Goal: Task Accomplishment & Management: Complete application form

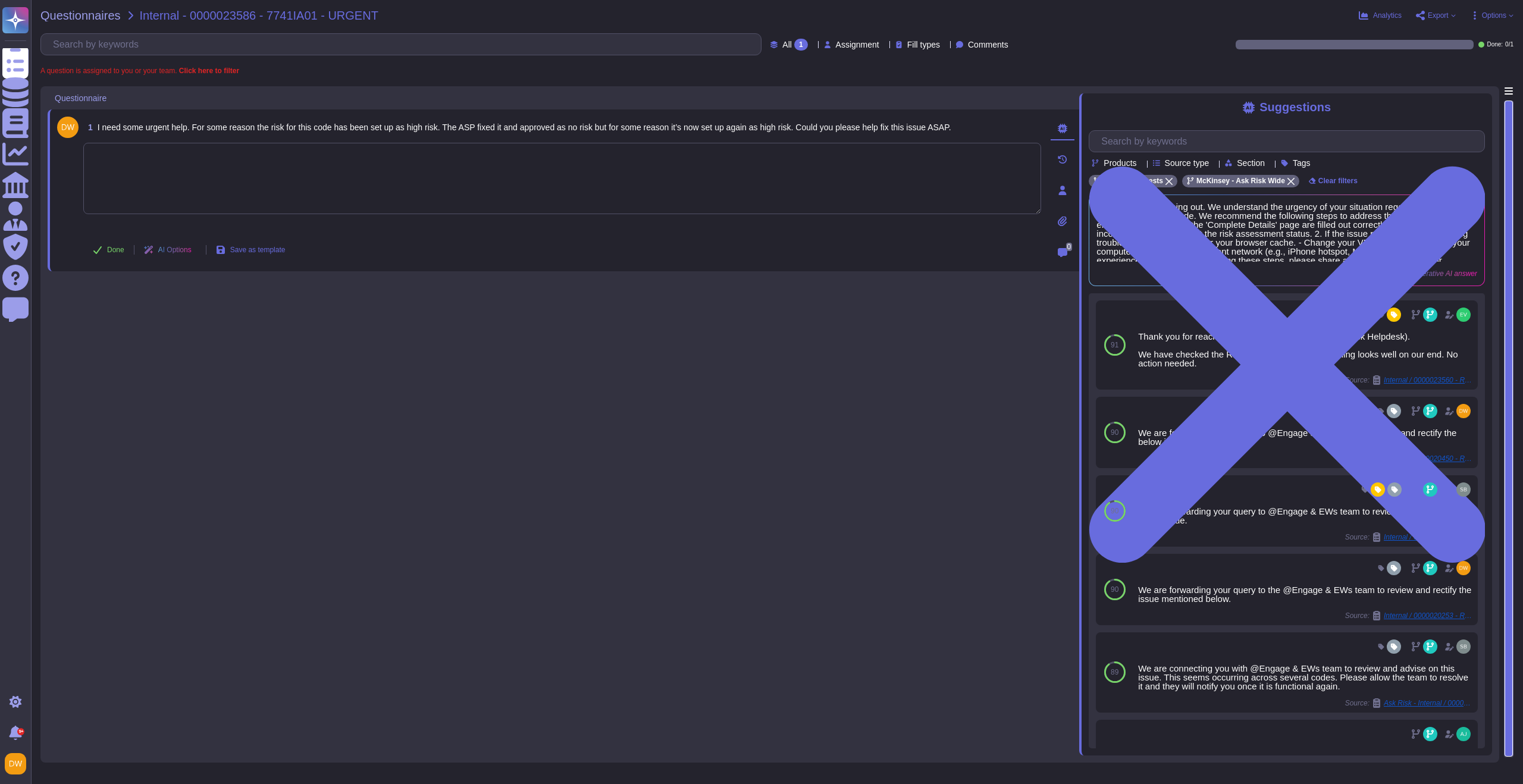
scroll to position [300, 0]
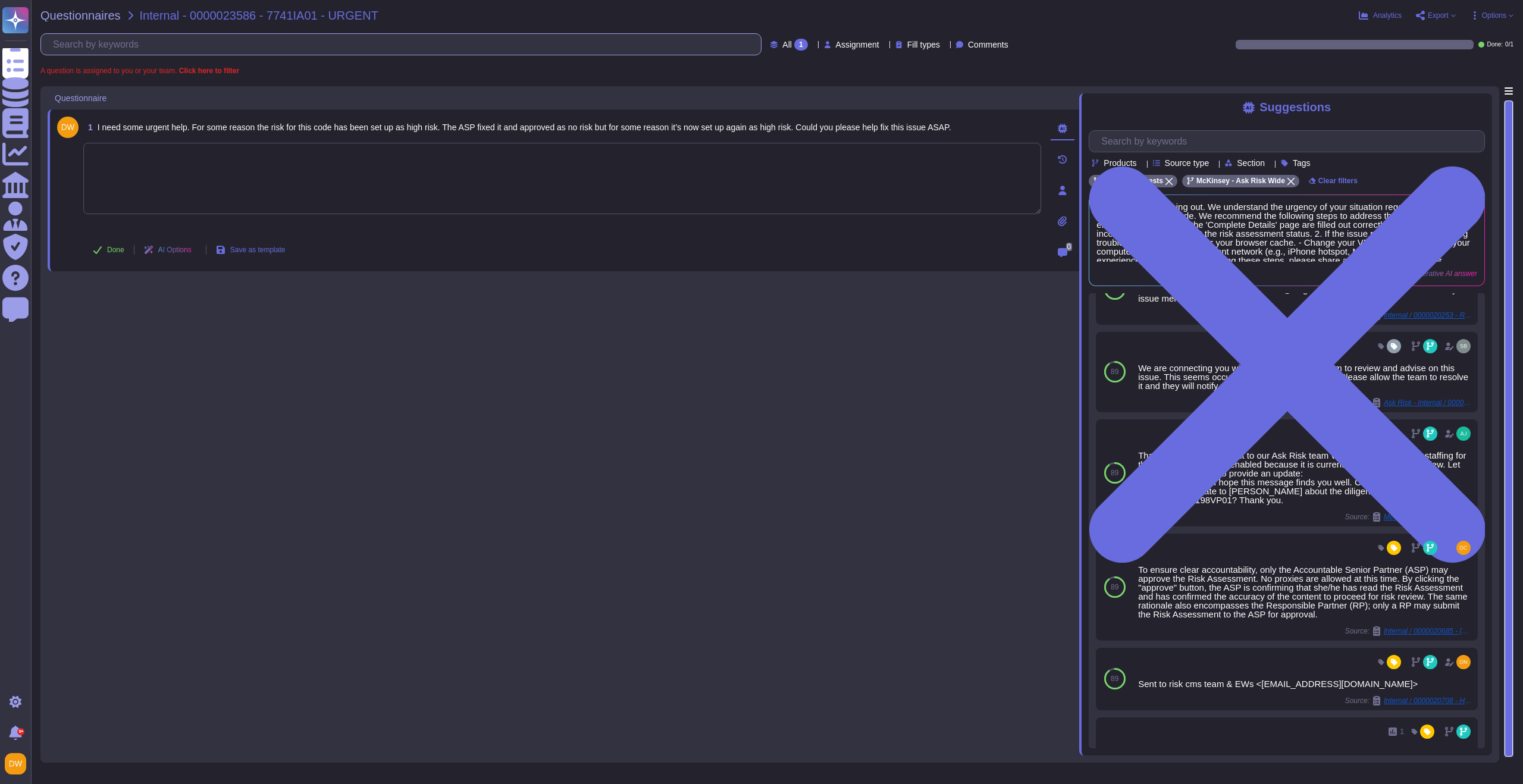
click at [78, 34] on input "text" at bounding box center [404, 44] width 714 height 21
click at [85, 19] on span "Questionnaires" at bounding box center [80, 15] width 80 height 12
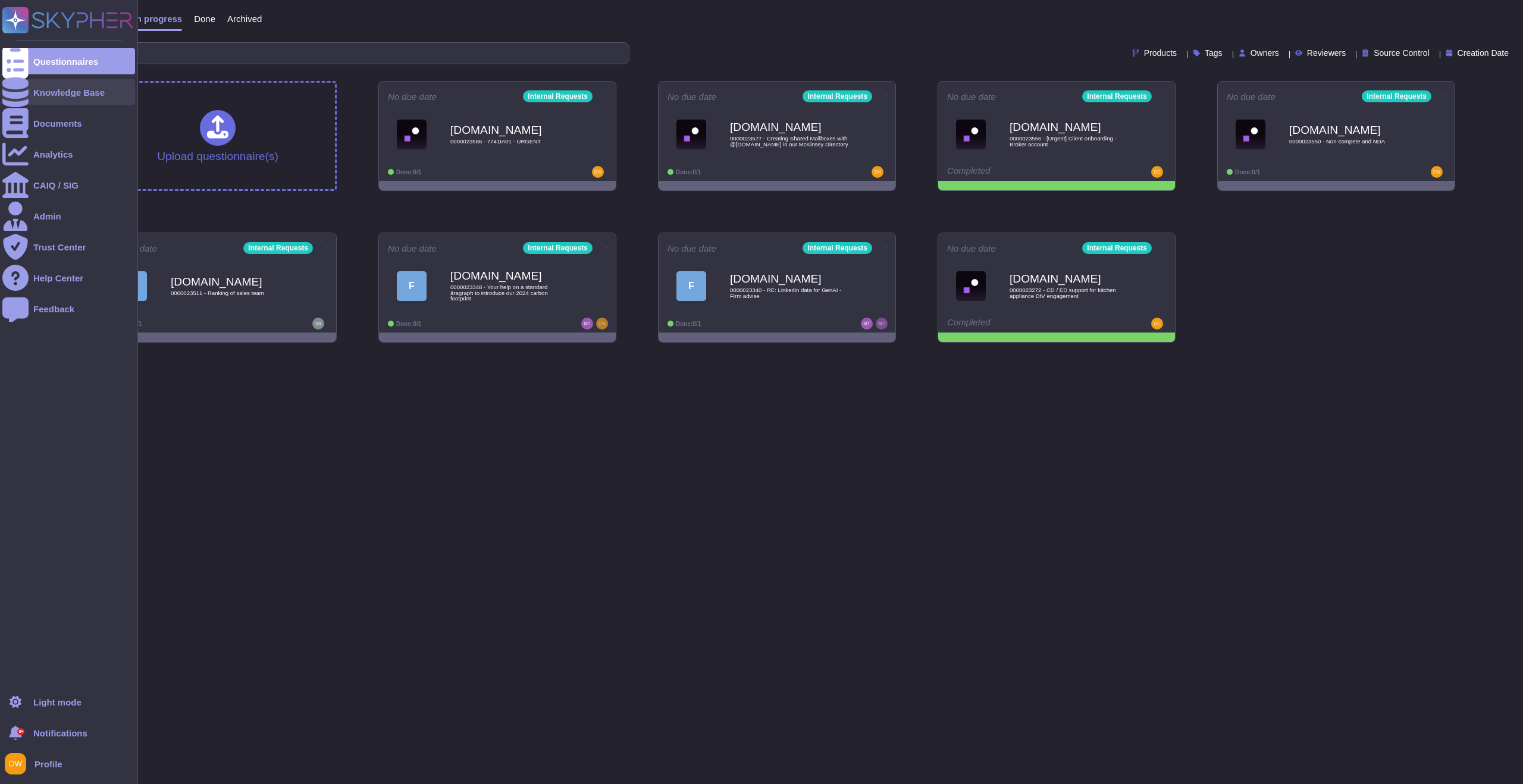
click at [22, 92] on div at bounding box center [16, 92] width 26 height 26
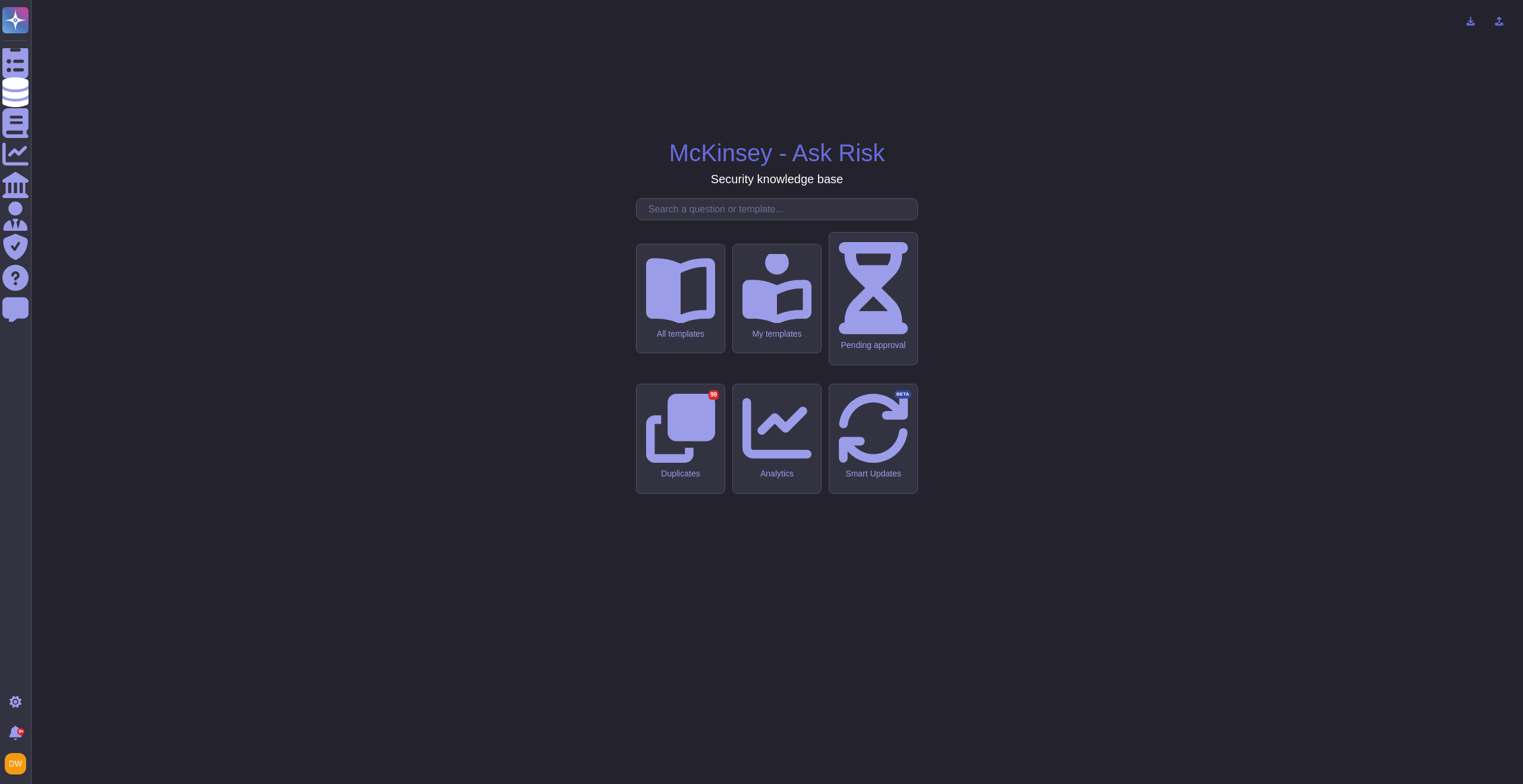
click at [693, 220] on input "text" at bounding box center [780, 208] width 275 height 21
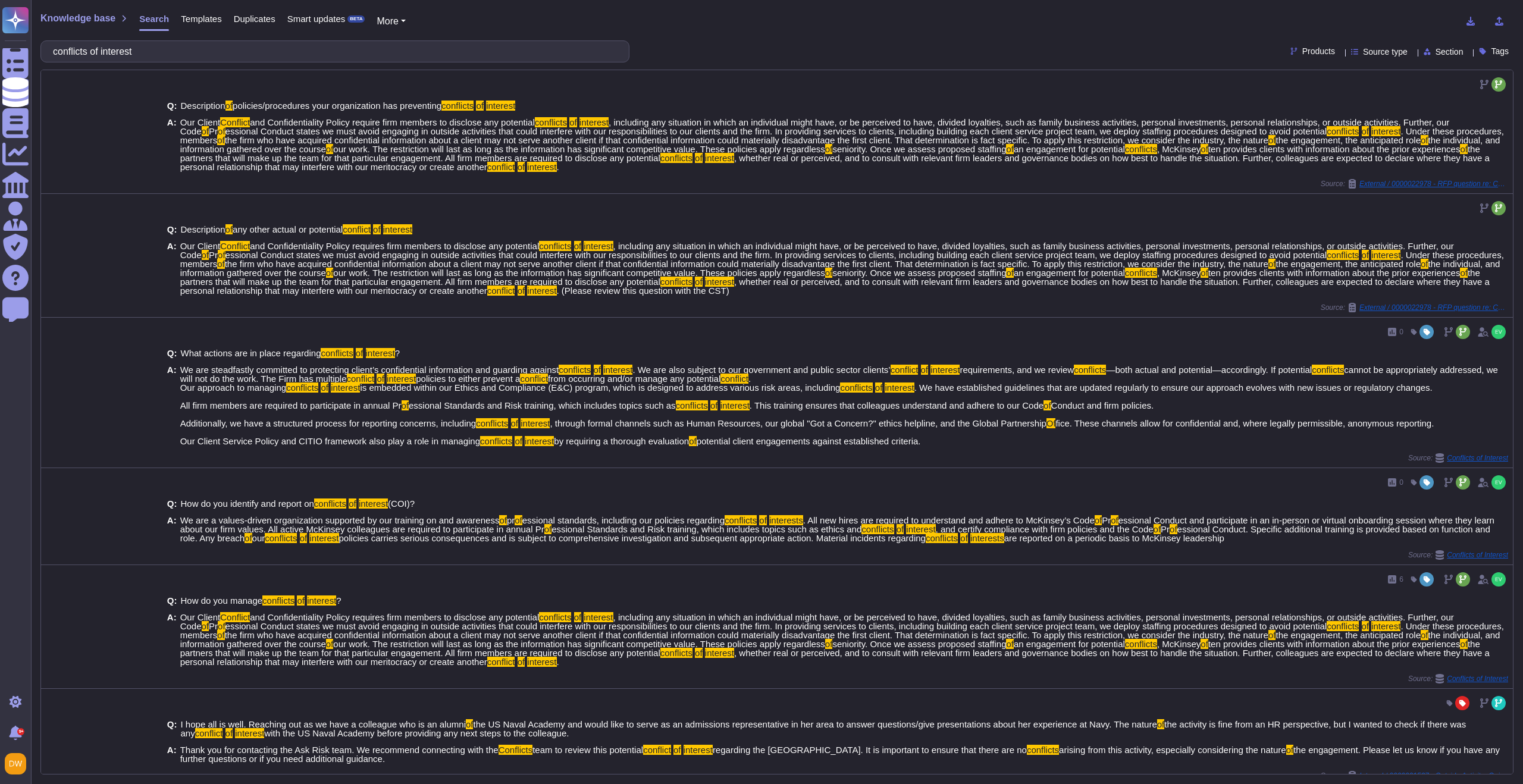
click at [296, 57] on input "conflicts of interest" at bounding box center [331, 51] width 570 height 21
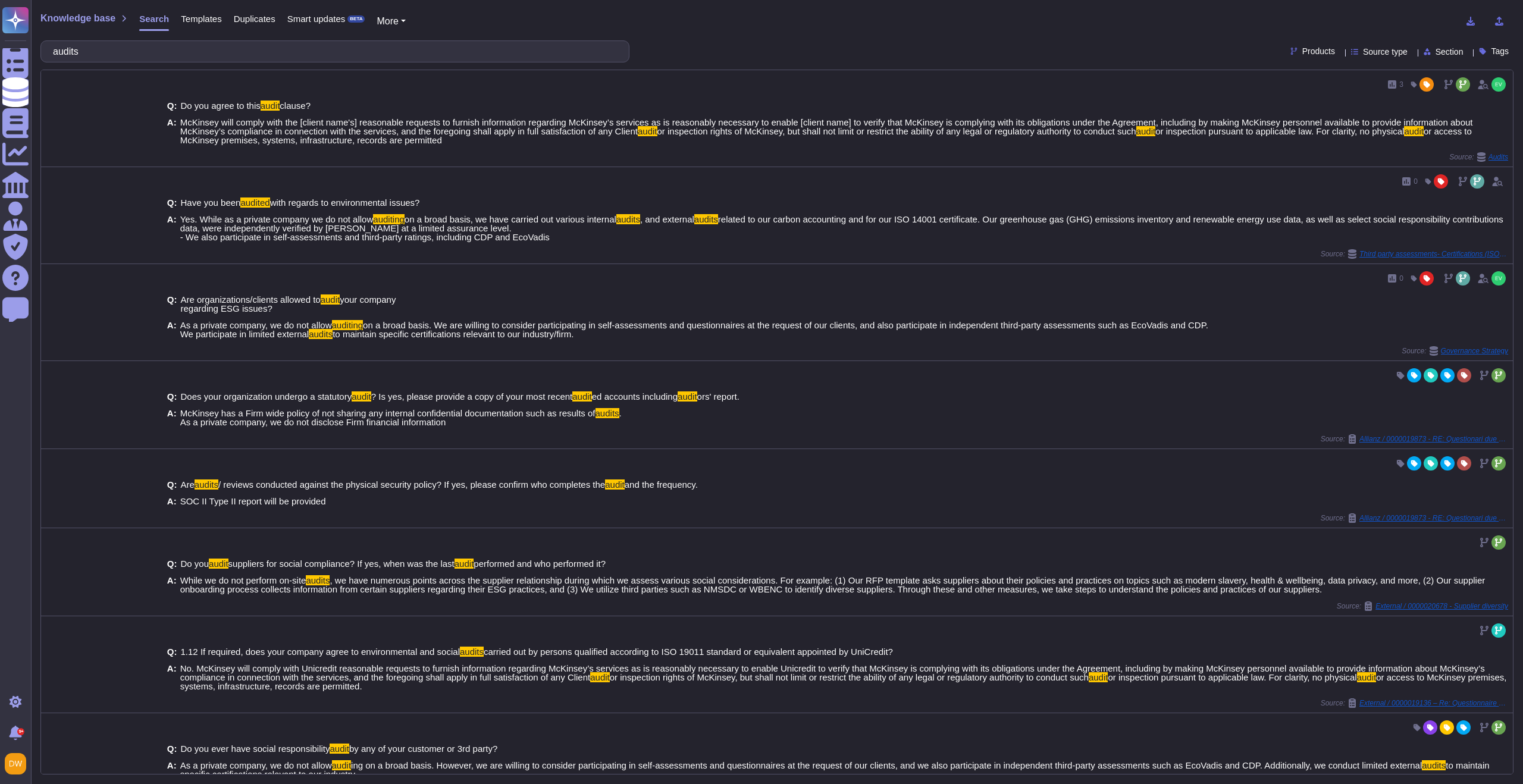
type input "audits"
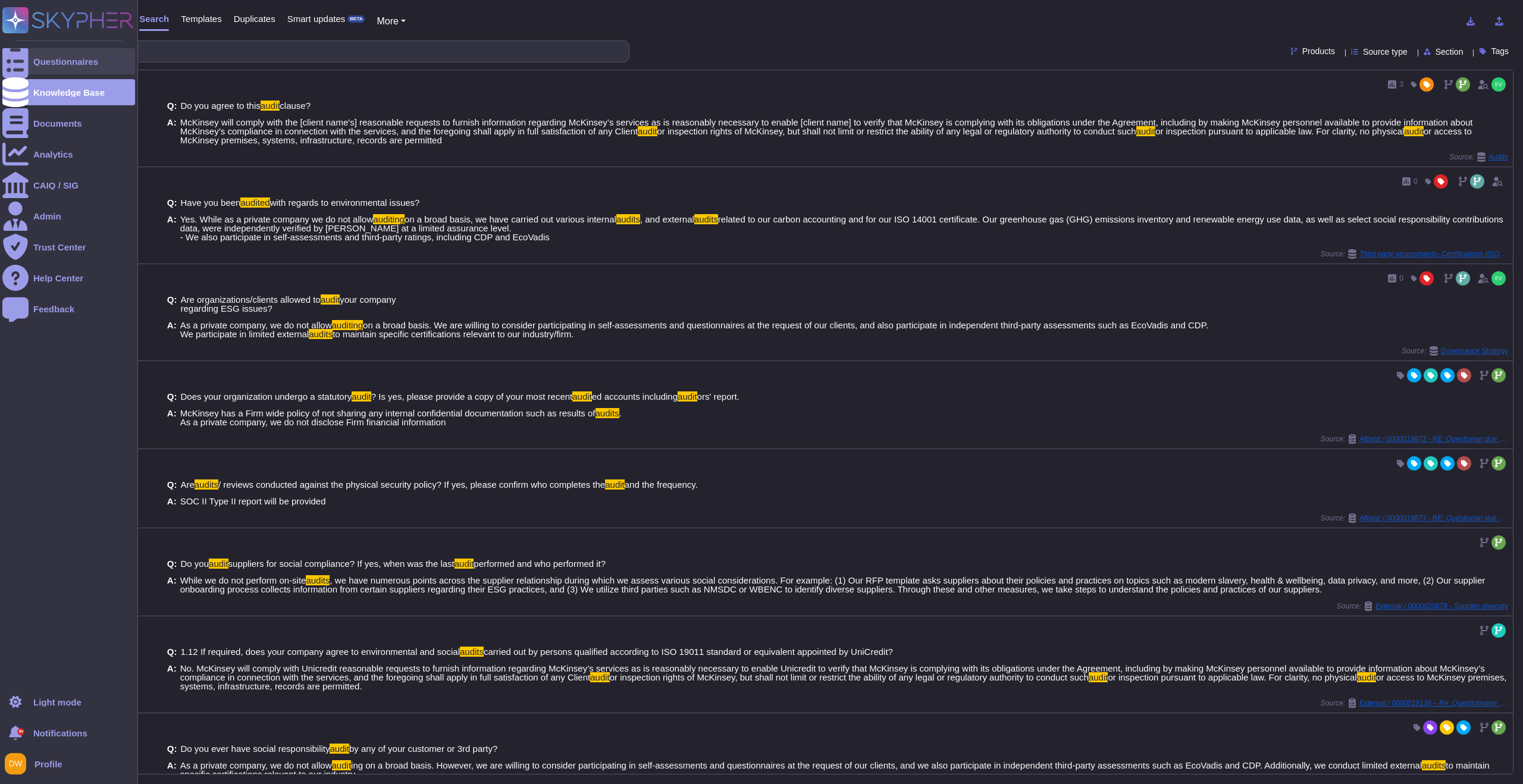
click at [45, 57] on div "Questionnaires" at bounding box center [66, 62] width 65 height 9
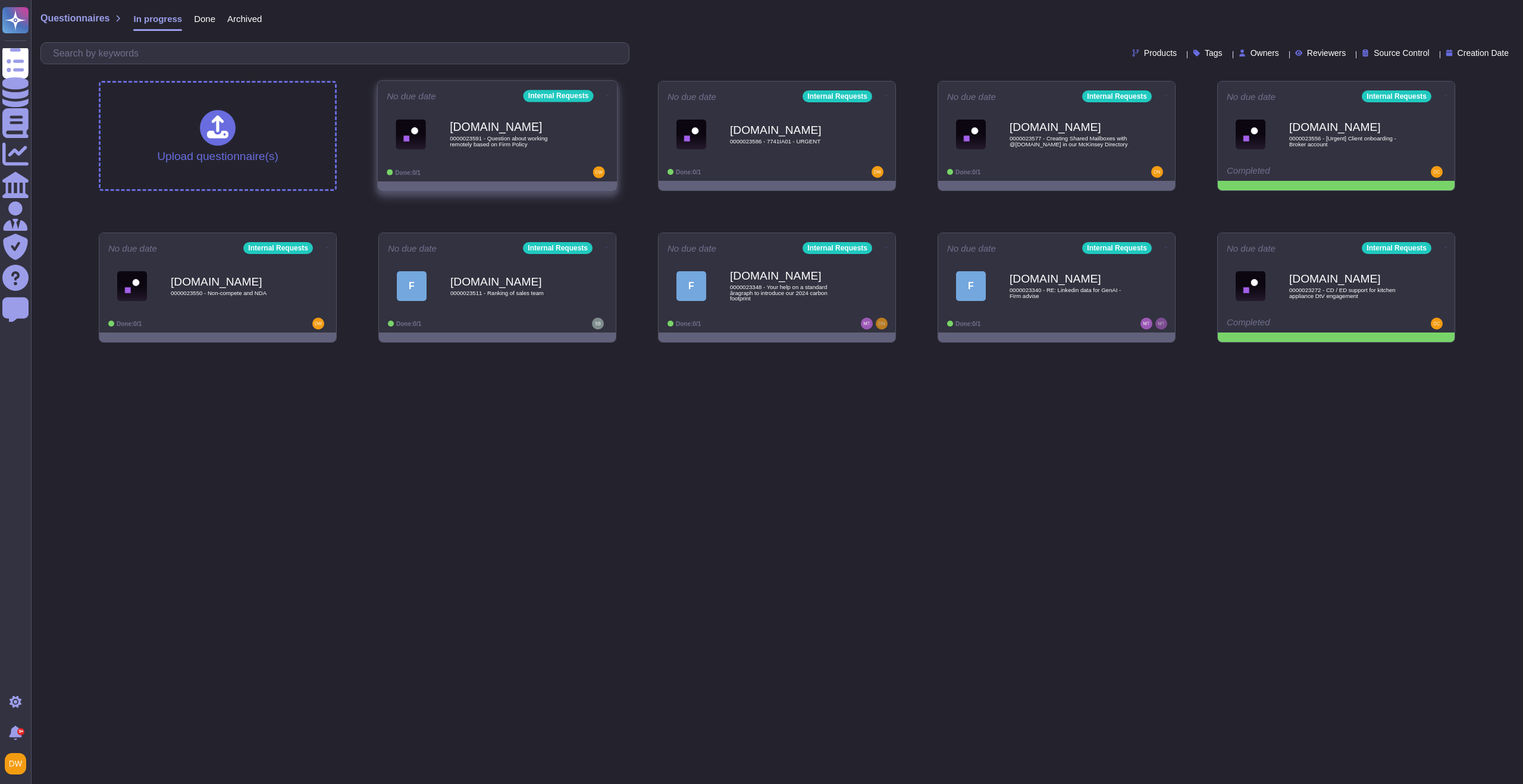
click at [606, 95] on icon at bounding box center [608, 95] width 2 height 3
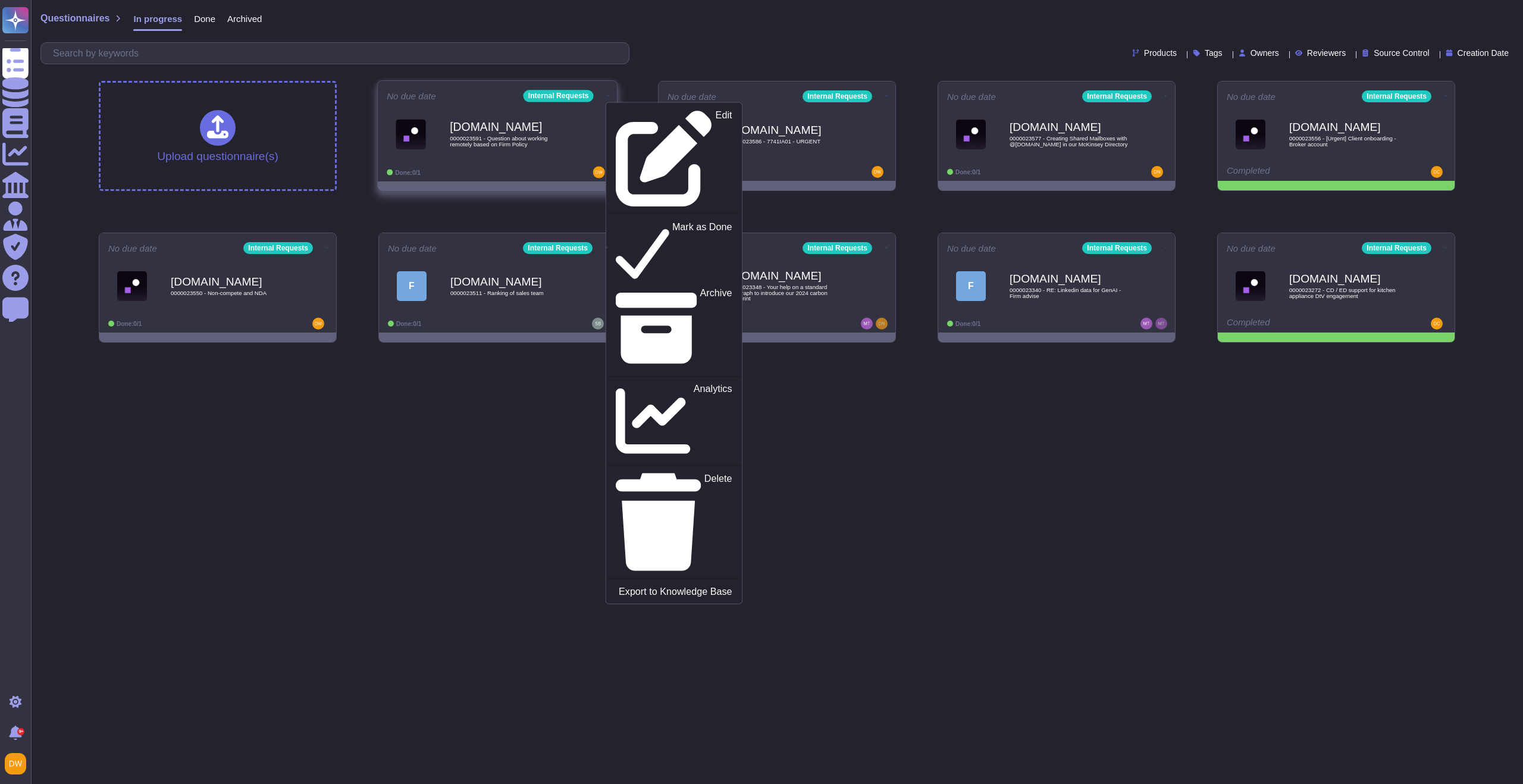
click at [621, 104] on div "Edit Mark as Done Archive Analytics Delete Export to Knowledge Base" at bounding box center [674, 352] width 137 height 502
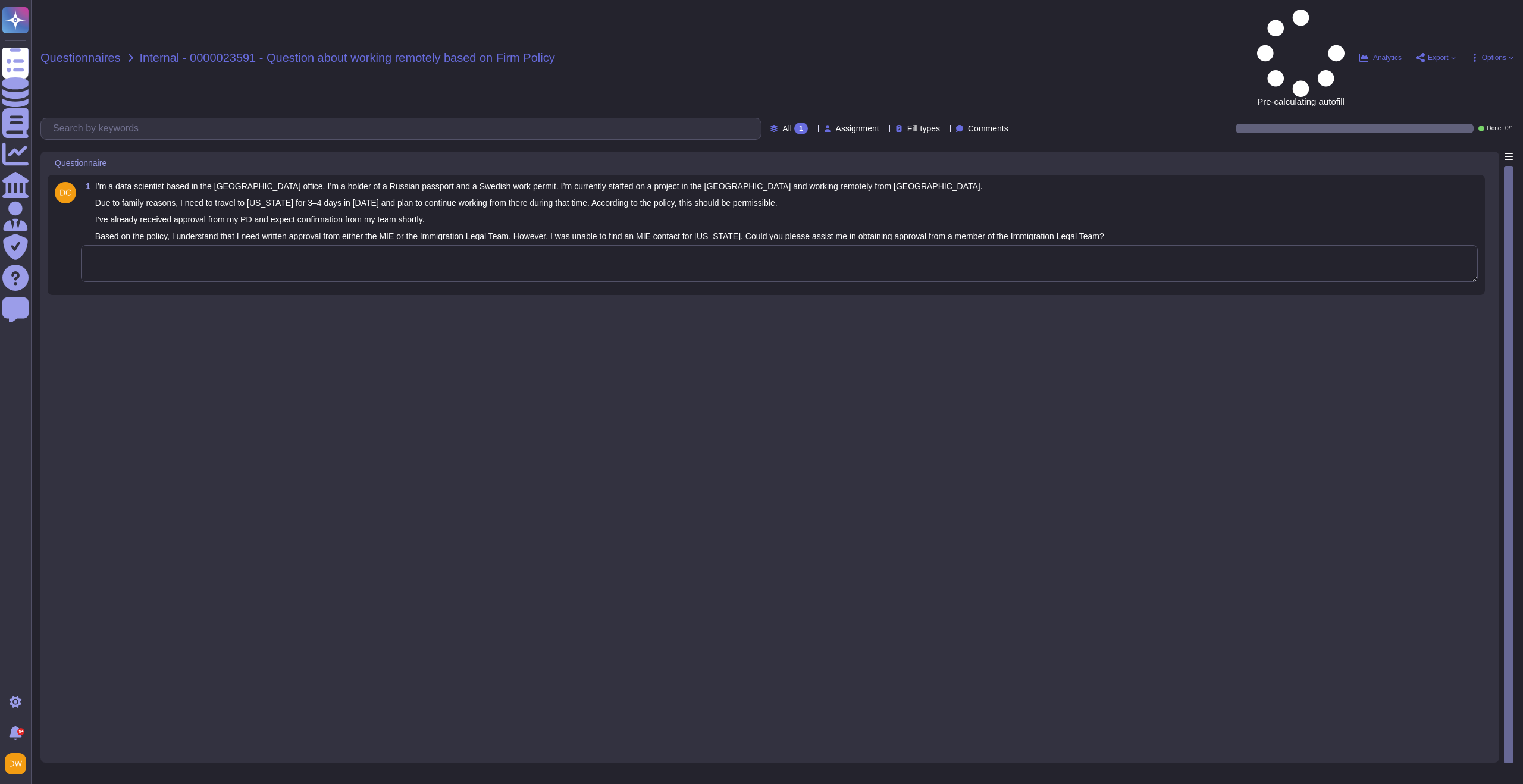
click at [94, 52] on span "Questionnaires" at bounding box center [80, 57] width 80 height 12
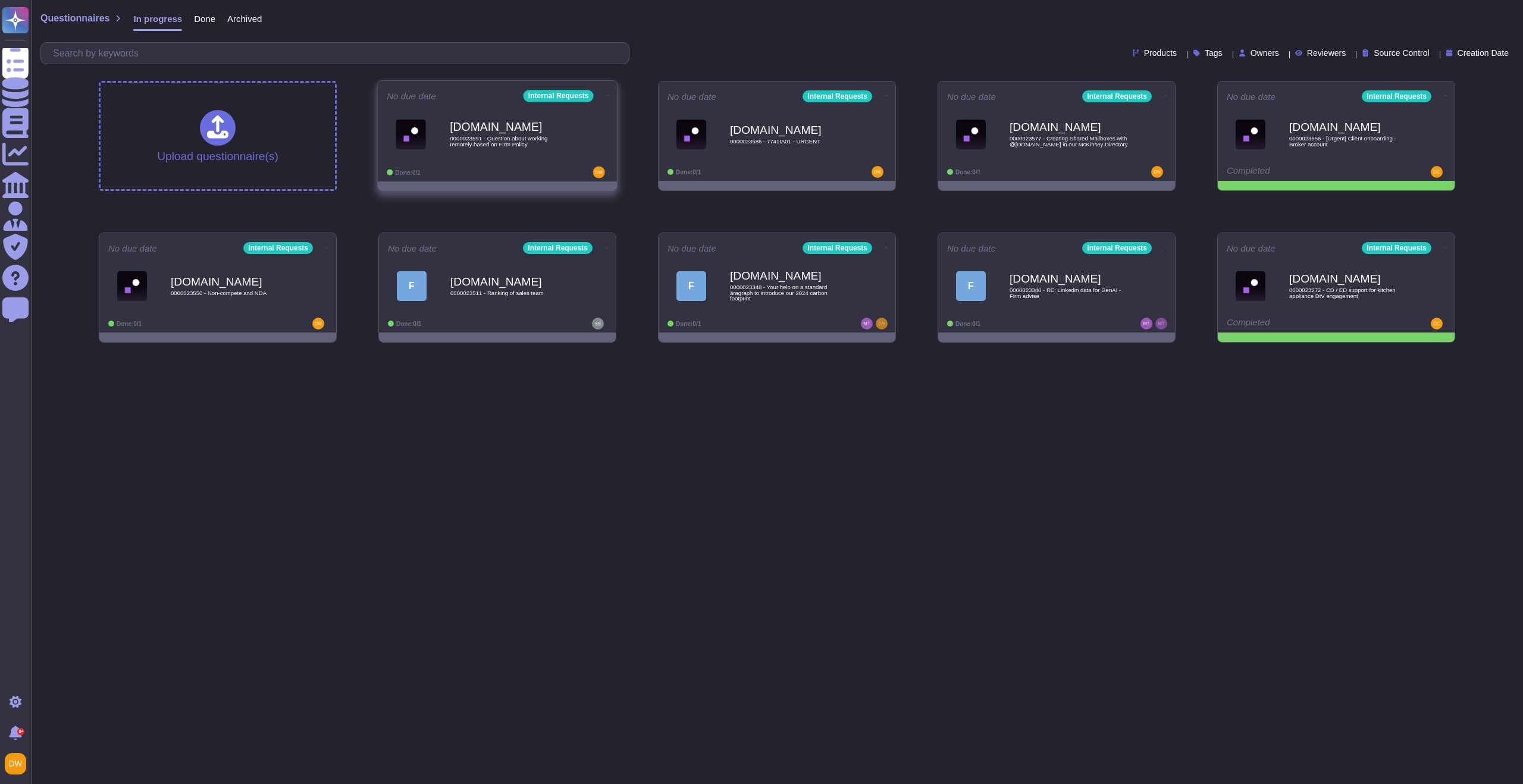
click at [606, 94] on icon at bounding box center [608, 95] width 2 height 3
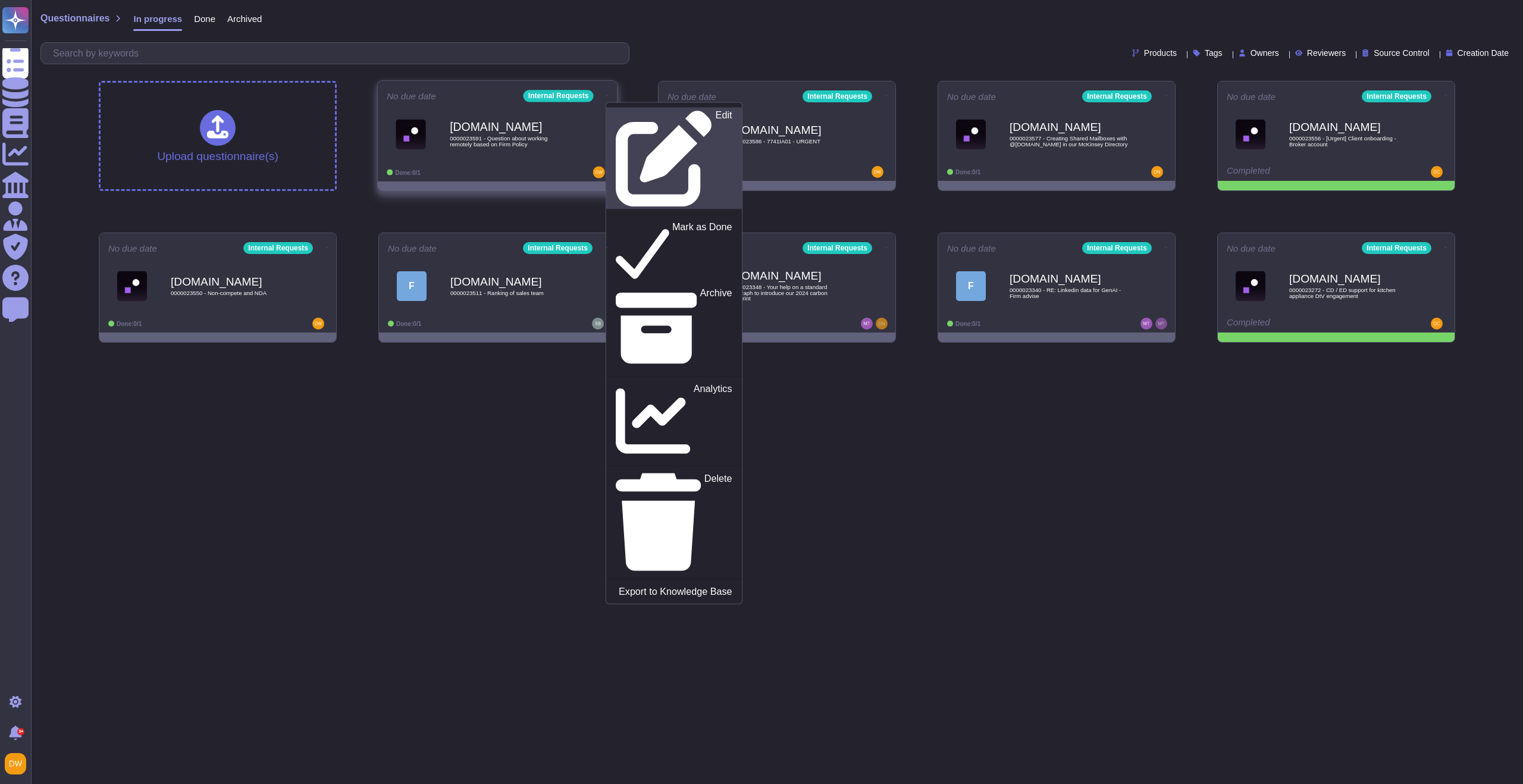
click at [640, 112] on div "Edit" at bounding box center [674, 158] width 116 height 97
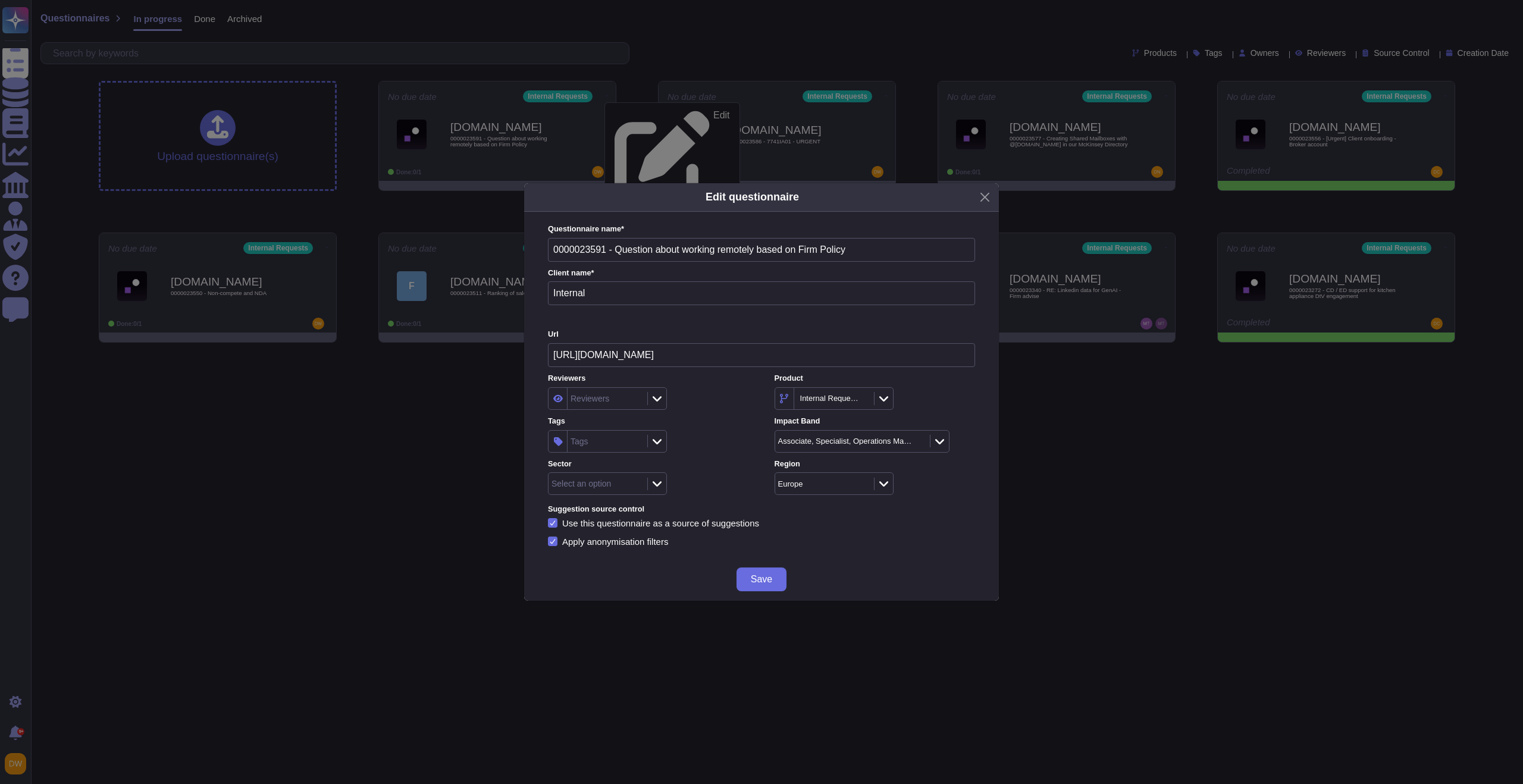
click at [633, 399] on div "Reviewers" at bounding box center [605, 399] width 77 height 21
type input "david"
click at [615, 463] on span "David Cano Ramirez" at bounding box center [634, 462] width 73 height 11
click at [734, 438] on div "Tags" at bounding box center [648, 441] width 200 height 22
click at [762, 578] on span "Save" at bounding box center [761, 579] width 21 height 9
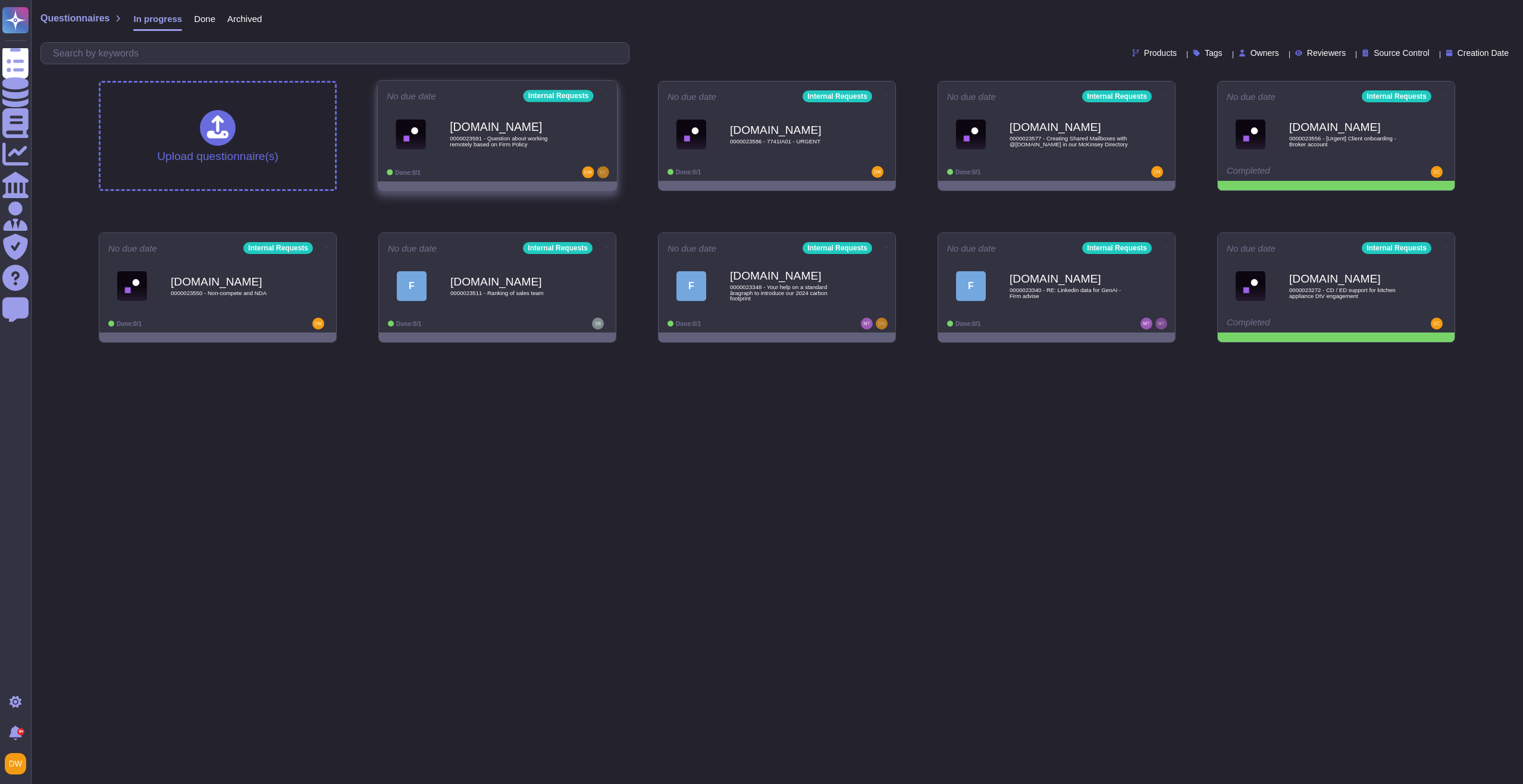
click at [606, 94] on icon at bounding box center [608, 95] width 2 height 3
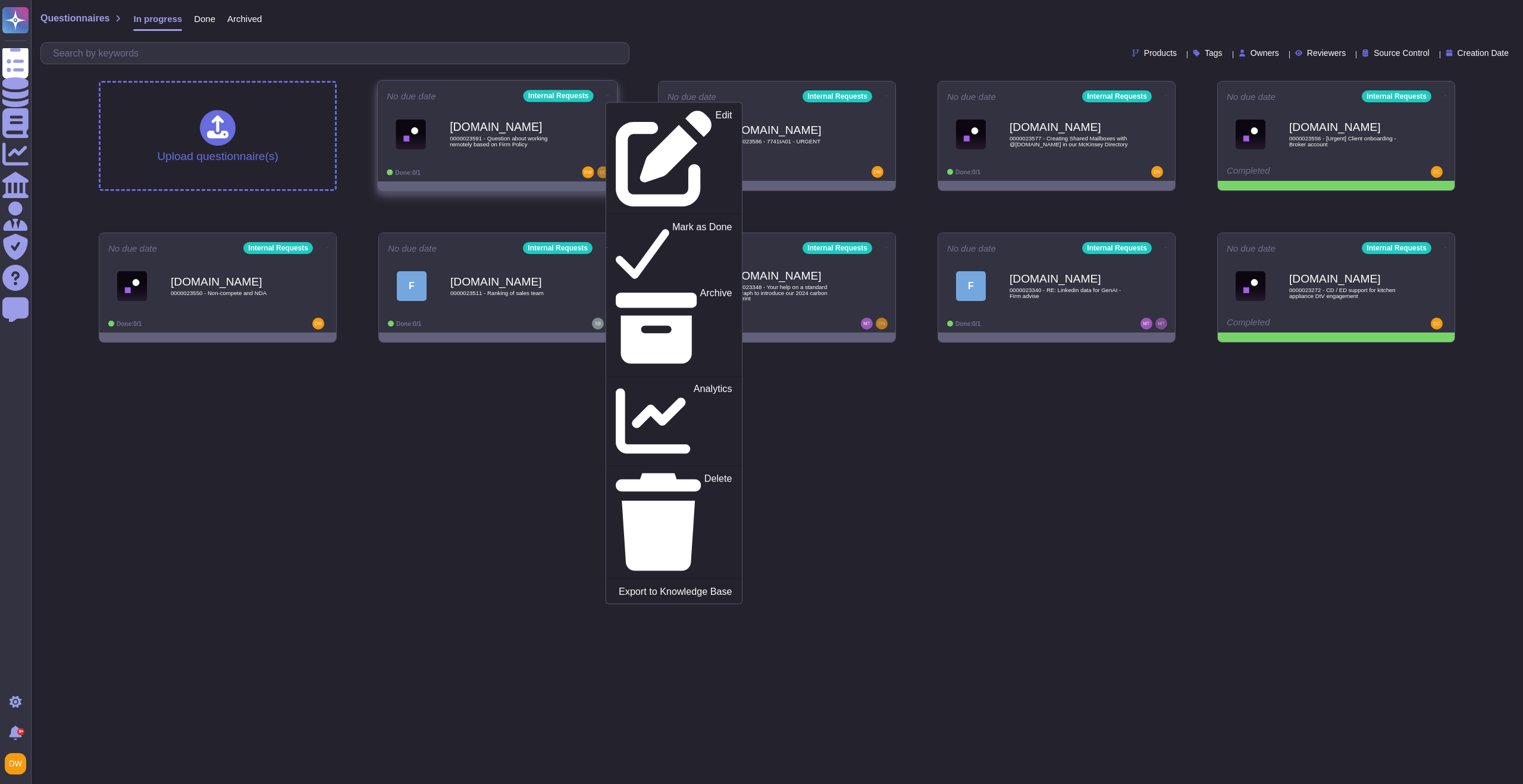
click at [508, 120] on div "Force.com 0000023591 - Question about working remotely based on Firm Policy" at bounding box center [510, 133] width 120 height 48
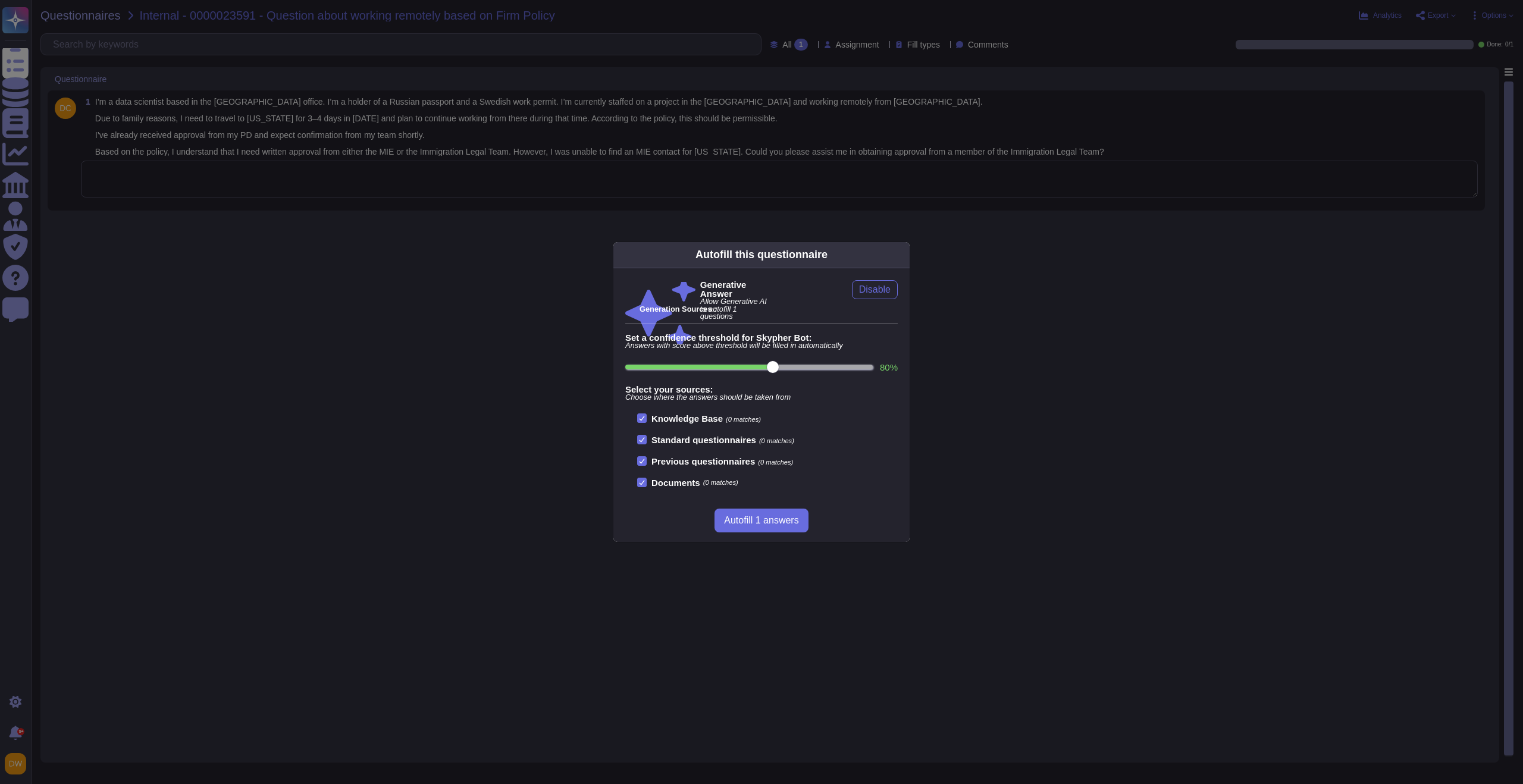
click at [286, 195] on div "Autofill this questionnaire Generative Answer Allow Generative AI to autofill 1…" at bounding box center [761, 392] width 1523 height 784
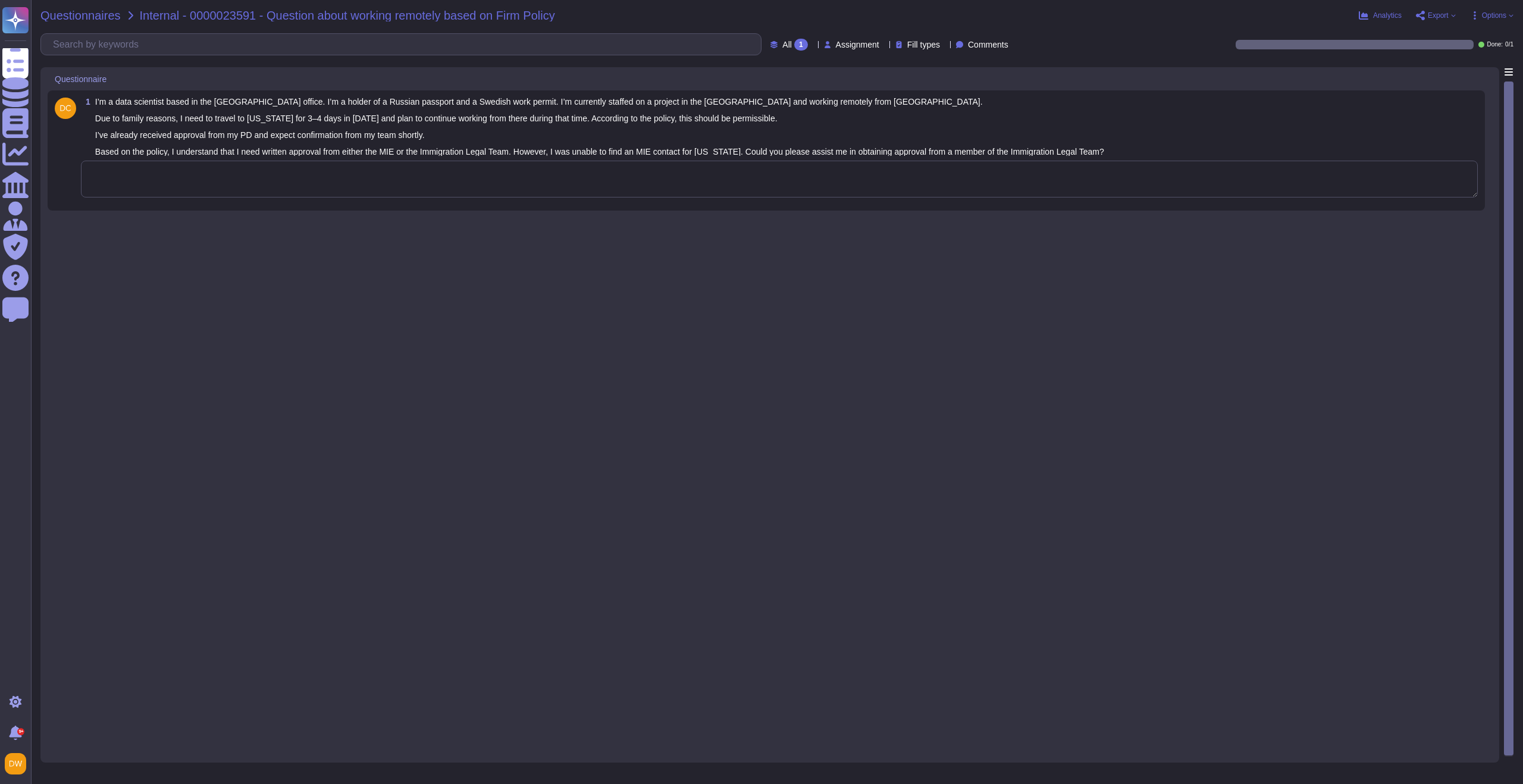
click at [99, 20] on span "Questionnaires" at bounding box center [80, 15] width 80 height 12
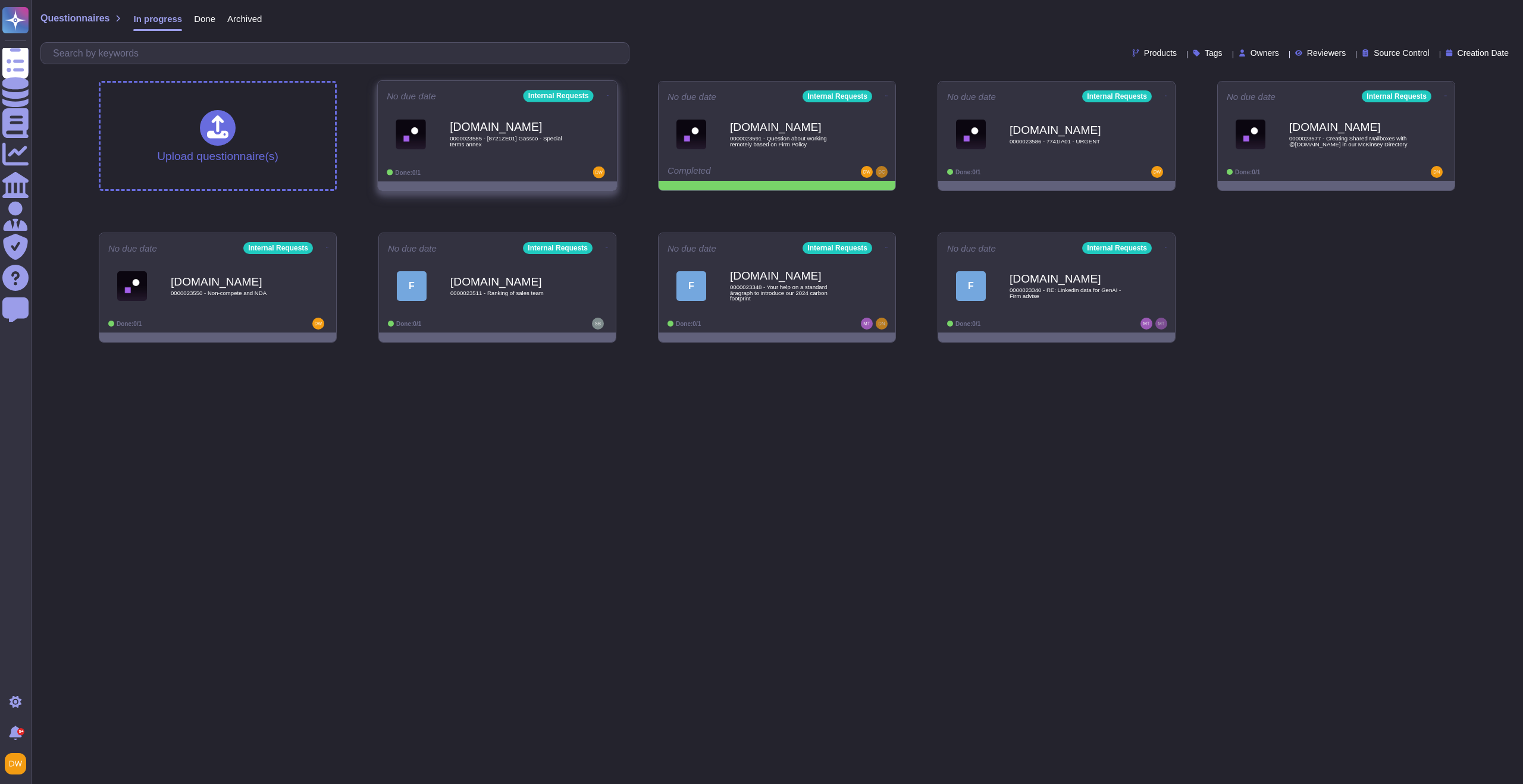
click at [468, 102] on div "No due date Internal Requests Force.com 0000023585 - [8721ZE01] Gassco - Specia…" at bounding box center [497, 131] width 239 height 100
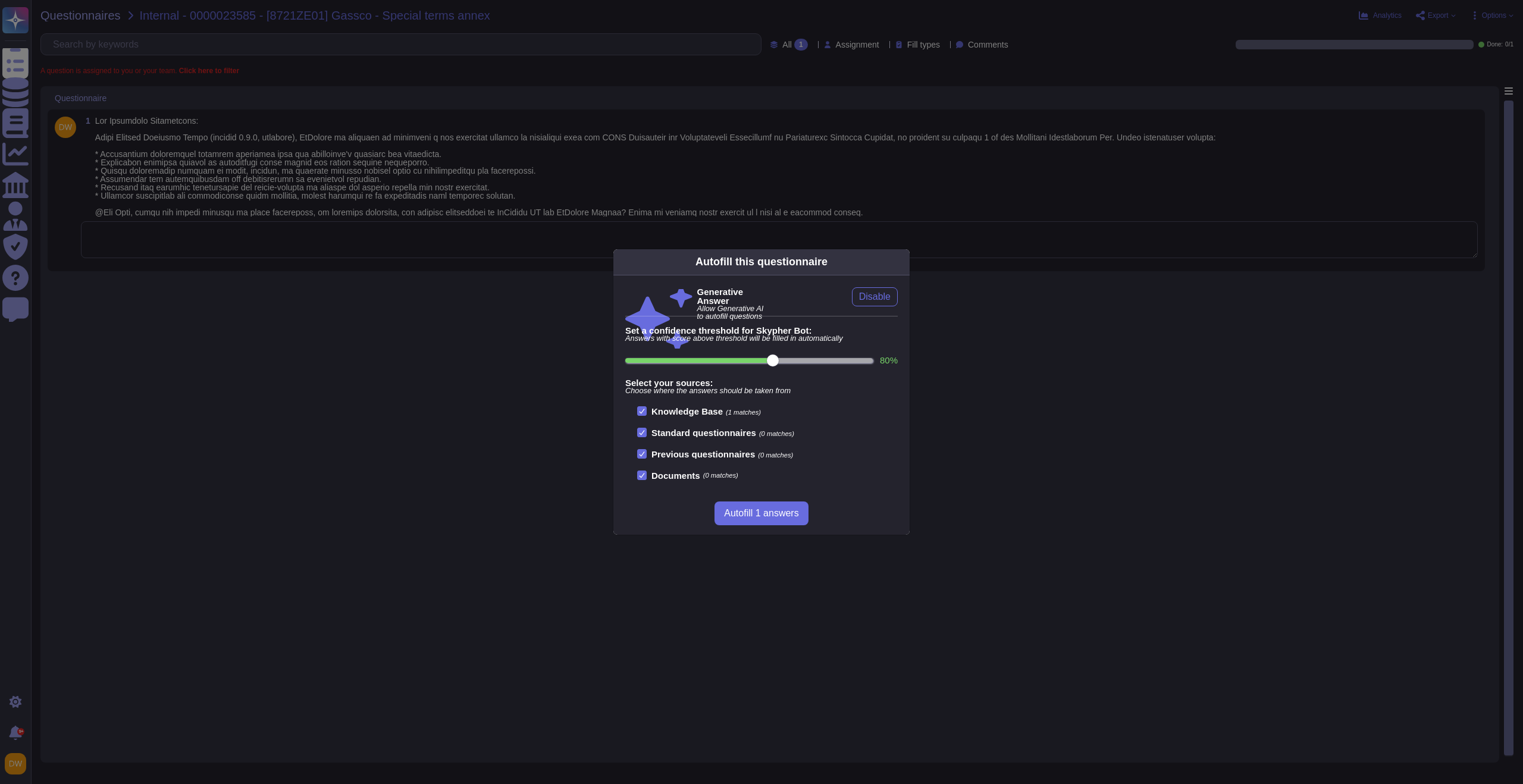
click at [333, 261] on div "Autofill this questionnaire Generative Answer Allow Generative AI to autofill q…" at bounding box center [761, 392] width 1523 height 784
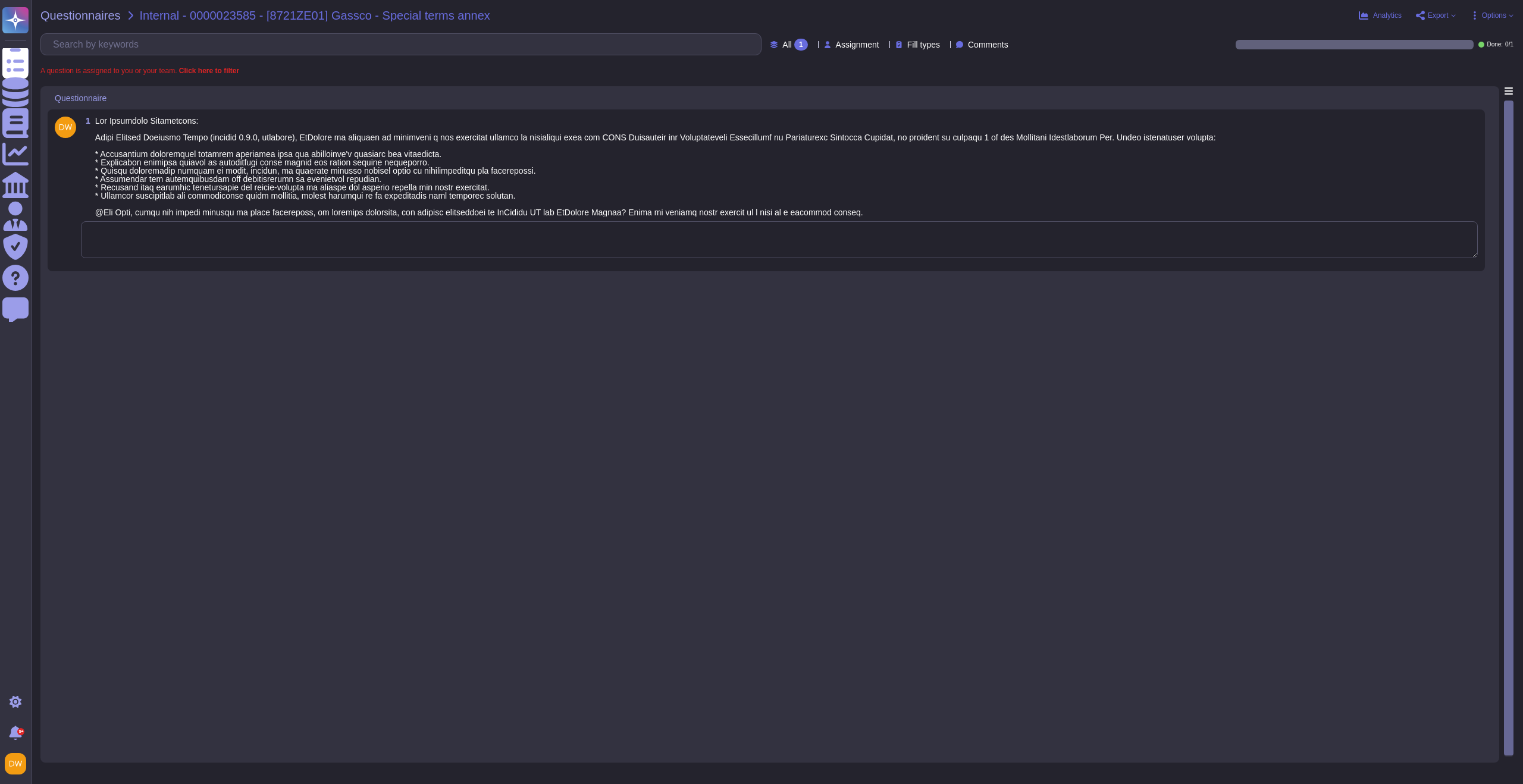
click at [553, 240] on textarea at bounding box center [779, 240] width 1396 height 37
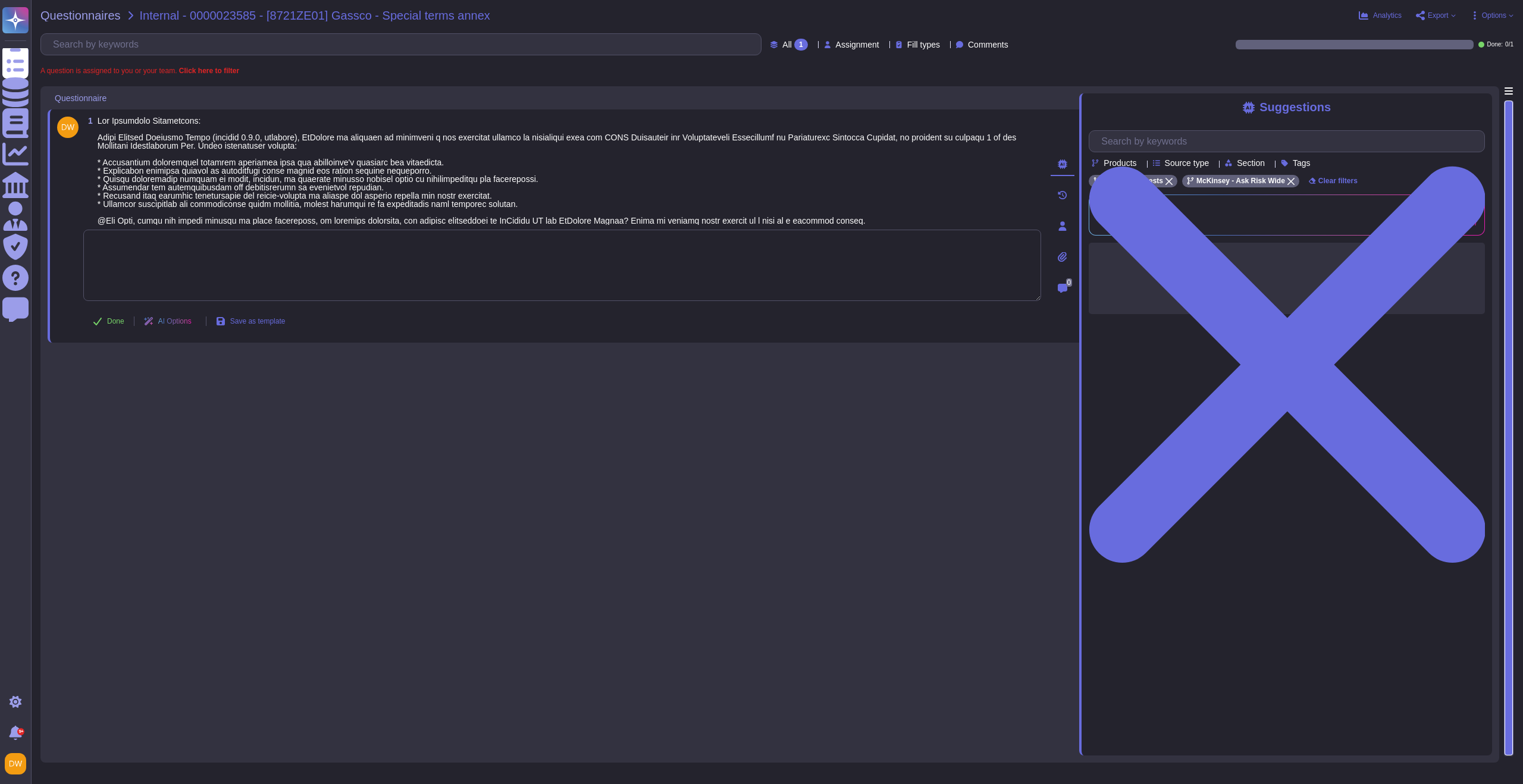
click at [553, 240] on textarea at bounding box center [562, 265] width 958 height 71
click at [547, 243] on textarea at bounding box center [562, 265] width 958 height 71
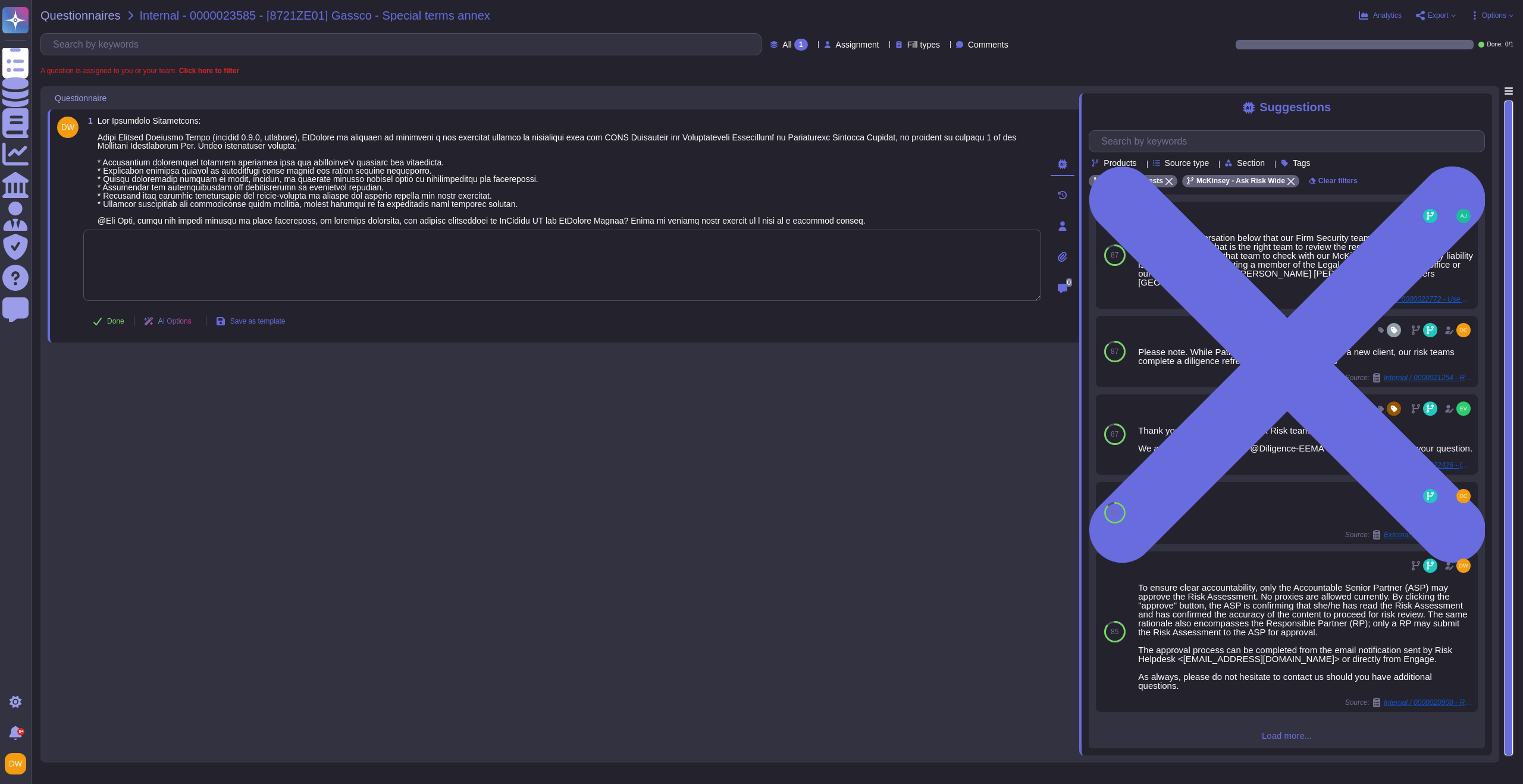
paste textarea "We are connecting you with @Diligence-EEMA & Europe to review and advise on you…"
type textarea "We are connecting you with @Diligence-EEMA & Europe to review and advise on you…"
click at [411, 406] on div "1 We are connecting you with @Diligence-EEMA & Europe to review and advise on y…" at bounding box center [563, 420] width 1031 height 669
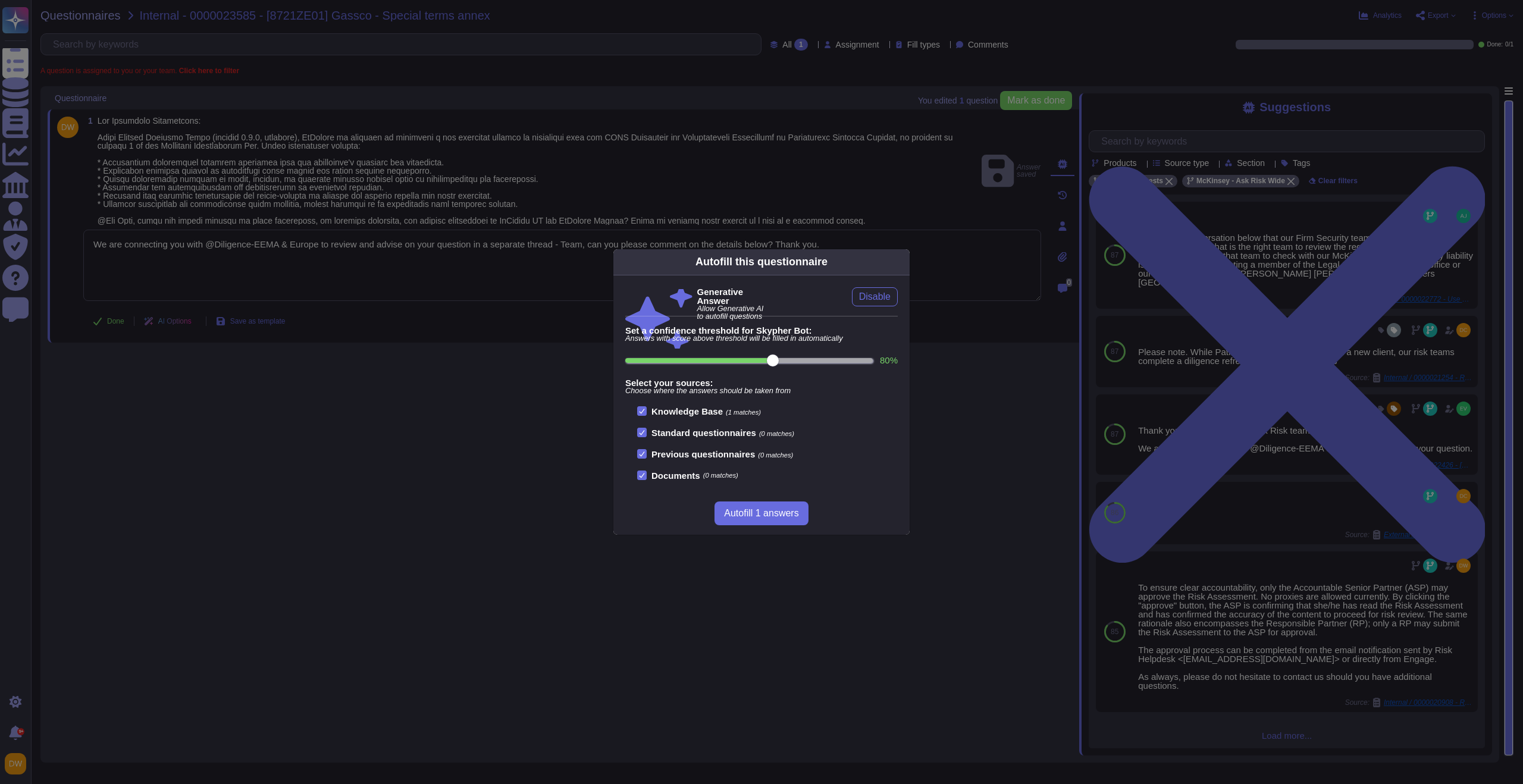
click at [902, 299] on icon at bounding box center [1016, 414] width 228 height 228
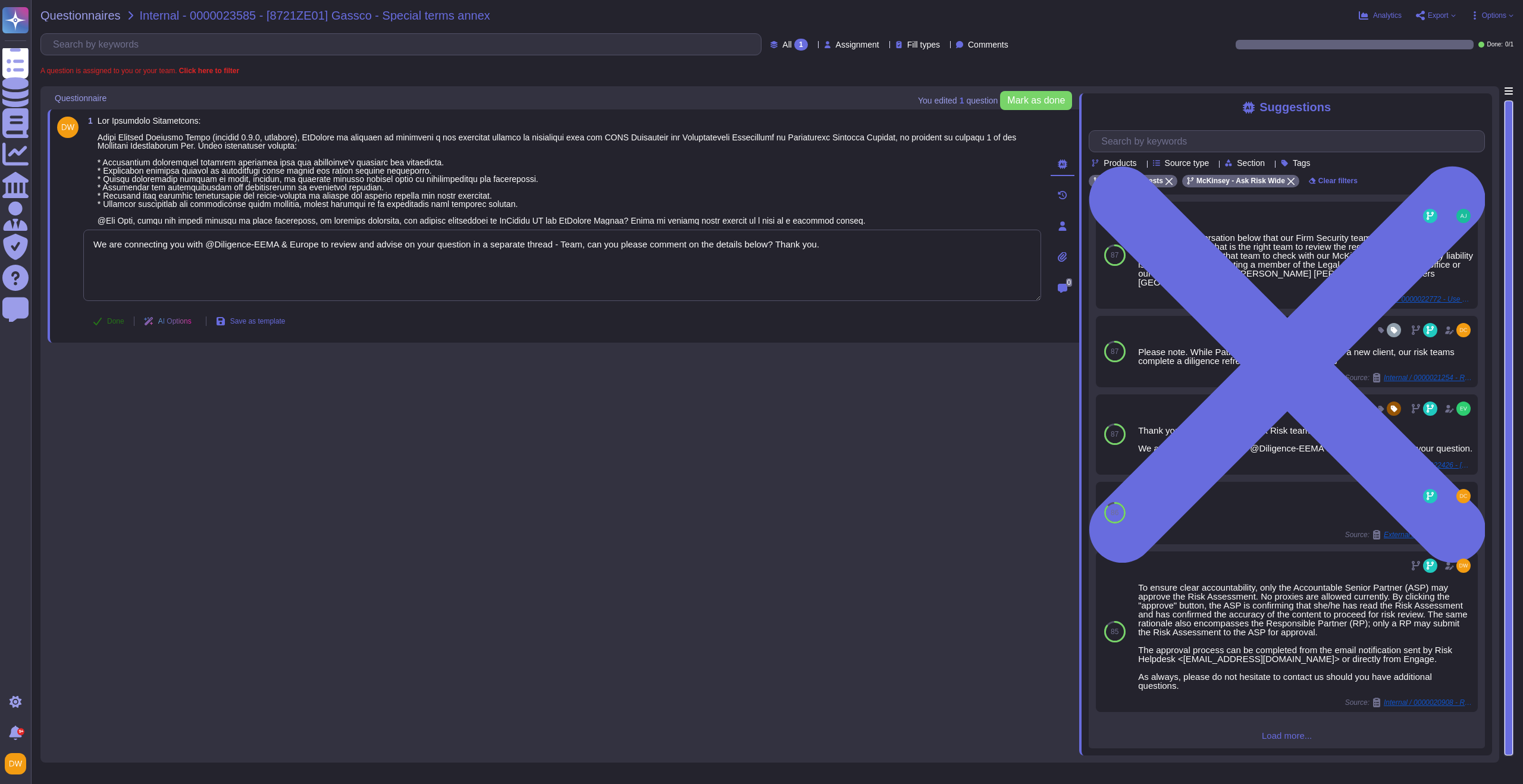
click at [118, 317] on span "Done" at bounding box center [116, 321] width 17 height 7
click at [77, 16] on span "Questionnaires" at bounding box center [80, 15] width 80 height 12
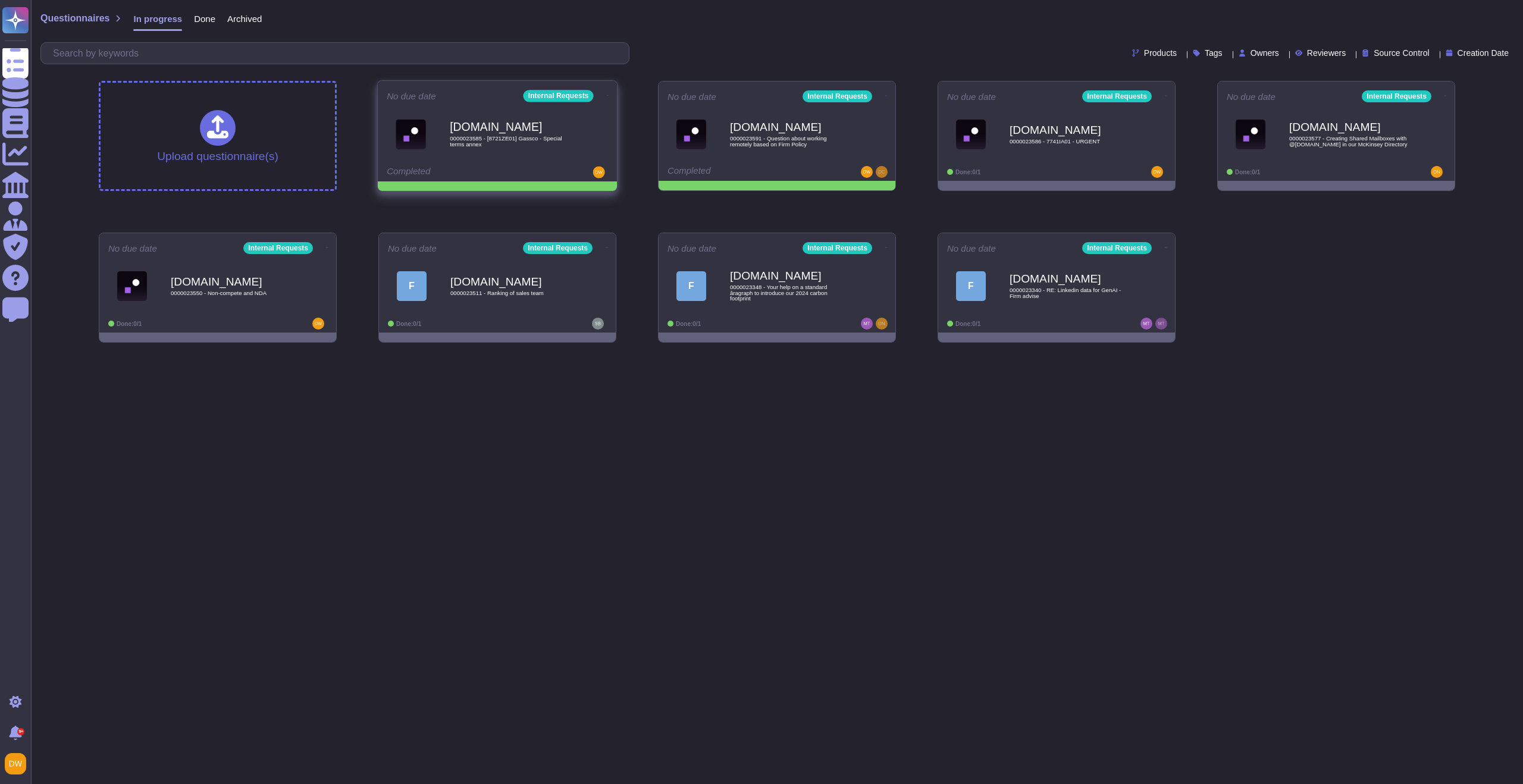
click at [606, 94] on icon at bounding box center [608, 95] width 2 height 3
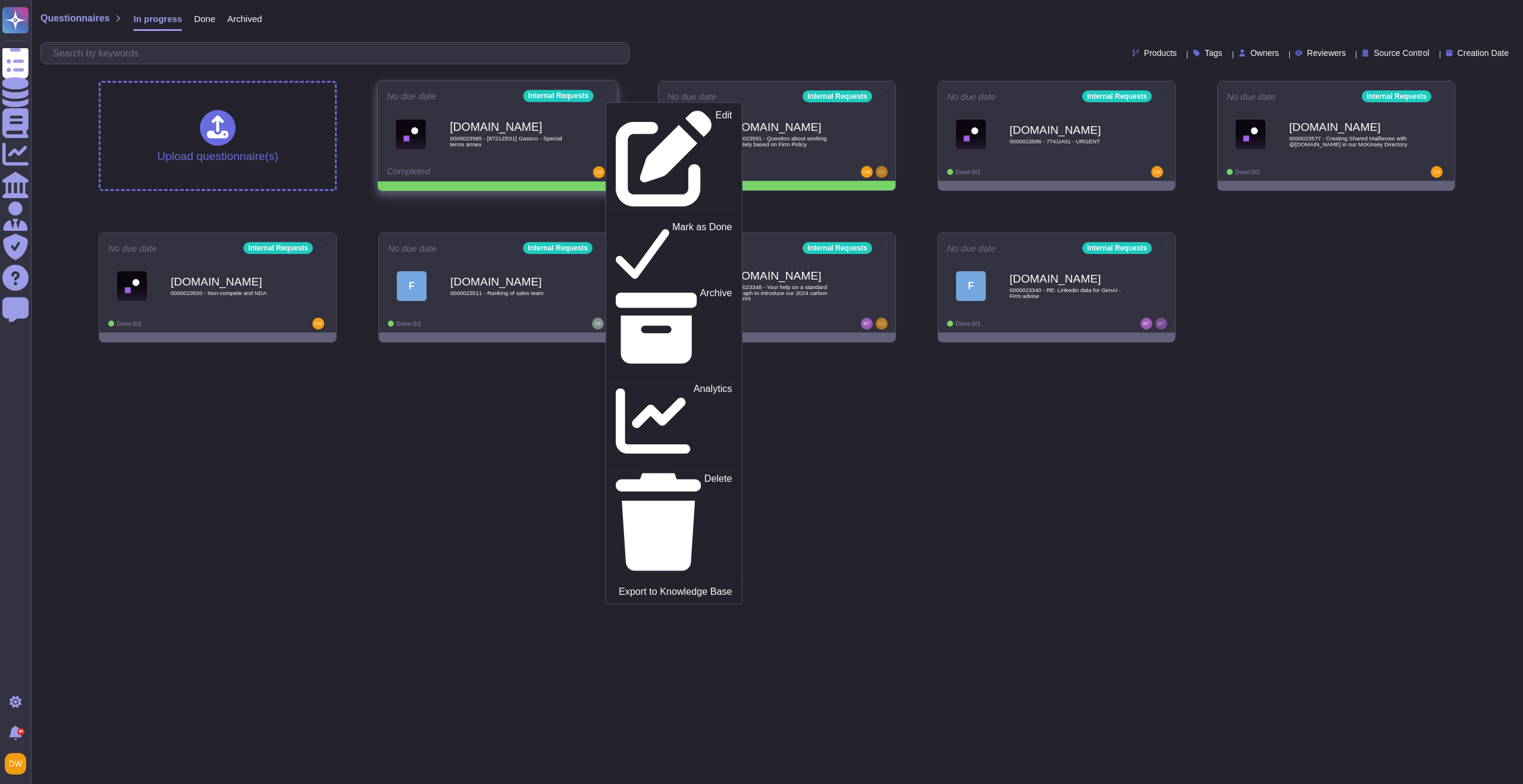
click at [623, 104] on div "Edit Mark as Done Archive Analytics Delete Export to Knowledge Base" at bounding box center [674, 352] width 137 height 502
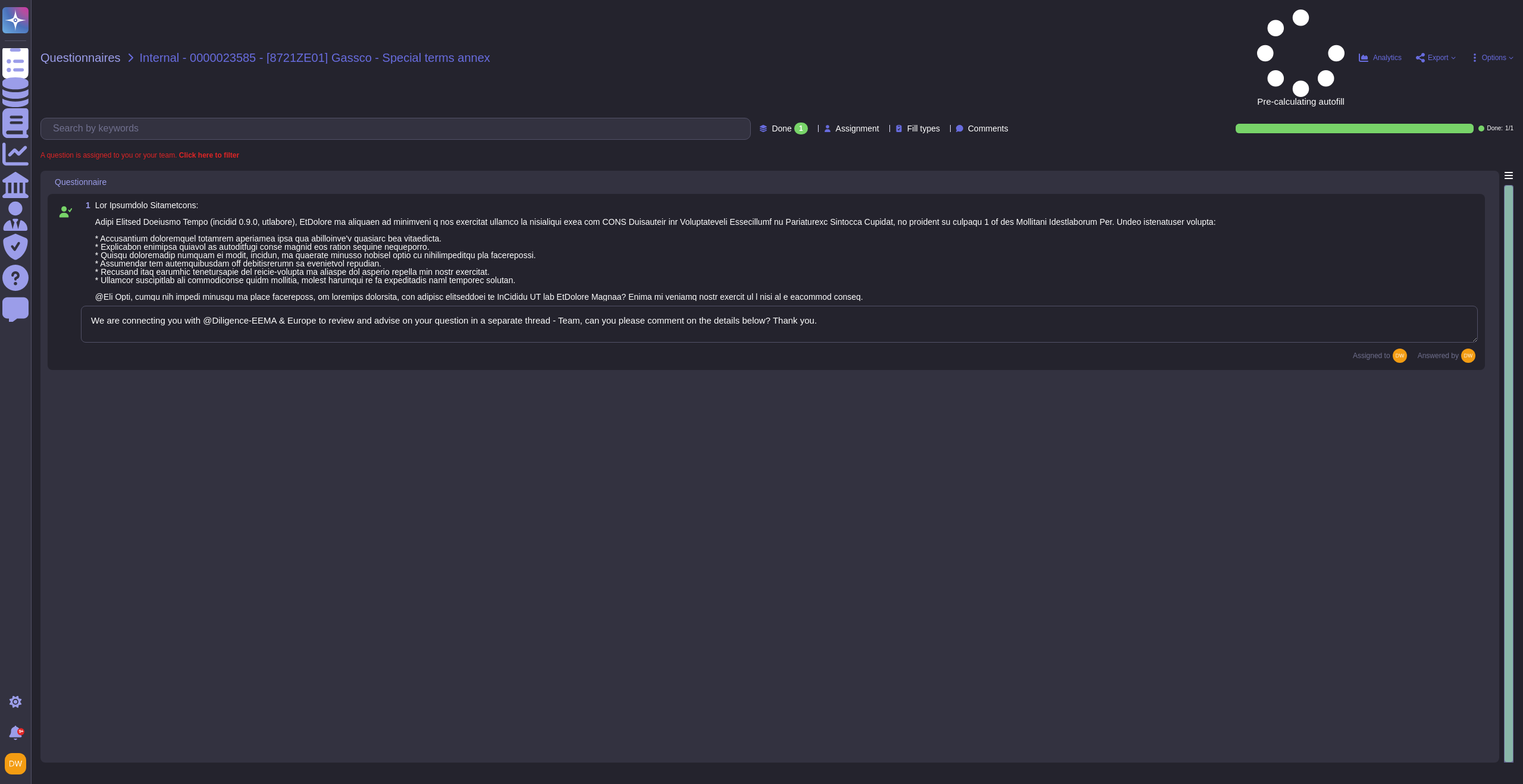
type textarea "We are connecting you with @Diligence-EEMA & Europe to review and advise on you…"
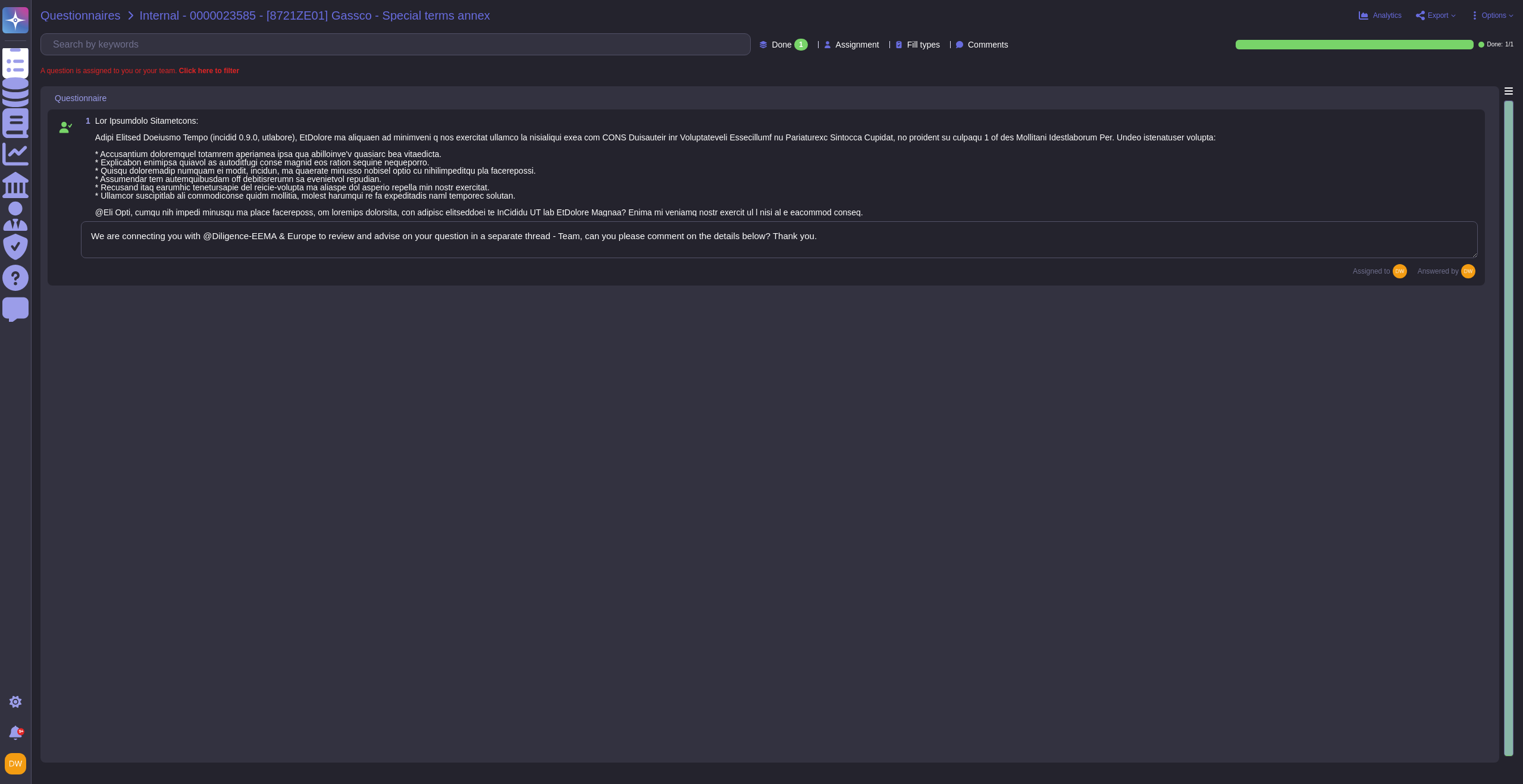
click at [109, 19] on span "Questionnaires" at bounding box center [80, 15] width 80 height 12
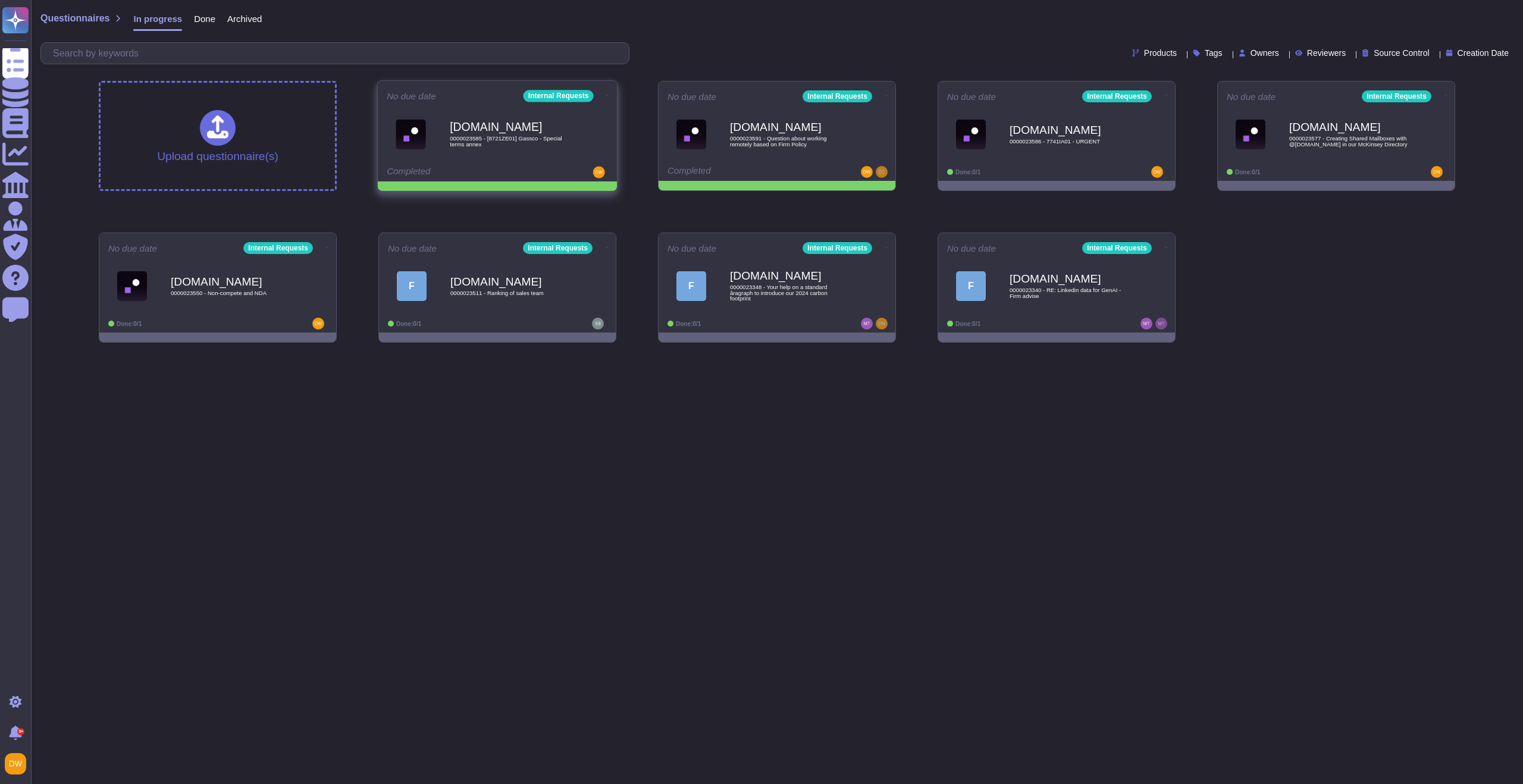
click at [606, 94] on icon at bounding box center [608, 95] width 2 height 3
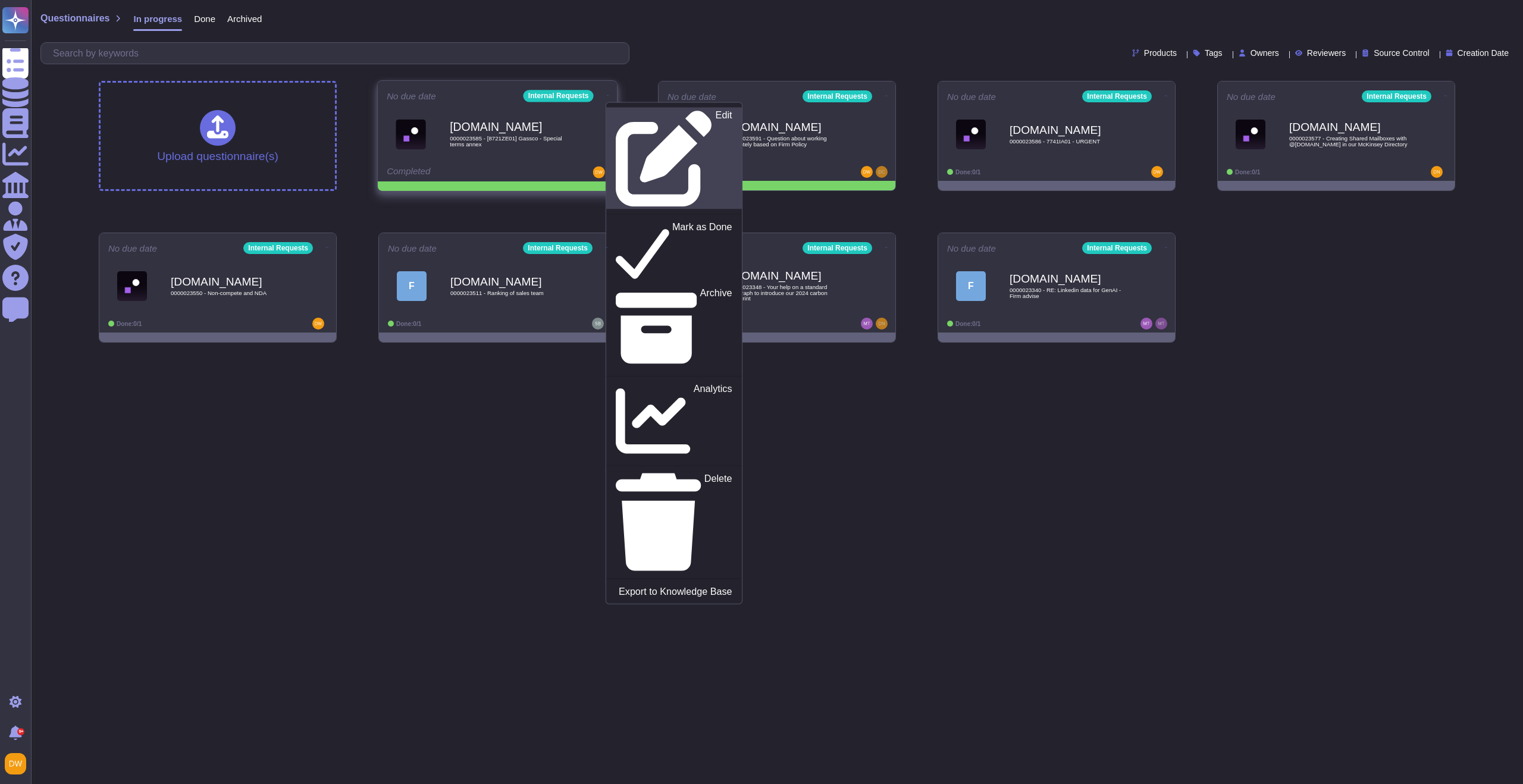
click at [716, 120] on p "Edit" at bounding box center [724, 158] width 17 height 96
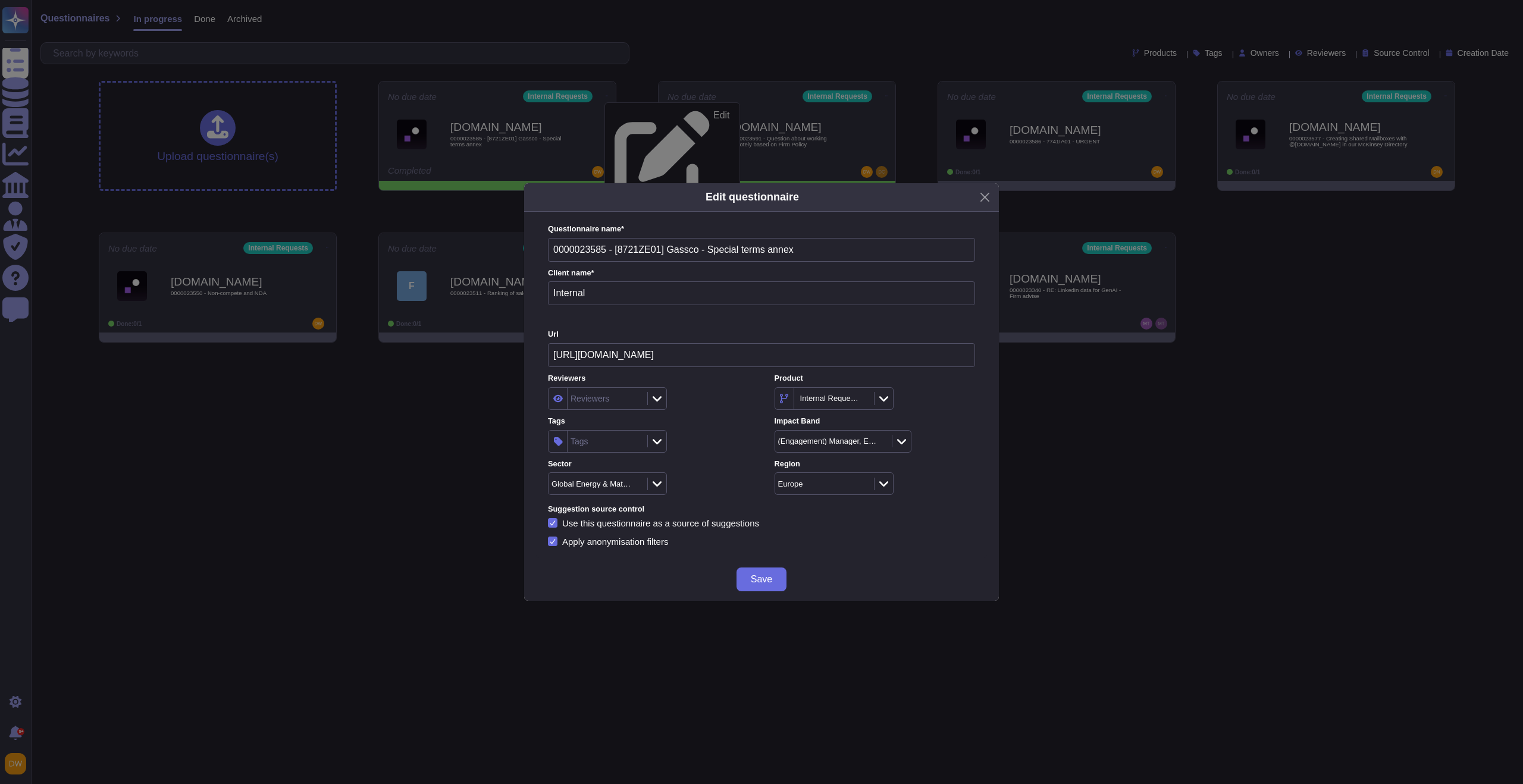
click at [611, 436] on div "Tags" at bounding box center [605, 441] width 77 height 21
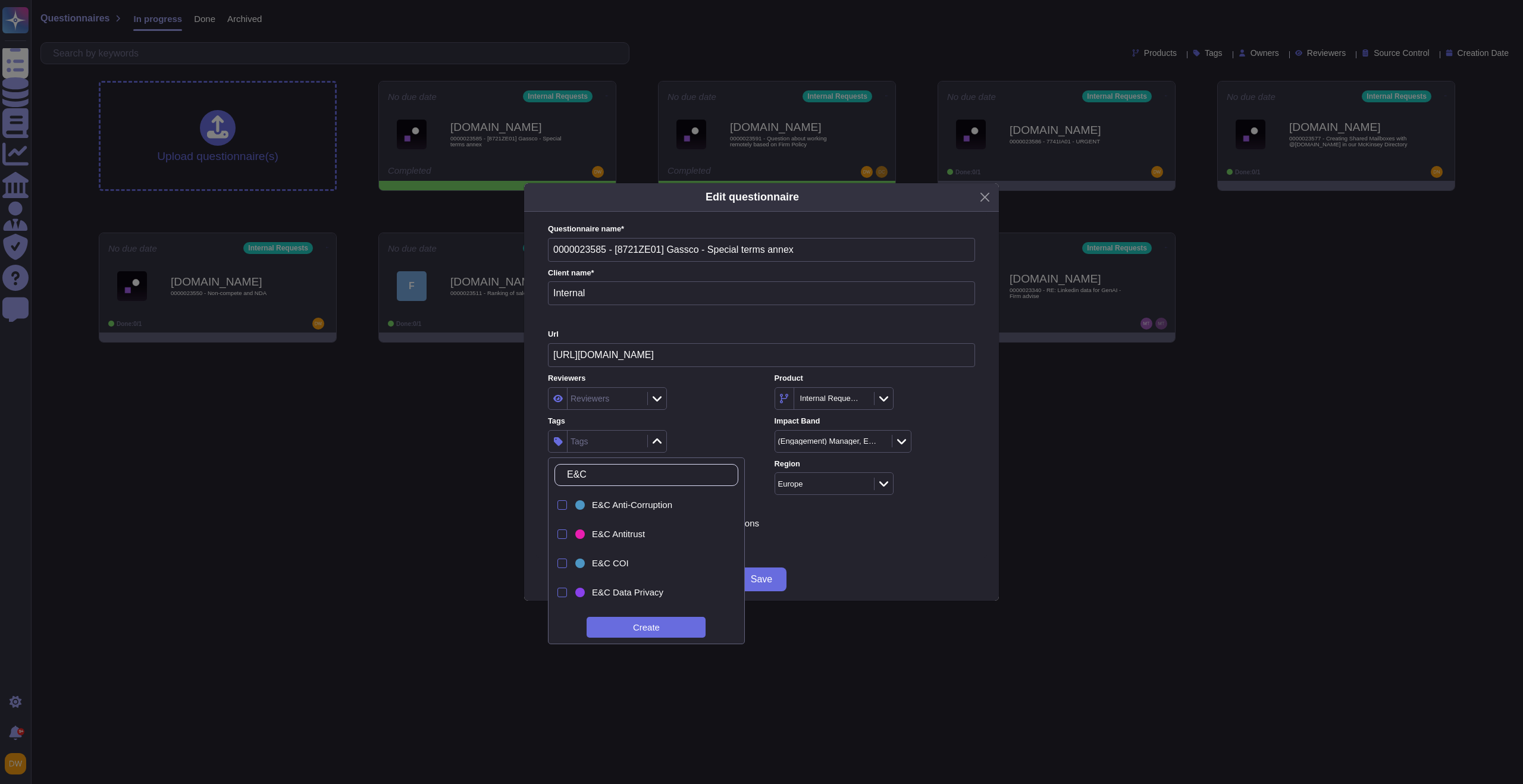
type input "E&C d"
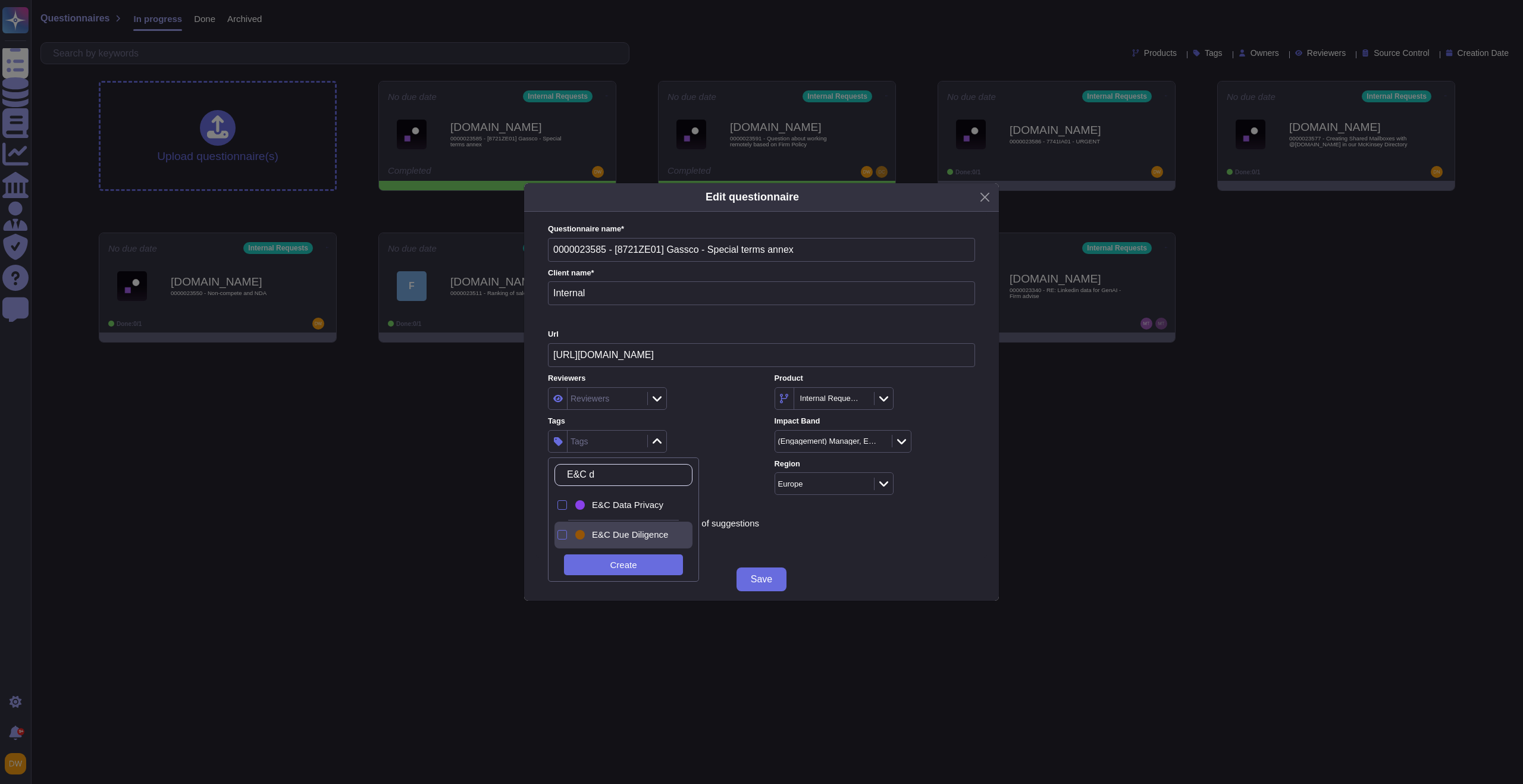
click at [631, 533] on span "E&C Due Diligence" at bounding box center [630, 534] width 76 height 11
click at [737, 482] on div "Global Energy & Materials" at bounding box center [648, 483] width 200 height 22
click at [754, 576] on span "Save" at bounding box center [761, 579] width 21 height 9
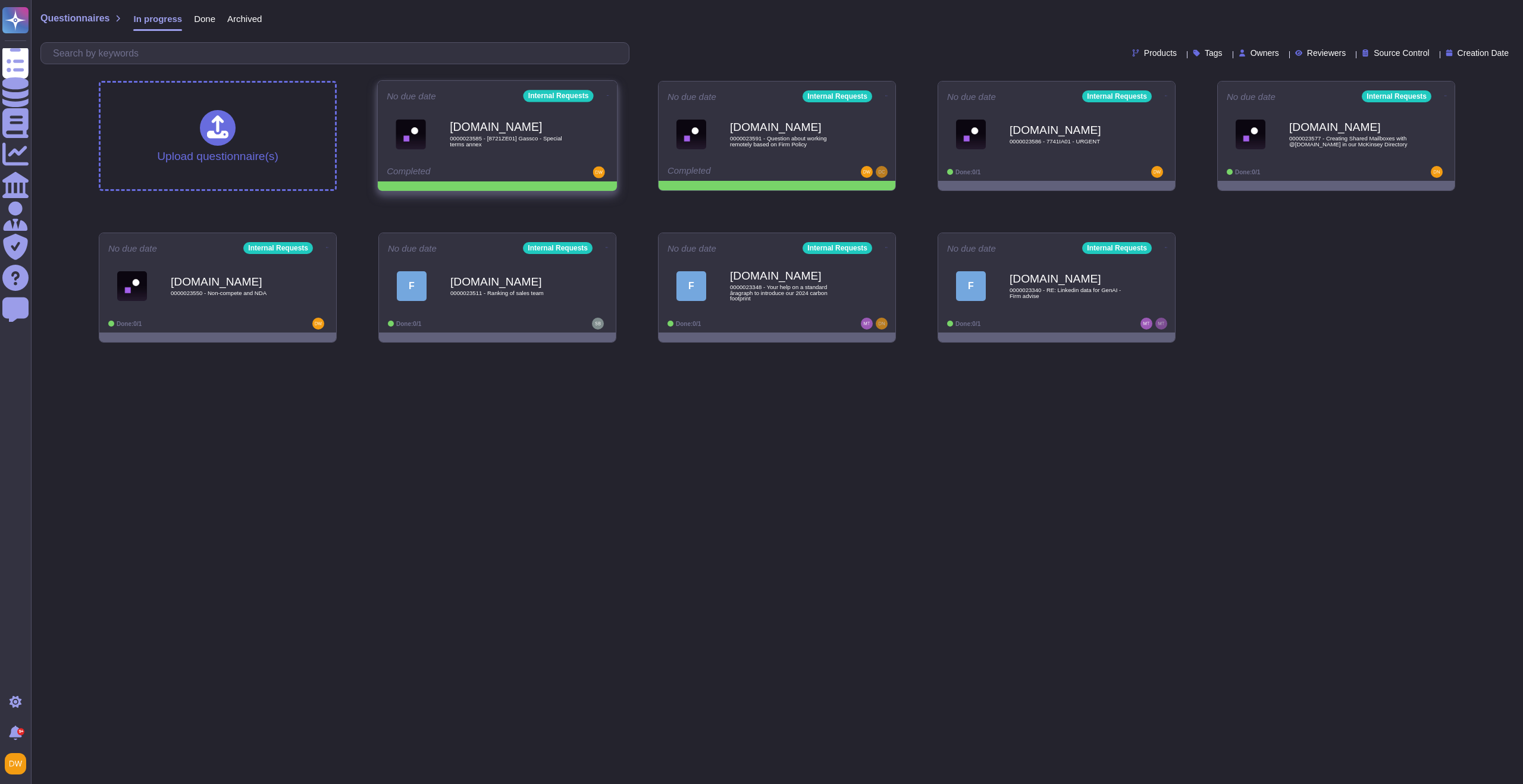
click at [606, 94] on icon at bounding box center [608, 95] width 2 height 3
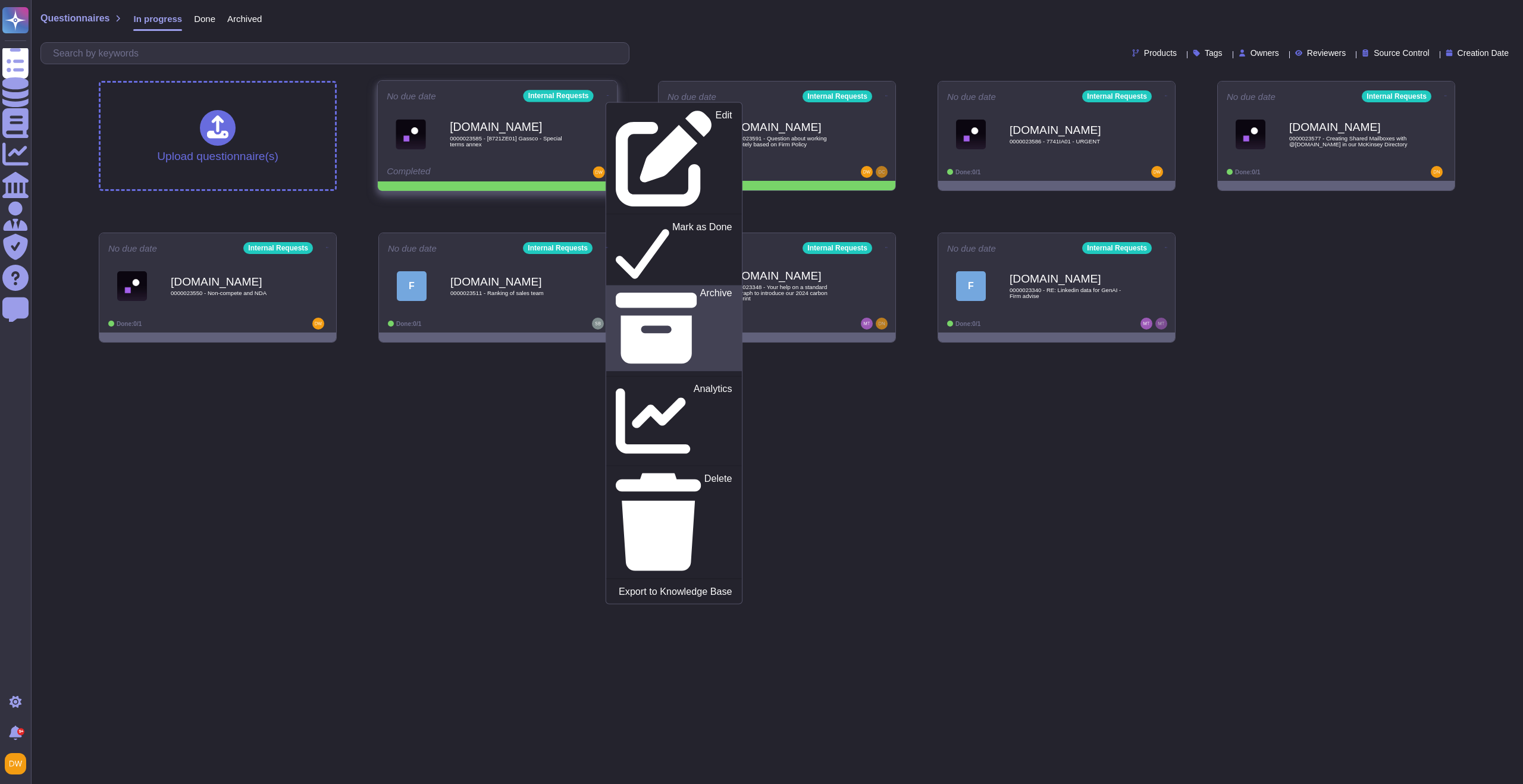
click at [621, 285] on link "Archive" at bounding box center [673, 328] width 135 height 86
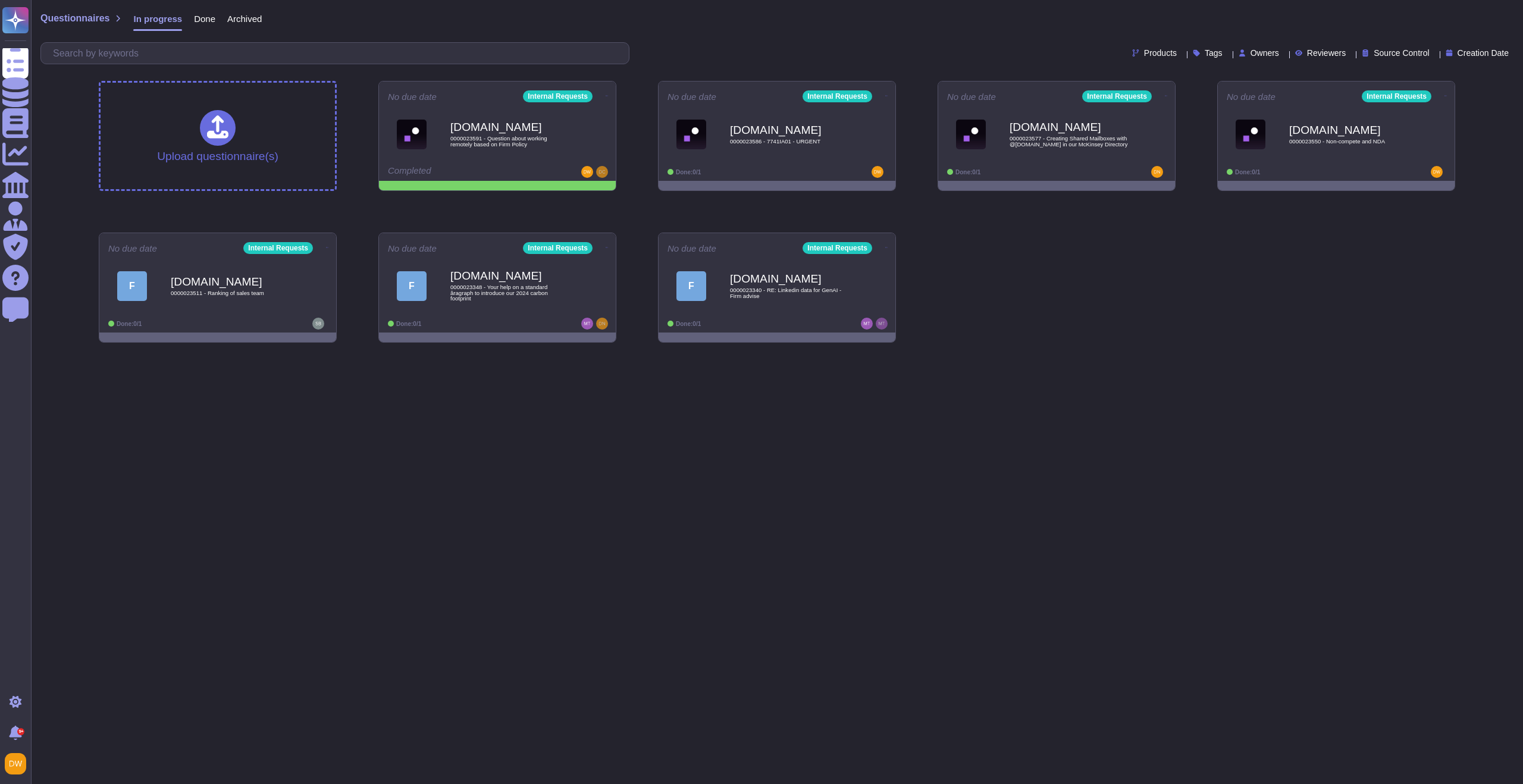
click at [244, 14] on span "Archived" at bounding box center [244, 19] width 34 height 9
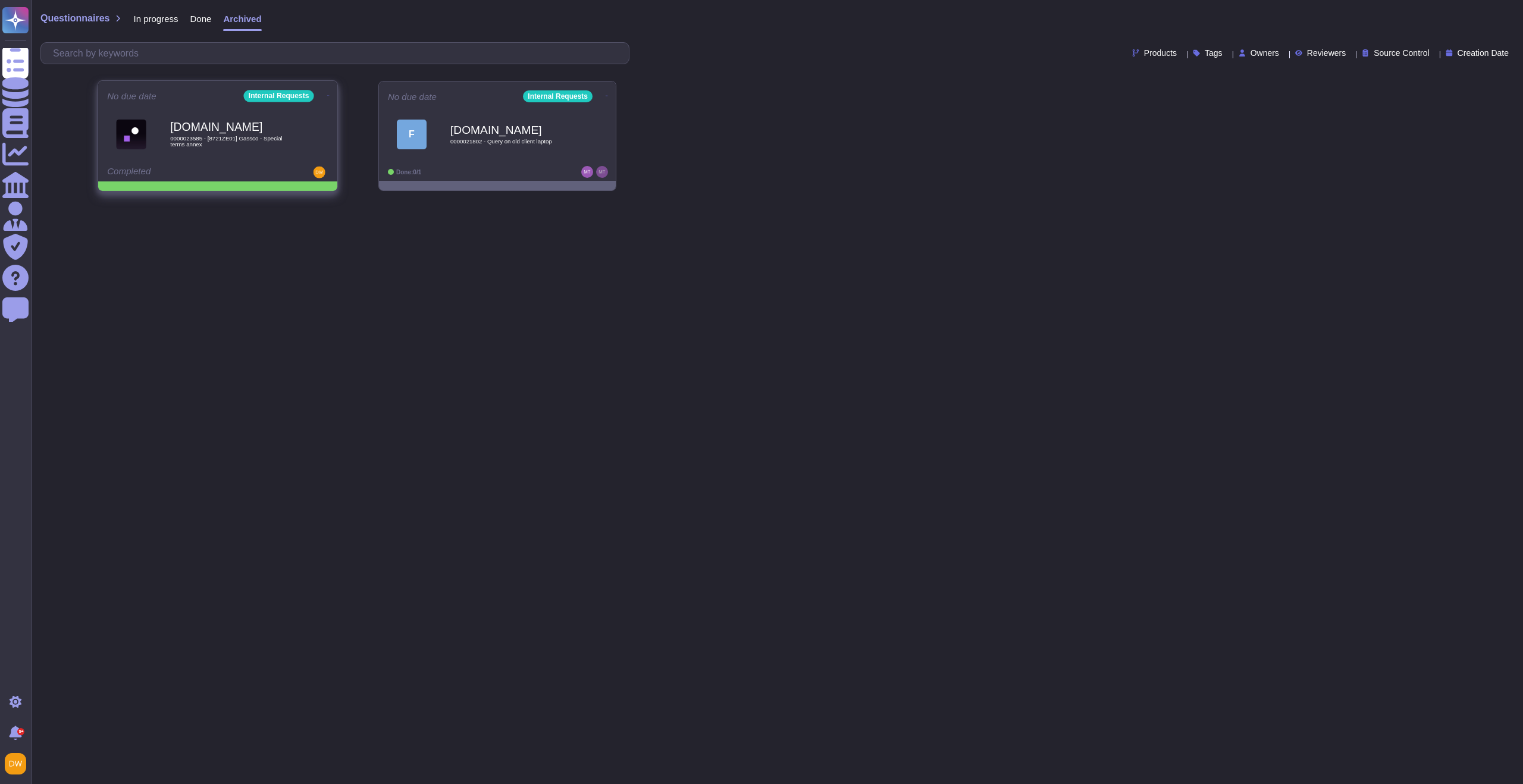
click at [327, 94] on icon at bounding box center [328, 95] width 2 height 3
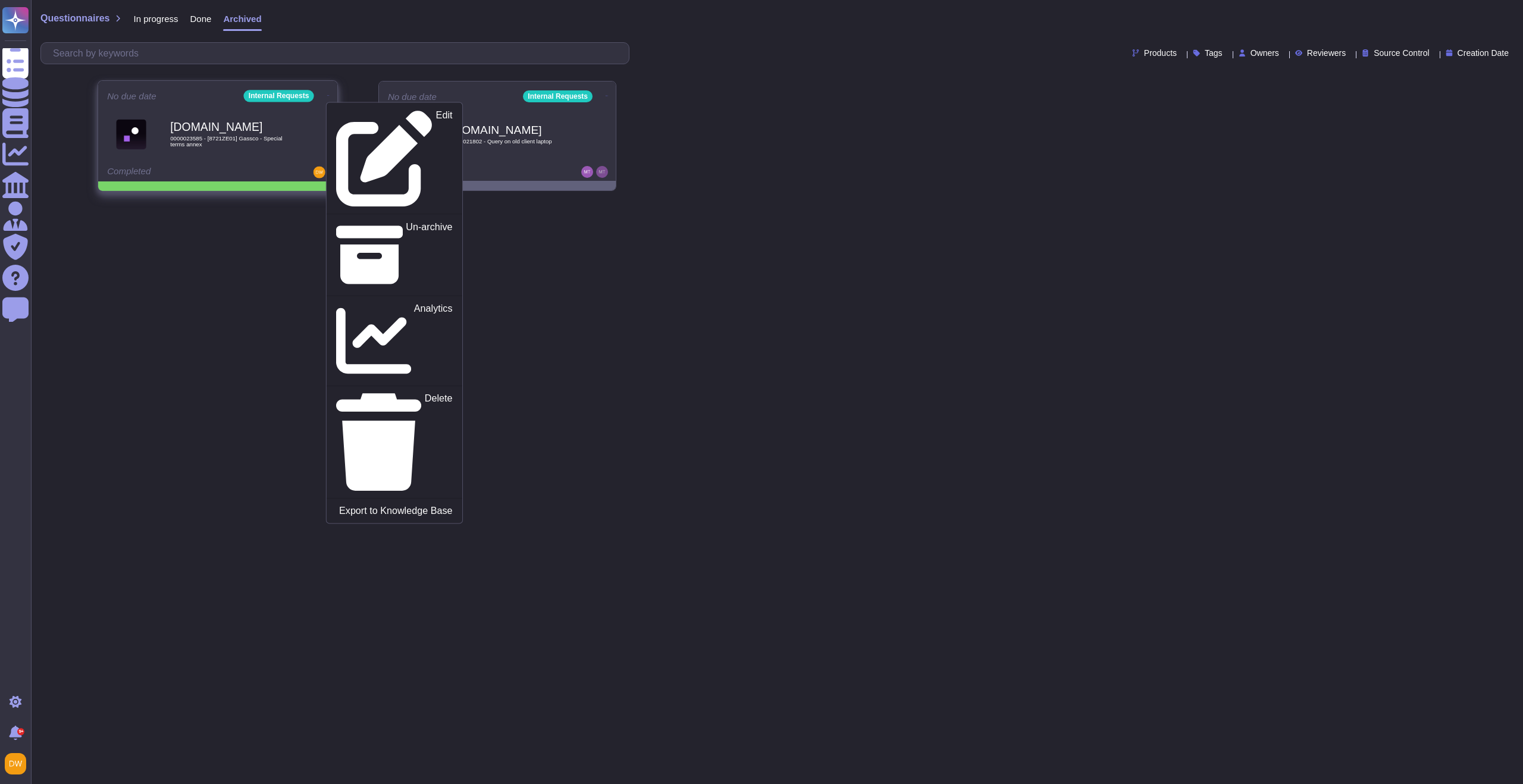
click at [353, 130] on div "Edit Un-archive Analytics Delete Export to Knowledge Base" at bounding box center [394, 312] width 137 height 422
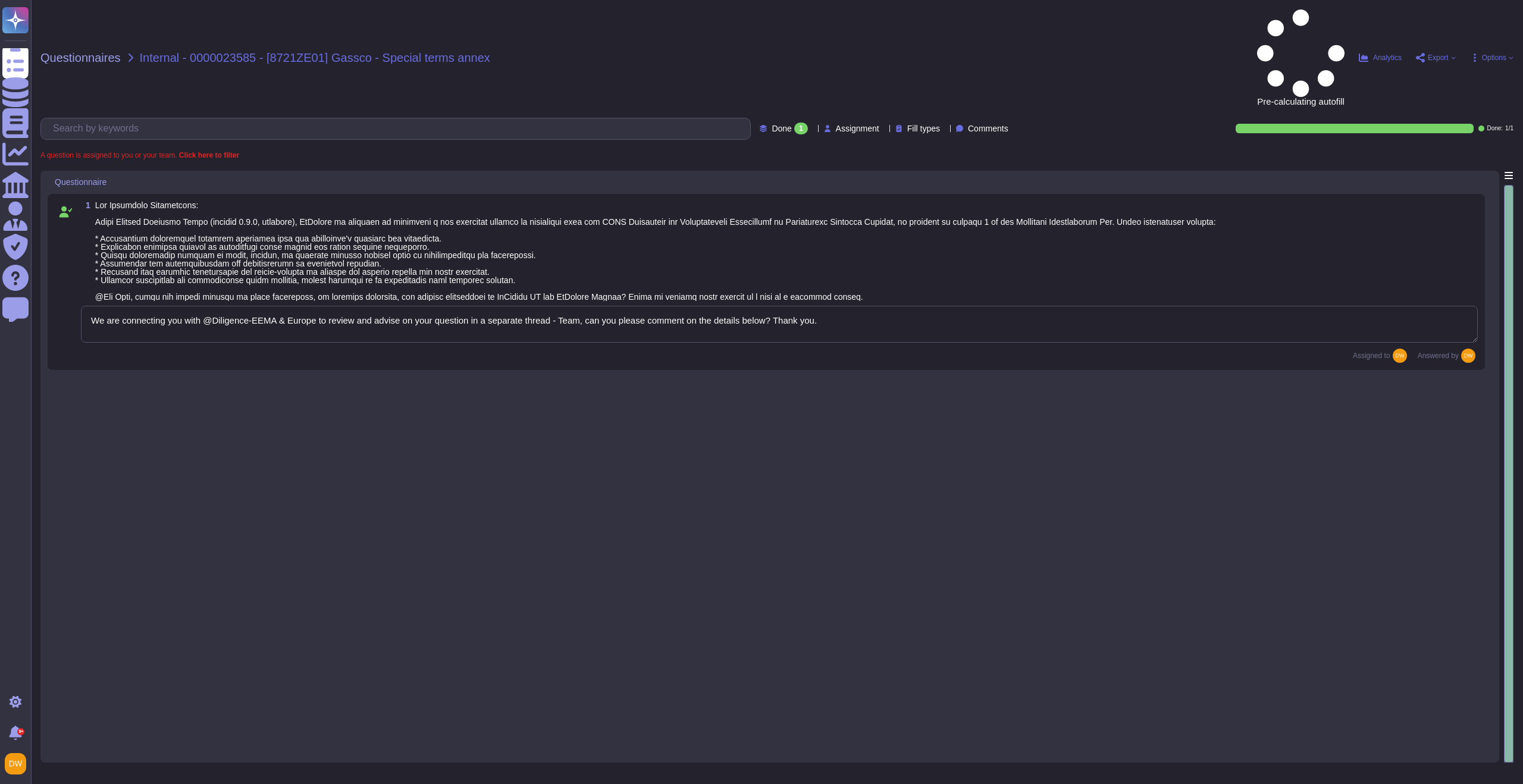
type textarea "We are connecting you with @Diligence-EEMA & Europe to review and advise on you…"
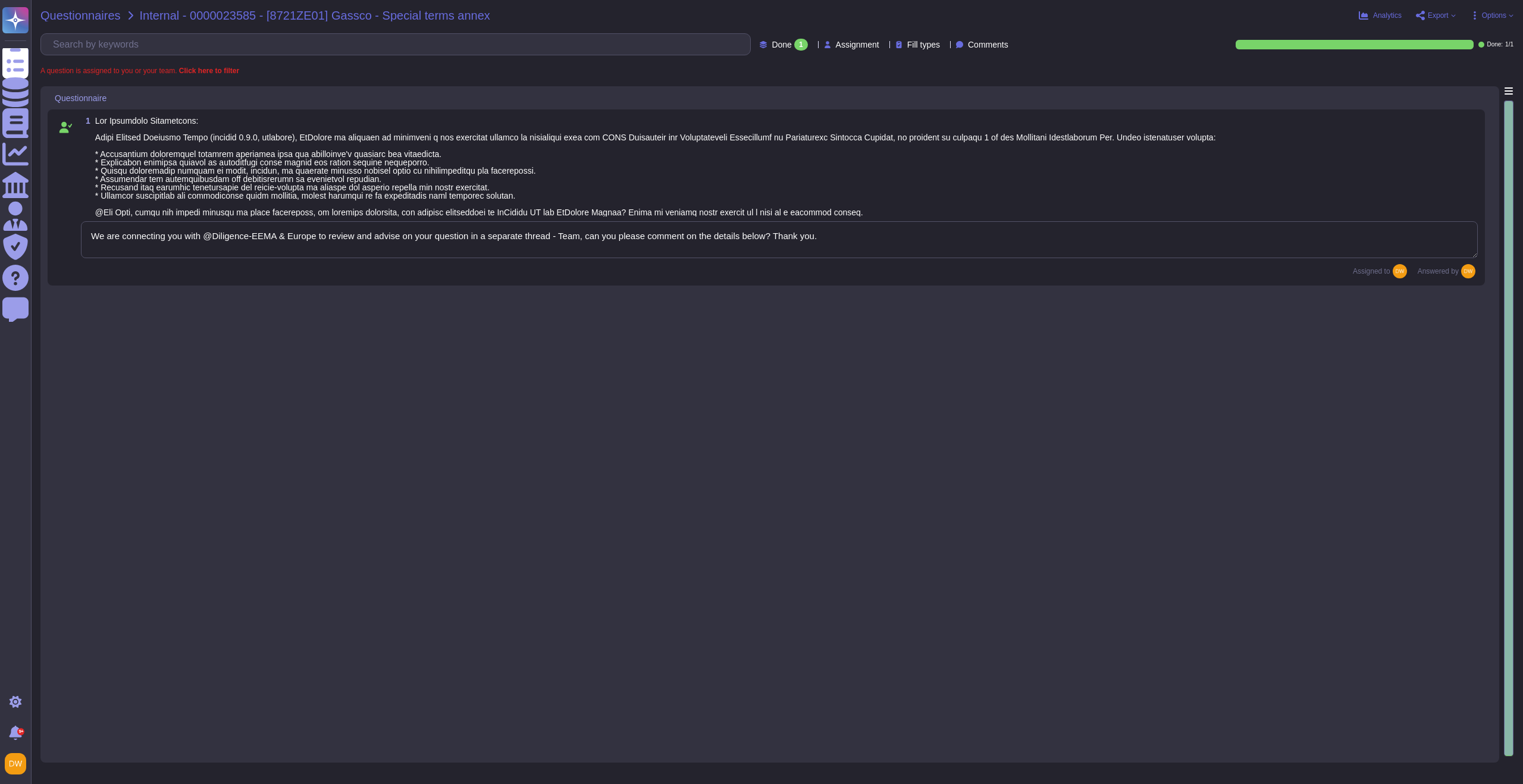
click at [95, 14] on span "Questionnaires" at bounding box center [80, 15] width 80 height 12
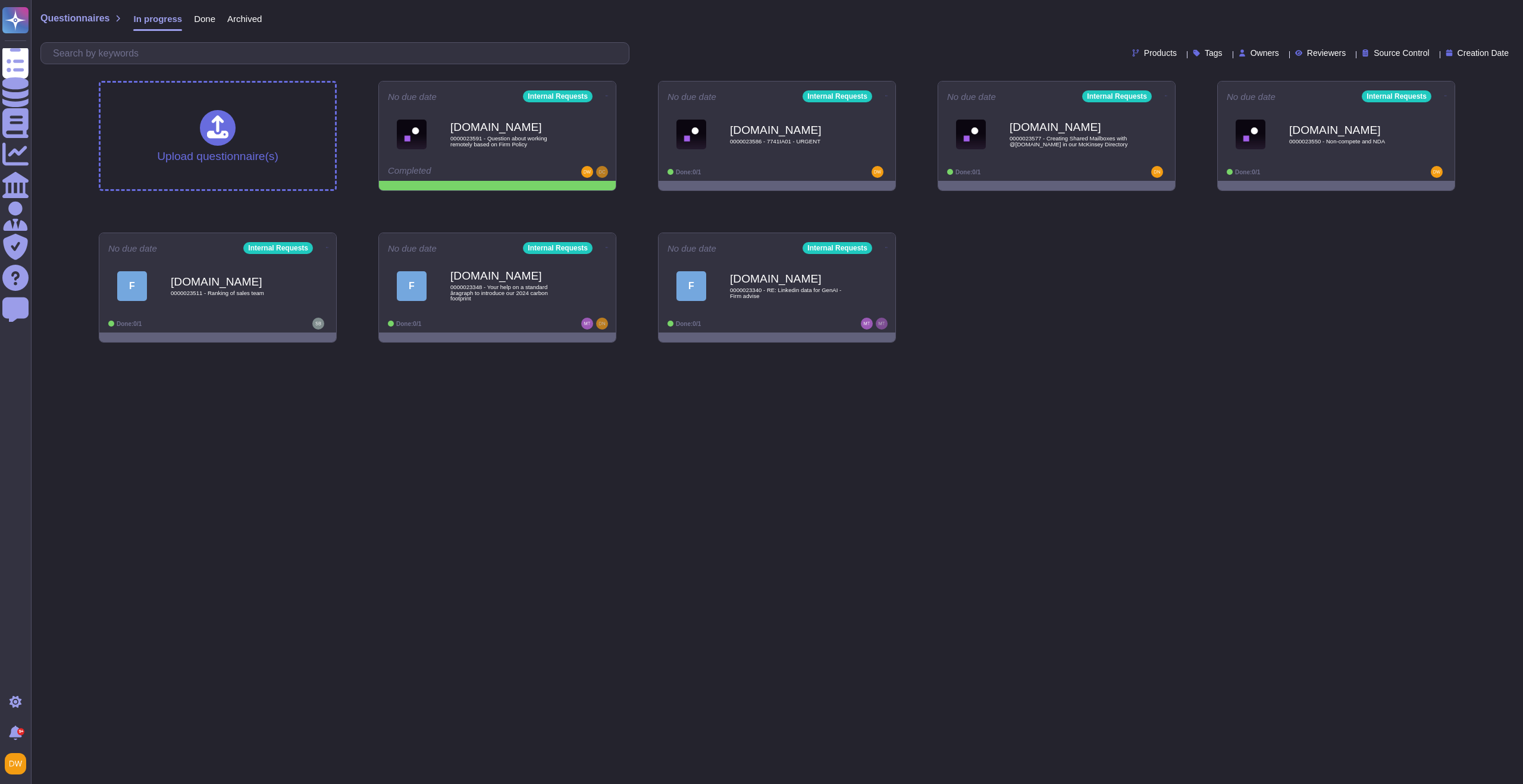
click at [261, 27] on div "Archived" at bounding box center [238, 21] width 46 height 24
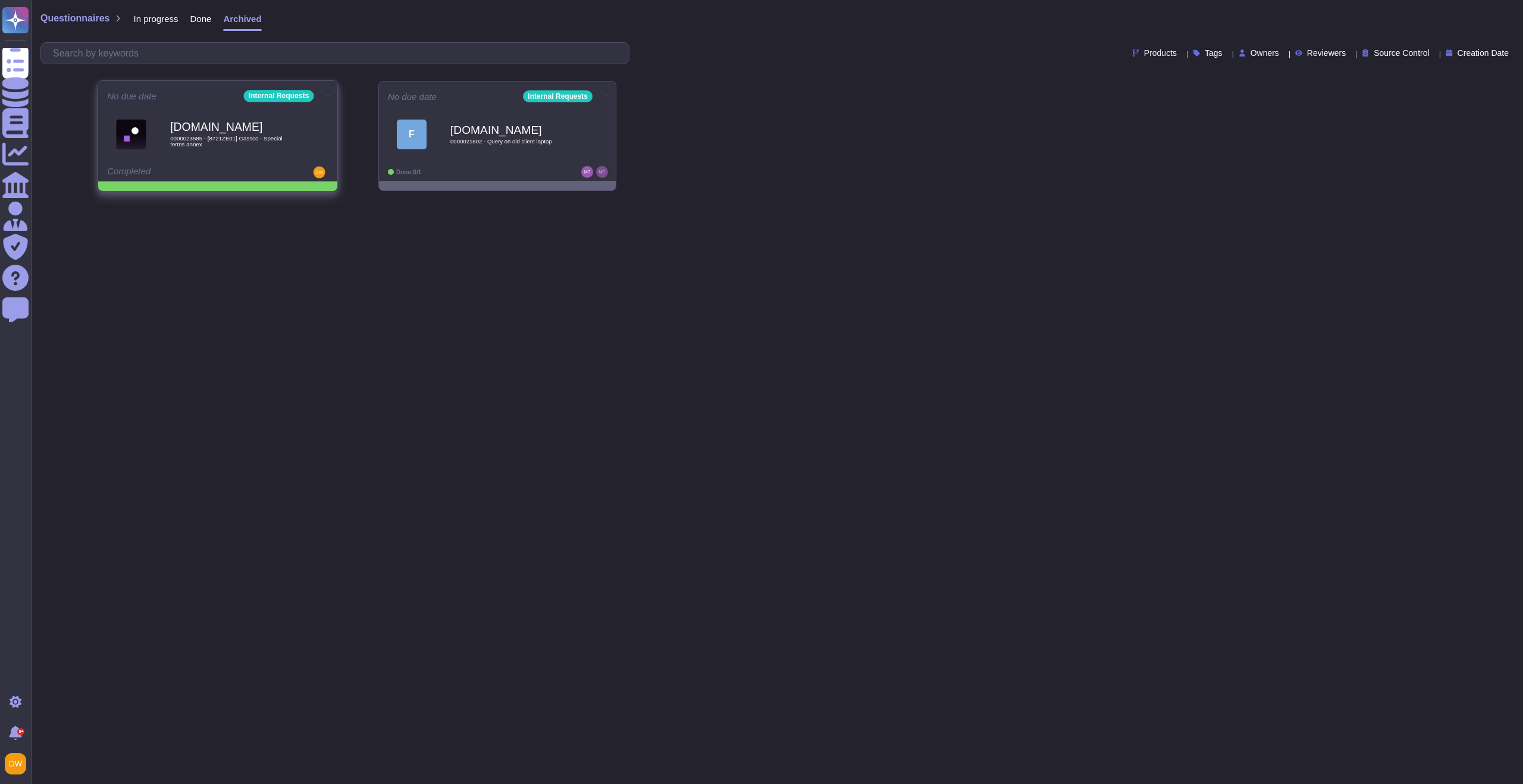
click at [327, 95] on icon at bounding box center [328, 95] width 2 height 1
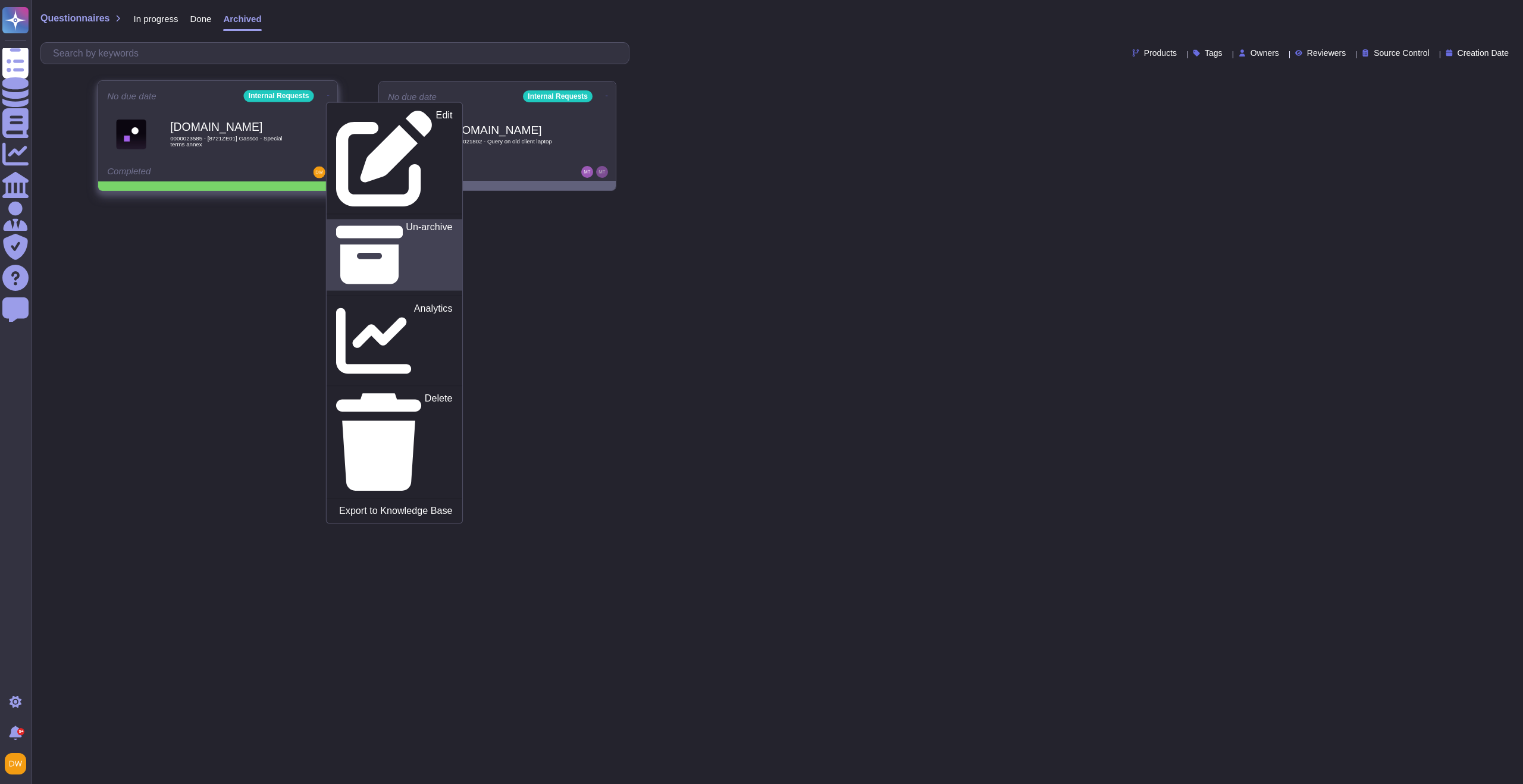
click at [406, 222] on p "Un-archive" at bounding box center [429, 255] width 46 height 66
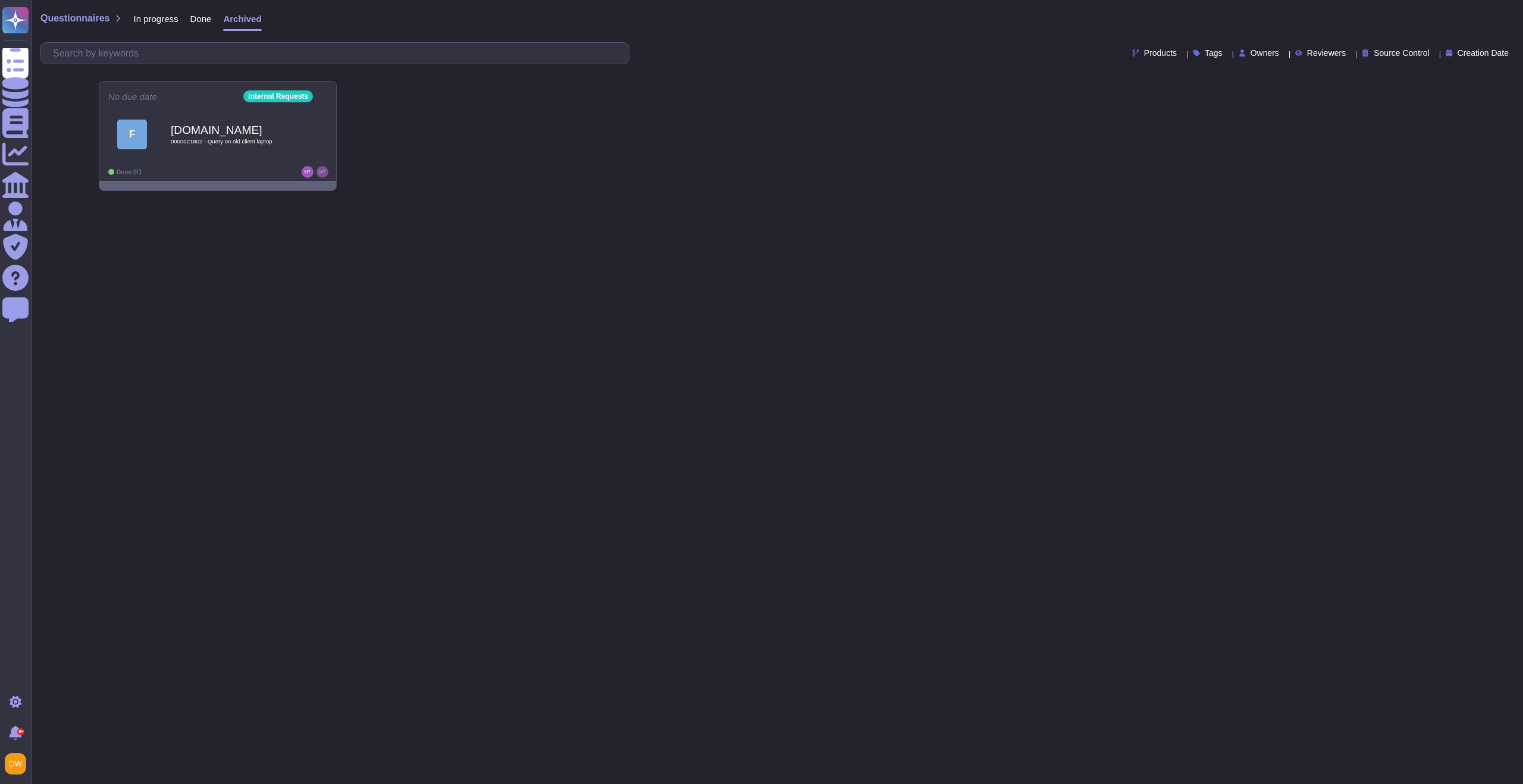
click at [85, 15] on span "Questionnaires" at bounding box center [75, 18] width 69 height 9
click at [168, 18] on span "In progress" at bounding box center [156, 19] width 45 height 9
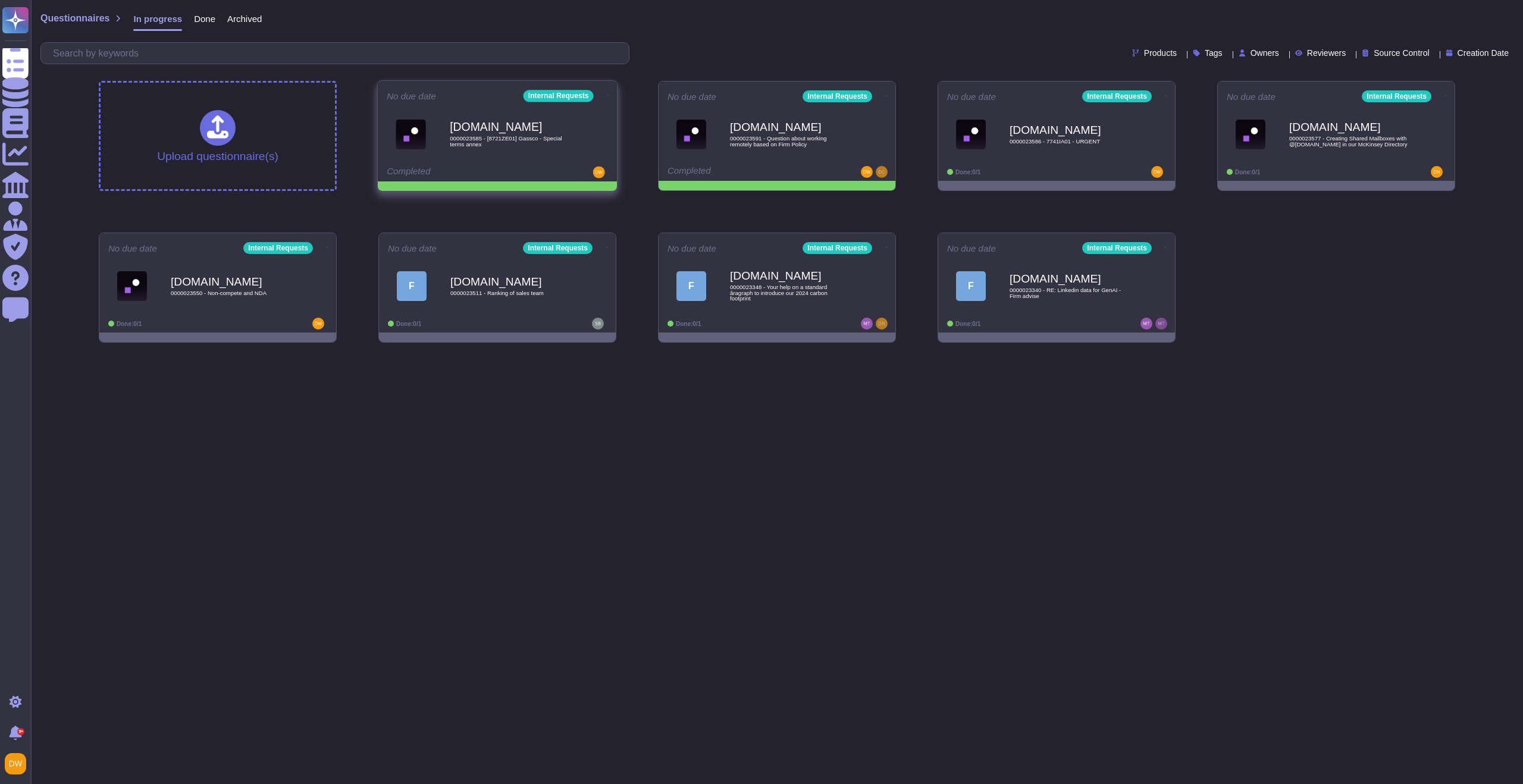
click at [606, 94] on icon at bounding box center [608, 95] width 2 height 3
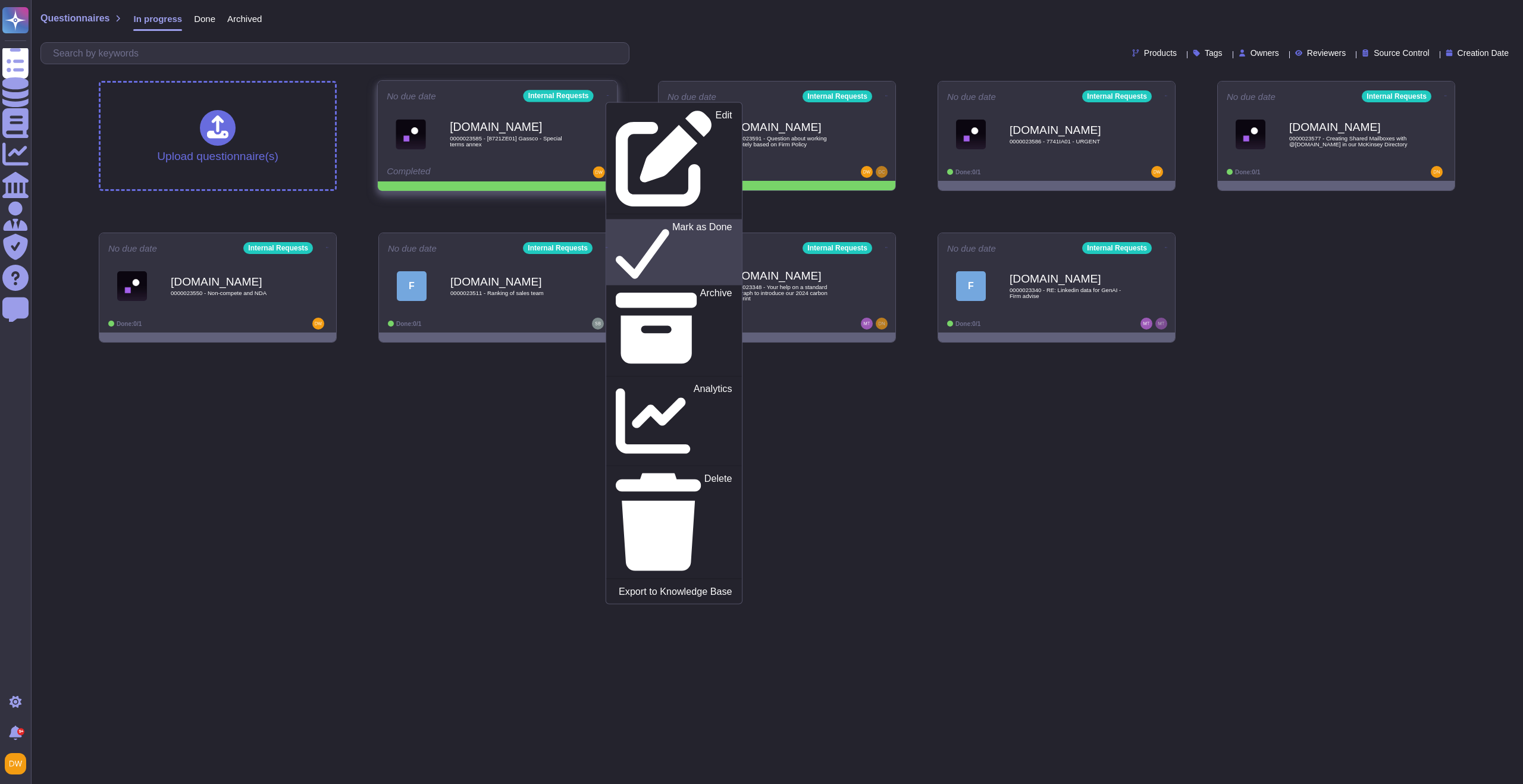
click at [616, 221] on div "Mark as Done" at bounding box center [674, 252] width 116 height 61
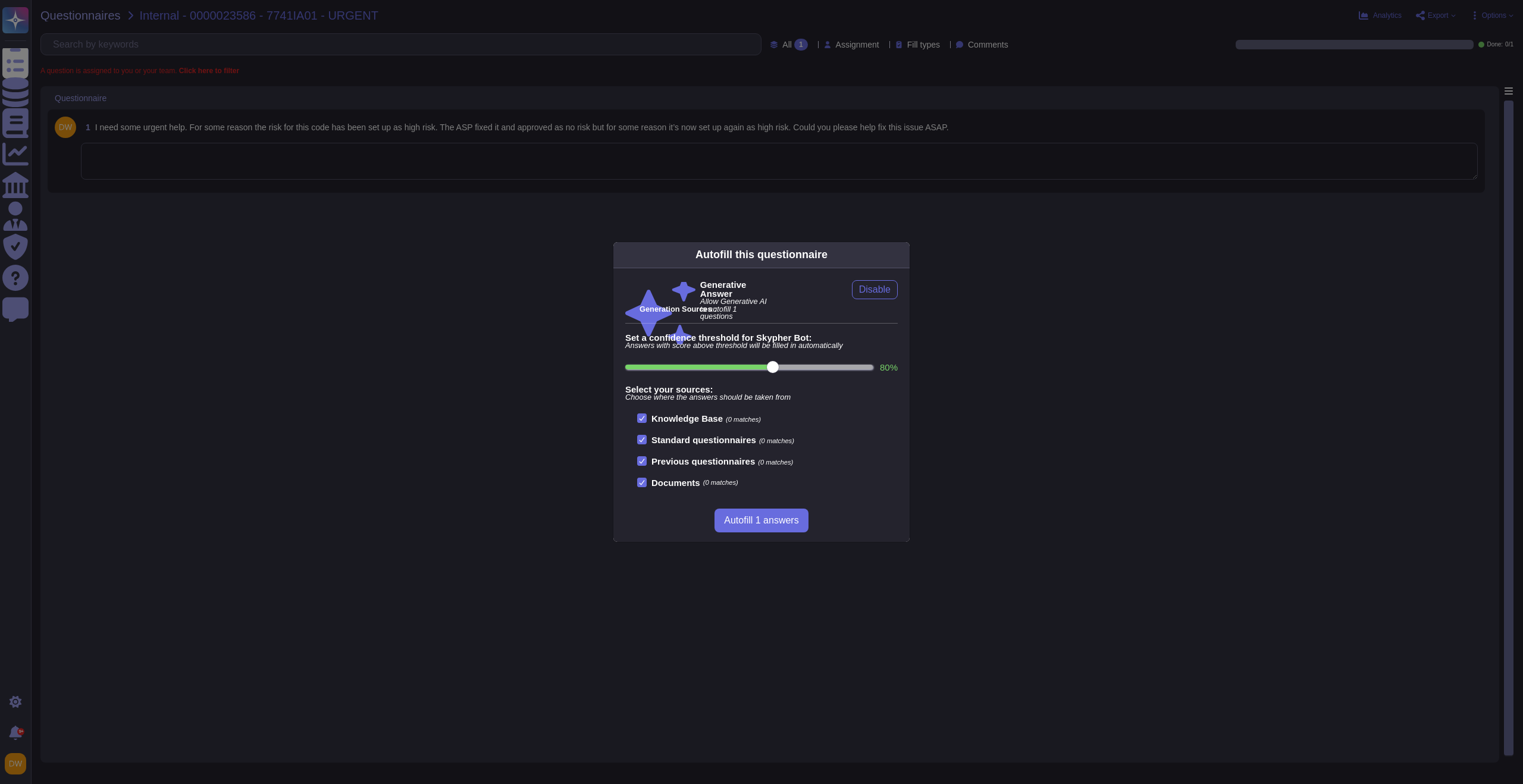
click at [415, 177] on body "Questionnaires Knowledge Base Documents Analytics CAIQ / SIG Admin Trust Center…" at bounding box center [761, 392] width 1523 height 784
click at [414, 163] on div "Autofill this questionnaire Generative Answer Allow Generative AI to autofill 1…" at bounding box center [761, 392] width 1523 height 784
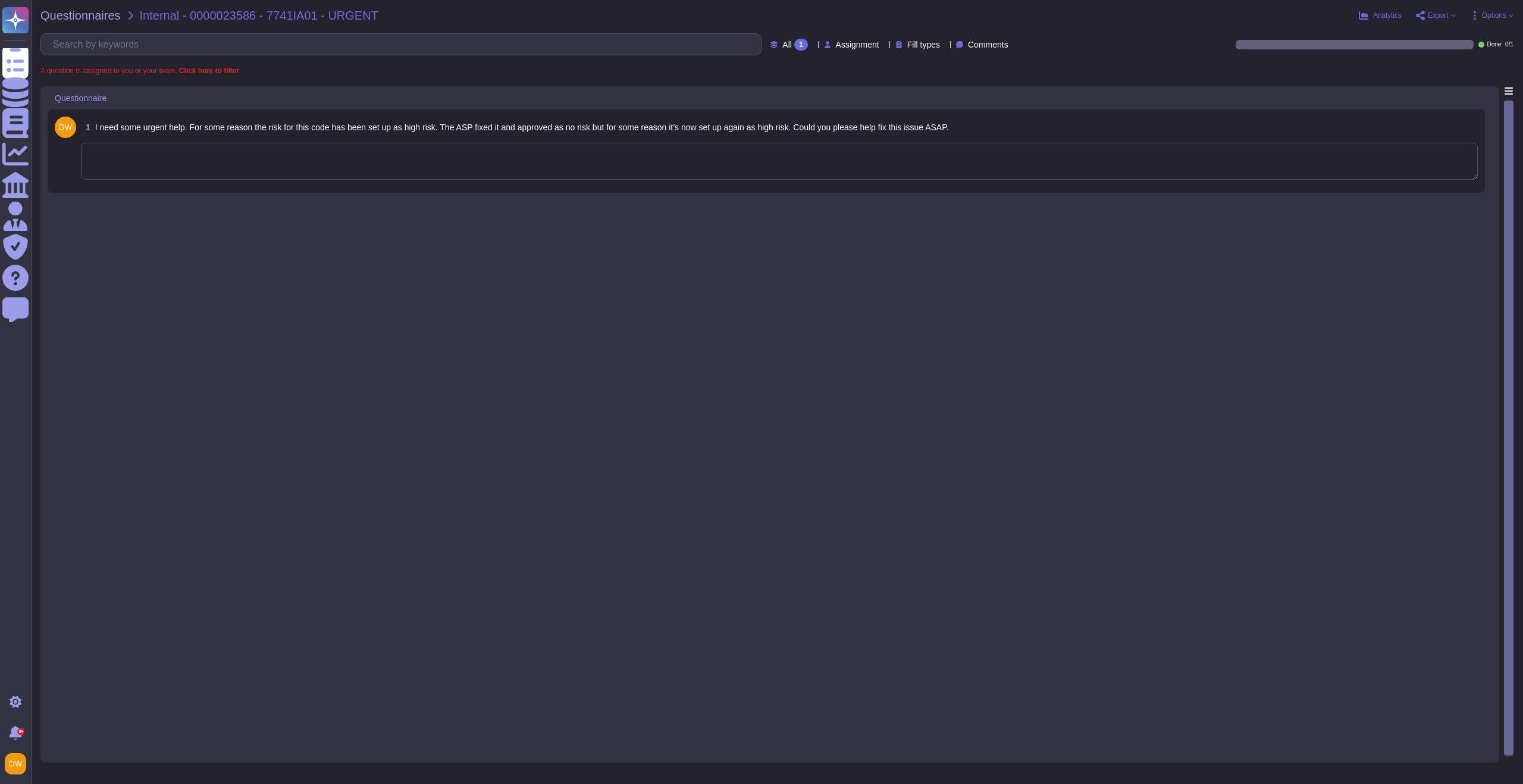
click at [403, 163] on textarea at bounding box center [779, 161] width 1396 height 37
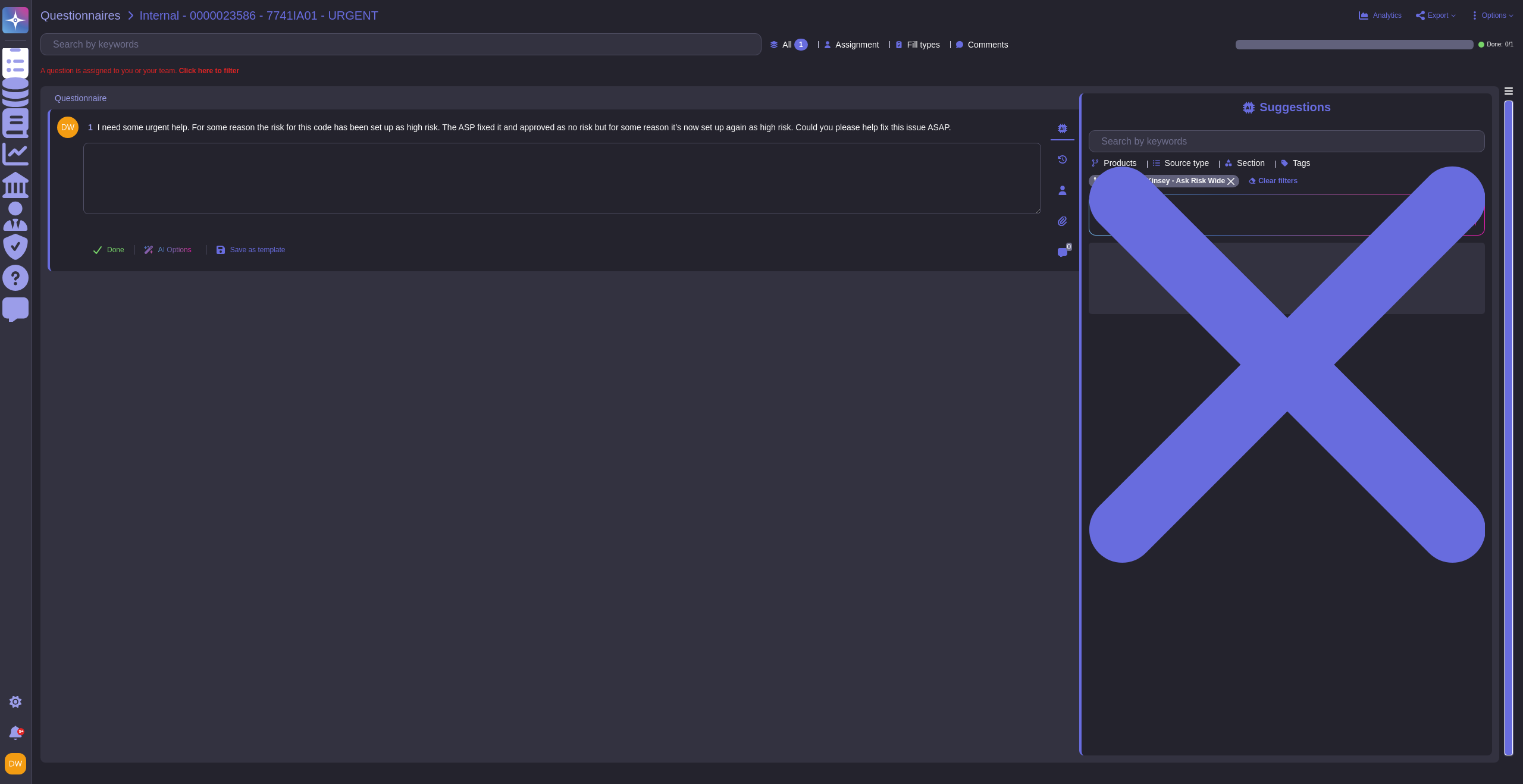
click at [403, 163] on textarea at bounding box center [562, 178] width 958 height 71
paste textarea "We are connecting you with @[PERSON_NAME] who’s the lead CSR Advisor for this e…"
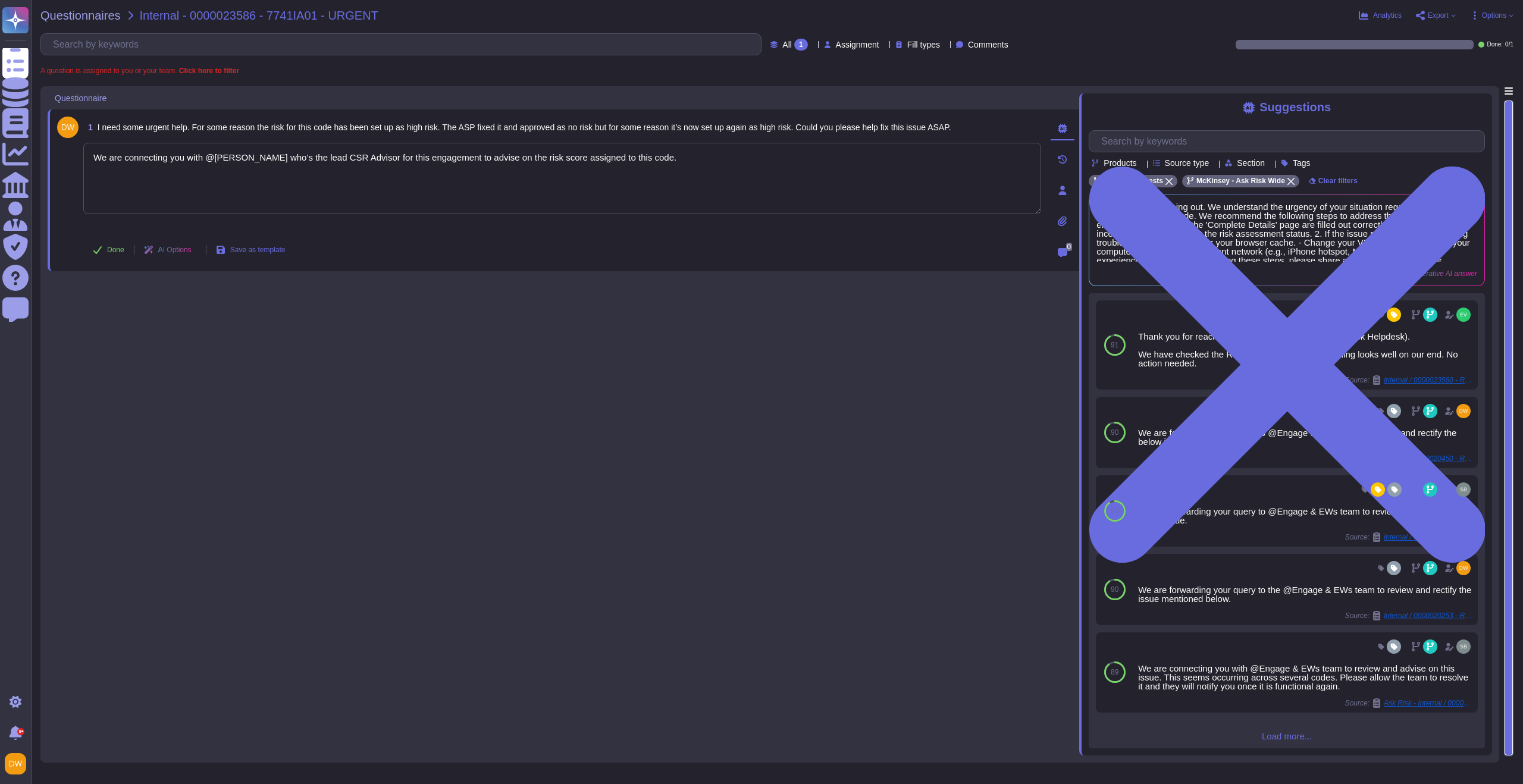
type textarea "We are connecting you with @[PERSON_NAME] who’s the lead CSR Advisor for this e…"
click at [348, 332] on div "1 I need some urgent help. For some reason the risk for this code has been set …" at bounding box center [563, 420] width 1031 height 669
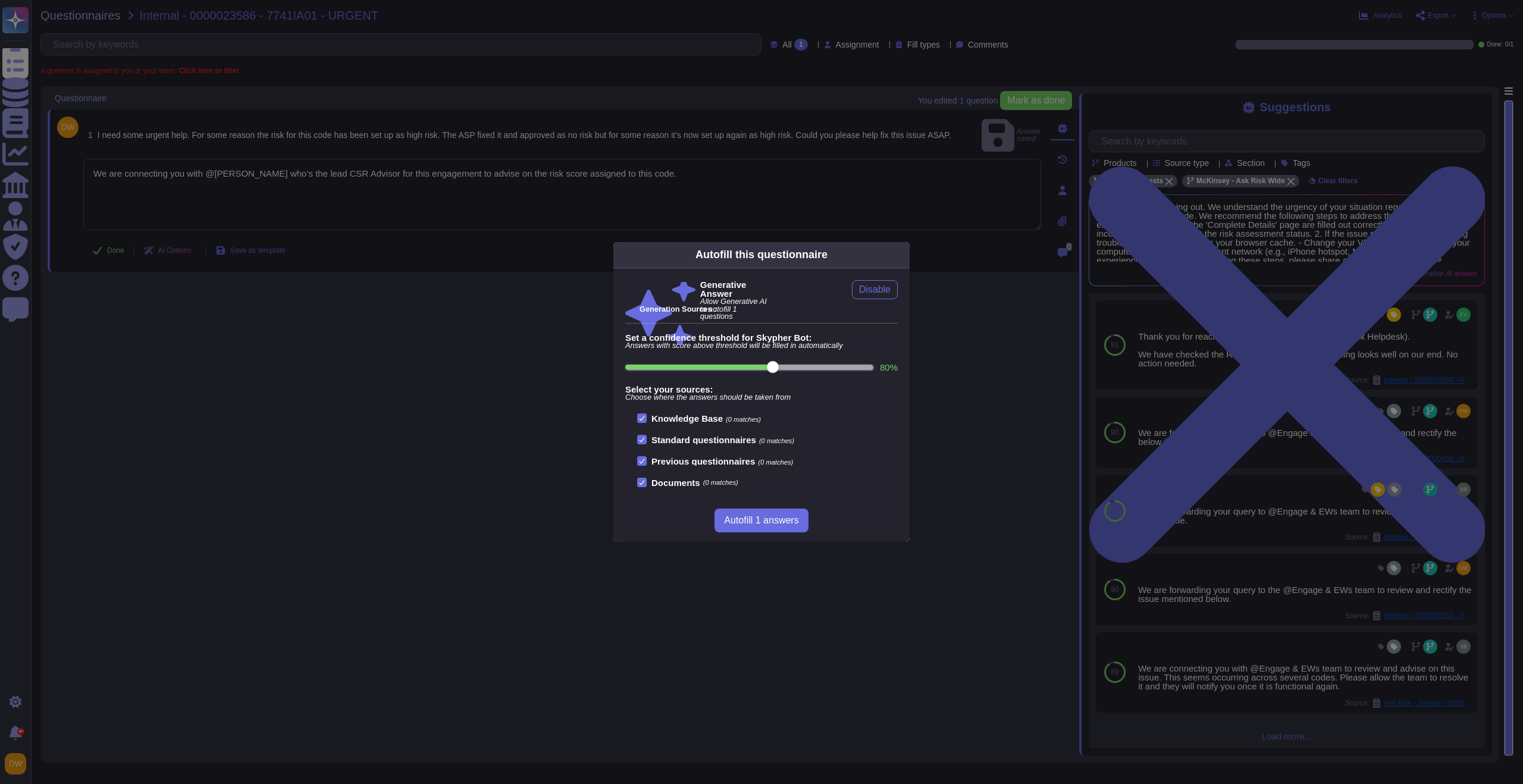
click at [349, 304] on div "Autofill this questionnaire Generative Answer Allow Generative AI to autofill 1…" at bounding box center [761, 392] width 1523 height 784
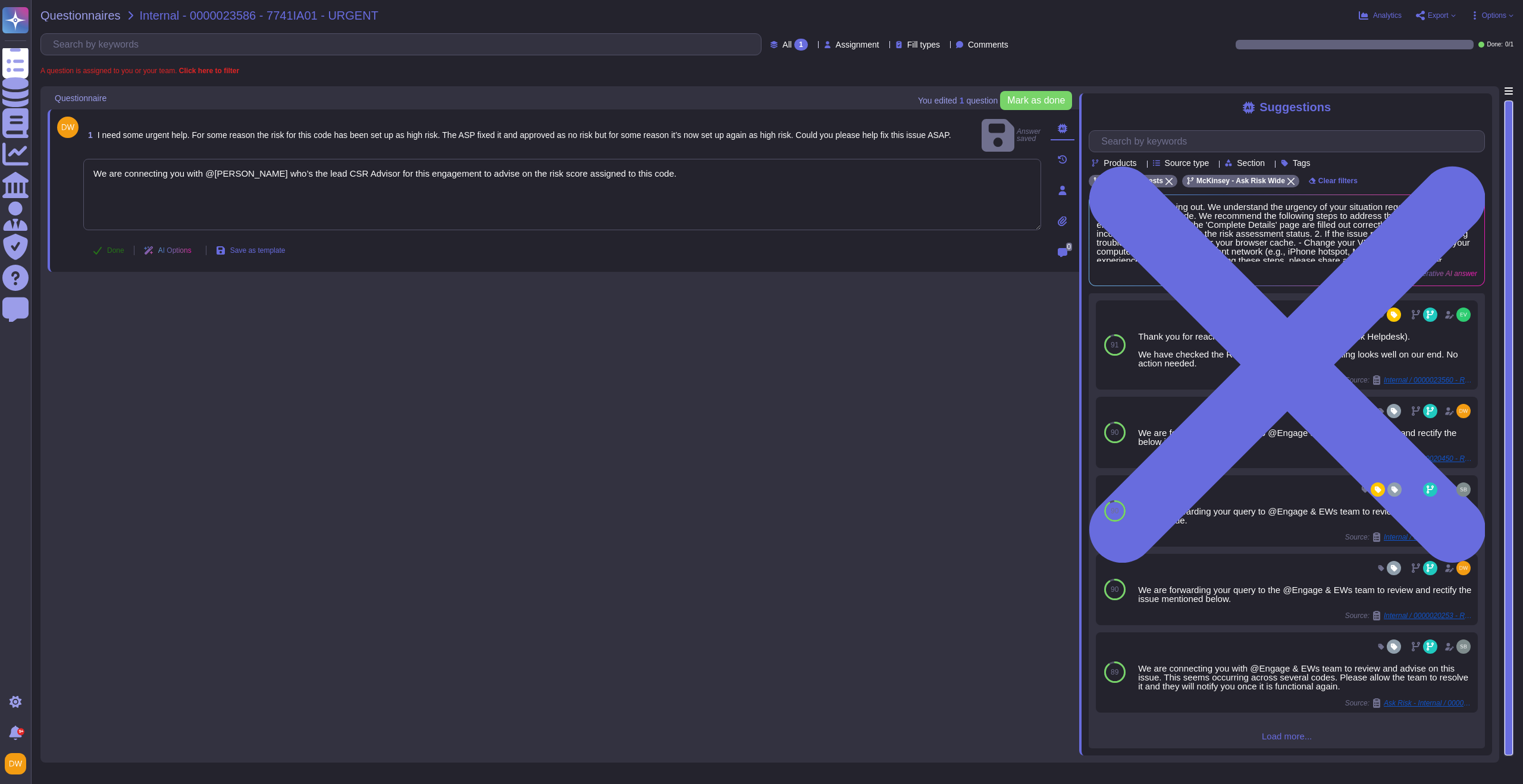
click at [112, 247] on span "Done" at bounding box center [116, 250] width 17 height 7
click at [97, 11] on span "Questionnaires" at bounding box center [80, 15] width 80 height 12
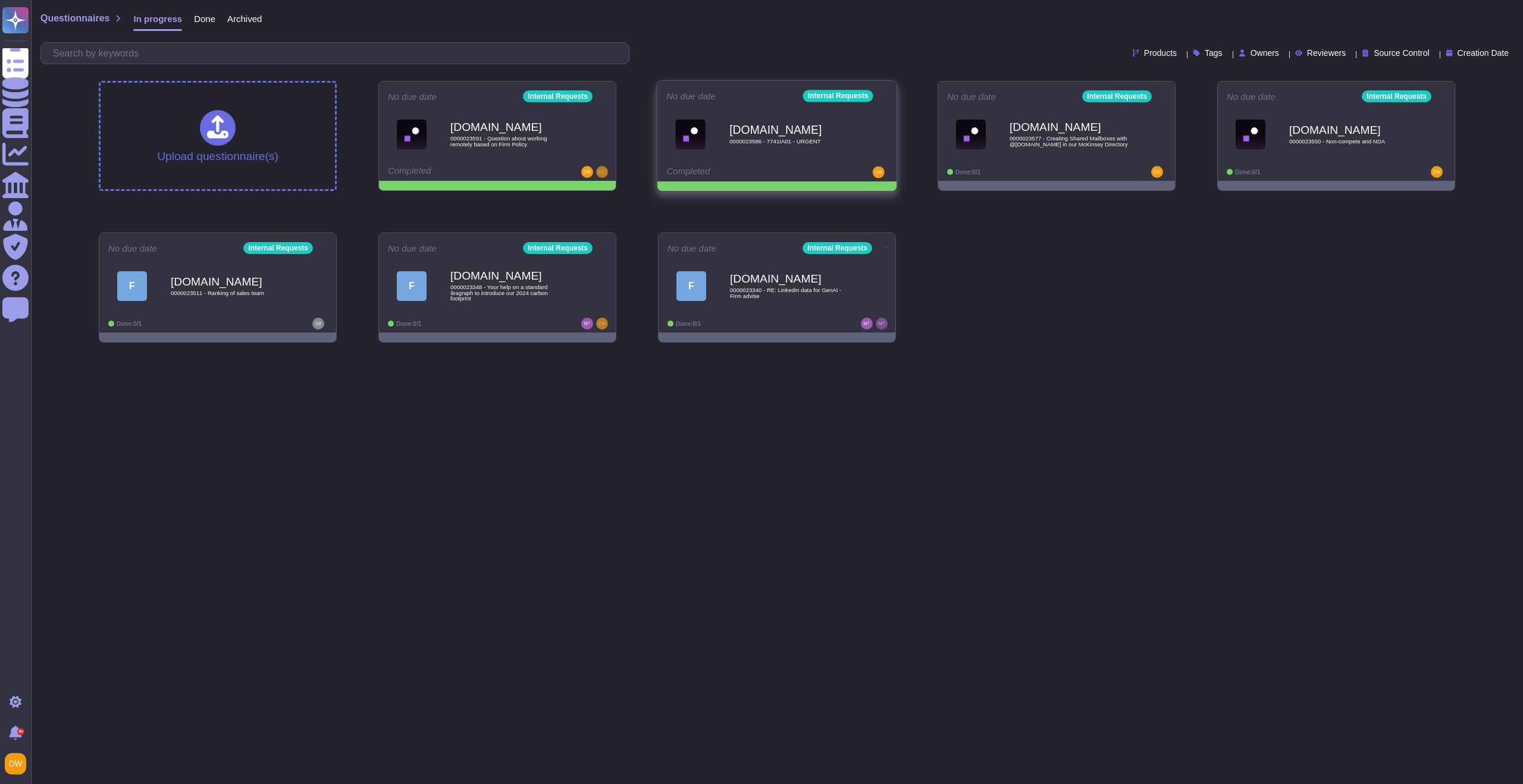
click at [886, 94] on icon at bounding box center [887, 95] width 2 height 3
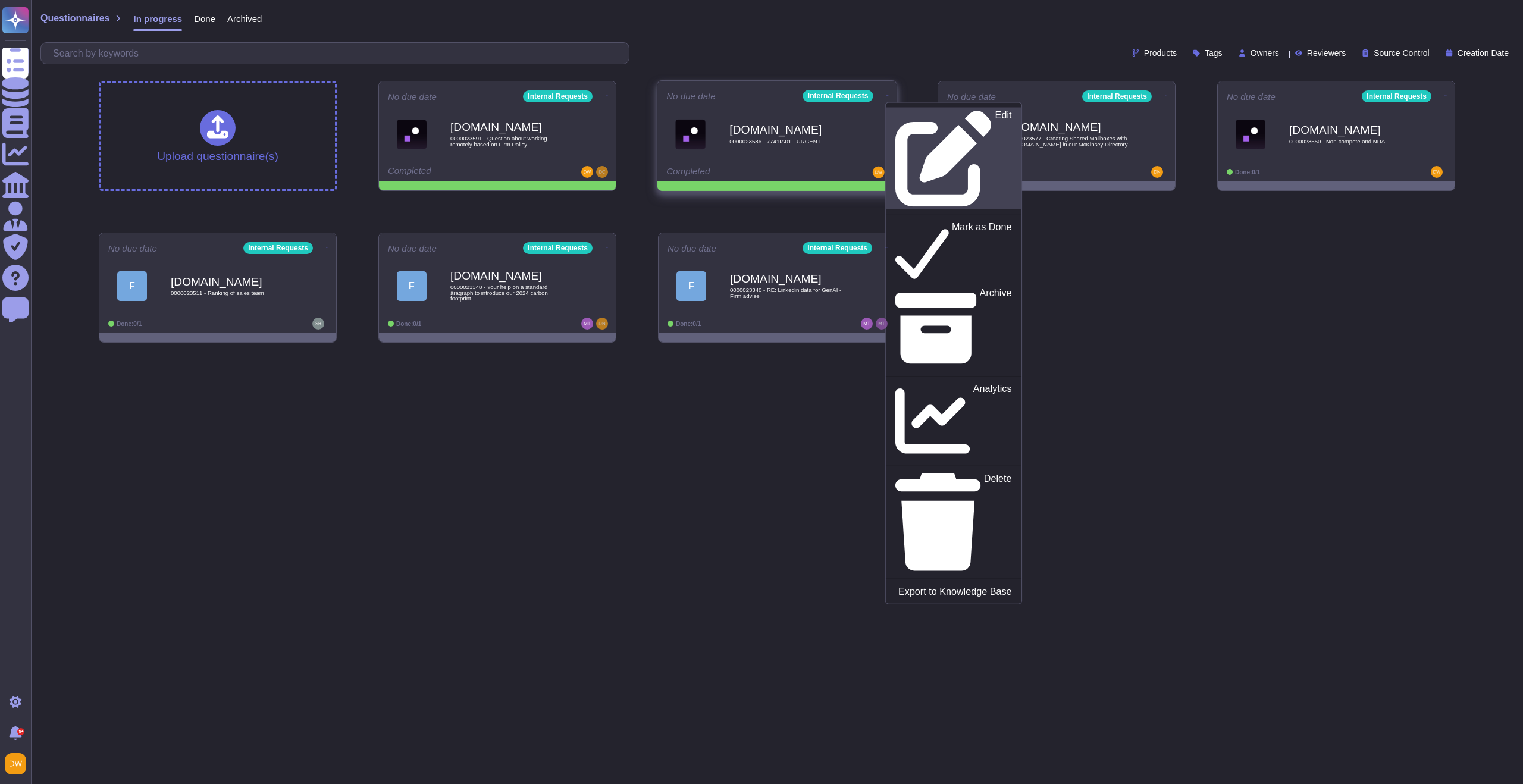
click at [897, 116] on div "Edit" at bounding box center [953, 158] width 116 height 97
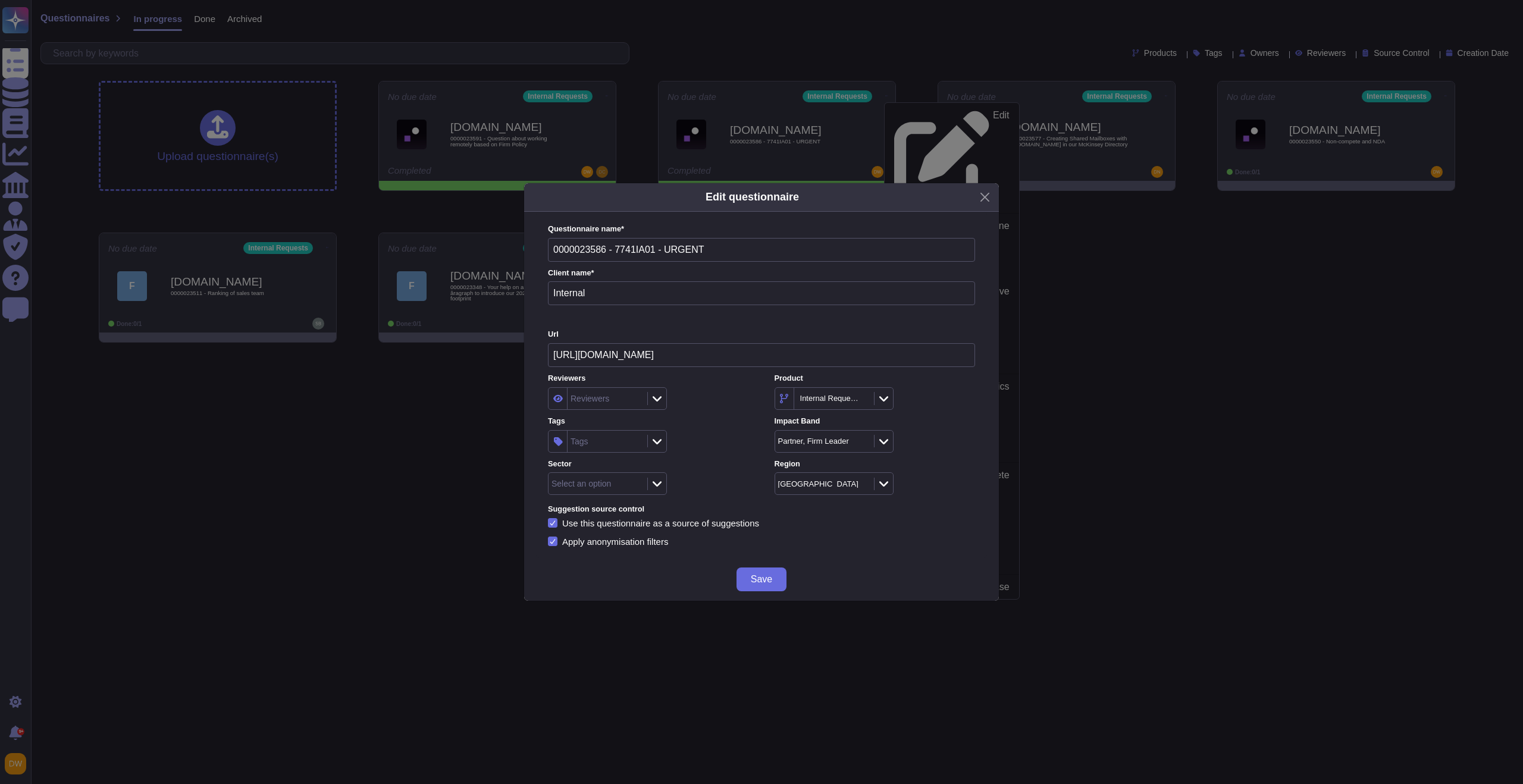
click at [596, 445] on div "Tags" at bounding box center [605, 441] width 77 height 21
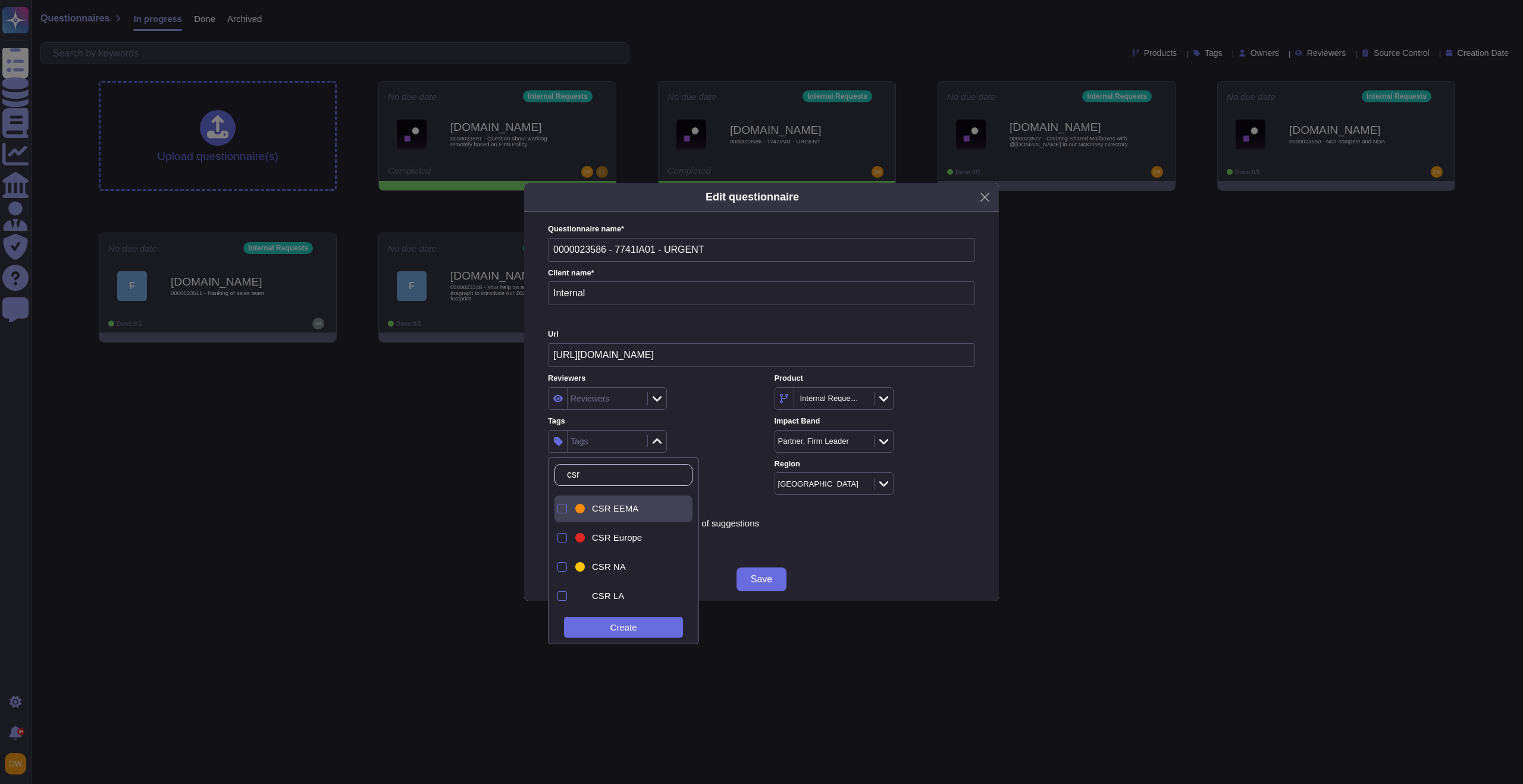
scroll to position [56, 0]
click at [606, 558] on div "CSR NA" at bounding box center [626, 566] width 107 height 27
type input "csr"
click at [738, 462] on label "Sector" at bounding box center [648, 464] width 200 height 7
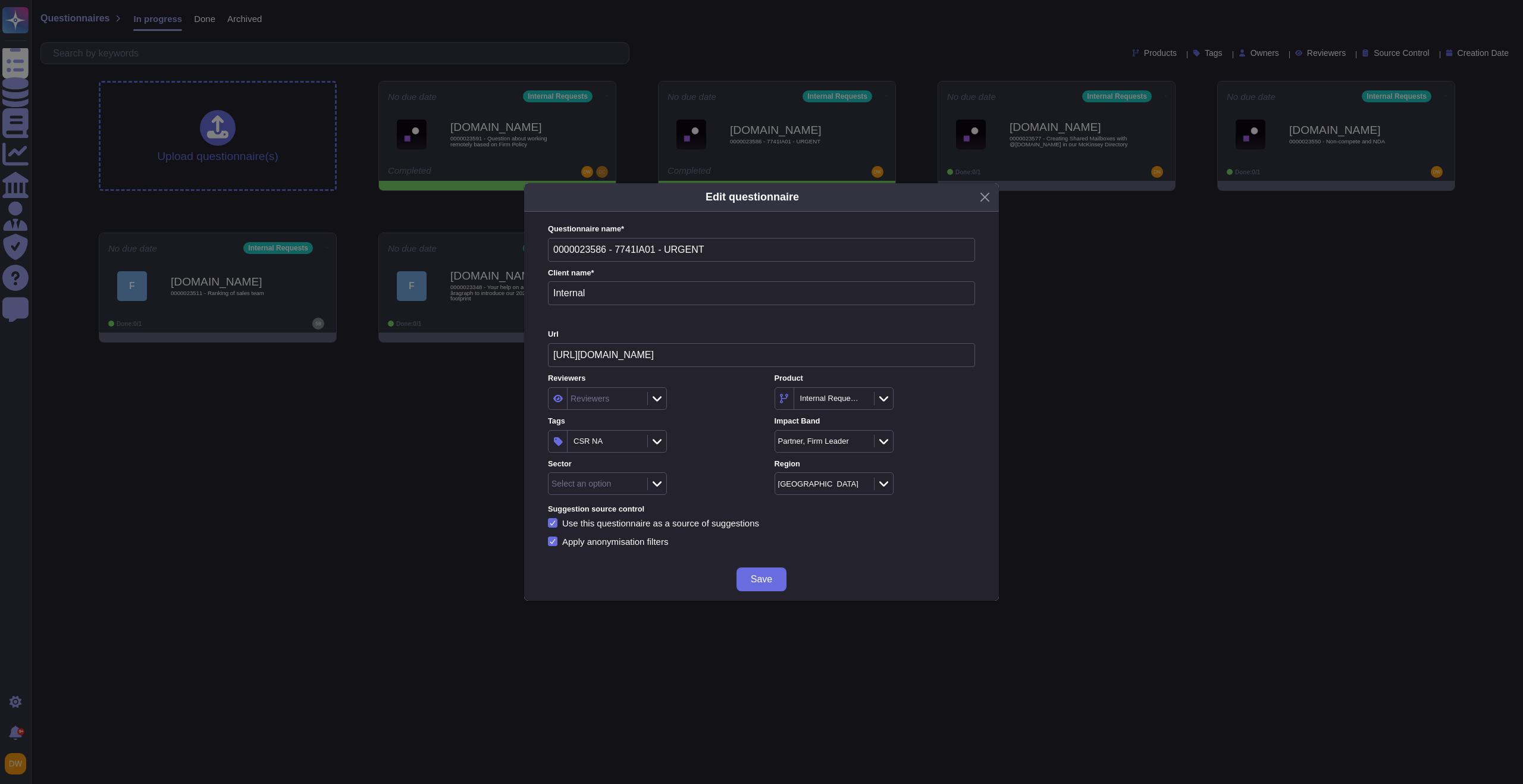
click at [659, 465] on label "Sector" at bounding box center [648, 464] width 200 height 7
click at [657, 483] on icon at bounding box center [657, 483] width 9 height 12
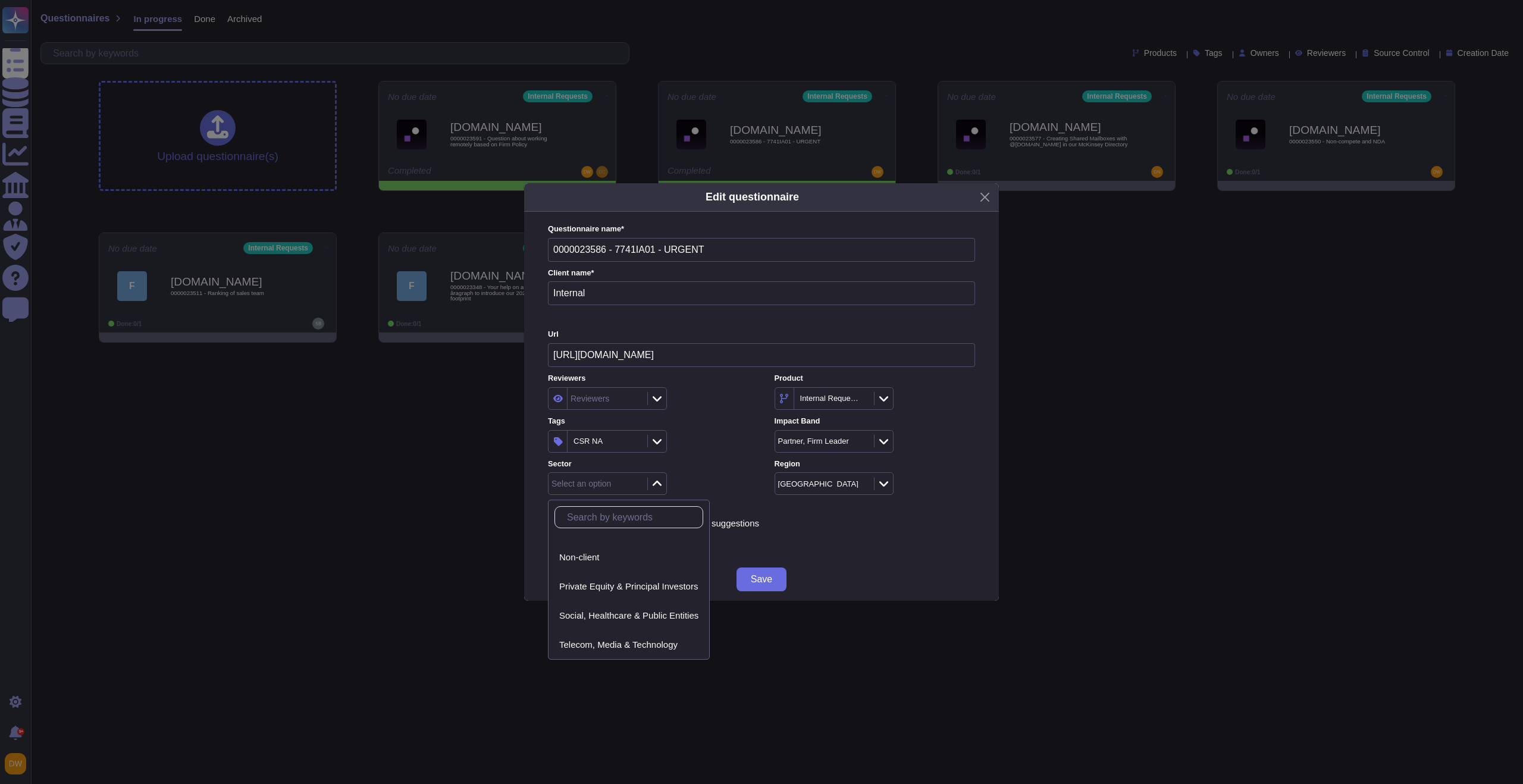
scroll to position [166, 0]
click at [635, 618] on span "Social, Healthcare & Public Entities" at bounding box center [628, 614] width 139 height 11
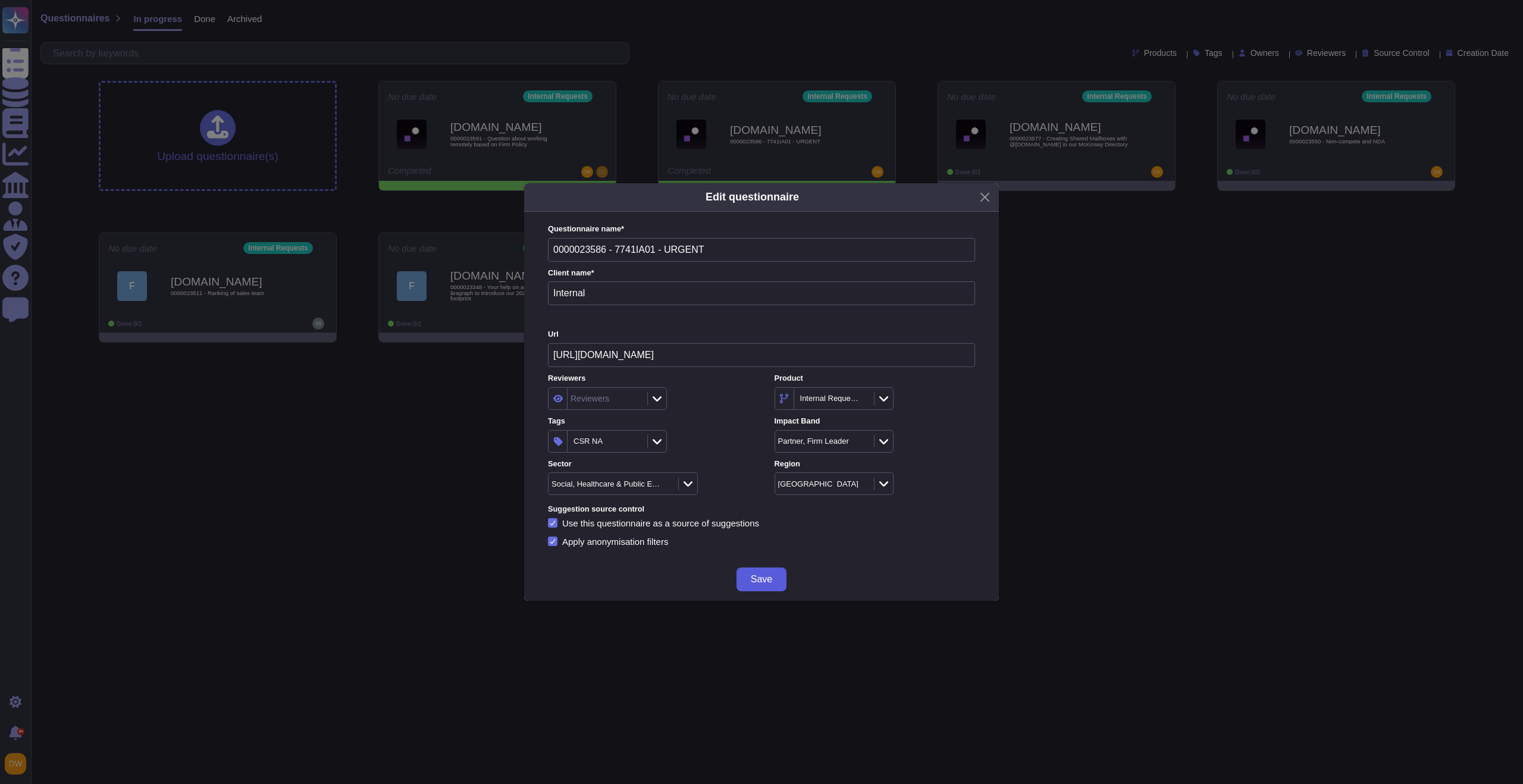
click at [759, 576] on span "Save" at bounding box center [761, 579] width 21 height 9
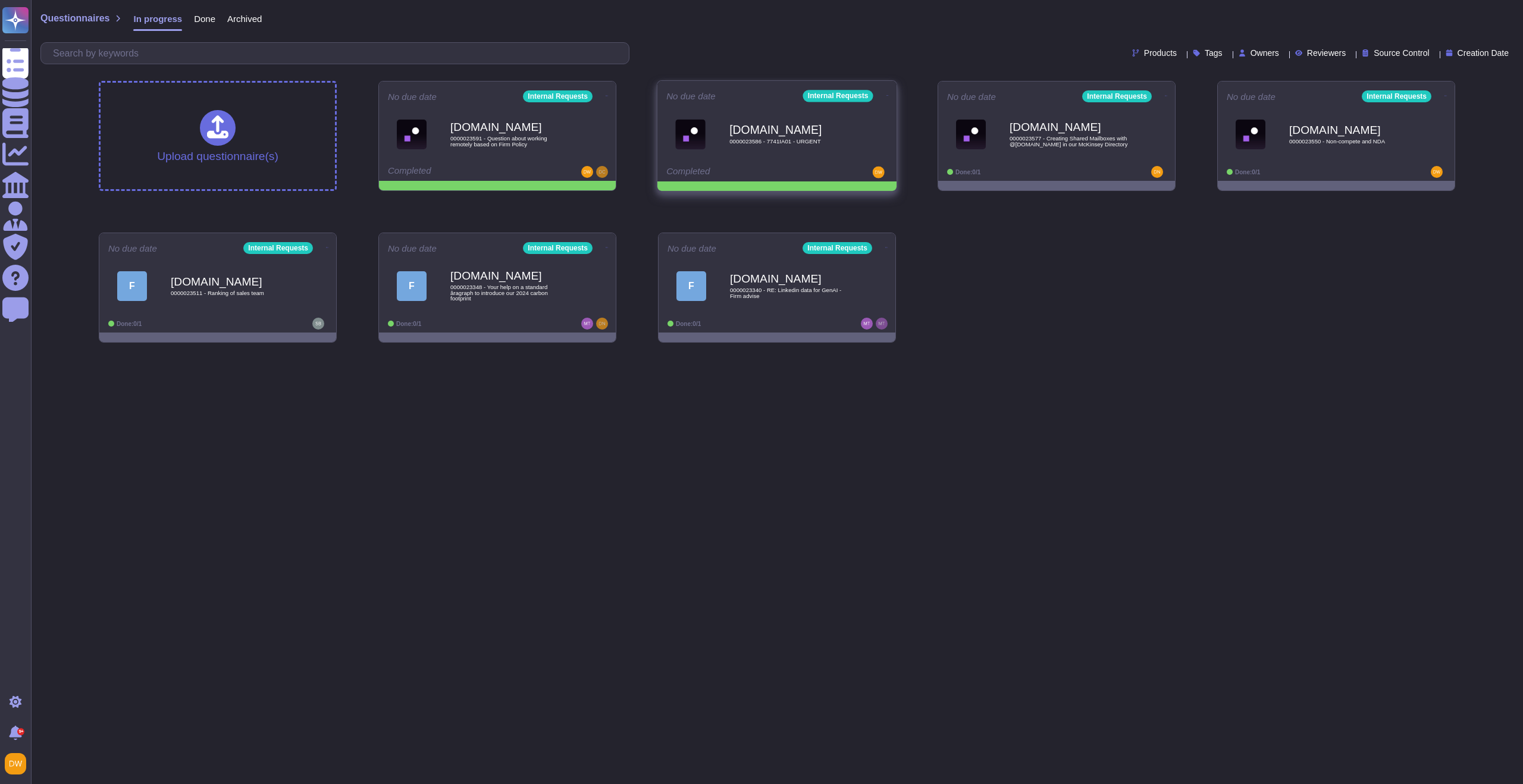
click at [886, 94] on icon at bounding box center [887, 95] width 2 height 3
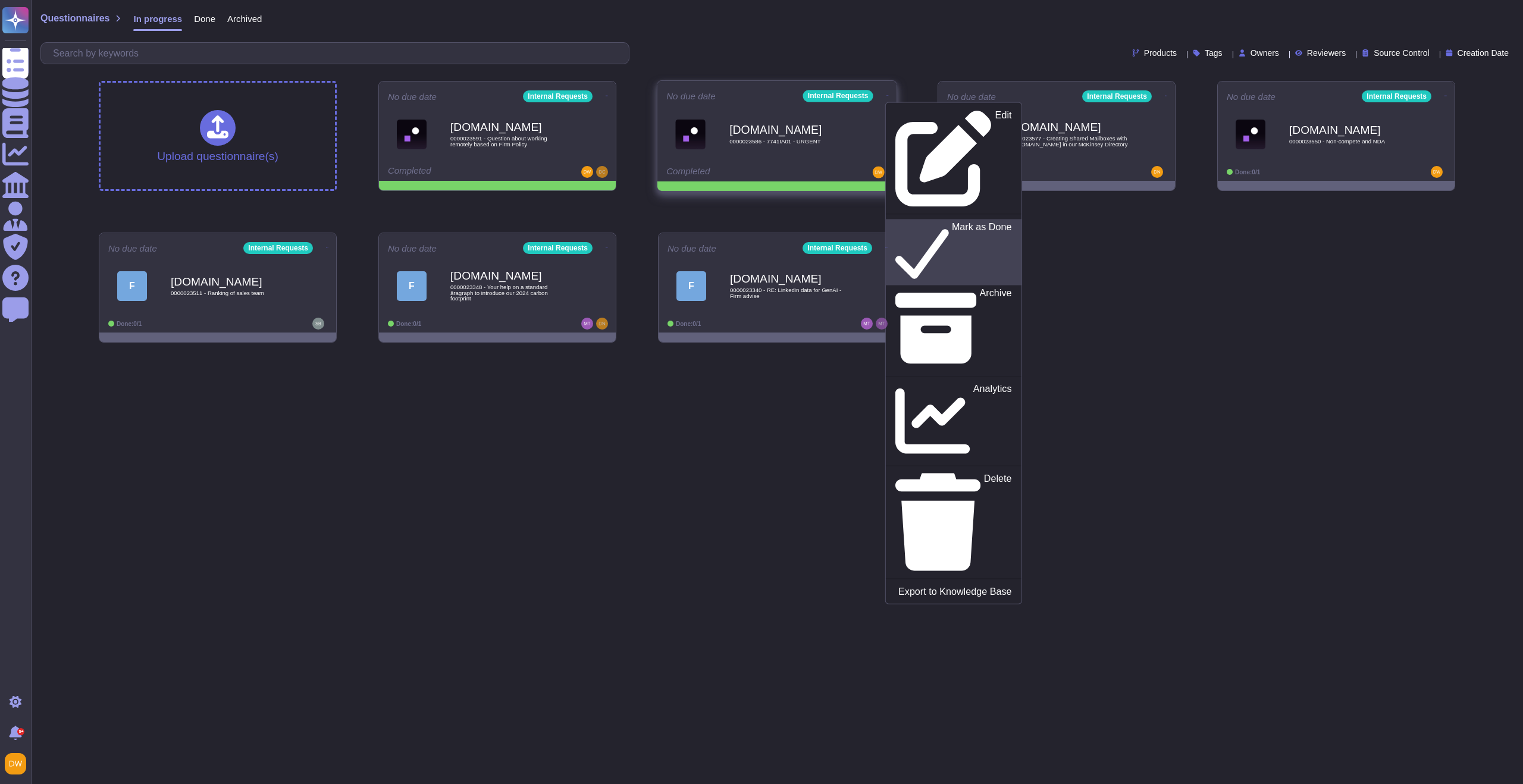
click at [951, 222] on p "Mark as Done" at bounding box center [981, 252] width 60 height 60
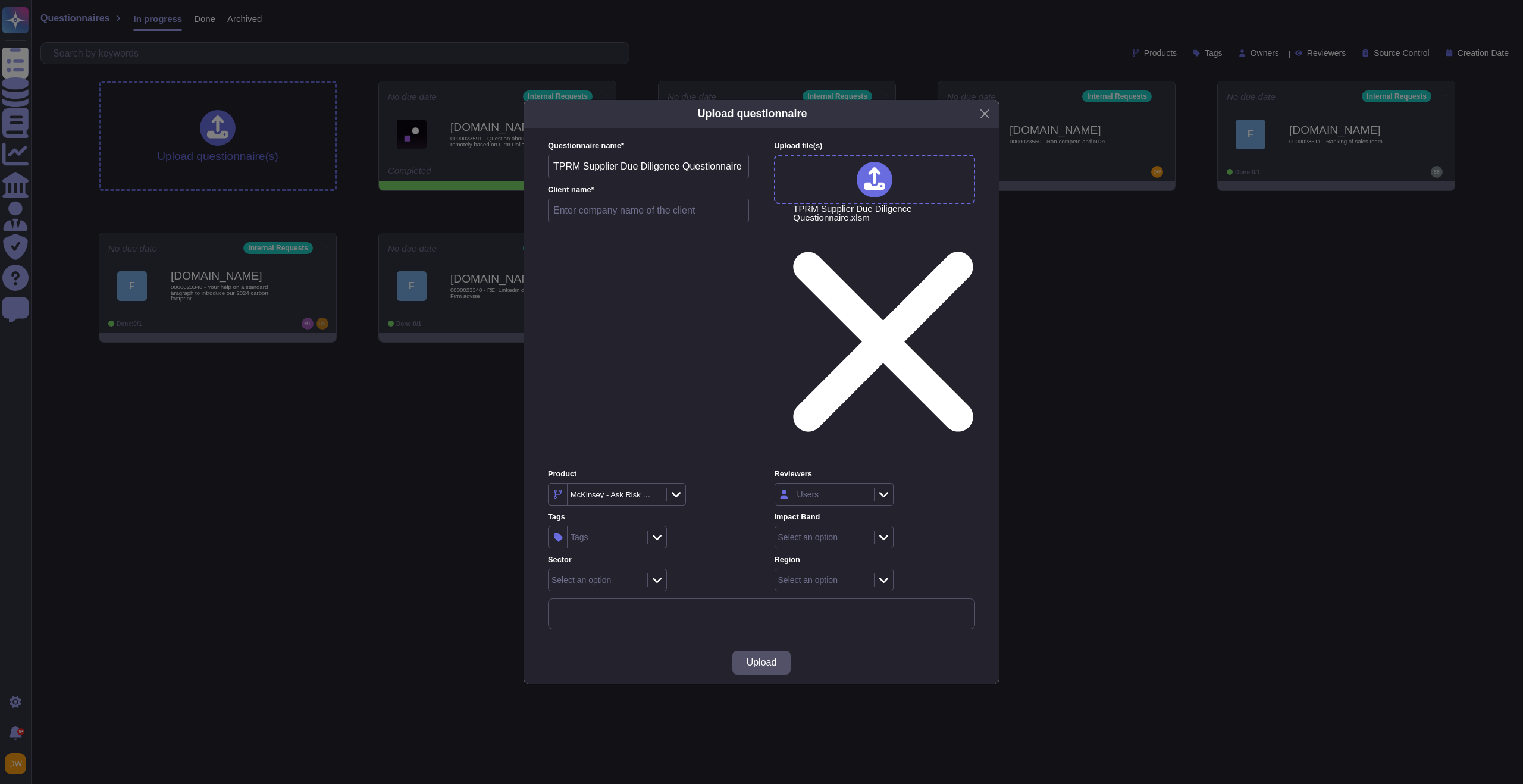
click at [593, 223] on input "text" at bounding box center [648, 210] width 201 height 24
type input "Resolution Life"
click at [654, 495] on icon at bounding box center [654, 495] width 0 height 0
click at [683, 488] on icon at bounding box center [680, 494] width 9 height 12
click at [636, 443] on span "External Requests" at bounding box center [600, 441] width 73 height 11
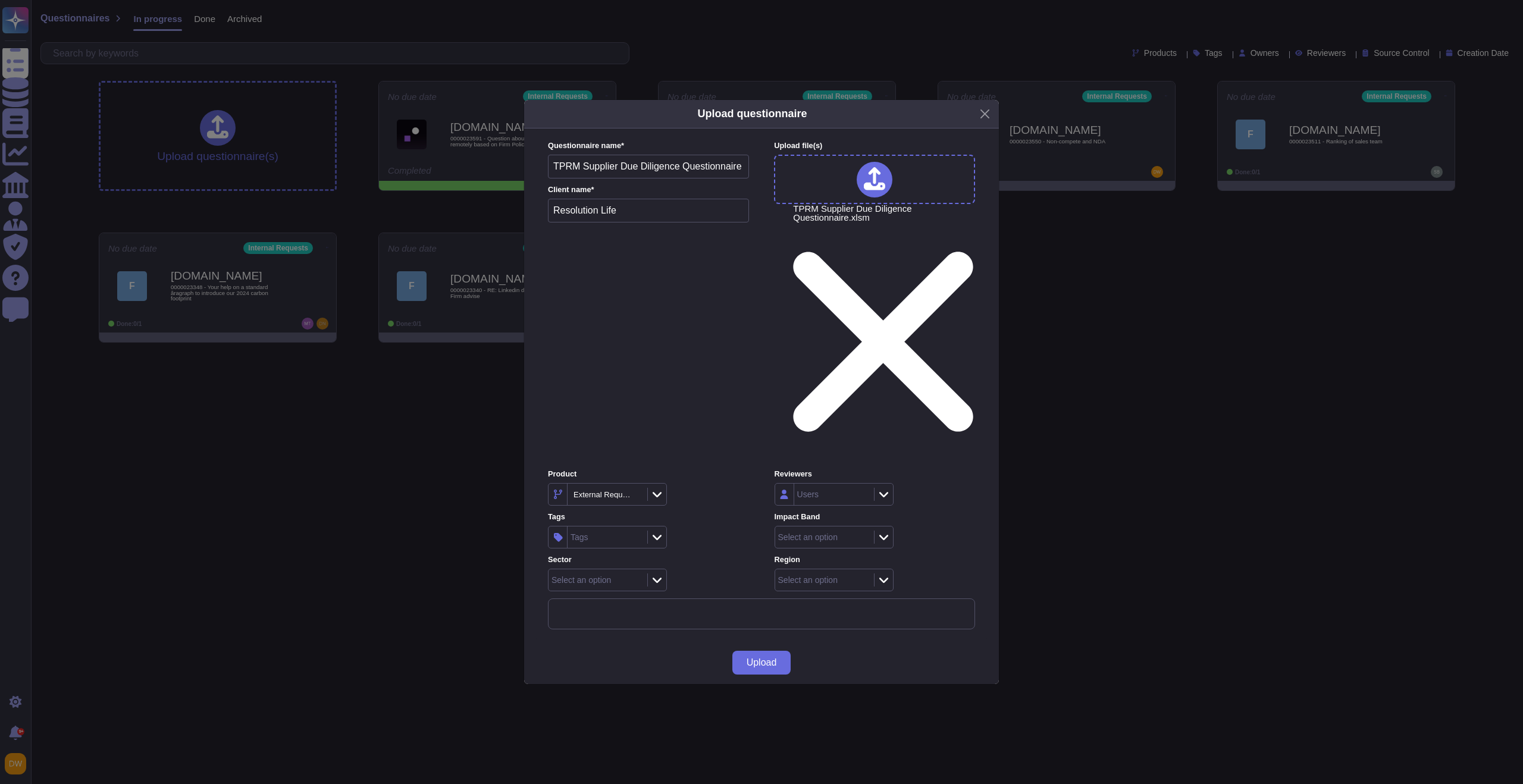
click at [880, 535] on icon at bounding box center [883, 537] width 9 height 6
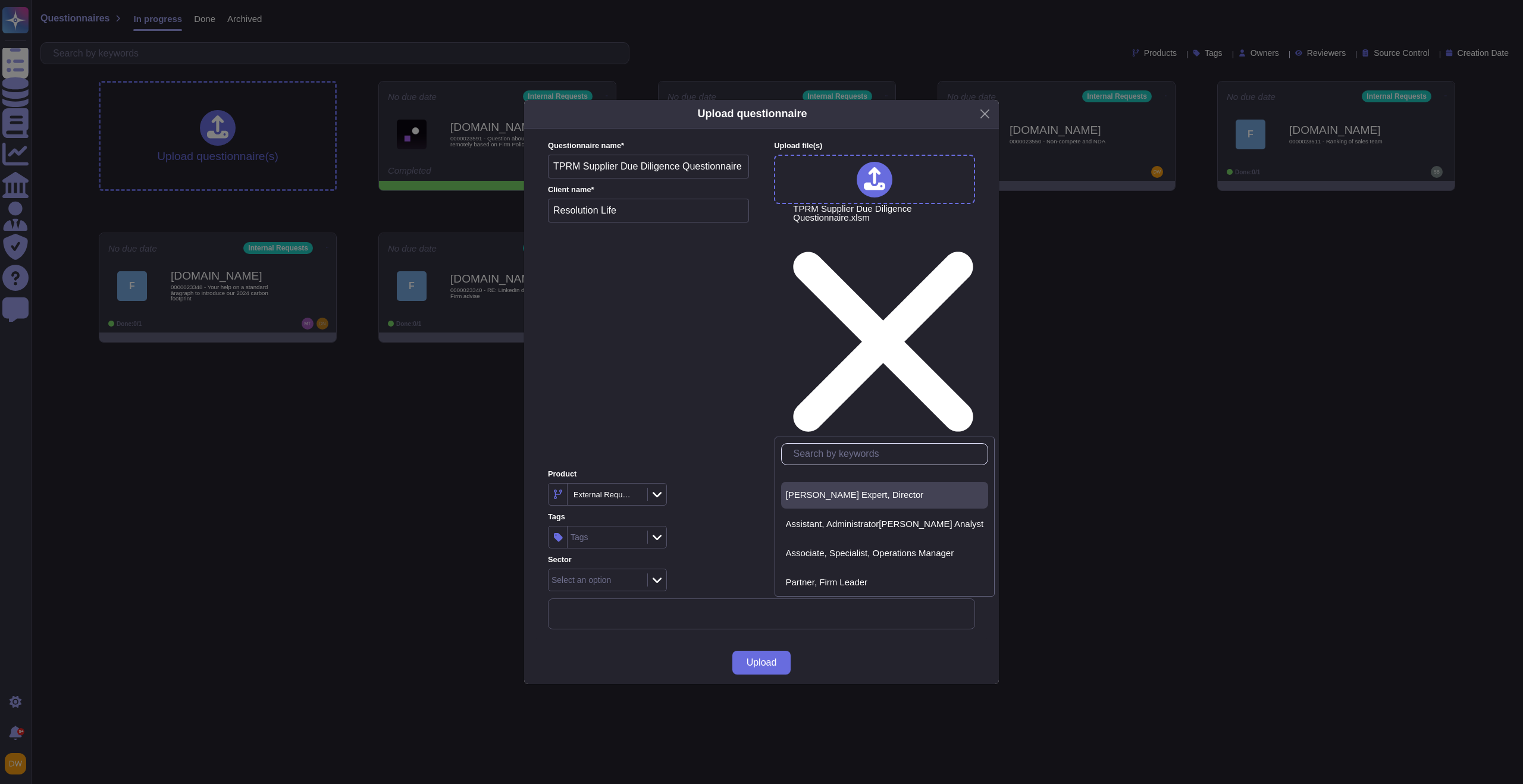
scroll to position [54, 0]
click at [840, 578] on span "Partner, Firm Leader" at bounding box center [827, 576] width 82 height 11
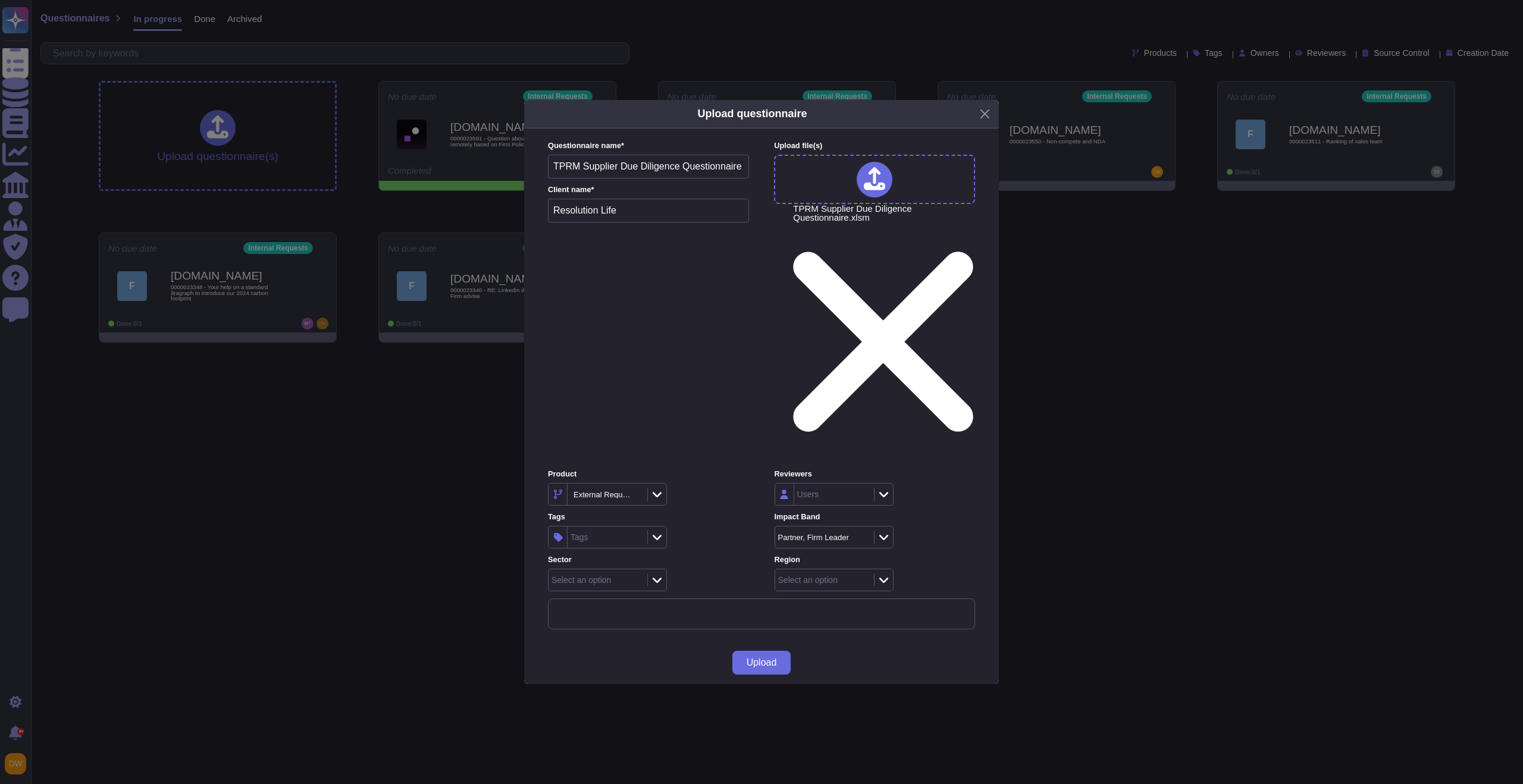
click at [815, 576] on div "Select an option" at bounding box center [807, 579] width 59 height 8
click at [834, 620] on span "[GEOGRAPHIC_DATA]" at bounding box center [832, 619] width 93 height 11
click at [775, 657] on span "Upload" at bounding box center [761, 662] width 31 height 9
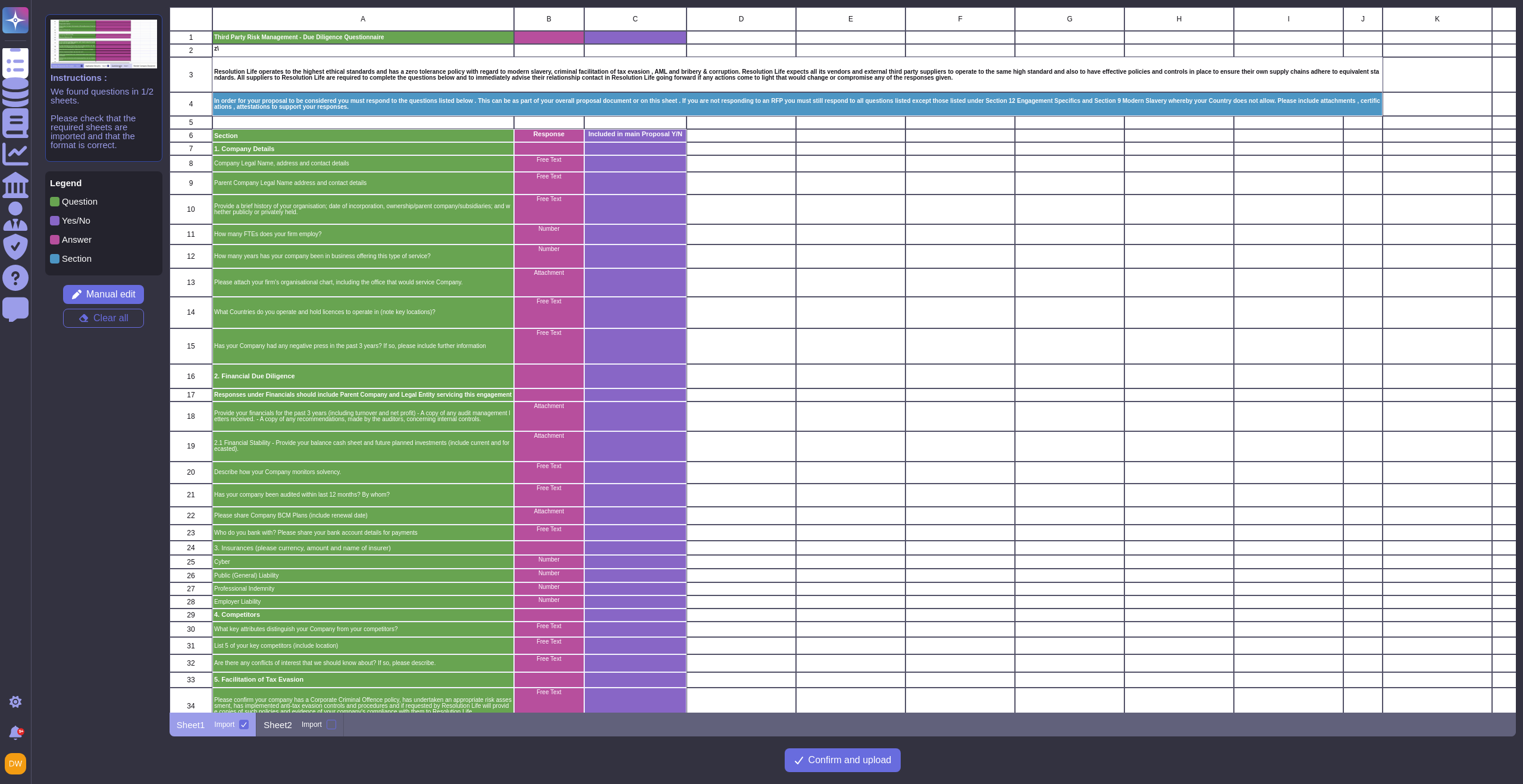
click at [548, 32] on div "grid" at bounding box center [548, 37] width 70 height 13
click at [95, 293] on span "Manual edit" at bounding box center [110, 294] width 49 height 9
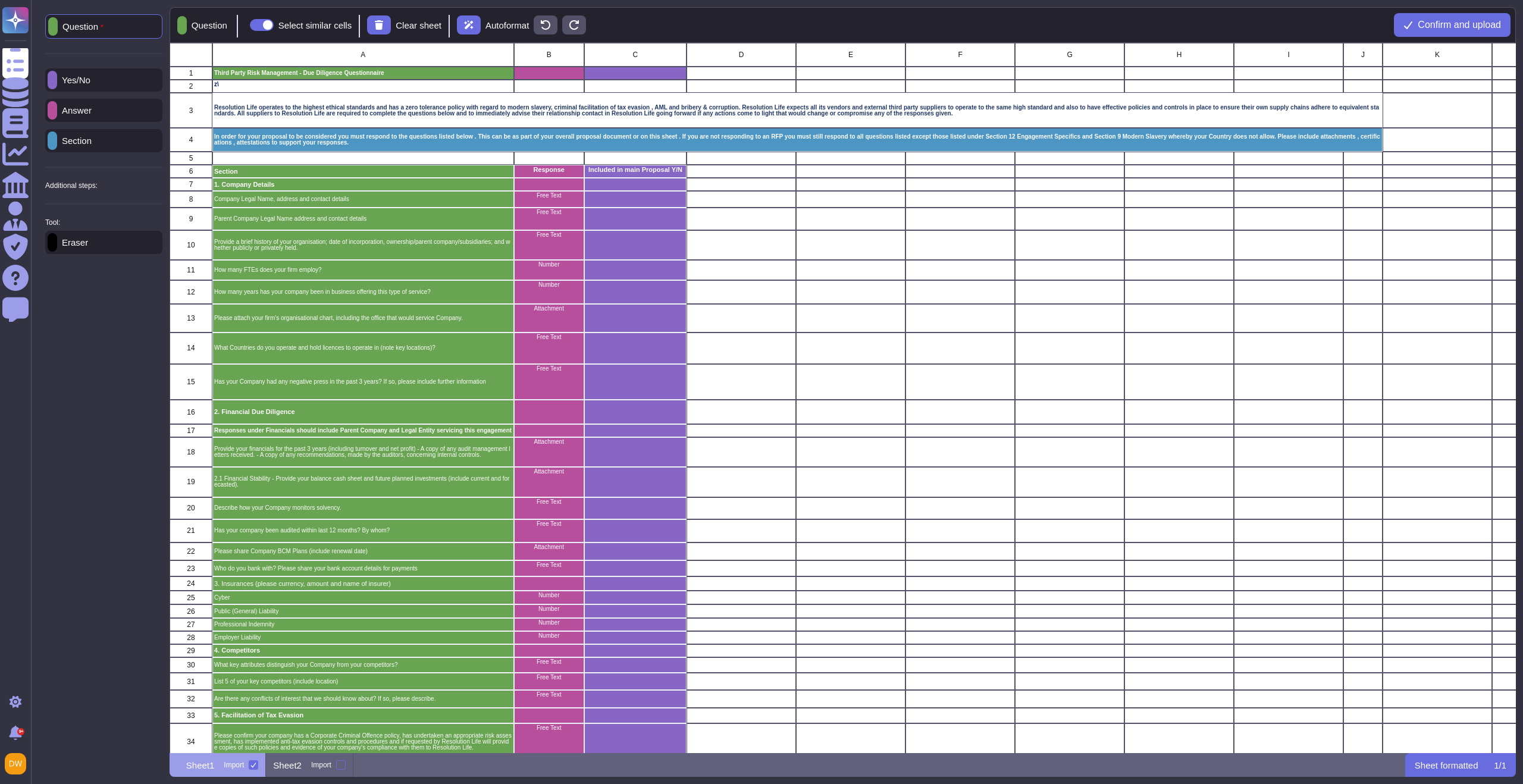
scroll to position [709, 1346]
click at [108, 110] on div "Answer" at bounding box center [104, 110] width 117 height 23
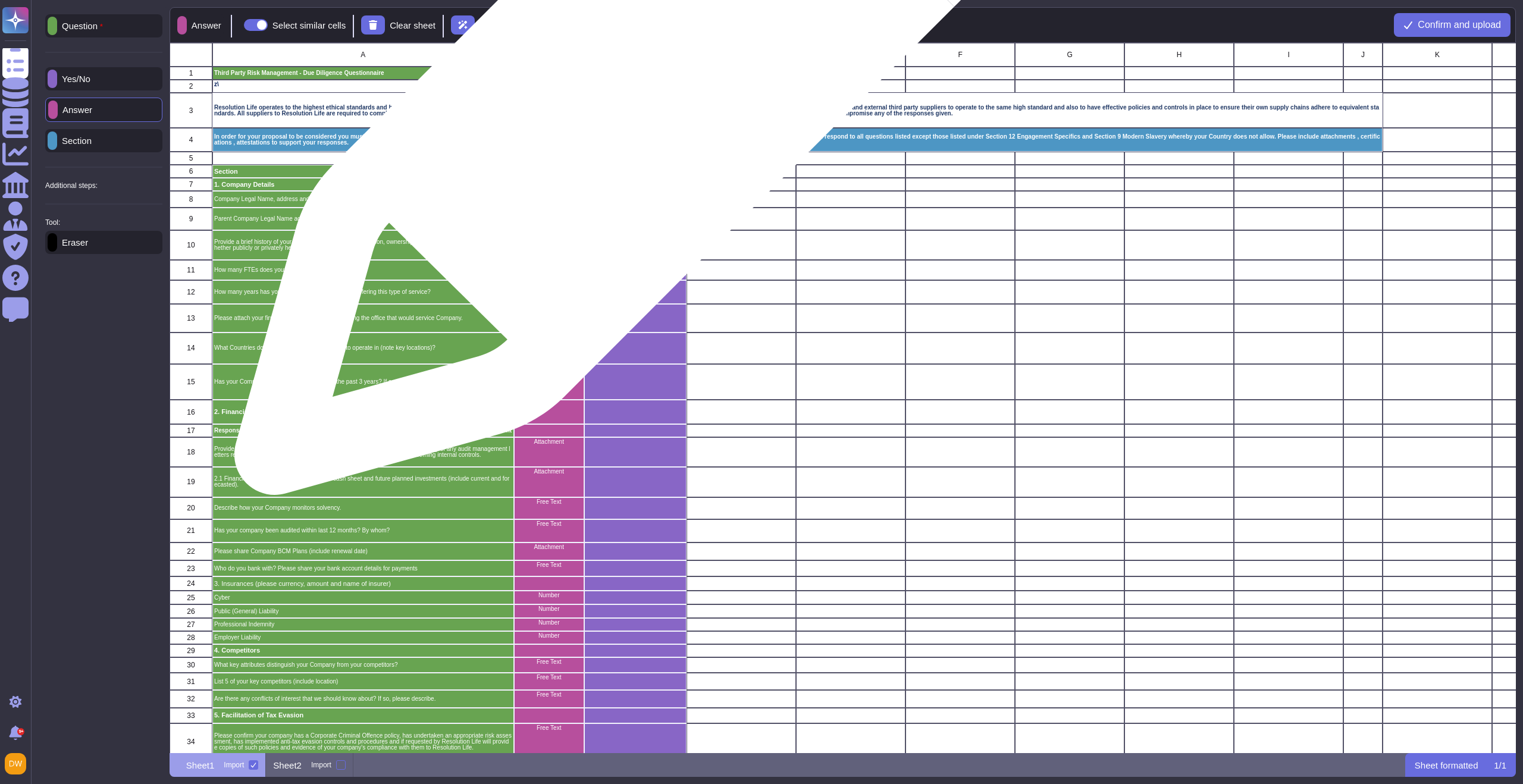
click at [656, 59] on div "C" at bounding box center [635, 55] width 102 height 24
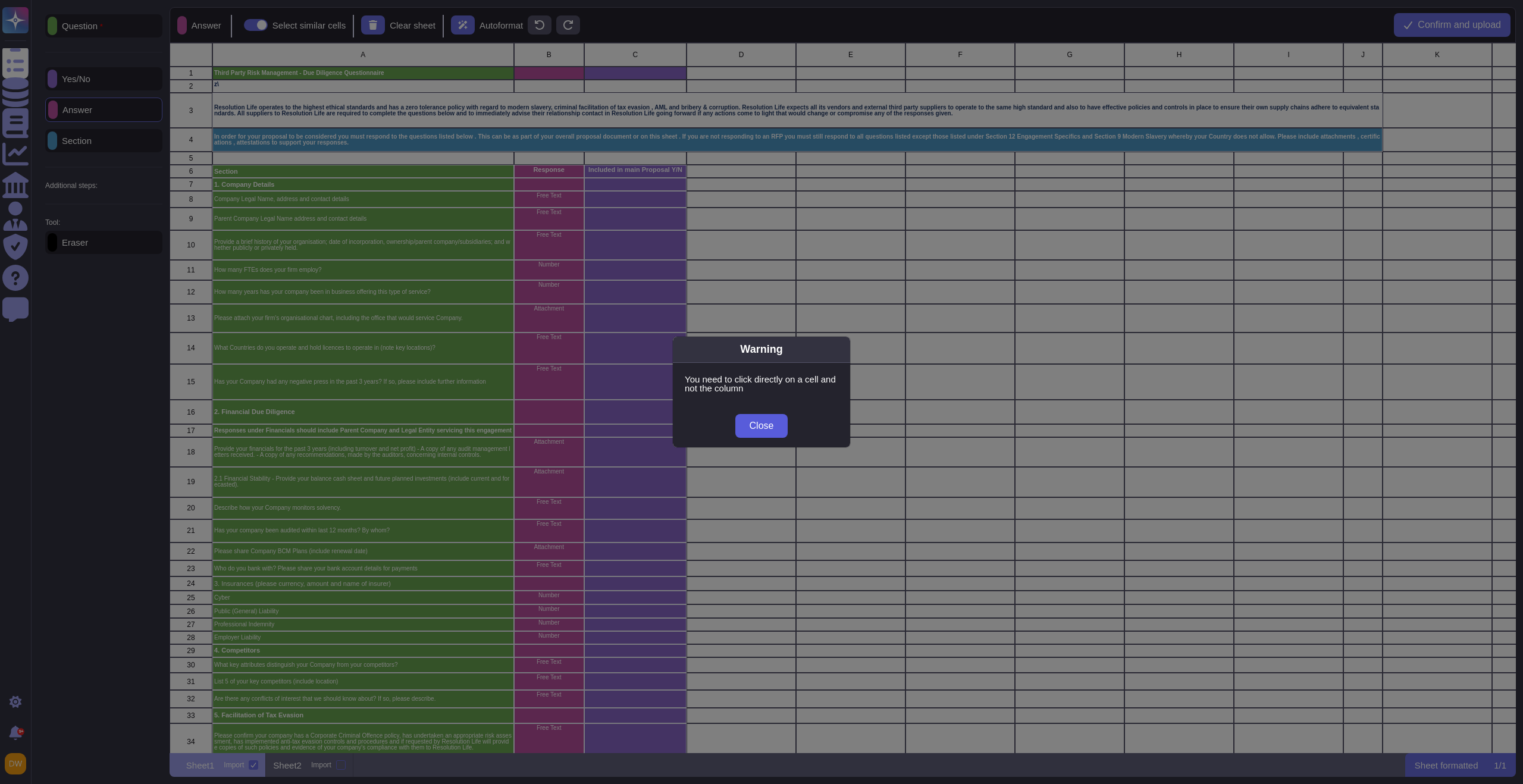
click at [771, 427] on span "Close" at bounding box center [761, 425] width 24 height 9
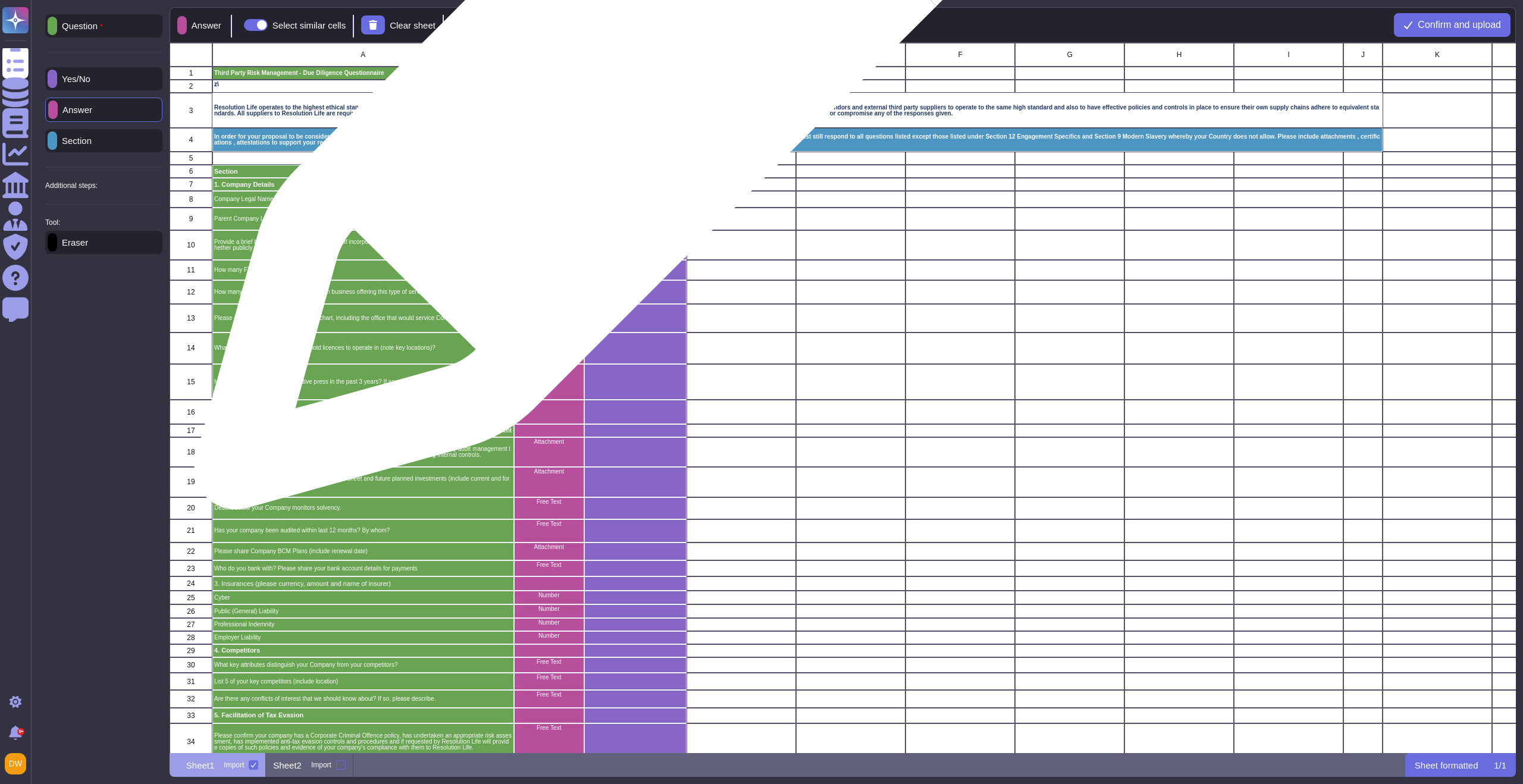
click at [632, 72] on div "grid" at bounding box center [635, 73] width 102 height 13
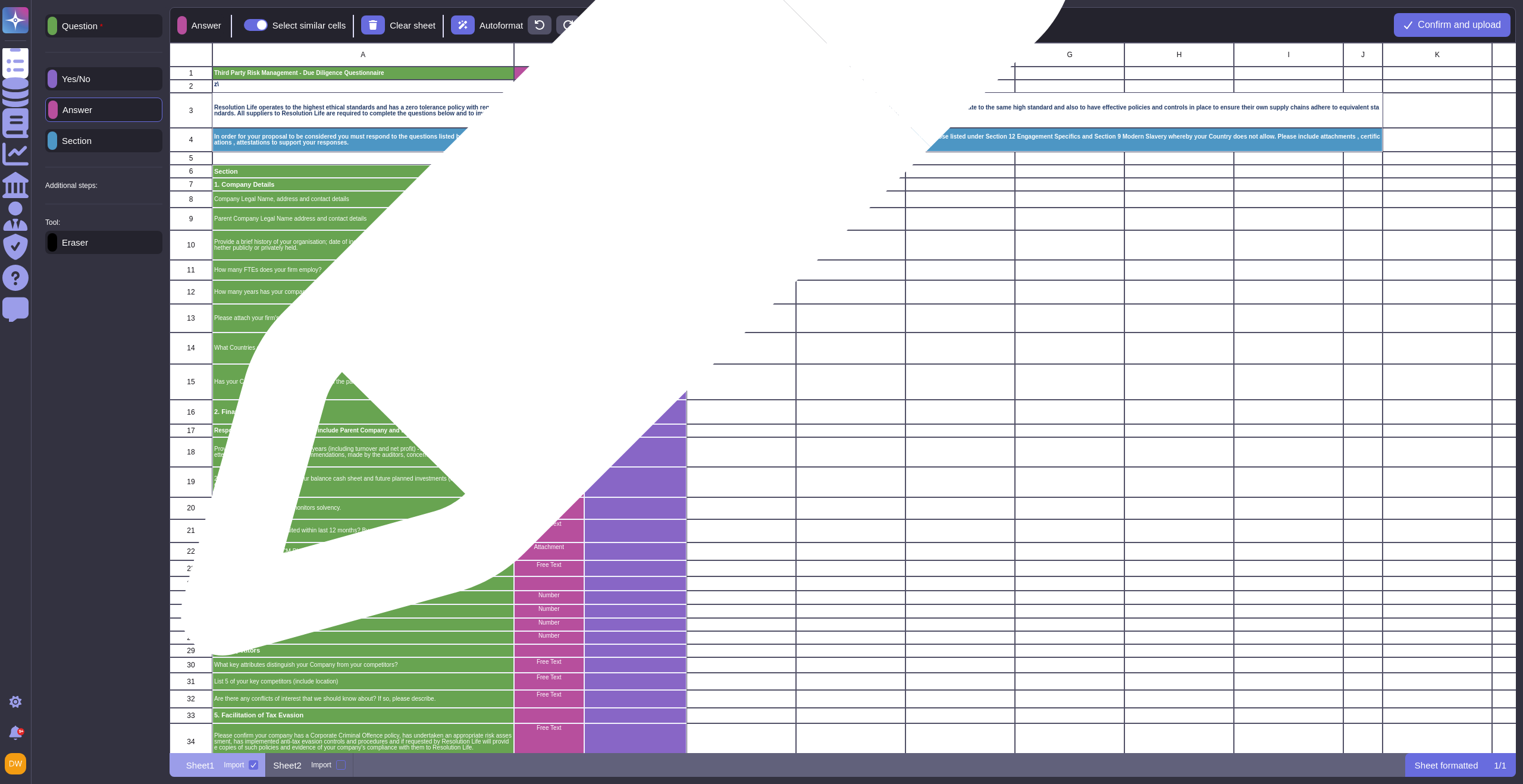
click at [623, 214] on div "grid" at bounding box center [635, 219] width 102 height 22
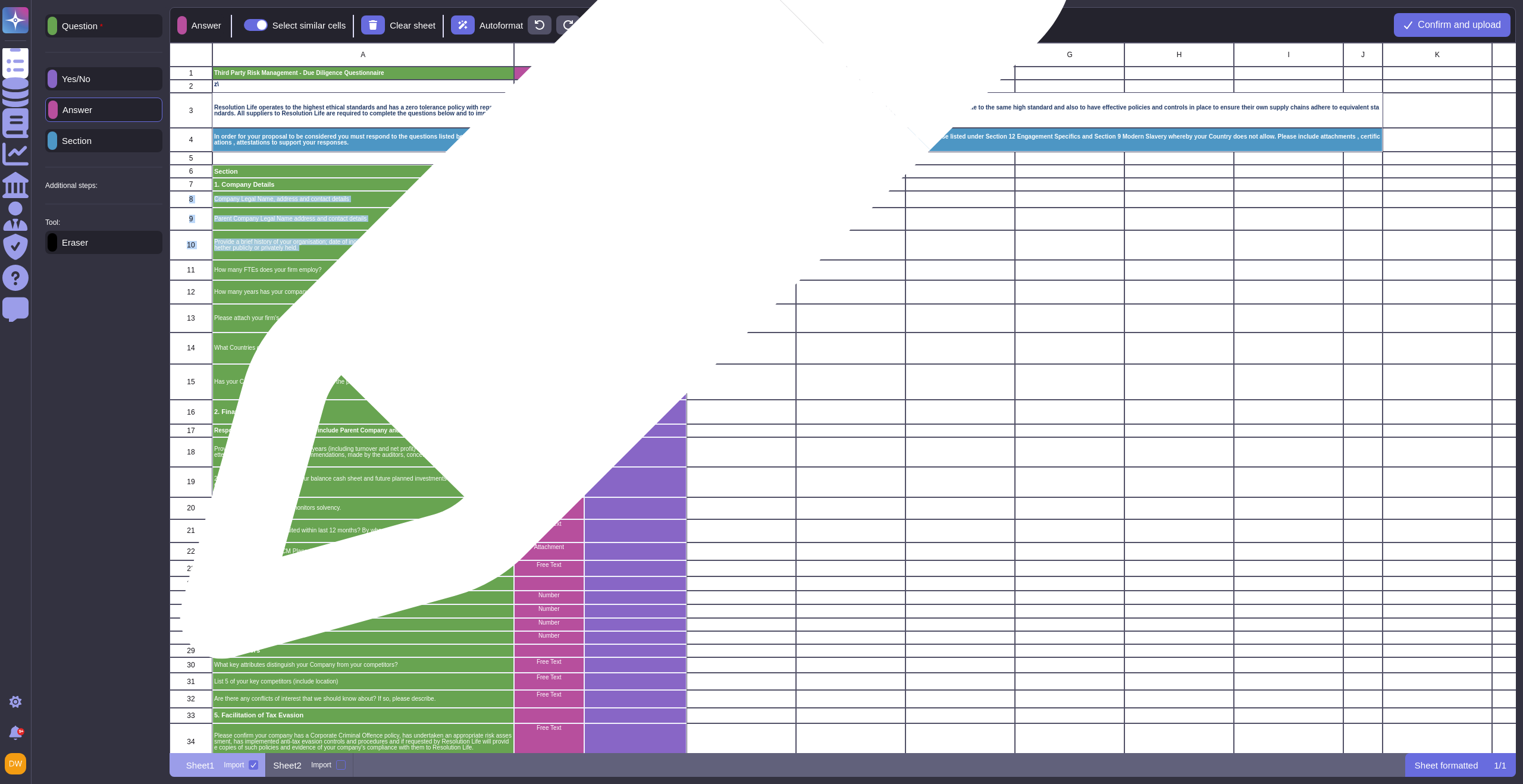
drag, startPoint x: 623, startPoint y: 236, endPoint x: 623, endPoint y: 181, distance: 55.0
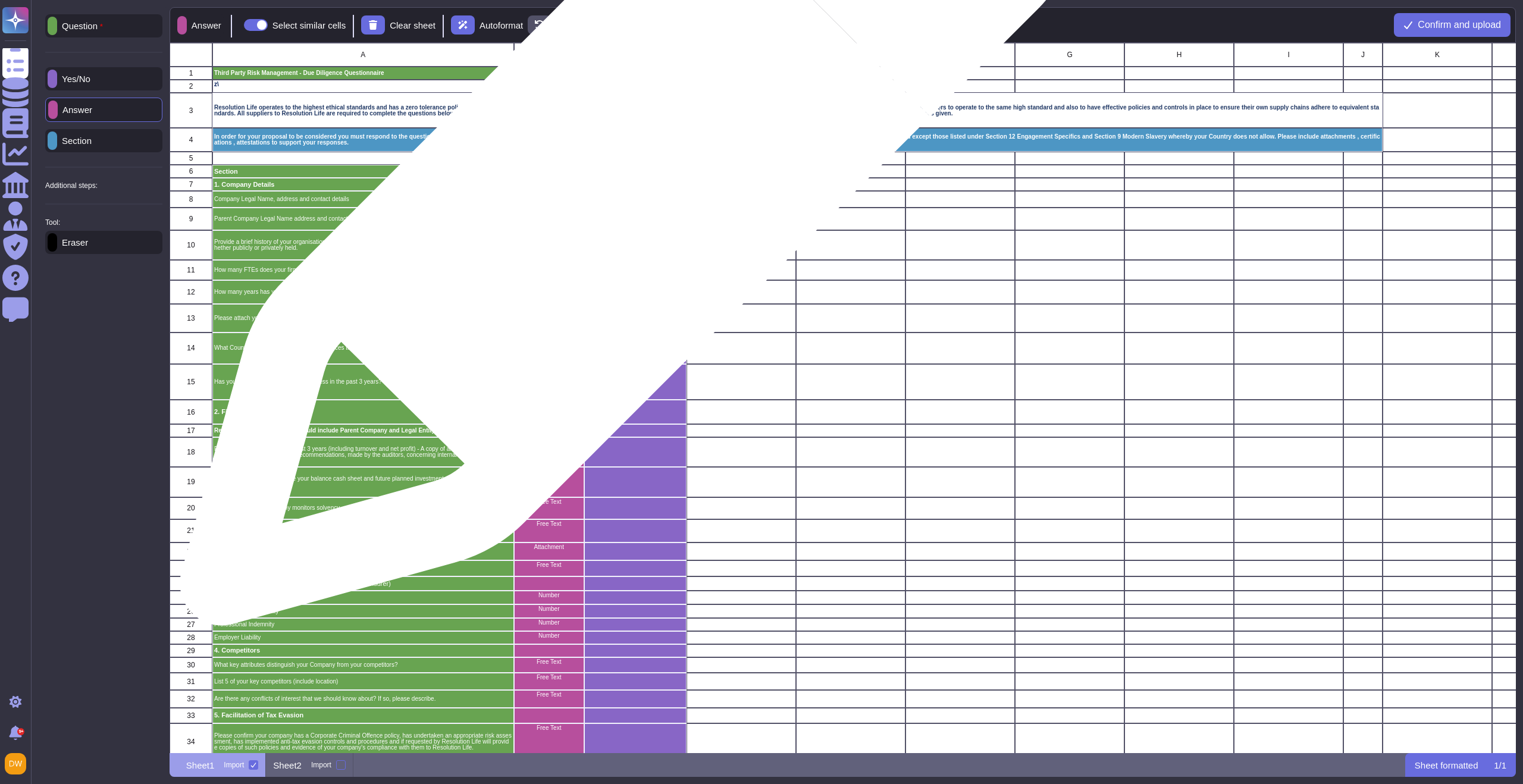
click at [622, 204] on div "grid" at bounding box center [635, 200] width 102 height 17
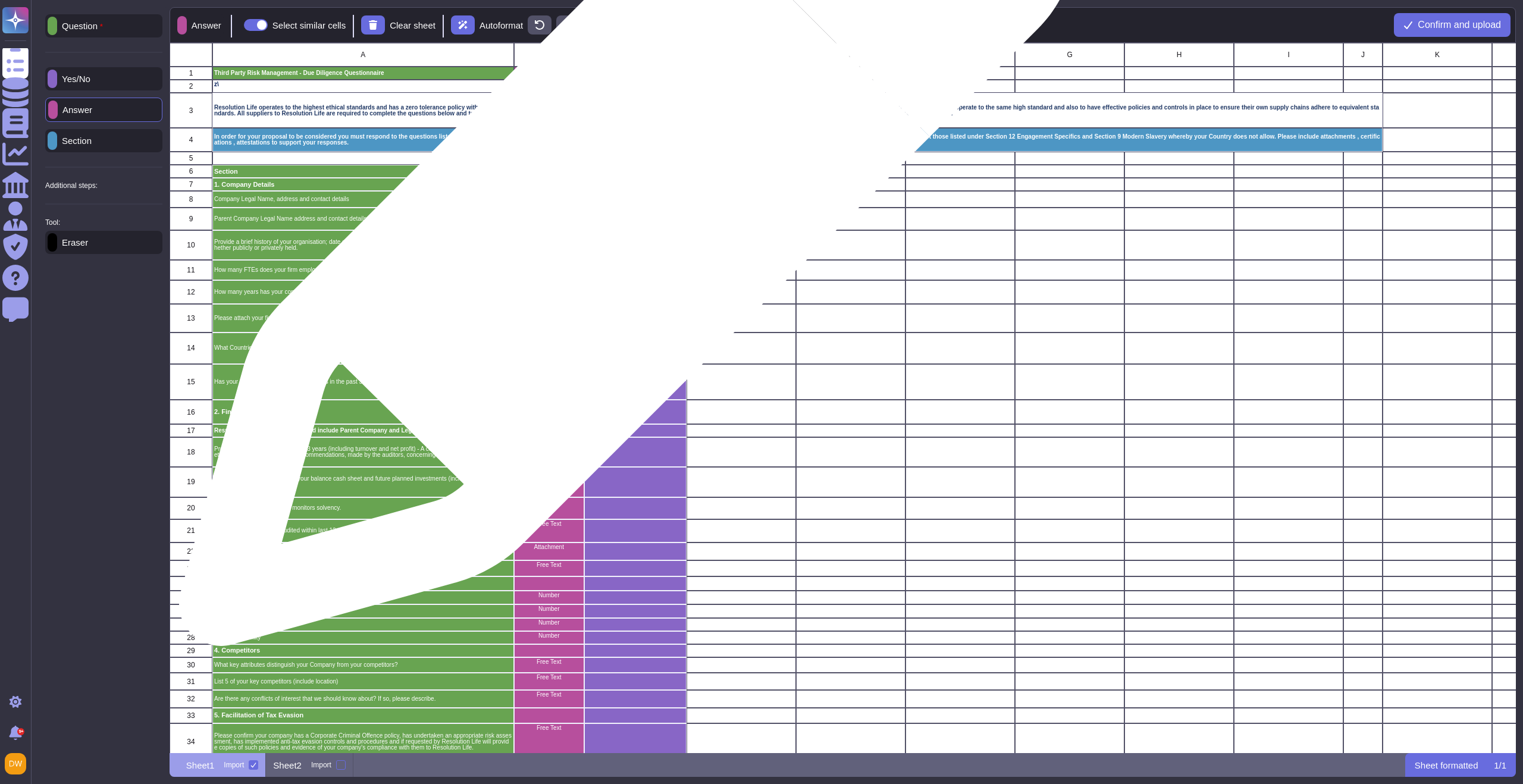
click at [622, 204] on div "grid" at bounding box center [635, 200] width 102 height 17
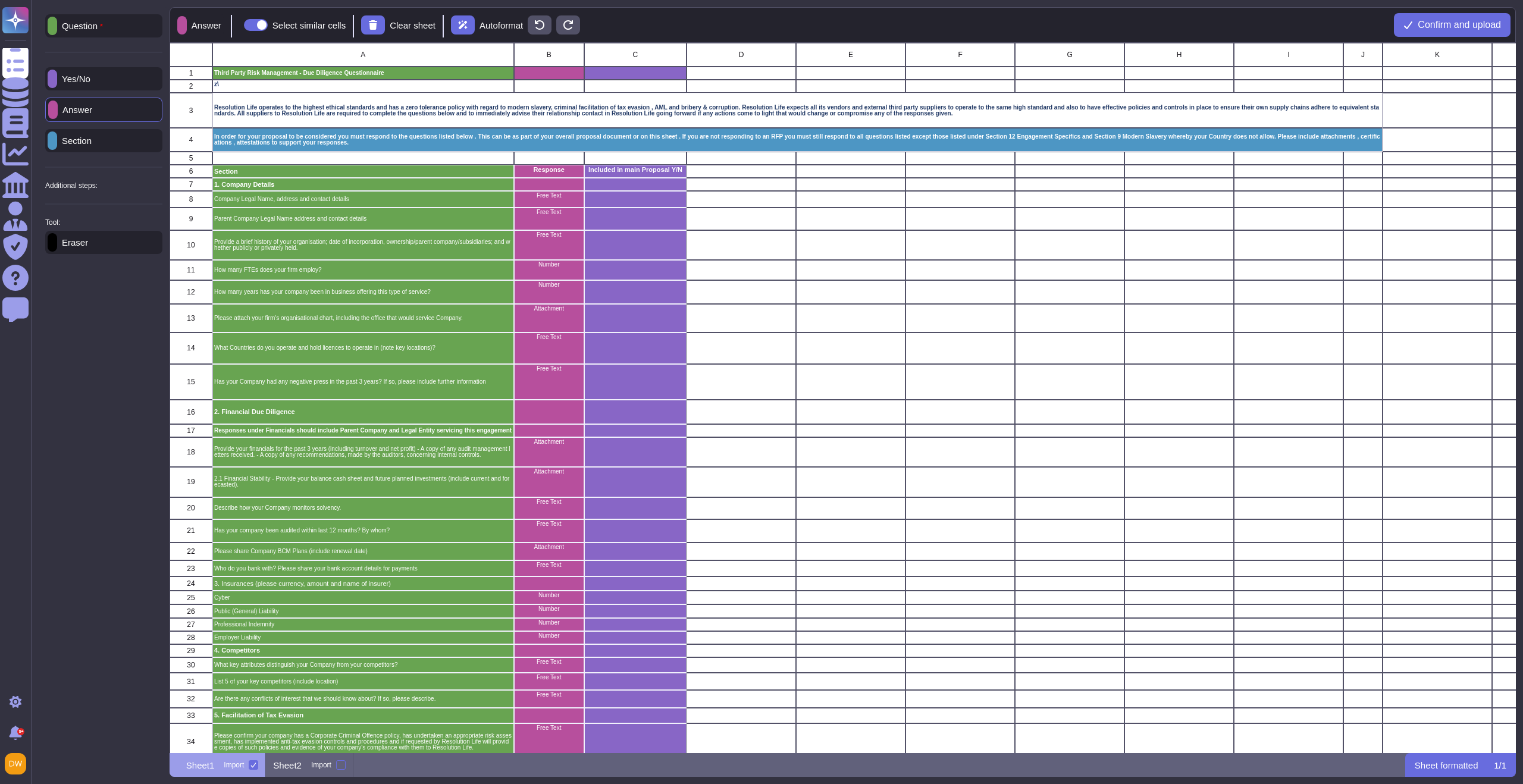
click at [92, 137] on p "Section" at bounding box center [74, 140] width 34 height 9
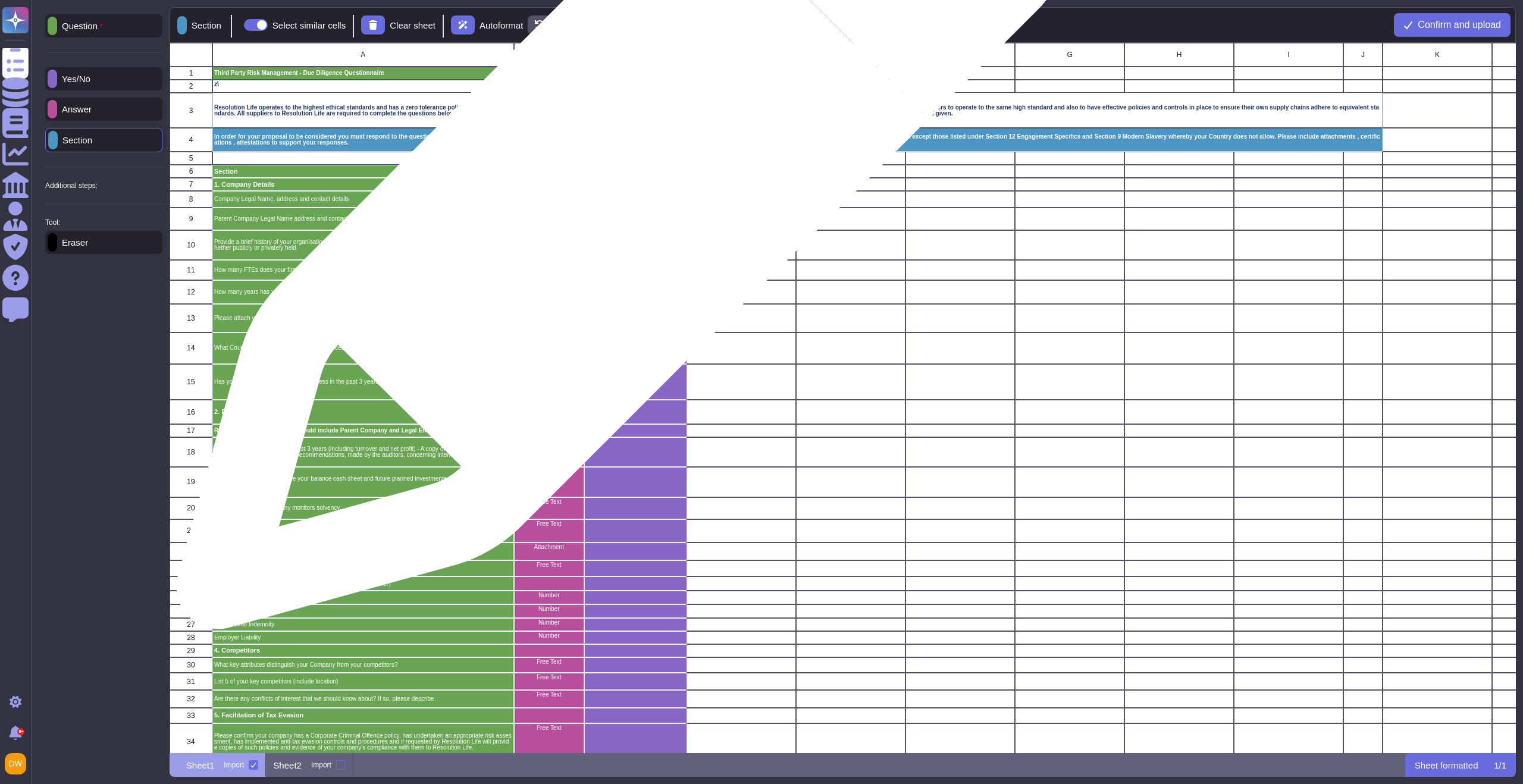
click at [620, 185] on div "grid" at bounding box center [635, 185] width 102 height 13
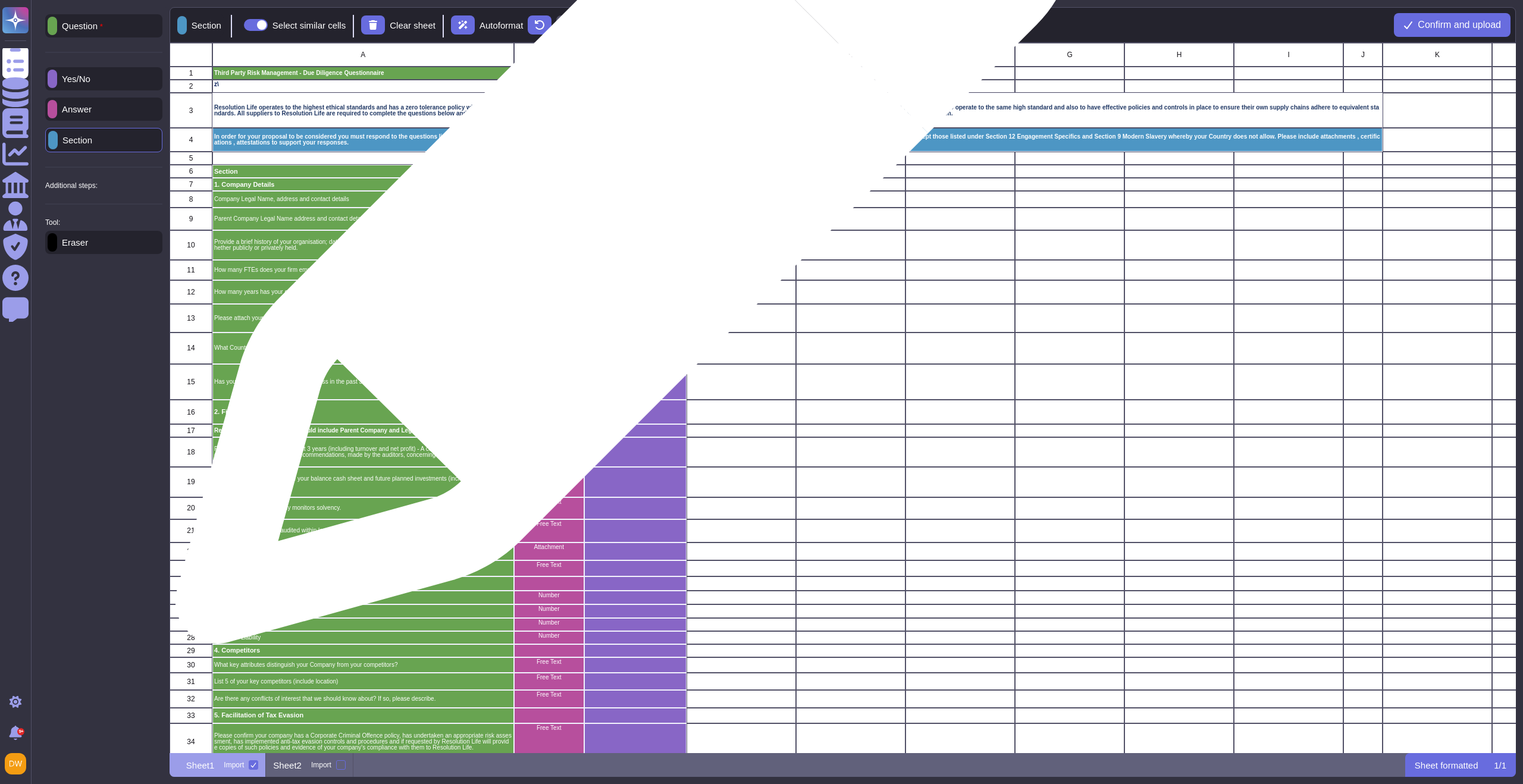
click at [620, 200] on div "grid" at bounding box center [635, 200] width 102 height 17
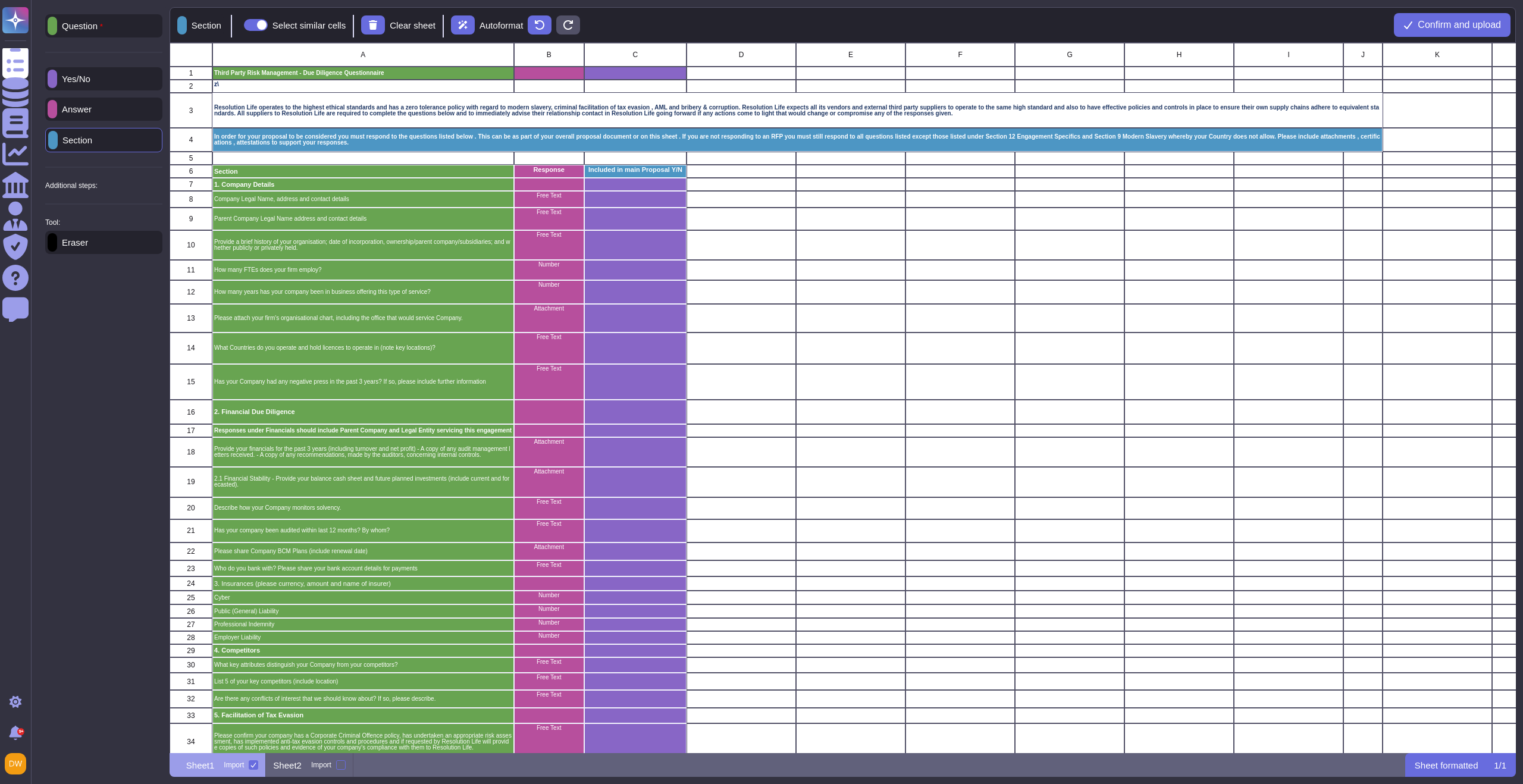
click at [110, 117] on div "Answer" at bounding box center [104, 109] width 117 height 23
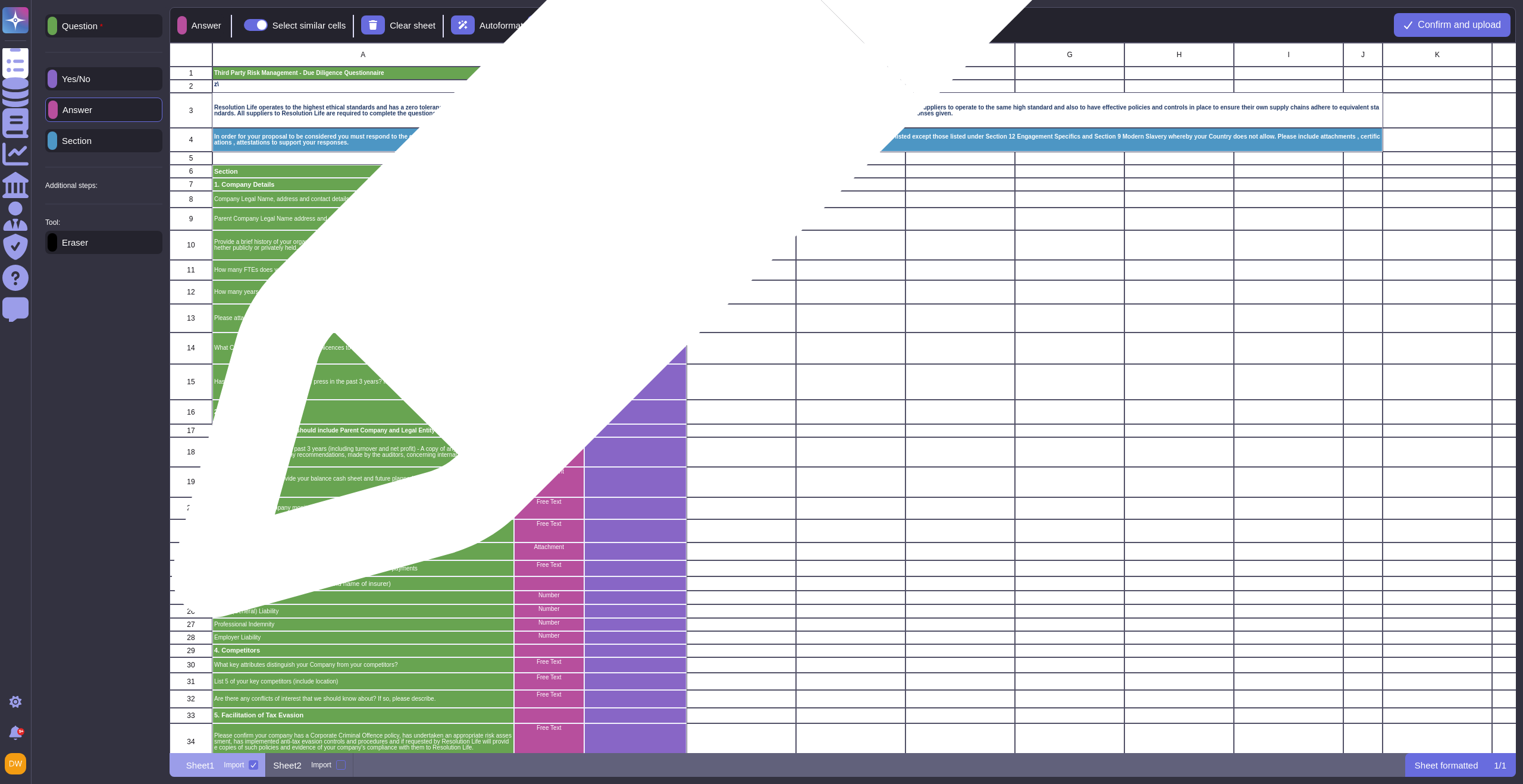
click at [618, 174] on div "Included in main Proposal Y/N" at bounding box center [635, 172] width 102 height 13
click at [626, 169] on p "Included in main Proposal Y/N" at bounding box center [635, 170] width 99 height 6
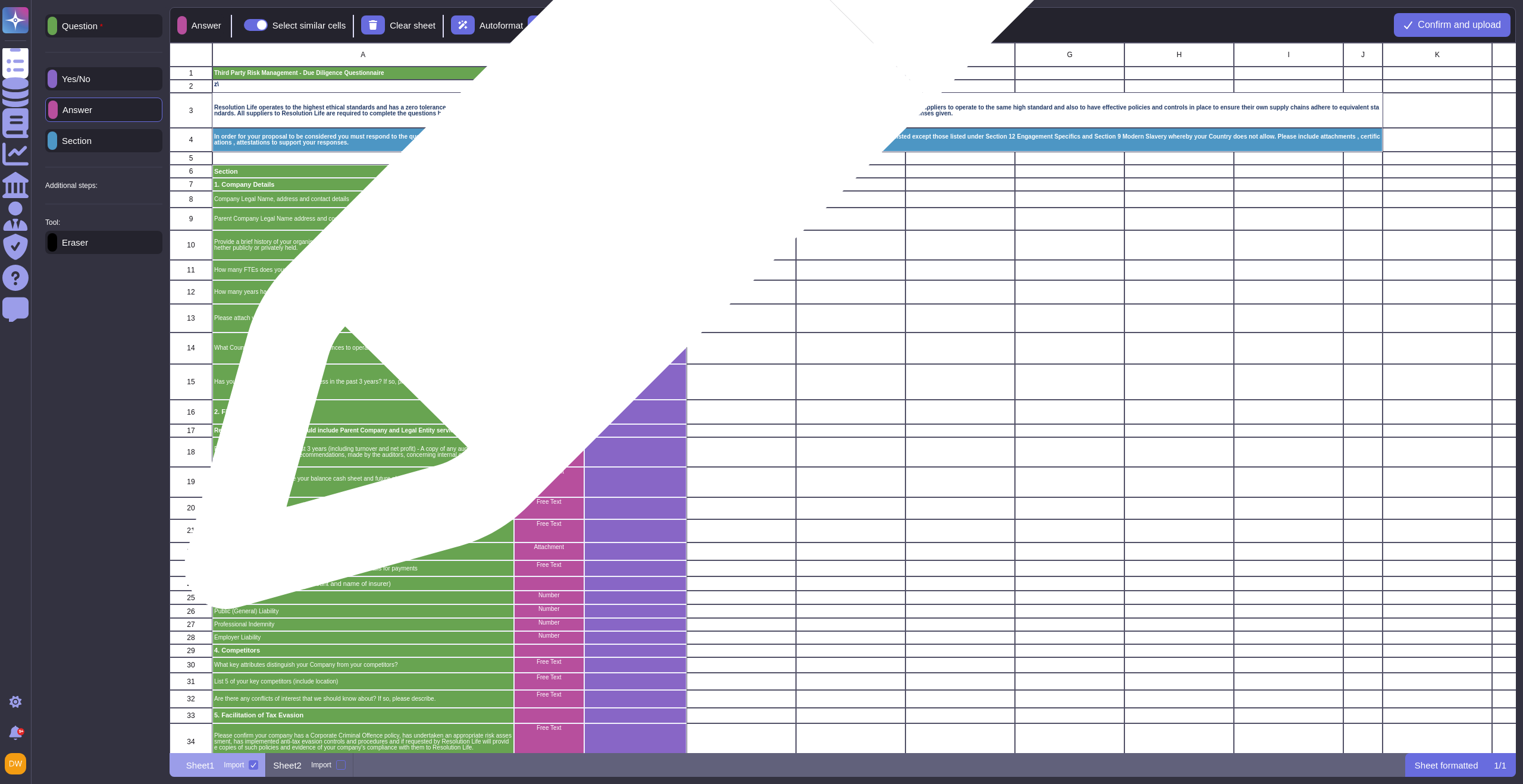
click at [626, 169] on p "Included in main Proposal Y/N" at bounding box center [635, 170] width 99 height 6
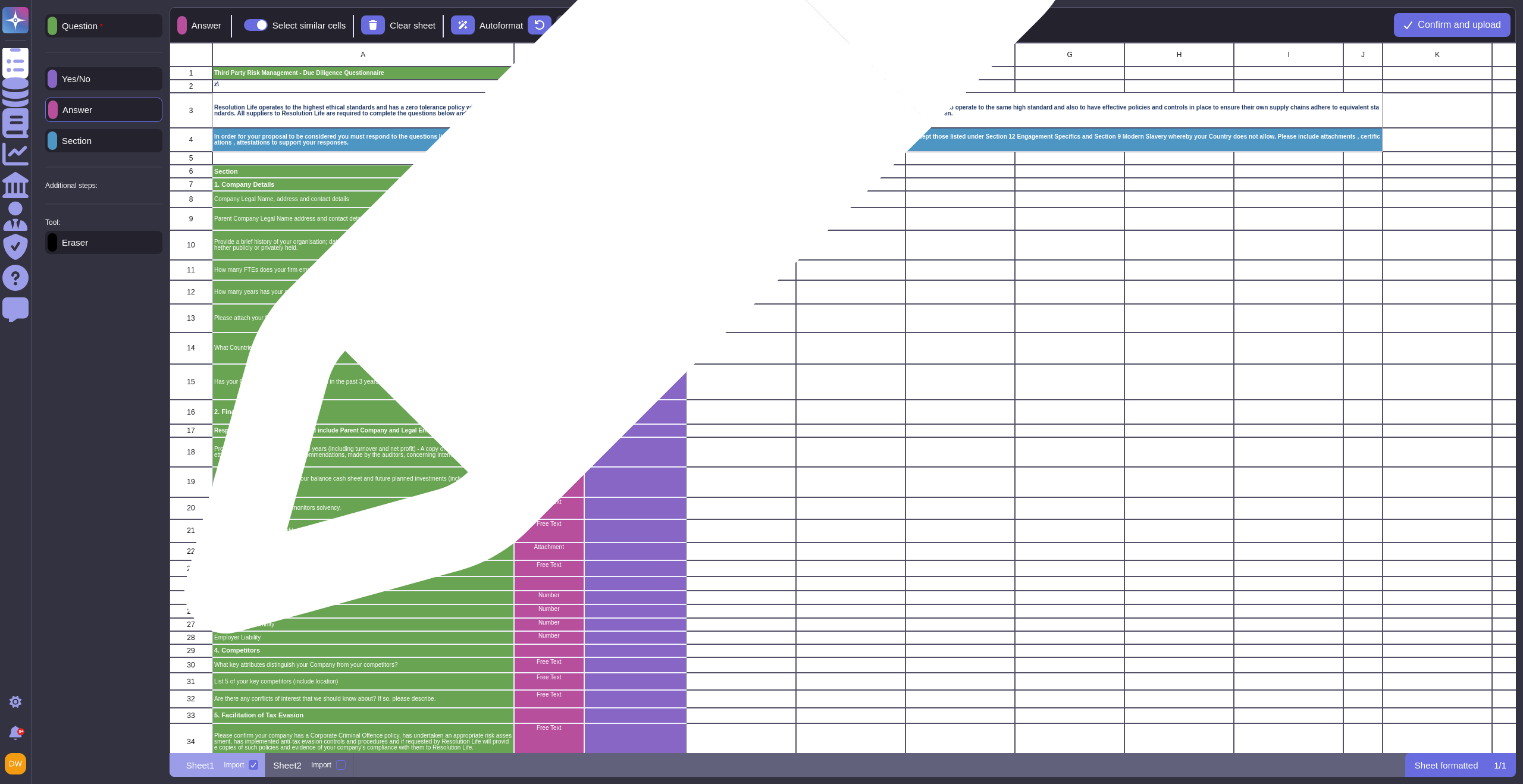
click at [626, 193] on div "grid" at bounding box center [635, 200] width 102 height 17
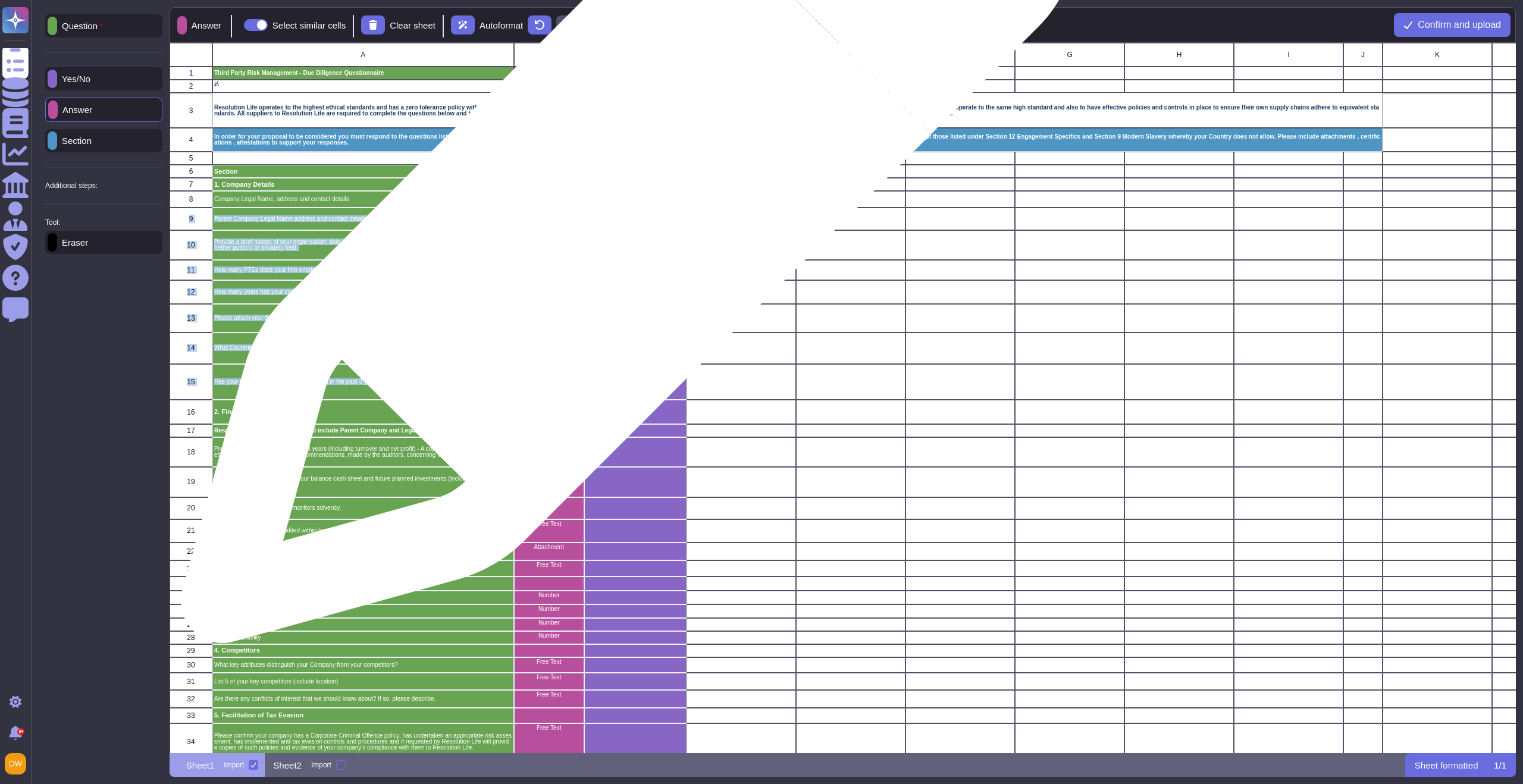
drag, startPoint x: 623, startPoint y: 201, endPoint x: 636, endPoint y: 369, distance: 168.5
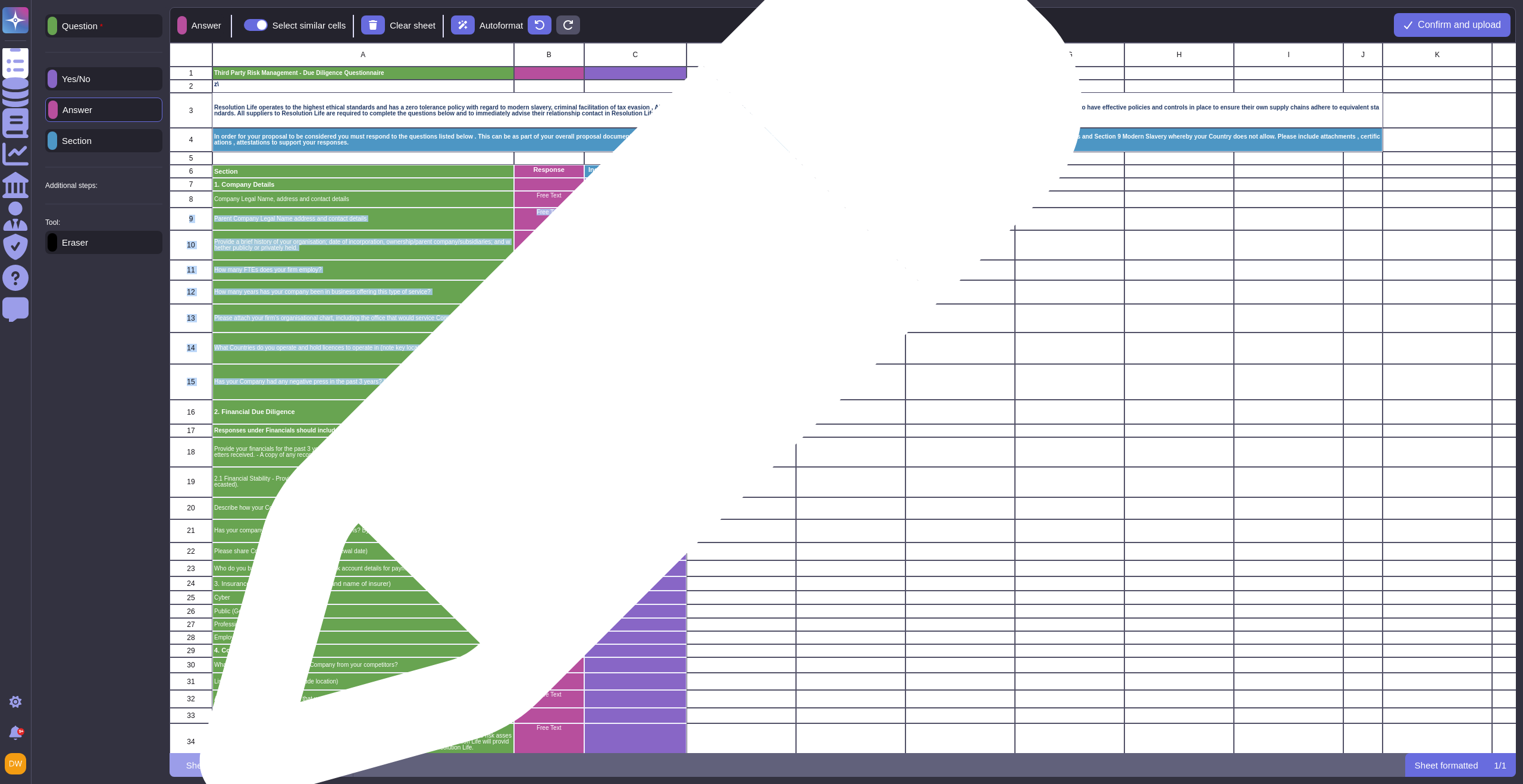
click at [636, 367] on div "grid" at bounding box center [635, 382] width 102 height 36
drag, startPoint x: 636, startPoint y: 367, endPoint x: 636, endPoint y: 248, distance: 119.0
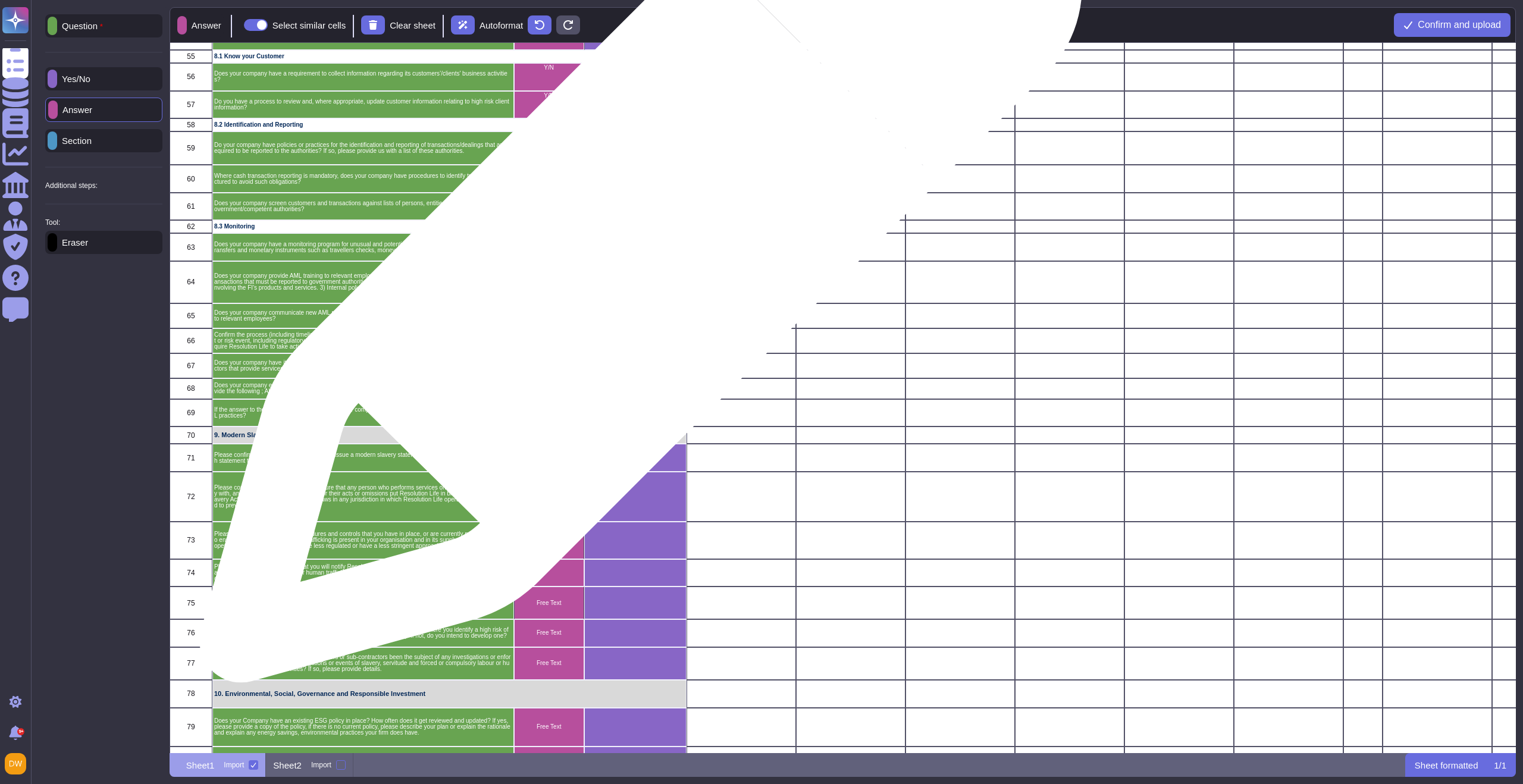
scroll to position [1815, 0]
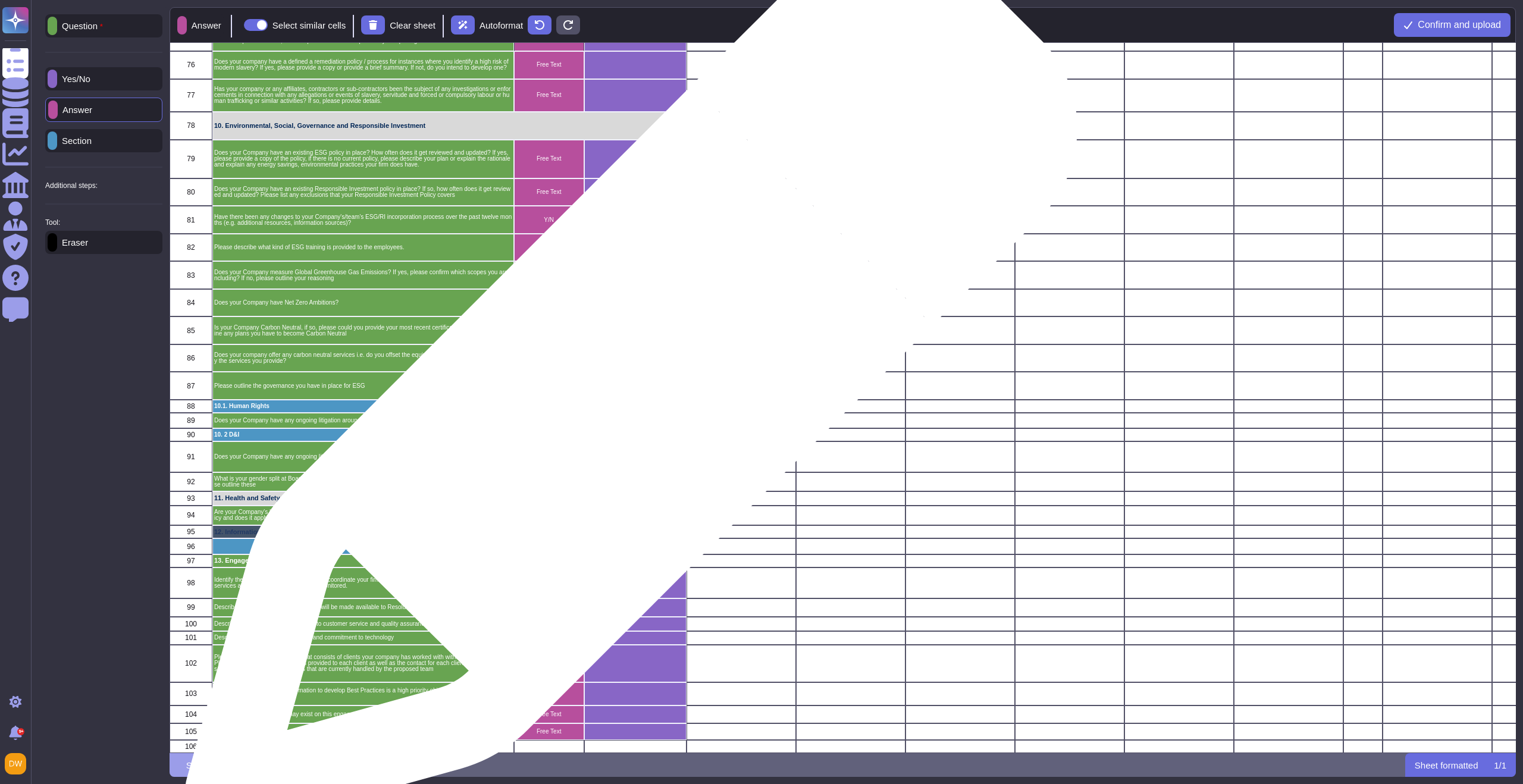
click at [626, 392] on div "grid" at bounding box center [635, 386] width 102 height 28
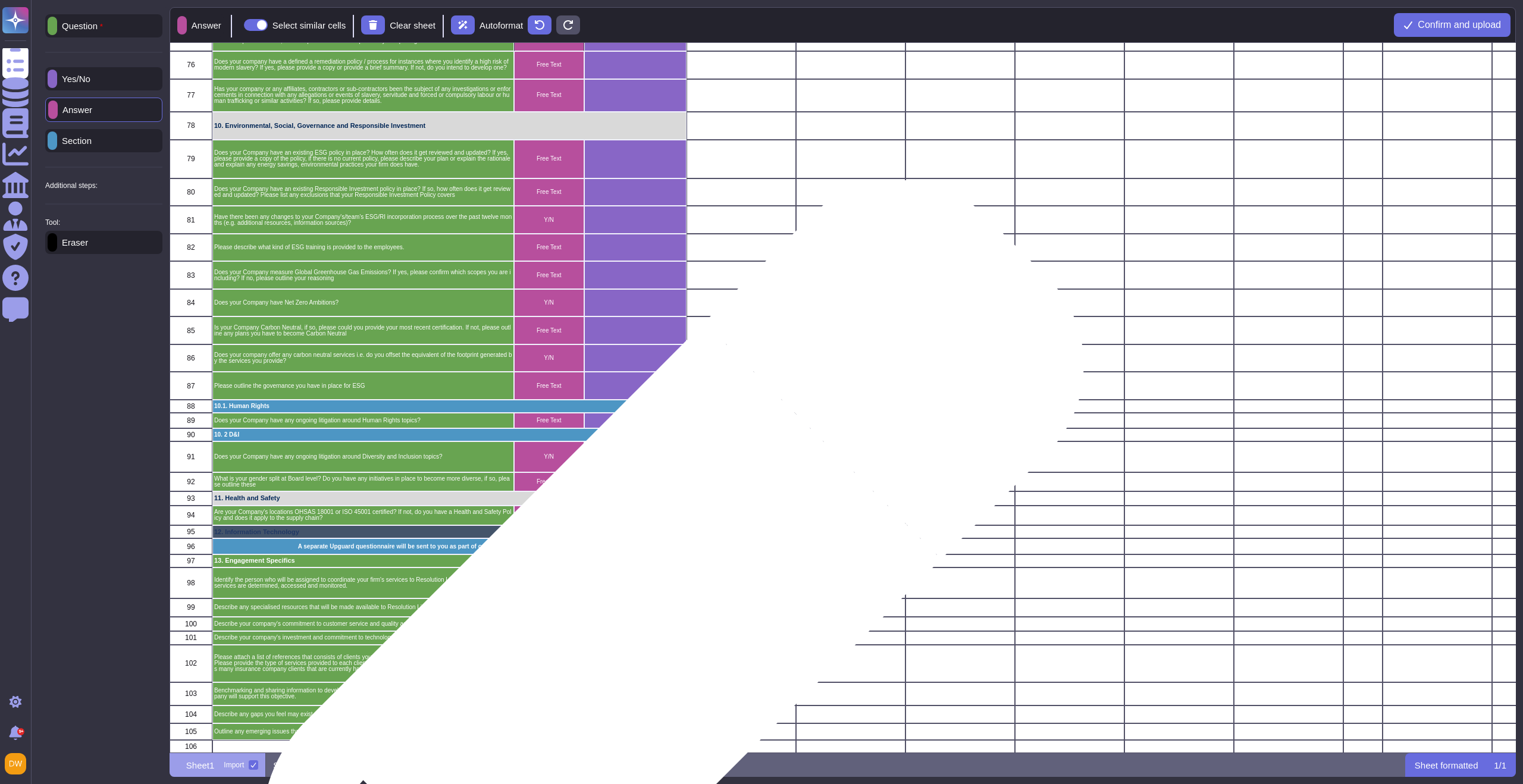
click at [640, 625] on div "grid" at bounding box center [635, 624] width 102 height 14
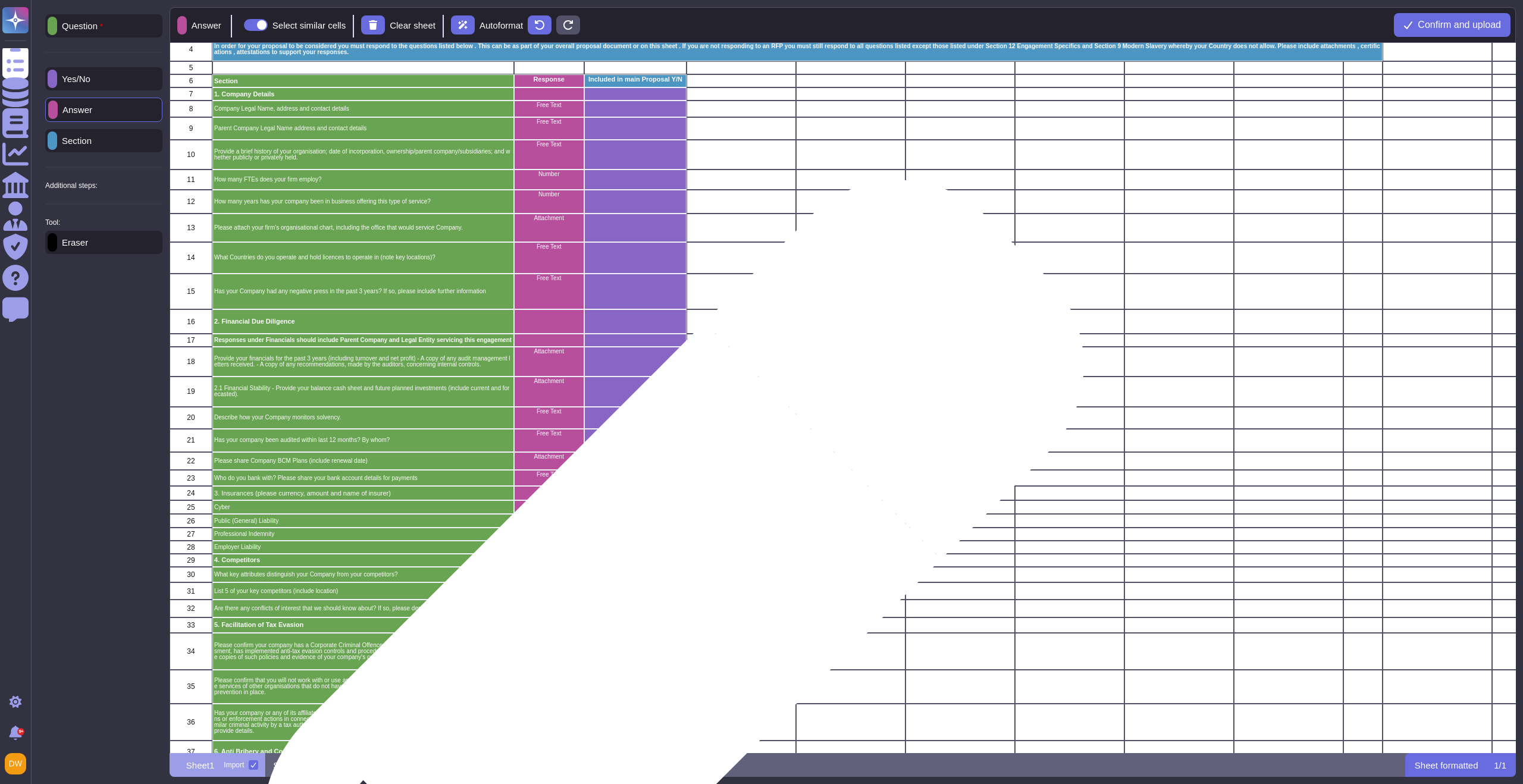
scroll to position [0, 0]
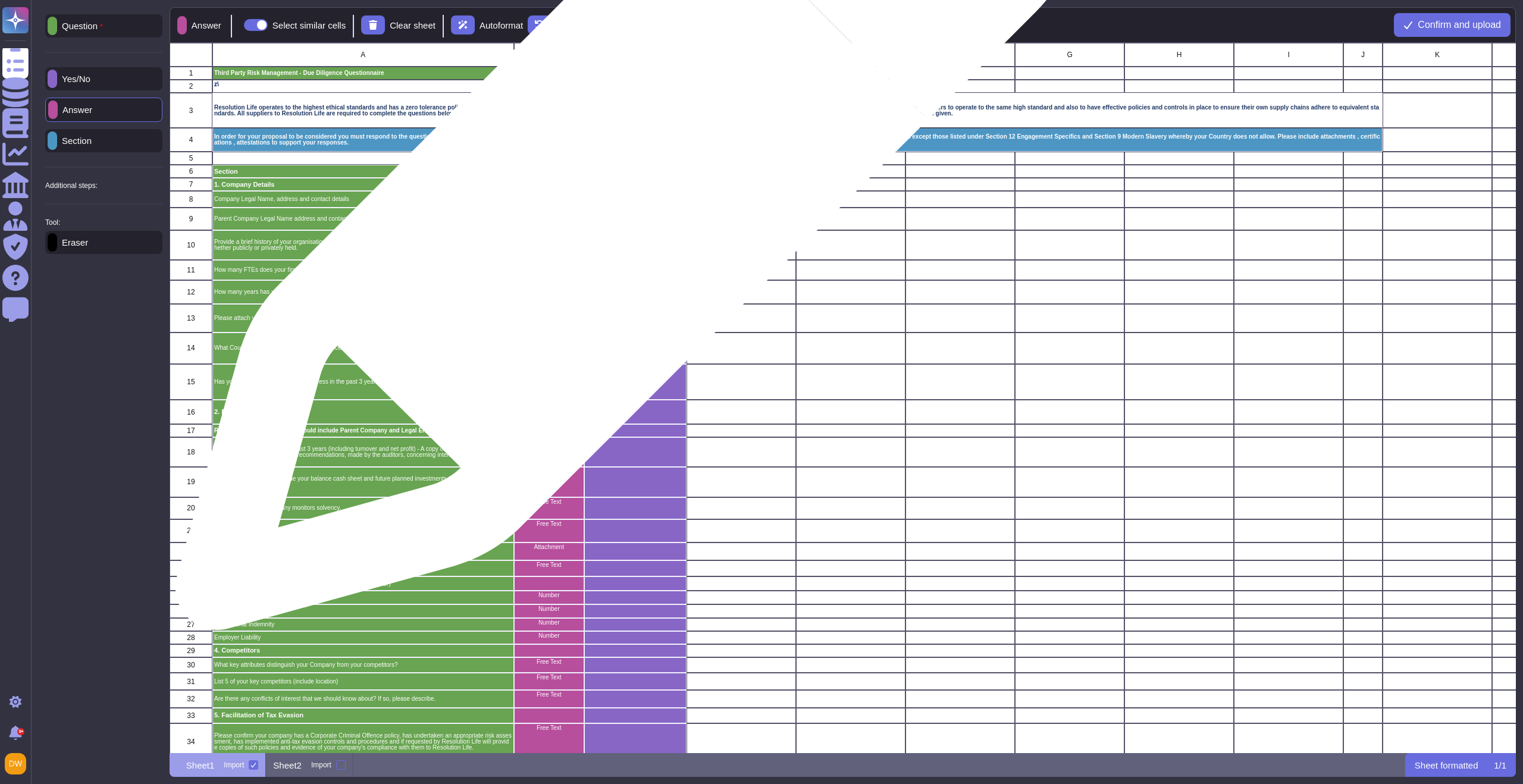
click at [620, 186] on div "grid" at bounding box center [635, 185] width 102 height 13
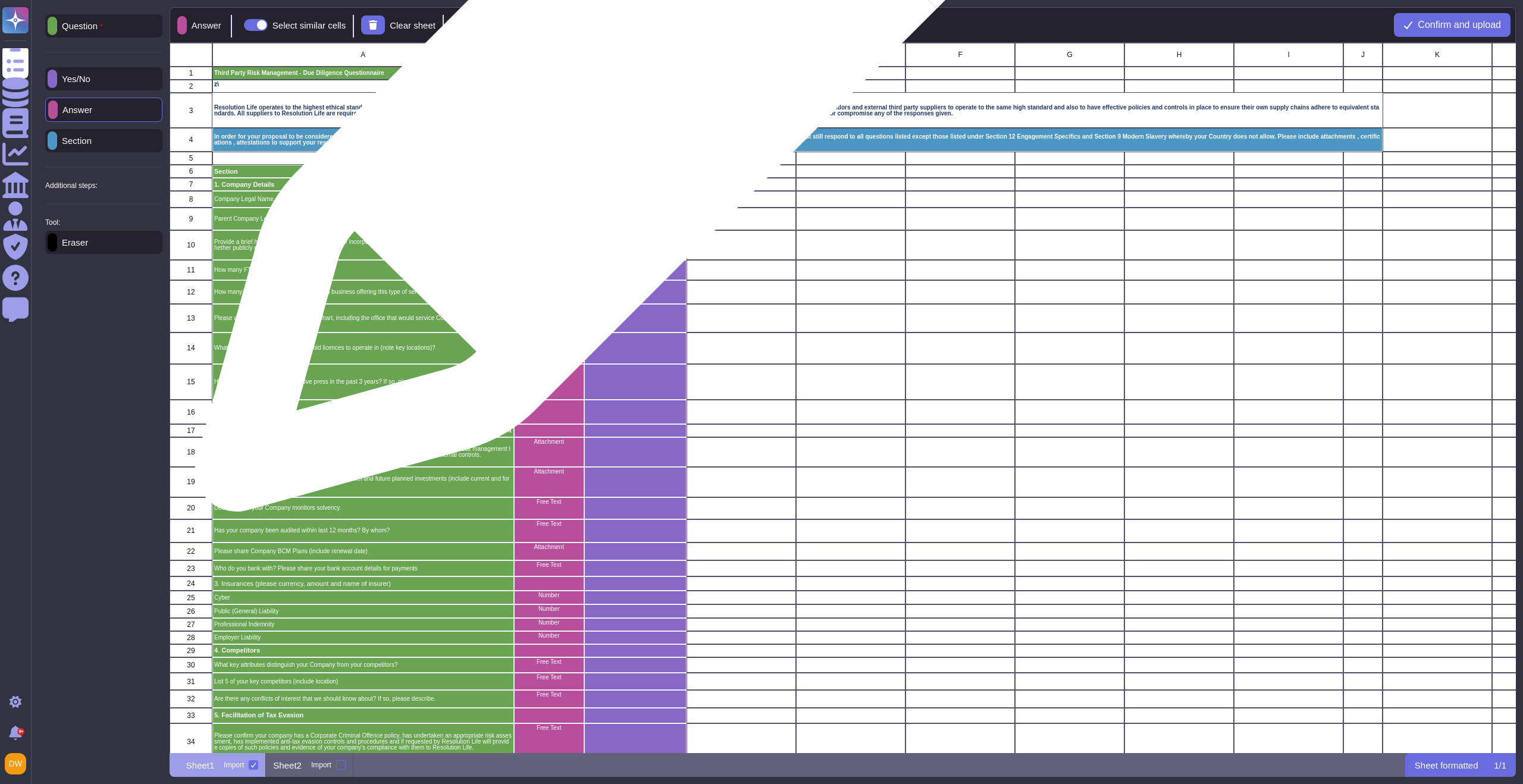
click at [632, 74] on div "grid" at bounding box center [635, 73] width 102 height 13
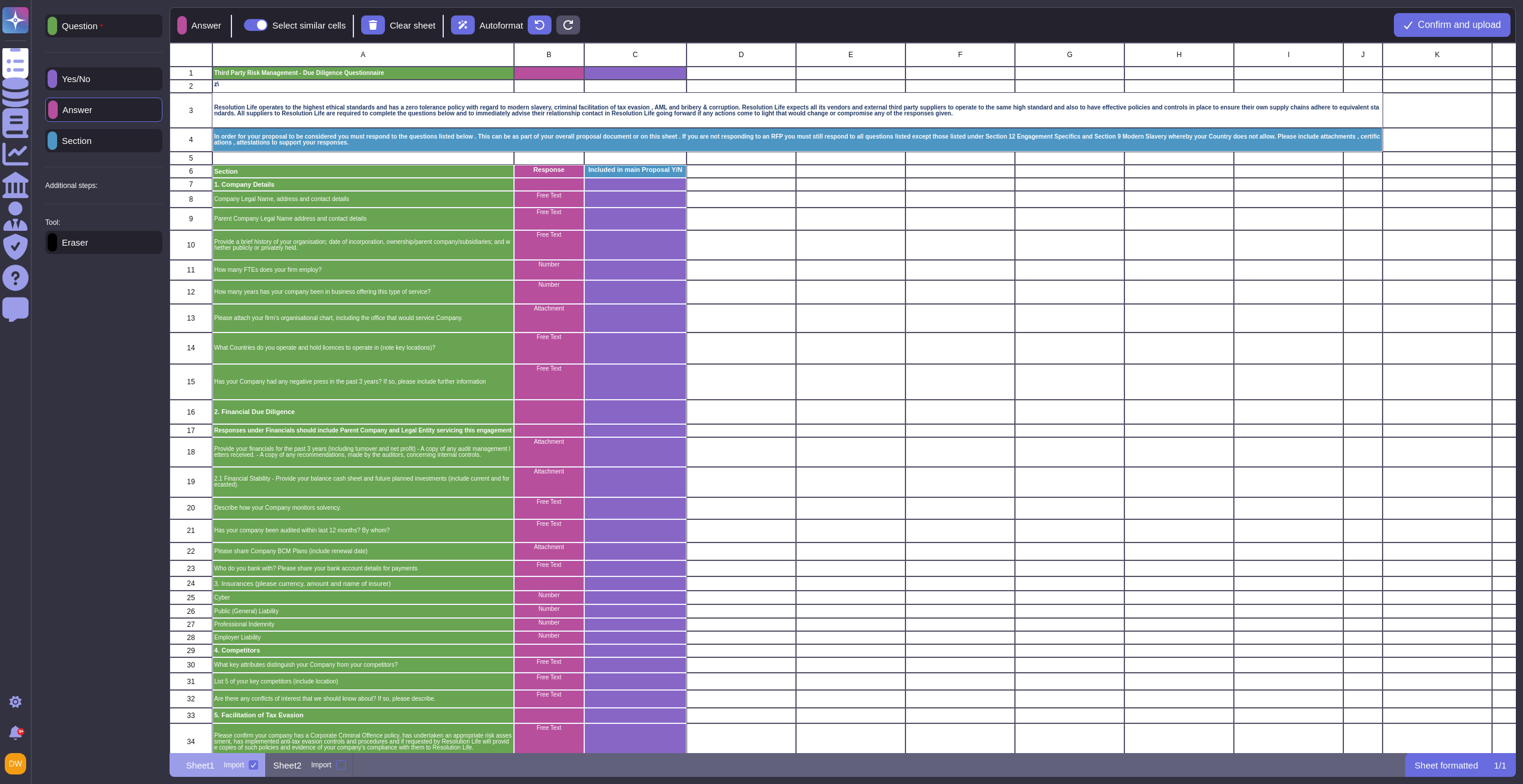
click at [112, 74] on div "Yes/No" at bounding box center [104, 79] width 117 height 23
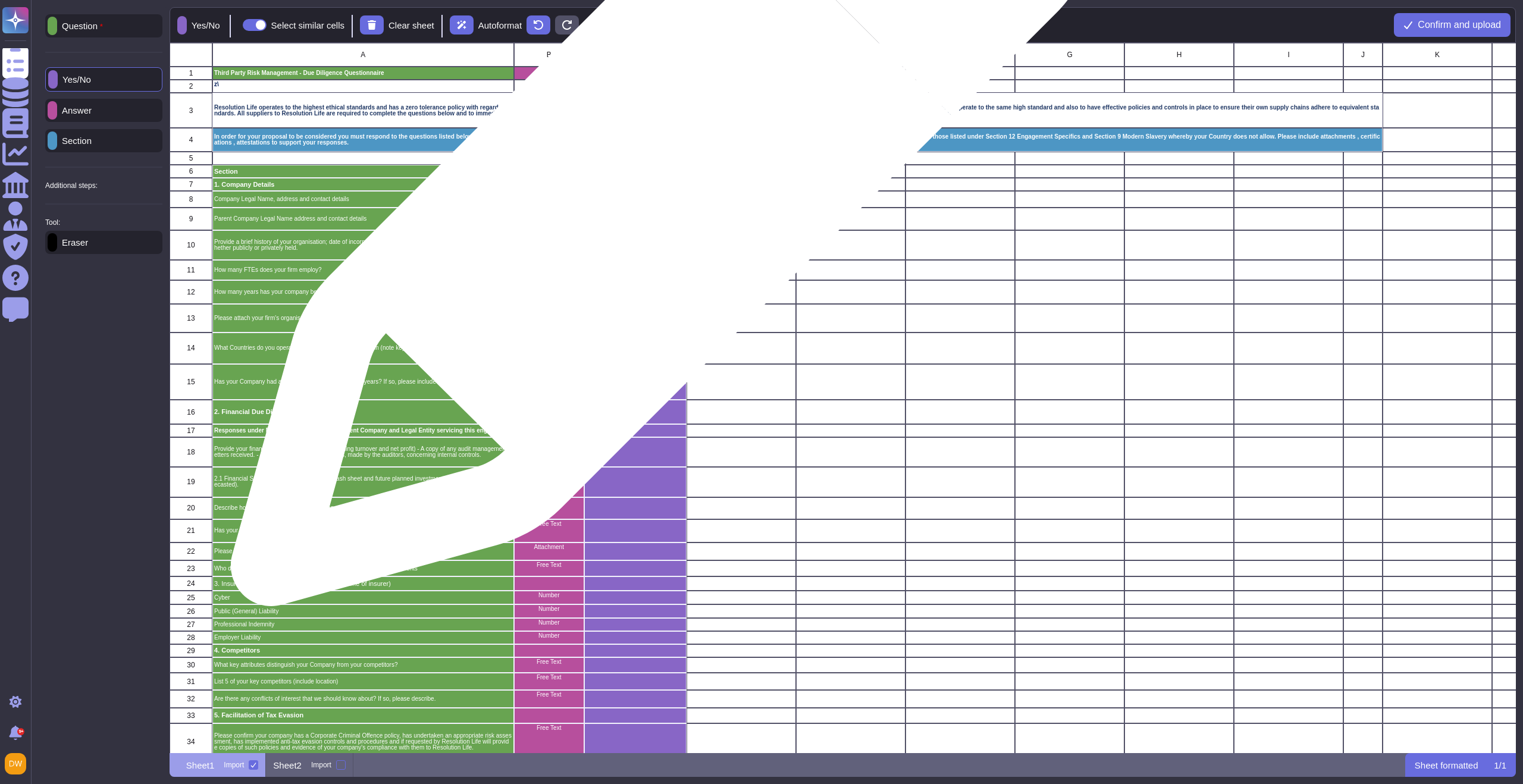
click at [654, 183] on div "grid" at bounding box center [635, 185] width 102 height 13
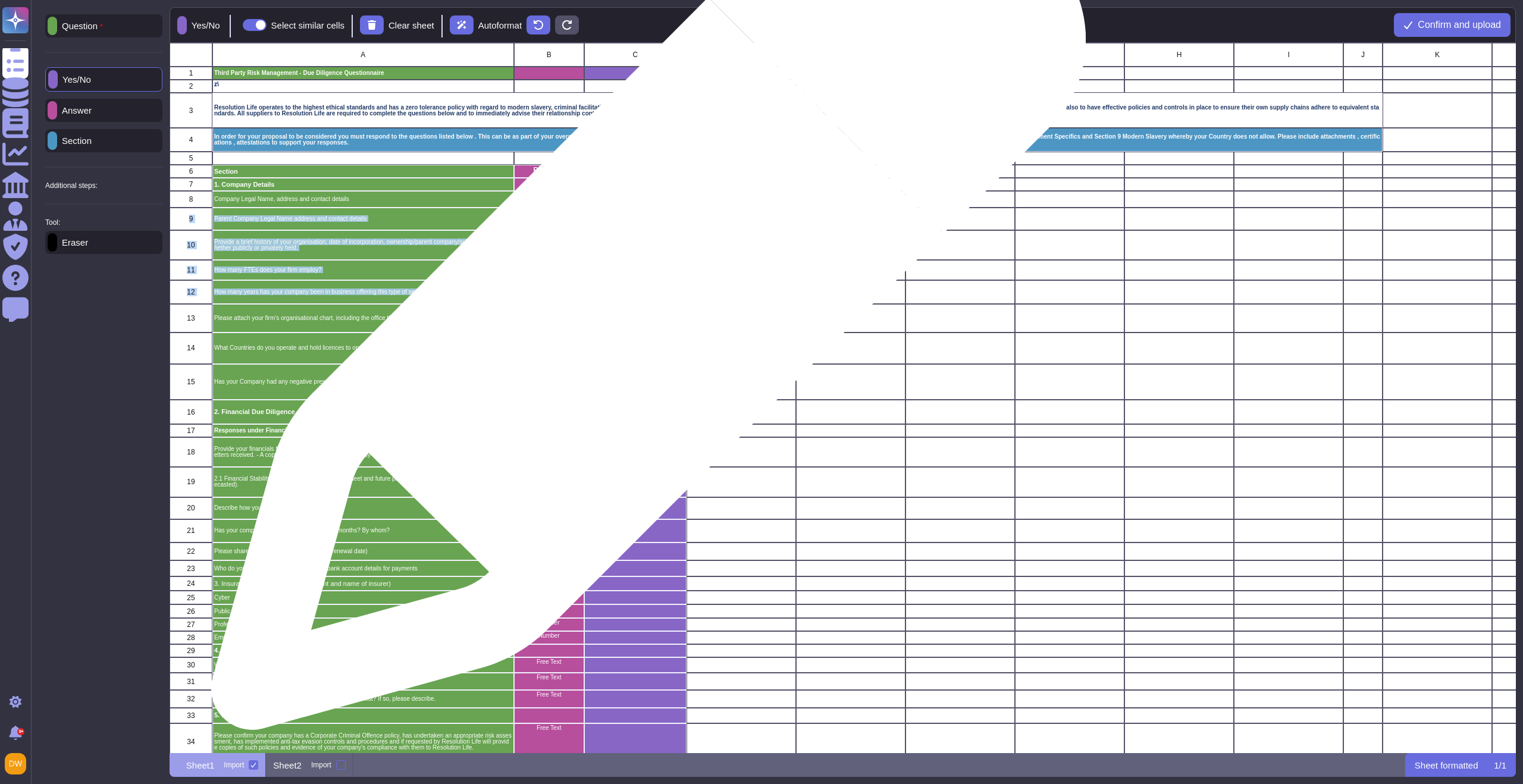
drag, startPoint x: 645, startPoint y: 196, endPoint x: 644, endPoint y: 299, distance: 103.0
click at [644, 299] on div "grid" at bounding box center [635, 293] width 102 height 24
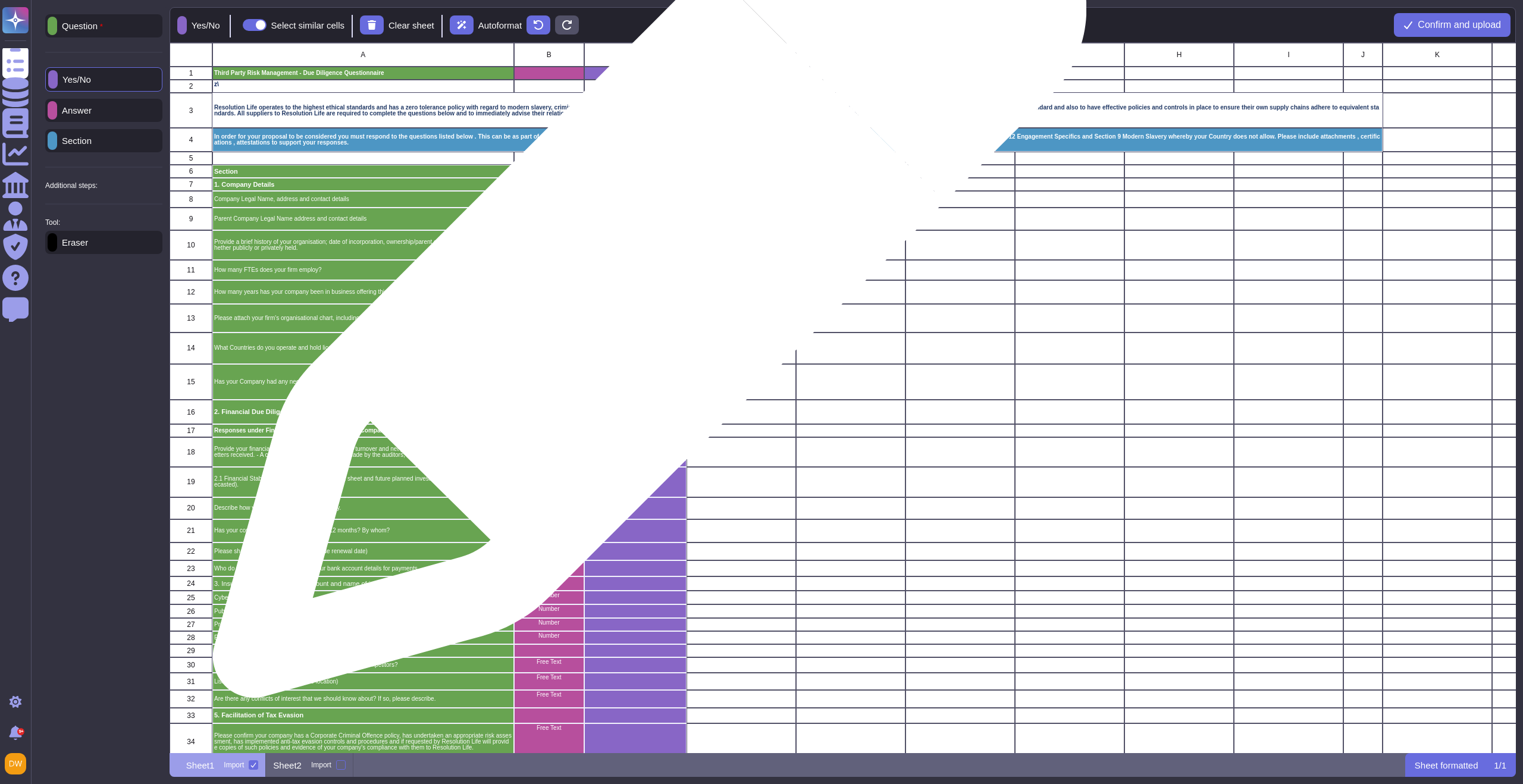
click at [645, 267] on div "grid" at bounding box center [635, 270] width 102 height 21
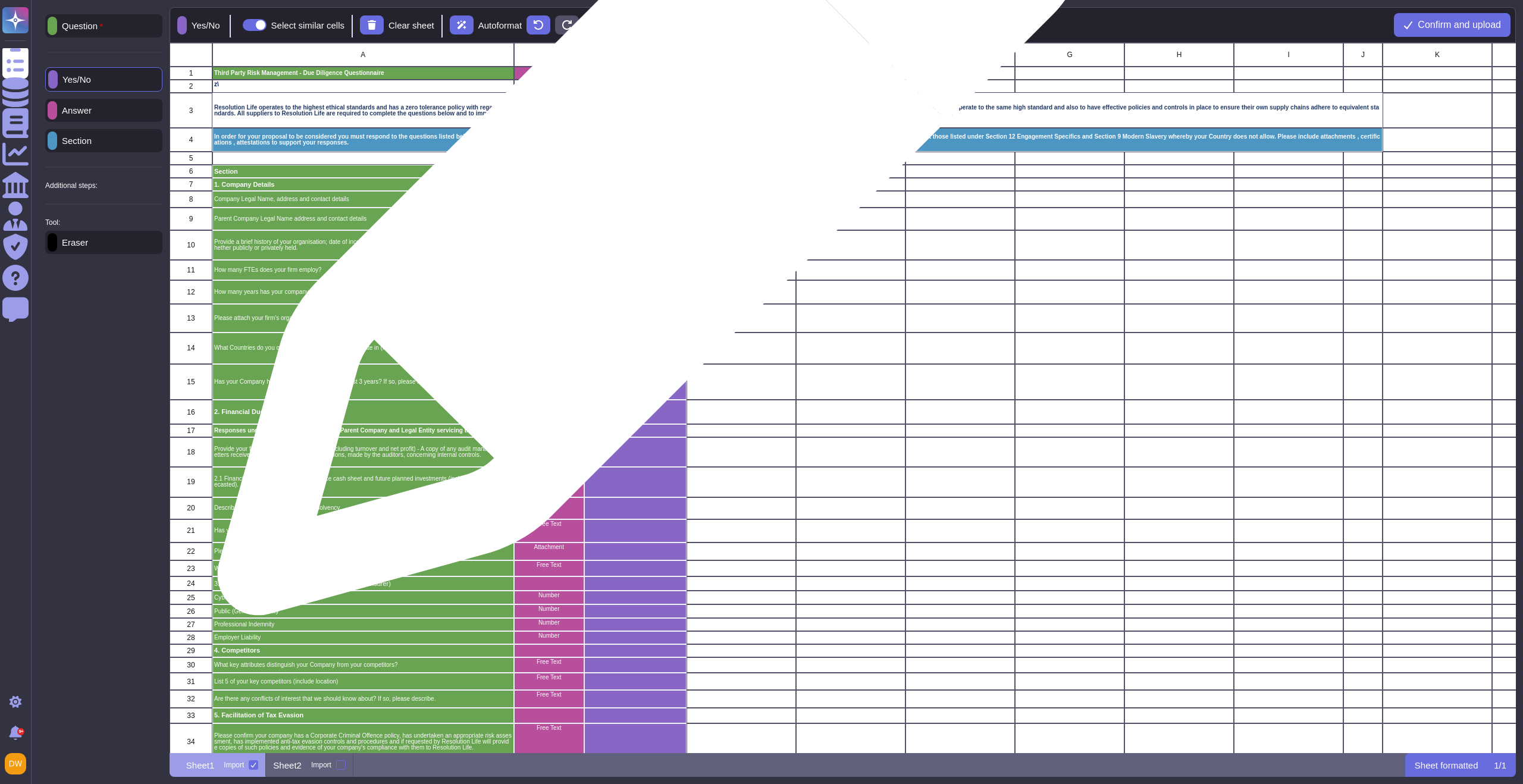
click at [648, 186] on div "grid" at bounding box center [635, 185] width 102 height 13
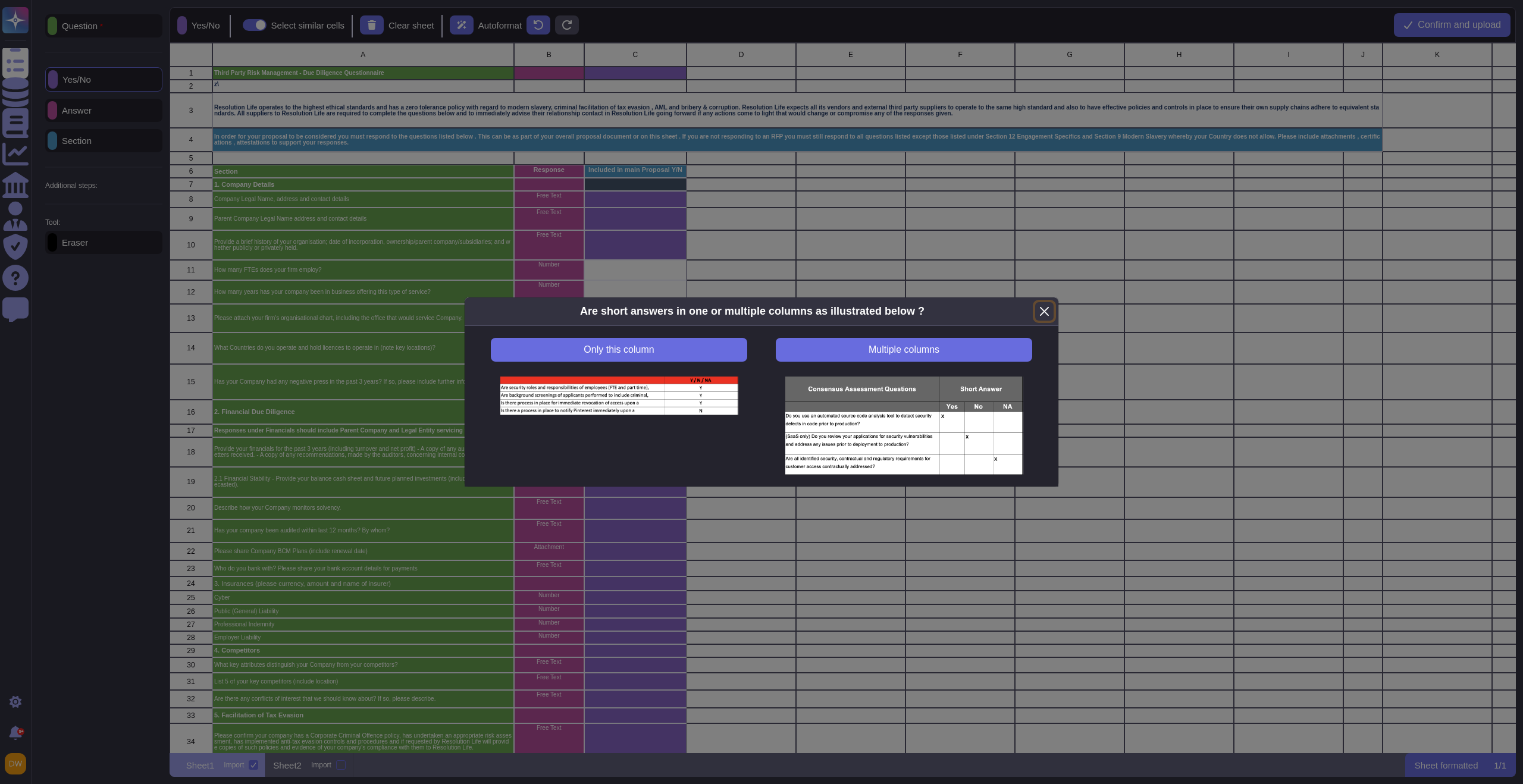
click at [1049, 311] on button "Close" at bounding box center [1044, 311] width 19 height 19
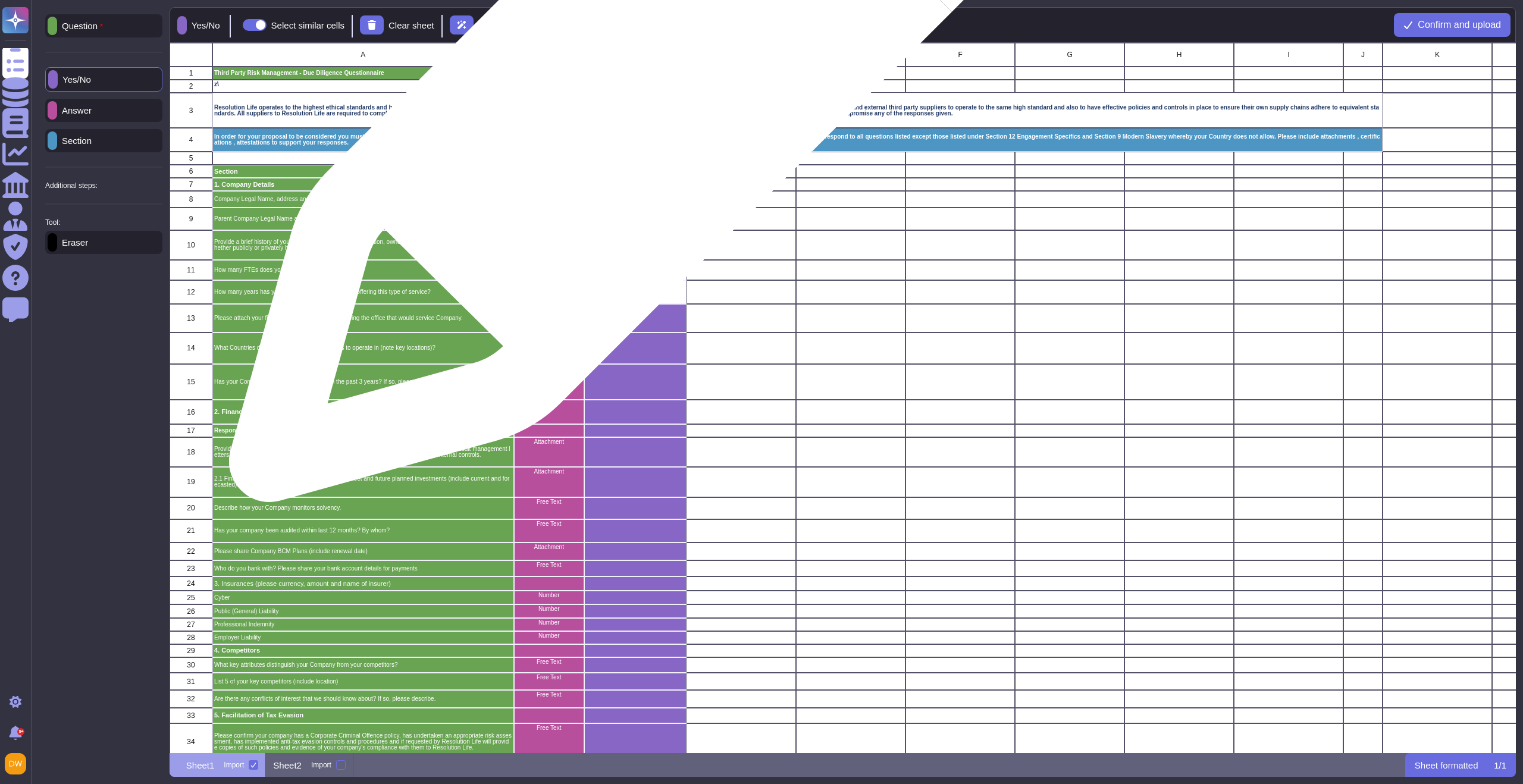
click at [656, 75] on div "grid" at bounding box center [635, 73] width 102 height 13
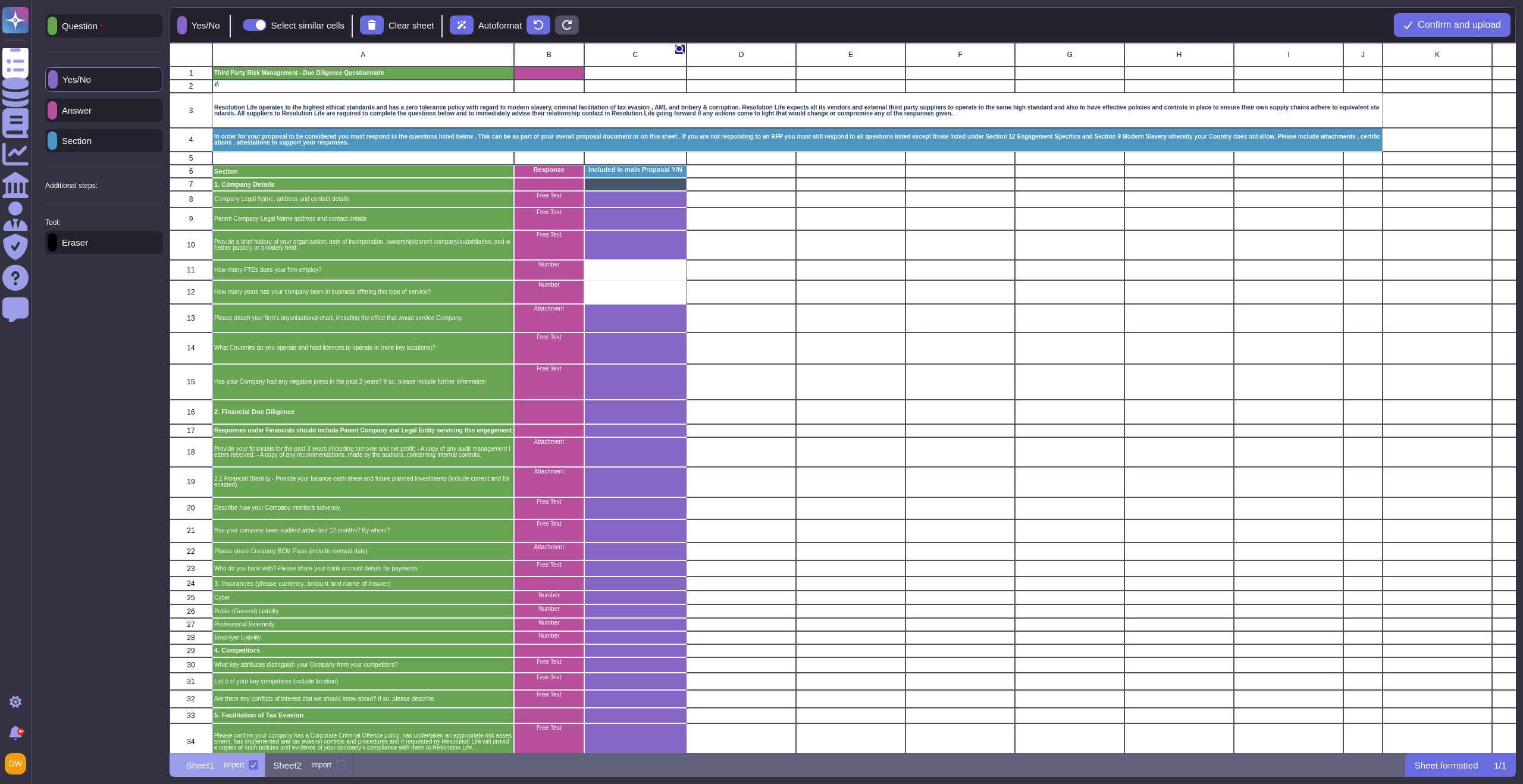
click at [653, 52] on div "C" at bounding box center [635, 55] width 102 height 24
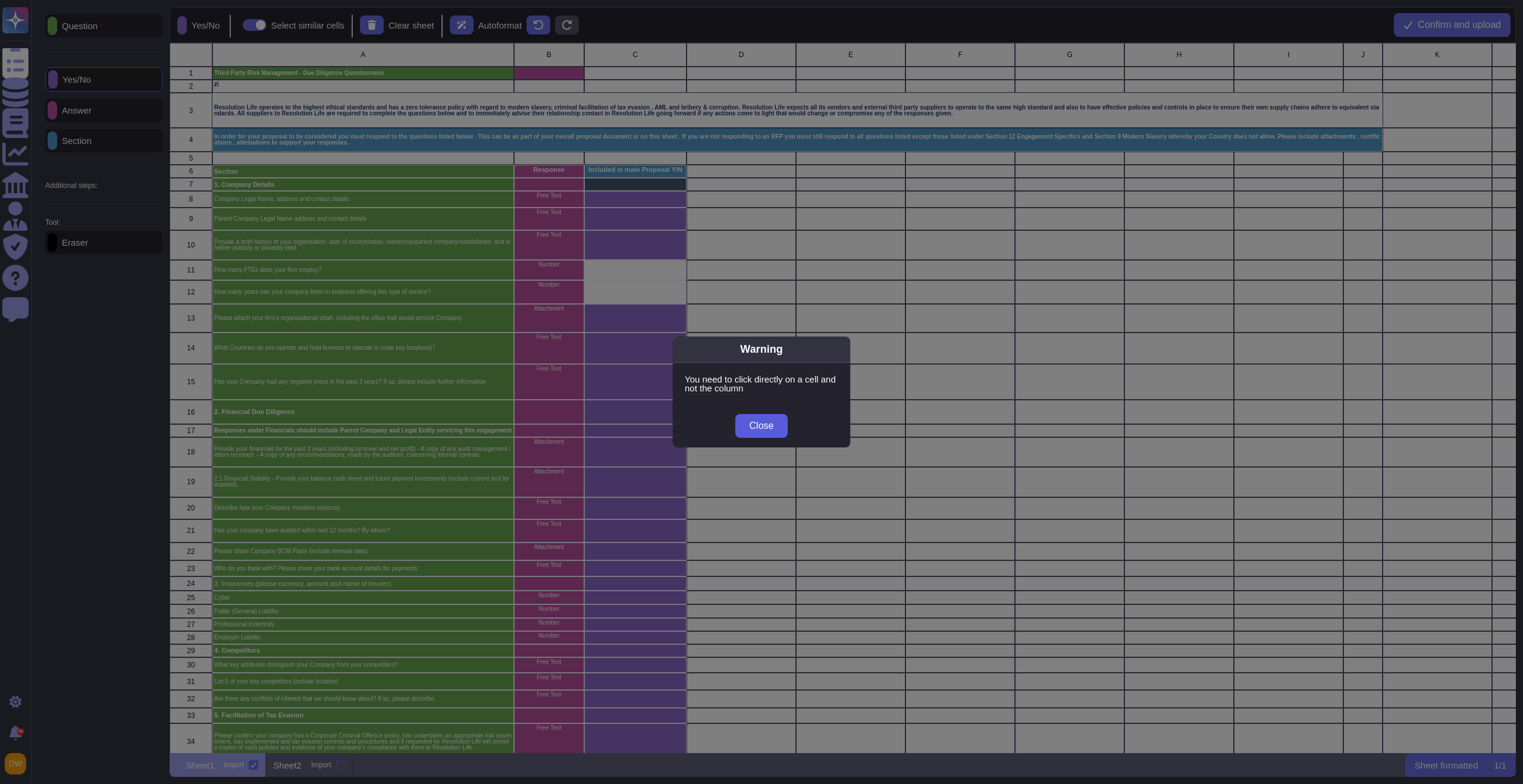
click at [764, 419] on button "Close" at bounding box center [761, 426] width 53 height 24
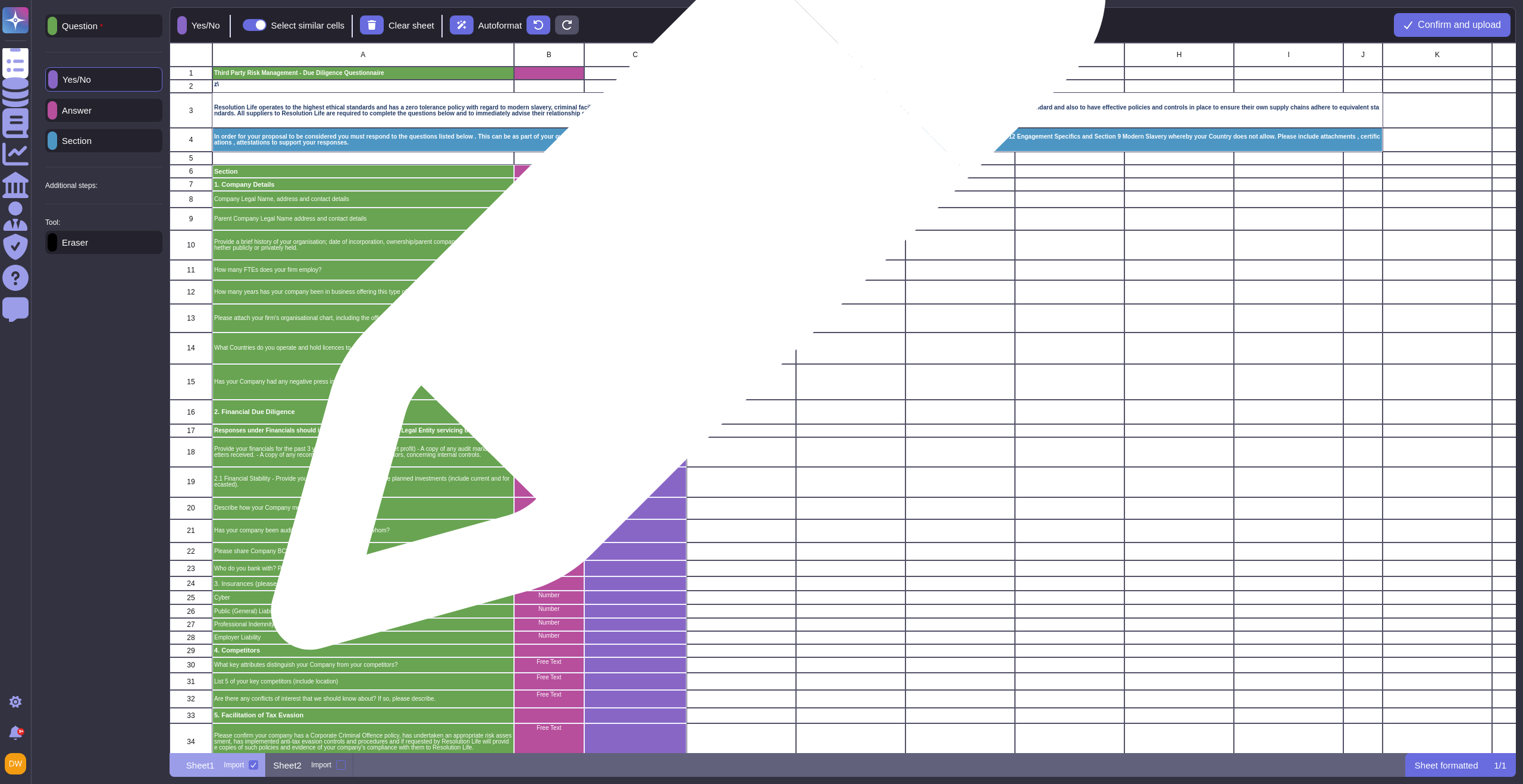
click at [656, 218] on div "grid" at bounding box center [635, 219] width 102 height 22
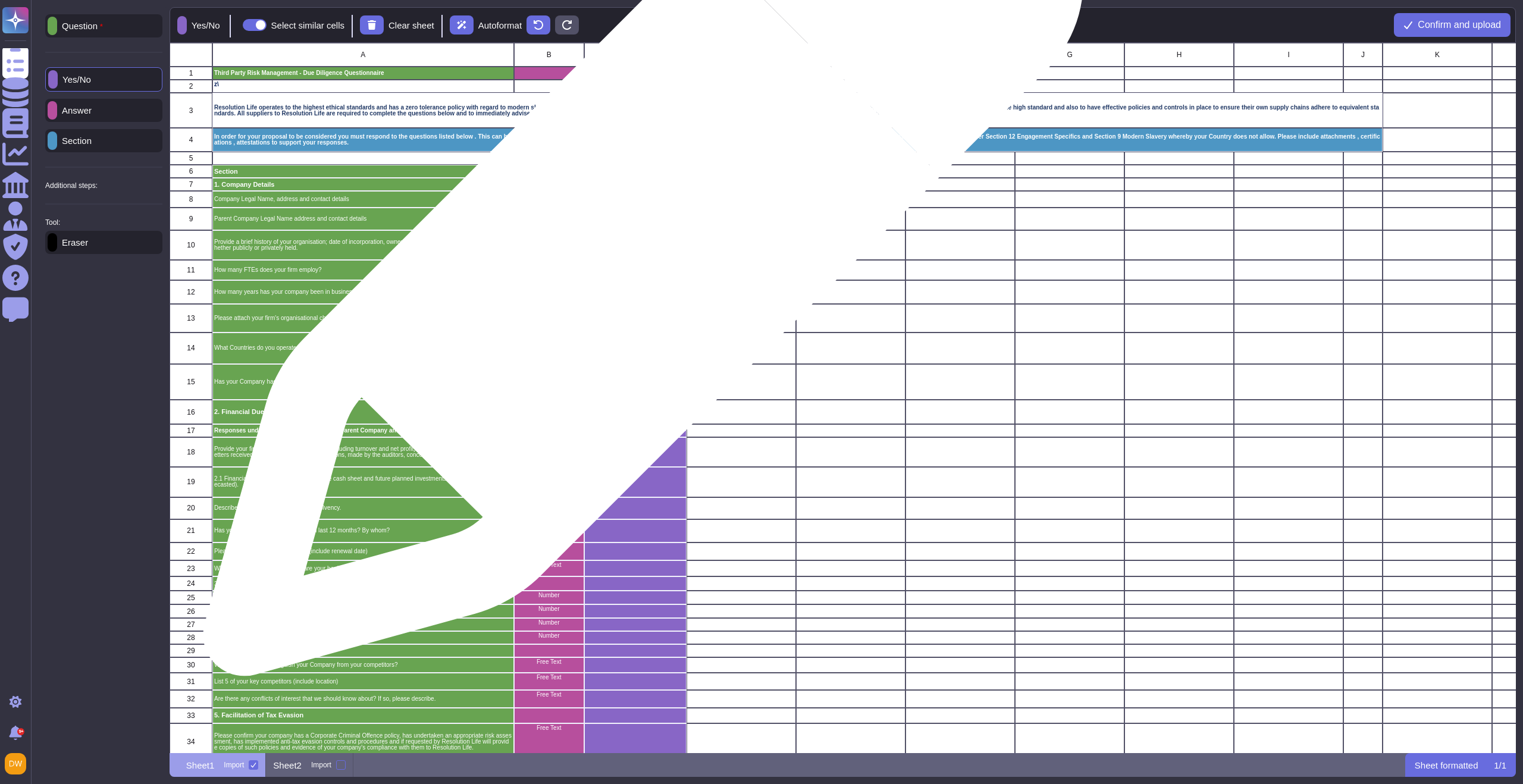
click at [638, 242] on div "grid" at bounding box center [635, 245] width 102 height 30
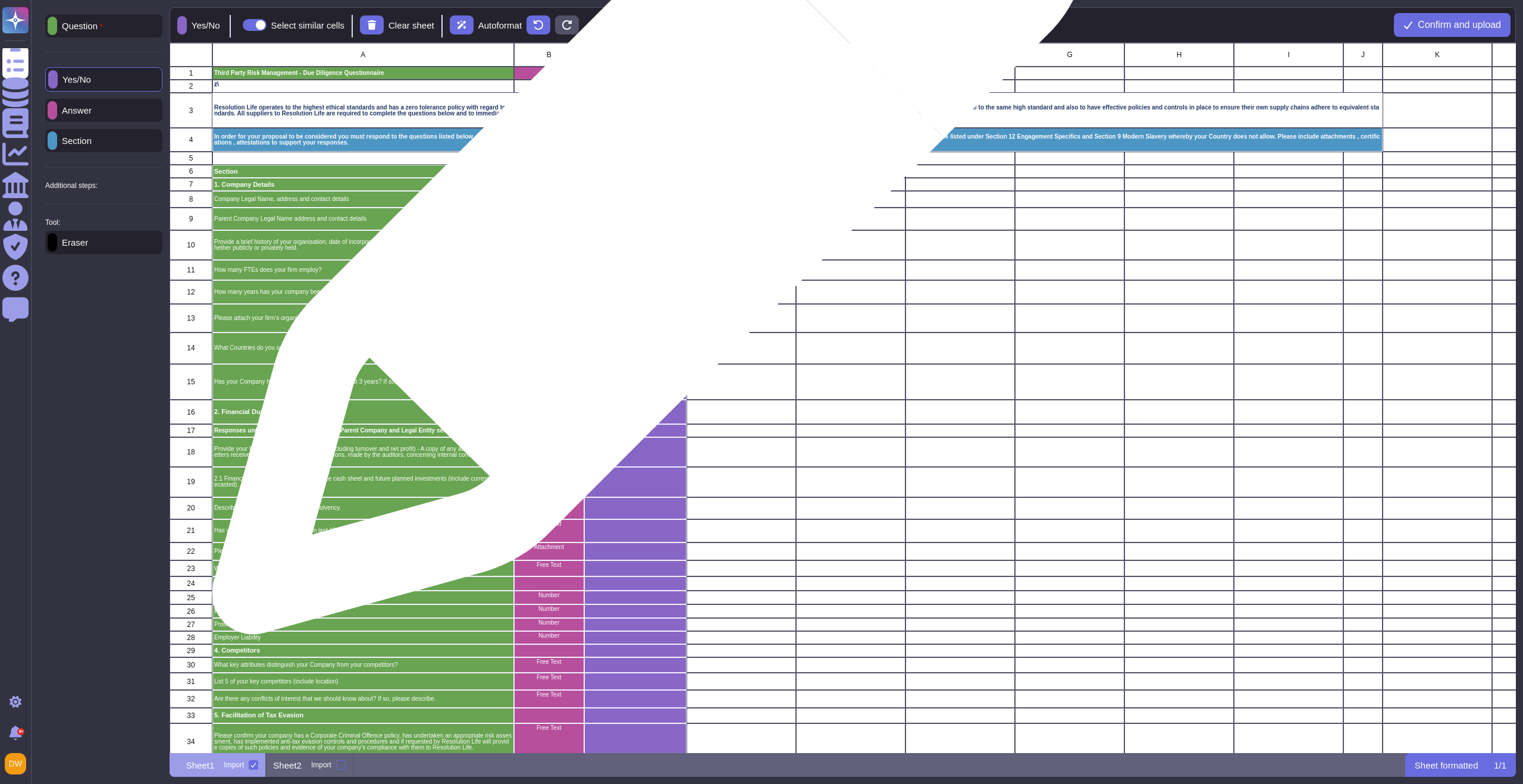
click at [645, 200] on div "grid" at bounding box center [635, 200] width 102 height 17
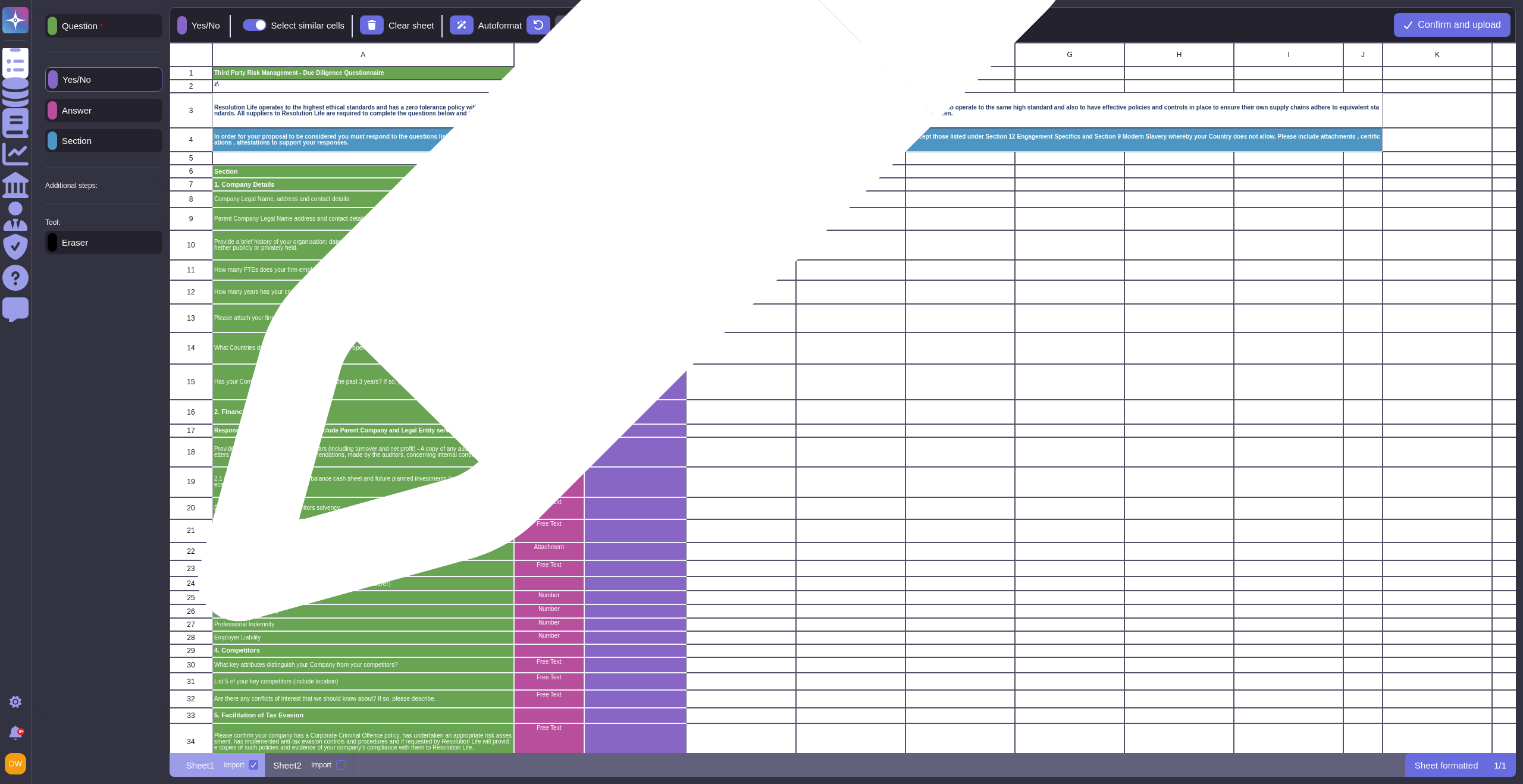
click at [635, 185] on div "grid" at bounding box center [635, 185] width 102 height 13
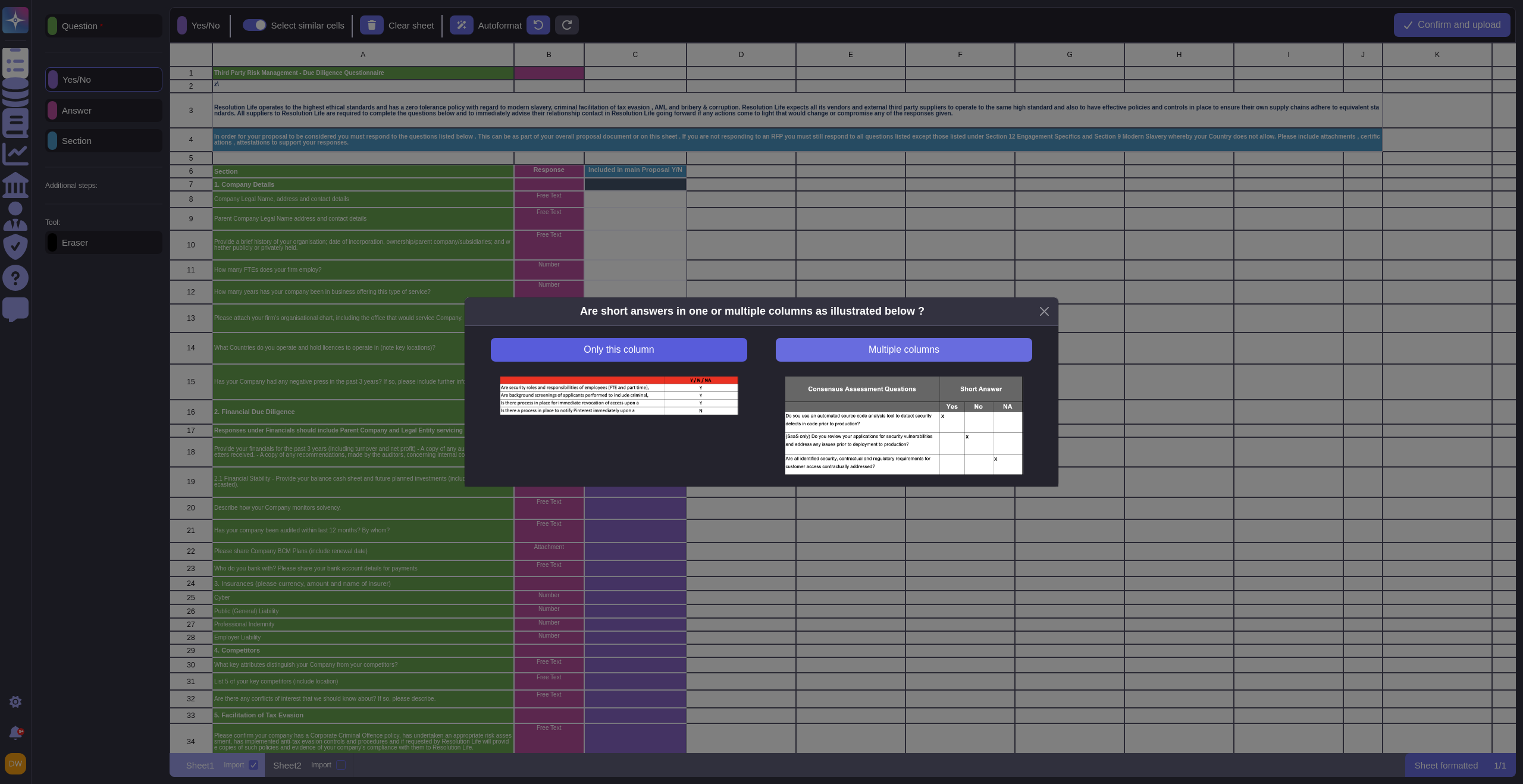
click at [678, 352] on button "Only this column" at bounding box center [619, 350] width 256 height 24
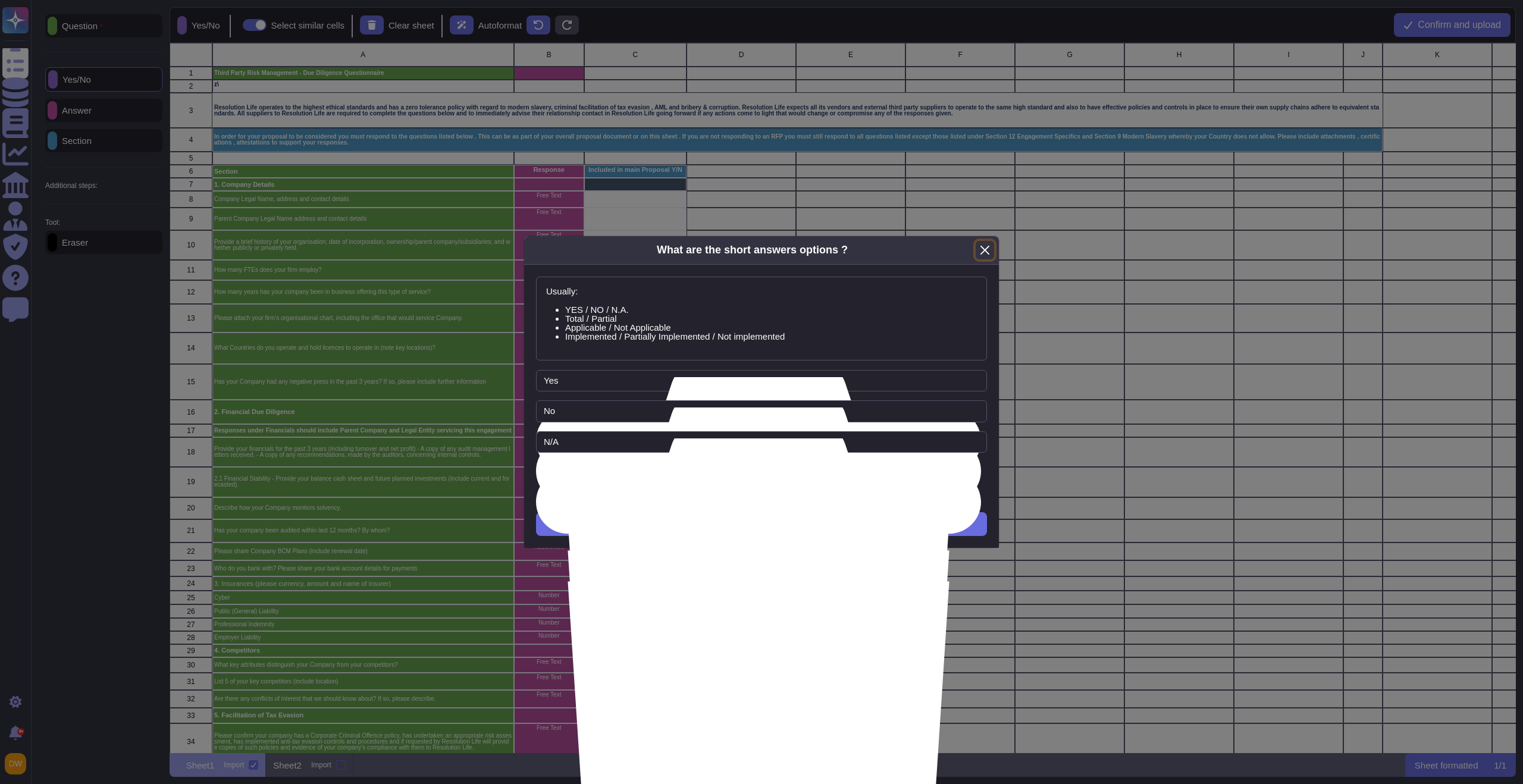
click at [990, 244] on button "Close" at bounding box center [985, 250] width 19 height 19
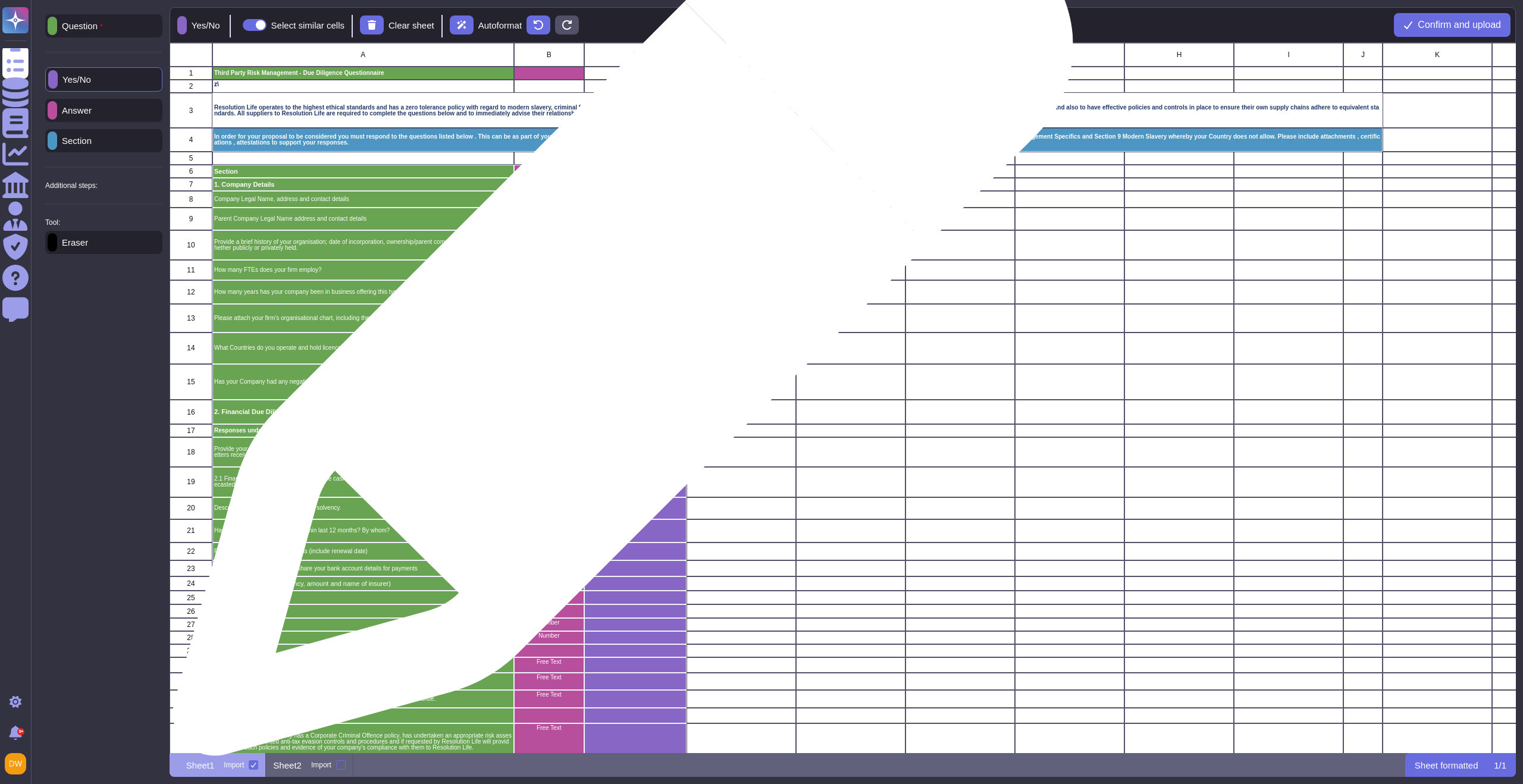
click at [618, 312] on div "grid" at bounding box center [635, 318] width 102 height 29
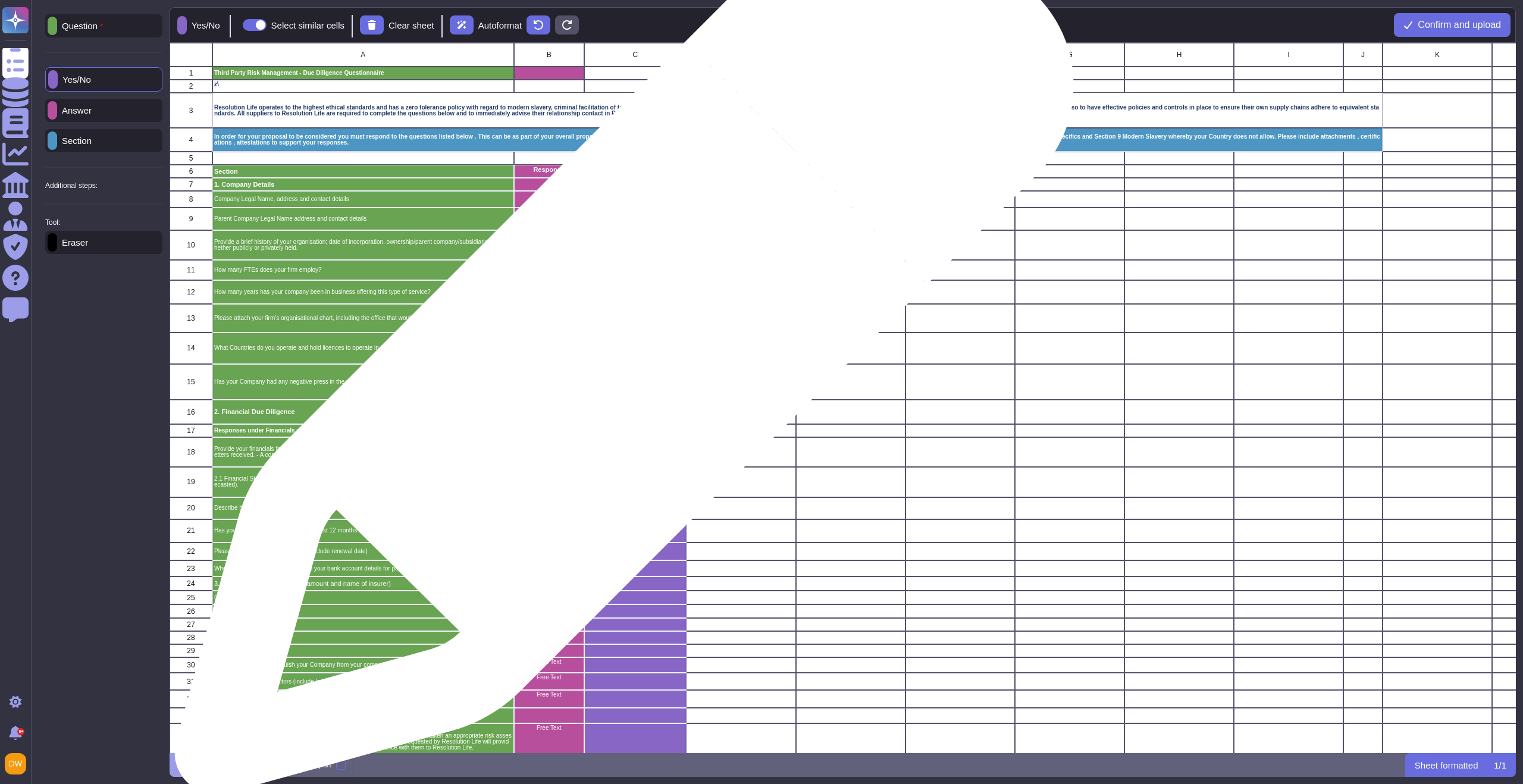
click at [619, 351] on div "grid" at bounding box center [635, 348] width 102 height 32
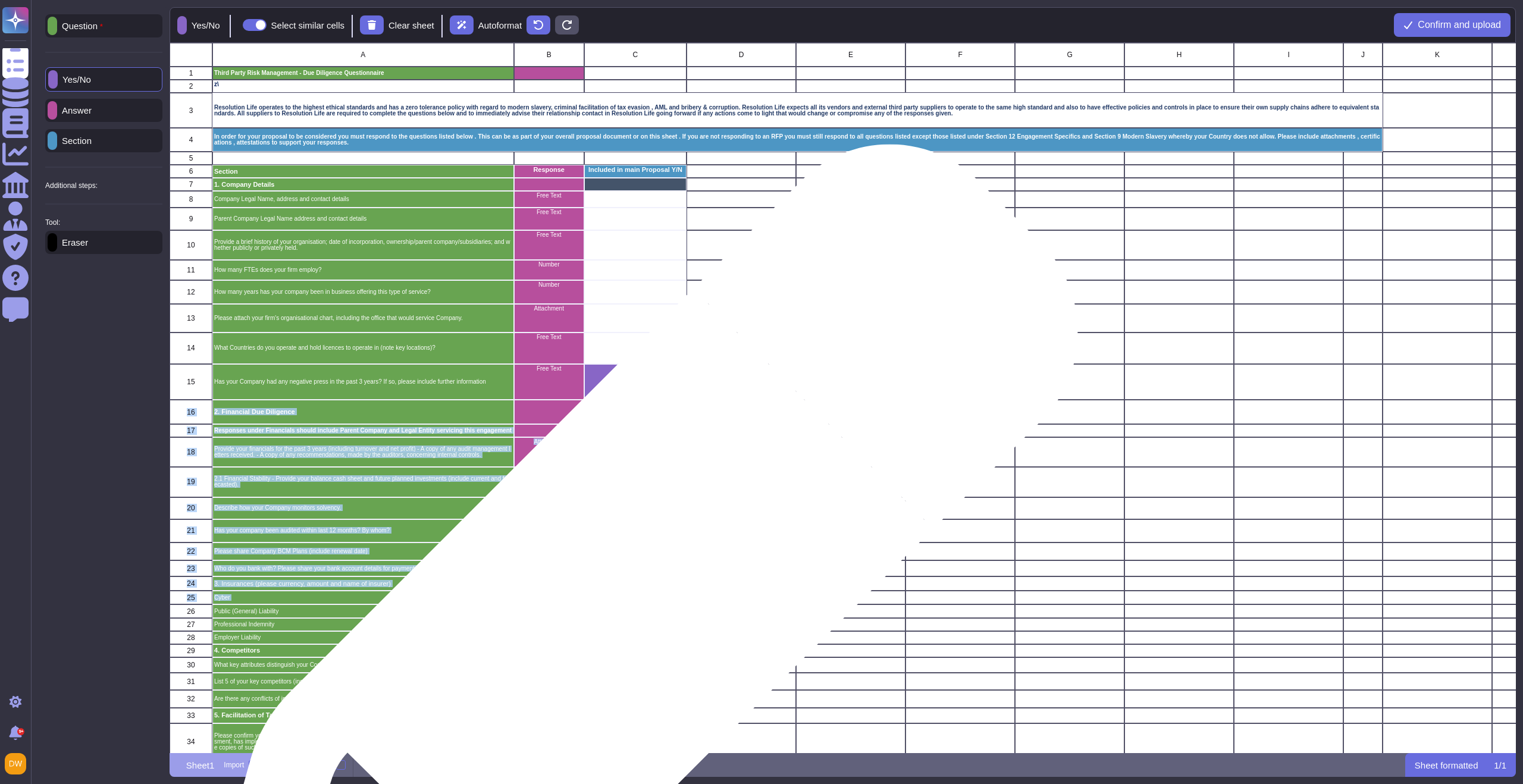
drag, startPoint x: 619, startPoint y: 378, endPoint x: 628, endPoint y: 595, distance: 217.2
click at [628, 595] on div "grid" at bounding box center [635, 598] width 102 height 14
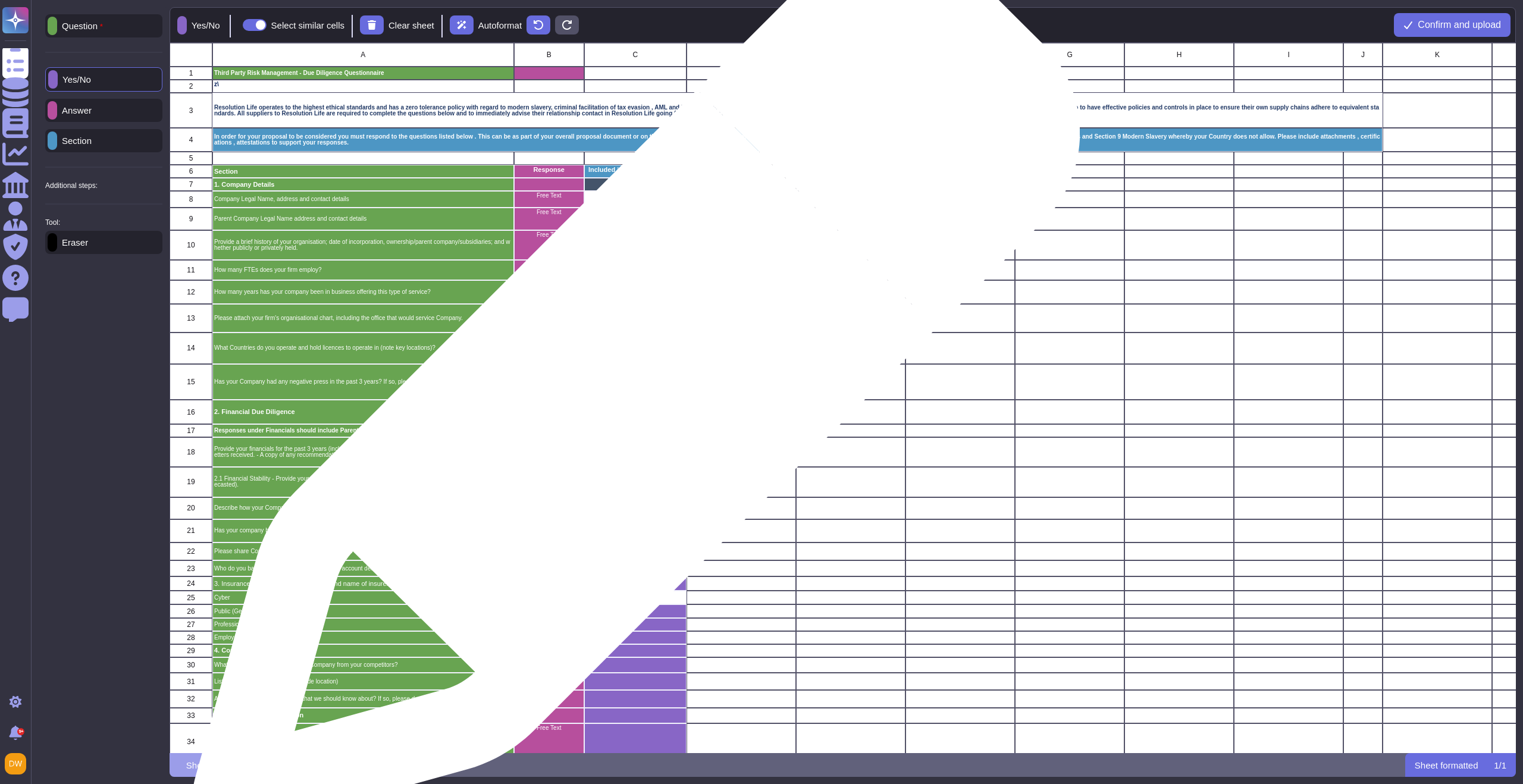
click at [631, 395] on div "grid" at bounding box center [635, 382] width 102 height 36
click at [631, 411] on div "grid" at bounding box center [635, 412] width 102 height 24
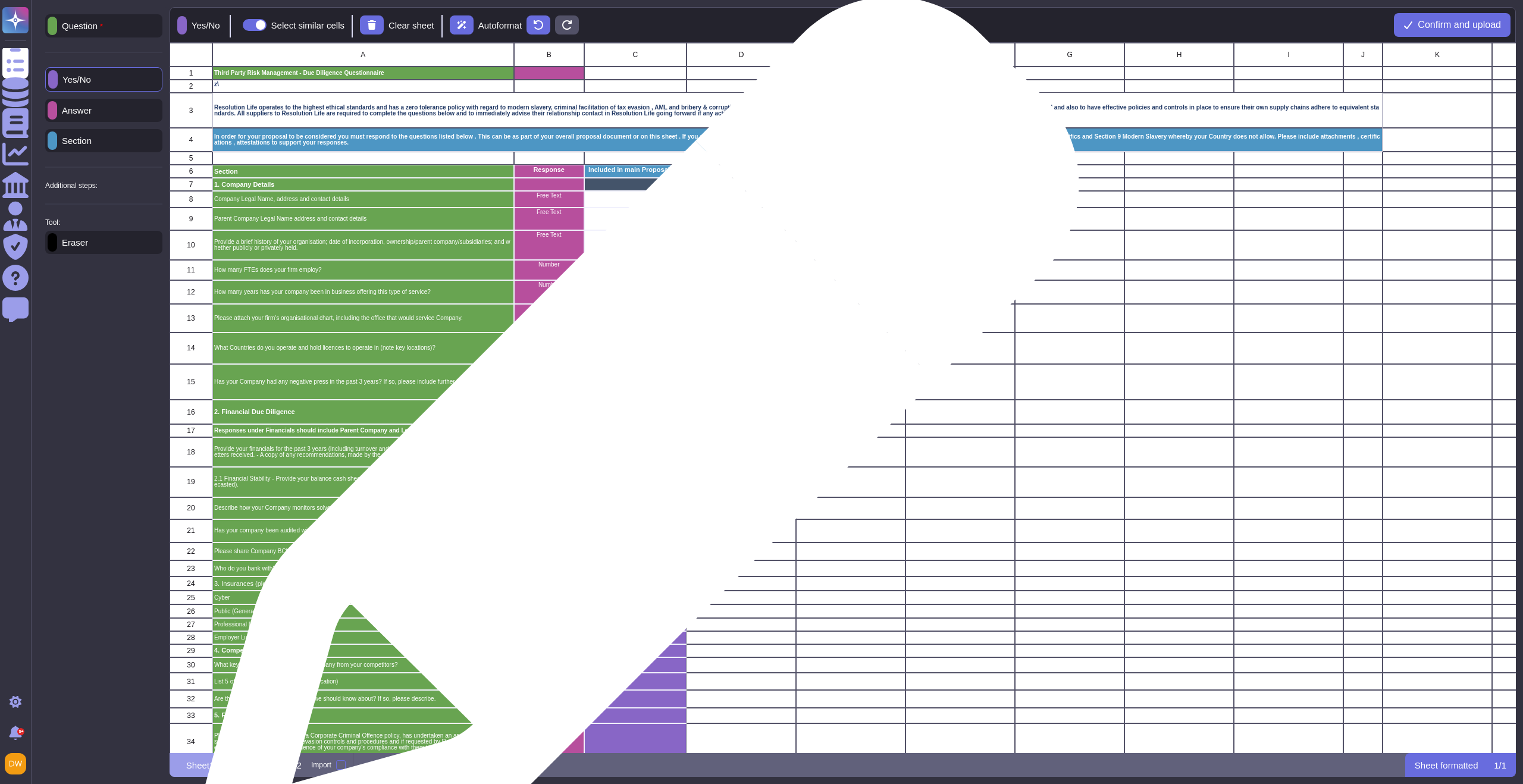
click at [630, 447] on div "grid" at bounding box center [635, 453] width 102 height 30
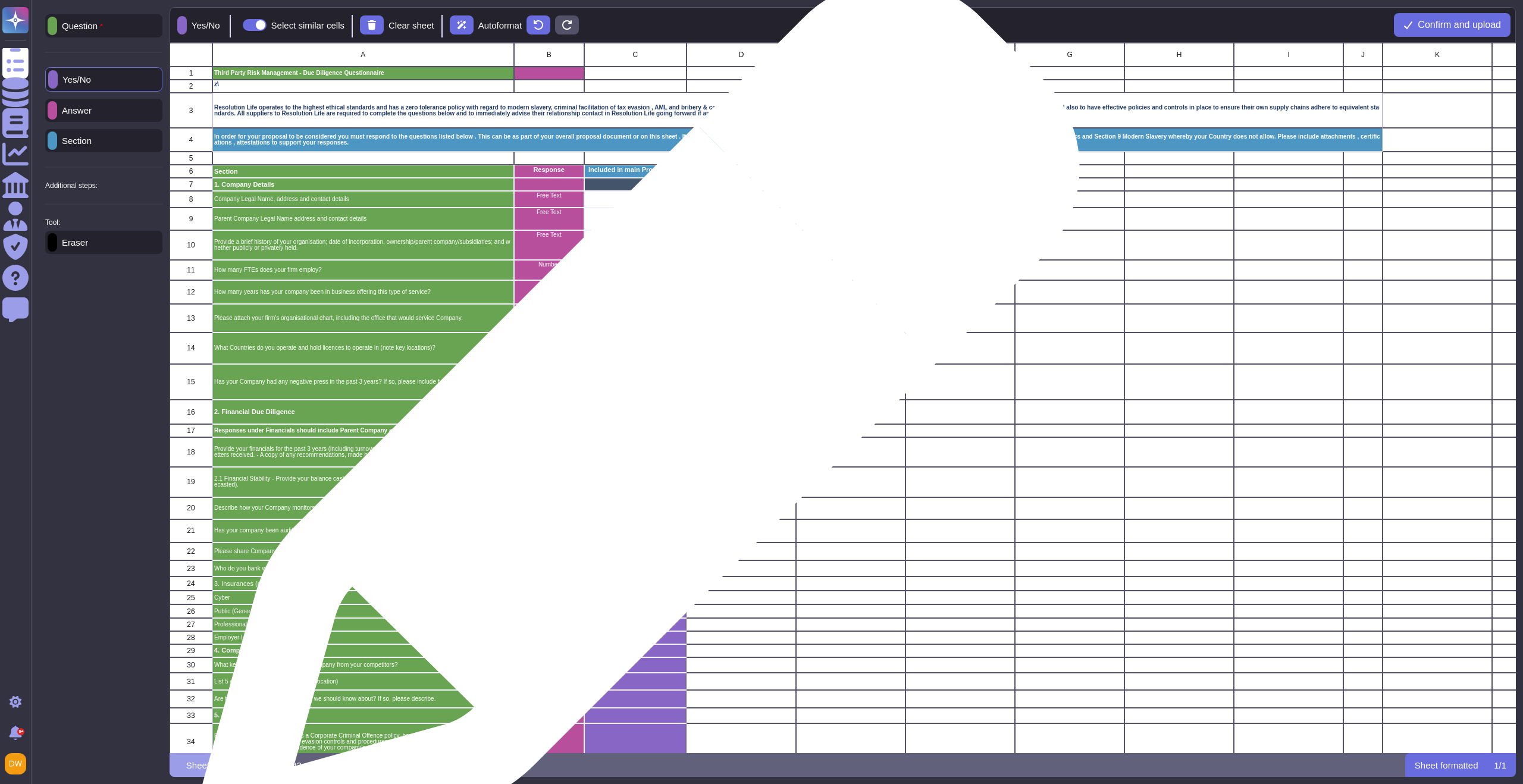
click at [631, 430] on div "grid" at bounding box center [635, 431] width 102 height 13
click at [631, 414] on div "grid" at bounding box center [635, 412] width 102 height 24
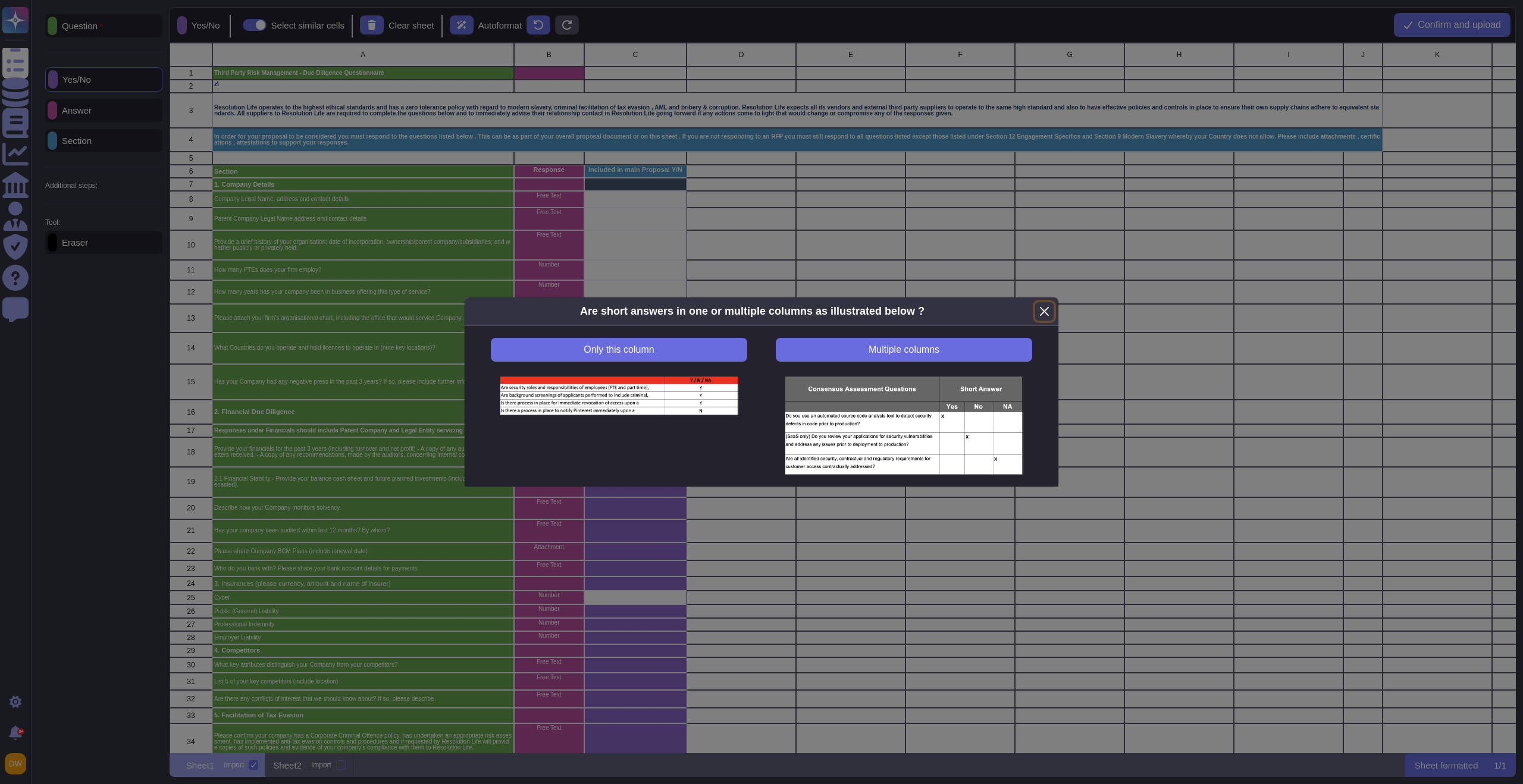
click at [1040, 308] on button "Close" at bounding box center [1044, 311] width 19 height 19
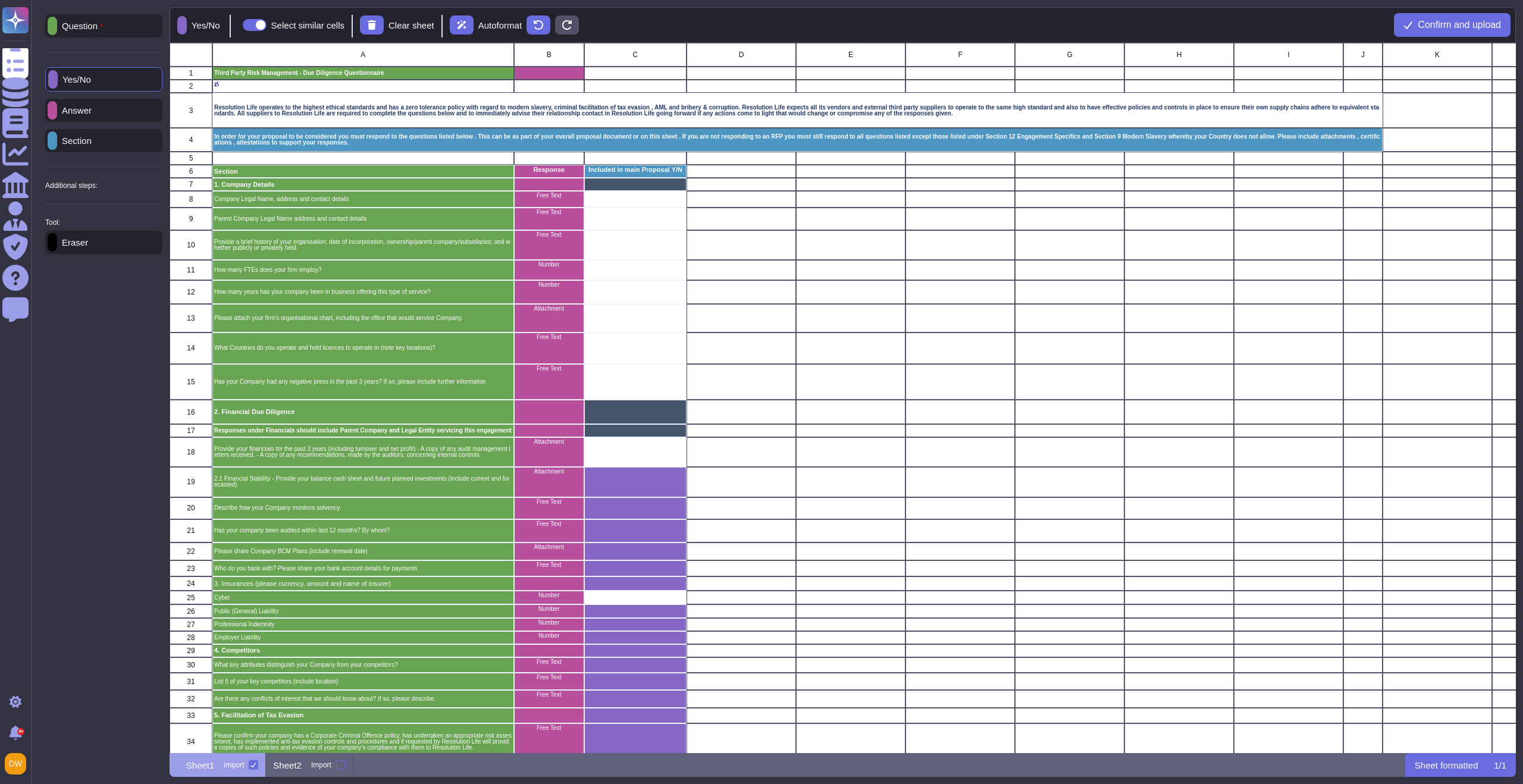
click at [92, 114] on p "Answer" at bounding box center [74, 110] width 34 height 9
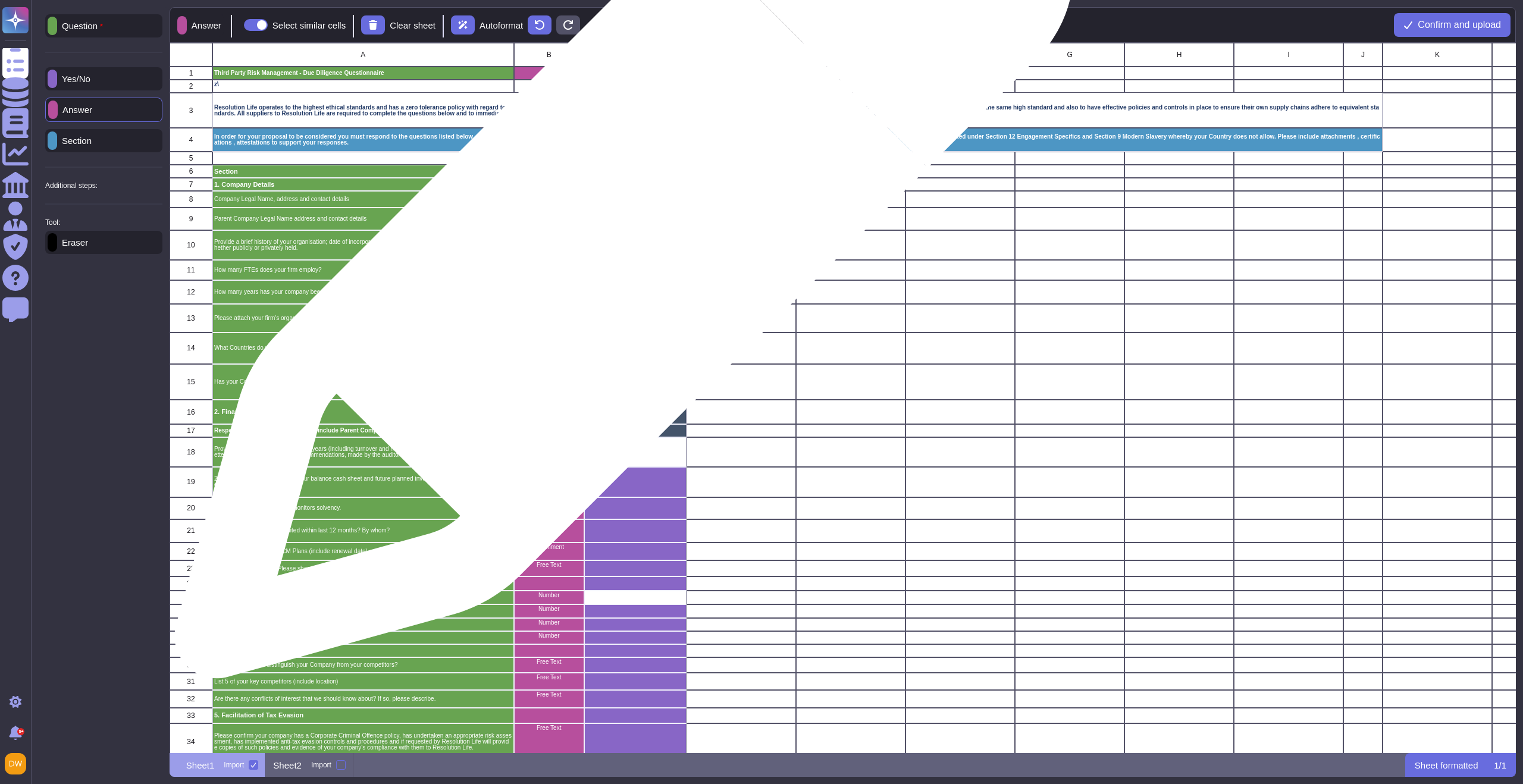
click at [619, 235] on div "grid" at bounding box center [635, 245] width 102 height 30
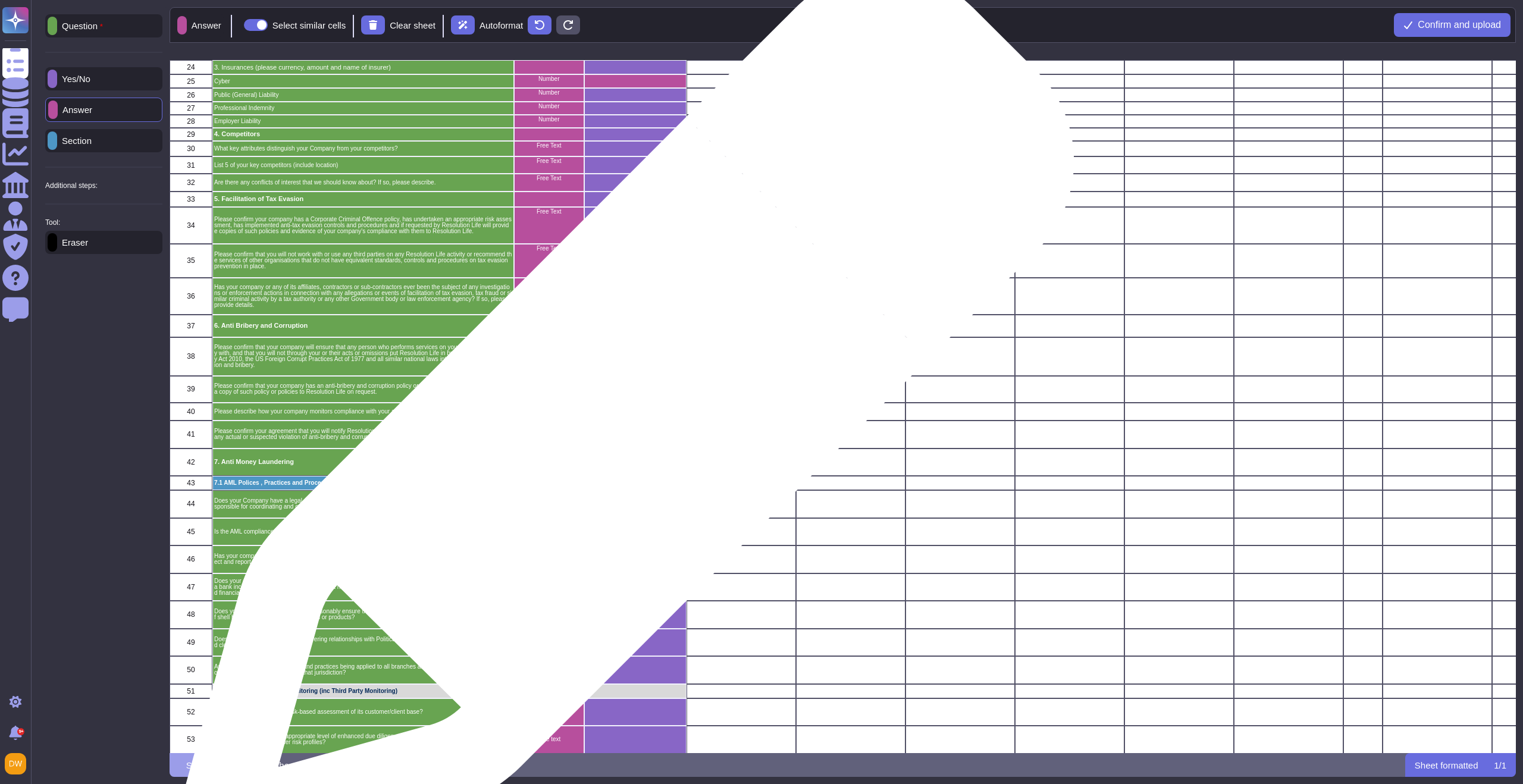
scroll to position [856, 0]
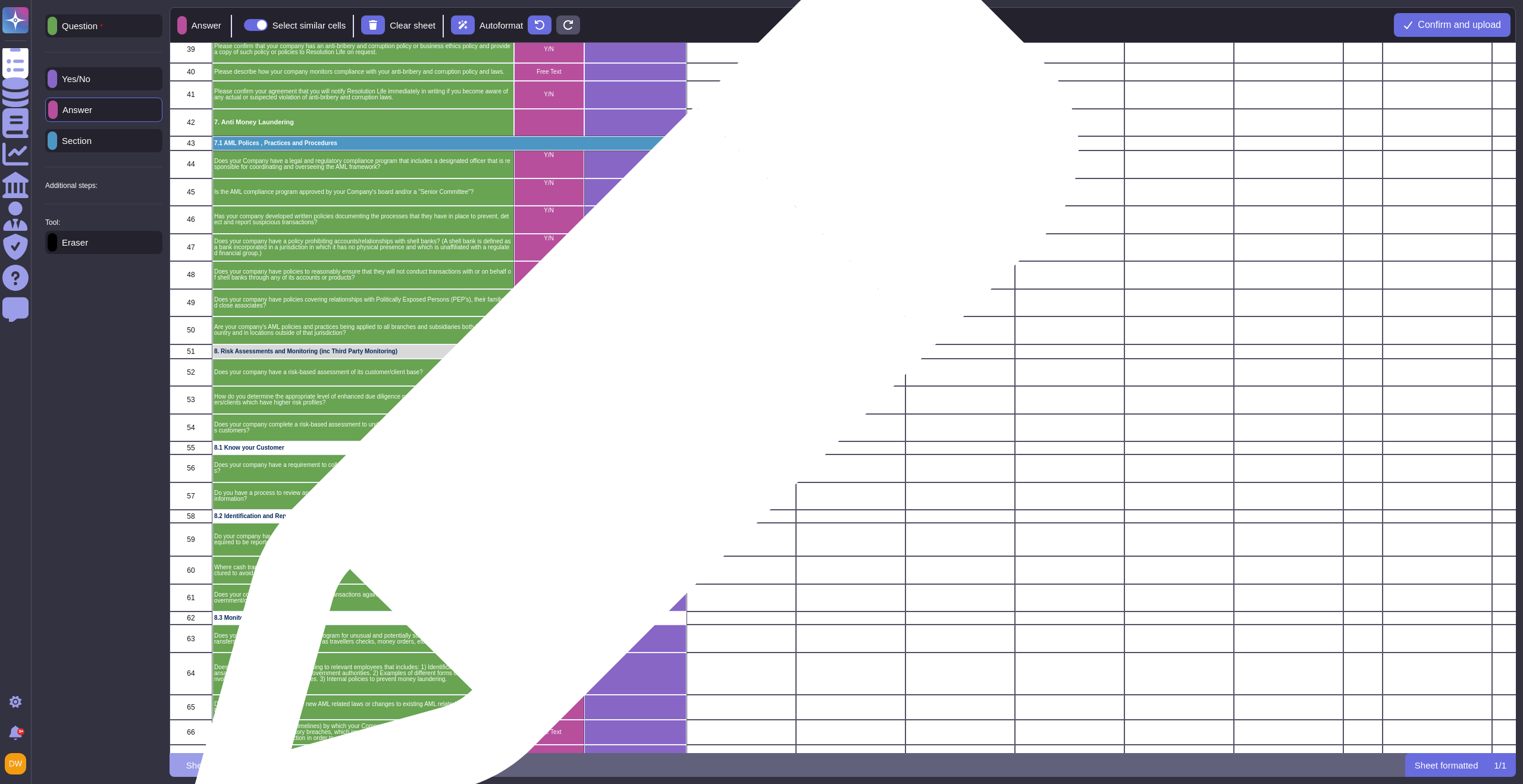
click at [631, 409] on div "grid" at bounding box center [635, 400] width 102 height 28
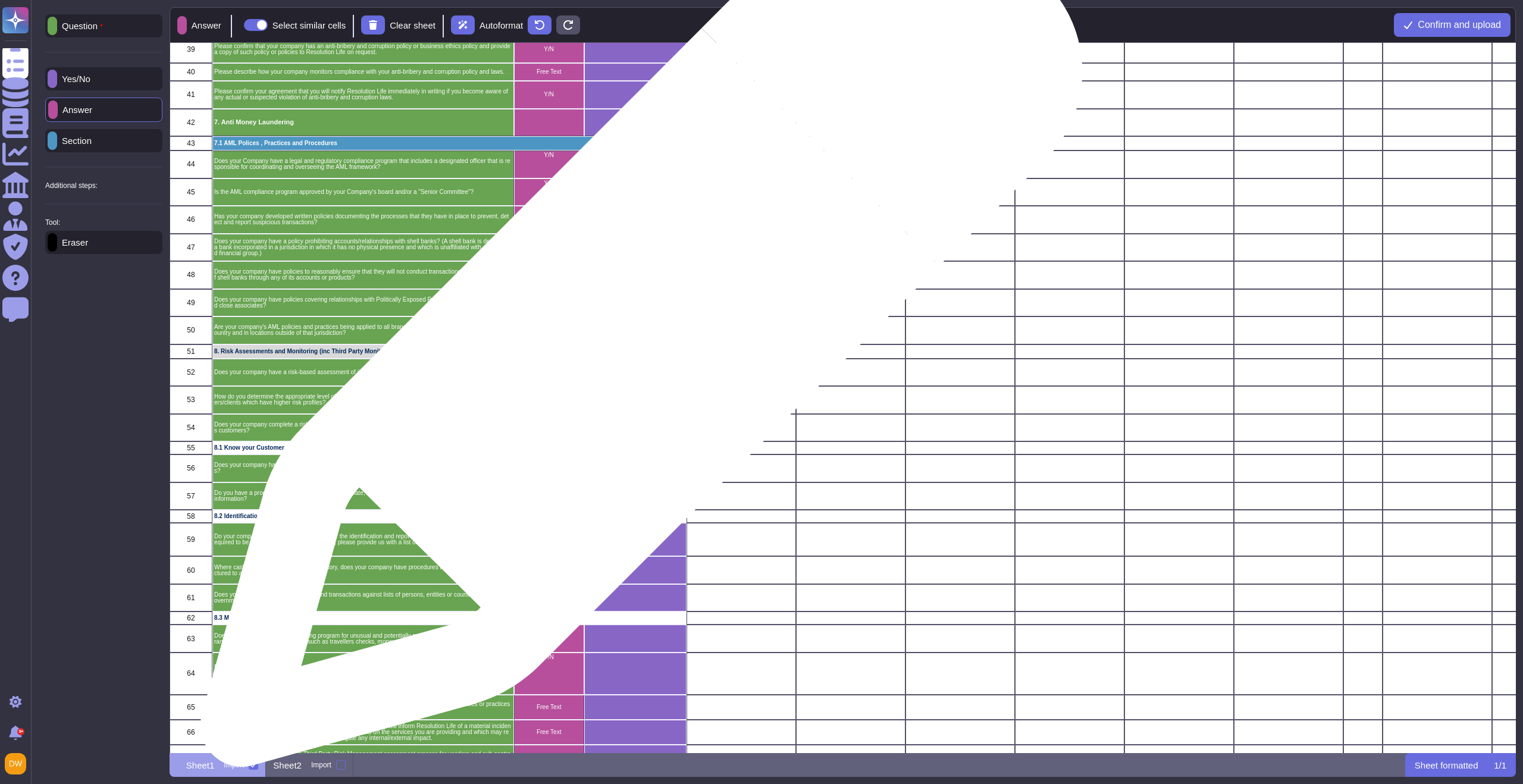
click at [636, 332] on div "grid" at bounding box center [635, 331] width 102 height 28
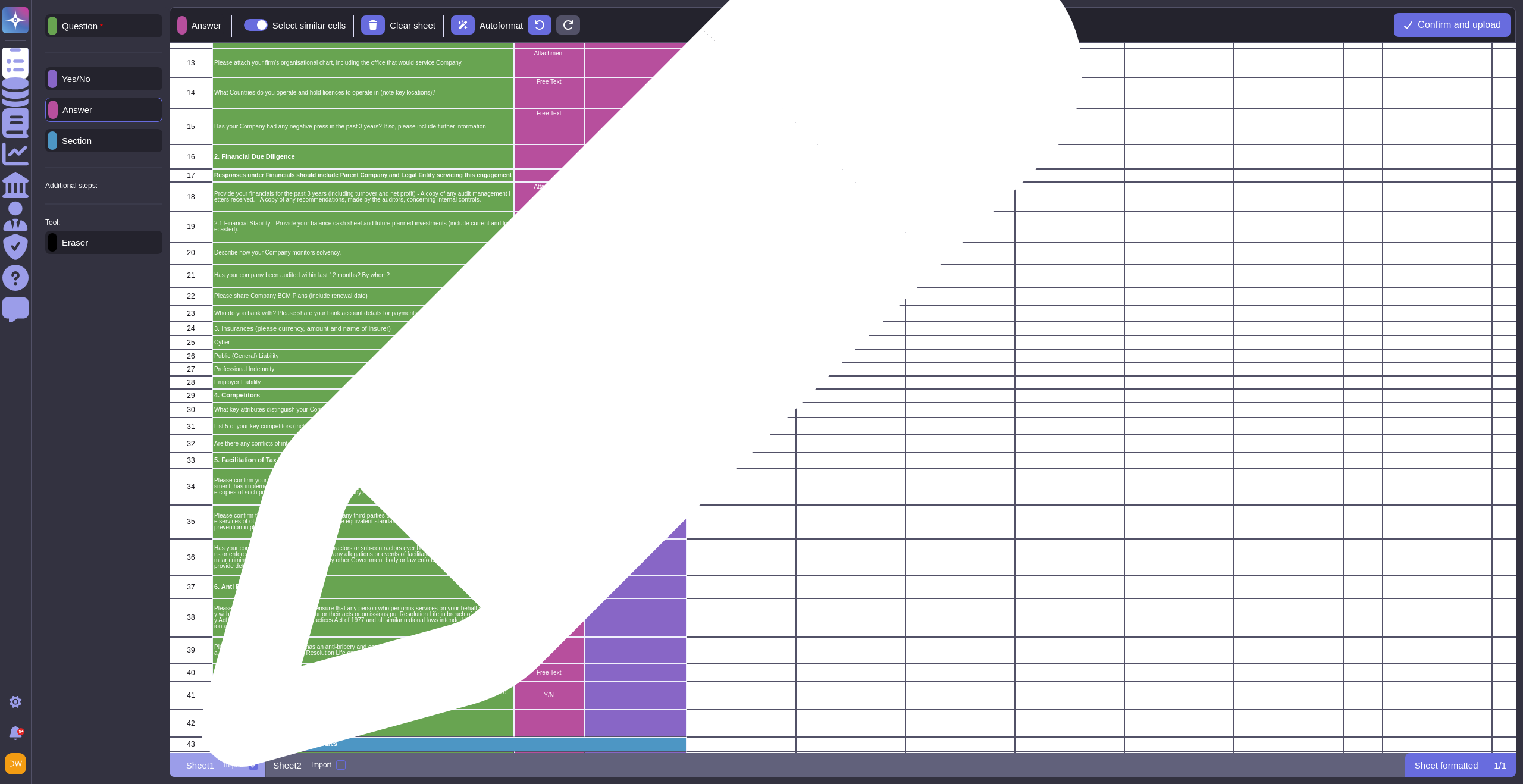
scroll to position [0, 0]
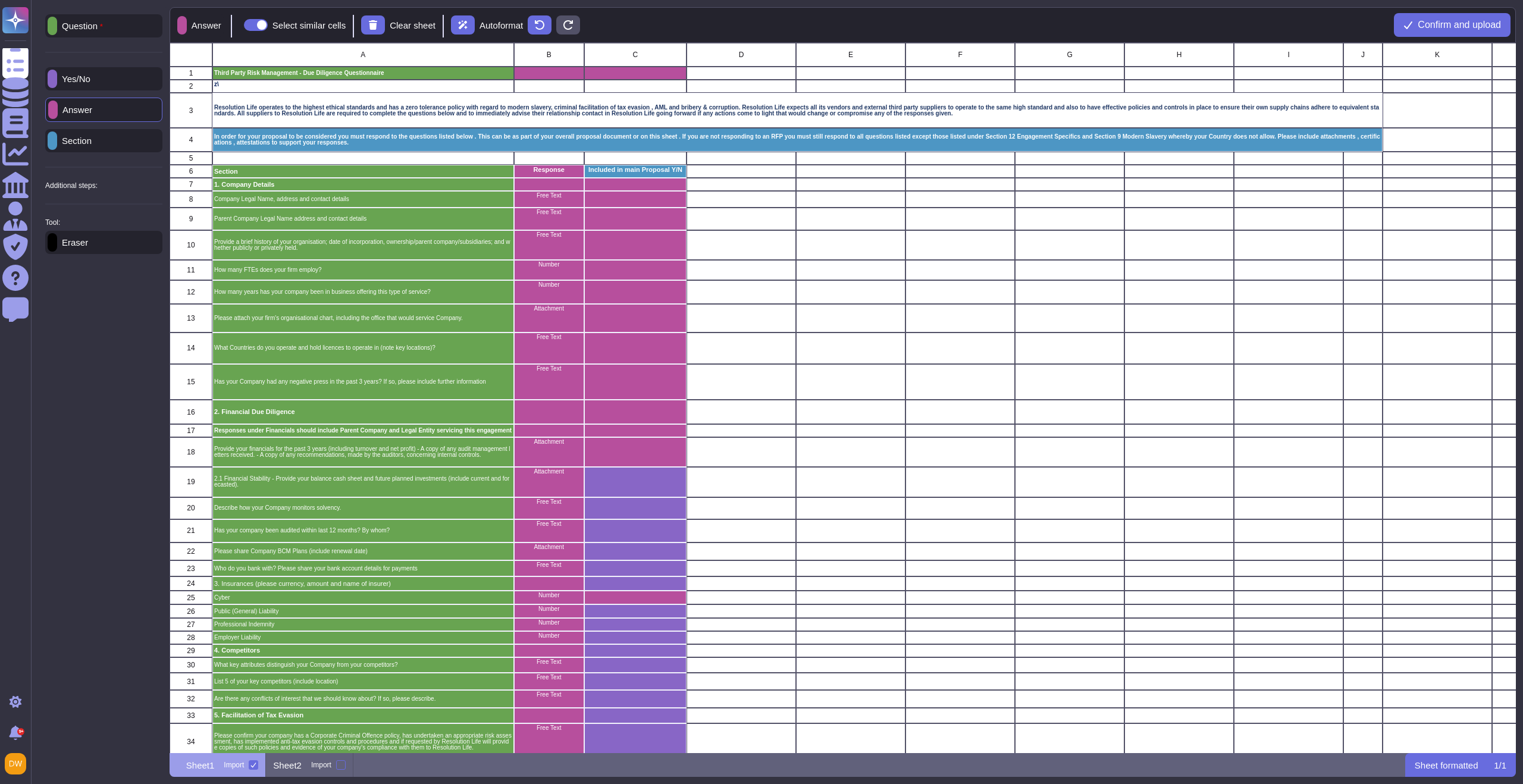
click at [113, 241] on div "Eraser" at bounding box center [104, 242] width 117 height 23
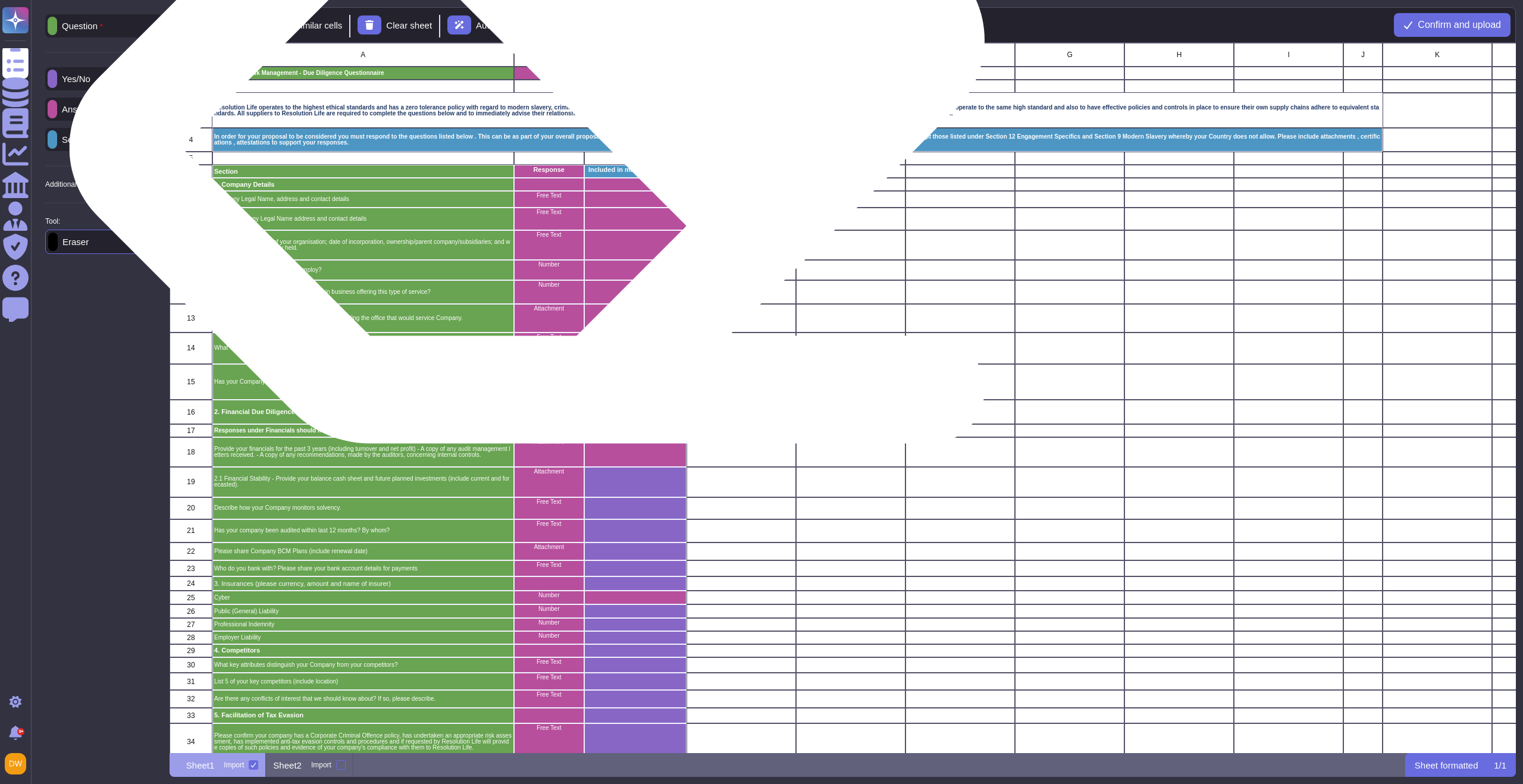
click at [549, 72] on div "grid" at bounding box center [548, 73] width 70 height 13
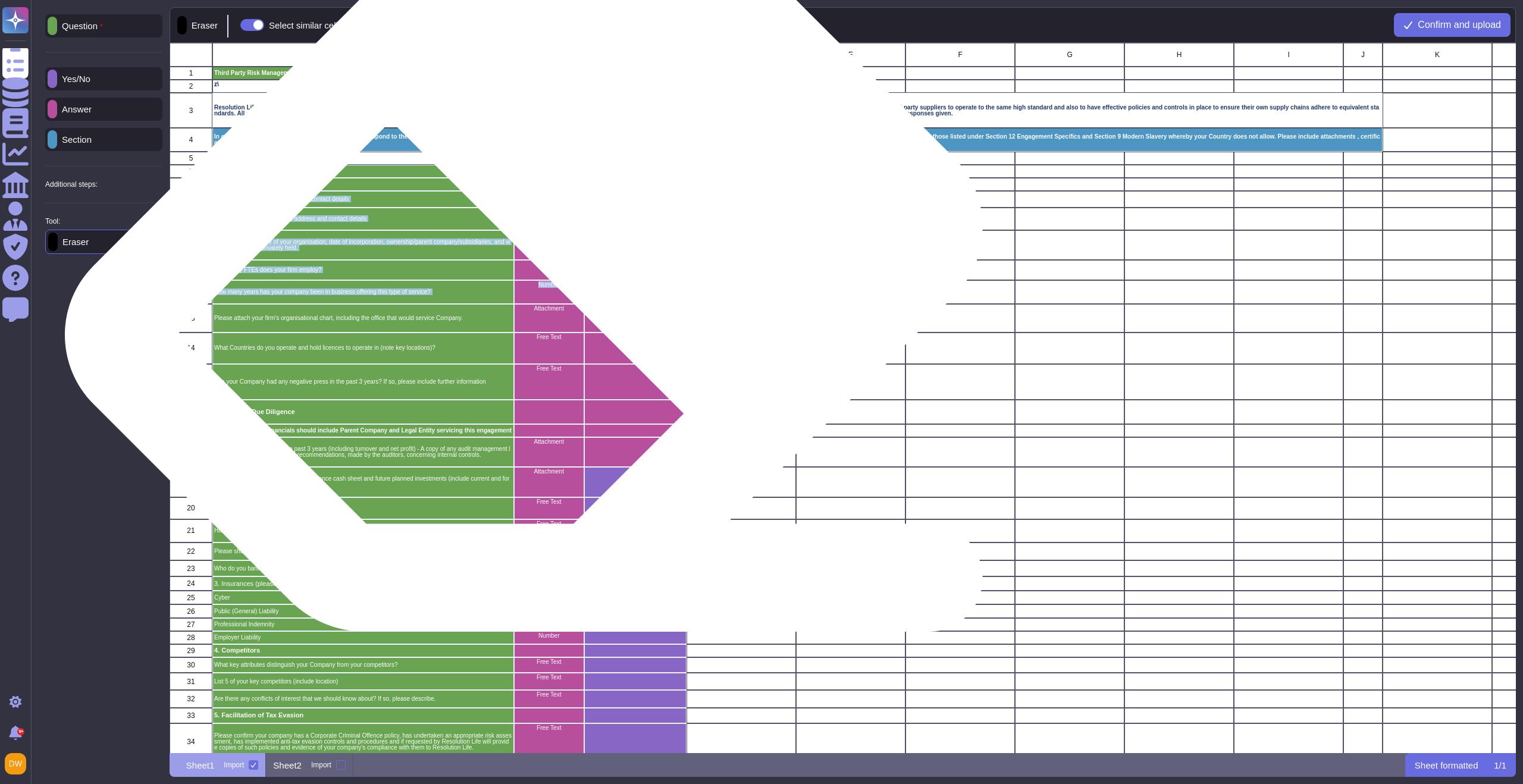
drag, startPoint x: 546, startPoint y: 188, endPoint x: 546, endPoint y: 293, distance: 105.0
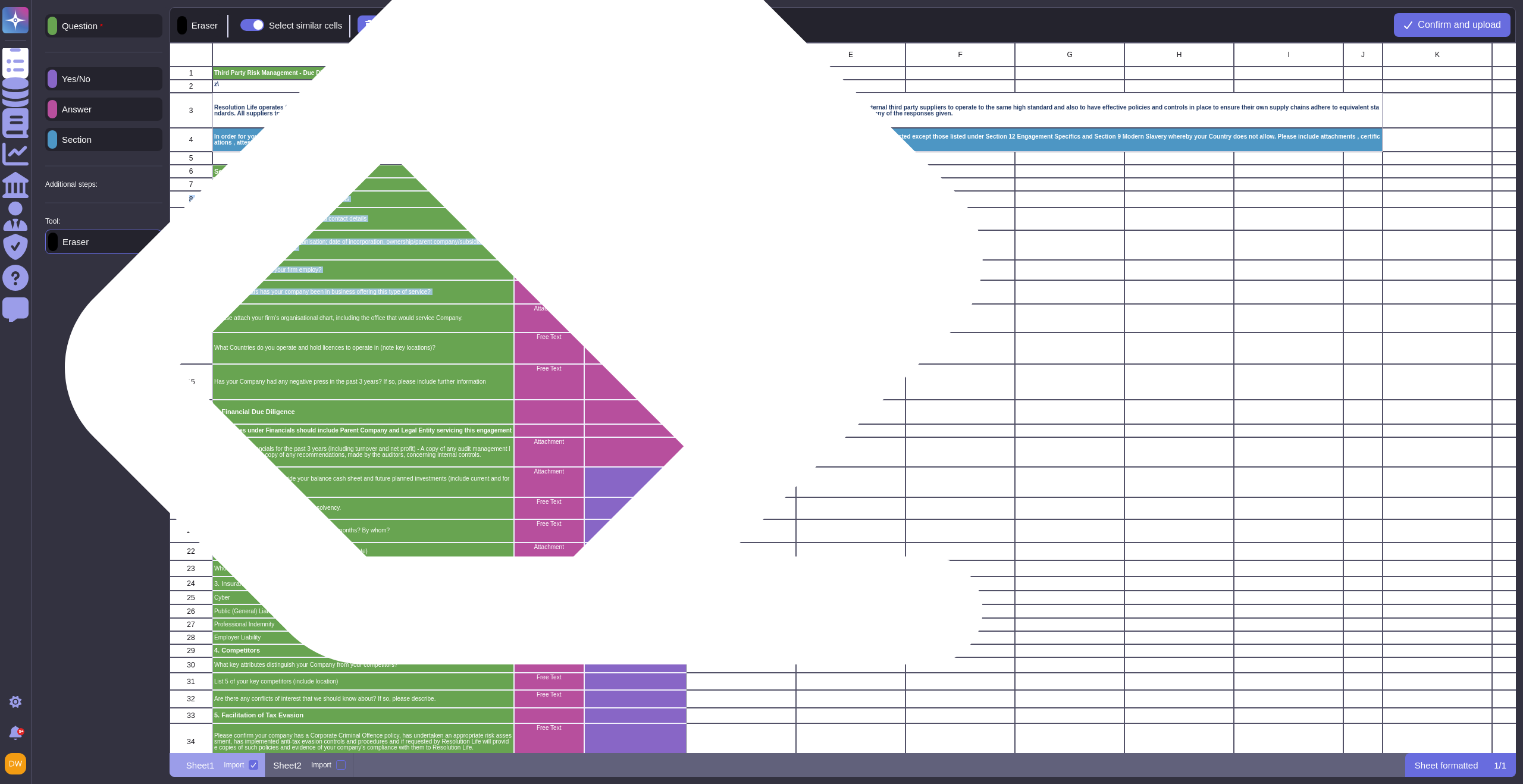
click at [546, 293] on div "Number" at bounding box center [548, 293] width 70 height 24
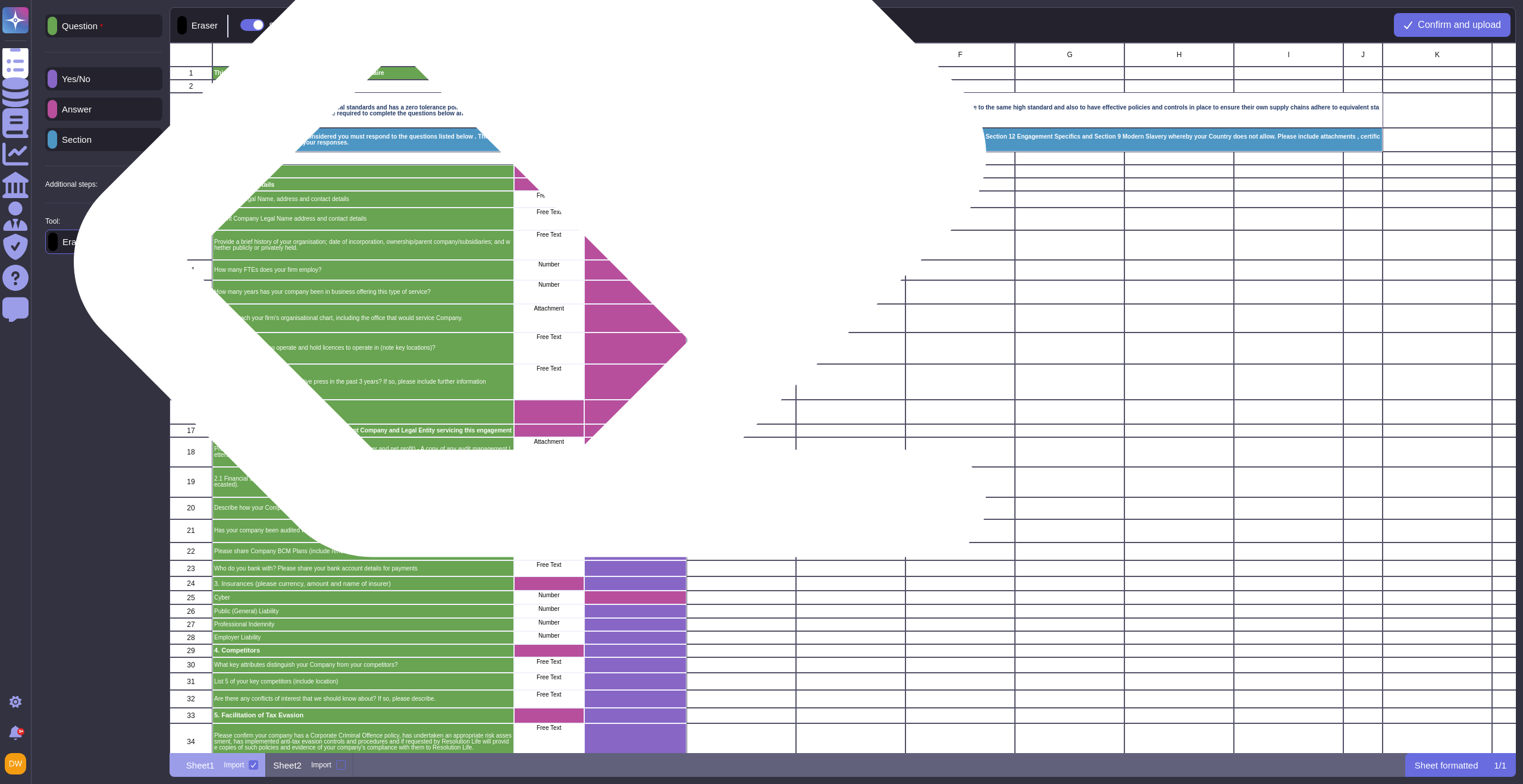
click at [552, 187] on div "grid" at bounding box center [548, 185] width 70 height 13
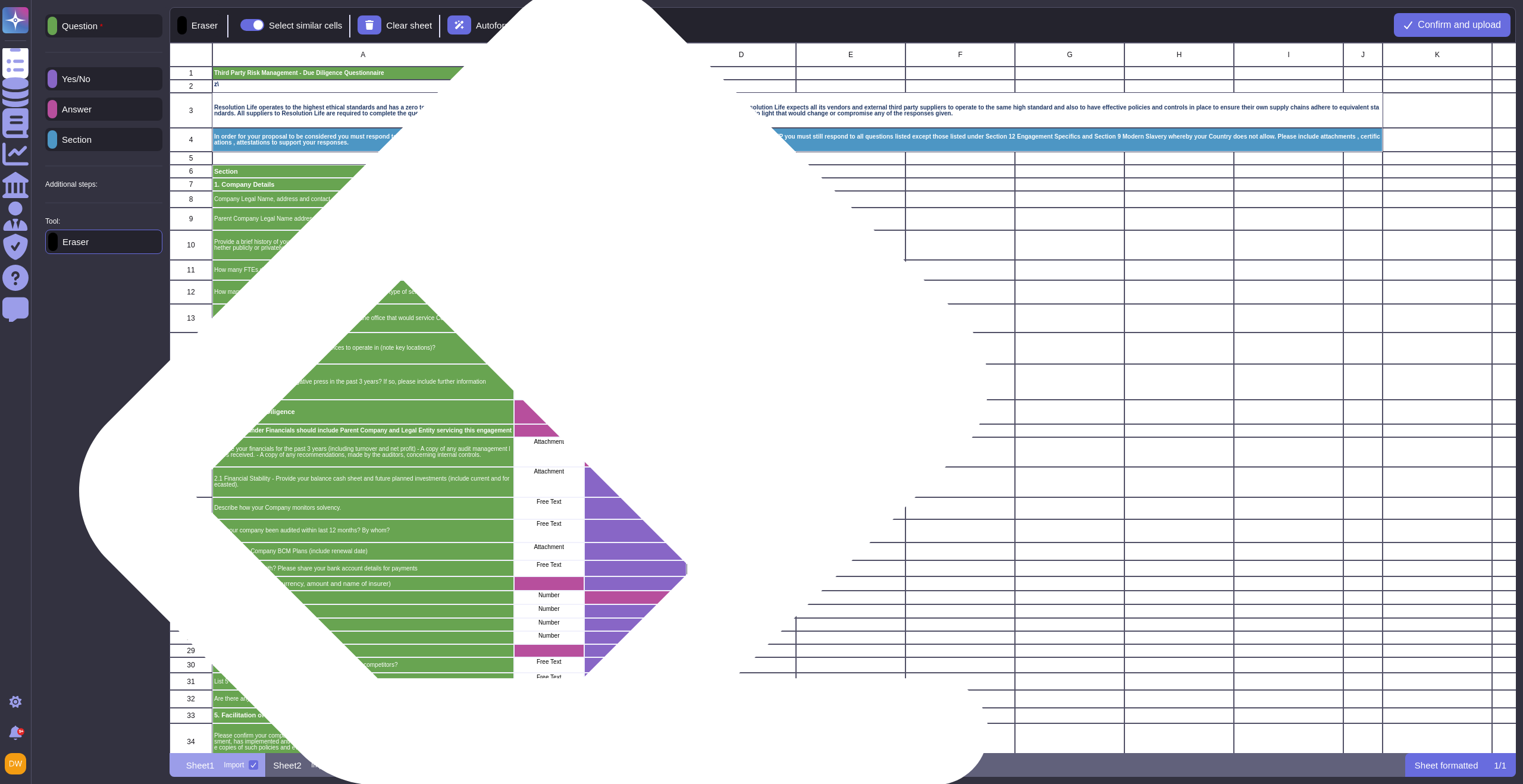
click at [555, 414] on div "grid" at bounding box center [548, 412] width 70 height 24
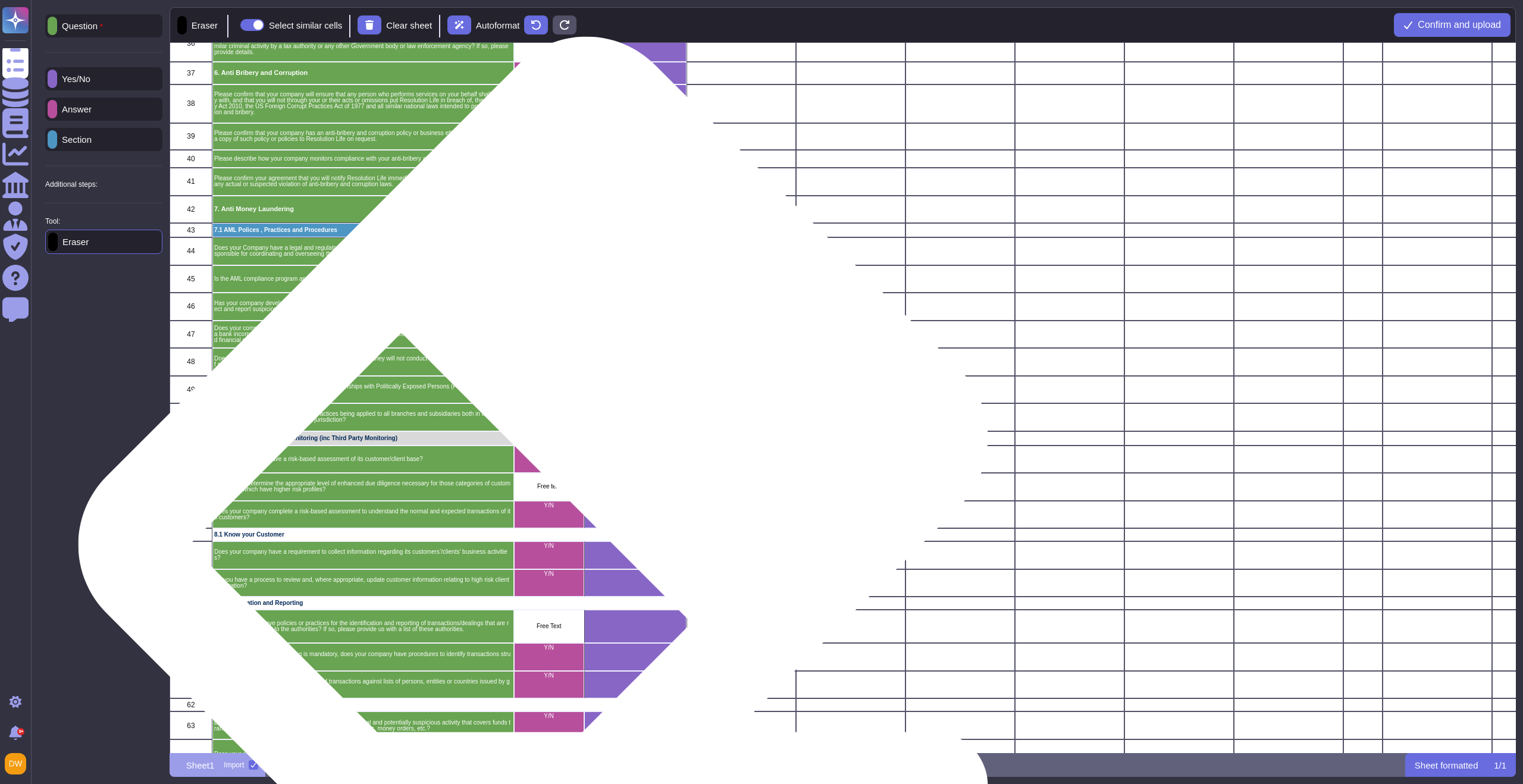
scroll to position [771, 0]
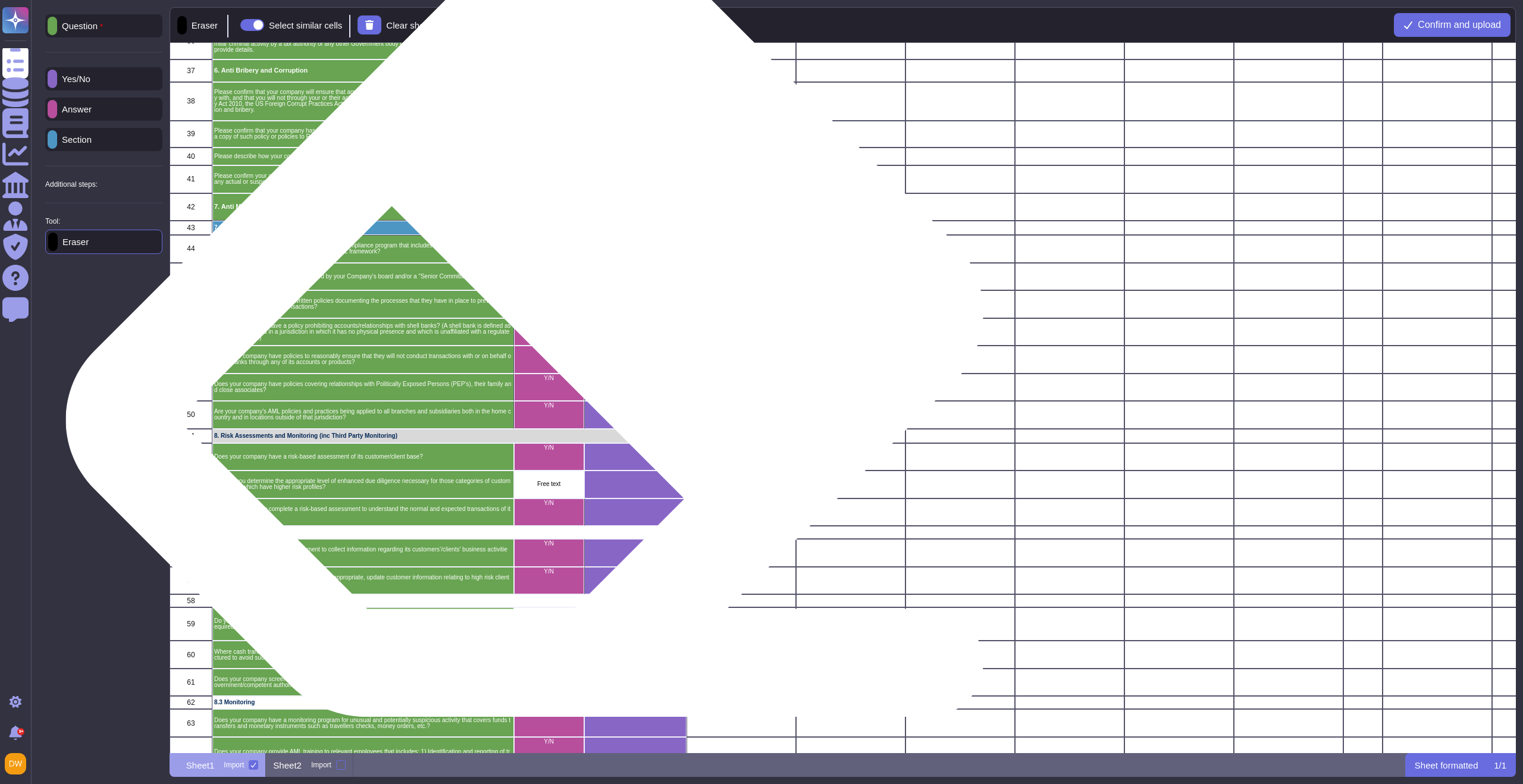
click at [547, 344] on div "Y/N" at bounding box center [548, 332] width 70 height 28
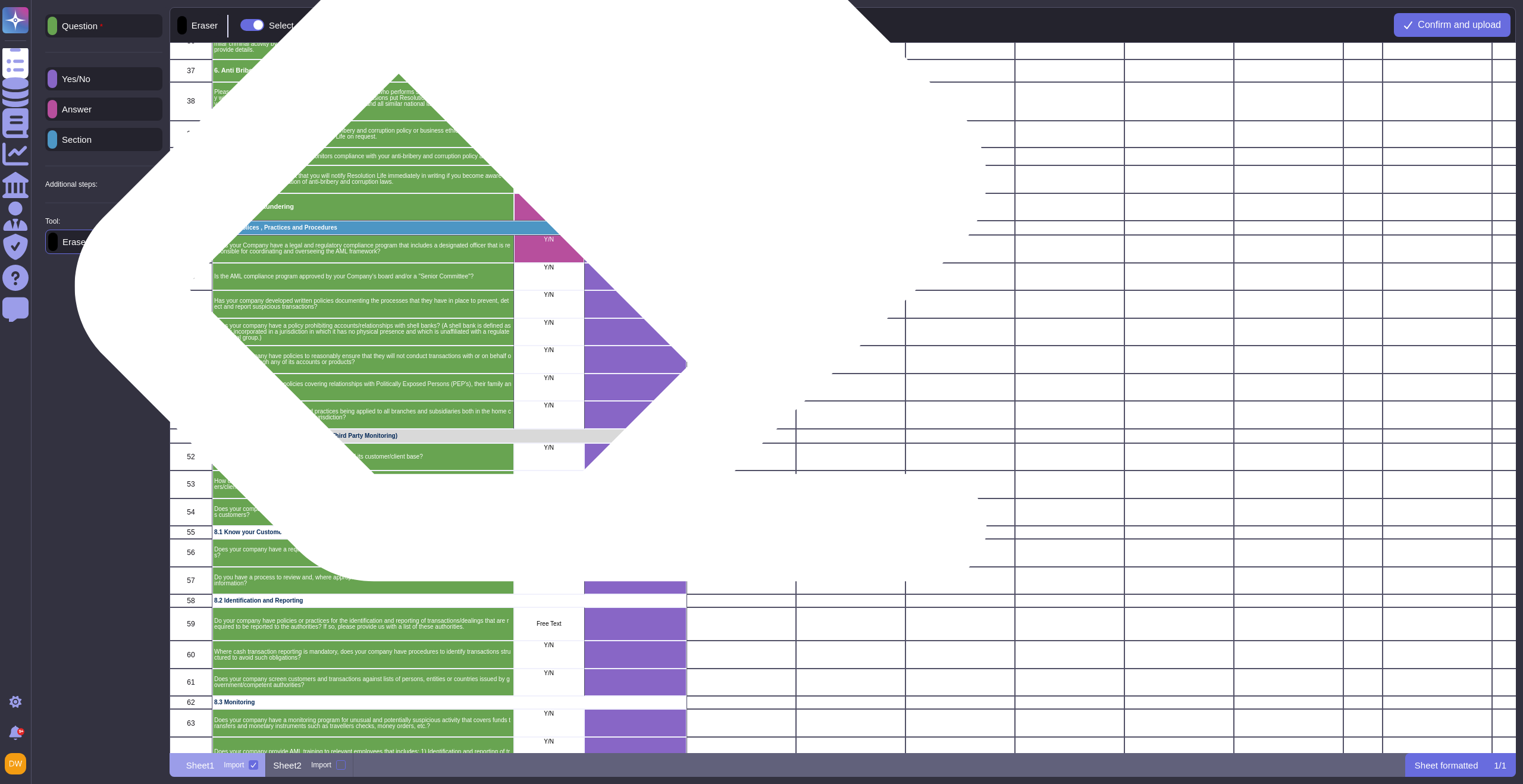
click at [553, 210] on div "grid" at bounding box center [548, 207] width 70 height 28
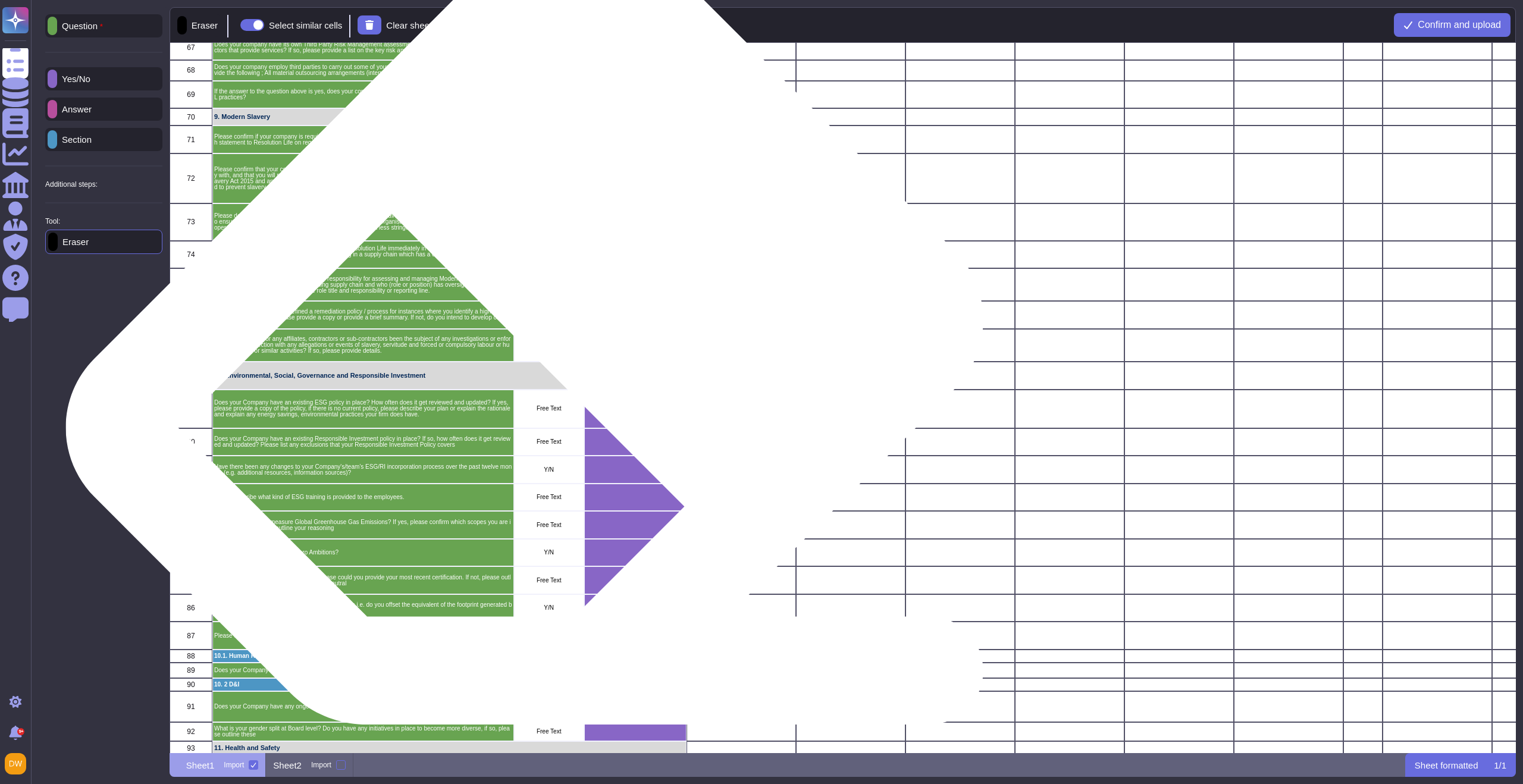
scroll to position [1545, 0]
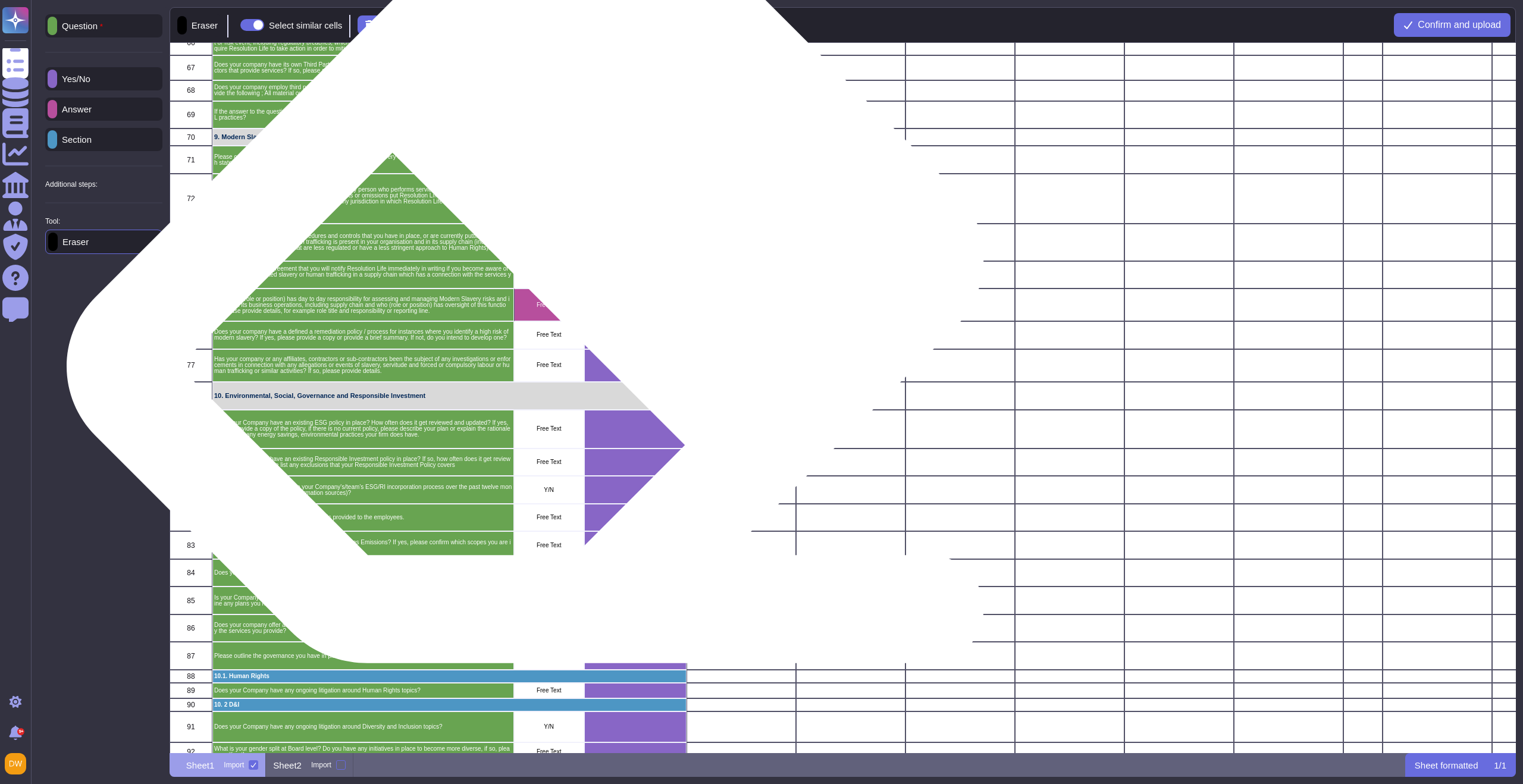
click at [545, 304] on p "Free Text" at bounding box center [548, 305] width 67 height 6
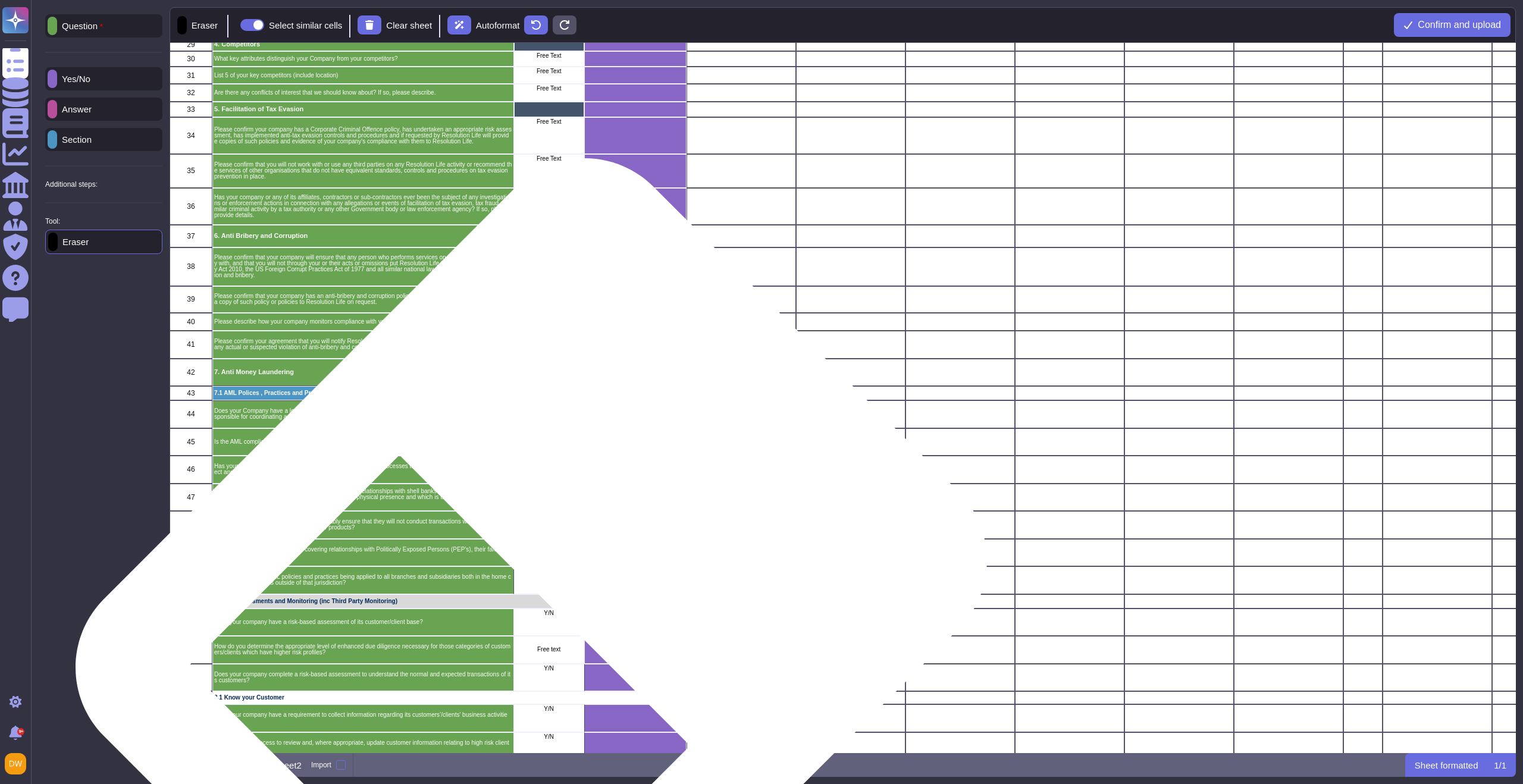
scroll to position [607, 0]
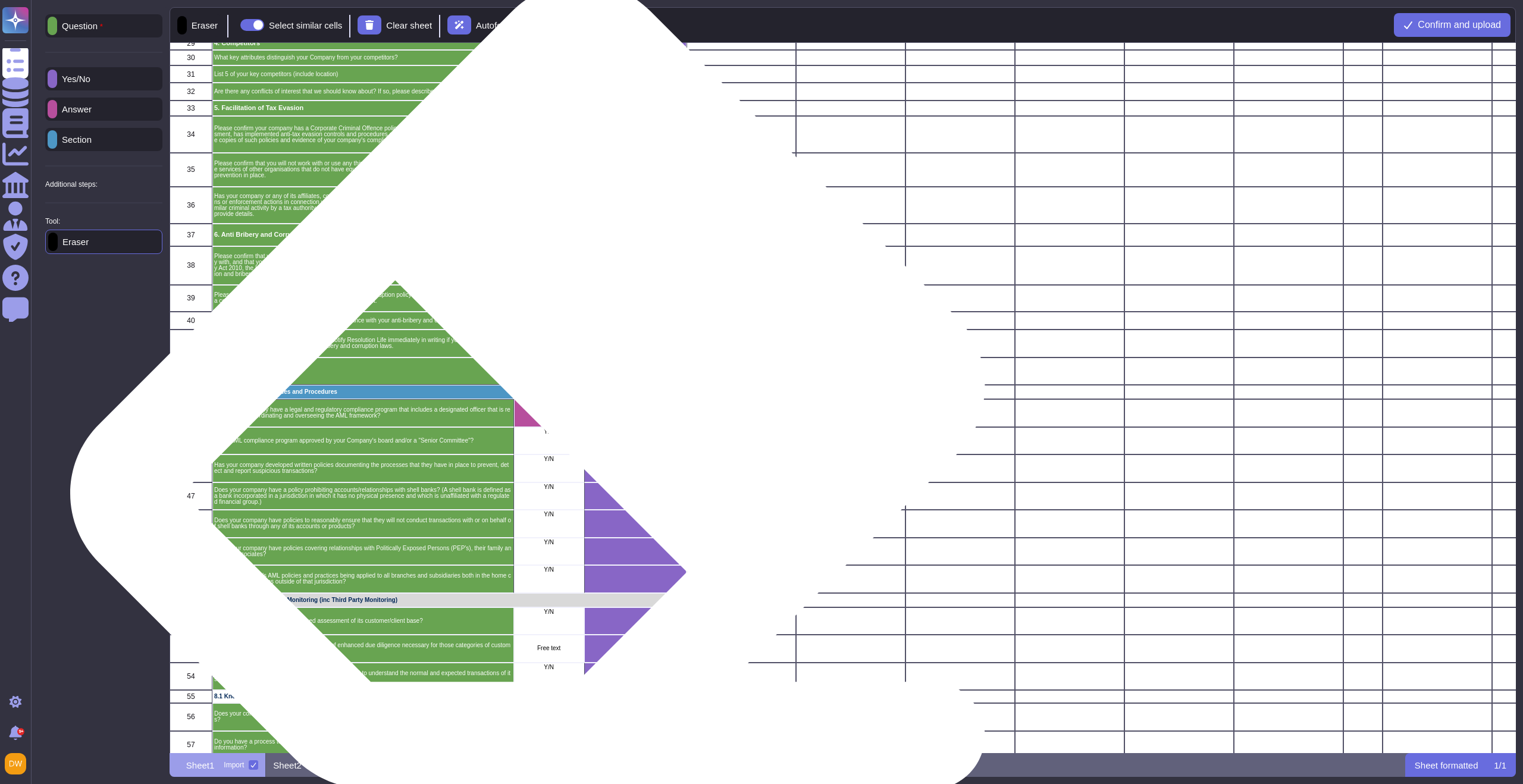
click at [550, 419] on div "Y/N" at bounding box center [548, 414] width 70 height 28
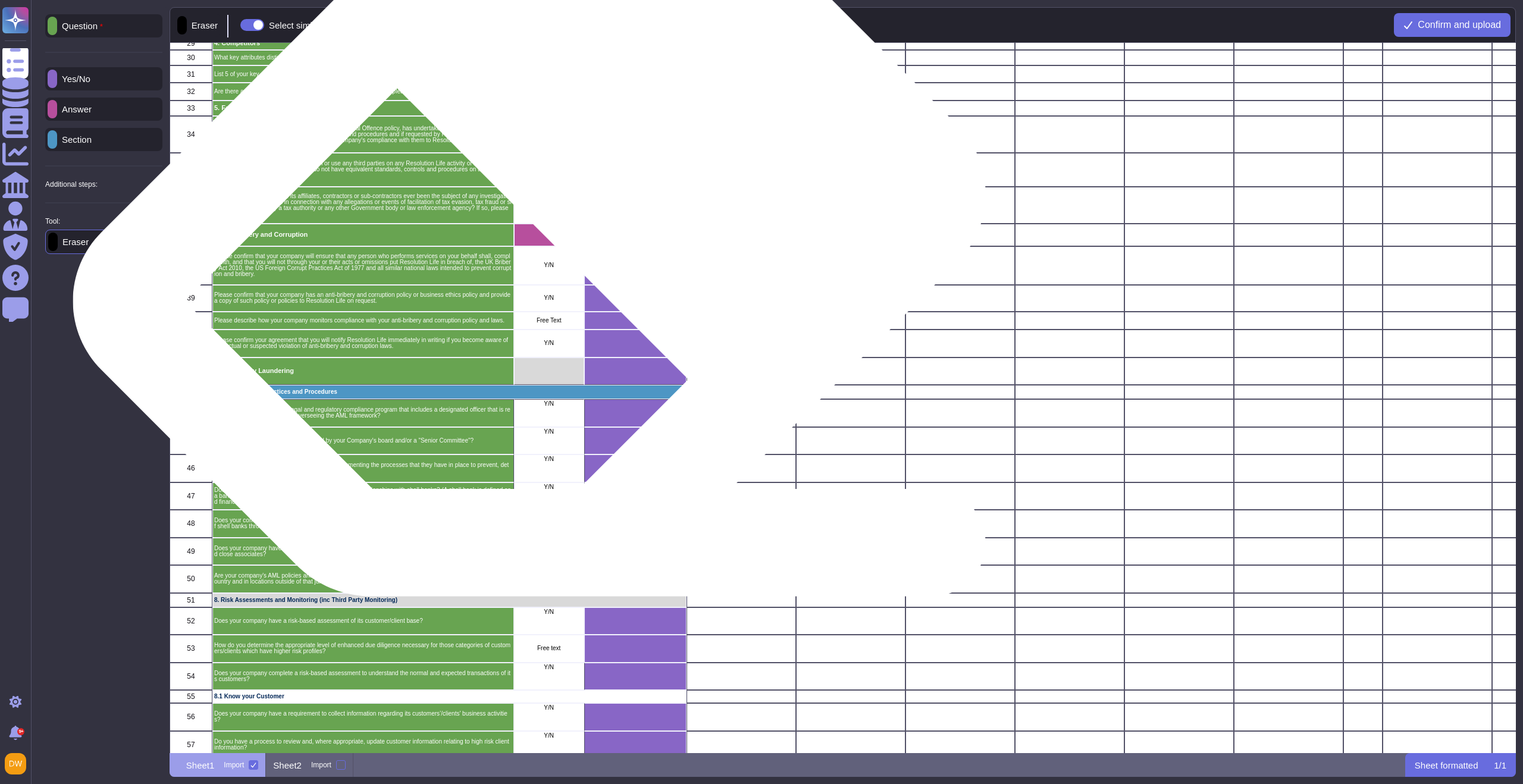
click at [550, 233] on div "grid" at bounding box center [548, 235] width 70 height 22
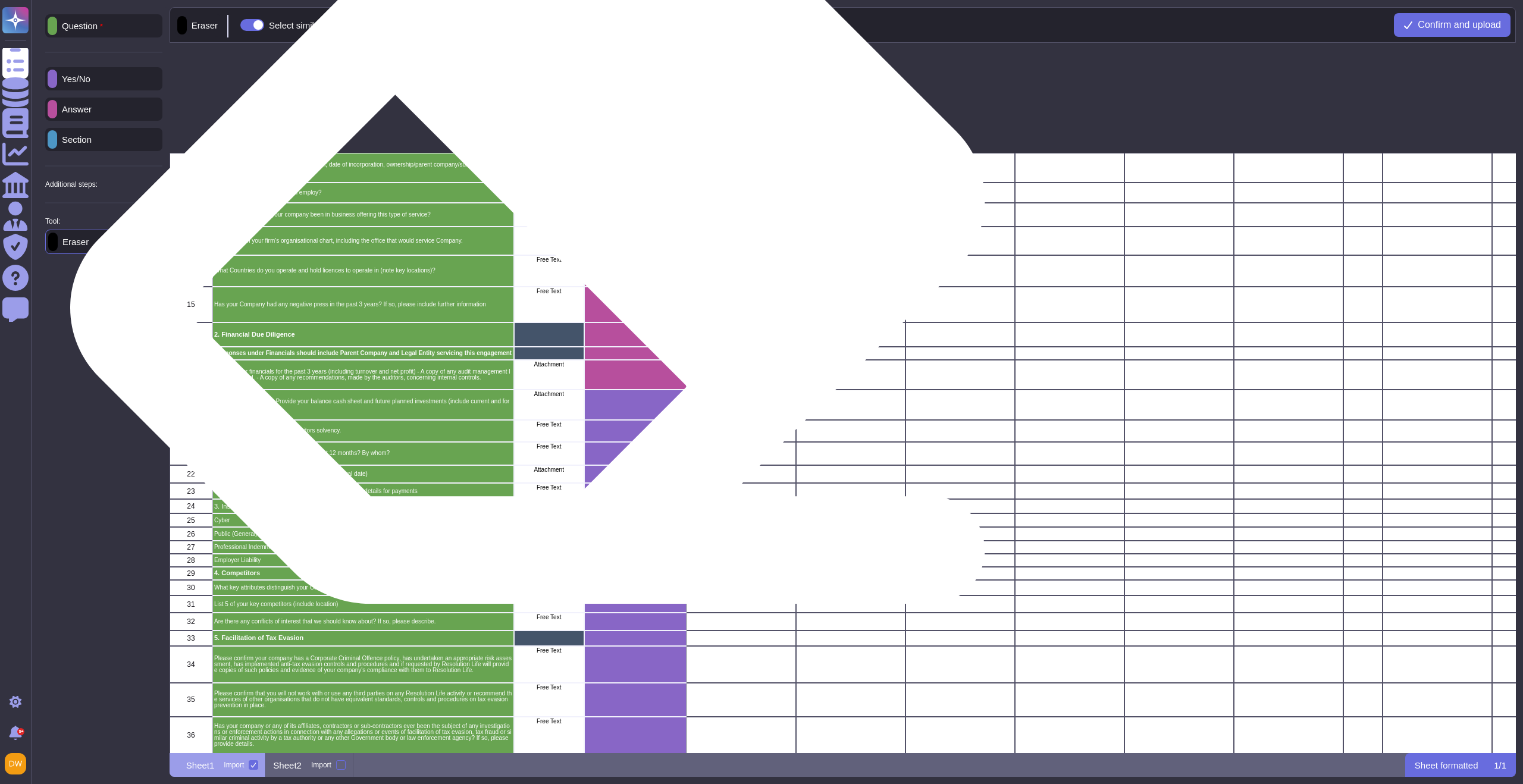
scroll to position [0, 0]
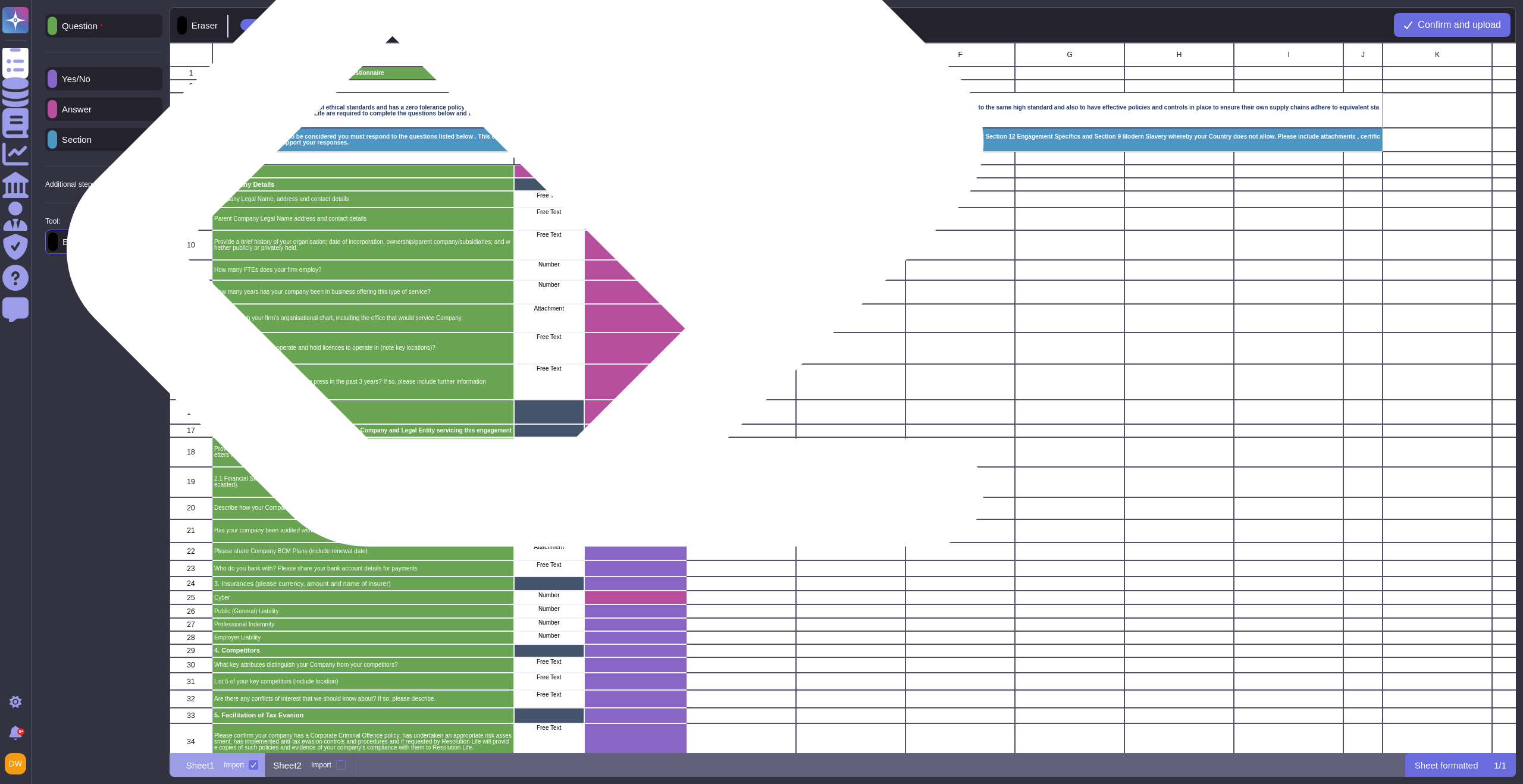
click at [547, 175] on div "Response" at bounding box center [548, 172] width 70 height 13
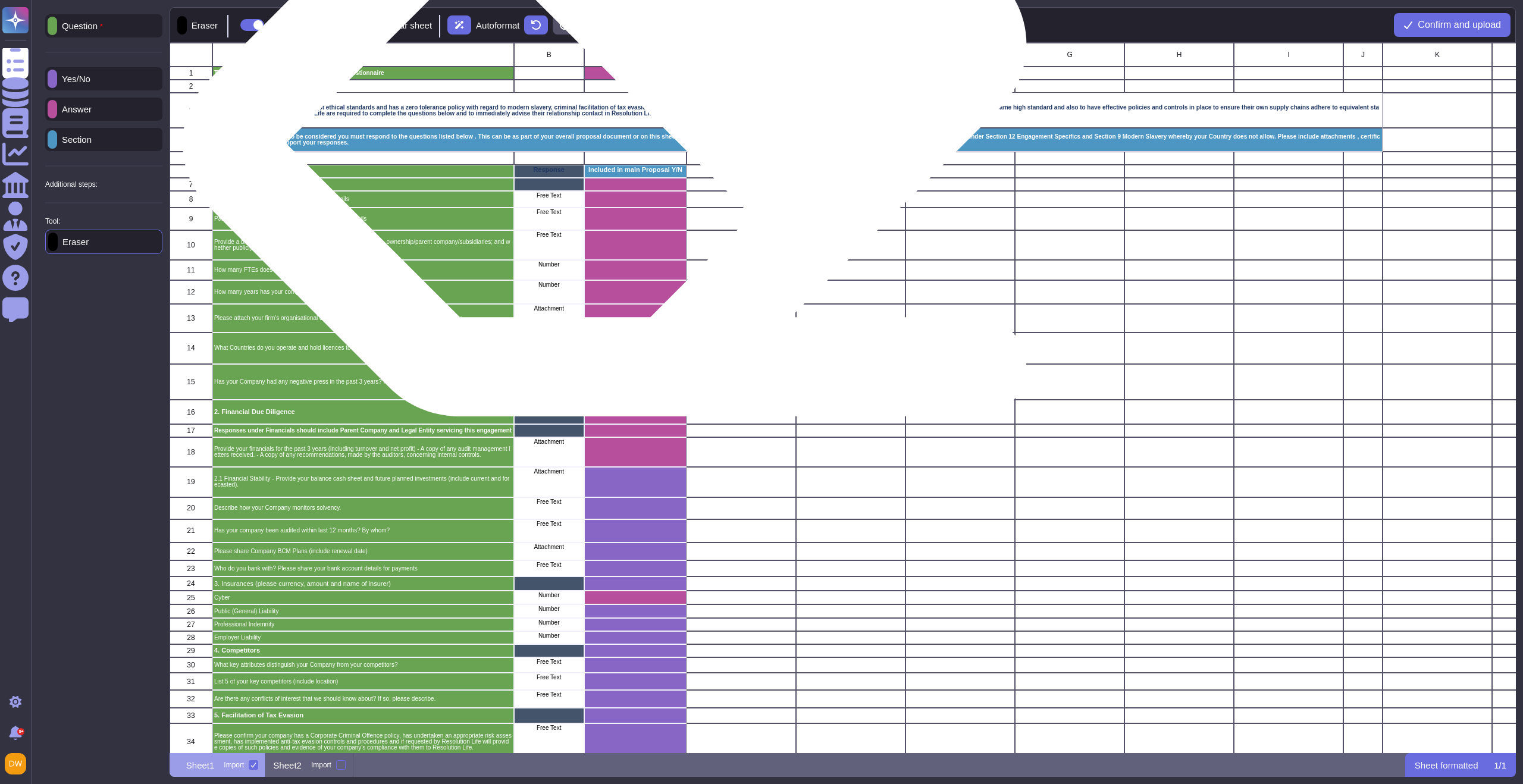
click at [625, 75] on div "grid" at bounding box center [635, 73] width 102 height 13
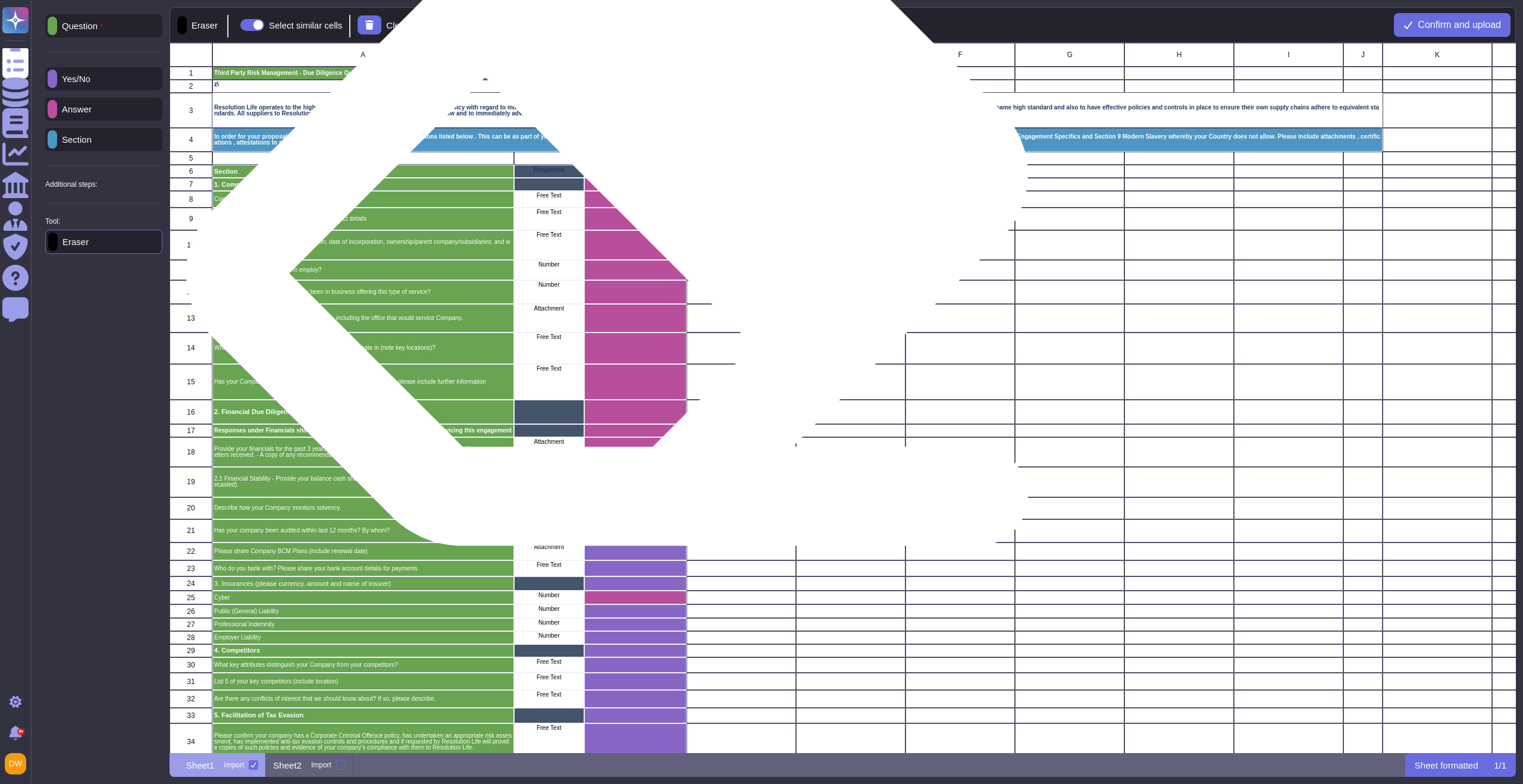
click at [627, 205] on div "grid" at bounding box center [635, 200] width 102 height 17
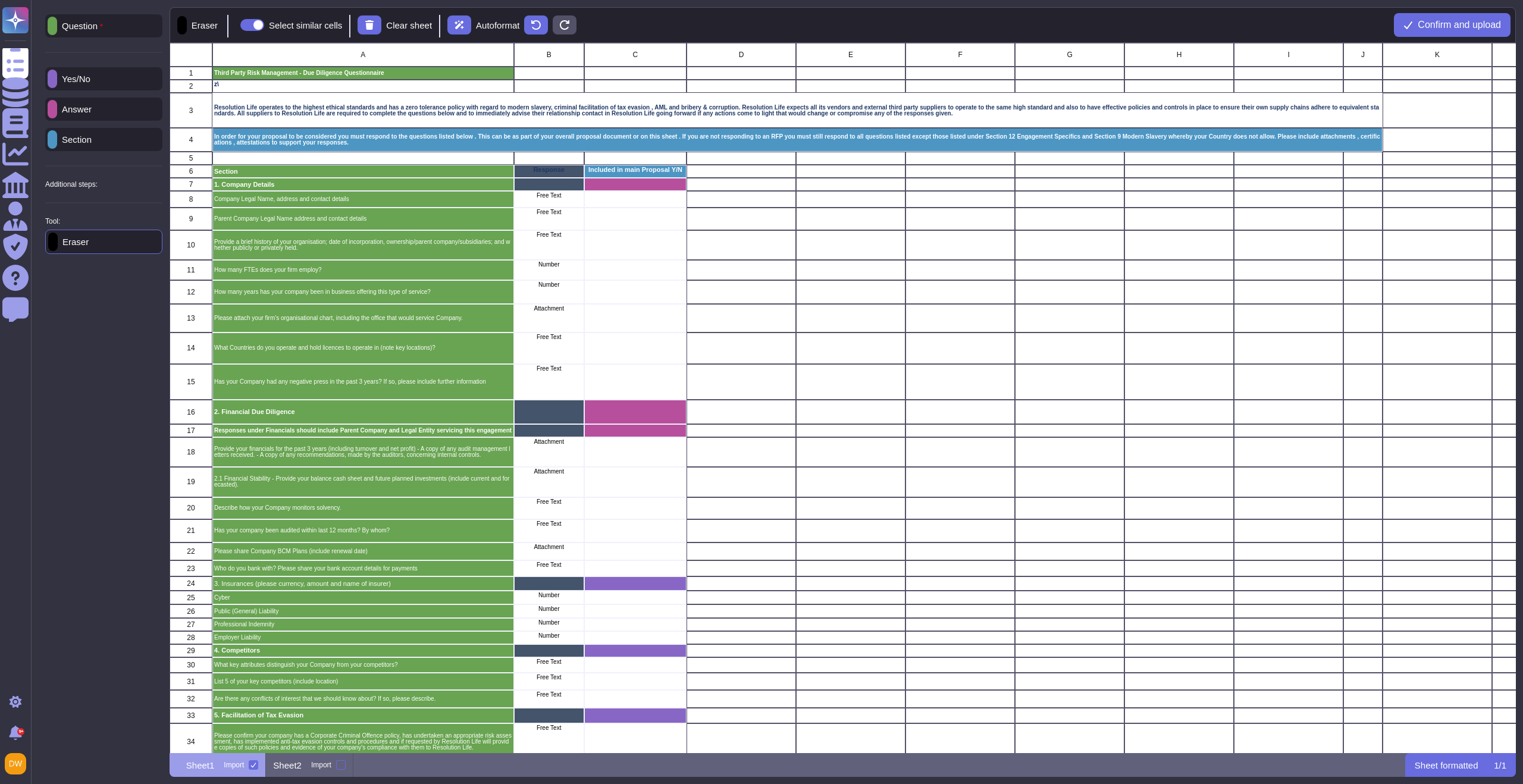
click at [92, 107] on p "Answer" at bounding box center [74, 109] width 34 height 9
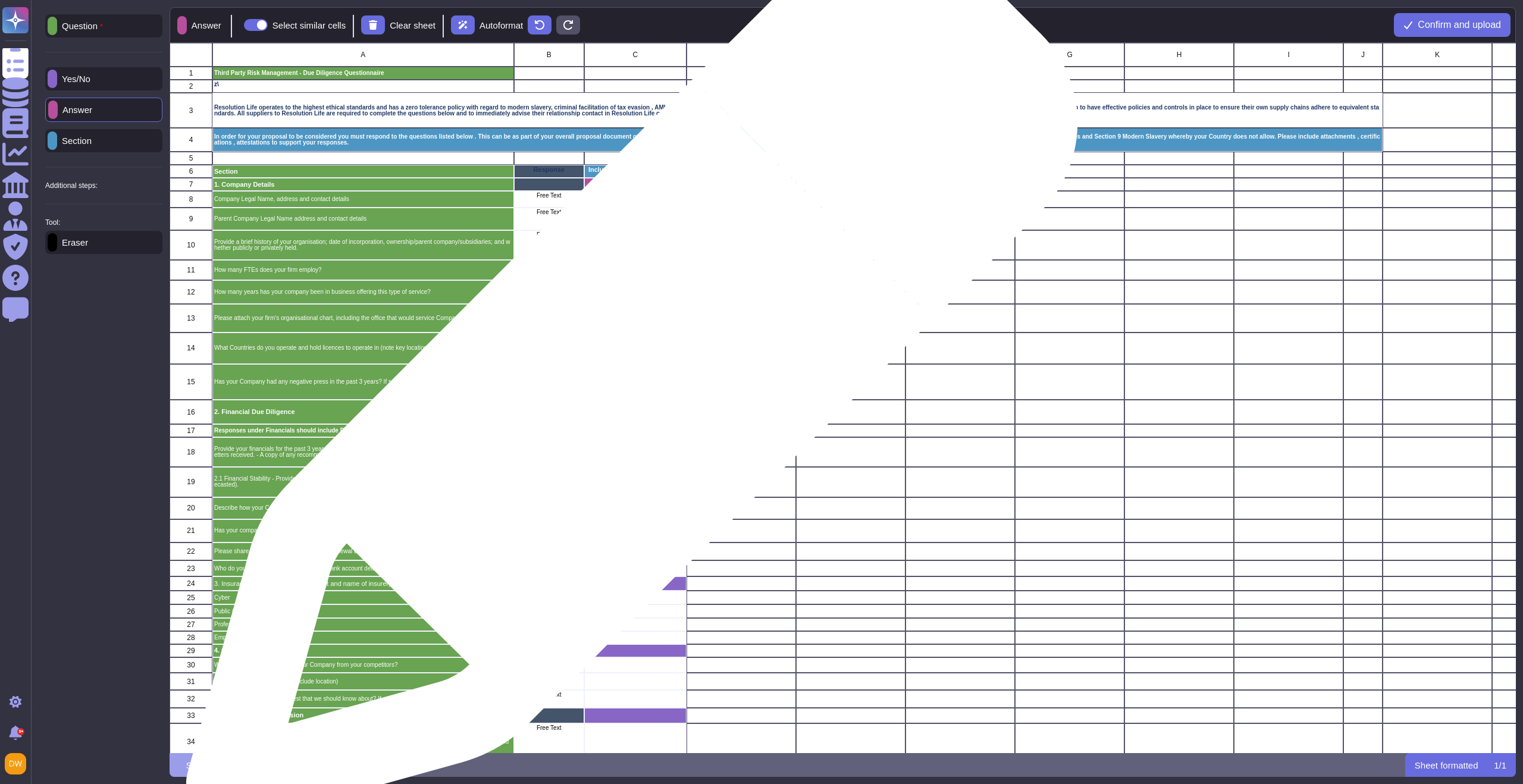
click at [627, 386] on div "grid" at bounding box center [635, 382] width 102 height 36
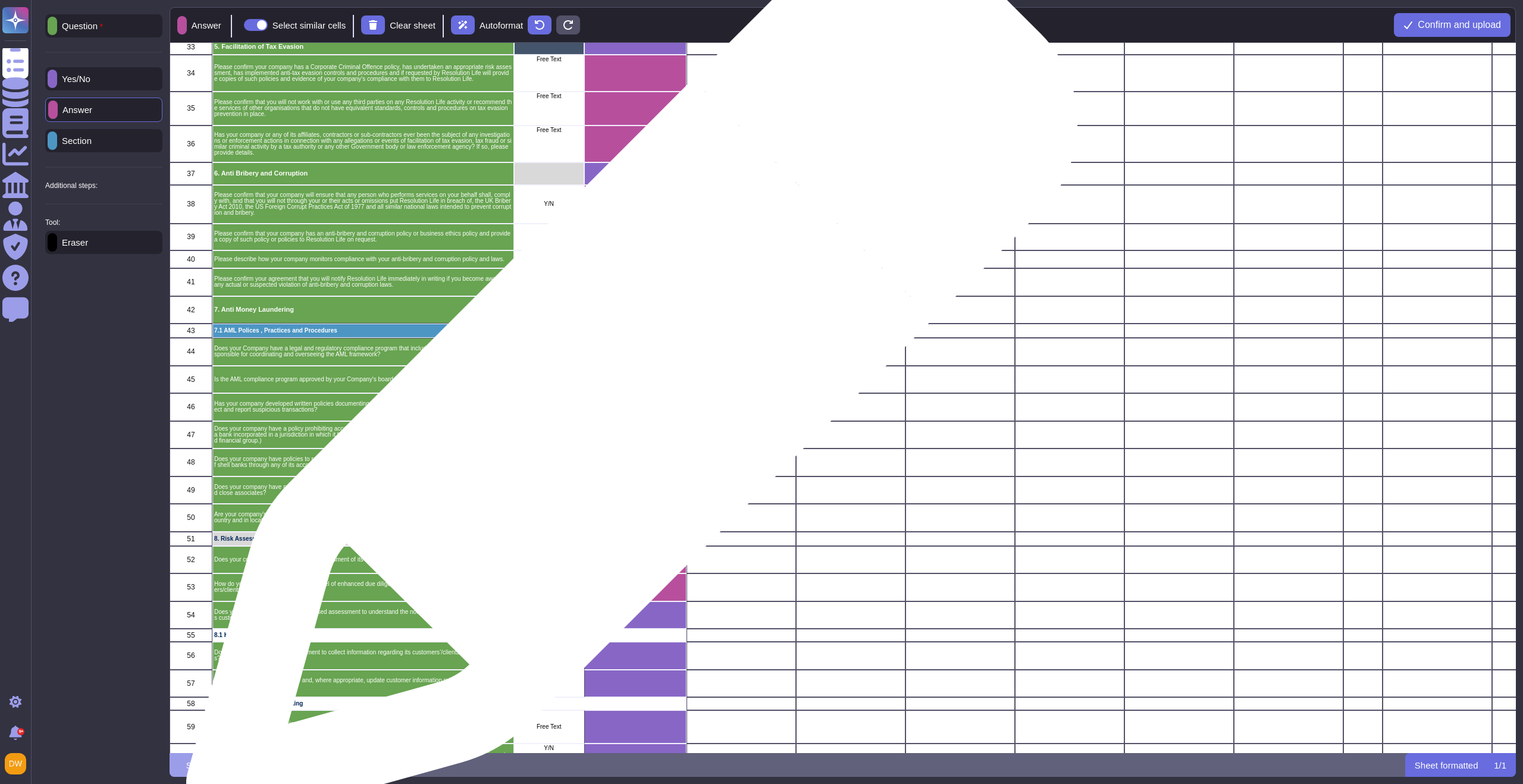
scroll to position [666, 0]
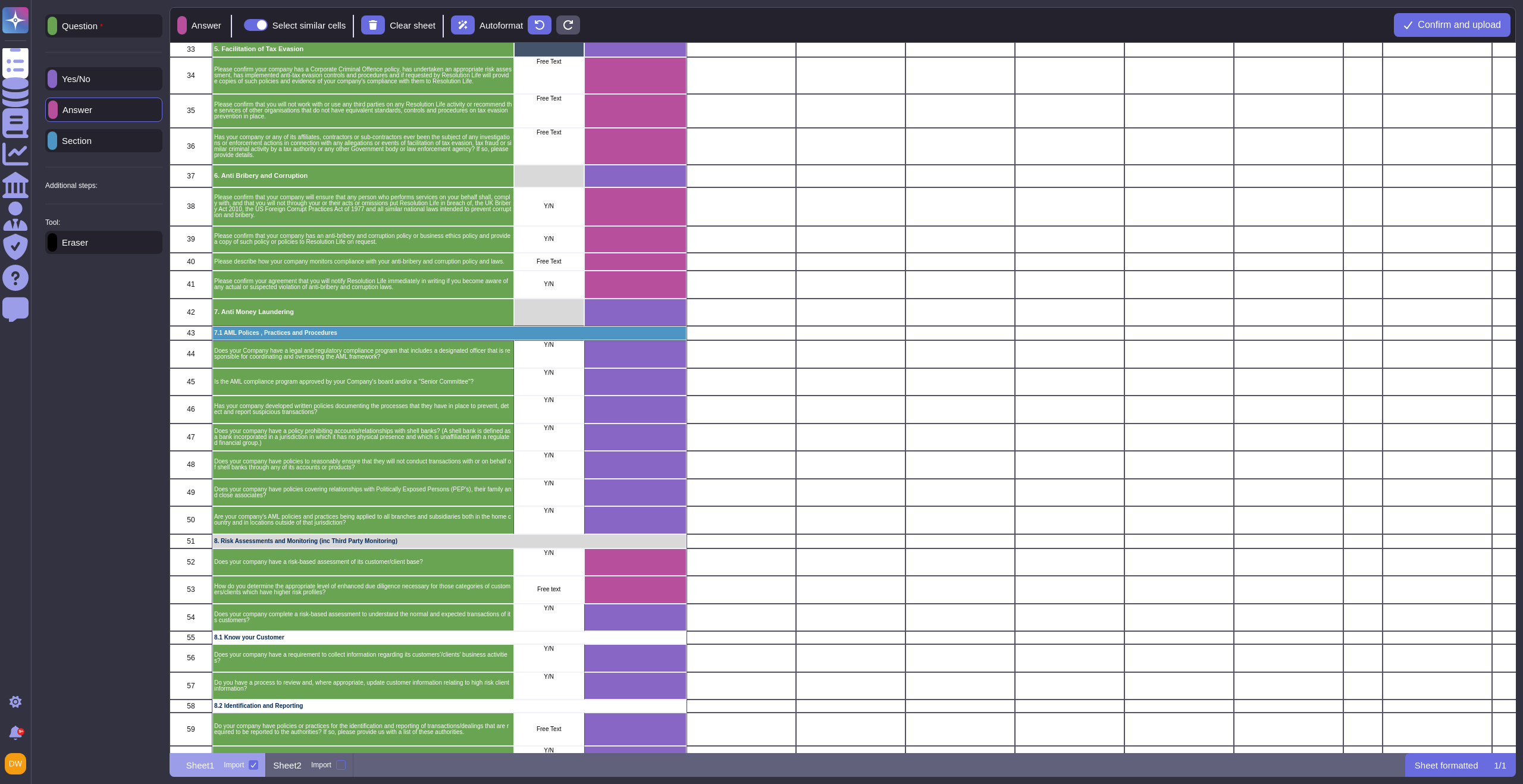
click at [112, 248] on div "Eraser" at bounding box center [104, 242] width 117 height 23
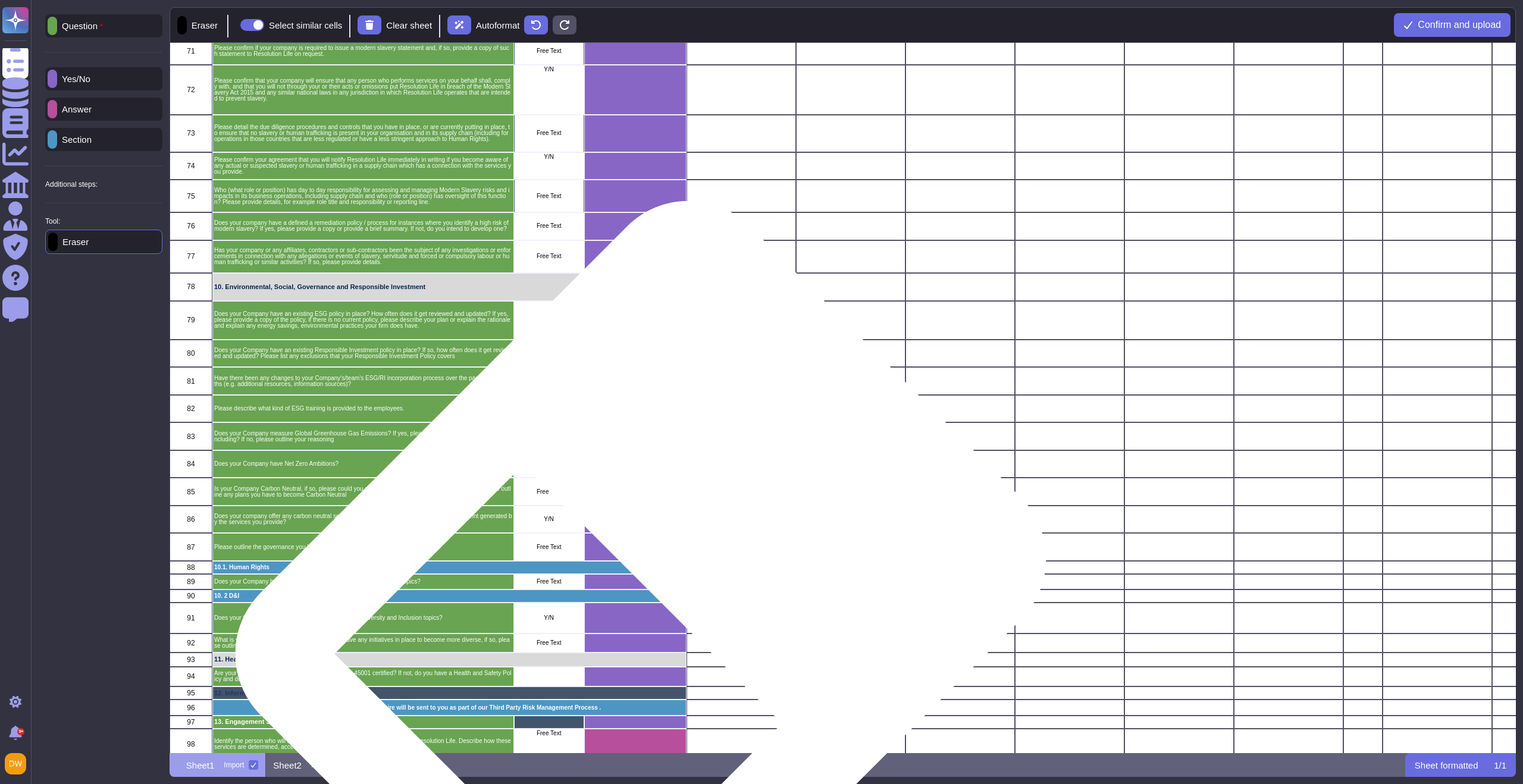
scroll to position [1815, 0]
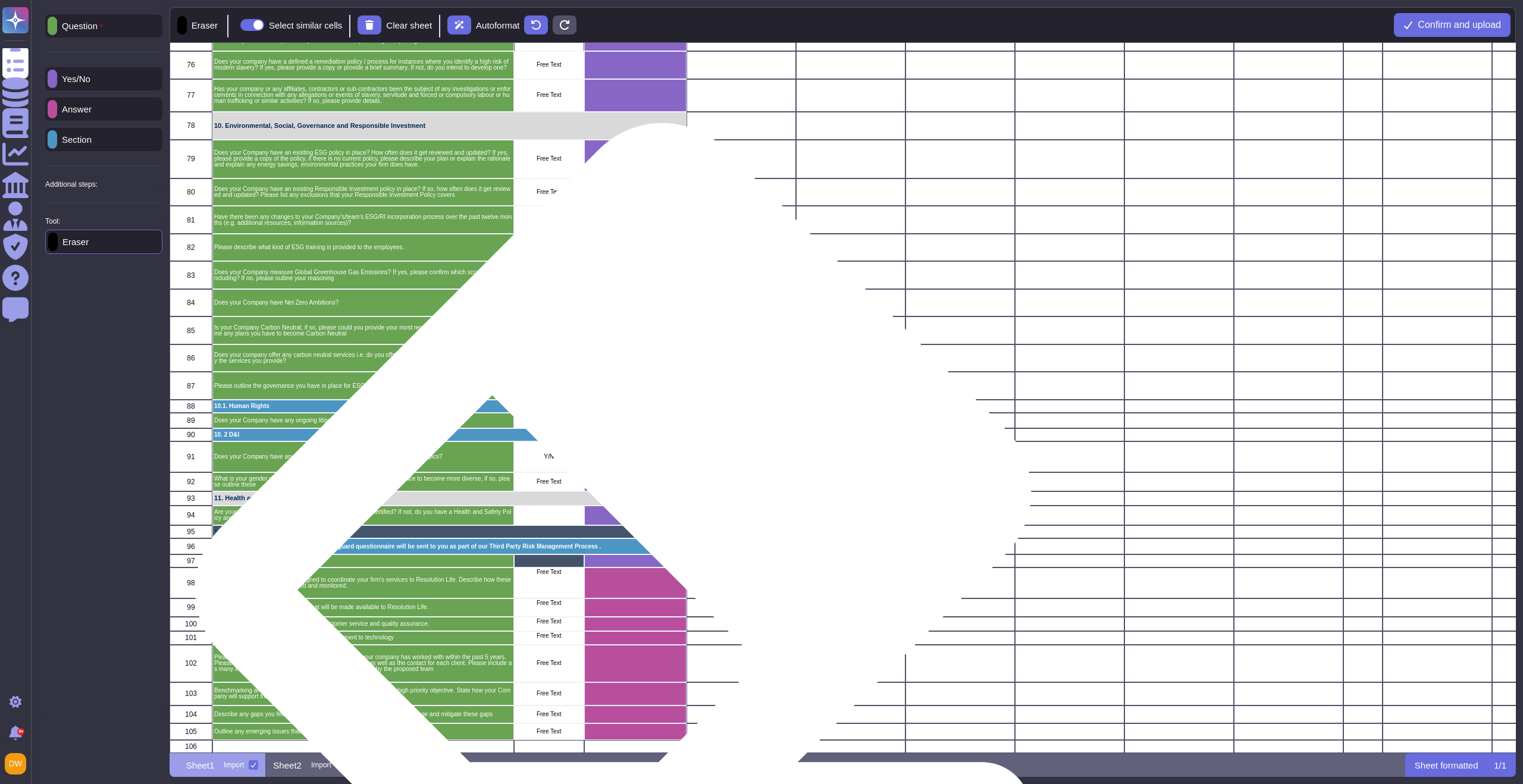
click at [633, 522] on div "grid" at bounding box center [635, 515] width 102 height 20
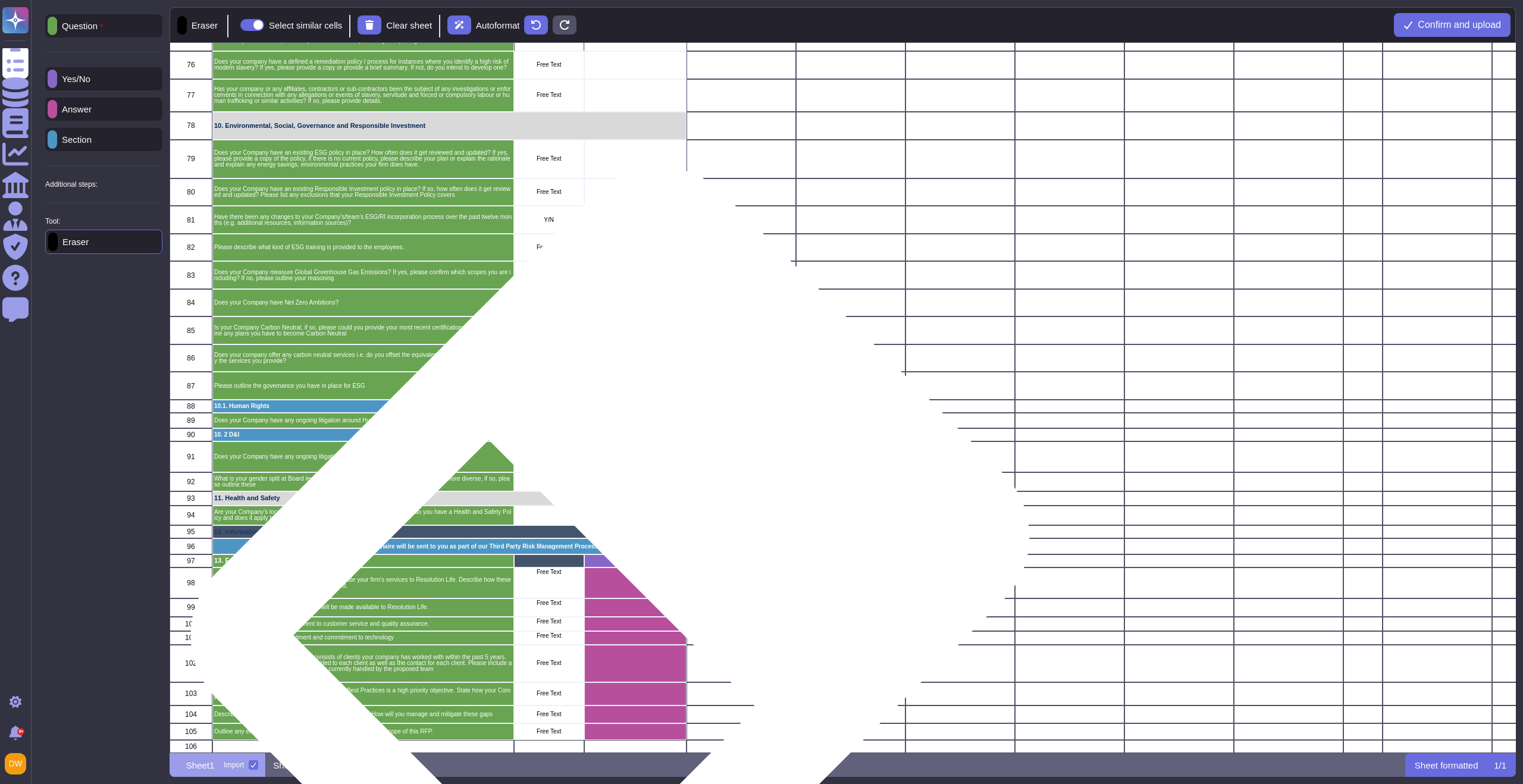
click at [630, 567] on div "grid" at bounding box center [635, 583] width 102 height 31
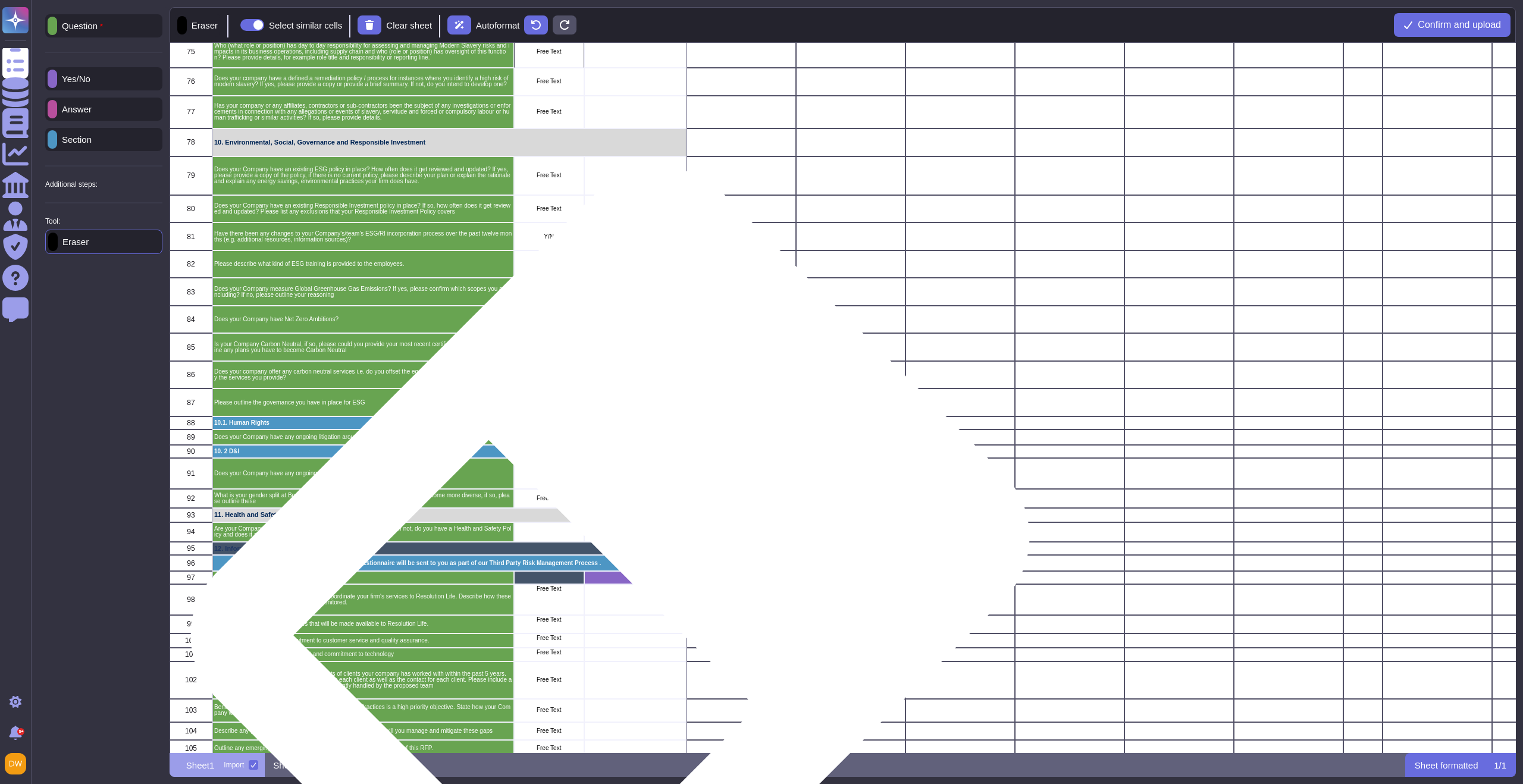
scroll to position [1797, 0]
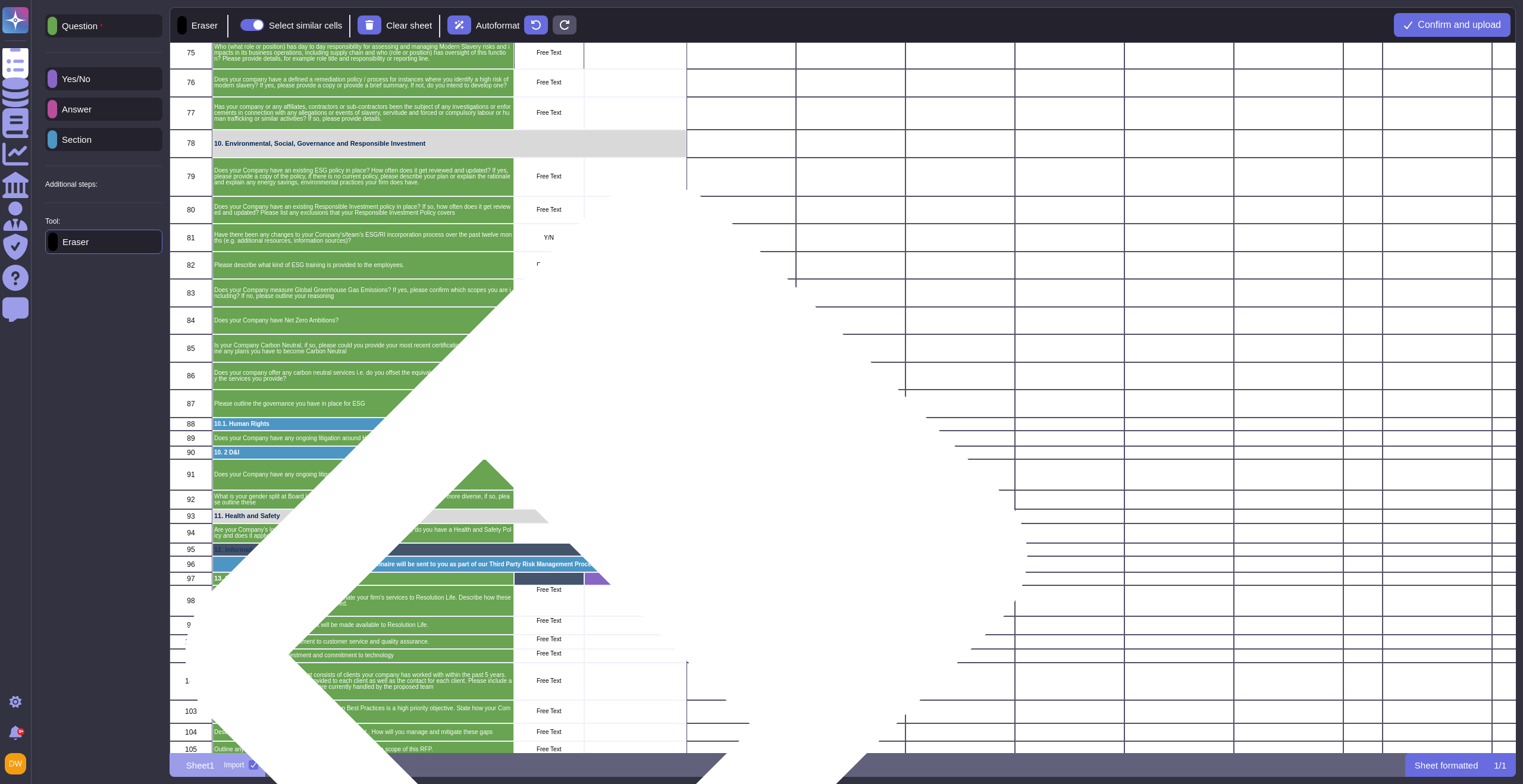
click at [626, 586] on div "grid" at bounding box center [635, 601] width 102 height 31
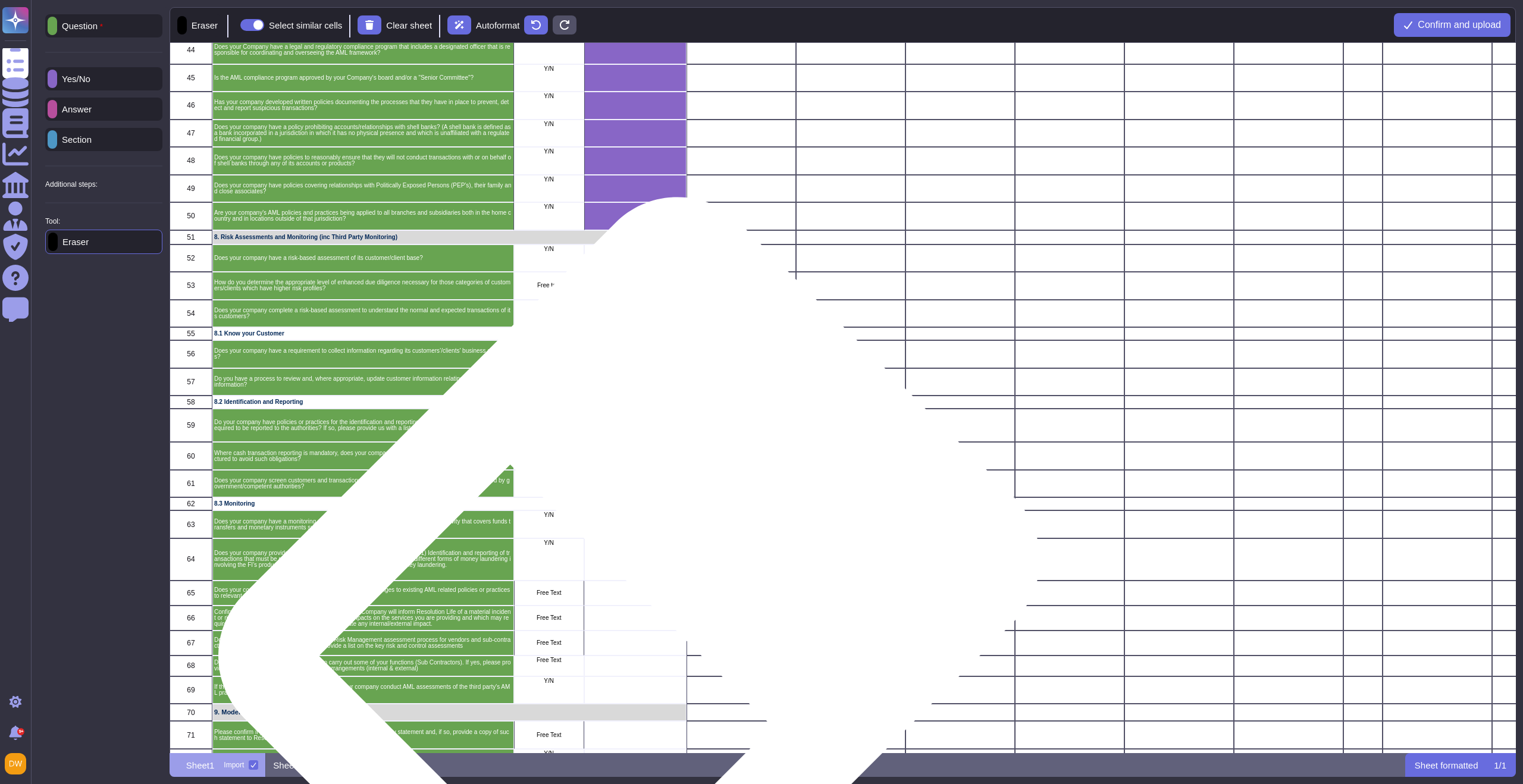
scroll to position [955, 0]
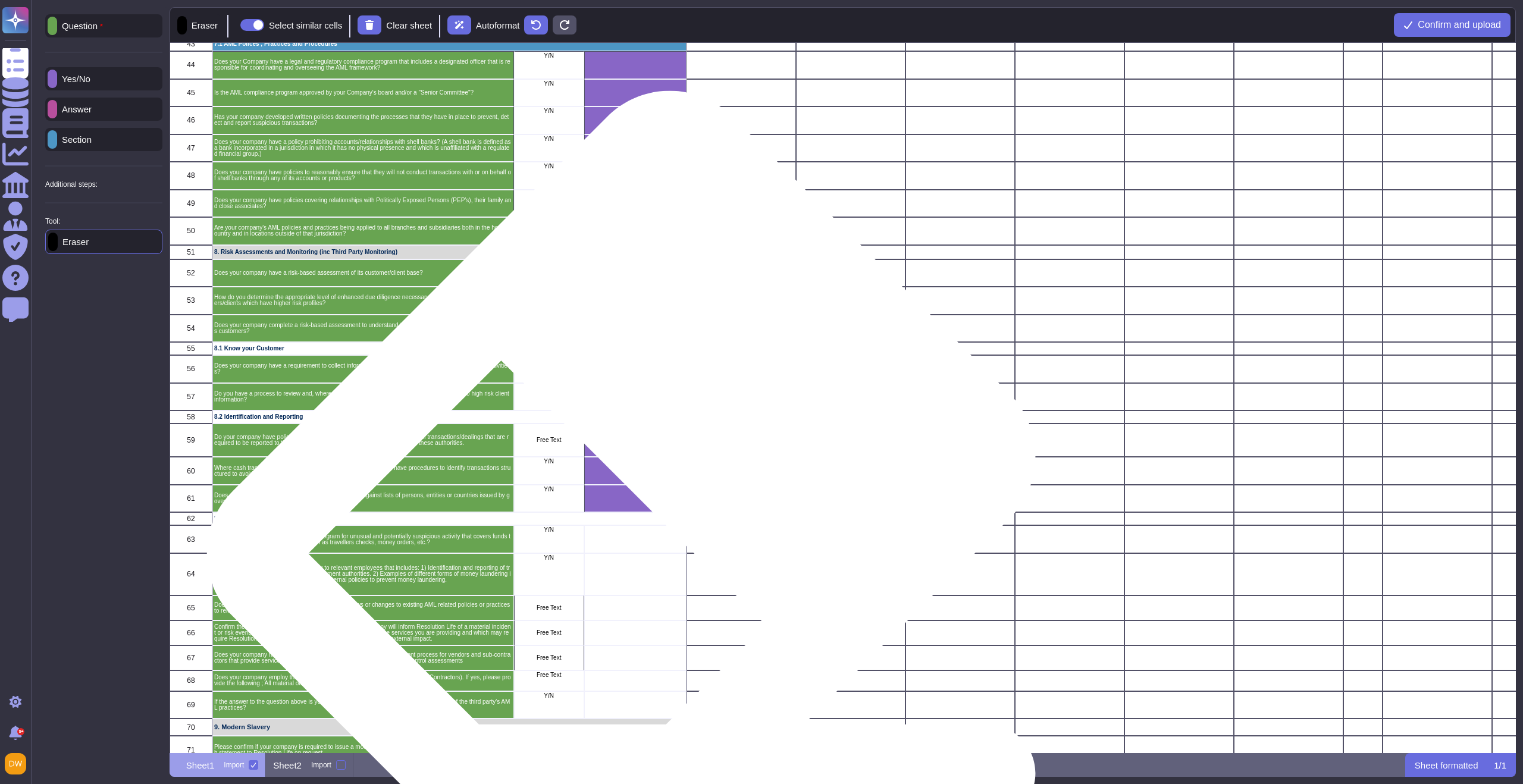
click at [638, 502] on div "grid" at bounding box center [635, 498] width 102 height 28
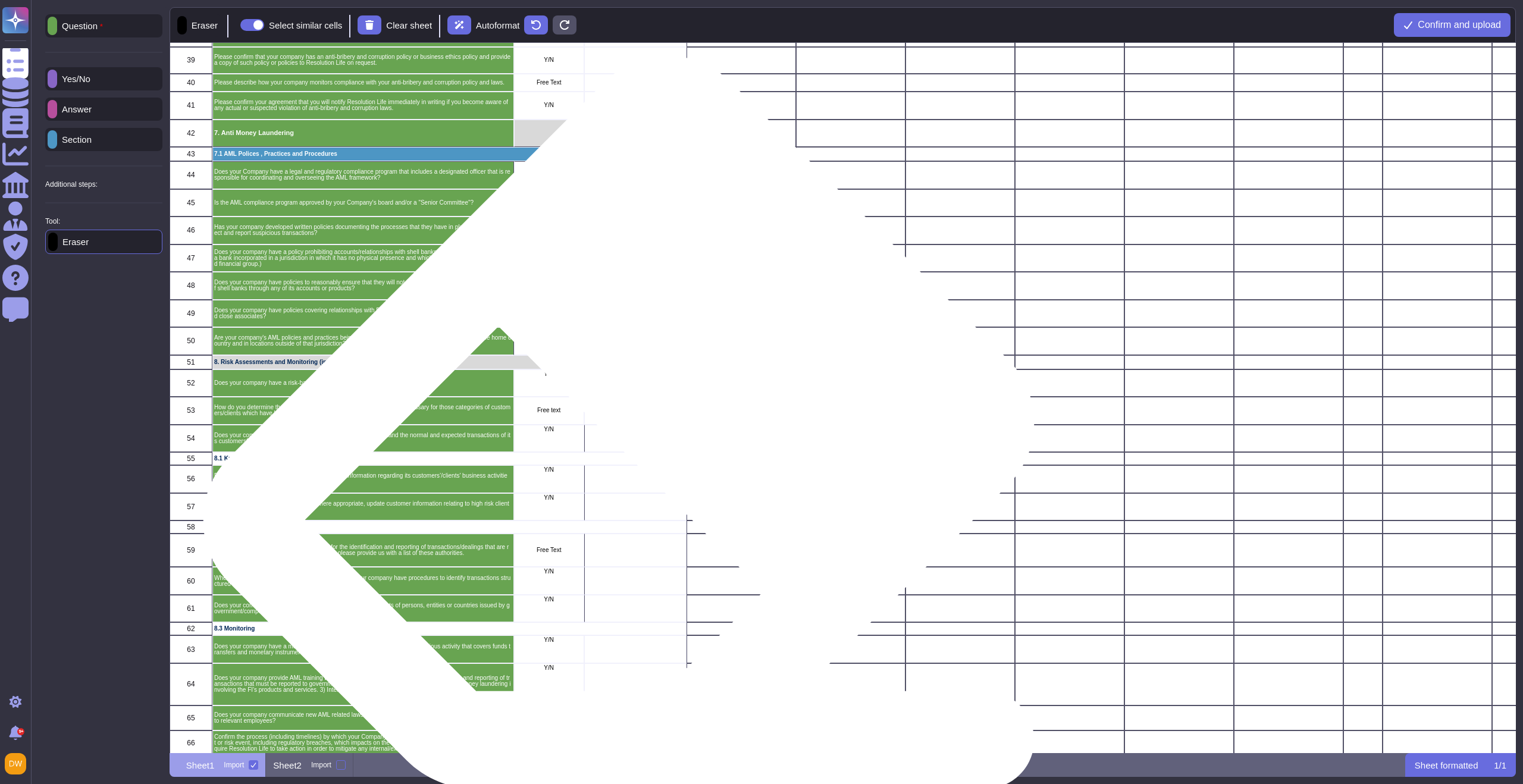
scroll to position [708, 0]
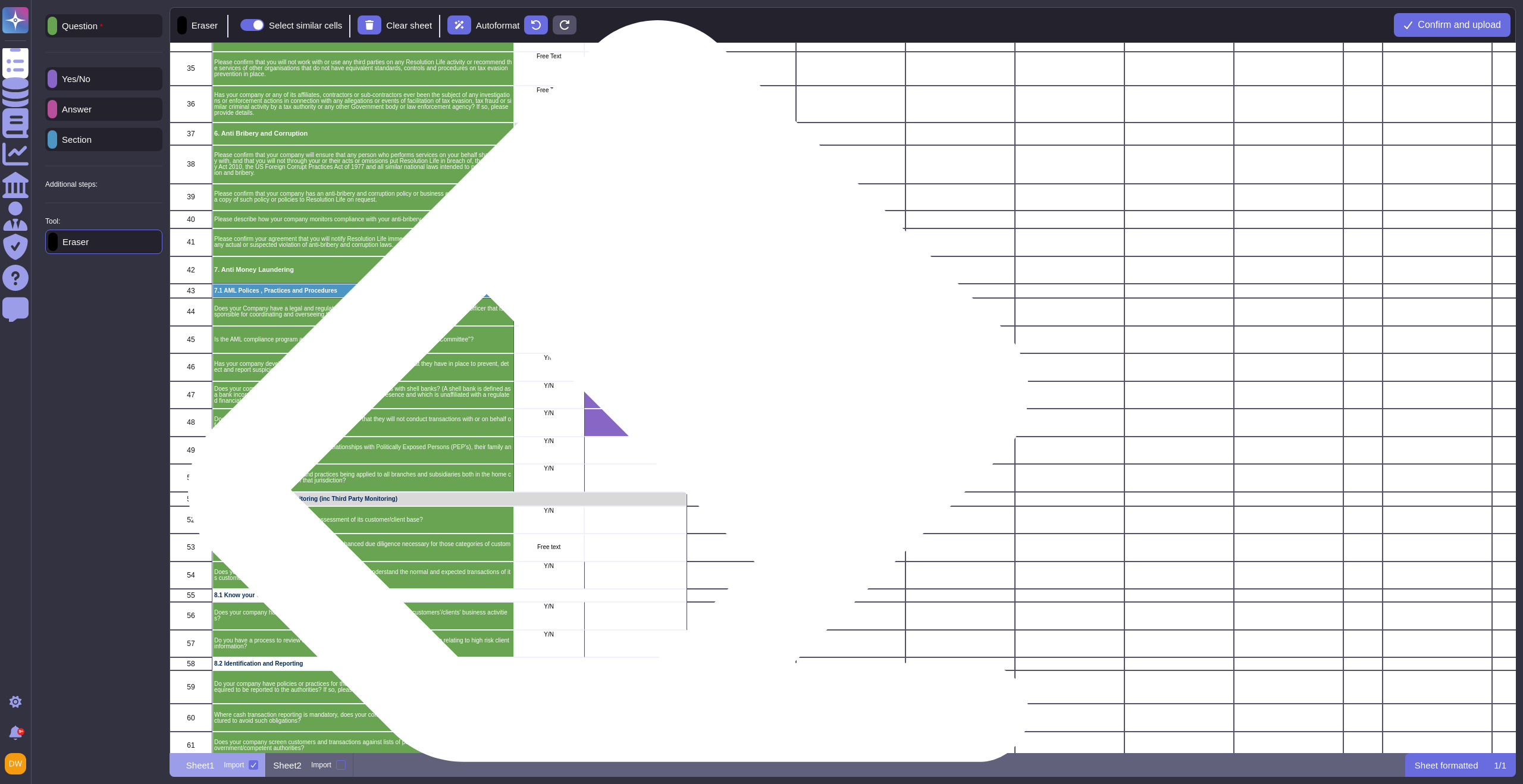
click at [628, 422] on div "grid" at bounding box center [635, 423] width 102 height 28
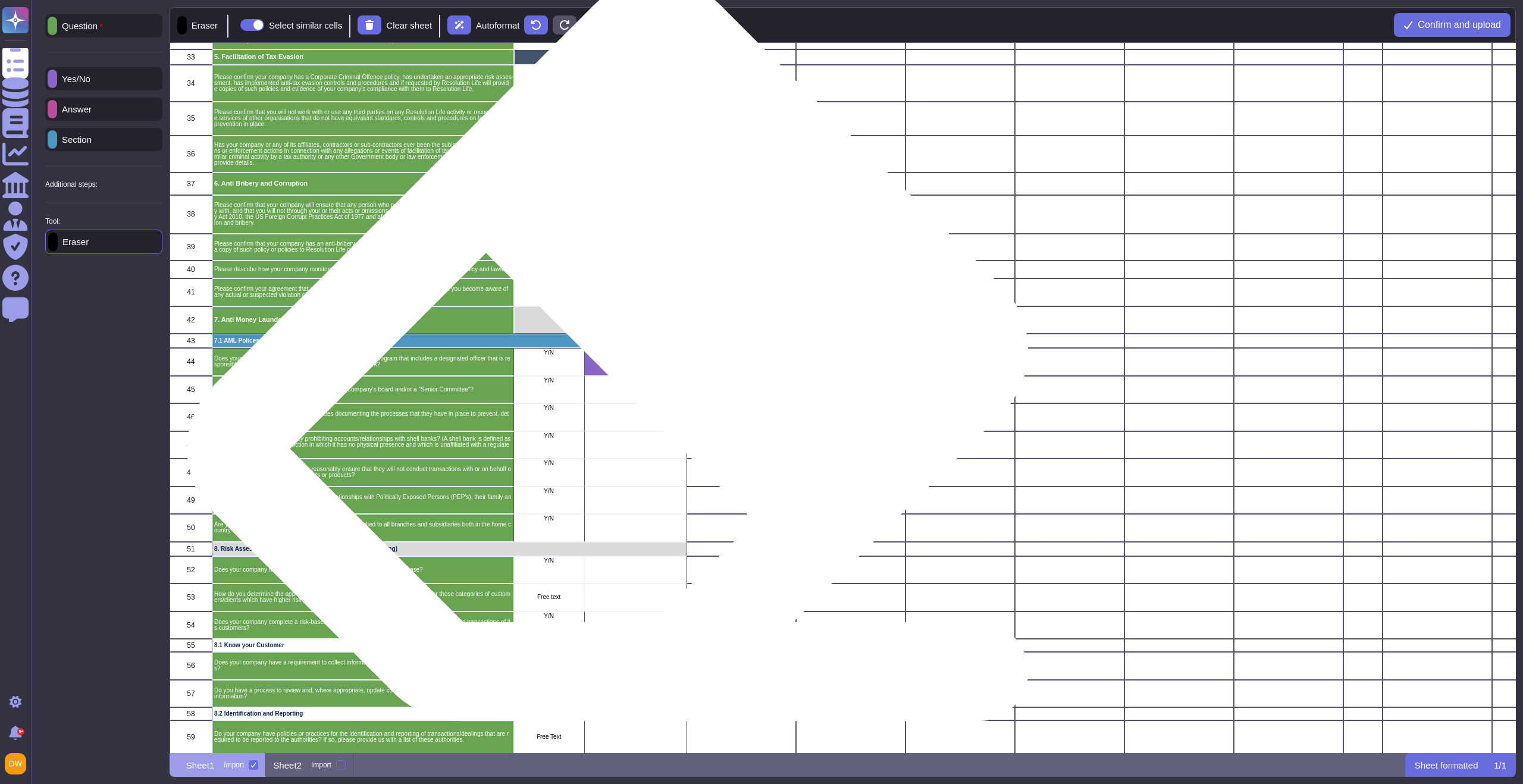
scroll to position [634, 0]
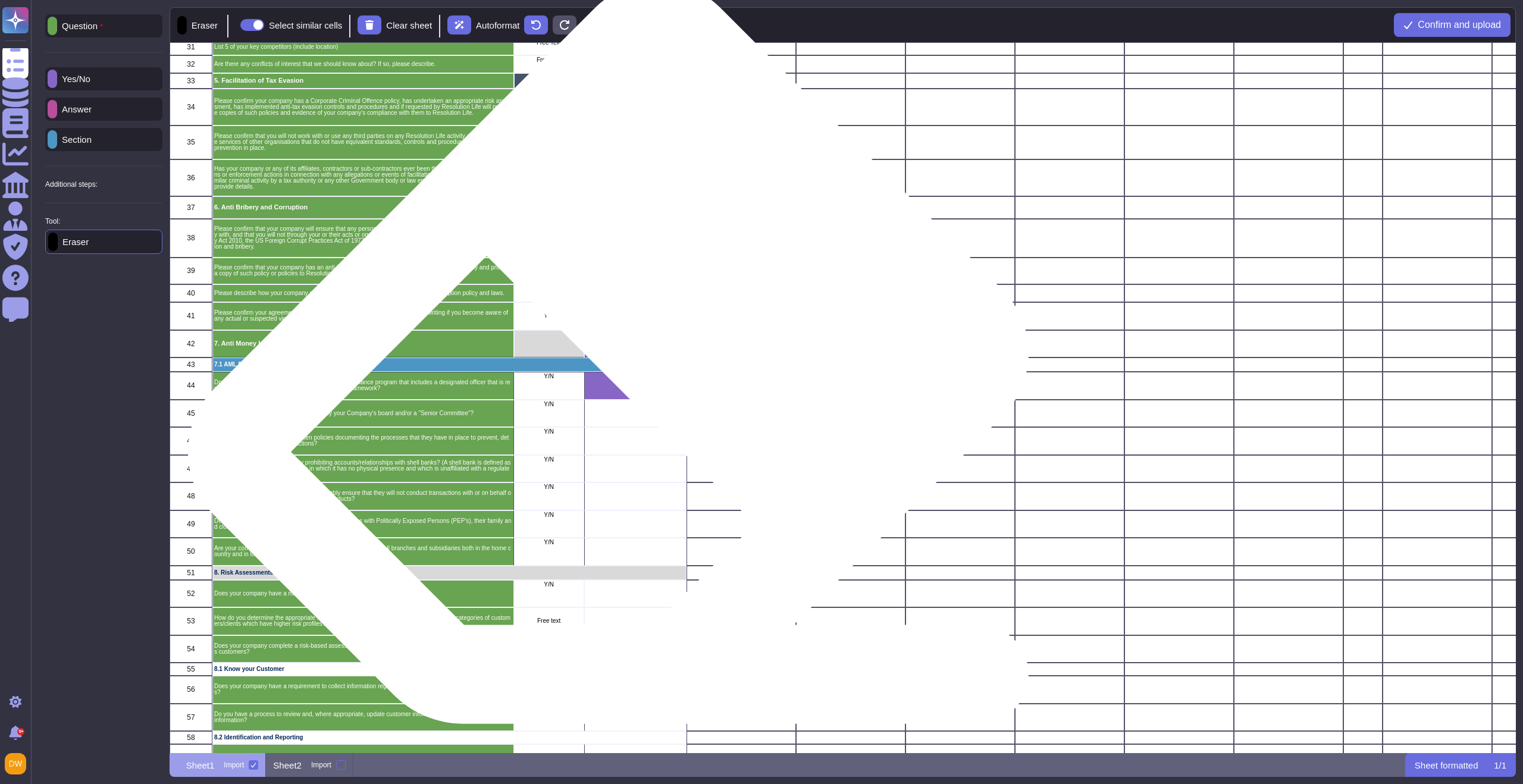
click at [628, 384] on div "grid" at bounding box center [635, 386] width 102 height 28
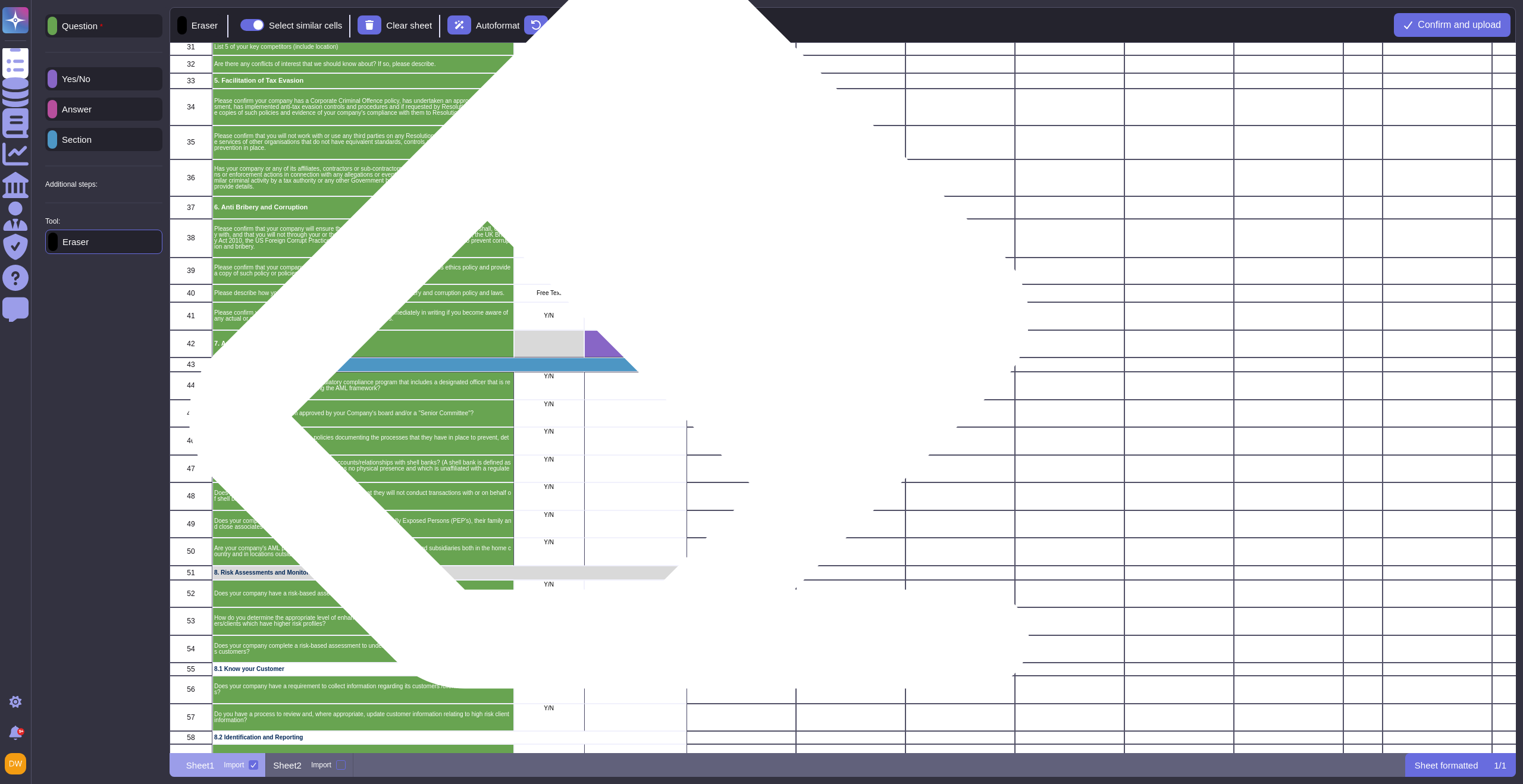
click at [629, 347] on div "grid" at bounding box center [635, 344] width 102 height 28
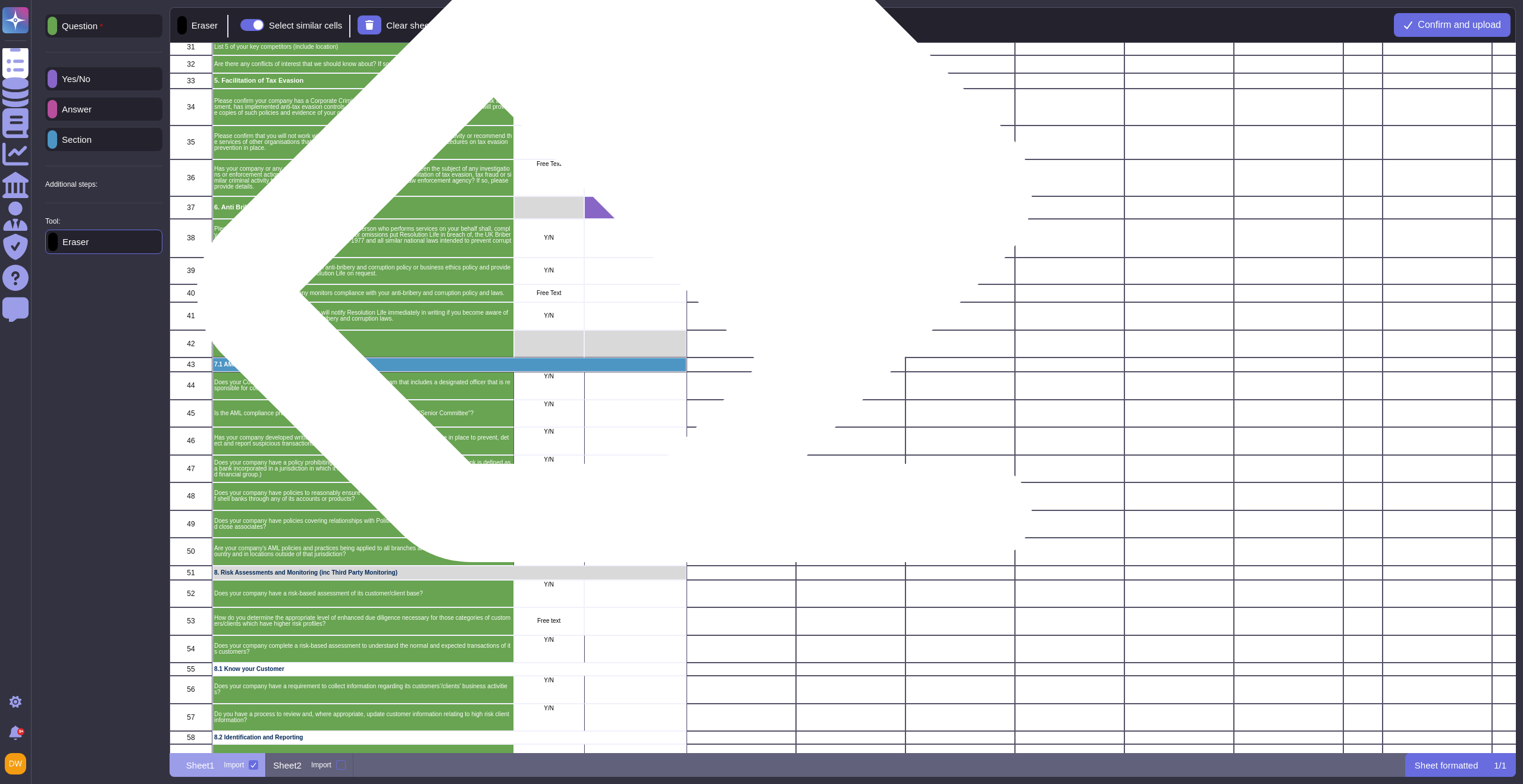
click at [635, 217] on div "grid" at bounding box center [635, 208] width 102 height 22
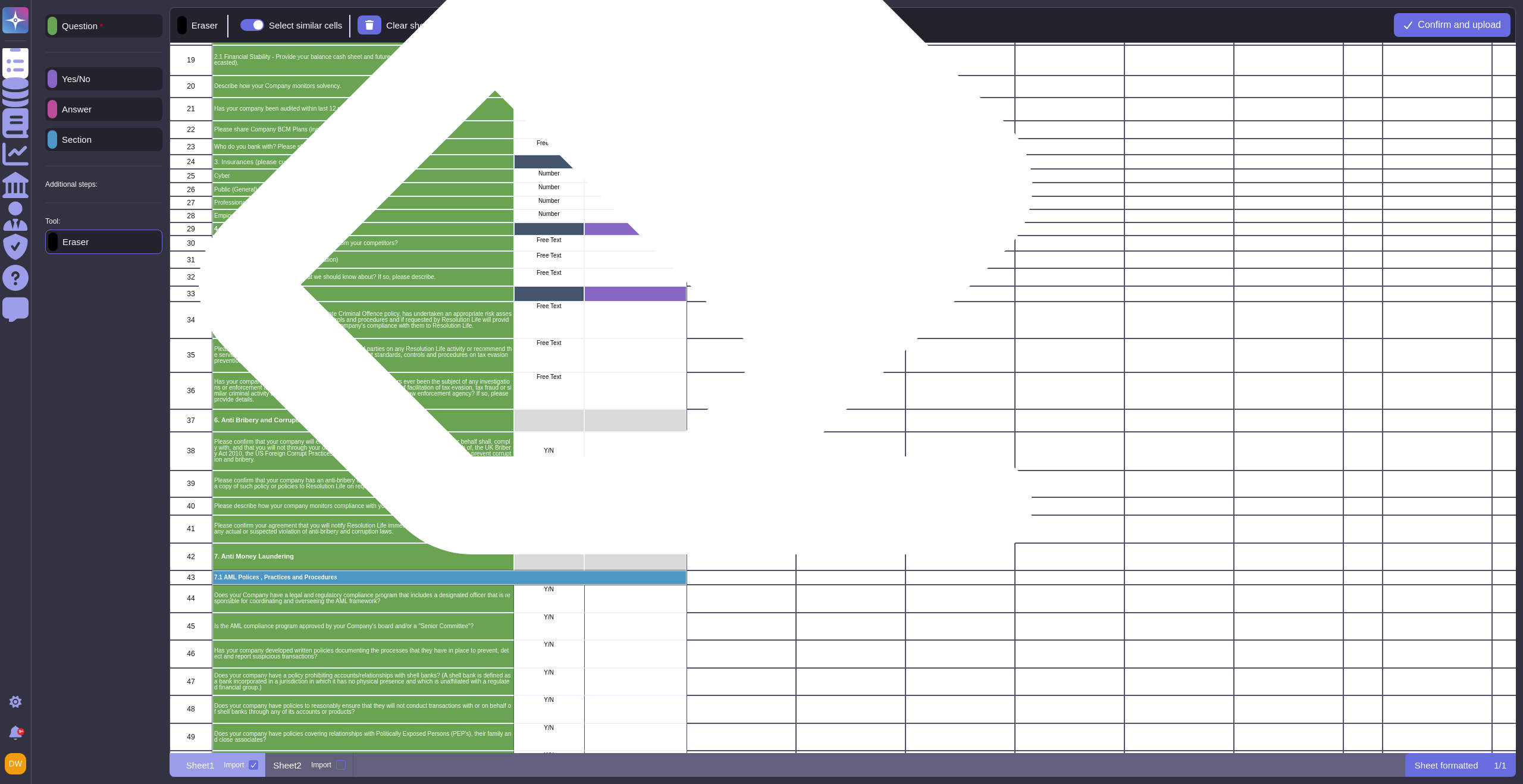
scroll to position [397, 0]
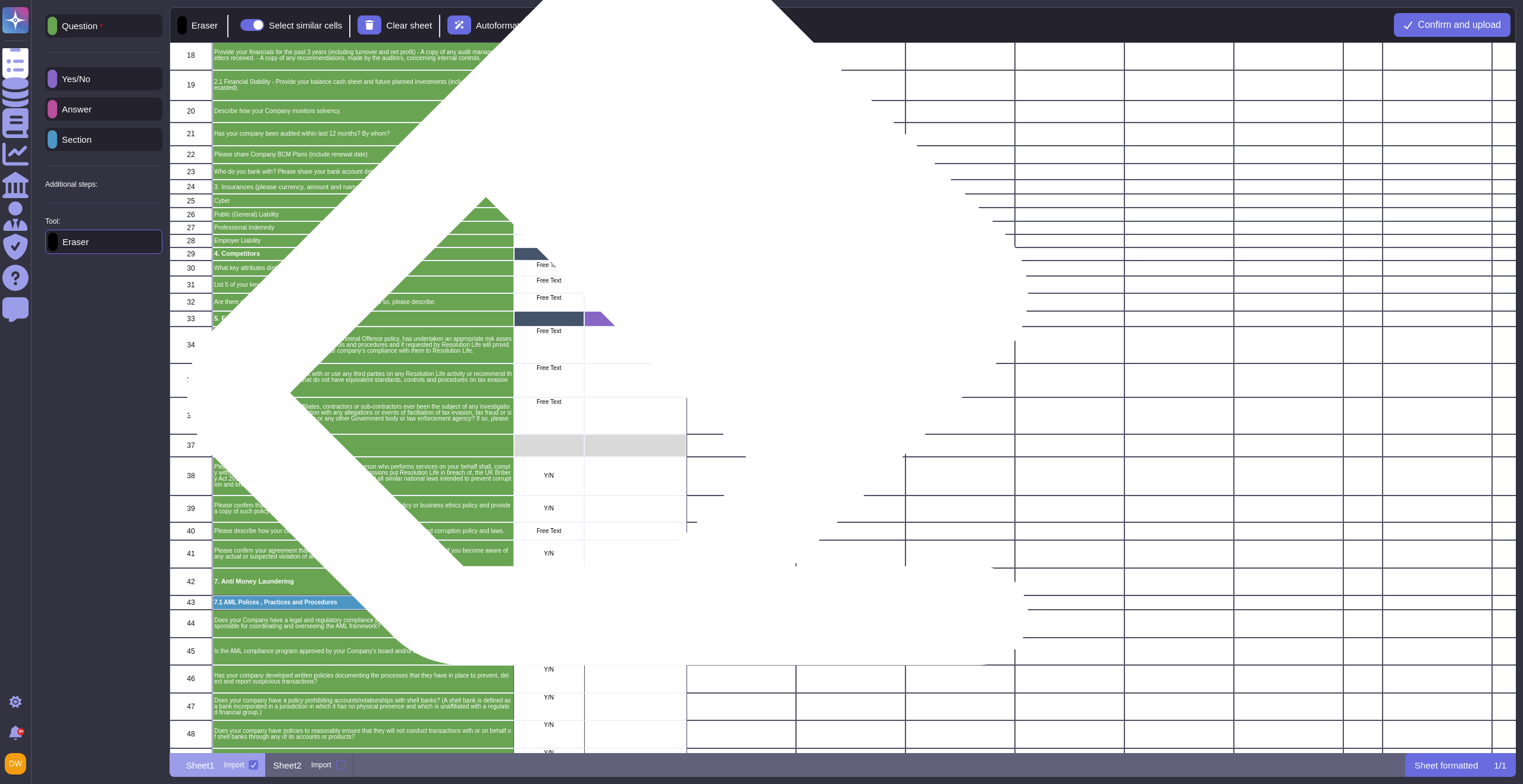
click at [628, 323] on div "grid" at bounding box center [635, 319] width 102 height 16
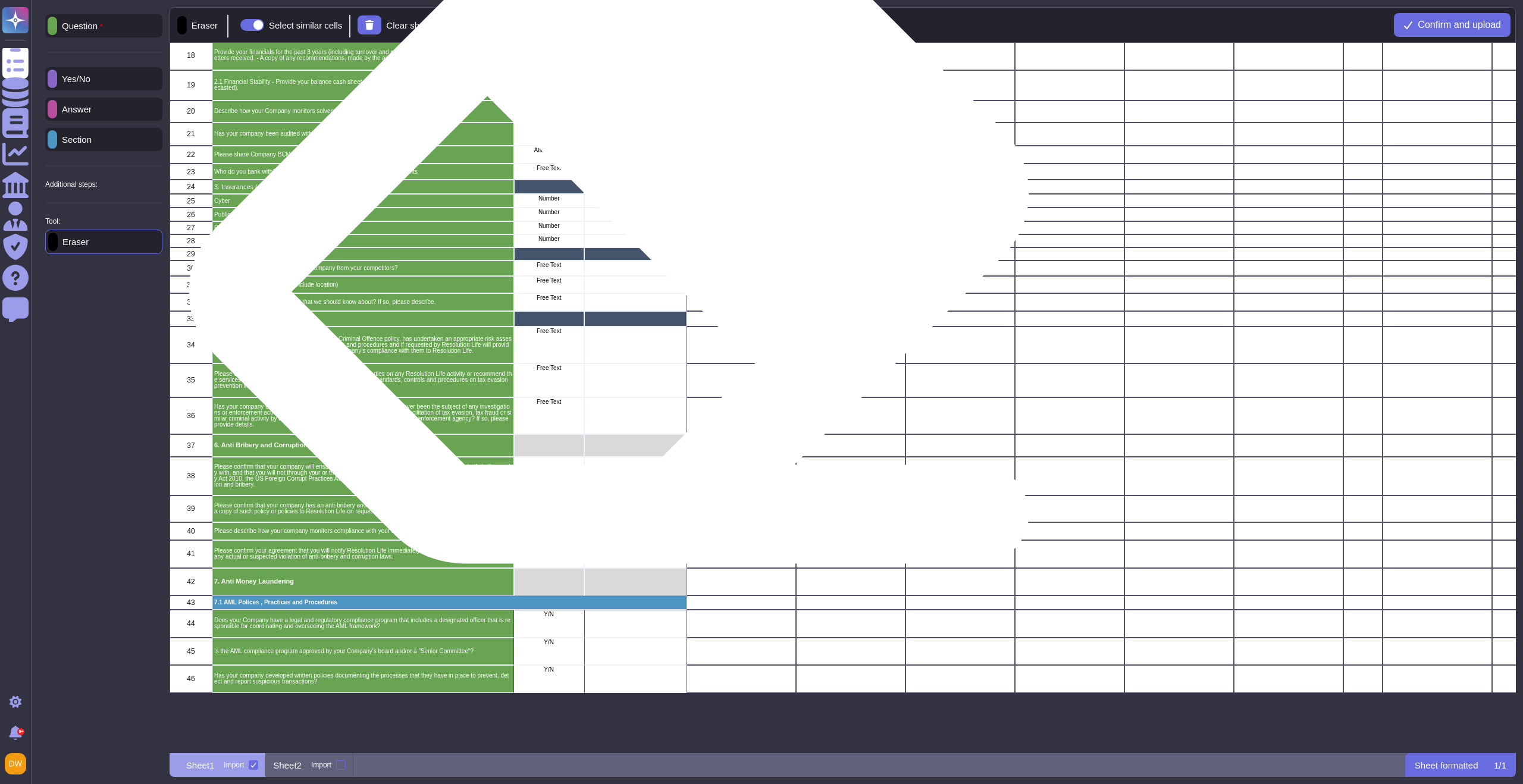
scroll to position [0, 0]
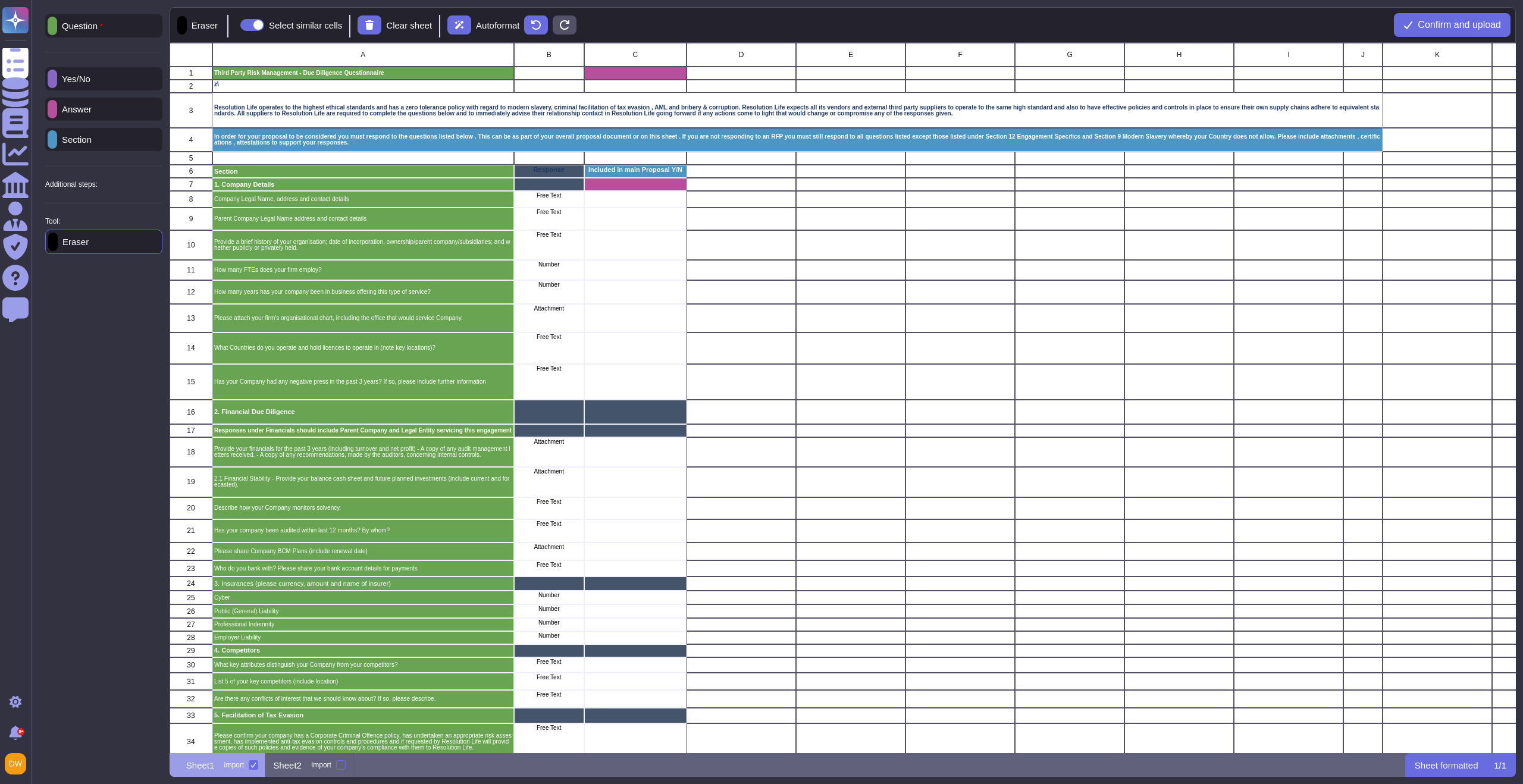
click at [105, 108] on div "Answer" at bounding box center [104, 109] width 117 height 23
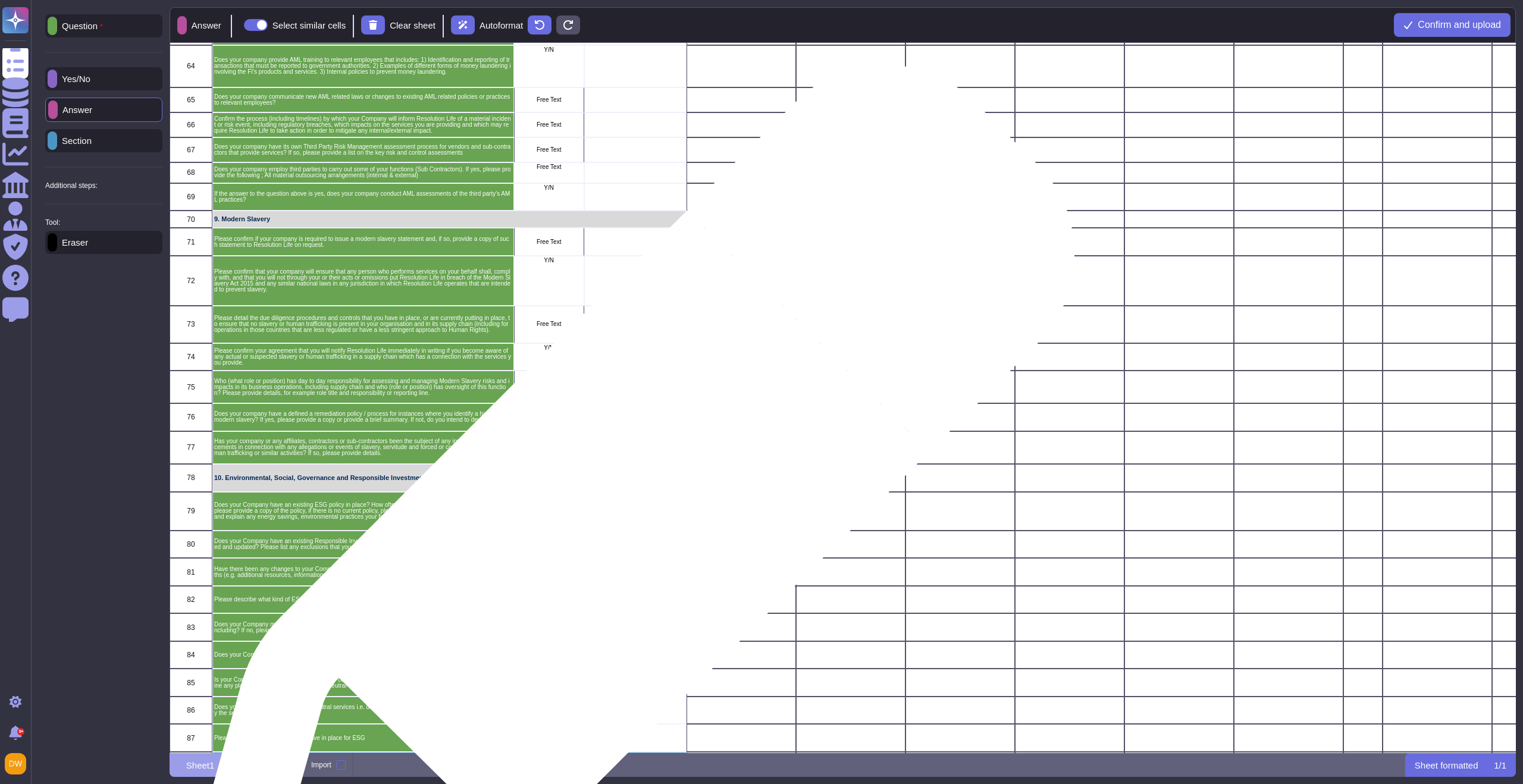
scroll to position [1815, 0]
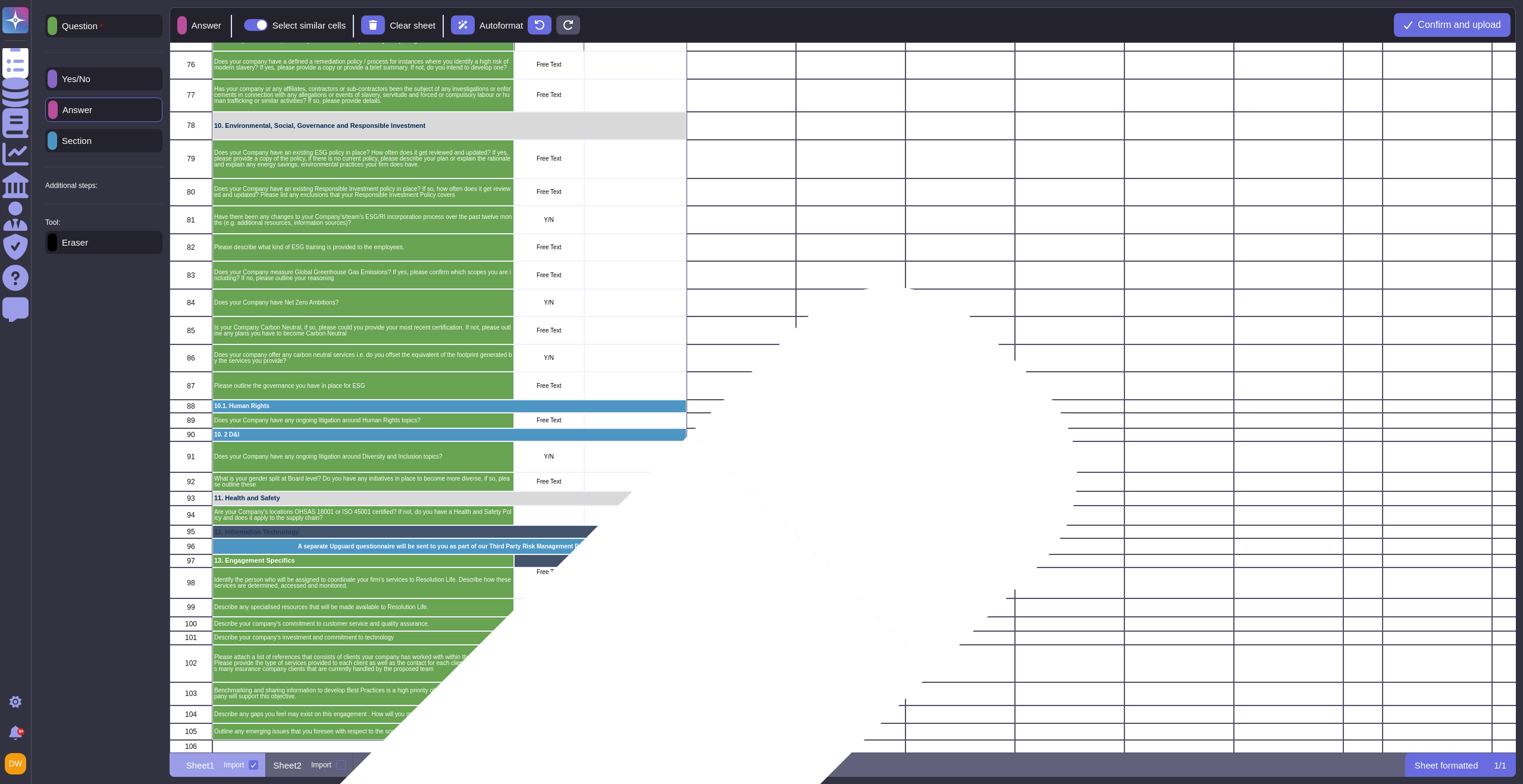
click at [626, 738] on div "grid" at bounding box center [635, 732] width 102 height 17
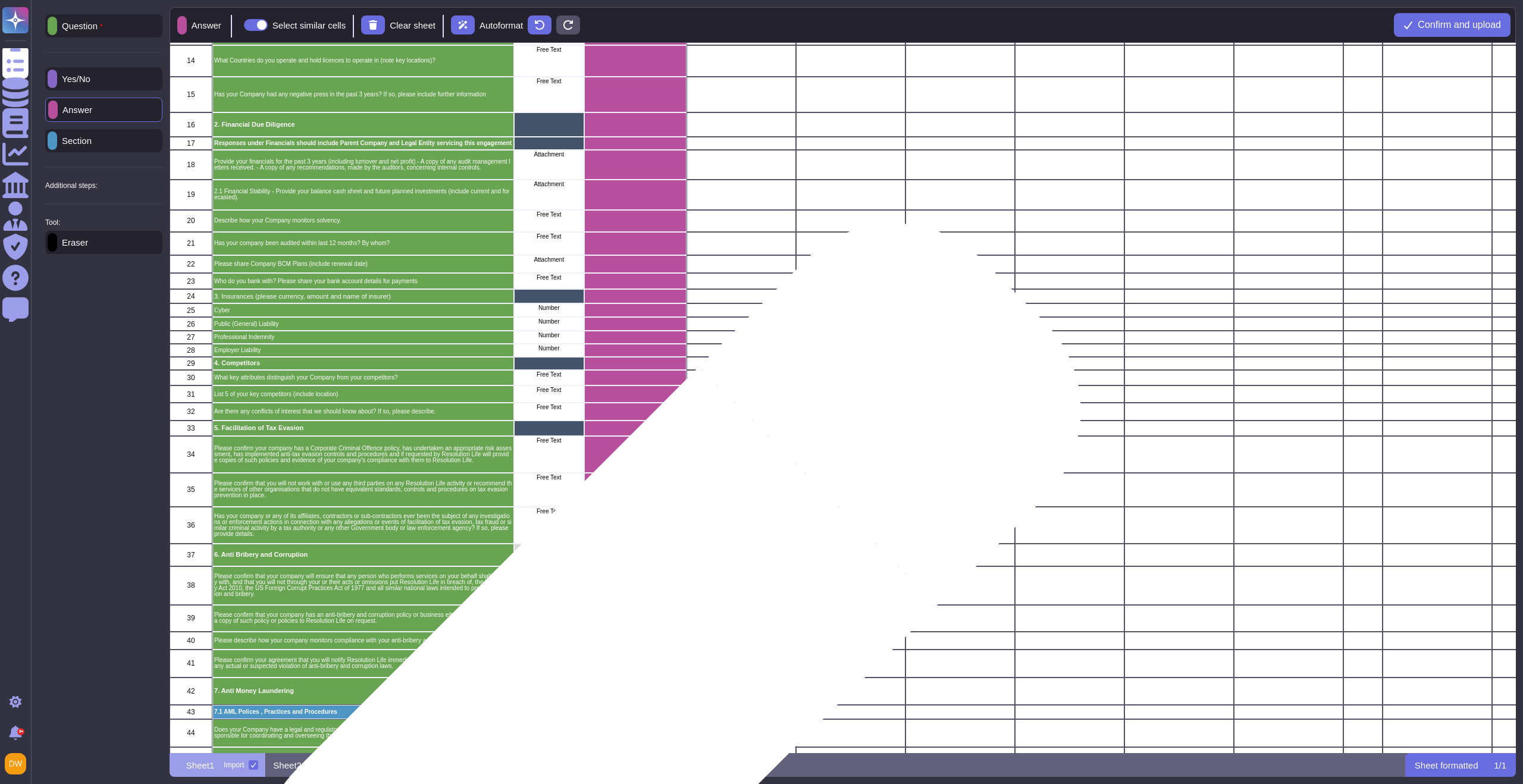
scroll to position [0, 0]
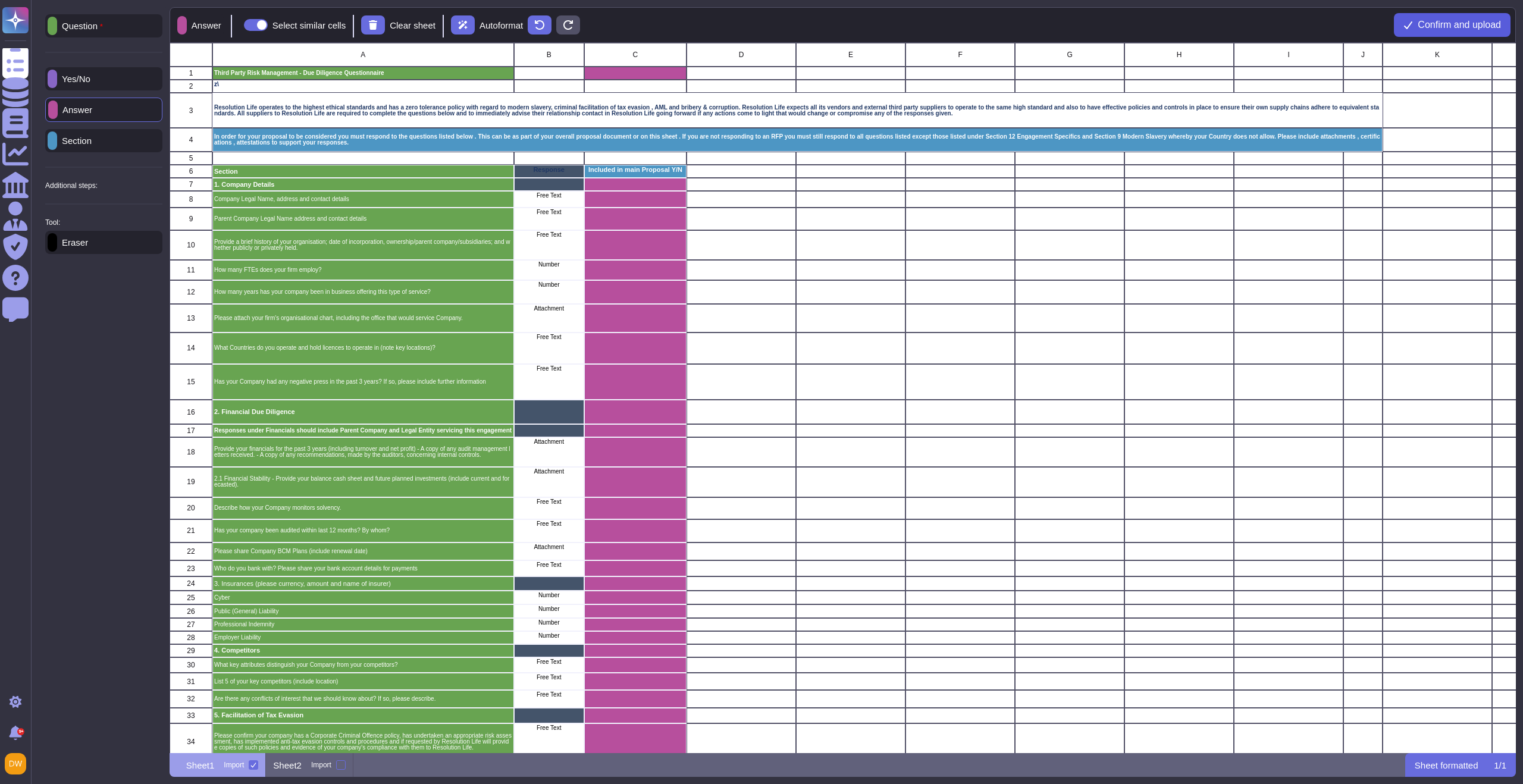
click at [1448, 22] on span "Confirm and upload" at bounding box center [1459, 24] width 83 height 9
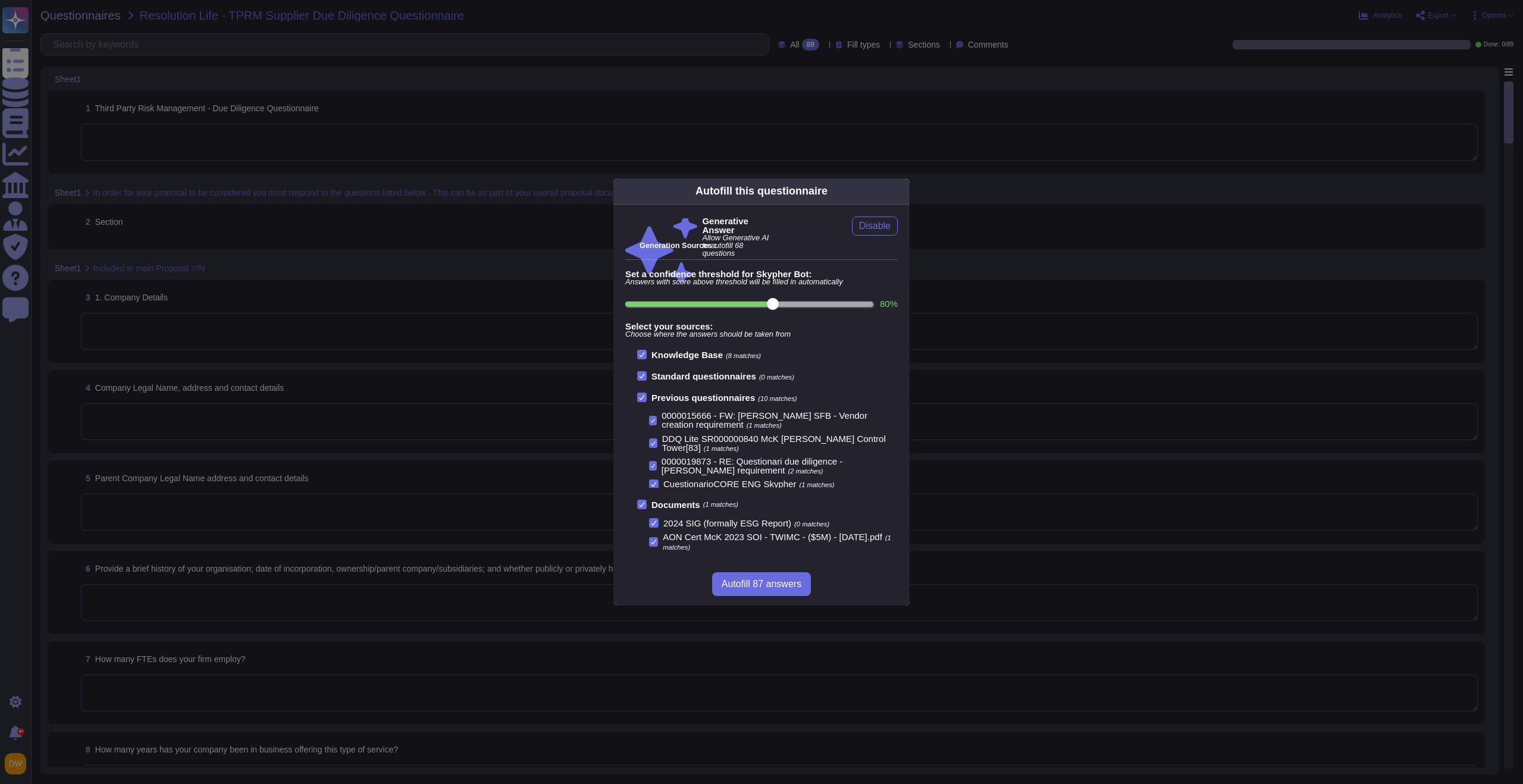
click at [902, 191] on icon at bounding box center [902, 191] width 0 height 0
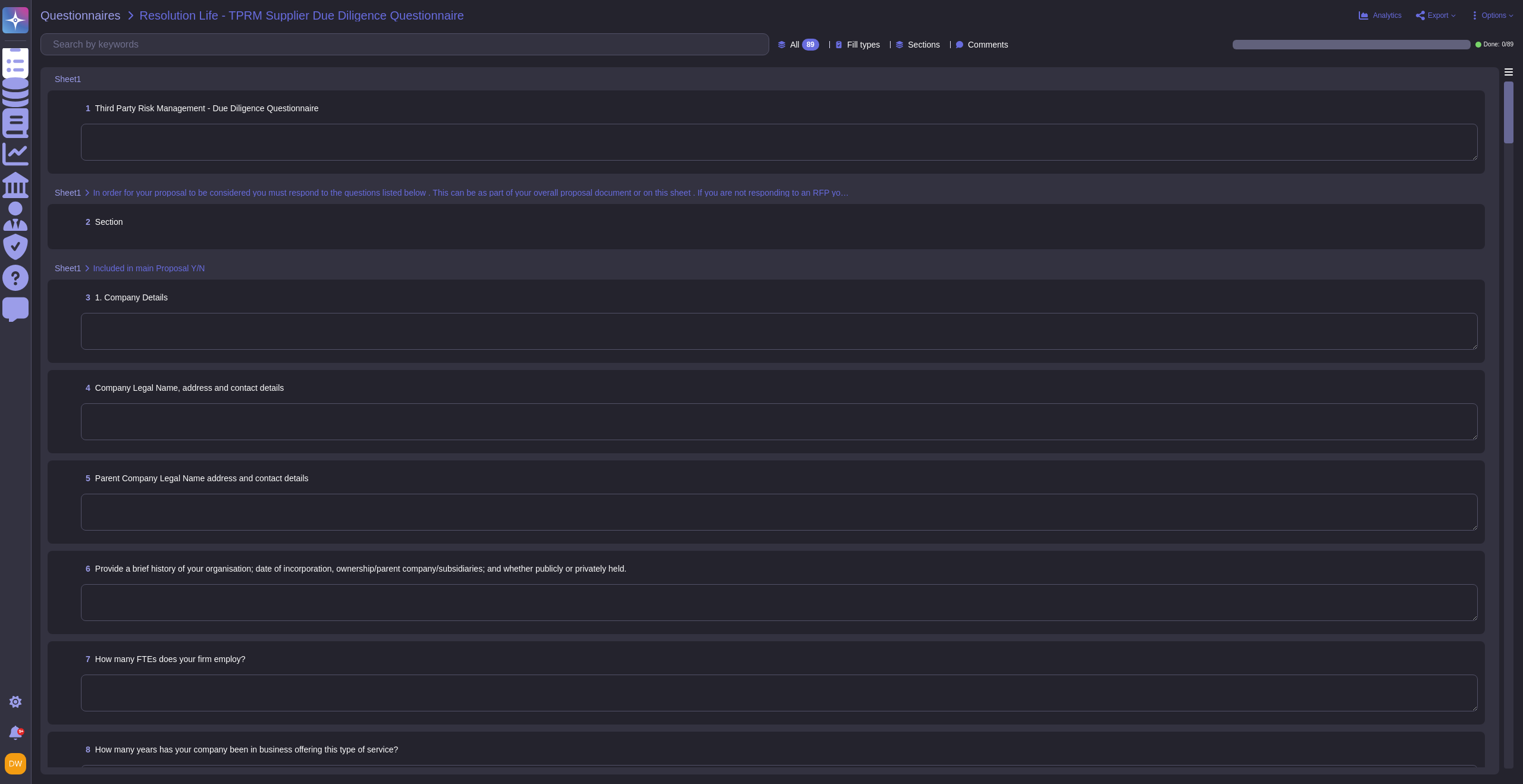
click at [185, 140] on textarea at bounding box center [779, 142] width 1396 height 37
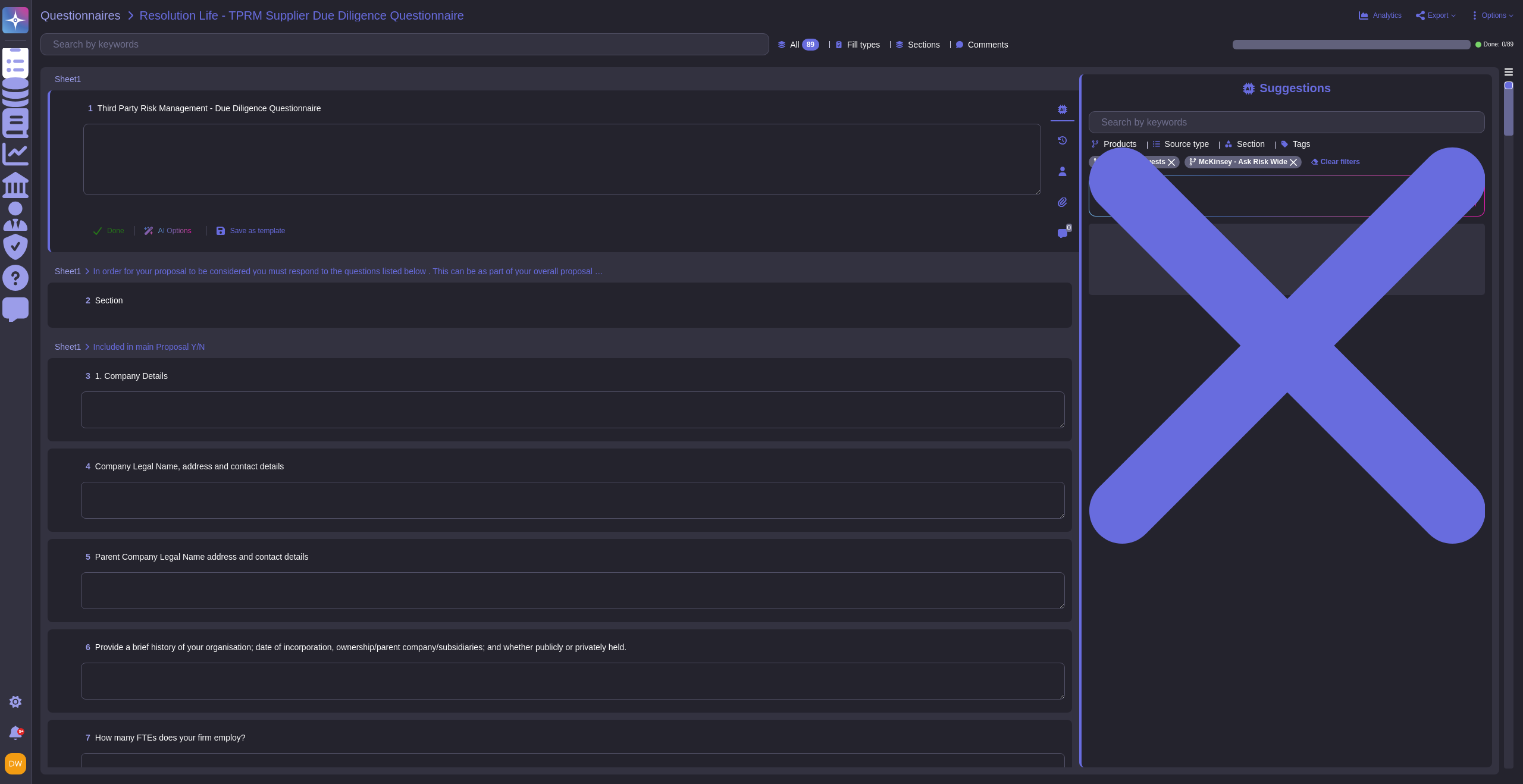
click at [117, 228] on span "Done" at bounding box center [116, 230] width 17 height 7
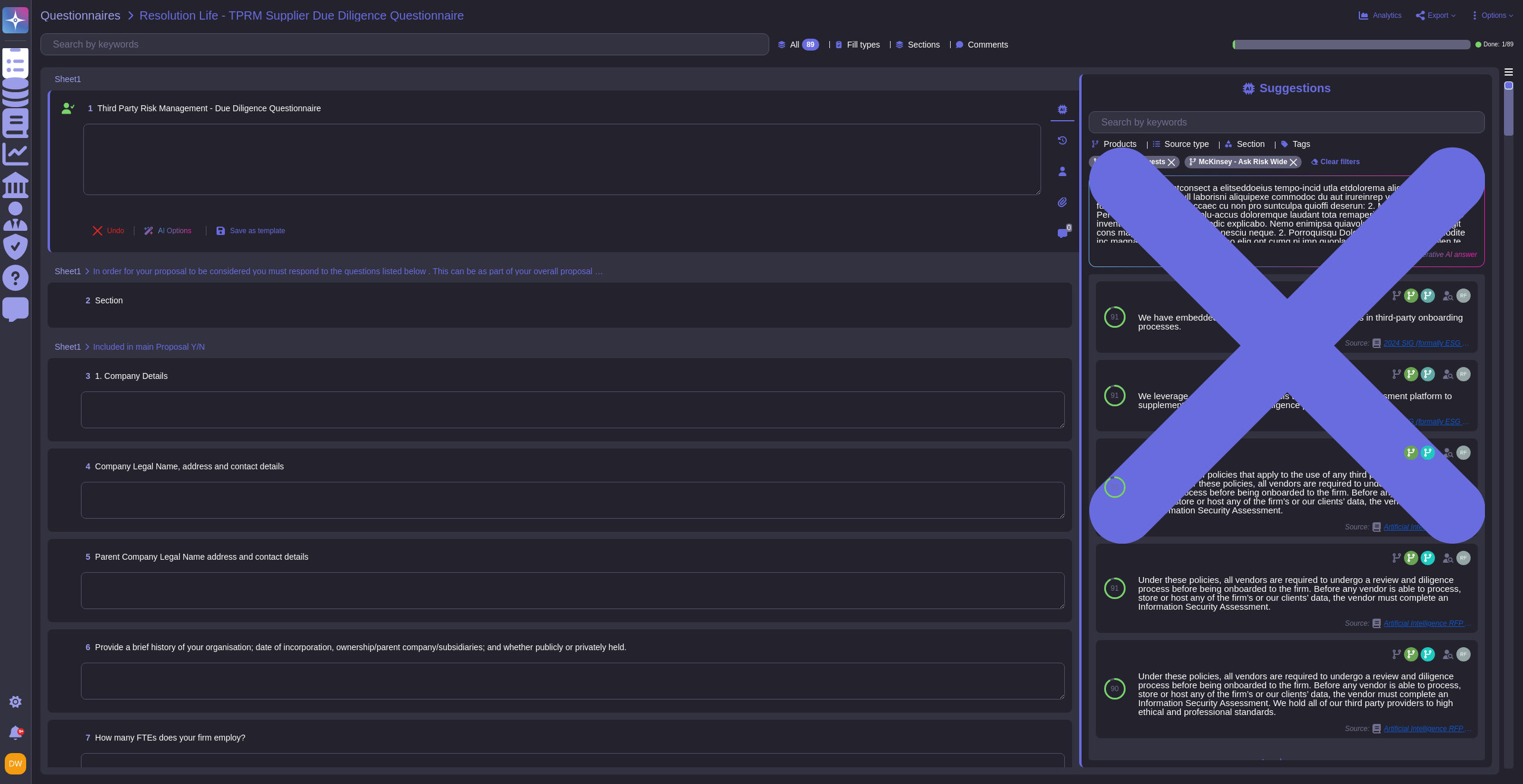
click at [148, 305] on div "2 Section" at bounding box center [573, 300] width 984 height 21
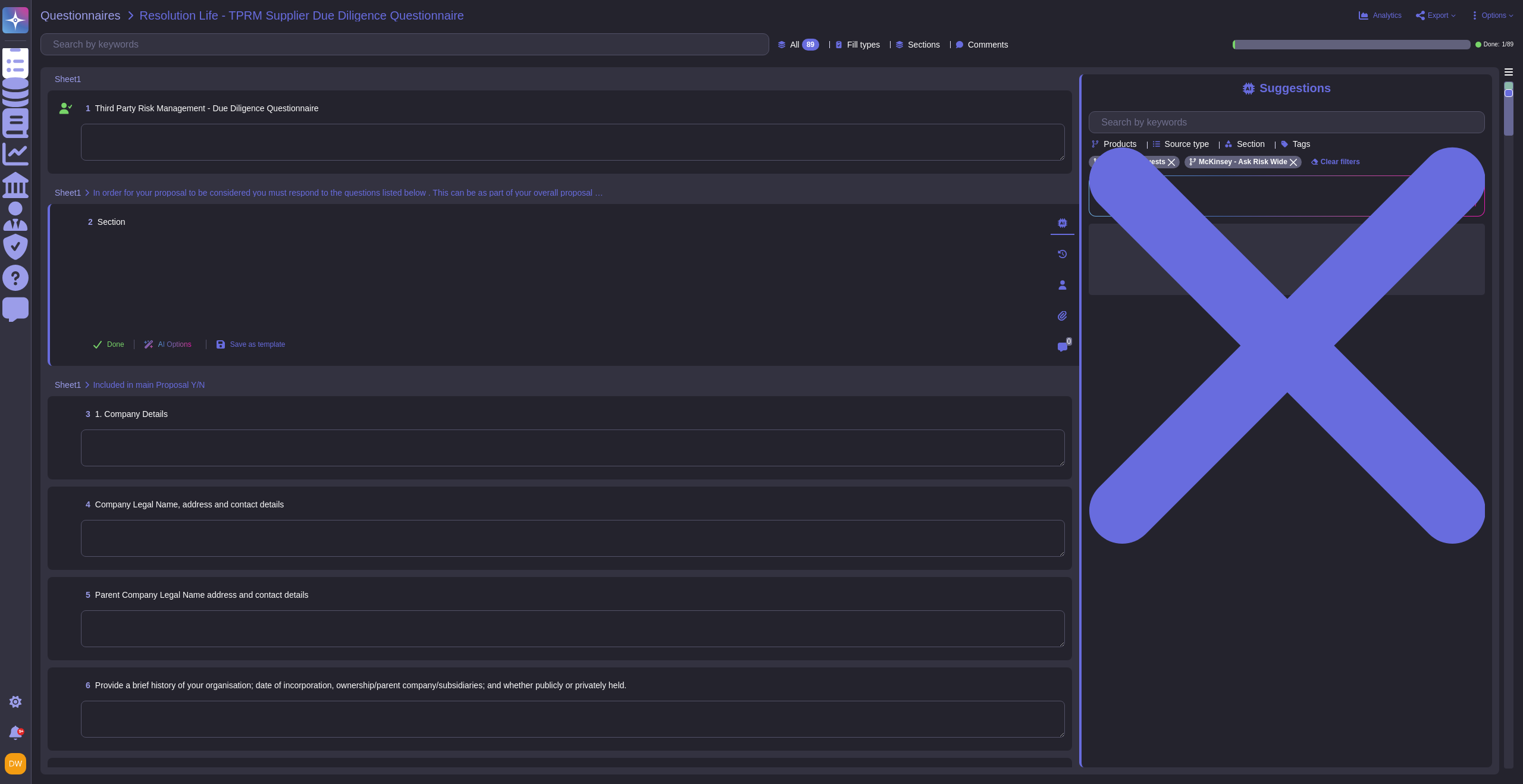
click at [268, 109] on span "Third Party Risk Management - Due Diligence Questionnaire" at bounding box center [207, 108] width 223 height 9
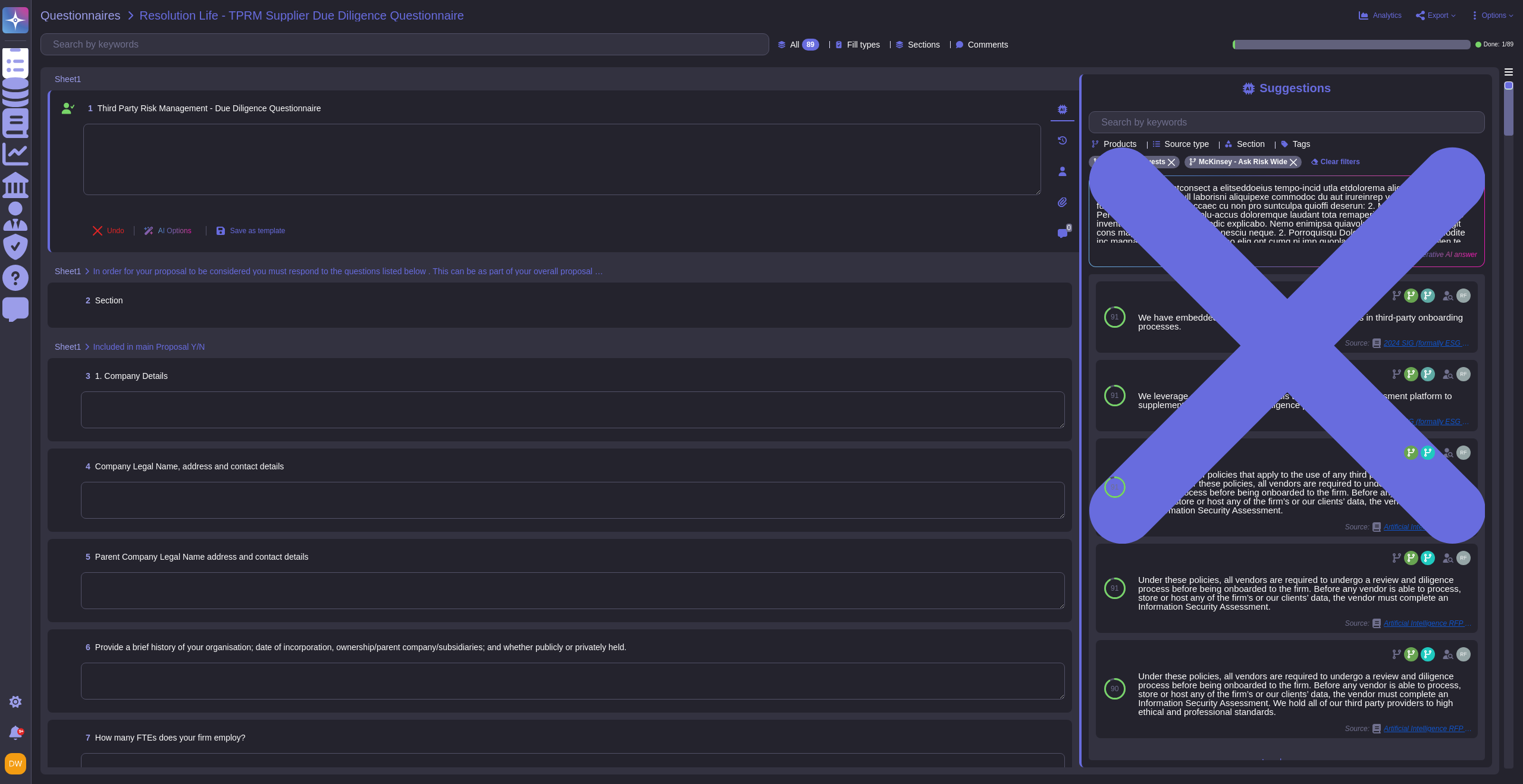
click at [170, 311] on div "2 Section" at bounding box center [560, 305] width 1010 height 31
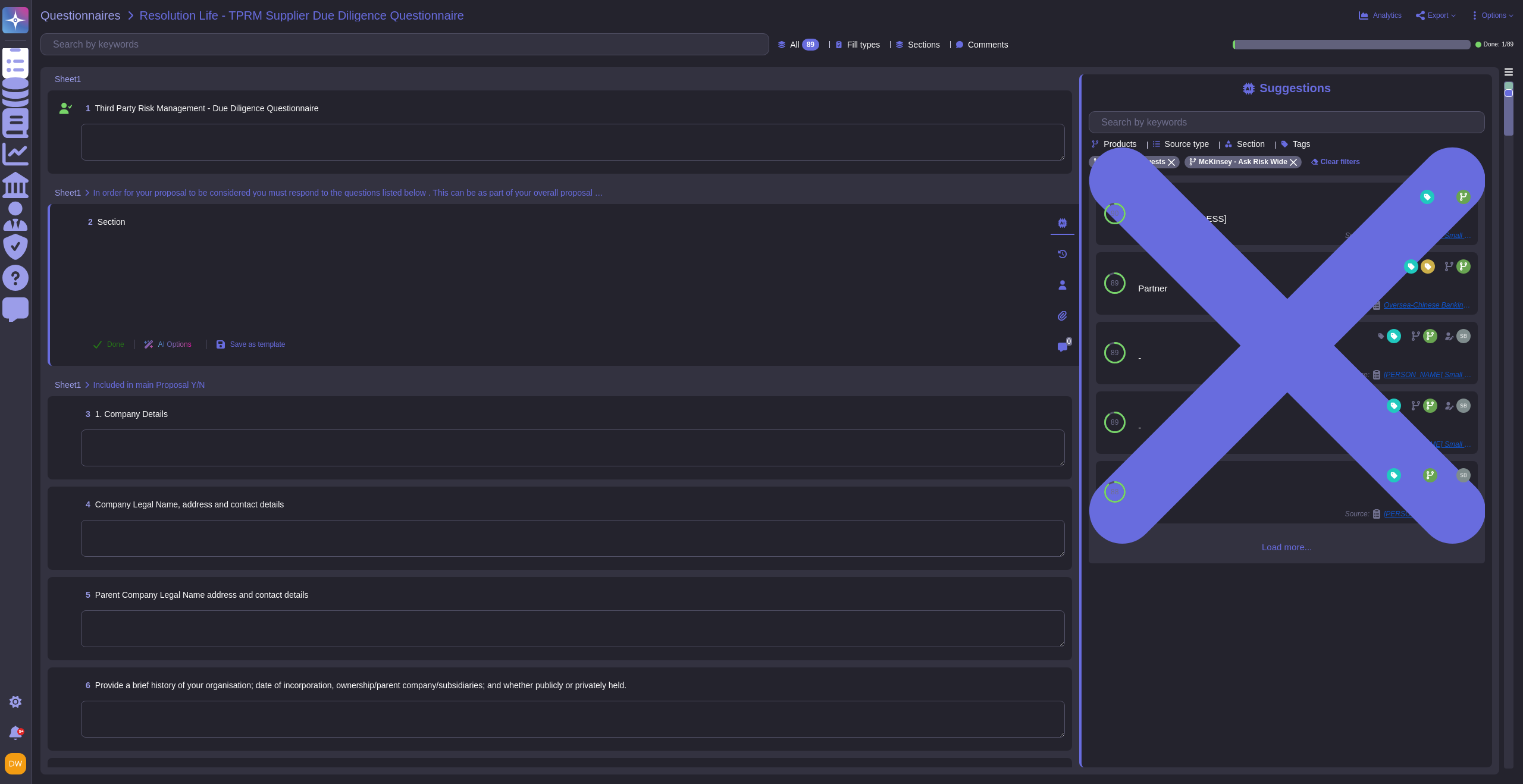
click at [114, 343] on span "Done" at bounding box center [116, 344] width 17 height 7
click at [114, 341] on span "Undo" at bounding box center [116, 342] width 17 height 7
click at [110, 339] on span "Done" at bounding box center [116, 342] width 17 height 7
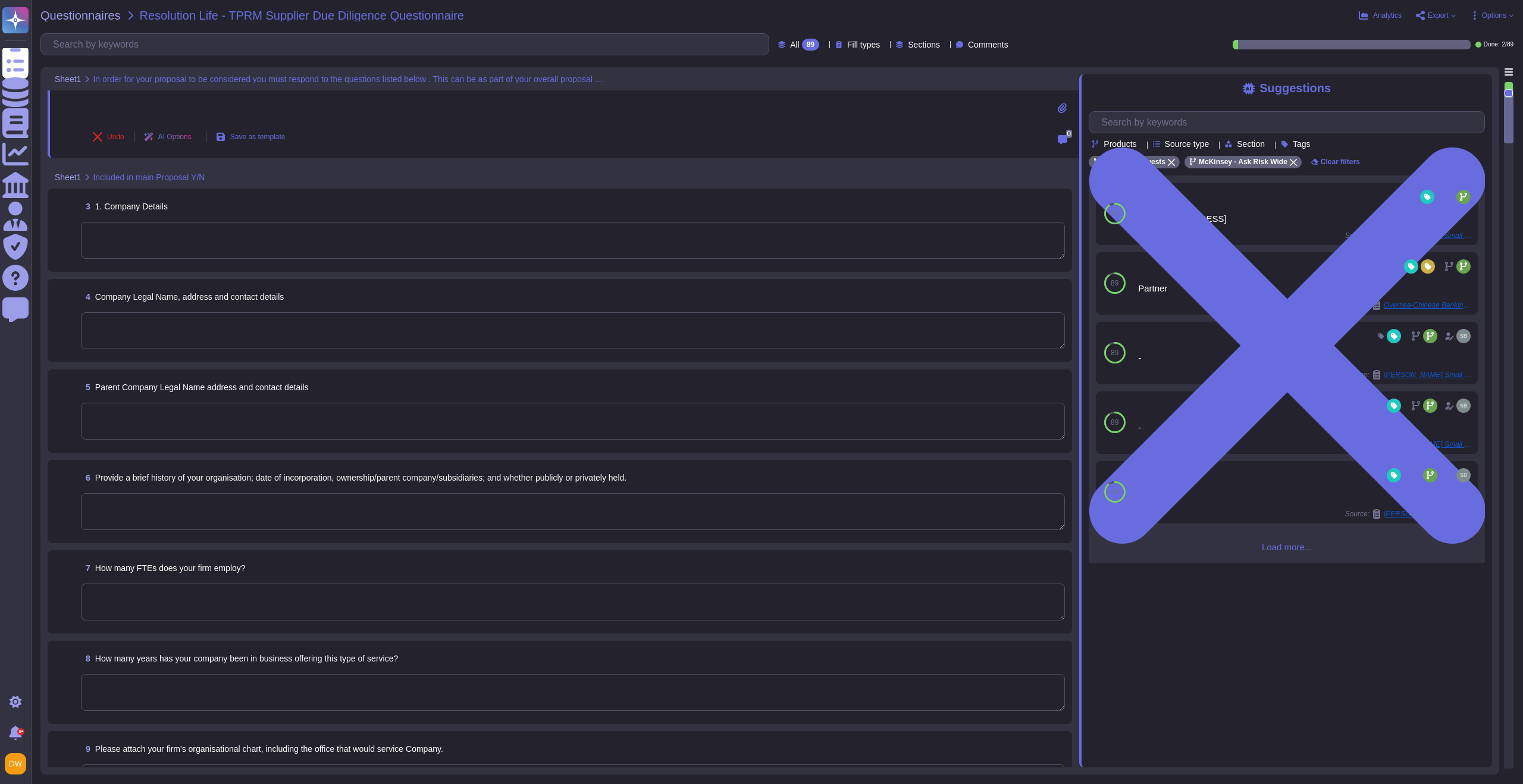
scroll to position [204, 0]
click at [144, 232] on textarea at bounding box center [573, 236] width 984 height 37
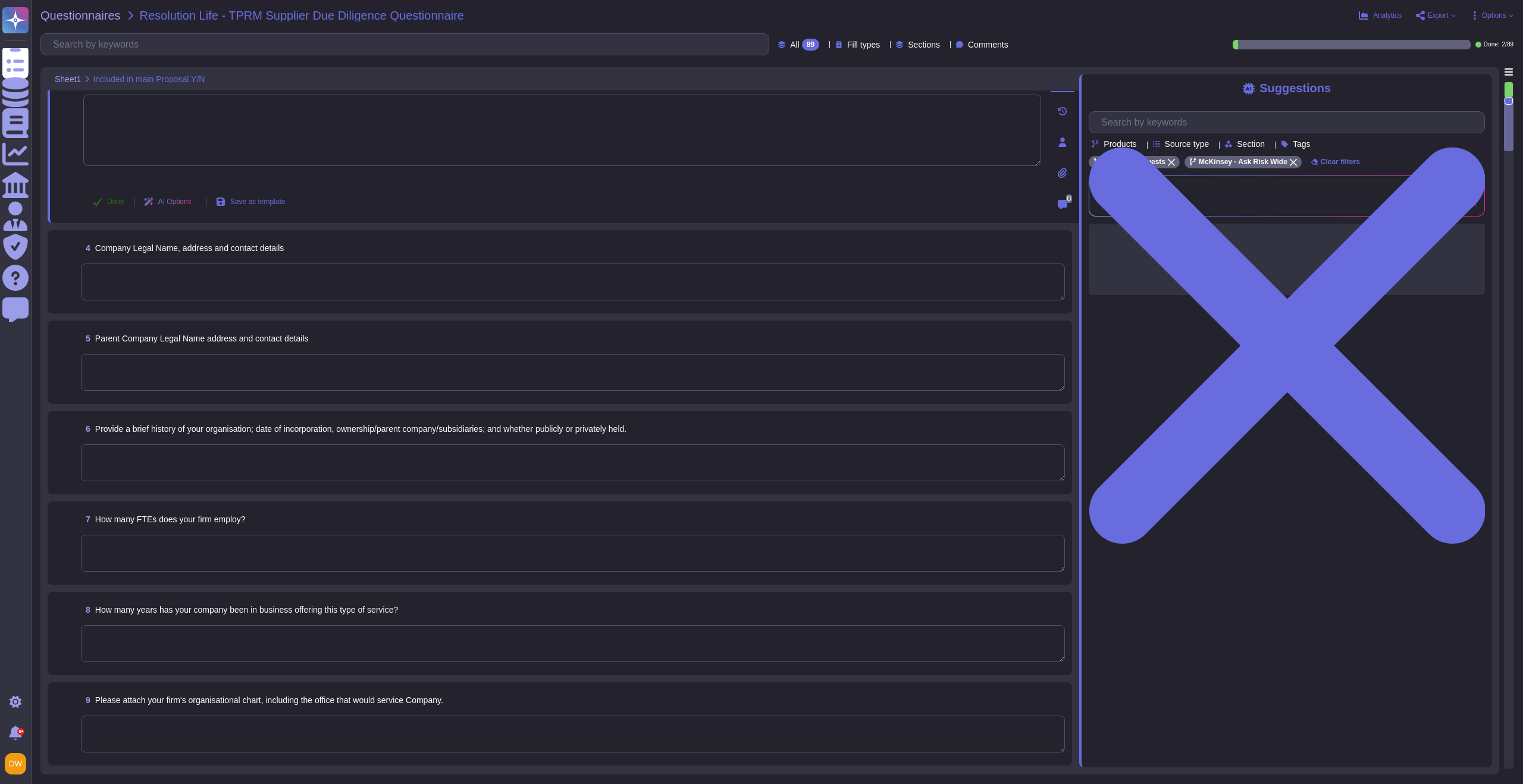
click at [103, 201] on button "Done" at bounding box center [108, 201] width 51 height 24
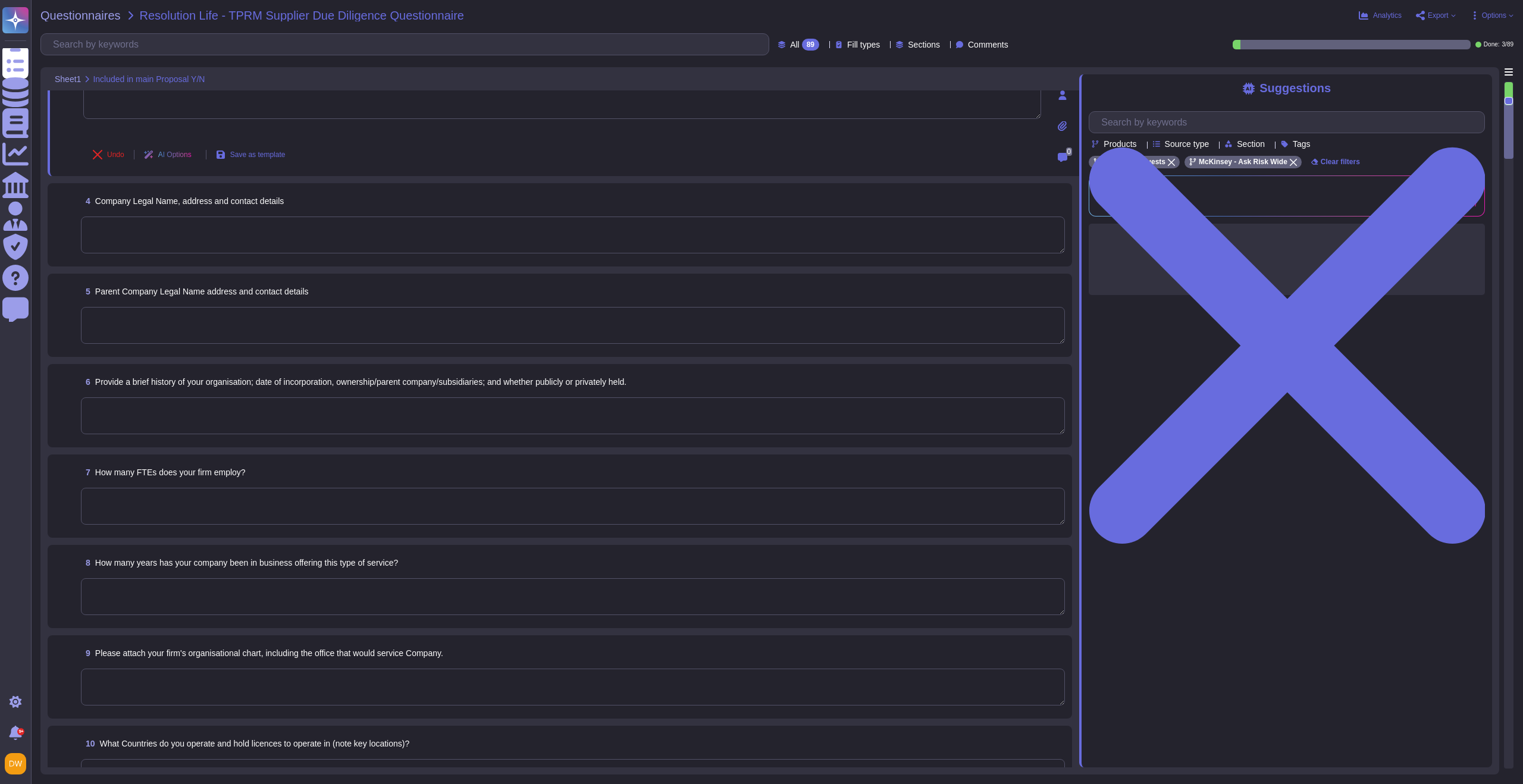
scroll to position [262, 0]
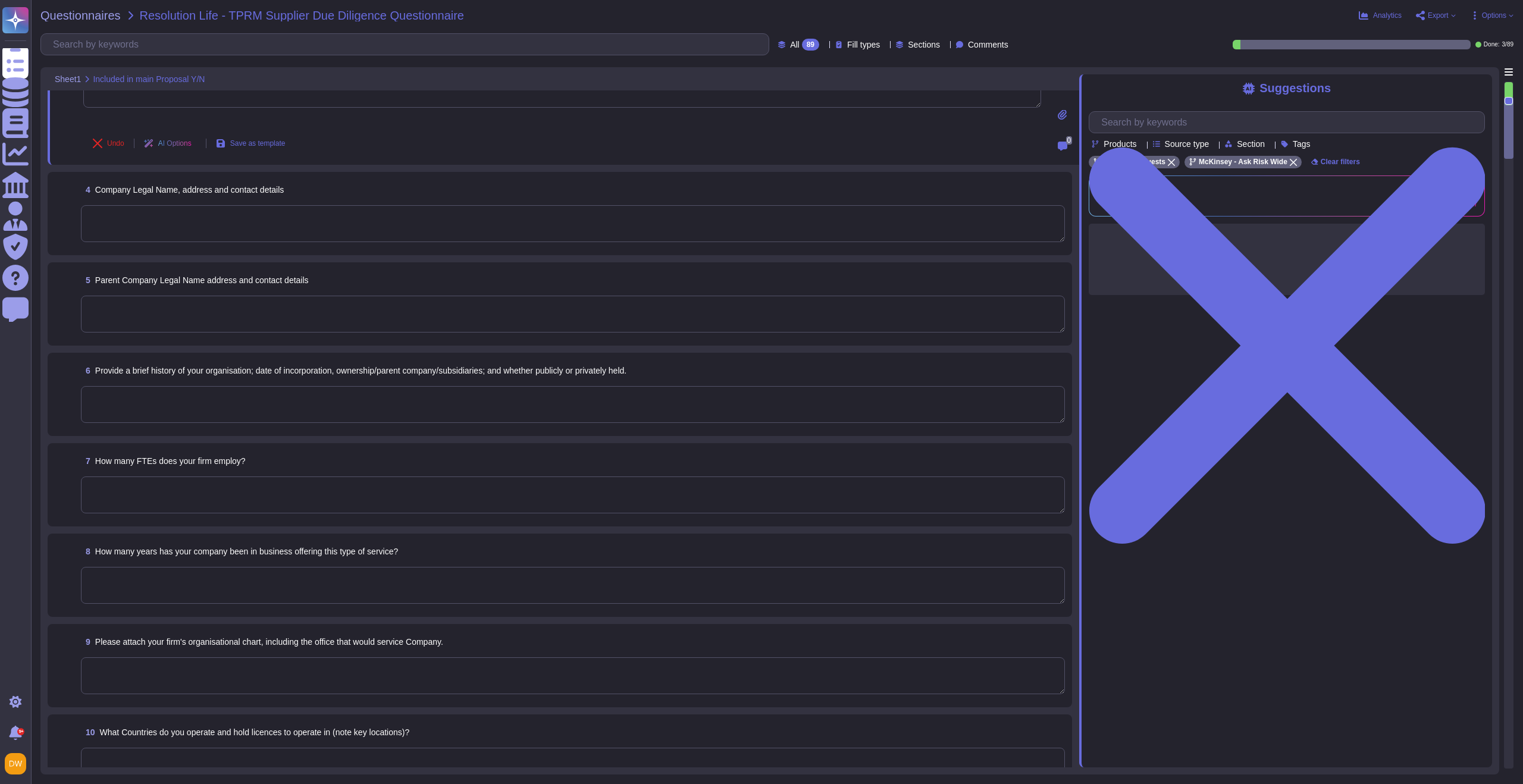
click at [167, 225] on textarea at bounding box center [573, 223] width 984 height 37
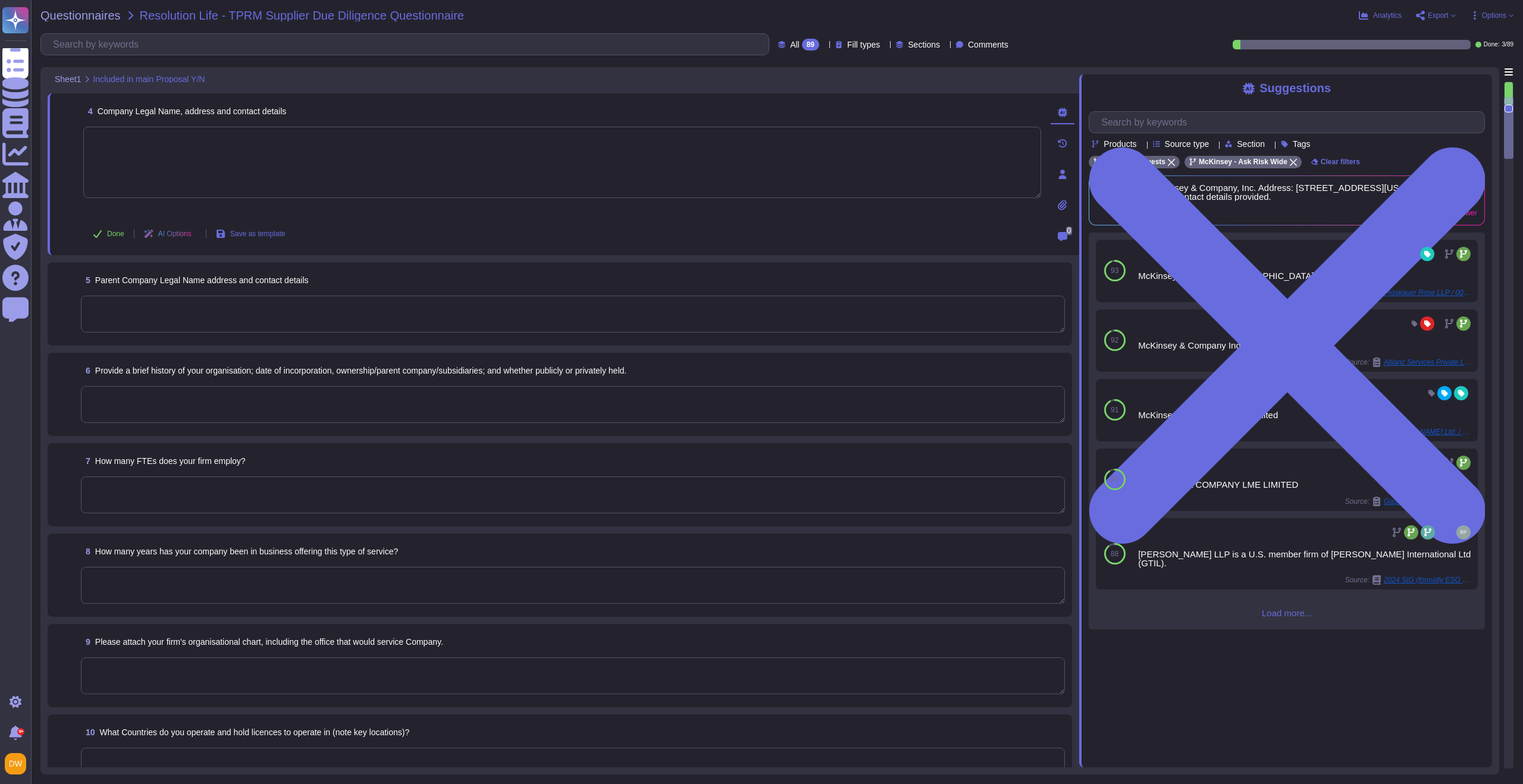
click at [1292, 628] on div "93 McKinsey & Co, Inc. [GEOGRAPHIC_DATA] Source: Proskauer Rose LLP / 000001579…" at bounding box center [1287, 431] width 396 height 397
click at [1294, 617] on span "Load more..." at bounding box center [1287, 612] width 396 height 9
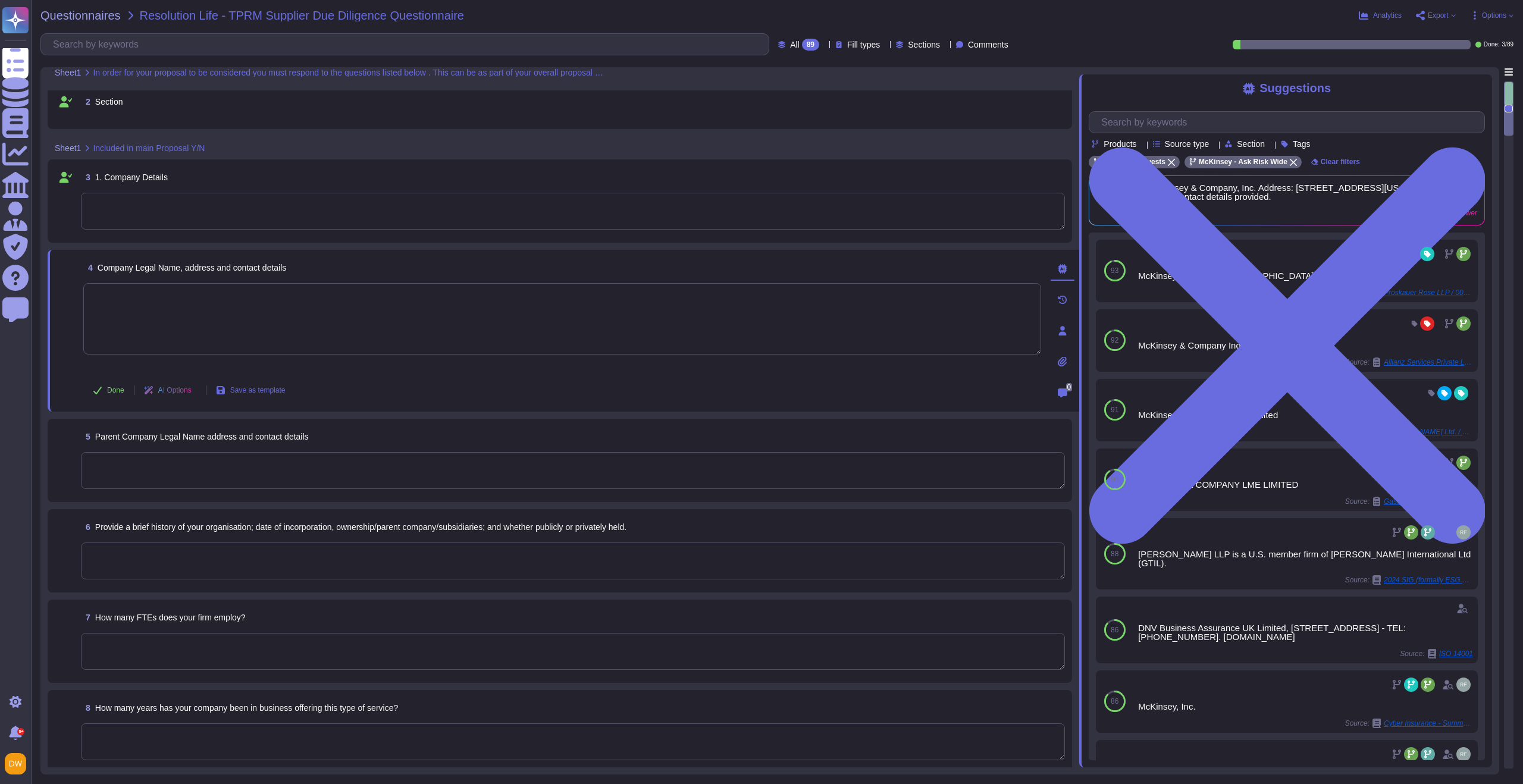
scroll to position [0, 0]
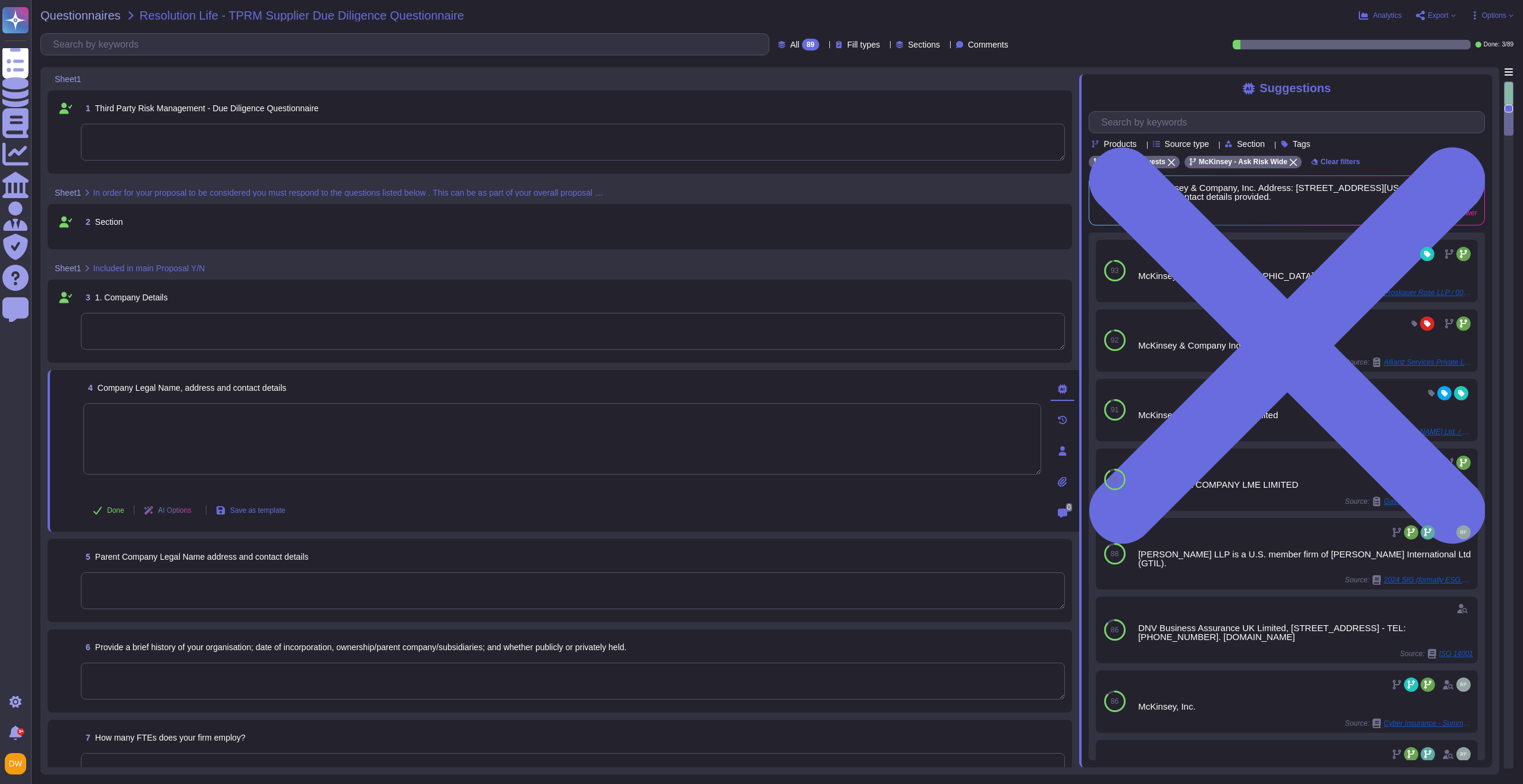
click at [187, 460] on textarea at bounding box center [562, 438] width 958 height 71
paste textarea "McKinsey & Company, Inc. [GEOGRAPHIC_DATA]. [STREET_ADDRESS], [STREET_ADDRESS][…"
click at [111, 512] on span "Done" at bounding box center [116, 510] width 17 height 7
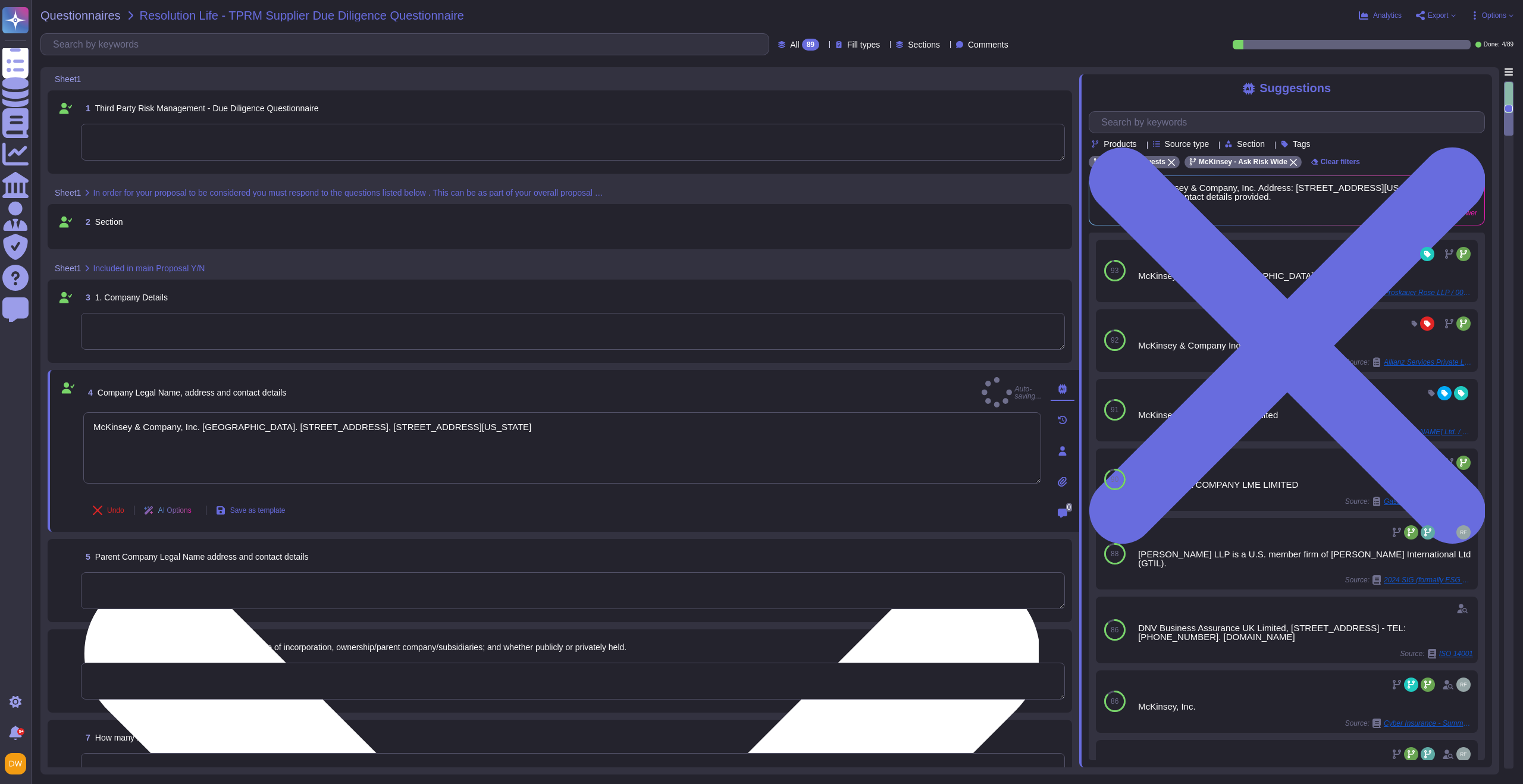
type textarea "McKinsey & Company, Inc. [GEOGRAPHIC_DATA]. [STREET_ADDRESS], [STREET_ADDRESS][…"
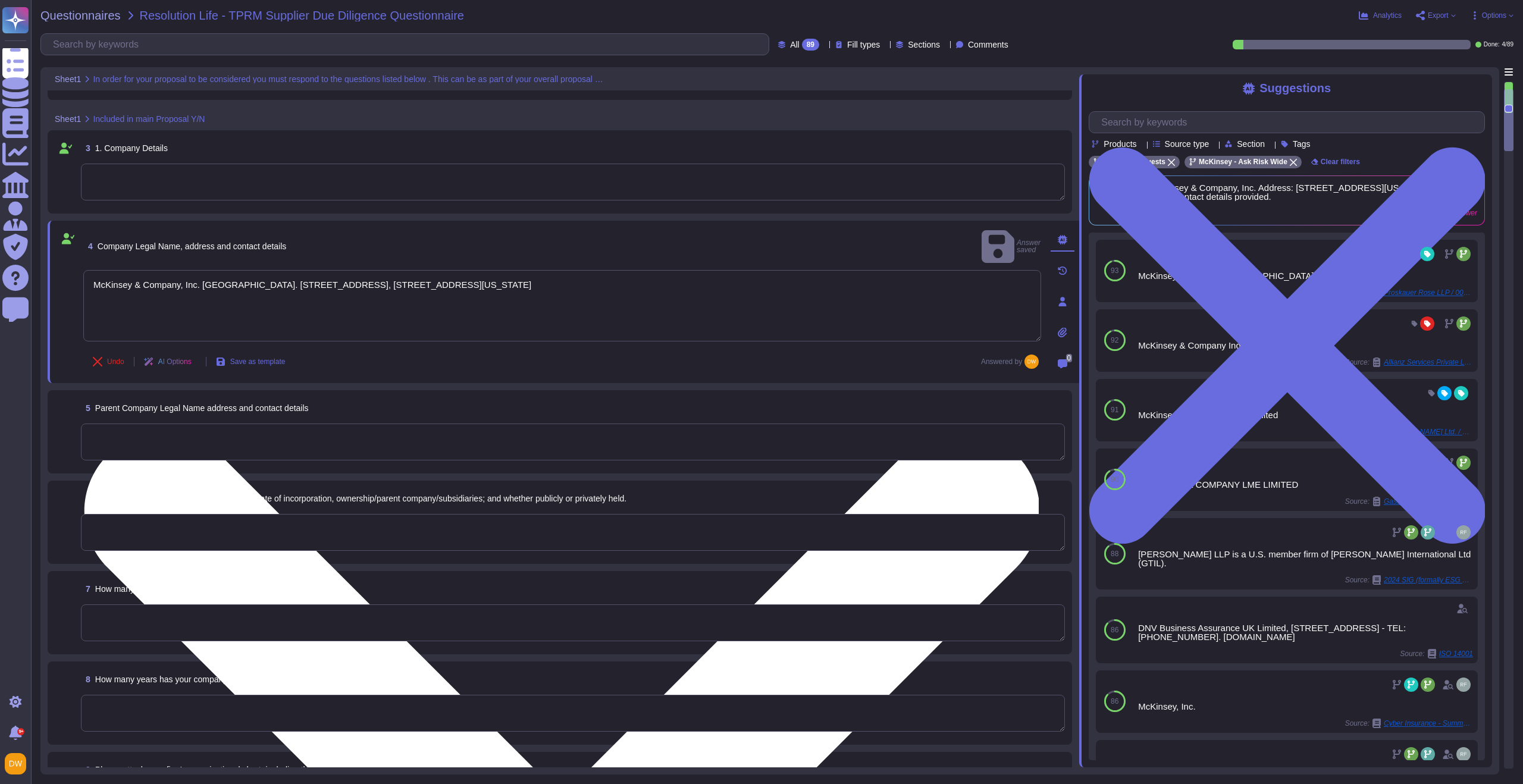
scroll to position [165, 0]
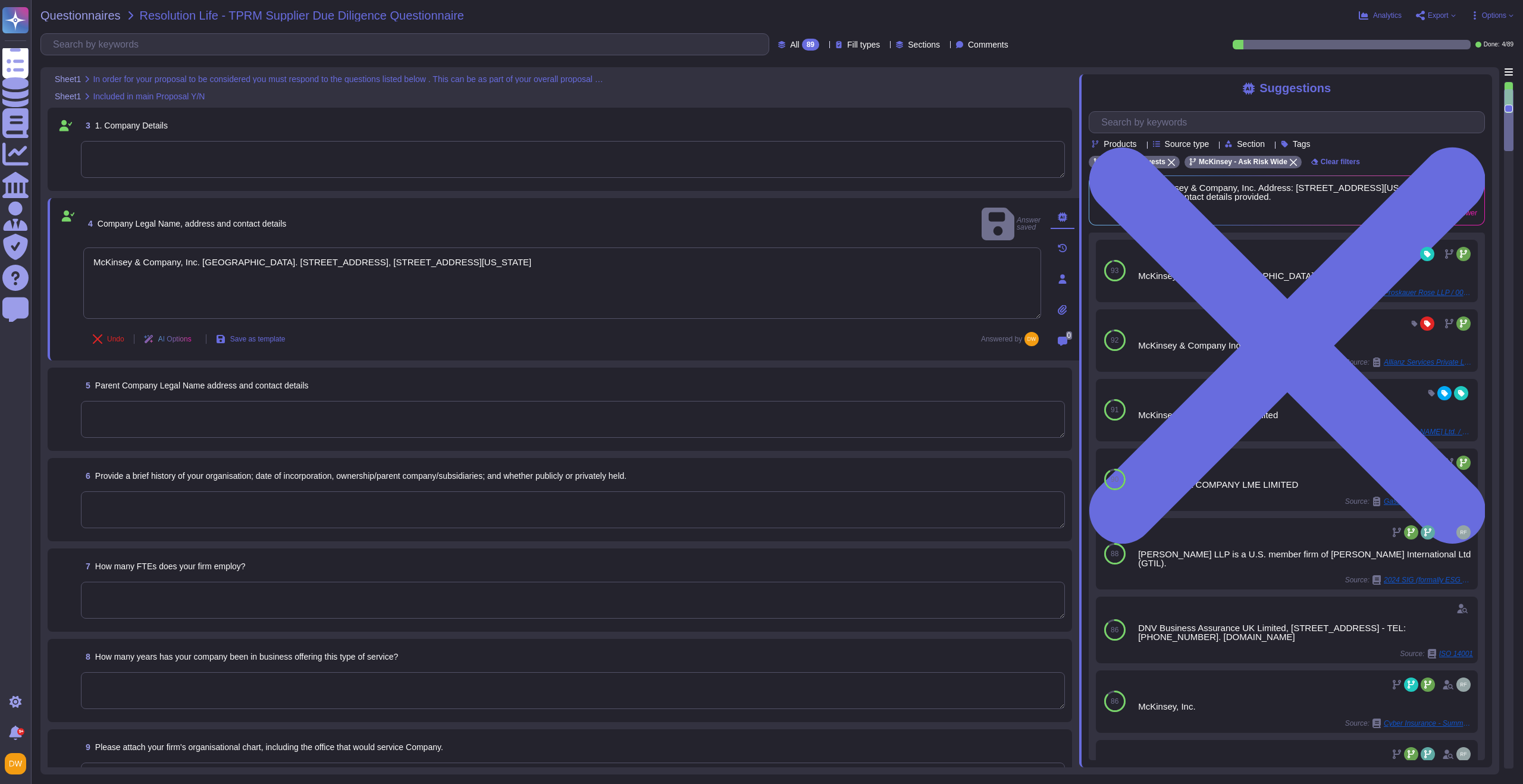
click at [175, 424] on textarea at bounding box center [573, 419] width 984 height 37
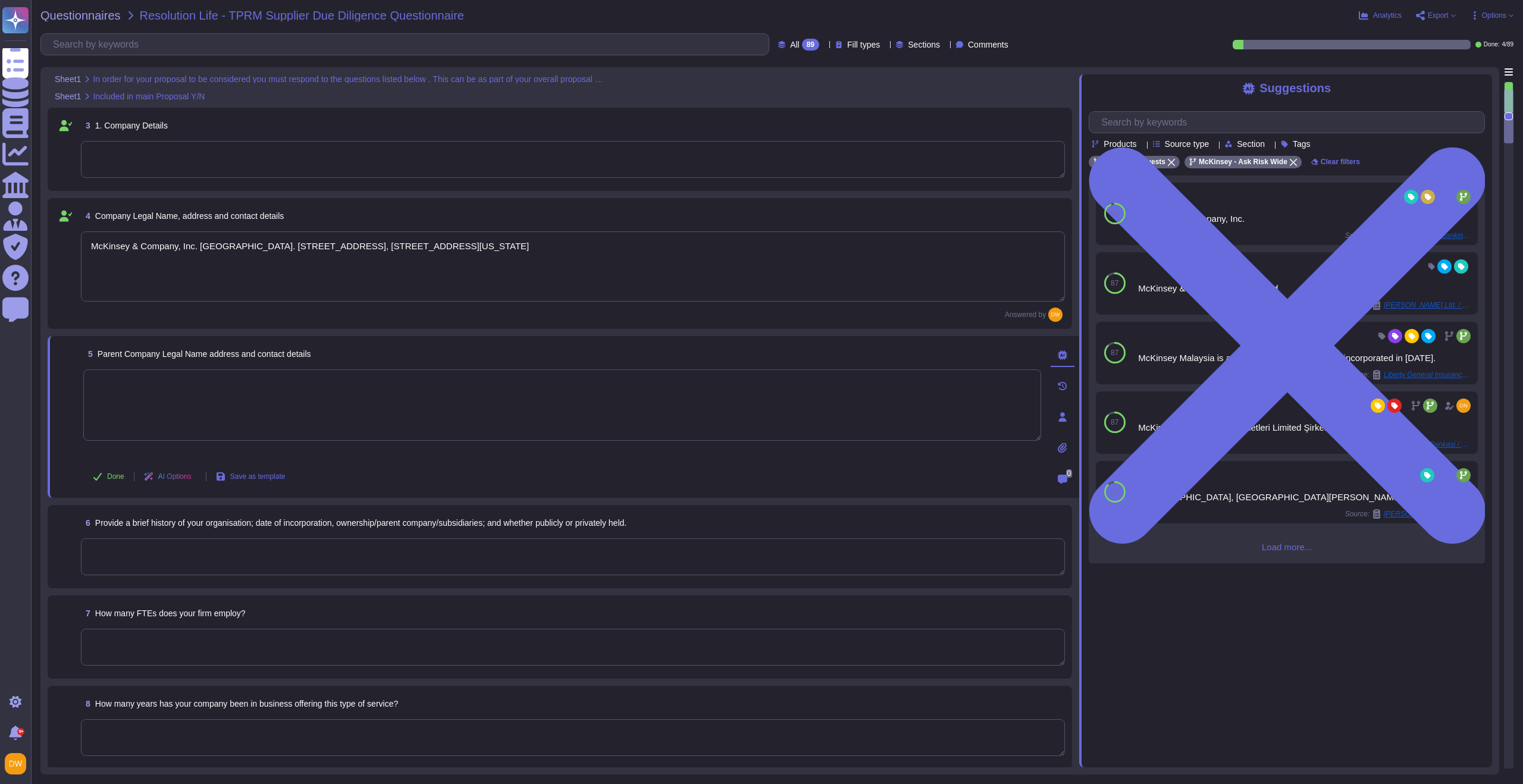
click at [259, 417] on textarea at bounding box center [562, 405] width 958 height 71
paste textarea "Mckinsey & Company, Inc. [STREET_ADDRESS]. 19808"
click at [110, 478] on span "Done" at bounding box center [116, 476] width 17 height 7
type textarea "Mckinsey & Company, Inc. [STREET_ADDRESS]. 19808"
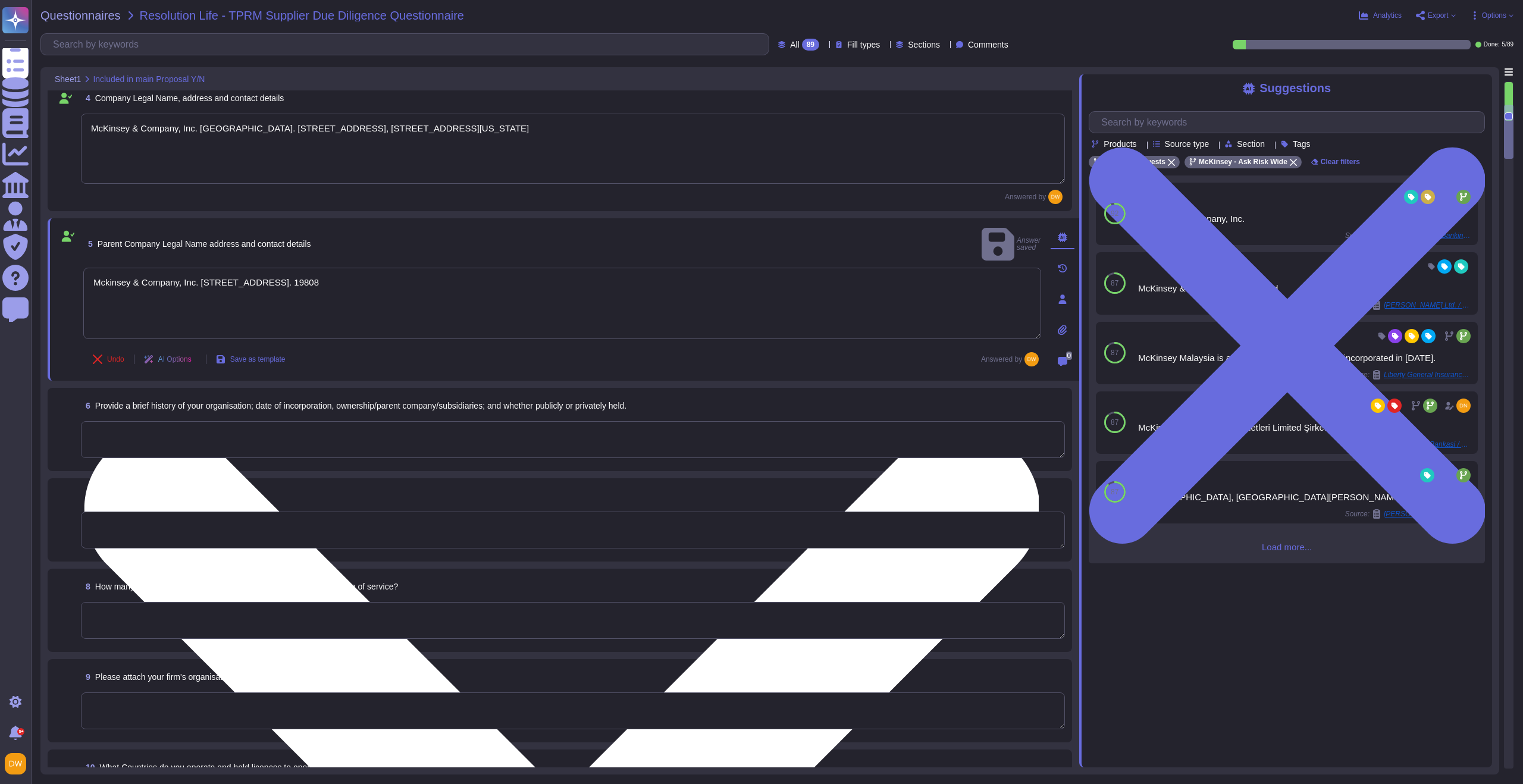
scroll to position [289, 0]
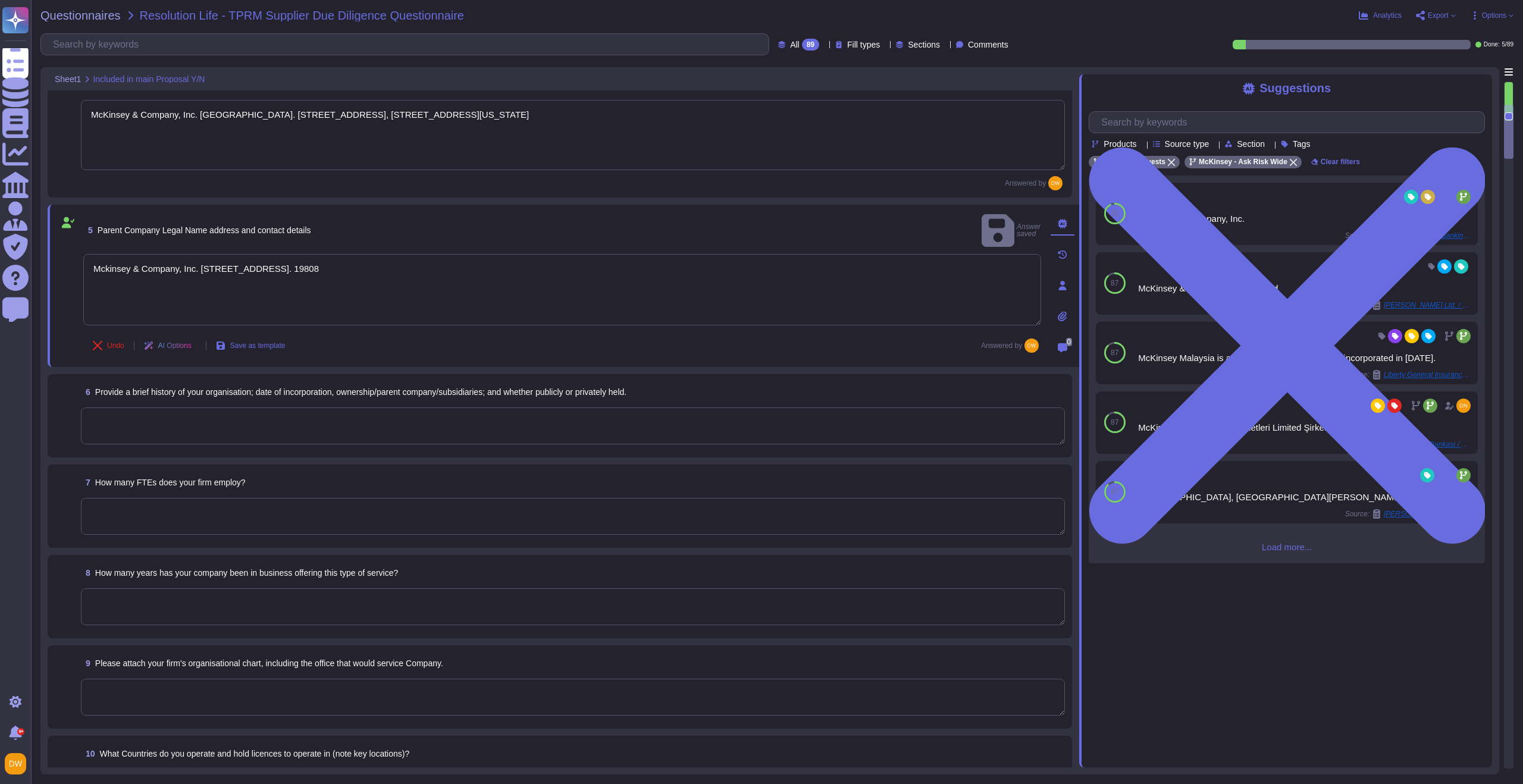
click at [246, 418] on textarea at bounding box center [573, 425] width 984 height 37
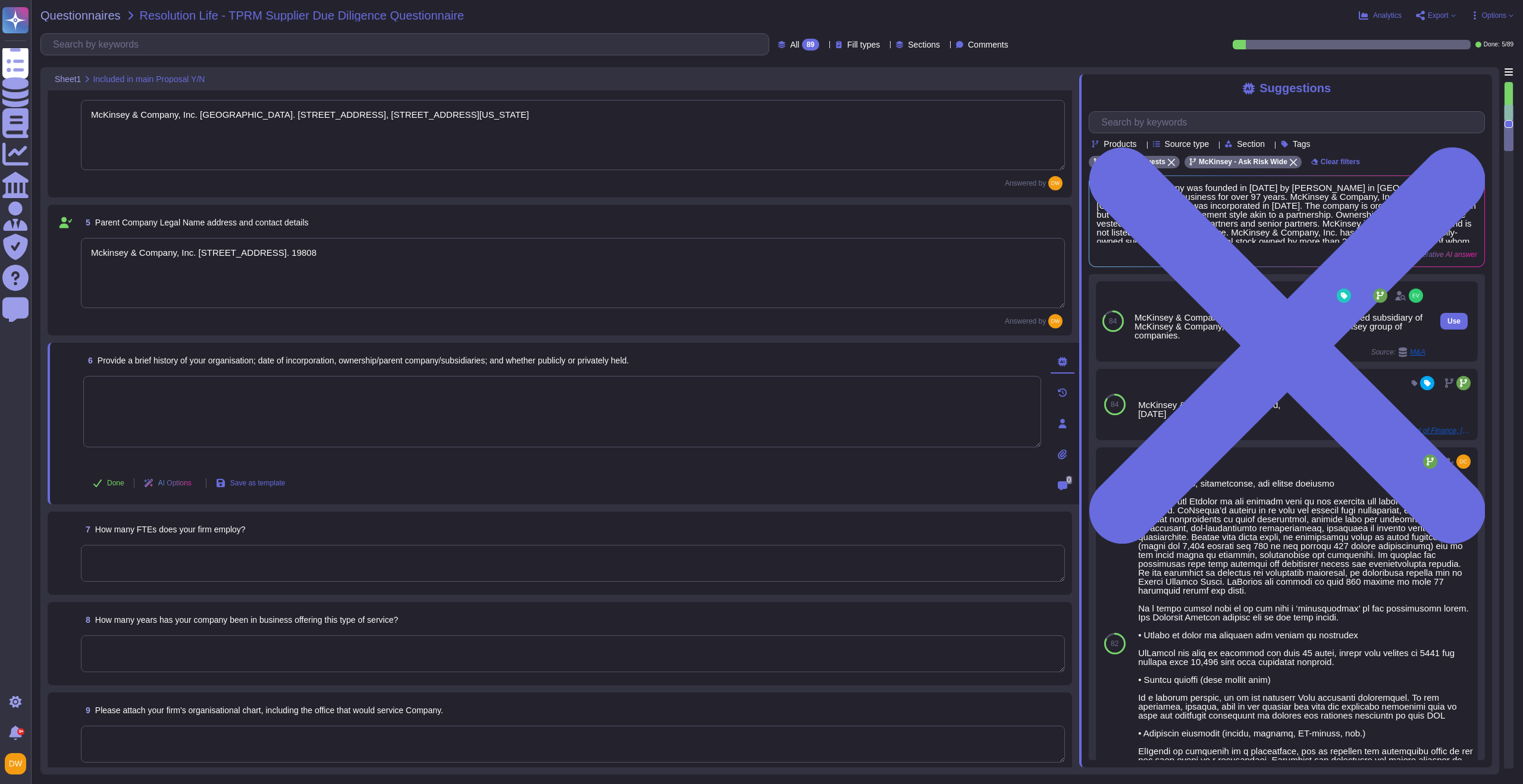
click at [1192, 316] on div "McKinsey & Company, Inc. United States is a wholly-owned subsidiary of McKinsey…" at bounding box center [1280, 326] width 291 height 27
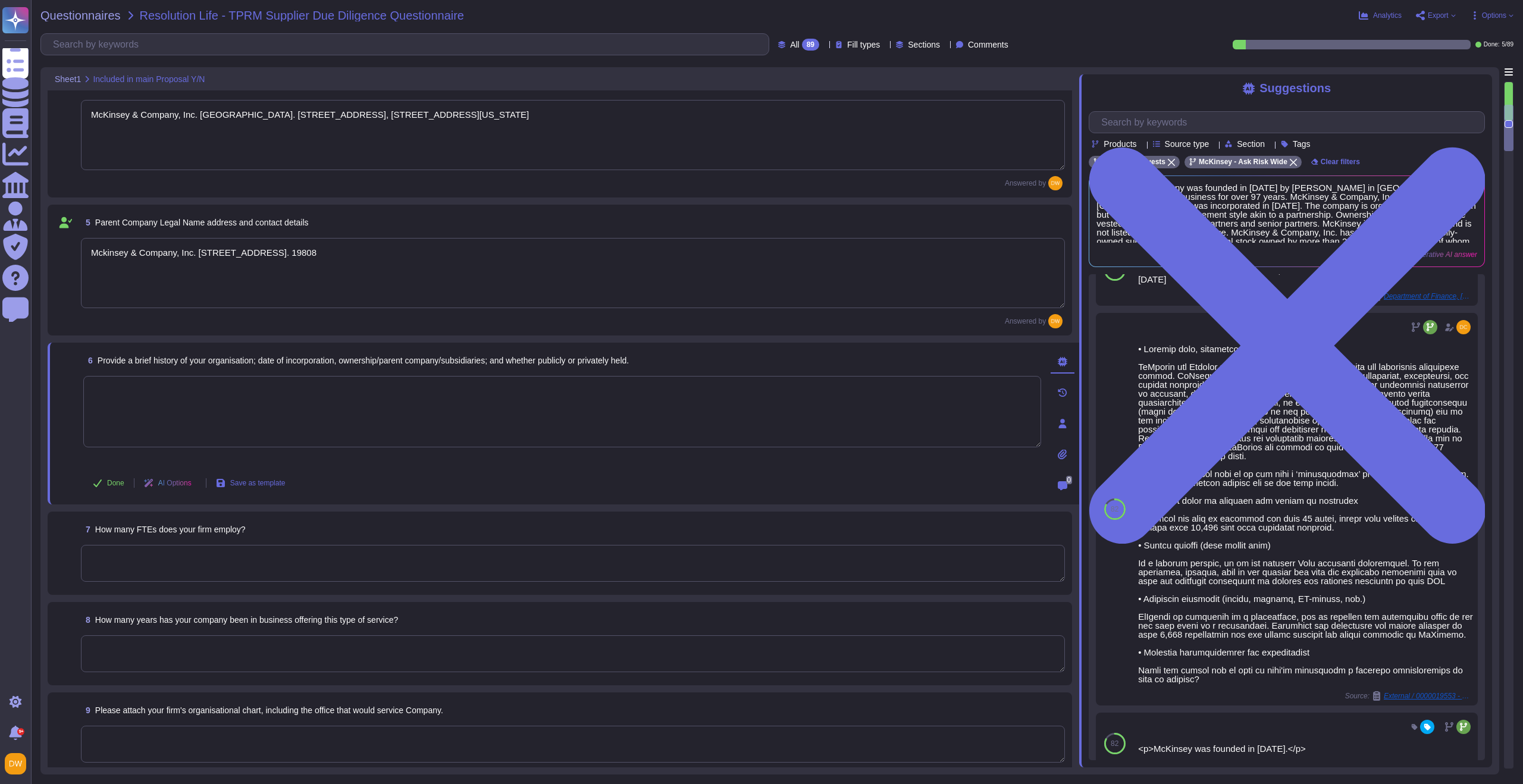
scroll to position [135, 0]
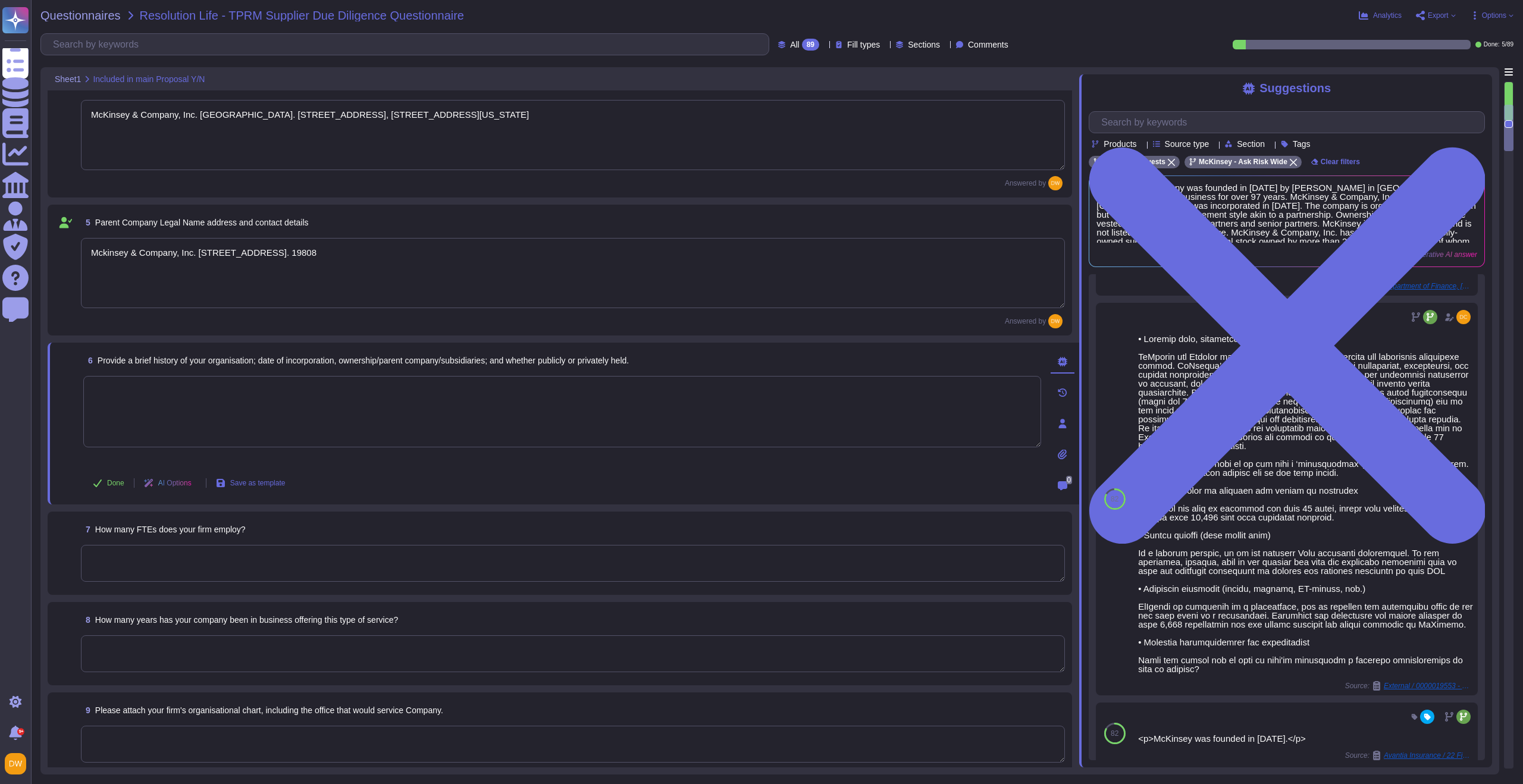
click at [299, 409] on textarea at bounding box center [562, 412] width 958 height 71
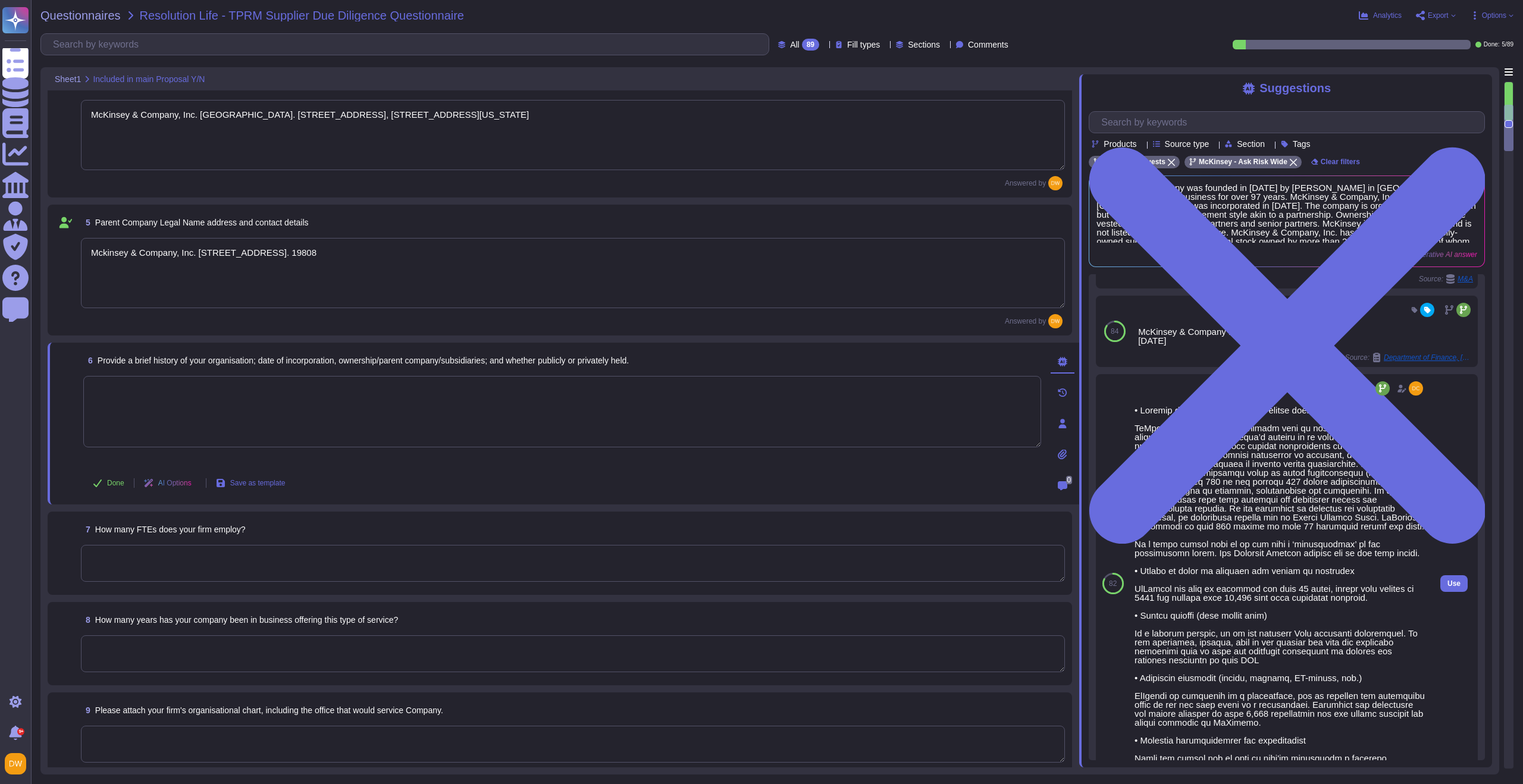
scroll to position [64, 0]
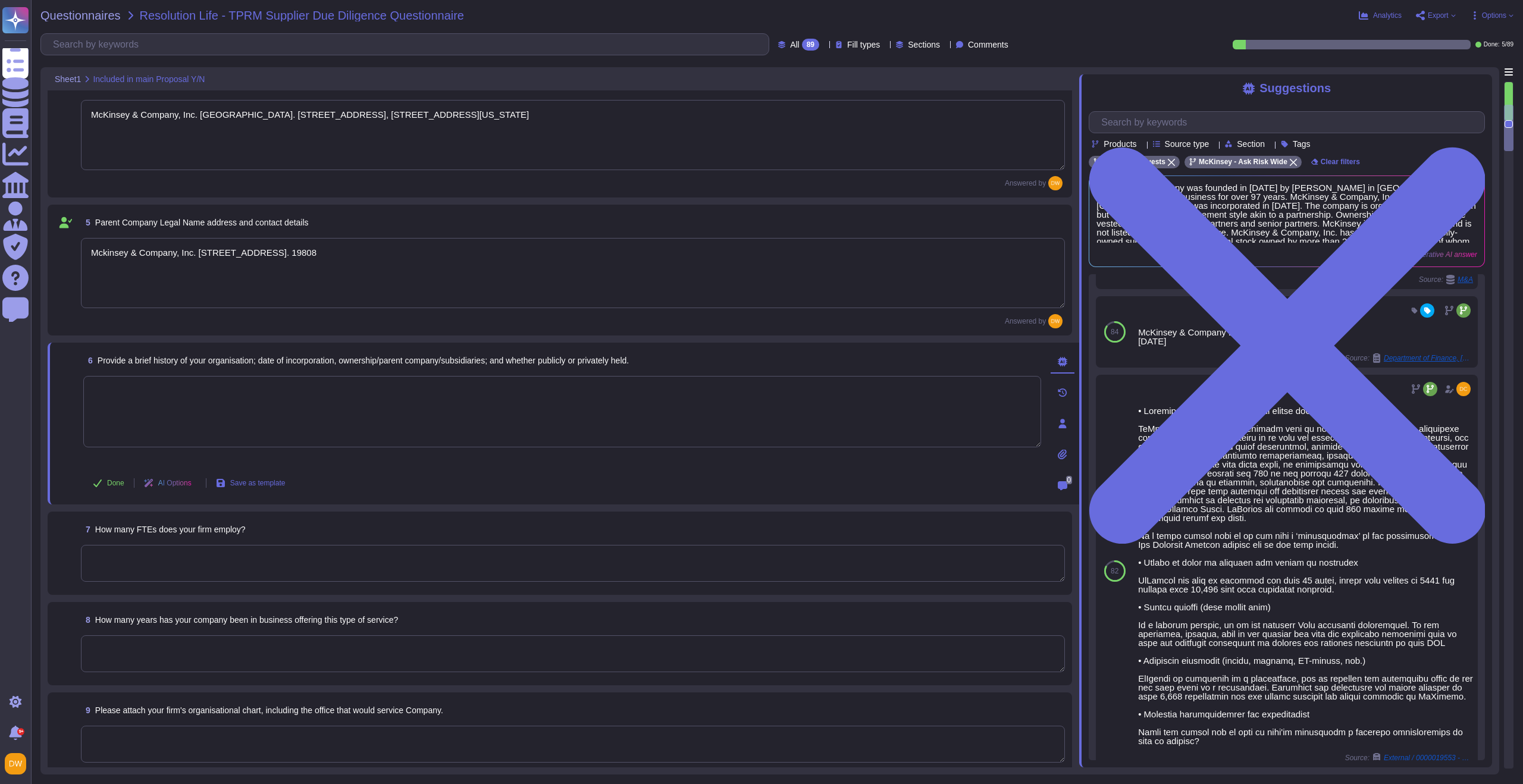
click at [221, 410] on textarea at bounding box center [562, 412] width 958 height 71
paste textarea "Mckinsey & Company, Inc. United States is an indirect wholly-owned subsidiary o…"
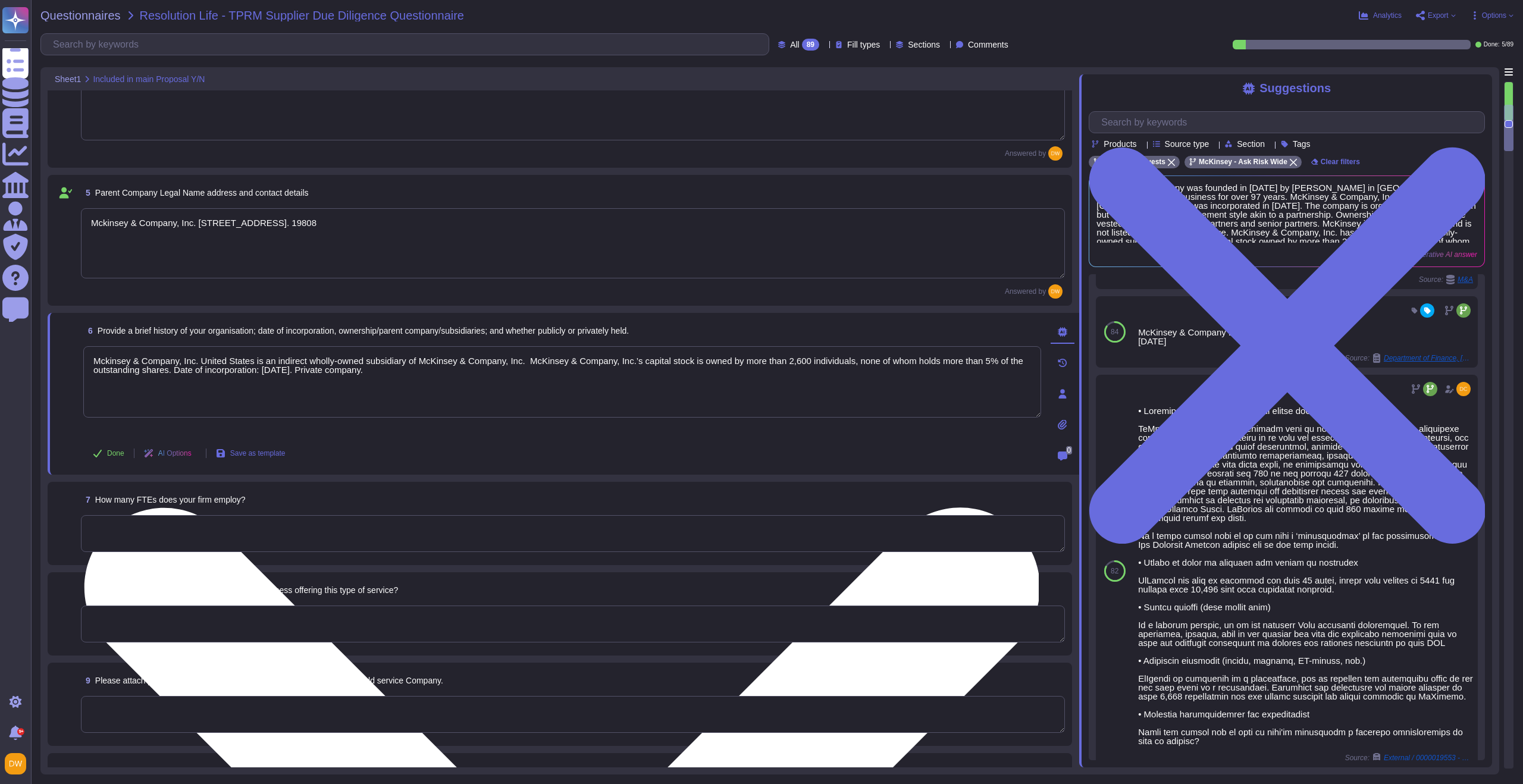
scroll to position [336, 0]
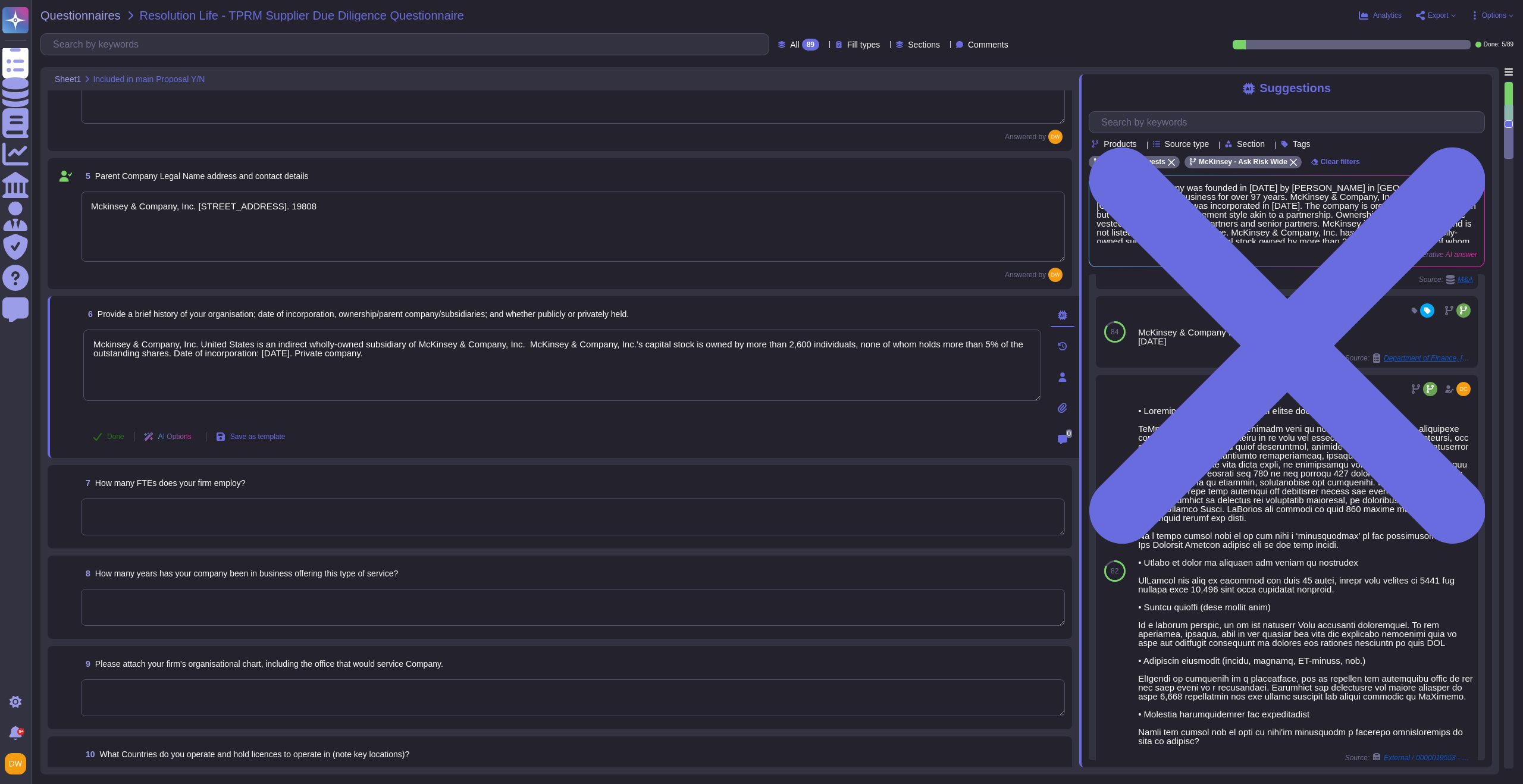
type textarea "Mckinsey & Company, Inc. United States is an indirect wholly-owned subsidiary o…"
click at [105, 436] on button "Done" at bounding box center [108, 437] width 51 height 24
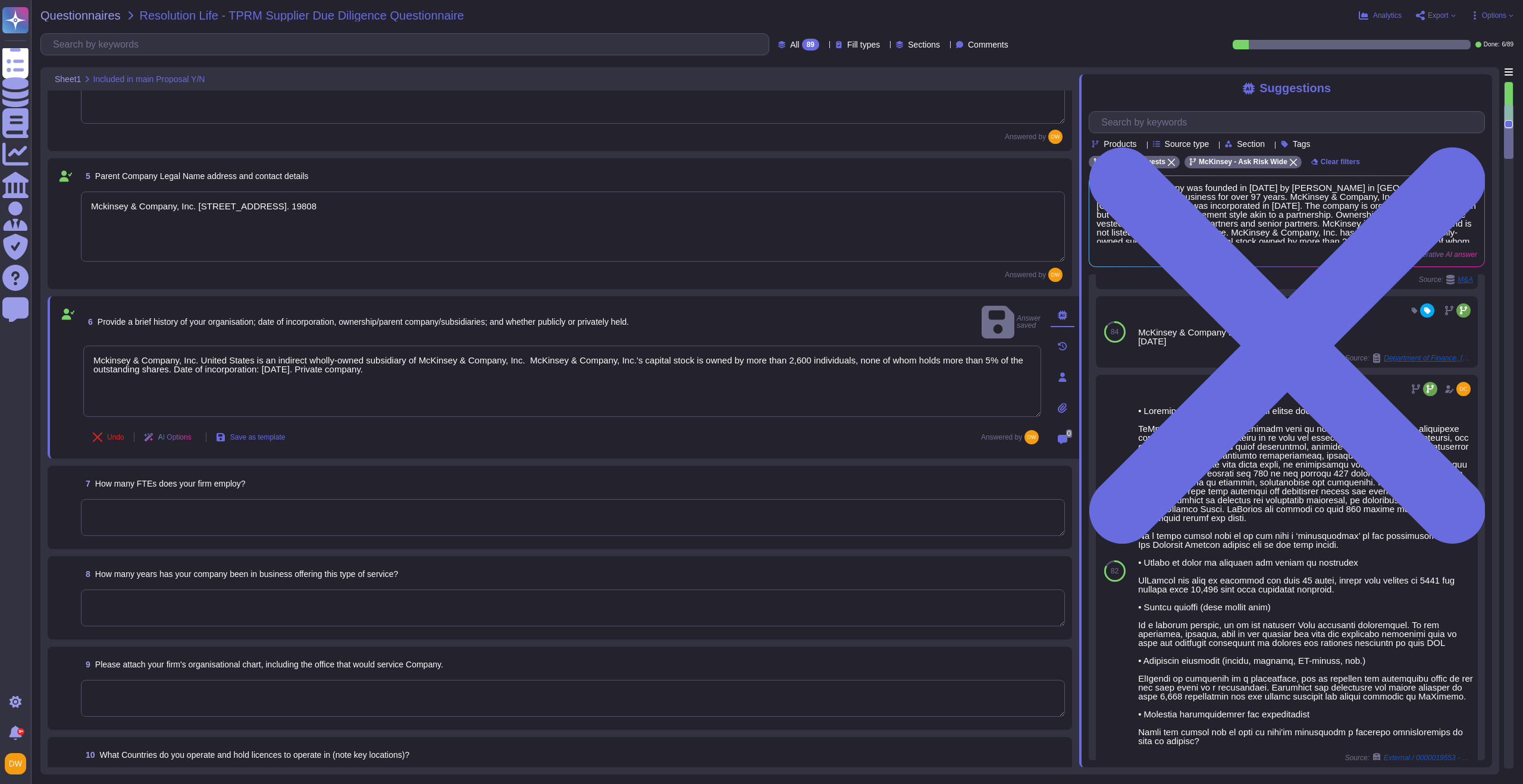
click at [152, 505] on textarea at bounding box center [573, 517] width 984 height 37
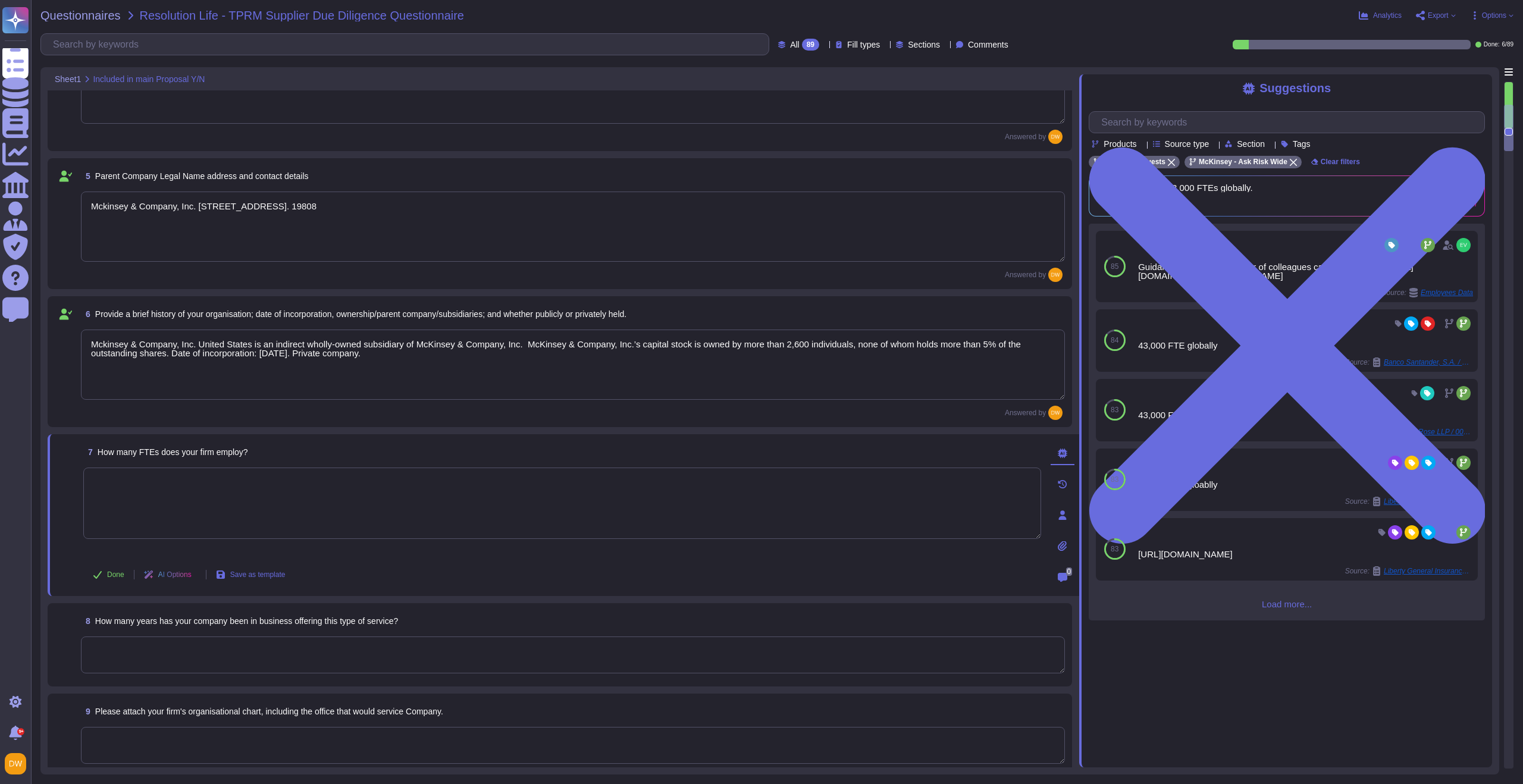
paste textarea "~36,000"
type textarea "~36,000"
click at [107, 572] on span "Done" at bounding box center [116, 574] width 17 height 7
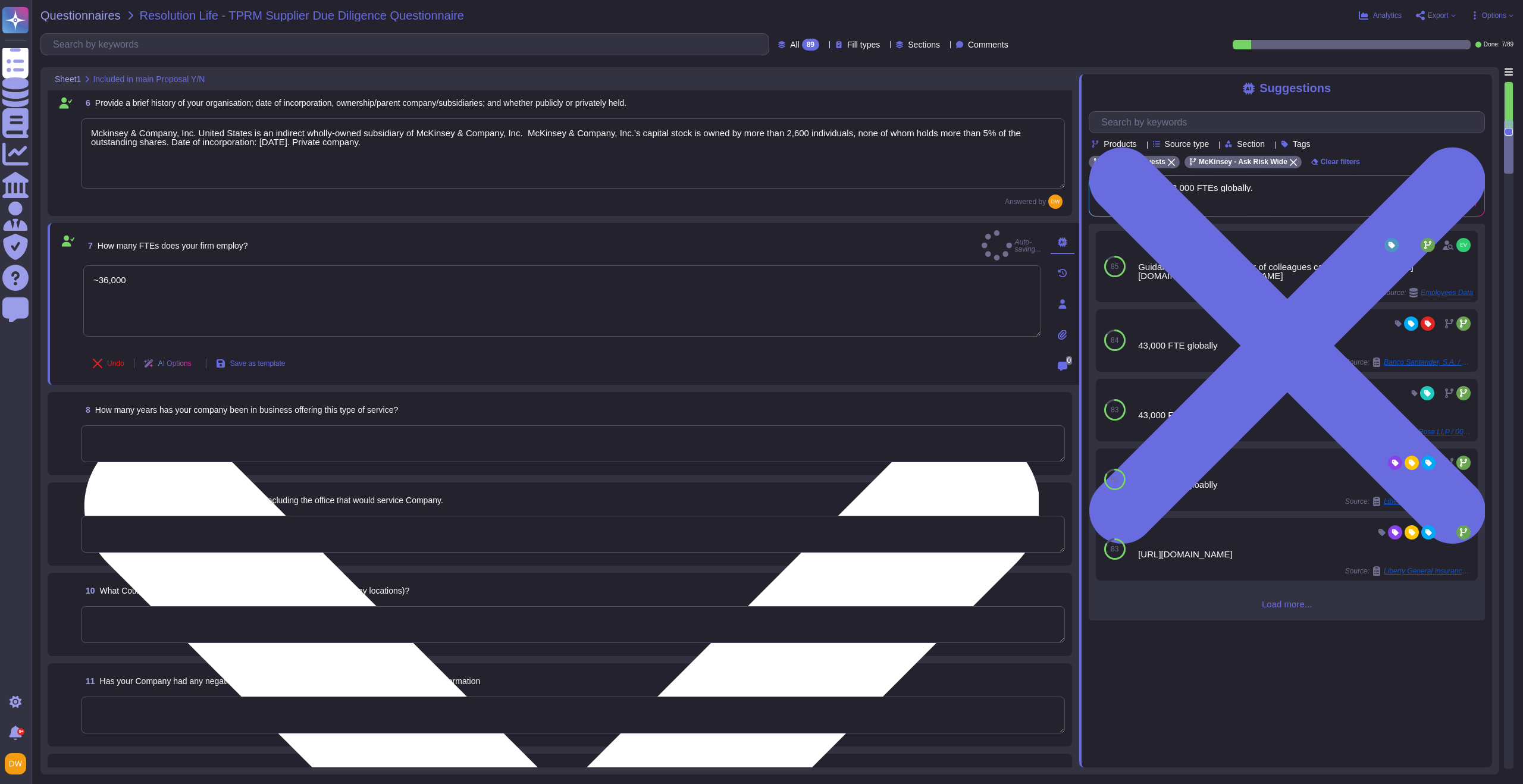
scroll to position [607, 0]
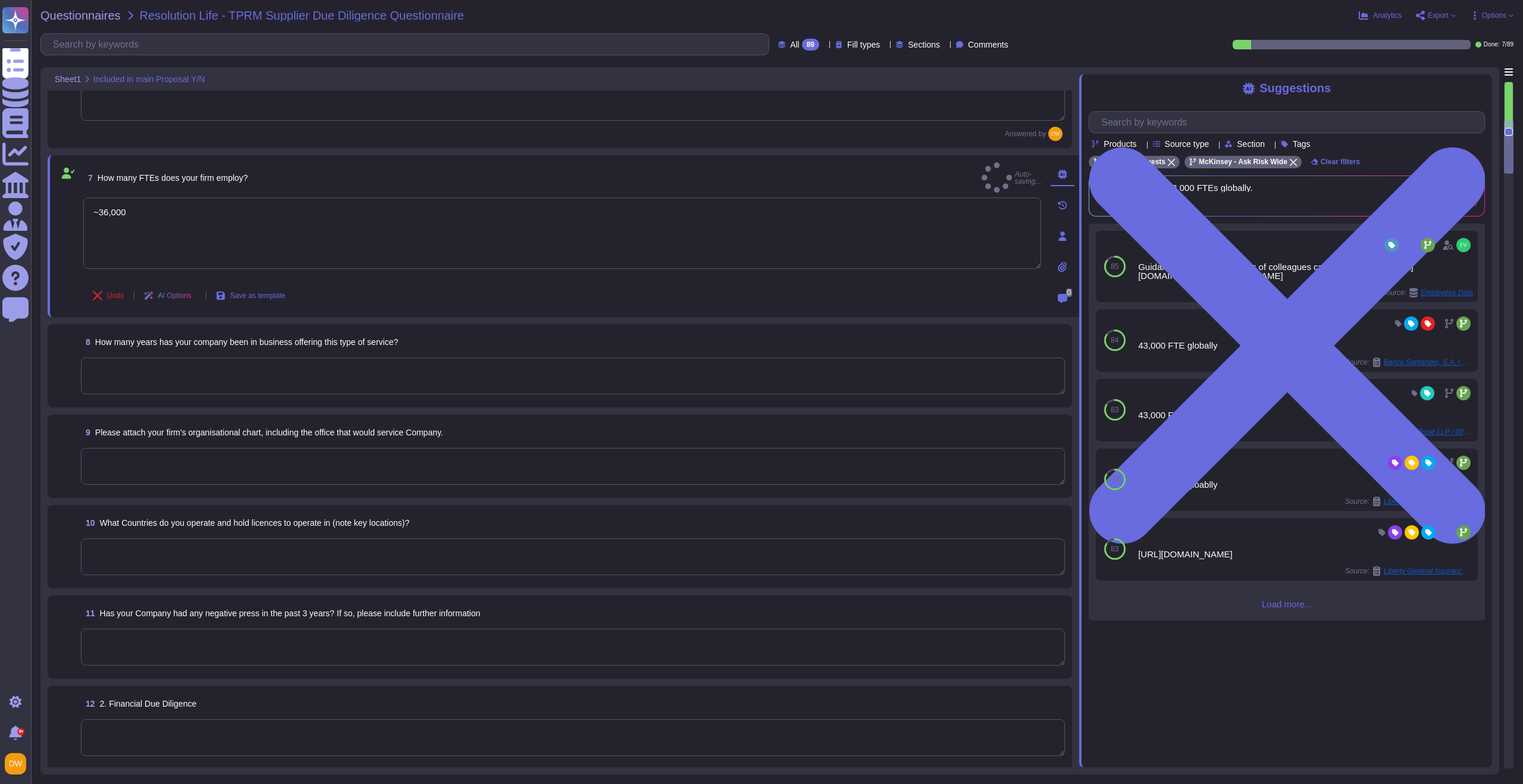
click at [237, 390] on textarea at bounding box center [573, 375] width 984 height 37
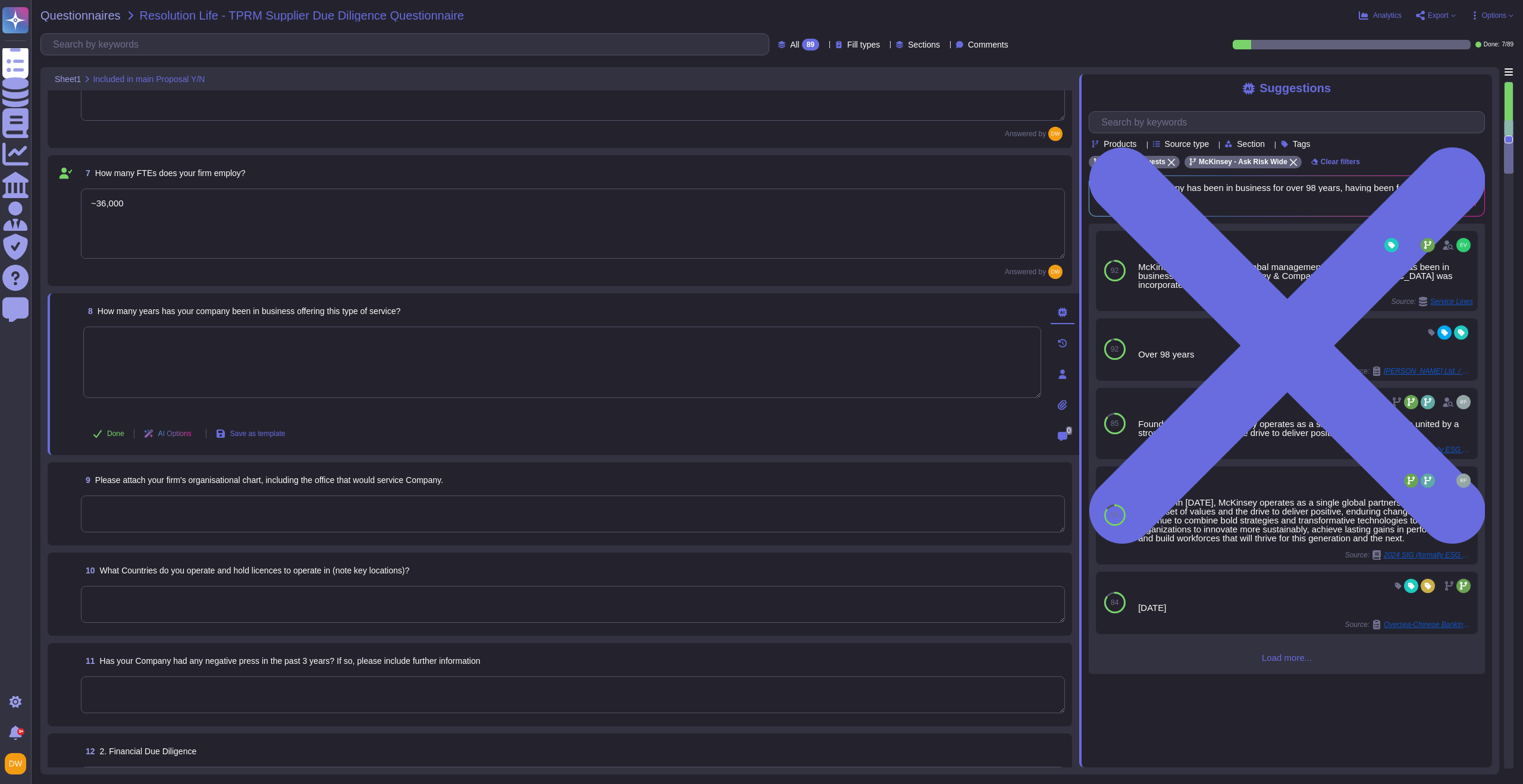
click at [377, 361] on textarea at bounding box center [562, 362] width 958 height 71
type textarea "99 years"
click at [107, 430] on button "Done" at bounding box center [108, 433] width 51 height 24
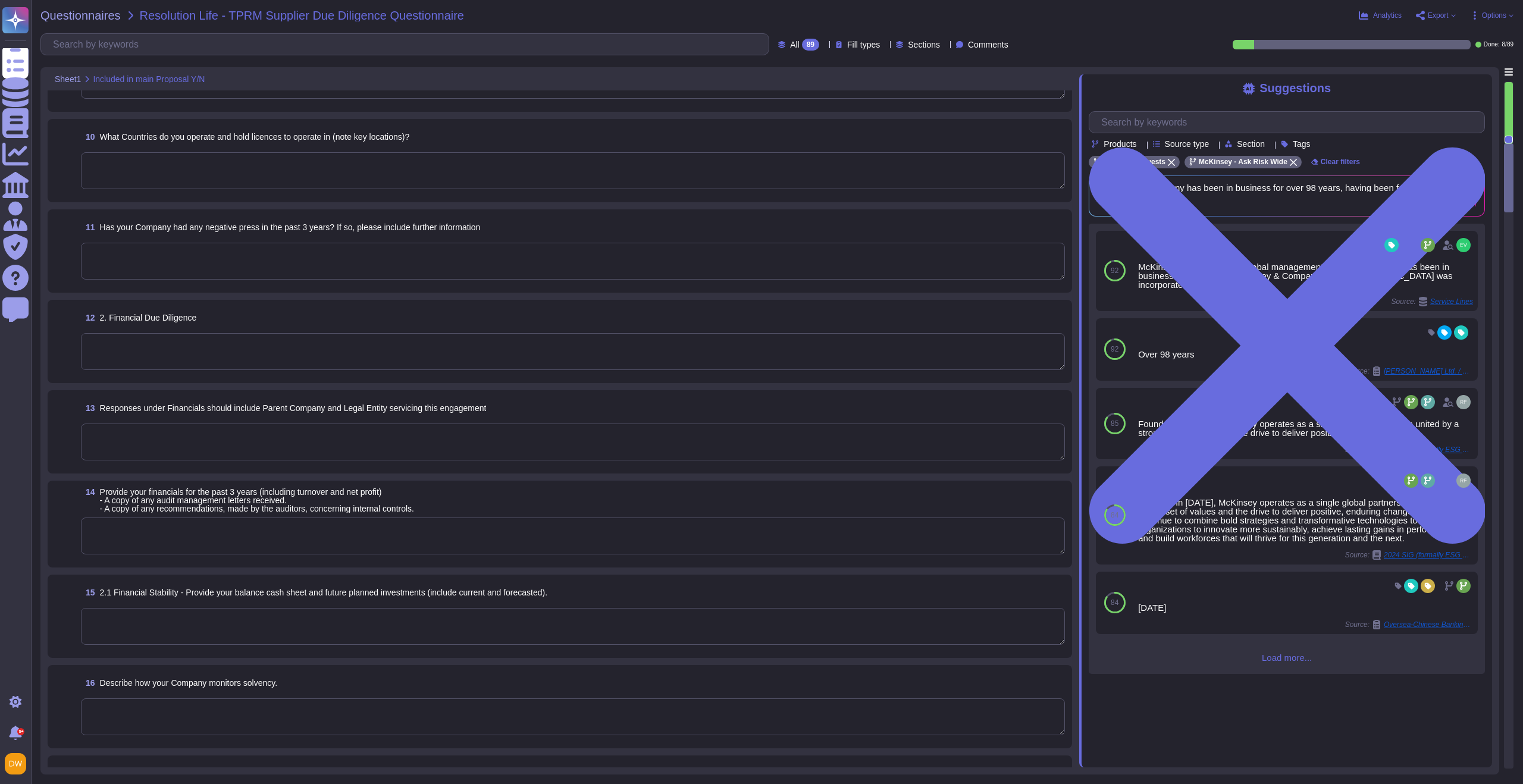
click at [304, 299] on div "12 2. Financial Due Diligence" at bounding box center [560, 341] width 1024 height 83
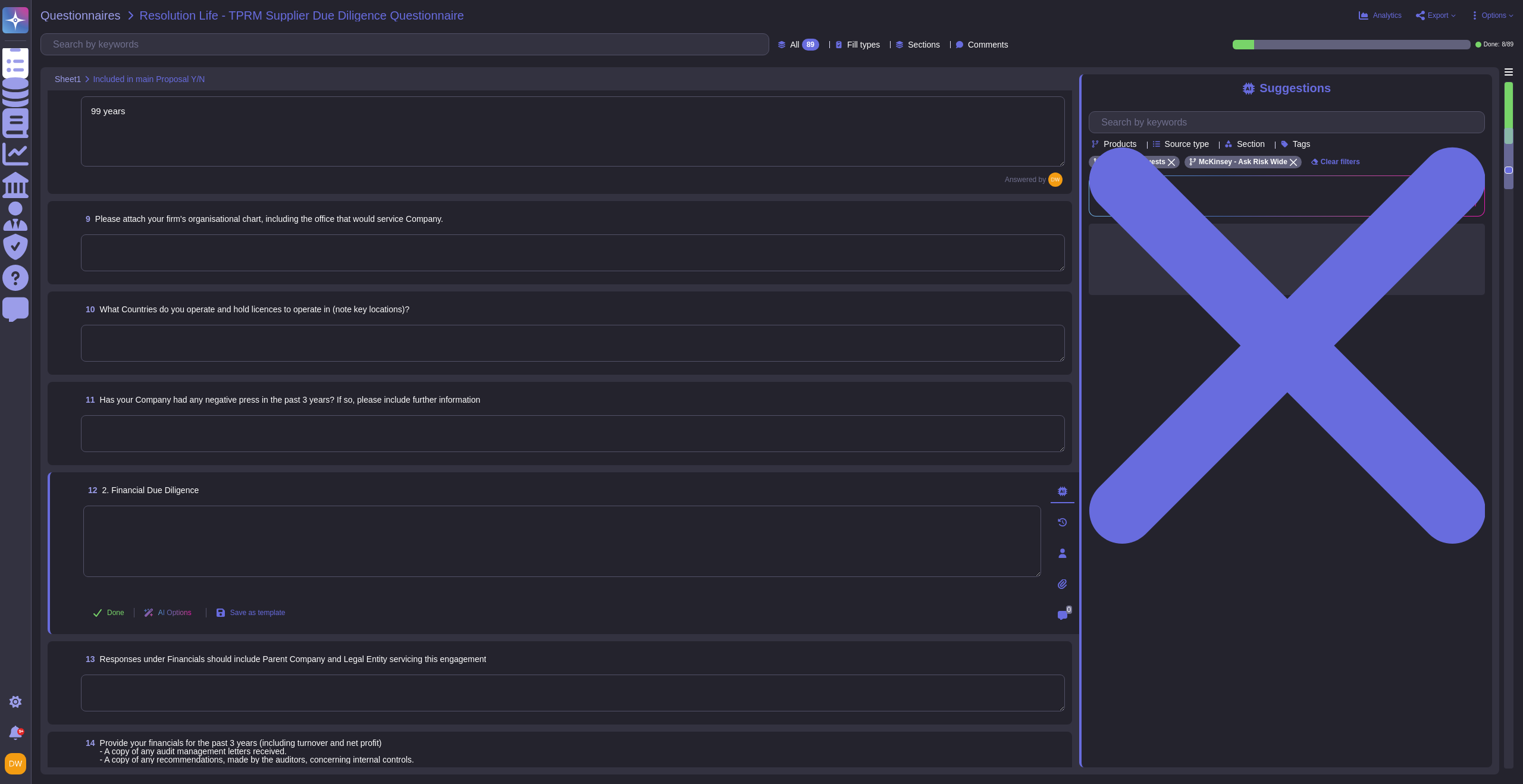
type textarea "Mckinsey & Company, Inc. United States is an indirect wholly-owned subsidiary o…"
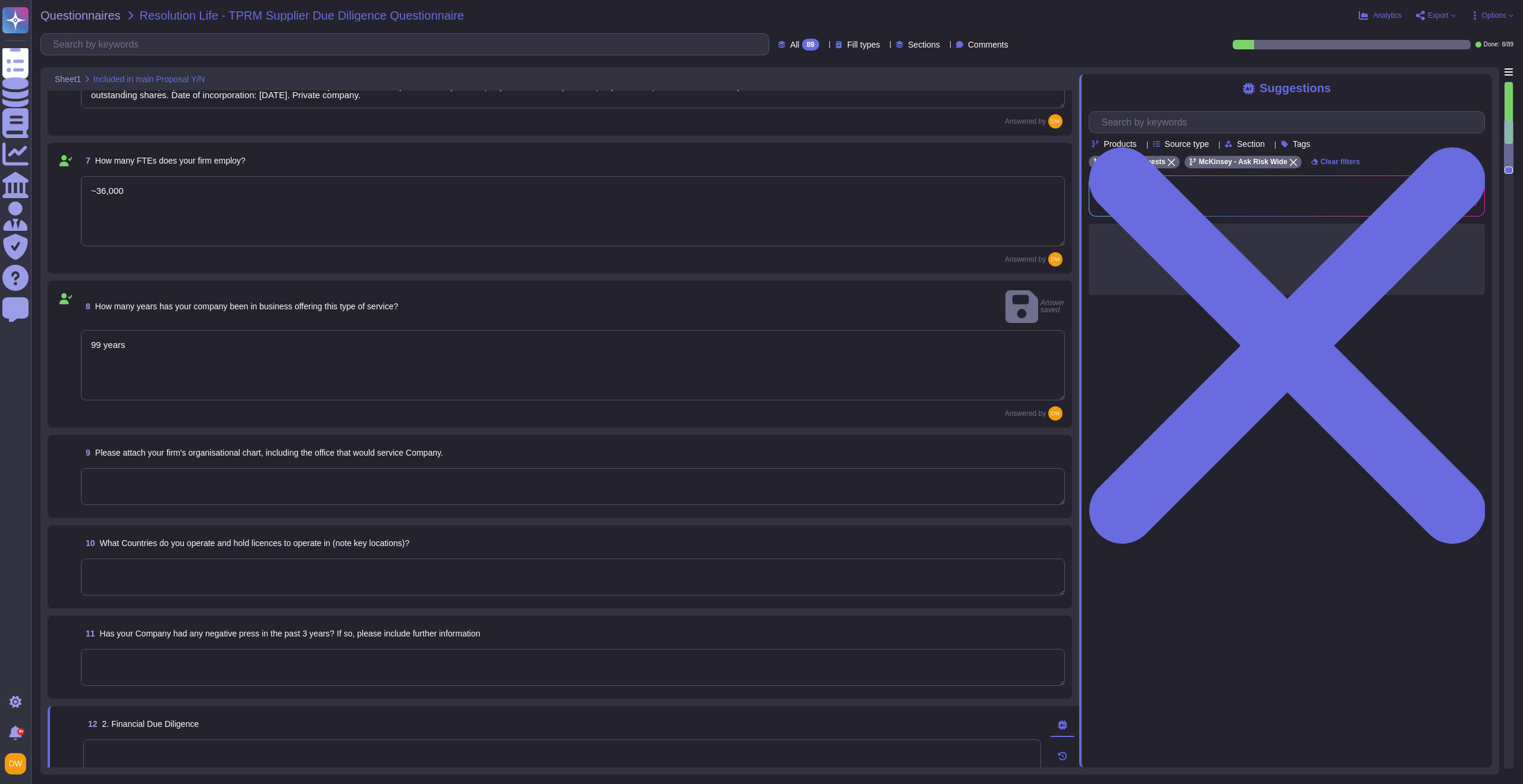
type textarea "McKinsey & Company, Inc. [GEOGRAPHIC_DATA]. [STREET_ADDRESS], [STREET_ADDRESS][…"
type textarea "Mckinsey & Company, Inc. [STREET_ADDRESS]. 19808"
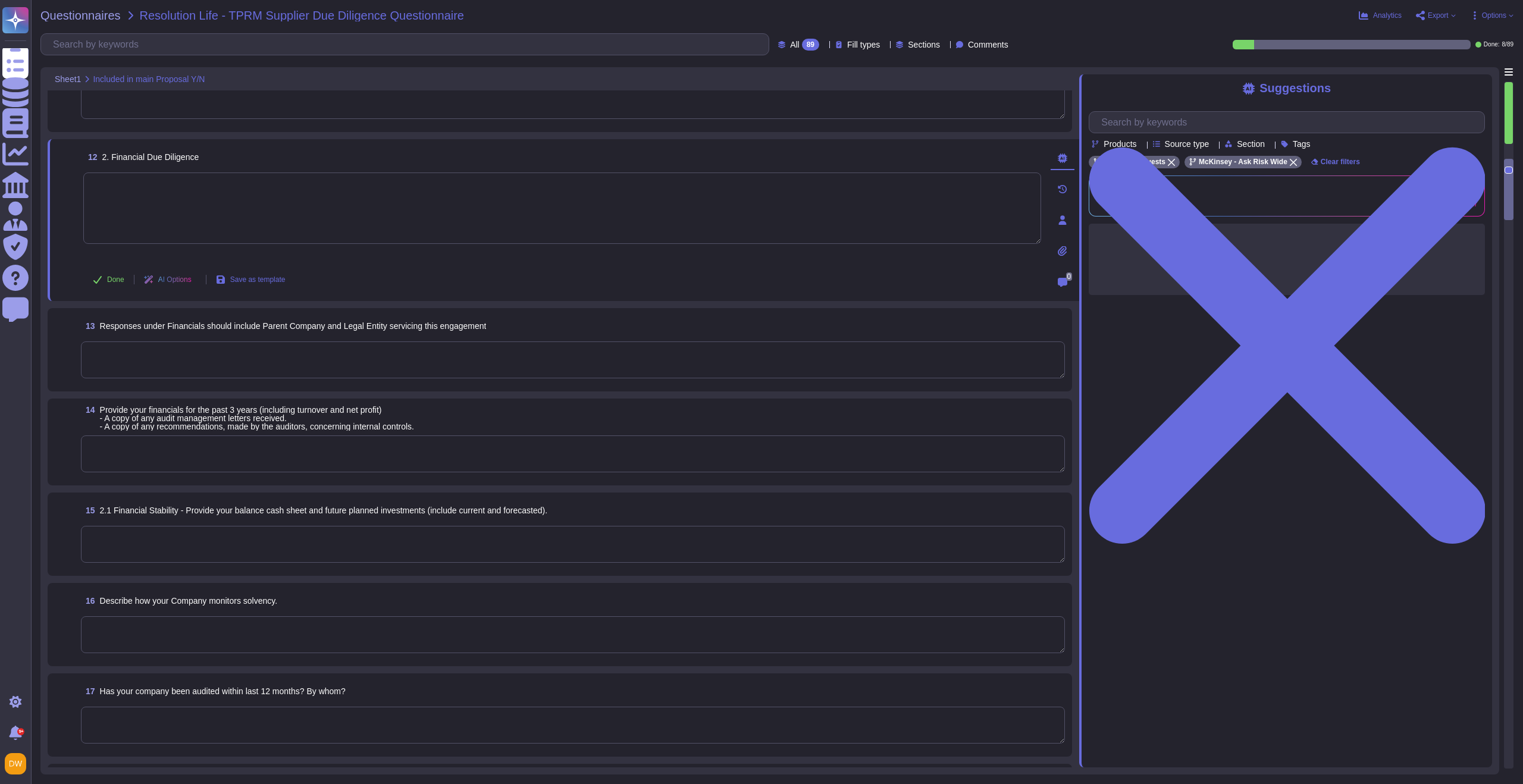
scroll to position [1071, 0]
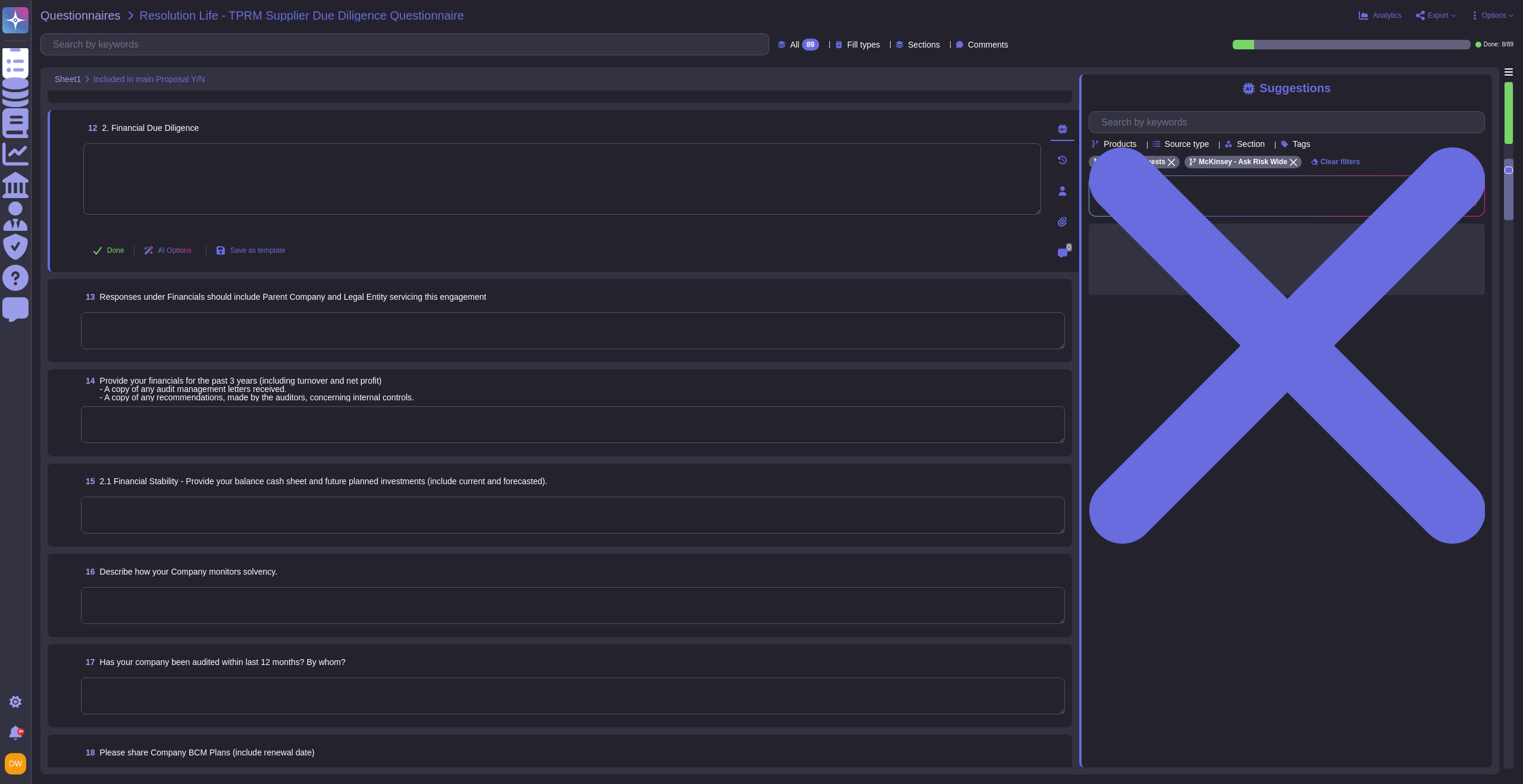
click at [262, 336] on textarea at bounding box center [573, 331] width 984 height 37
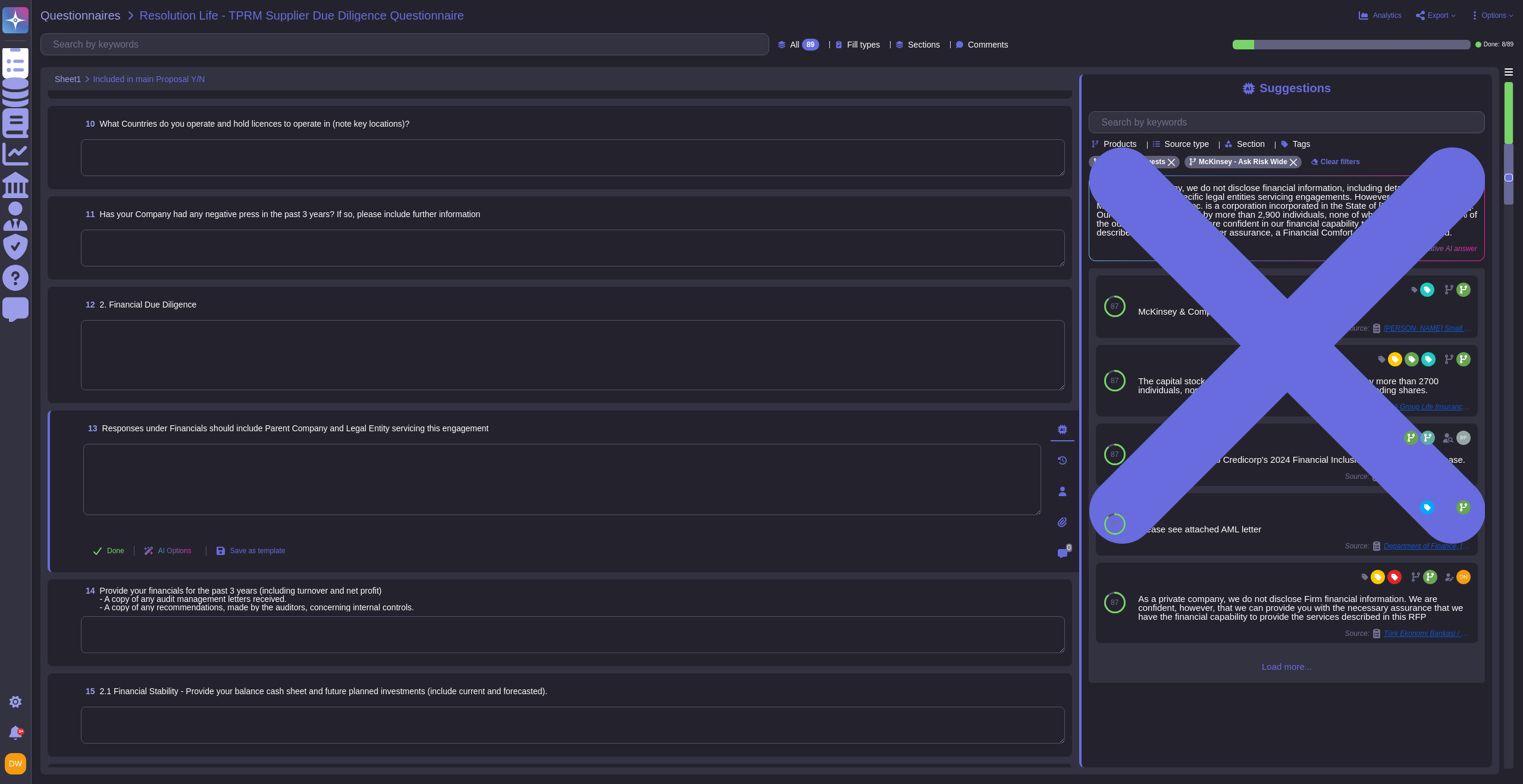
type textarea "~36,000"
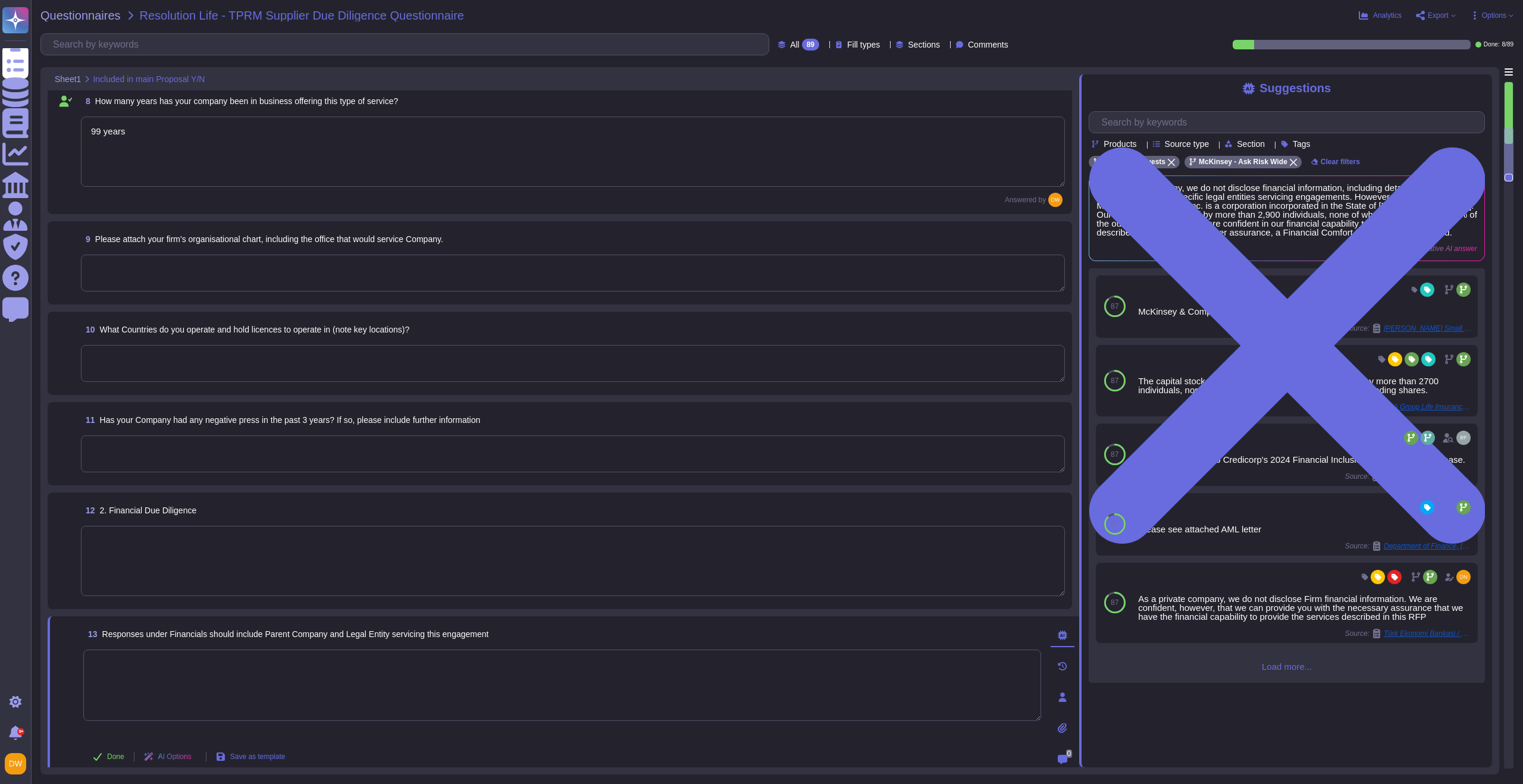
type textarea "Mckinsey & Company, Inc. [STREET_ADDRESS]. 19808"
type textarea "Mckinsey & Company, Inc. United States is an indirect wholly-owned subsidiary o…"
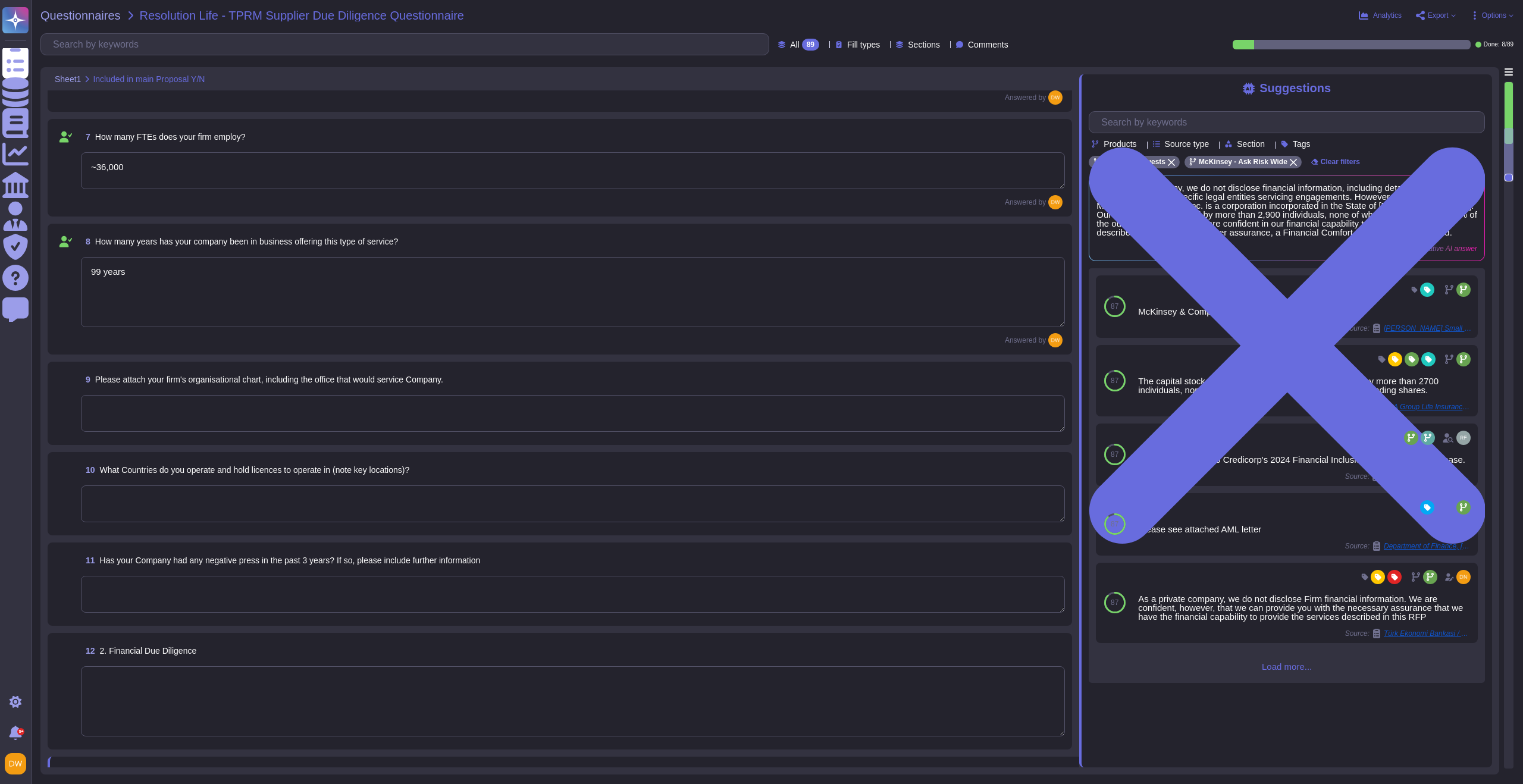
type textarea "McKinsey & Company, Inc. [GEOGRAPHIC_DATA]. [STREET_ADDRESS], [STREET_ADDRESS][…"
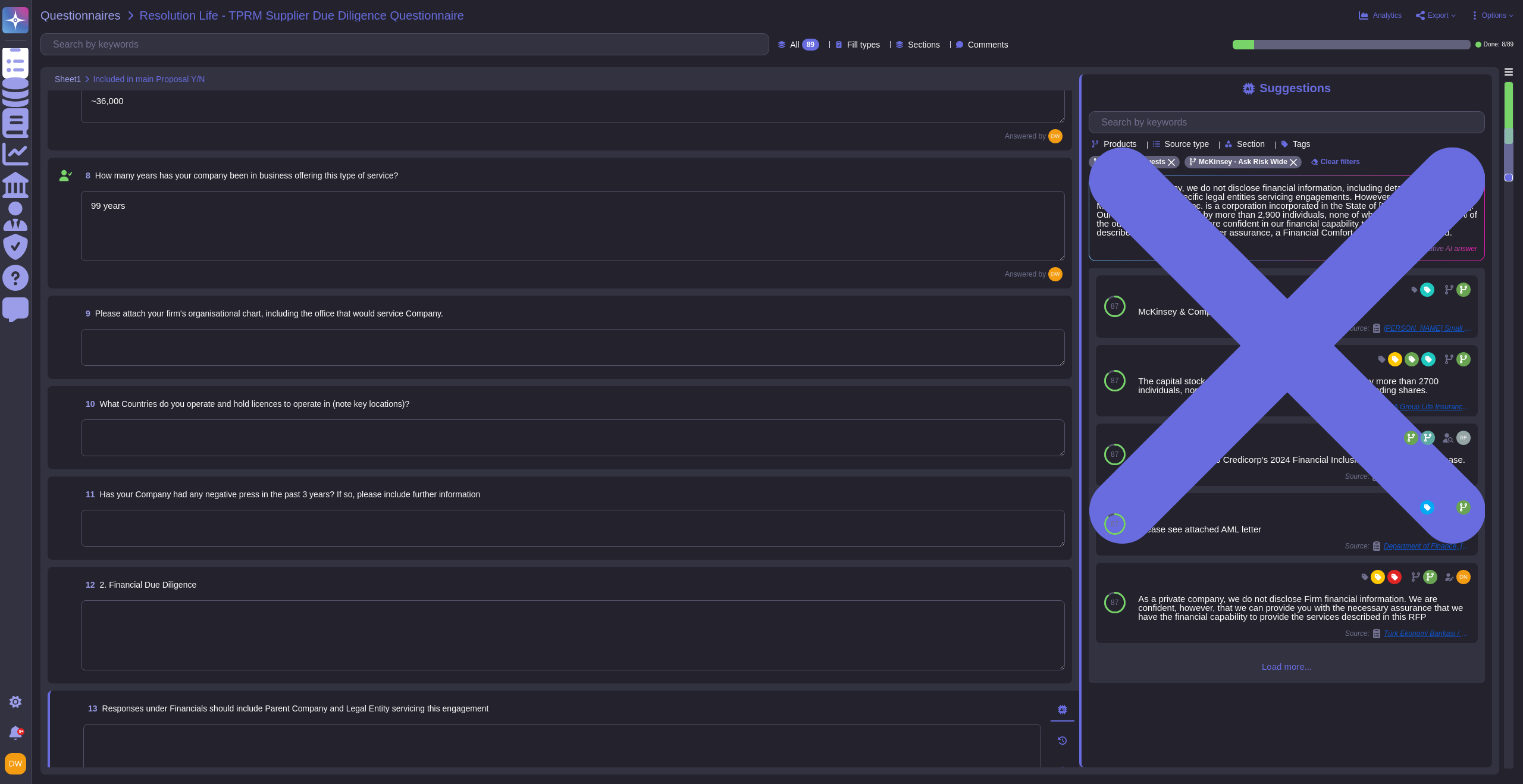
scroll to position [612, 0]
click at [217, 347] on textarea at bounding box center [573, 344] width 984 height 37
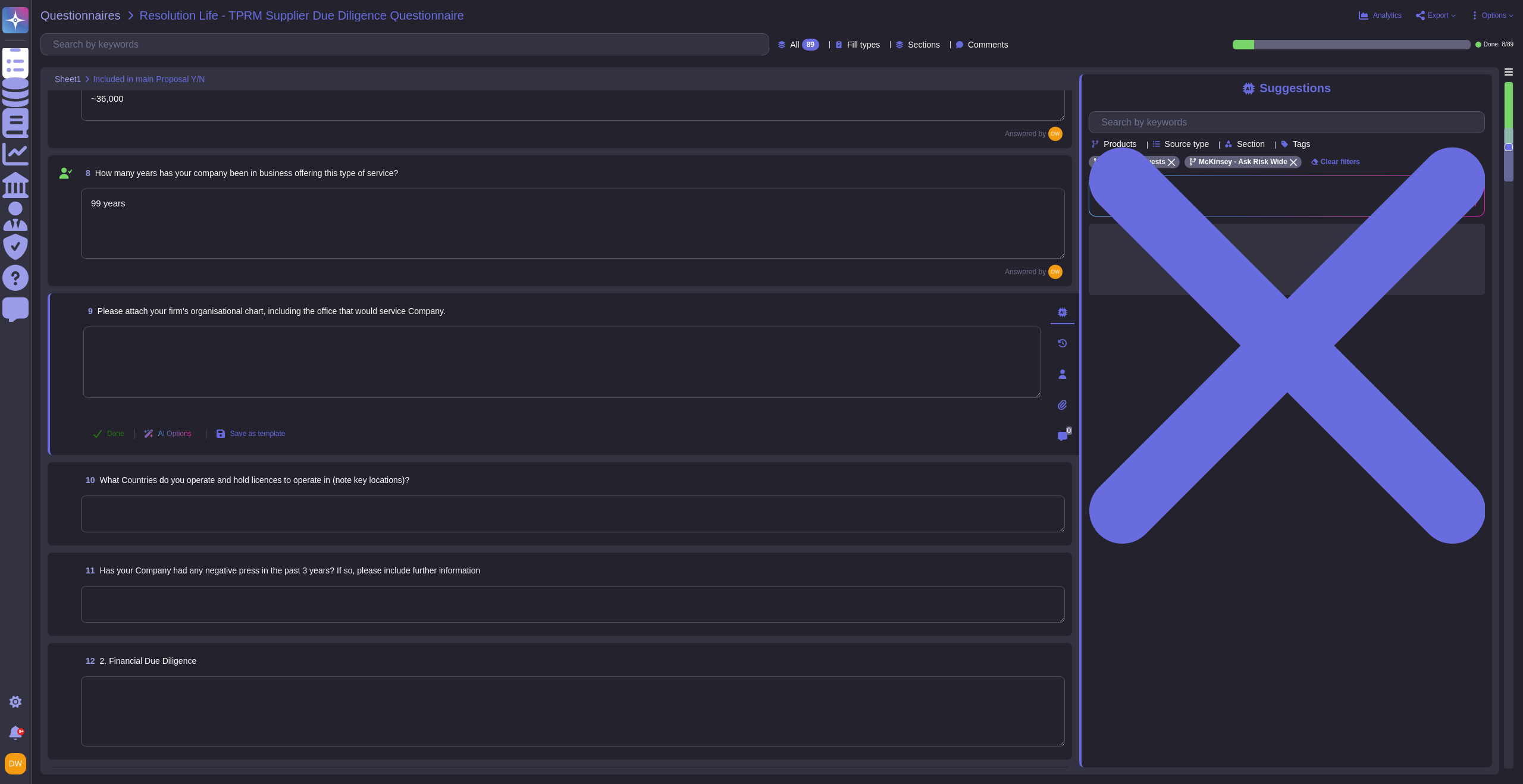
click at [110, 430] on span "Done" at bounding box center [116, 433] width 17 height 7
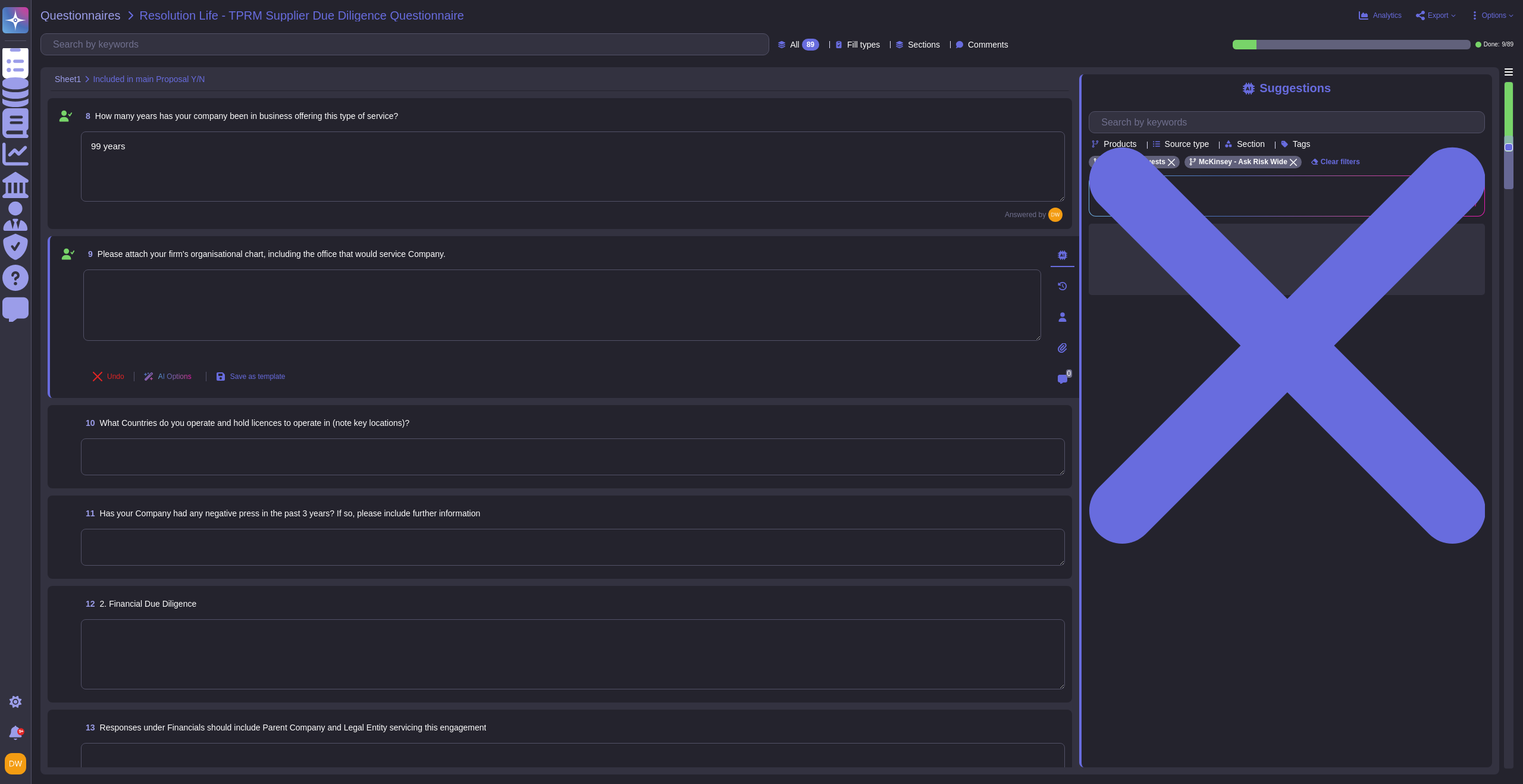
scroll to position [695, 0]
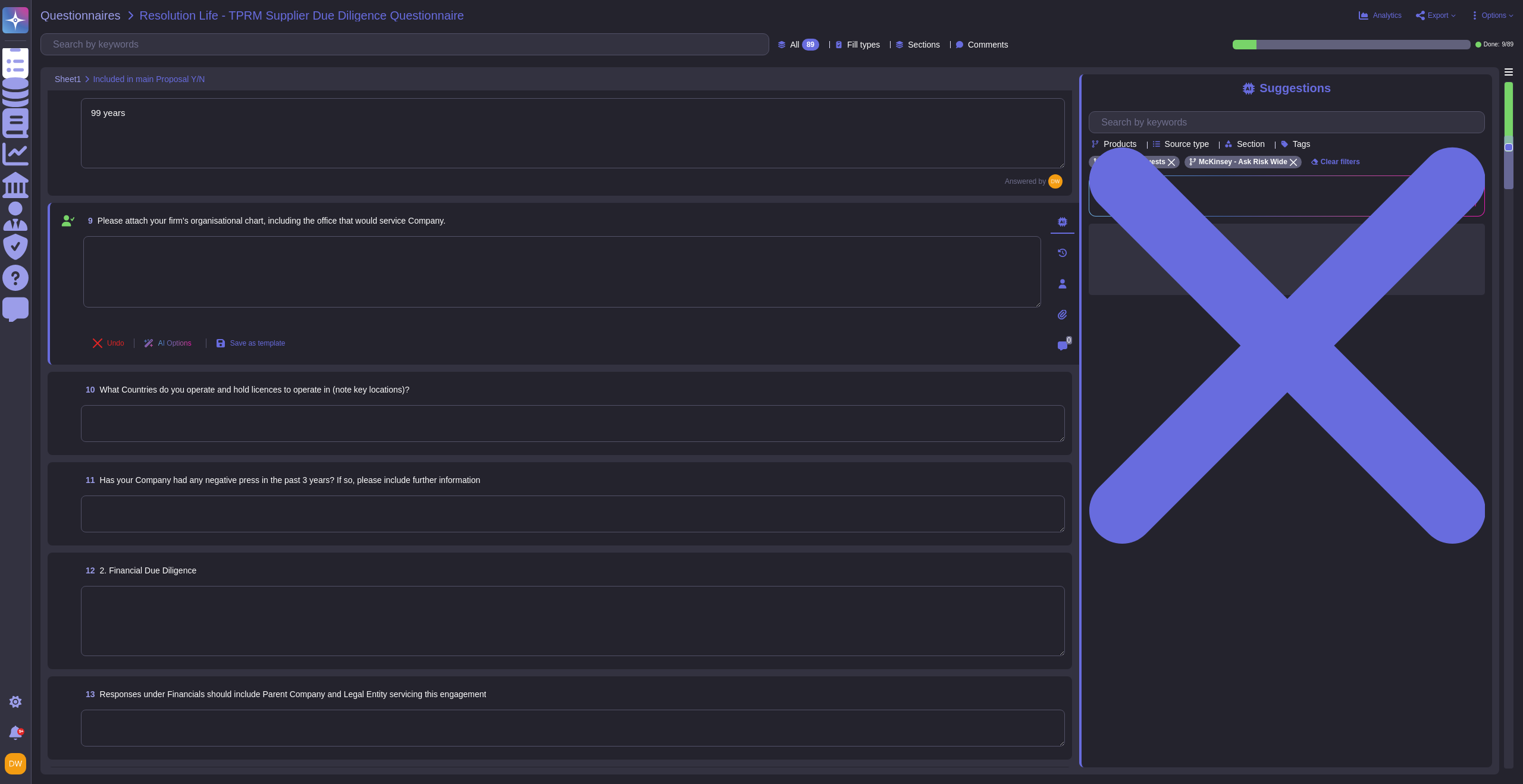
click at [137, 428] on textarea at bounding box center [573, 423] width 984 height 37
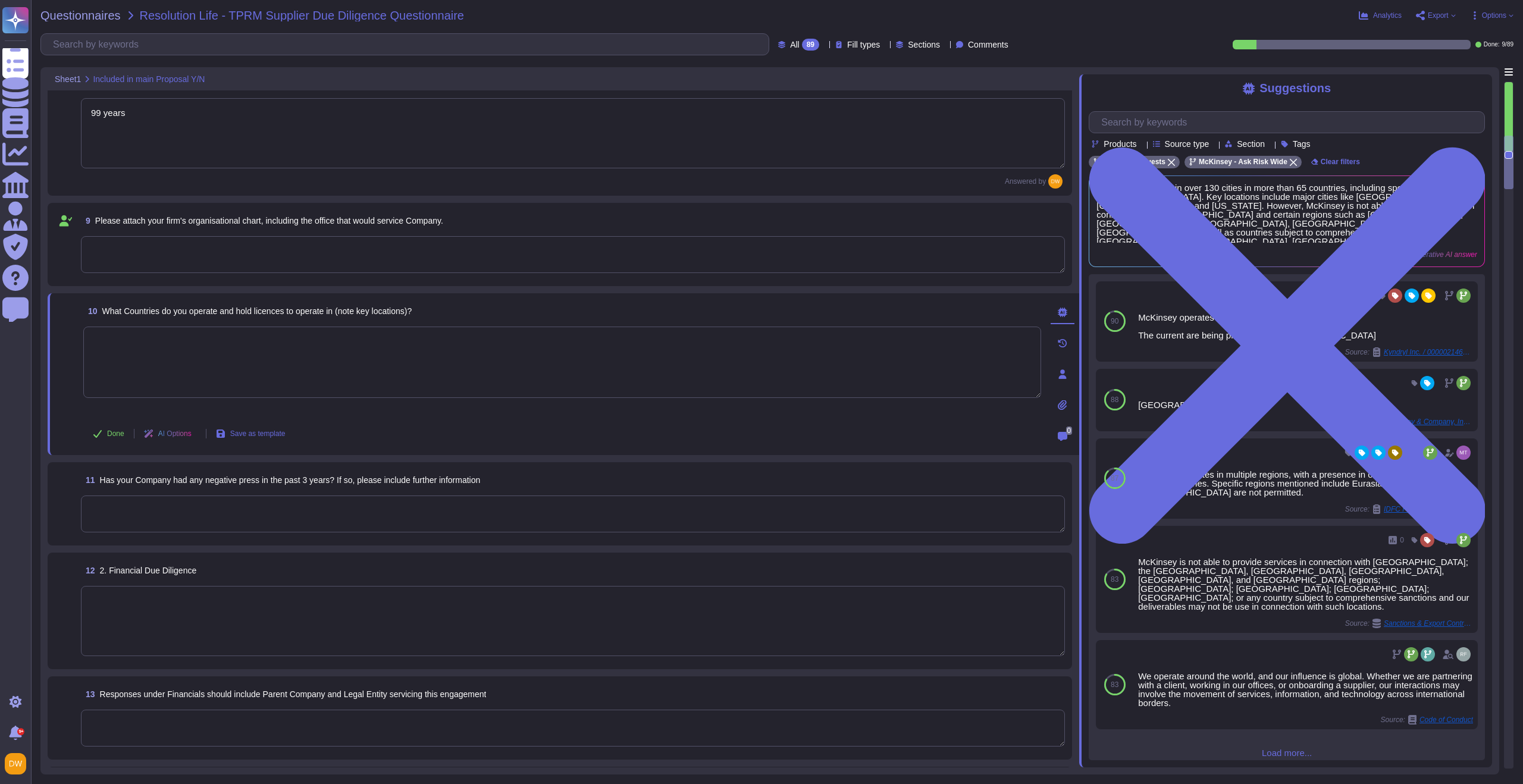
click at [306, 354] on textarea at bounding box center [562, 362] width 958 height 71
paste textarea "[URL][DOMAIN_NAME]"
type textarea "[URL][DOMAIN_NAME]"
click at [113, 433] on span "Done" at bounding box center [116, 433] width 17 height 7
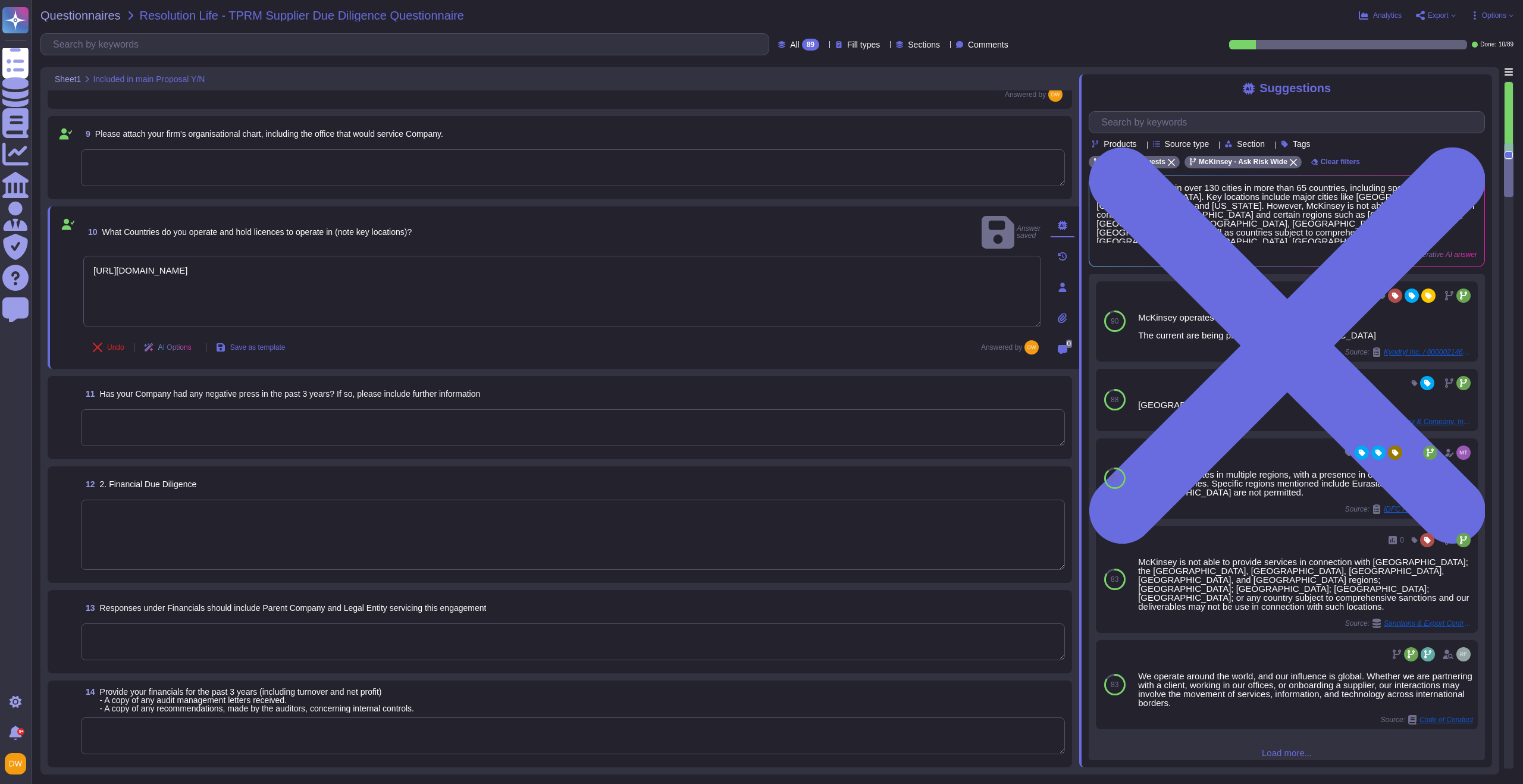
scroll to position [829, 0]
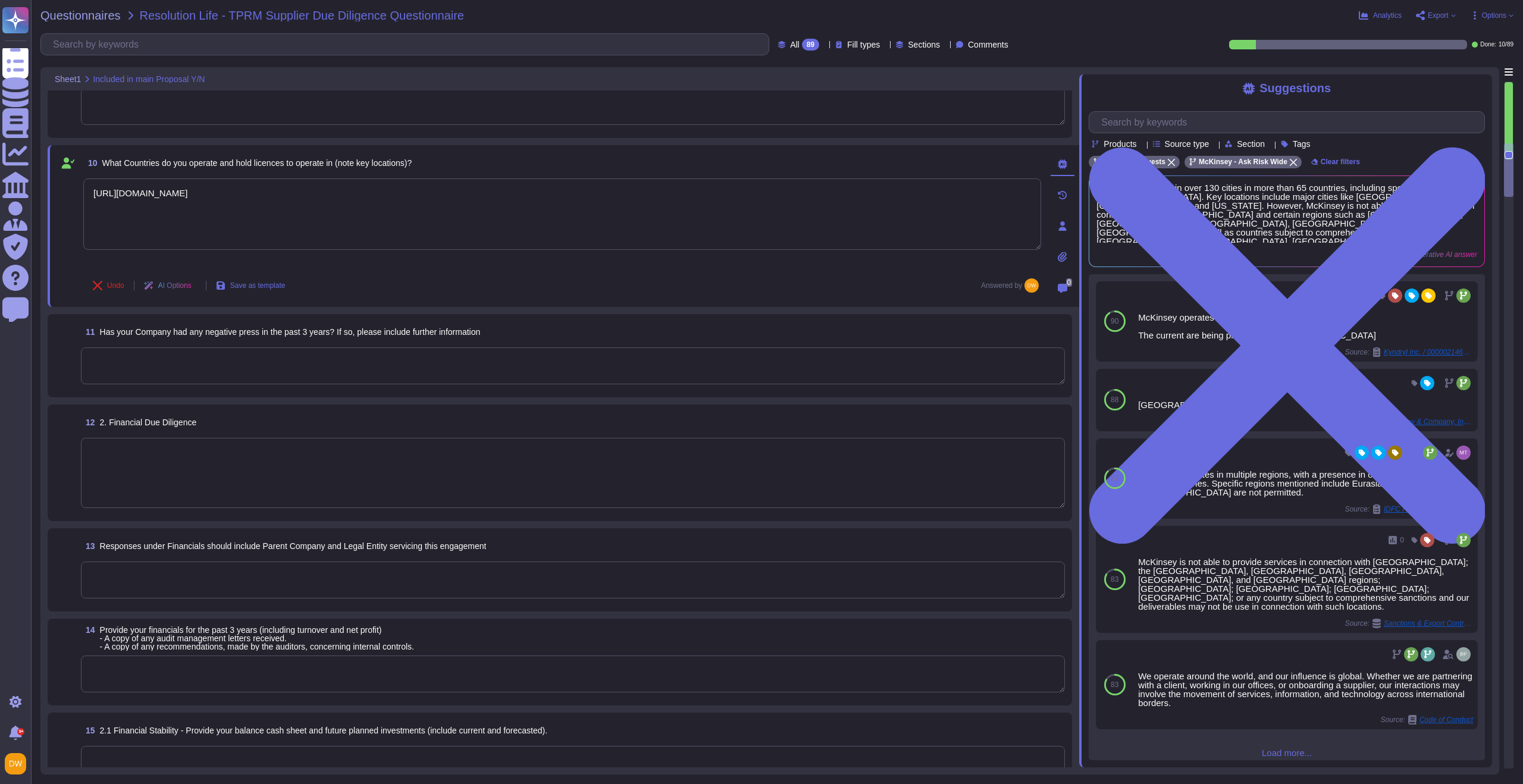
click at [258, 372] on textarea at bounding box center [573, 365] width 984 height 37
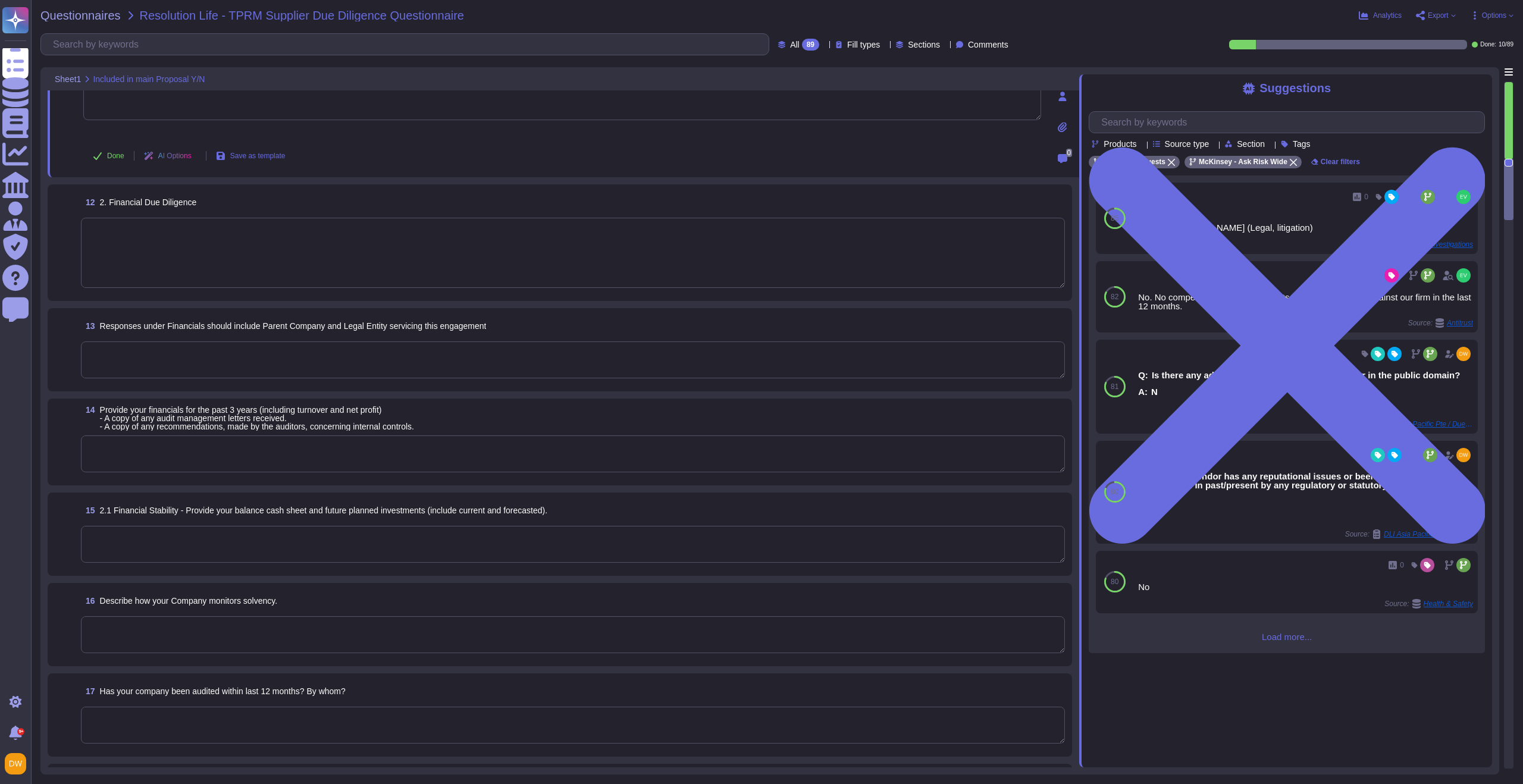
scroll to position [1092, 0]
click at [310, 263] on textarea at bounding box center [573, 249] width 984 height 70
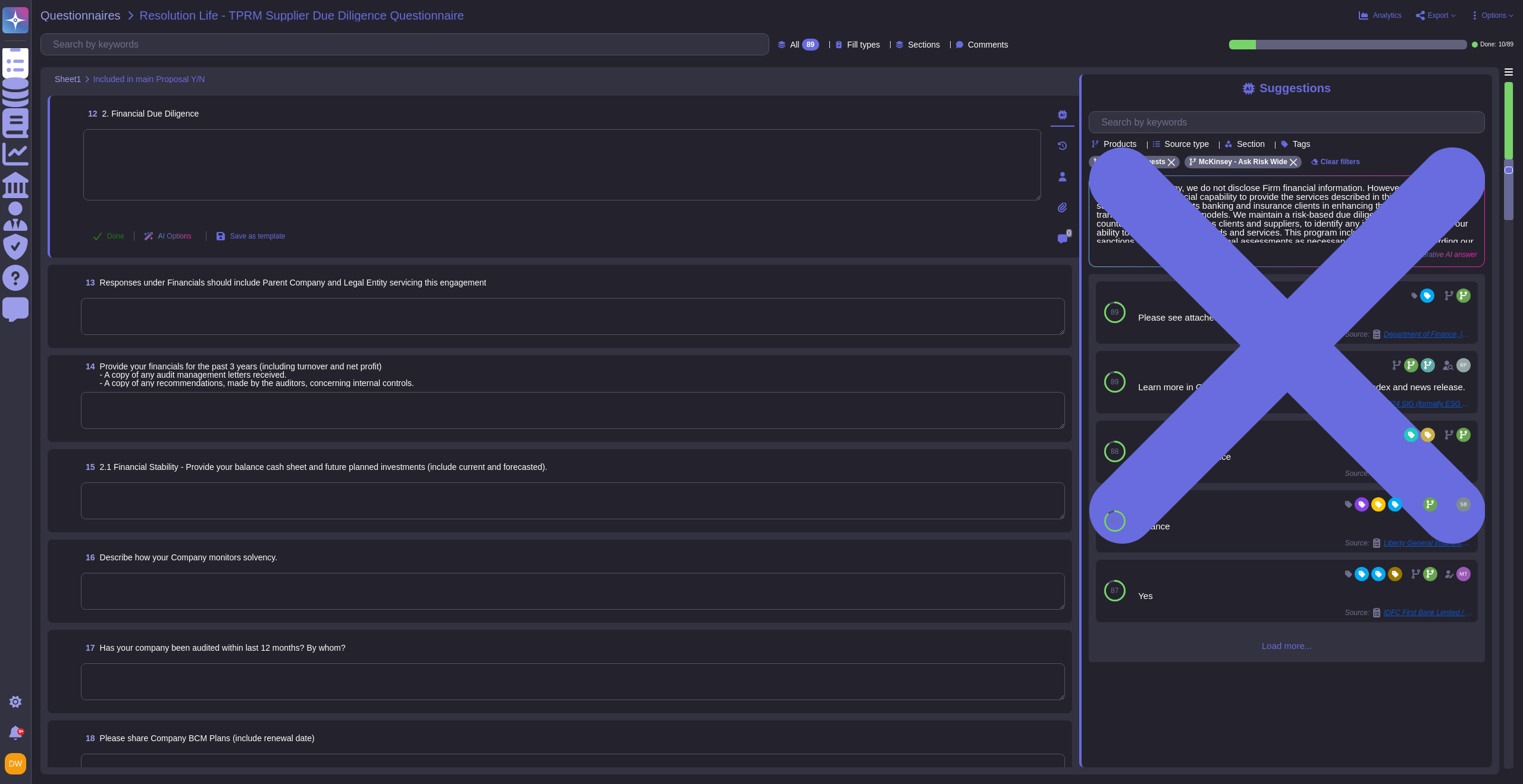
click at [117, 236] on span "Done" at bounding box center [116, 236] width 17 height 7
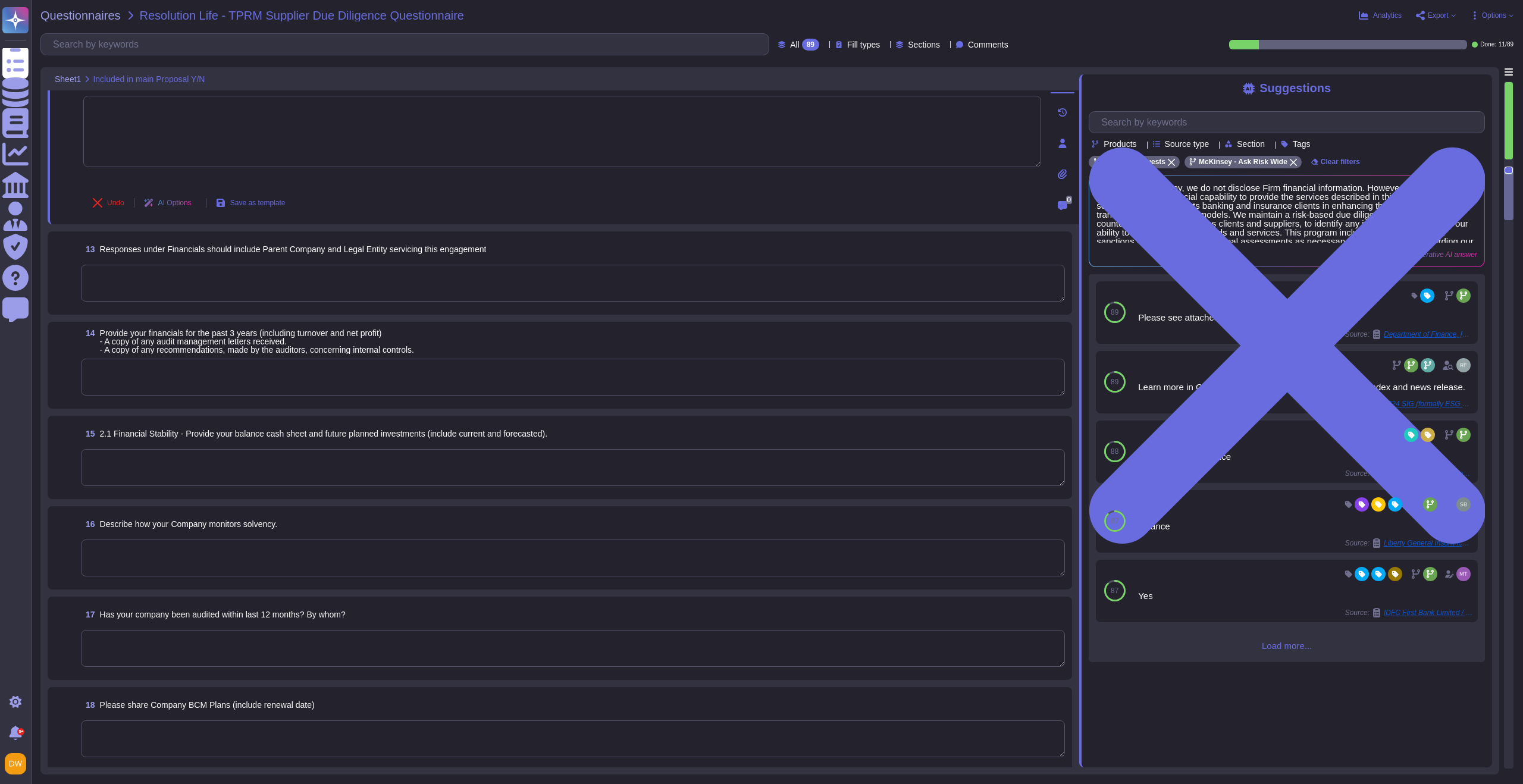
scroll to position [1133, 0]
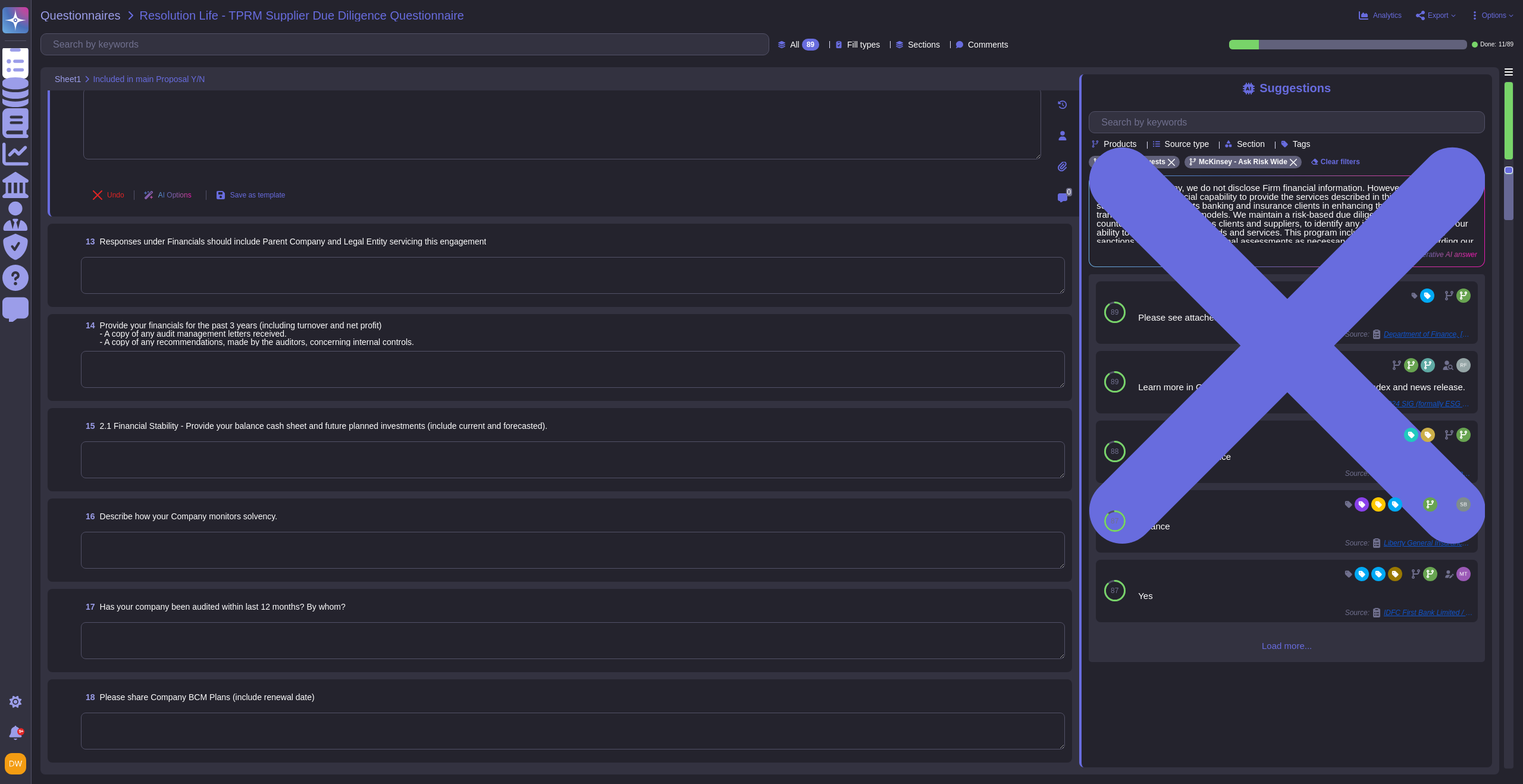
click at [172, 279] on textarea at bounding box center [573, 275] width 984 height 37
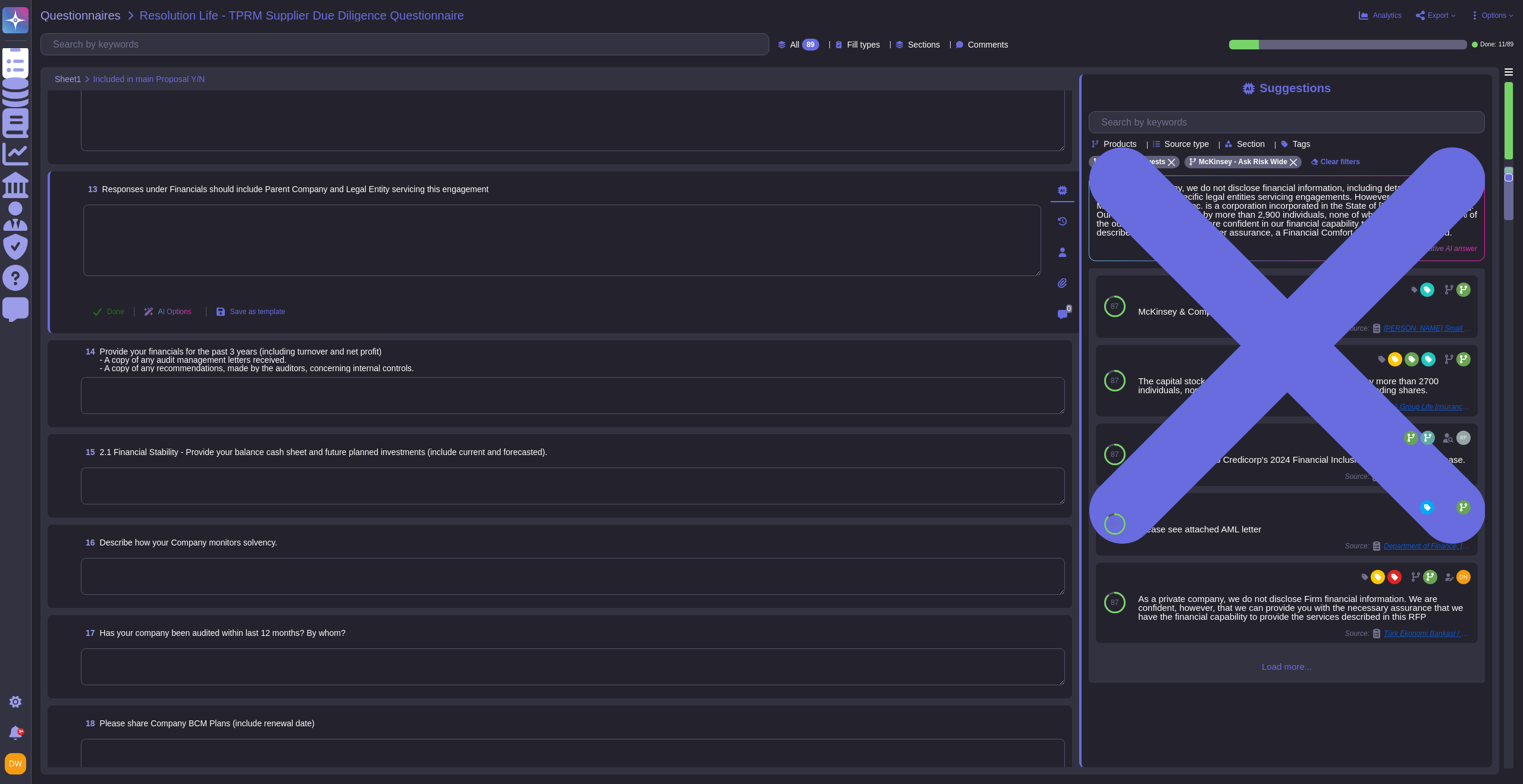
click at [109, 314] on span "Done" at bounding box center [116, 311] width 17 height 7
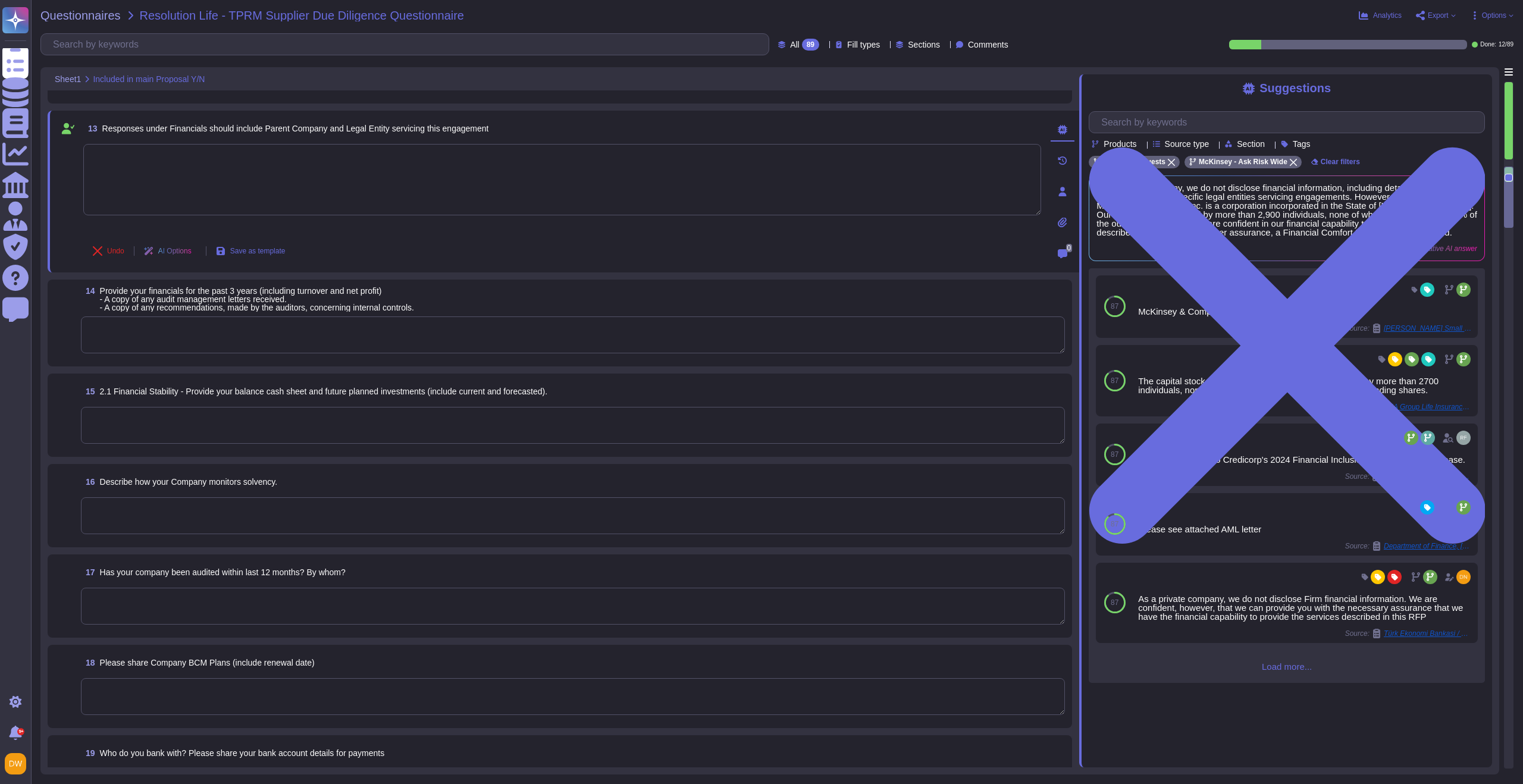
scroll to position [1198, 0]
click at [130, 325] on textarea at bounding box center [573, 331] width 984 height 37
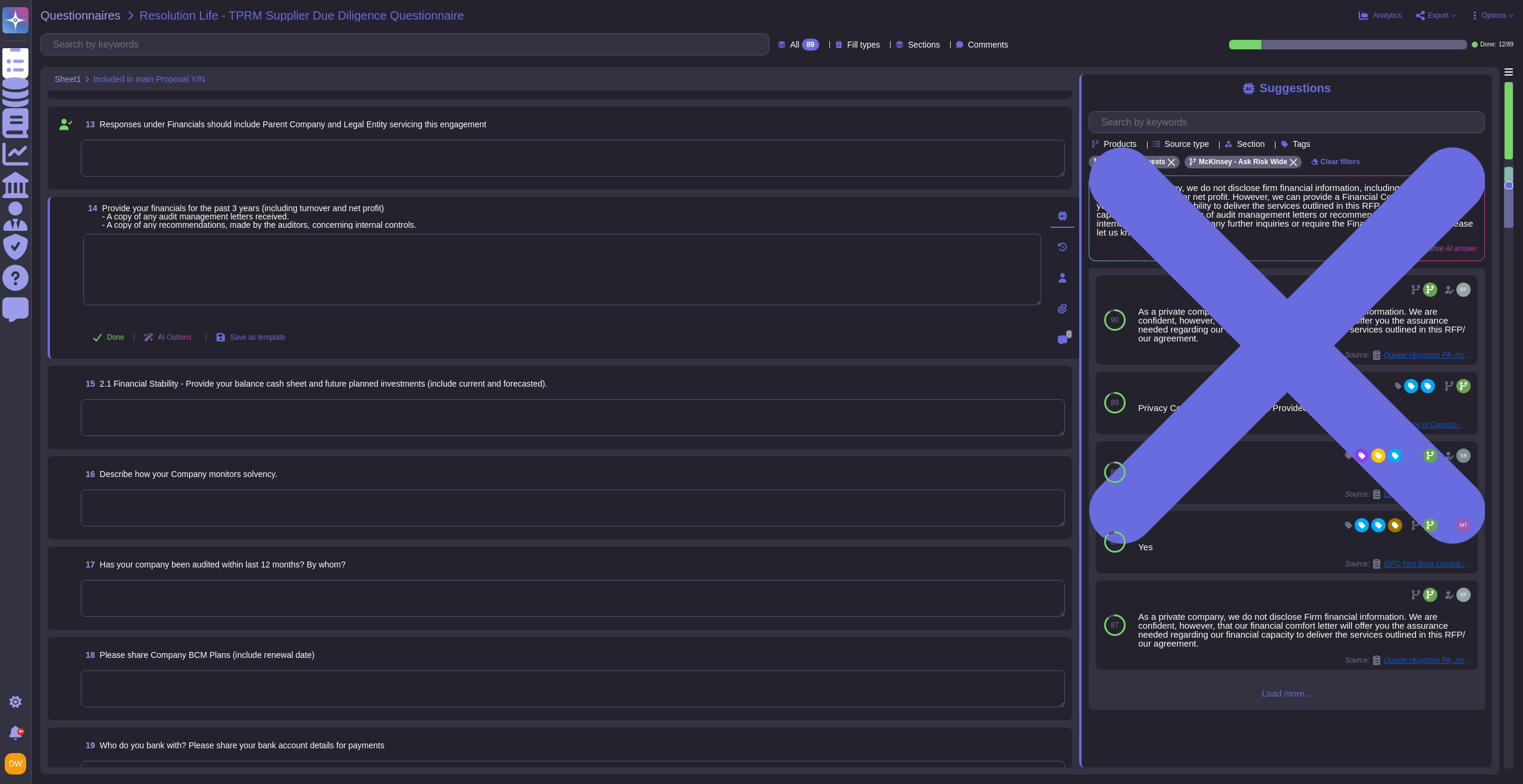
click at [268, 267] on textarea at bounding box center [562, 269] width 958 height 71
paste textarea "As a private company, we do not disclose Firm financial information. We are con…"
type textarea "As a private company, we do not disclose Firm financial information. We are con…"
click at [109, 337] on span "Done" at bounding box center [116, 337] width 17 height 7
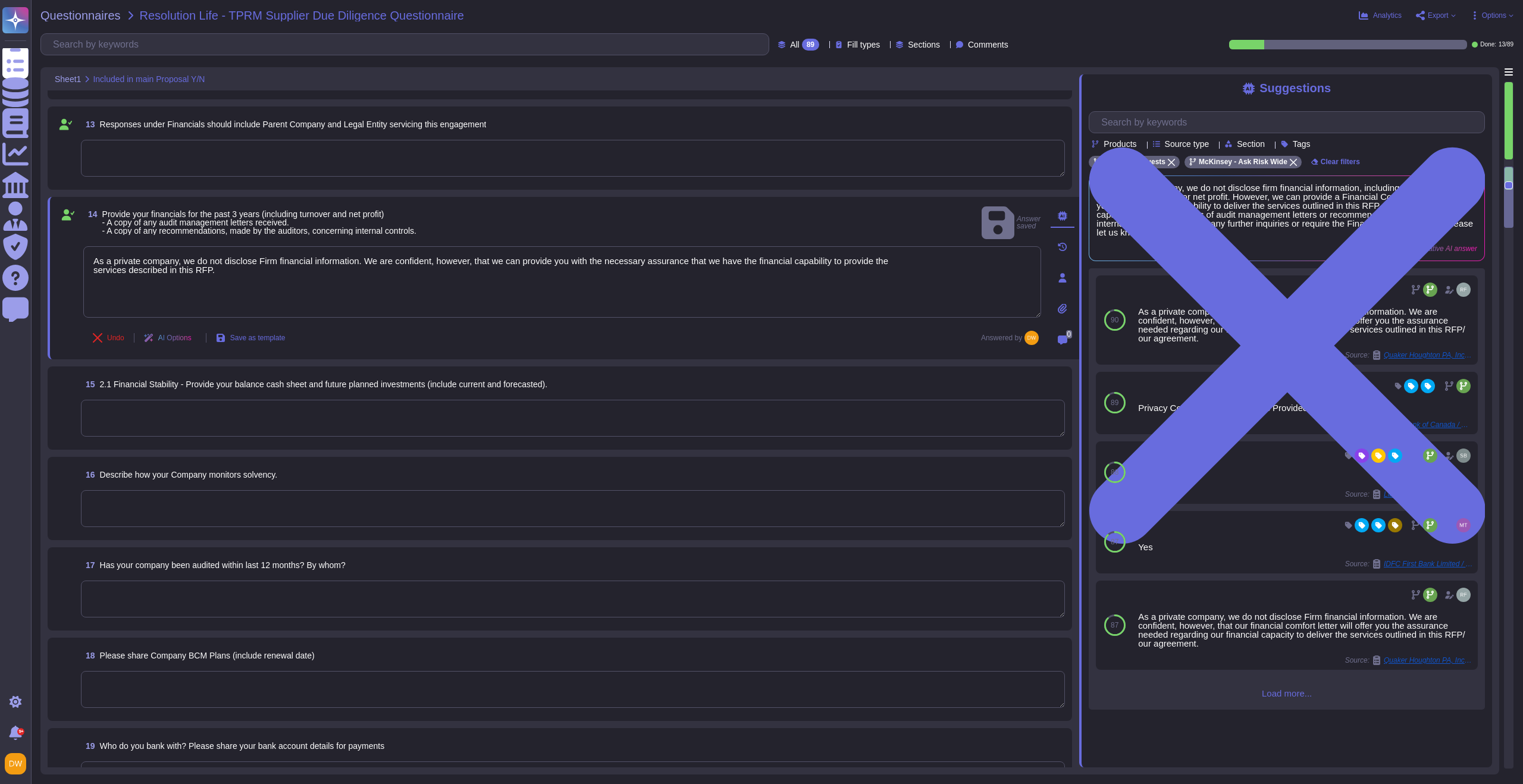
click at [144, 415] on textarea at bounding box center [573, 418] width 984 height 37
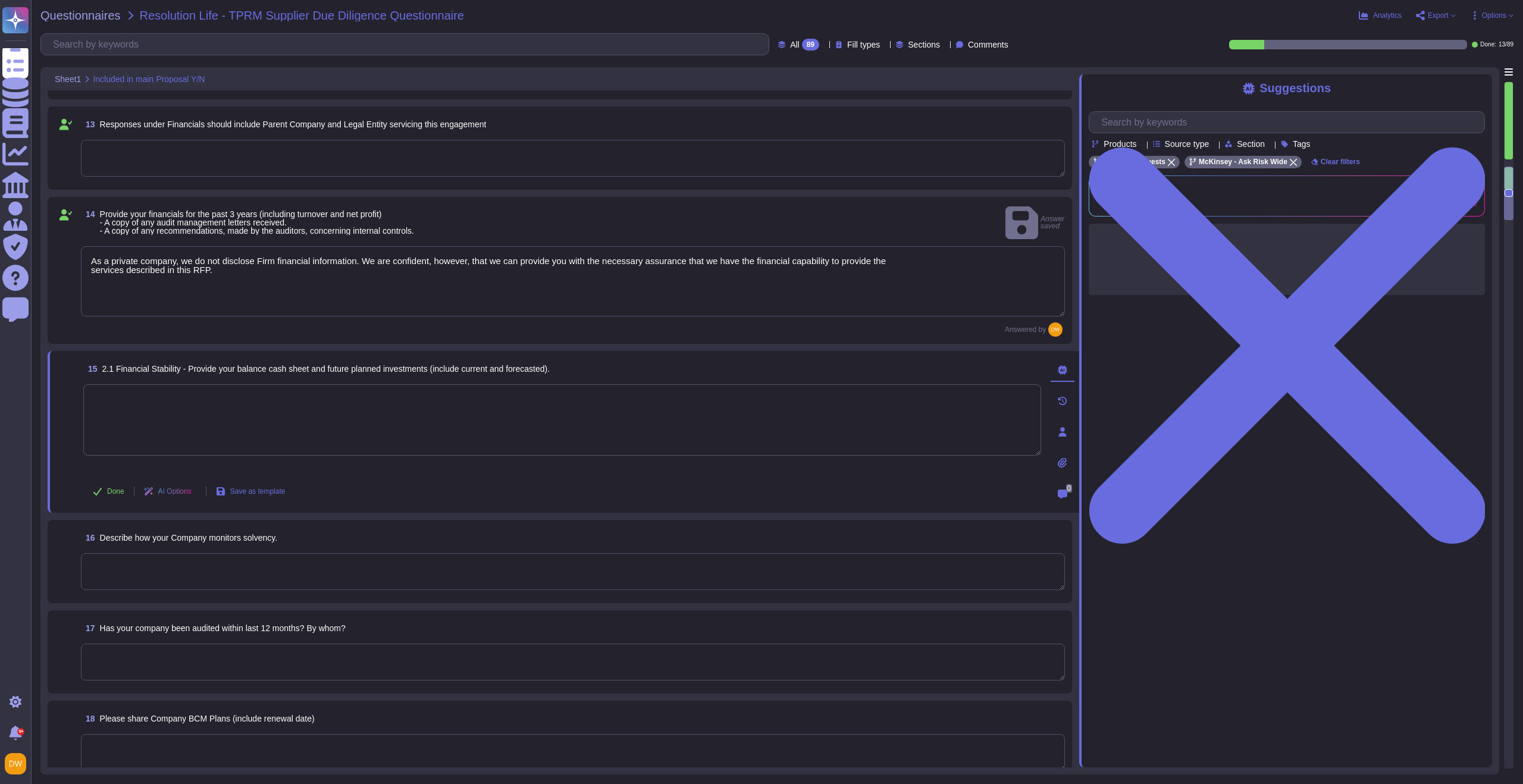
paste textarea "As a private company, we do not disclose Firm financial information. We are con…"
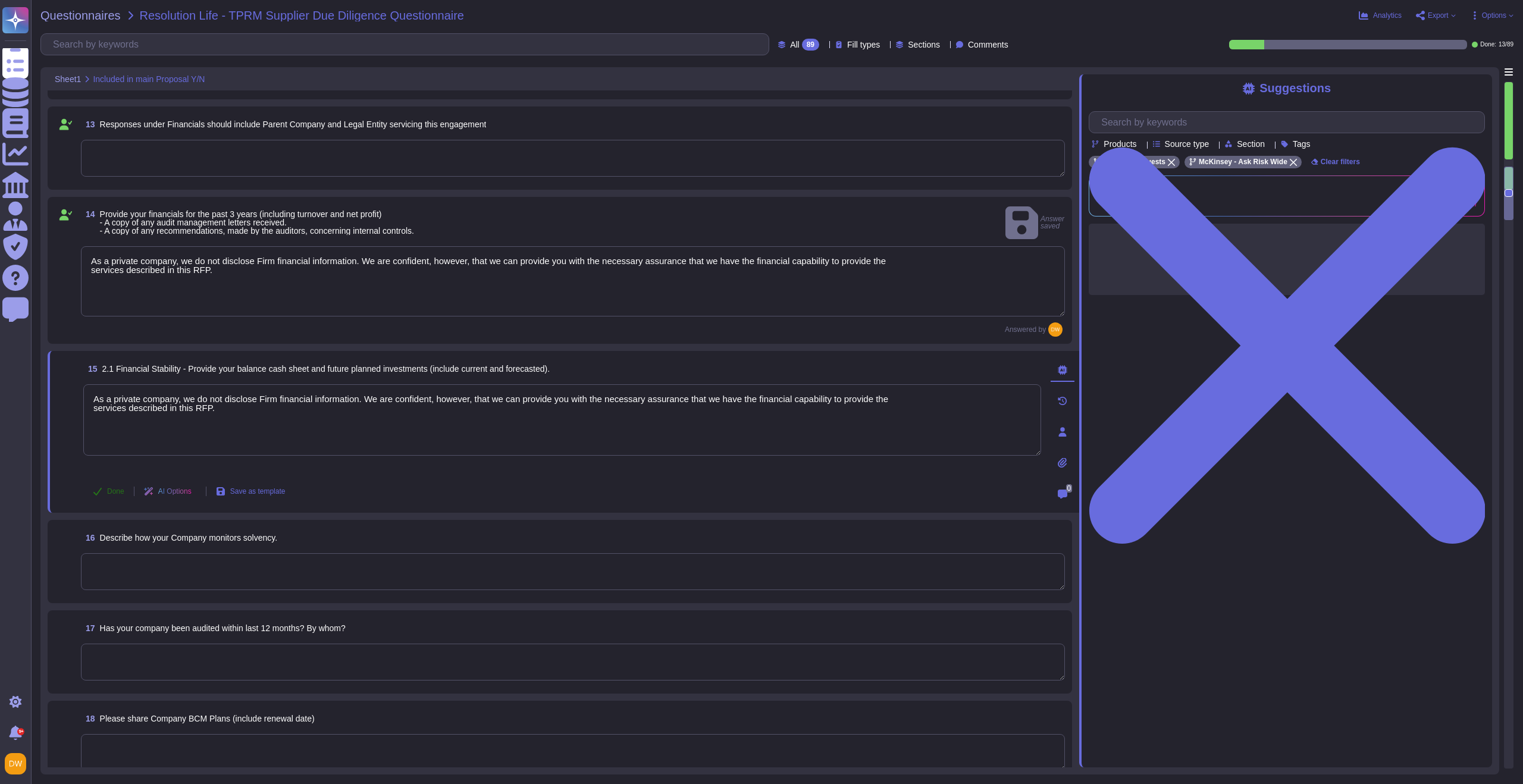
type textarea "As a private company, we do not disclose Firm financial information. We are con…"
click at [112, 488] on span "Done" at bounding box center [116, 491] width 17 height 7
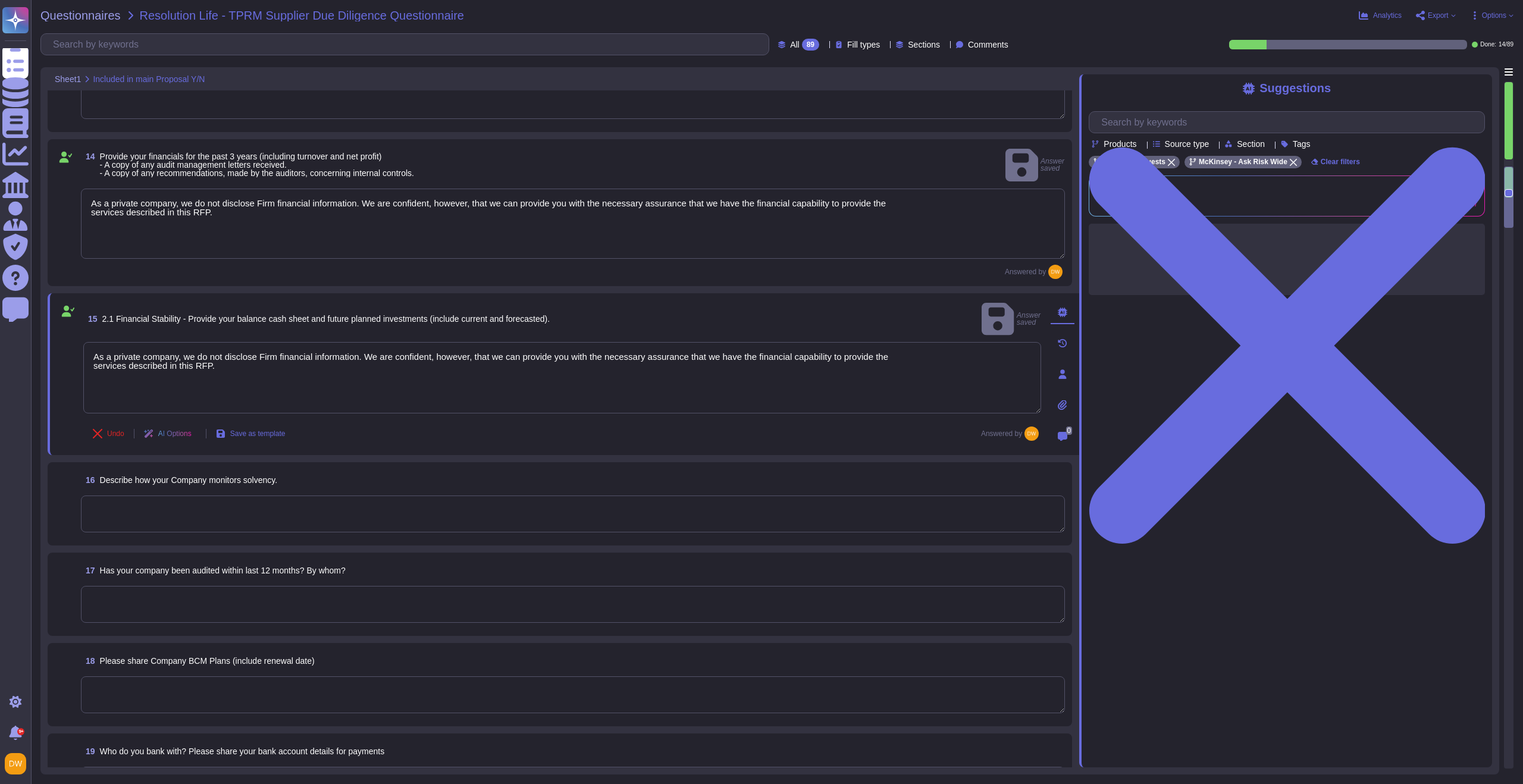
scroll to position [1283, 0]
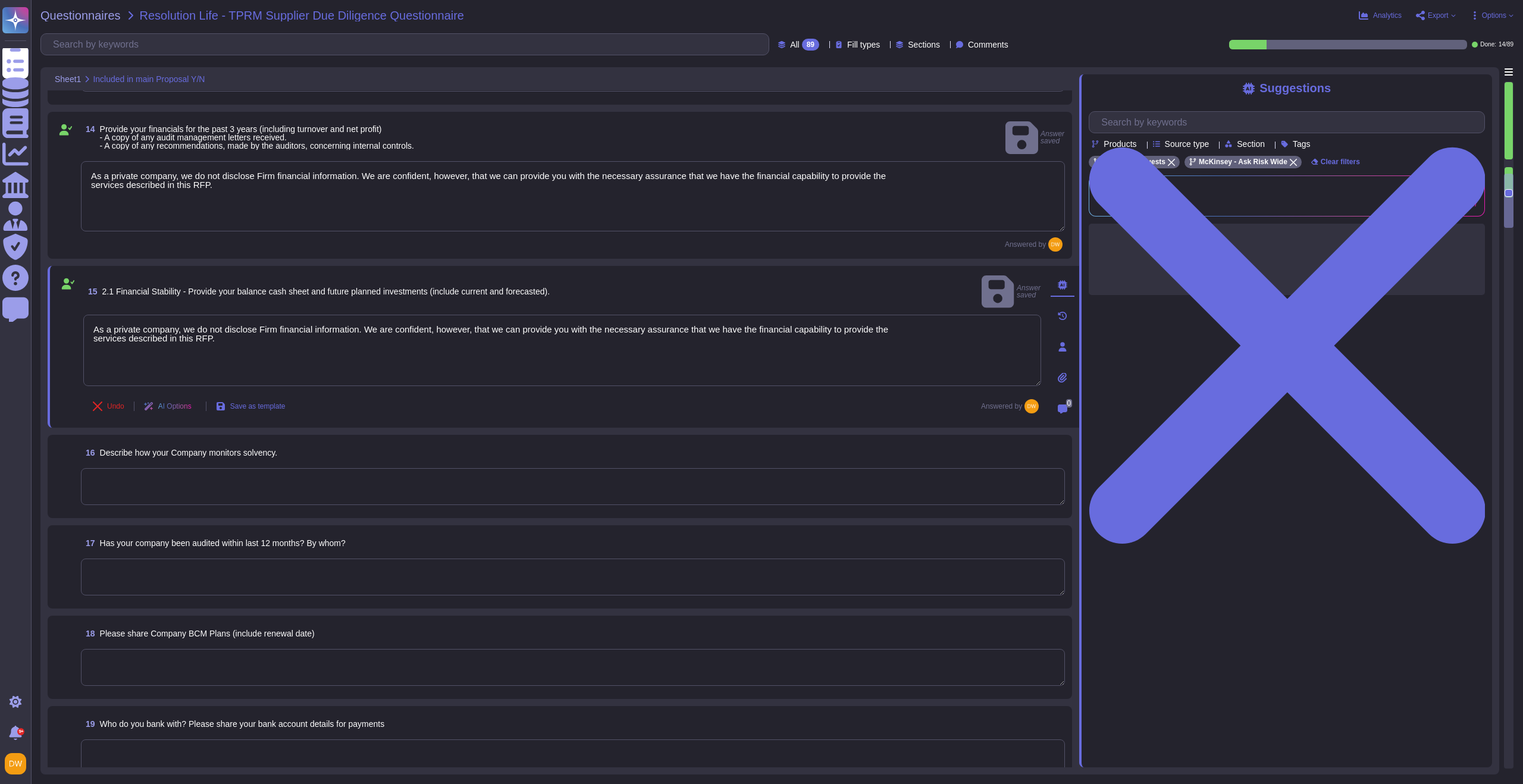
click at [207, 468] on textarea at bounding box center [573, 486] width 984 height 37
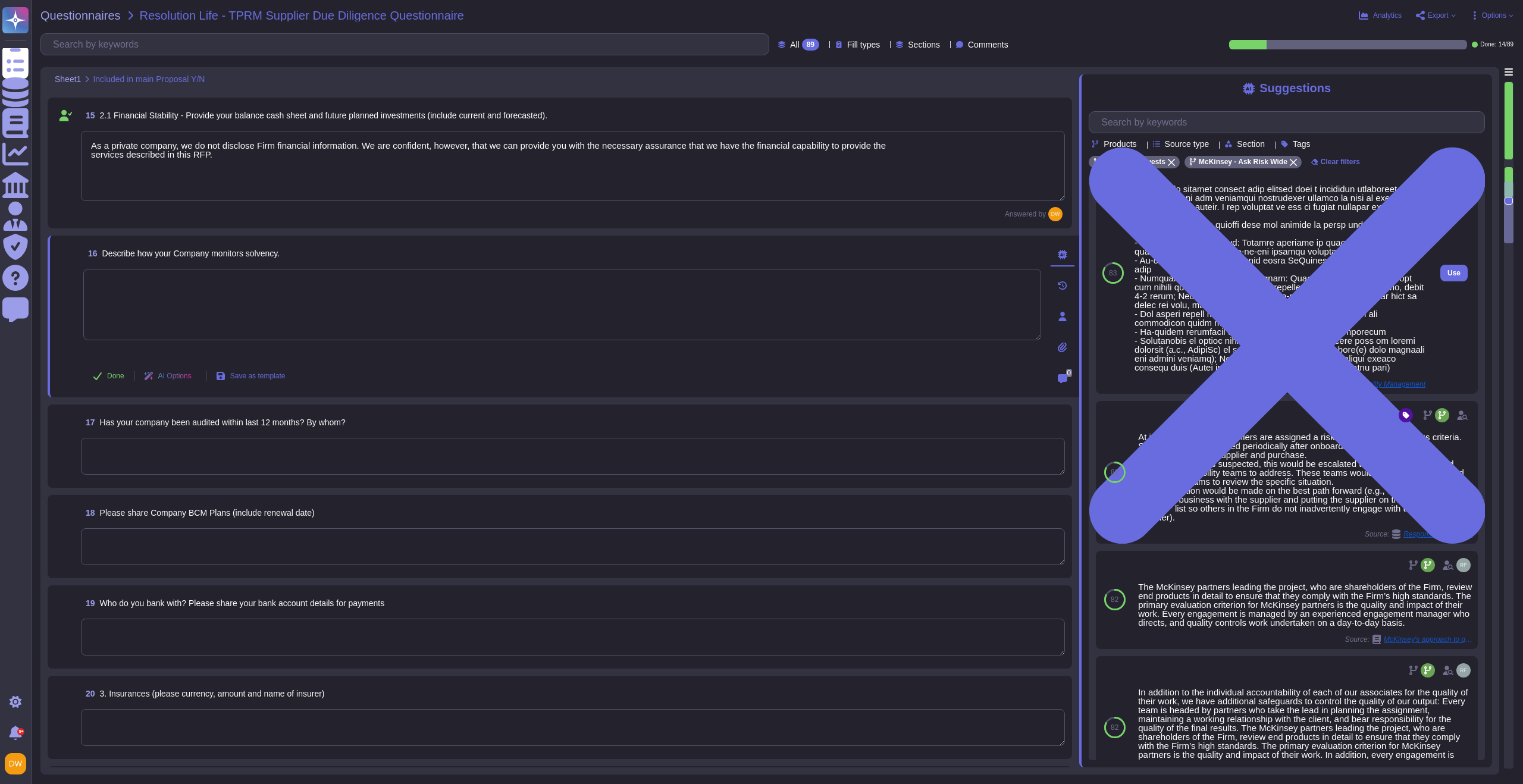
scroll to position [27, 0]
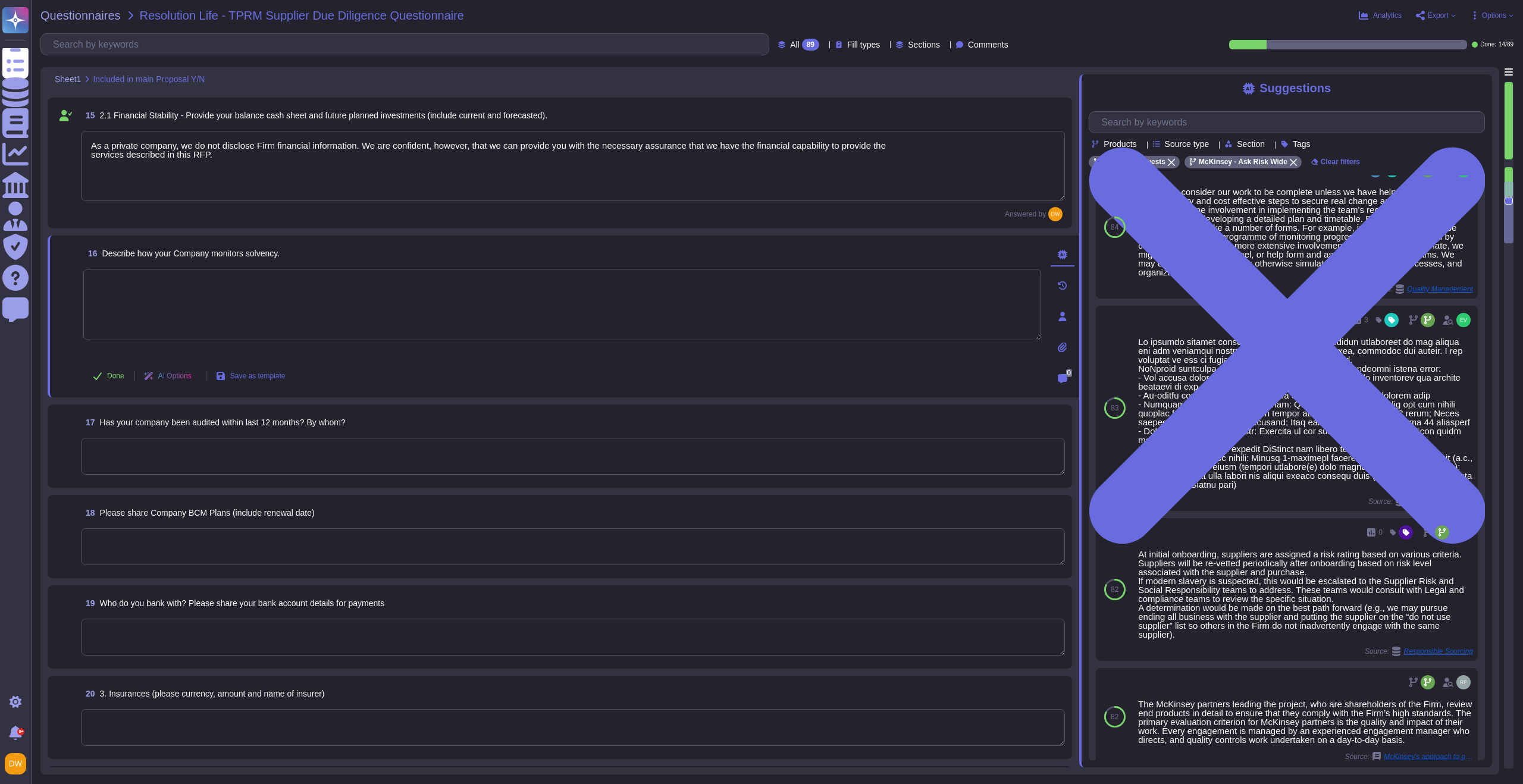
click at [246, 309] on textarea at bounding box center [562, 304] width 958 height 71
paste textarea "As a private company, we do not disclose Firm financial information. We are con…"
type textarea "As a private company, we do not disclose Firm financial information. We are con…"
click at [105, 377] on button "Done" at bounding box center [108, 375] width 51 height 24
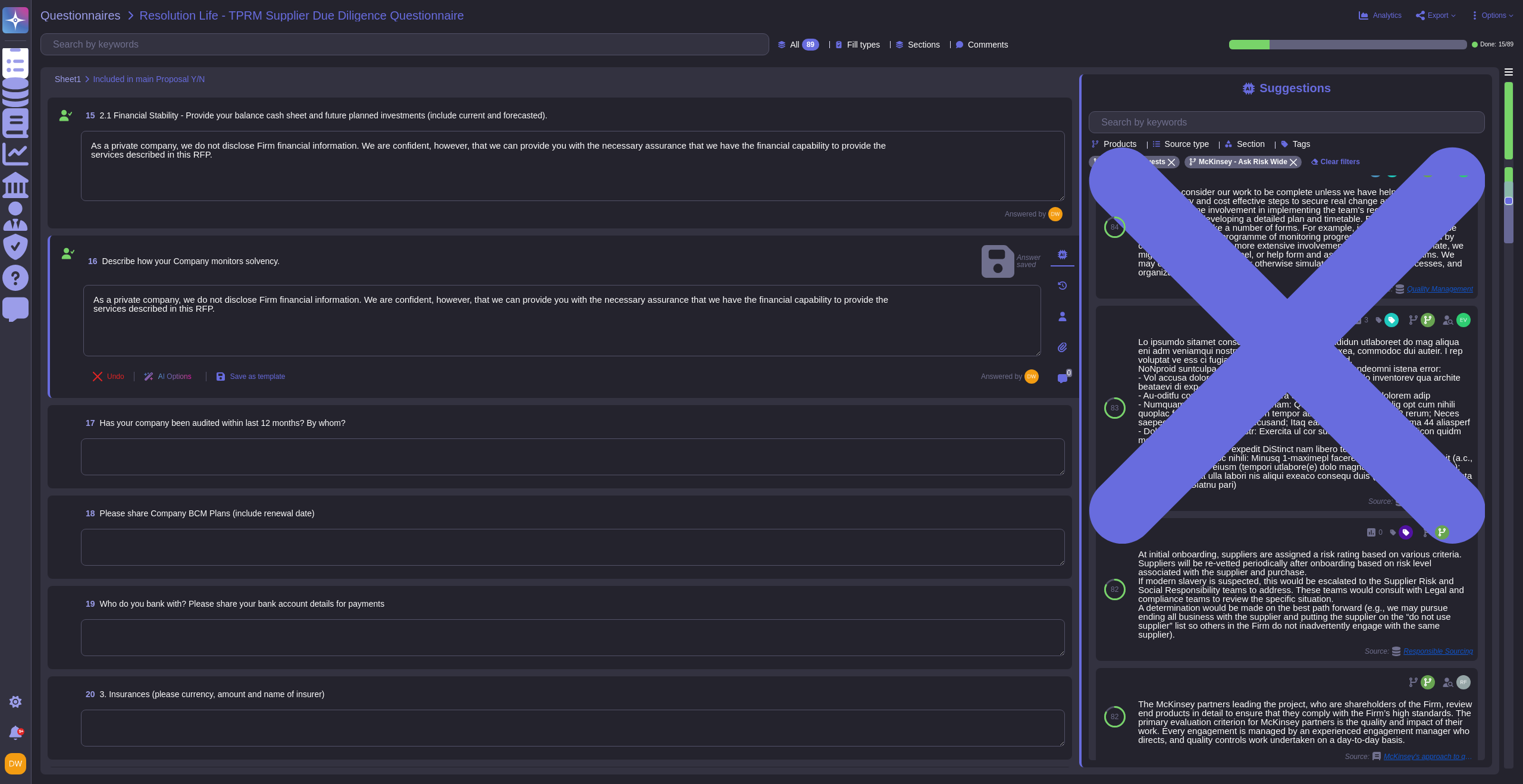
click at [160, 450] on textarea at bounding box center [573, 457] width 984 height 37
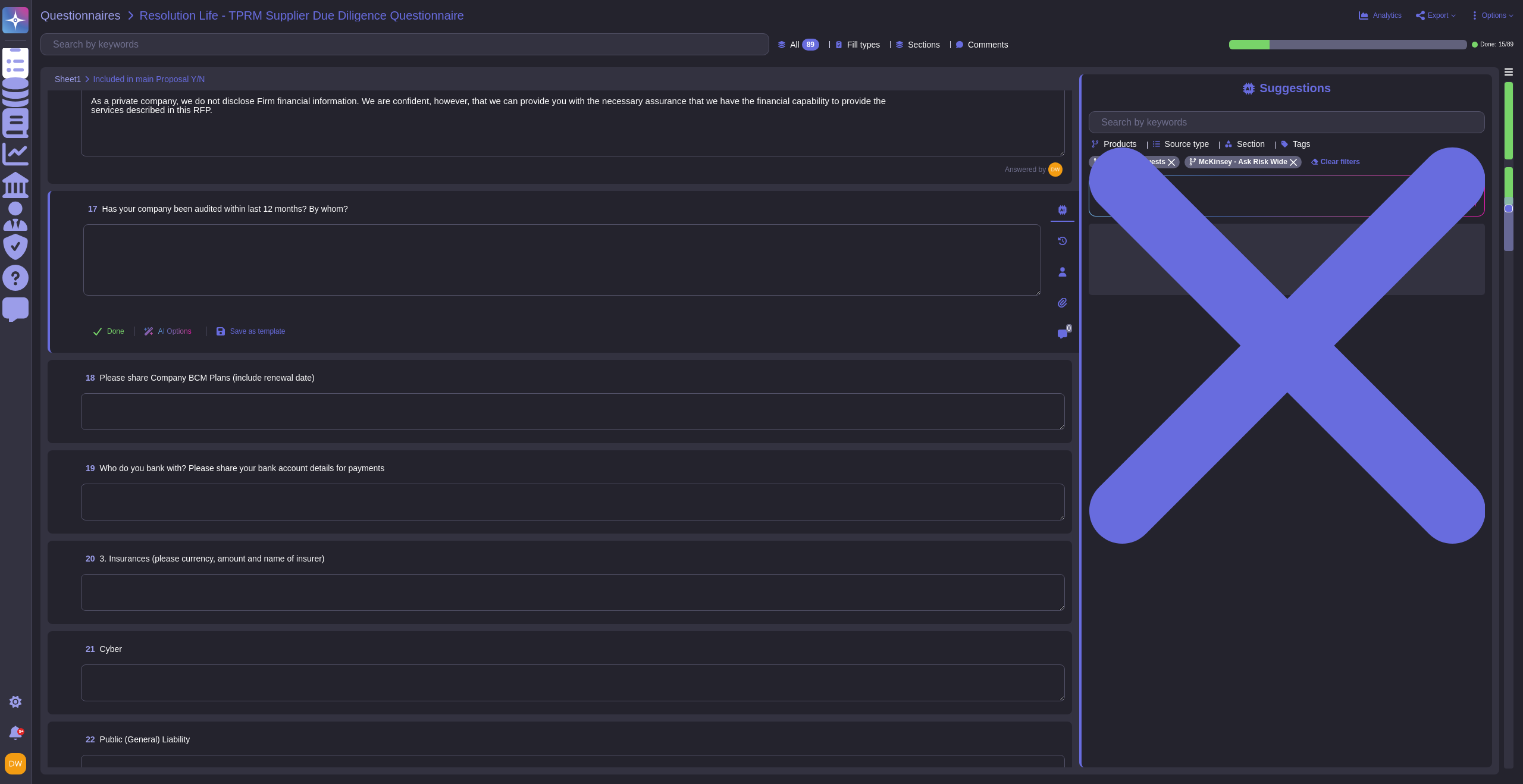
scroll to position [1610, 0]
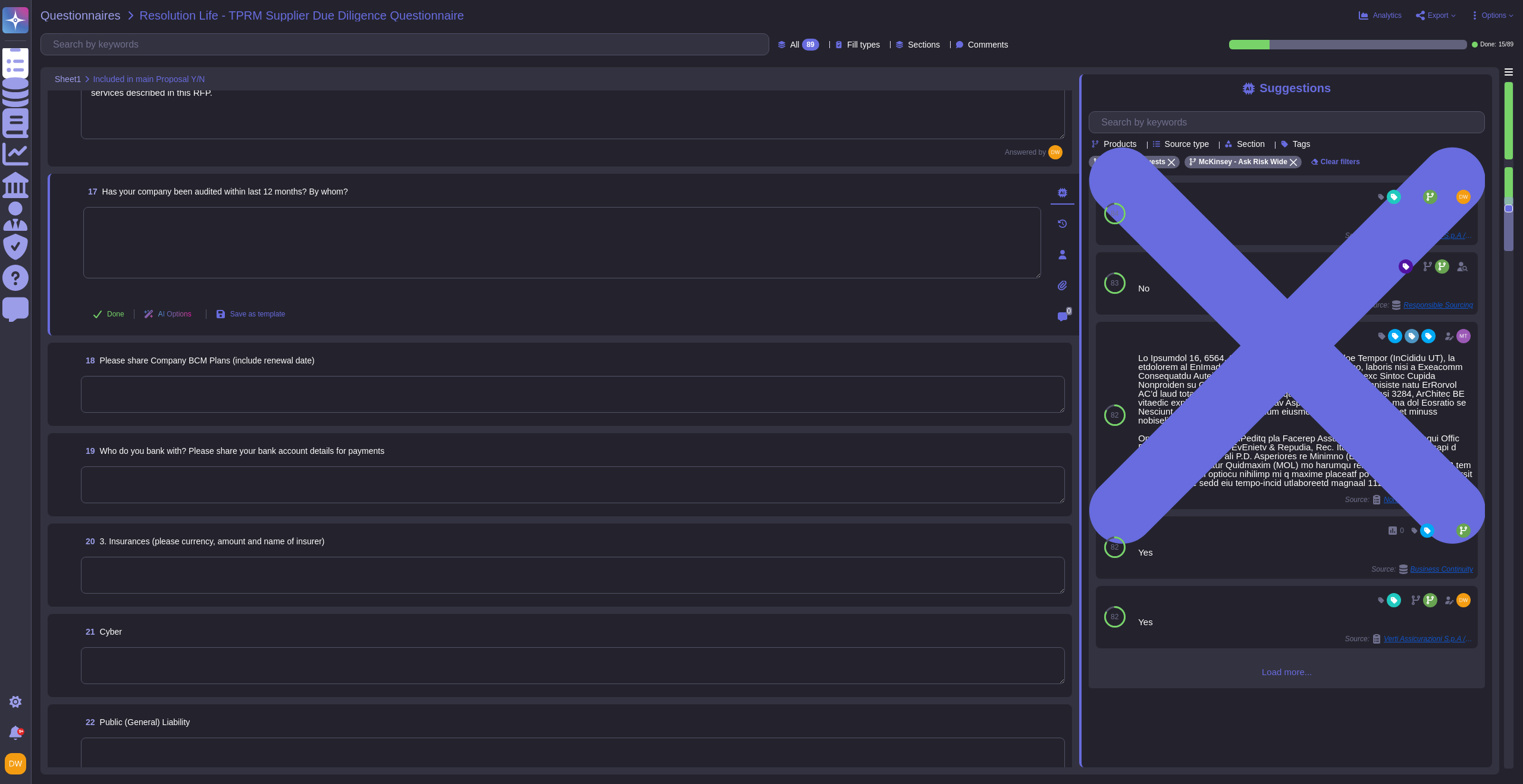
click at [1282, 669] on span "Load more..." at bounding box center [1287, 672] width 396 height 9
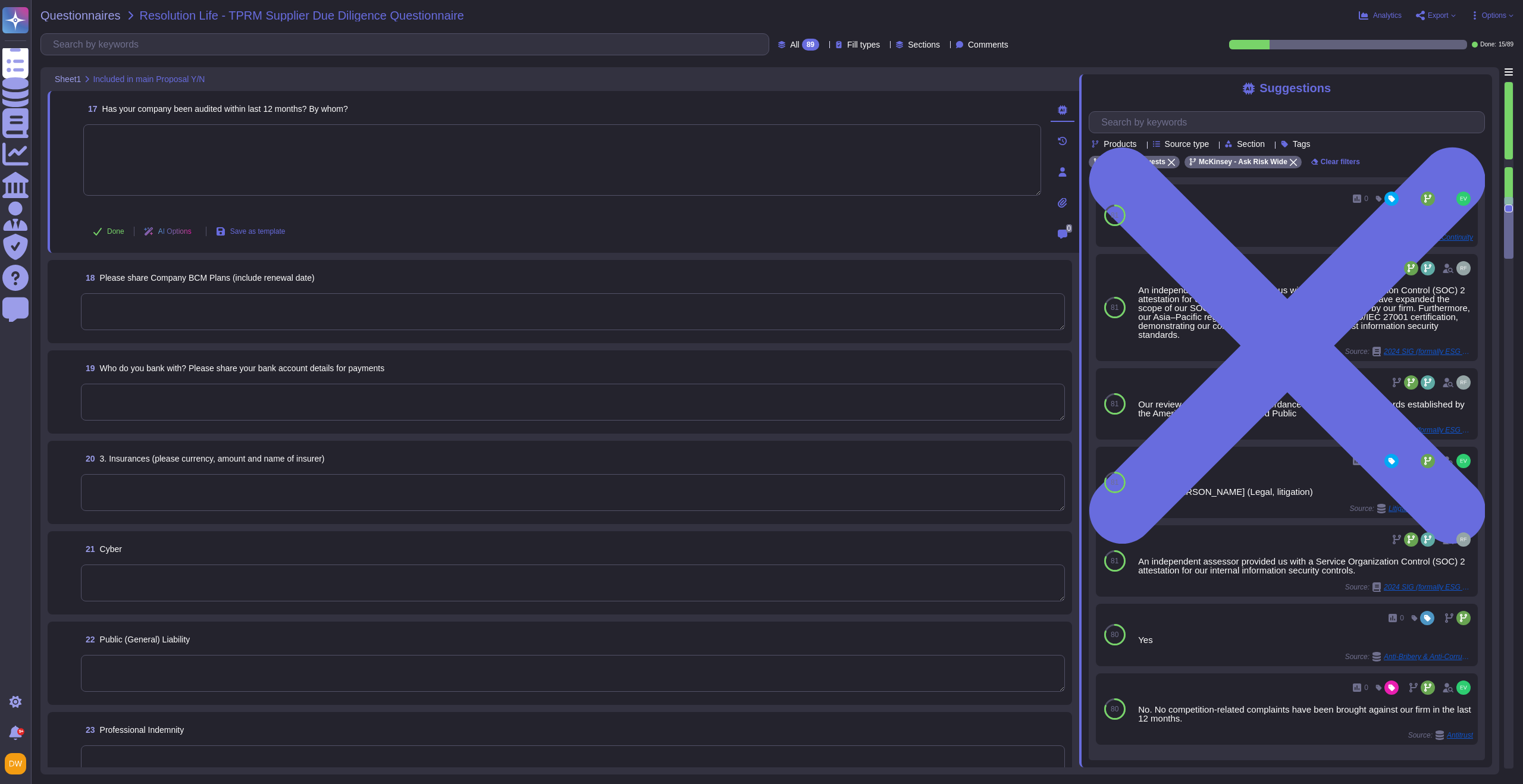
scroll to position [1689, 0]
click at [317, 317] on textarea at bounding box center [573, 308] width 984 height 37
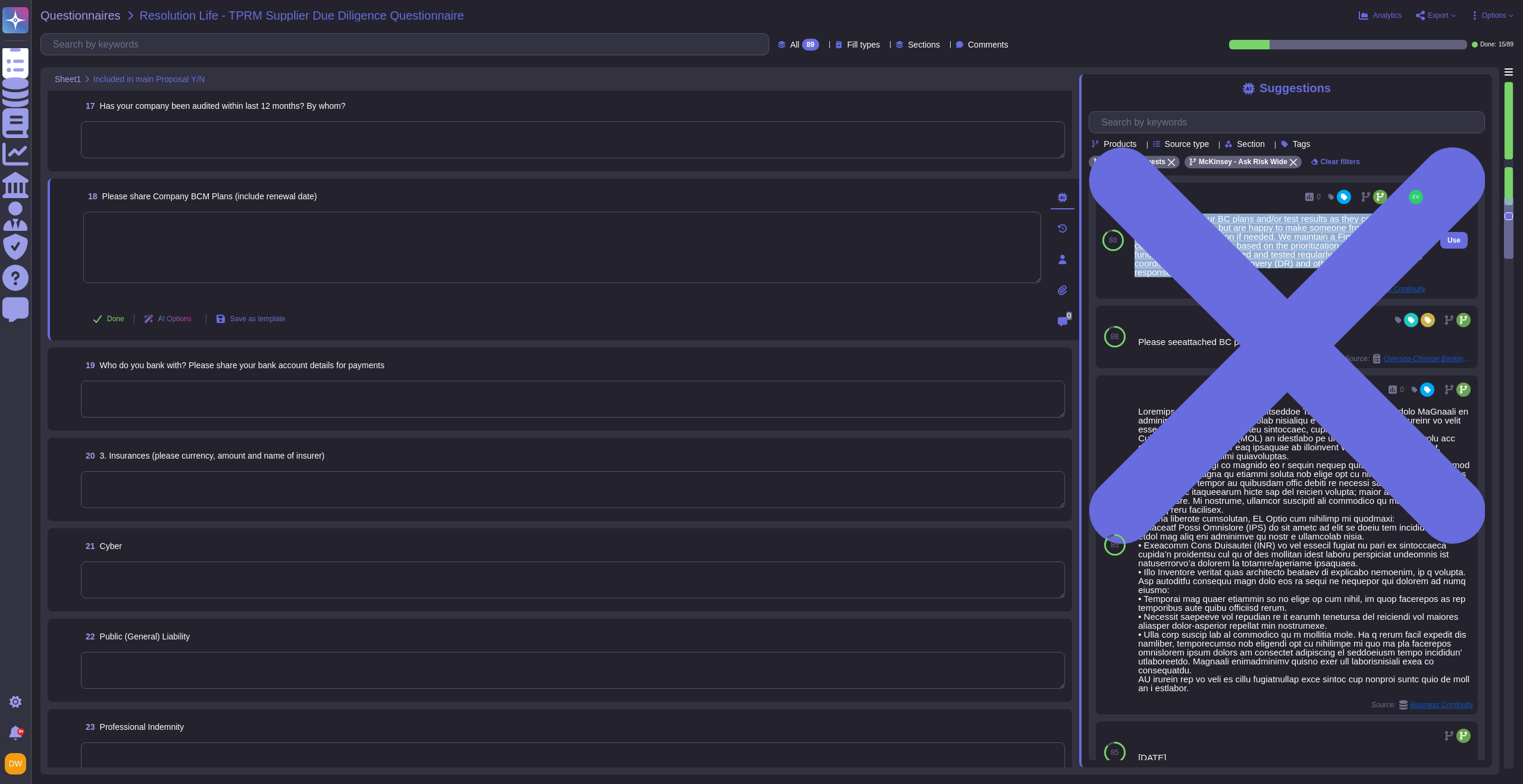
drag, startPoint x: 1133, startPoint y: 216, endPoint x: 1257, endPoint y: 274, distance: 136.9
click at [1257, 274] on div "0 We do not share our BC plans and/or test results as they contain sensitive in…" at bounding box center [1279, 241] width 300 height 116
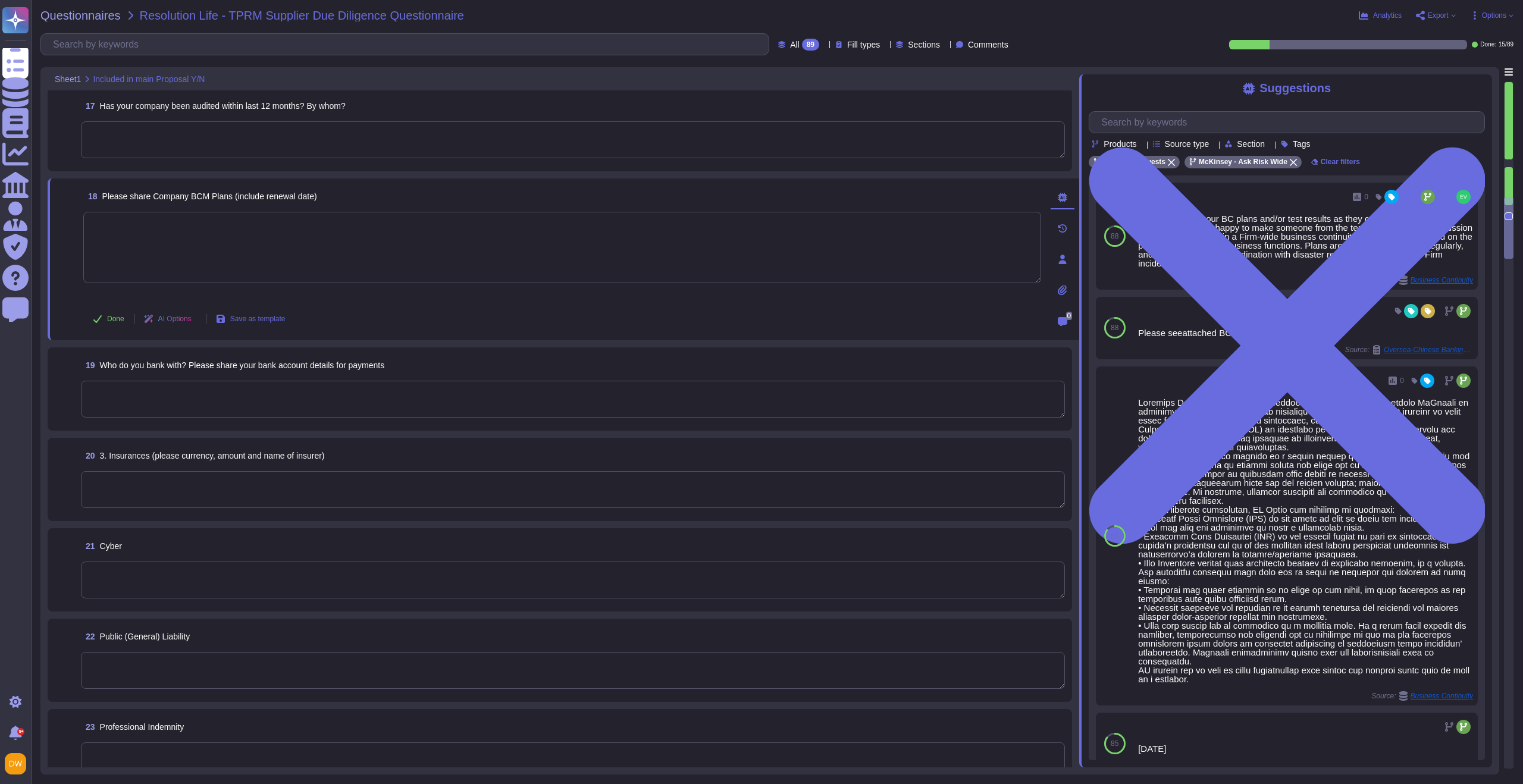
click at [193, 251] on textarea at bounding box center [562, 247] width 958 height 71
click at [108, 319] on span "Done" at bounding box center [116, 318] width 17 height 7
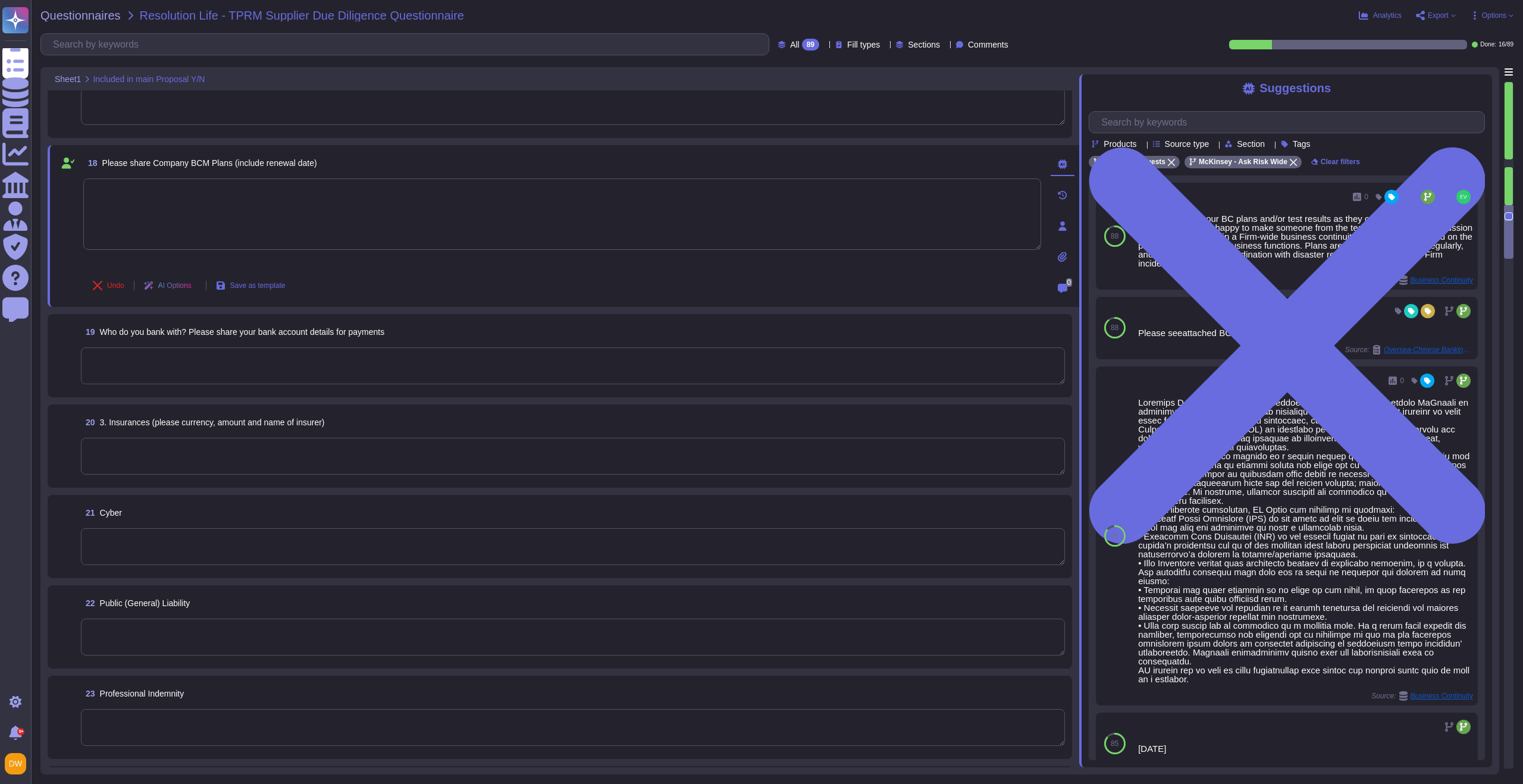
scroll to position [1730, 0]
click at [121, 355] on textarea at bounding box center [573, 357] width 984 height 37
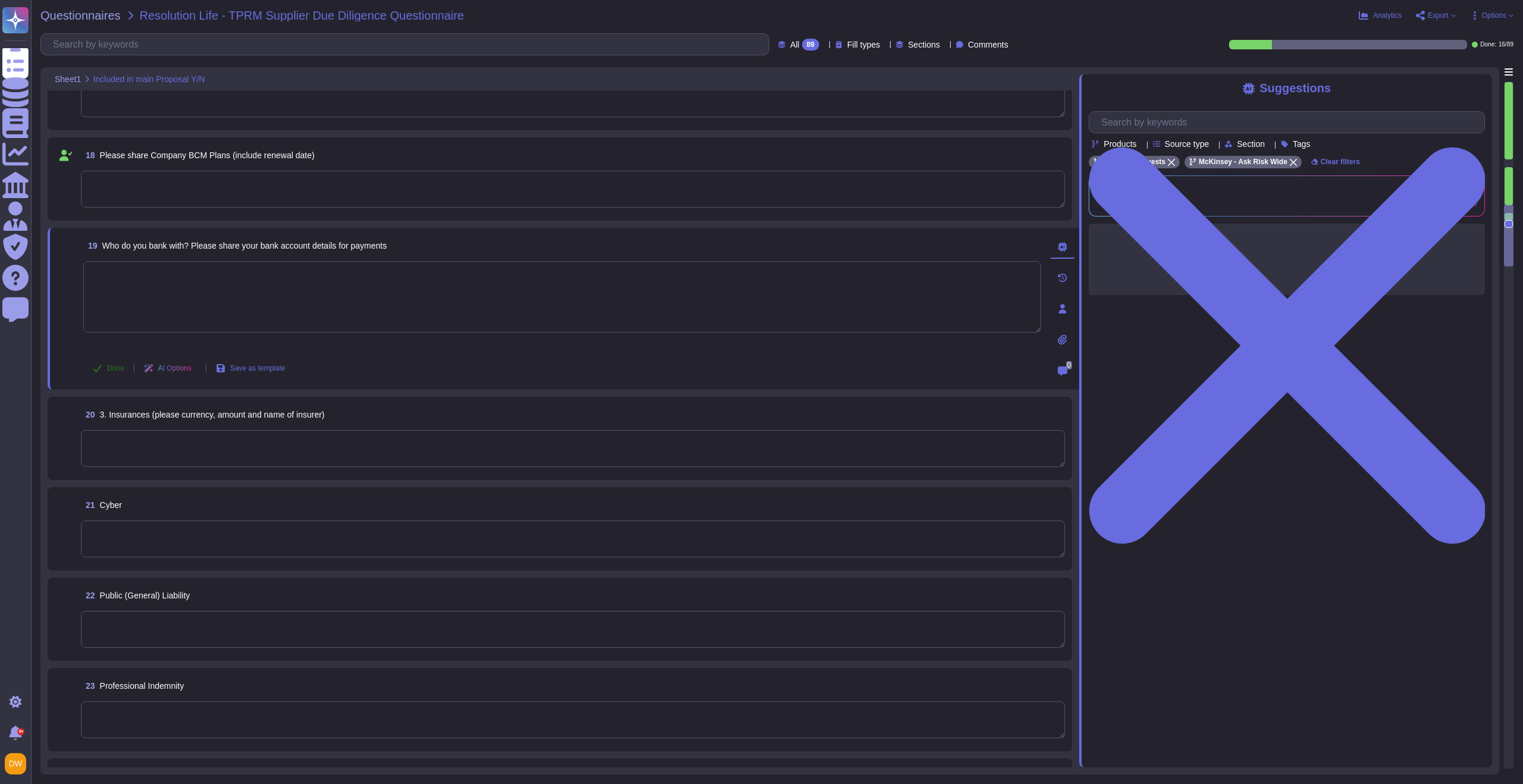
click at [111, 365] on span "Done" at bounding box center [116, 367] width 17 height 7
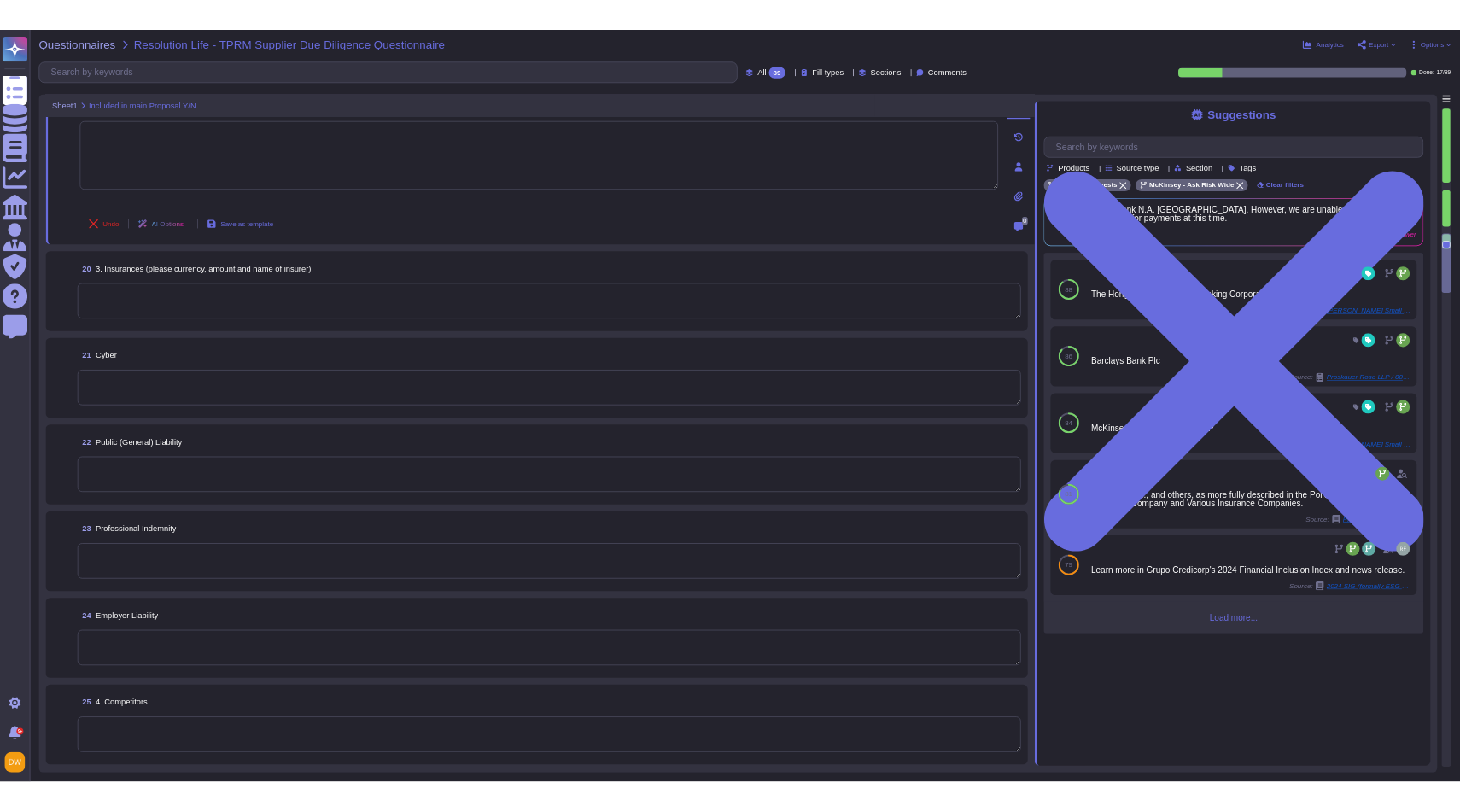
scroll to position [2748, 0]
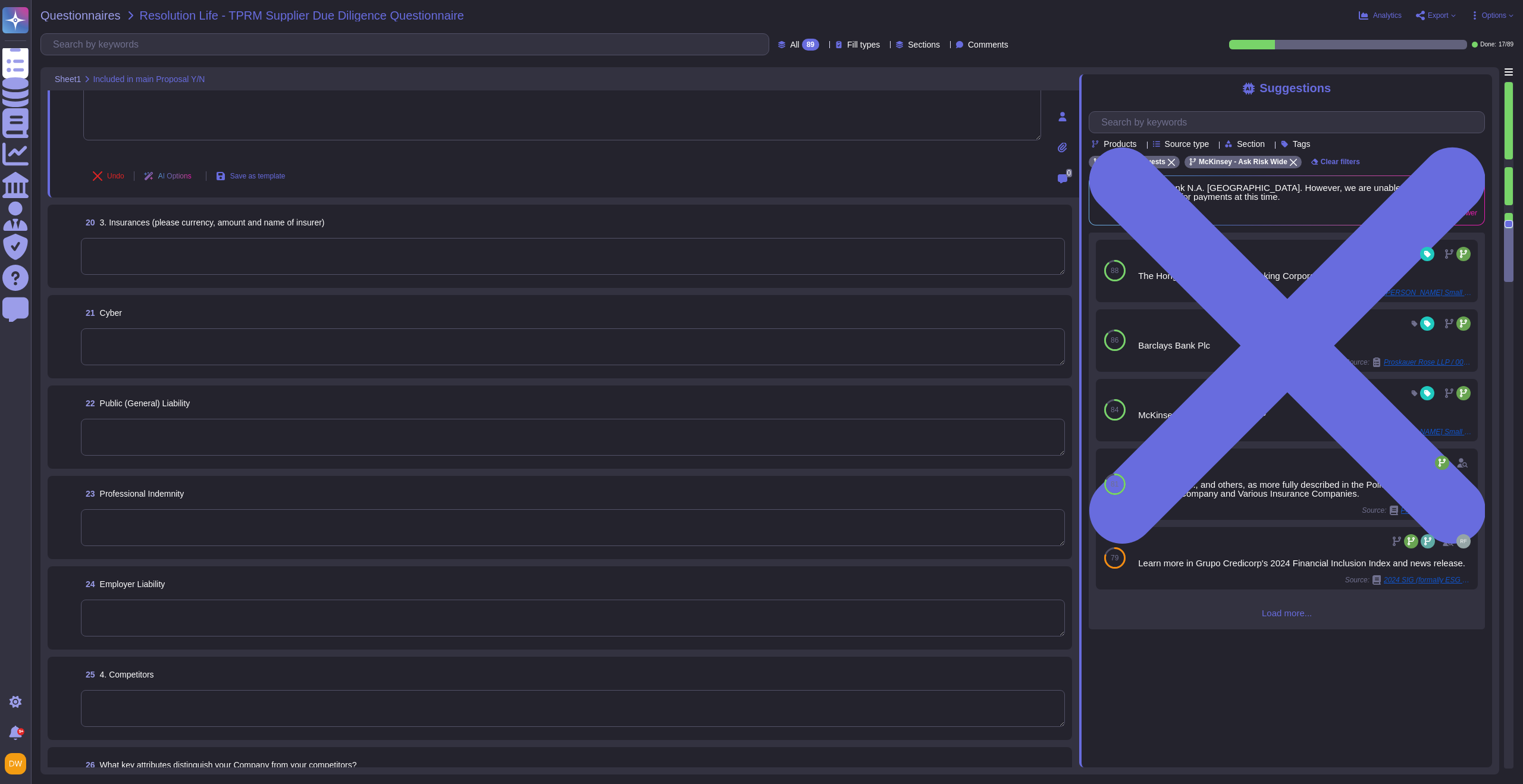
click at [528, 247] on textarea at bounding box center [573, 256] width 984 height 37
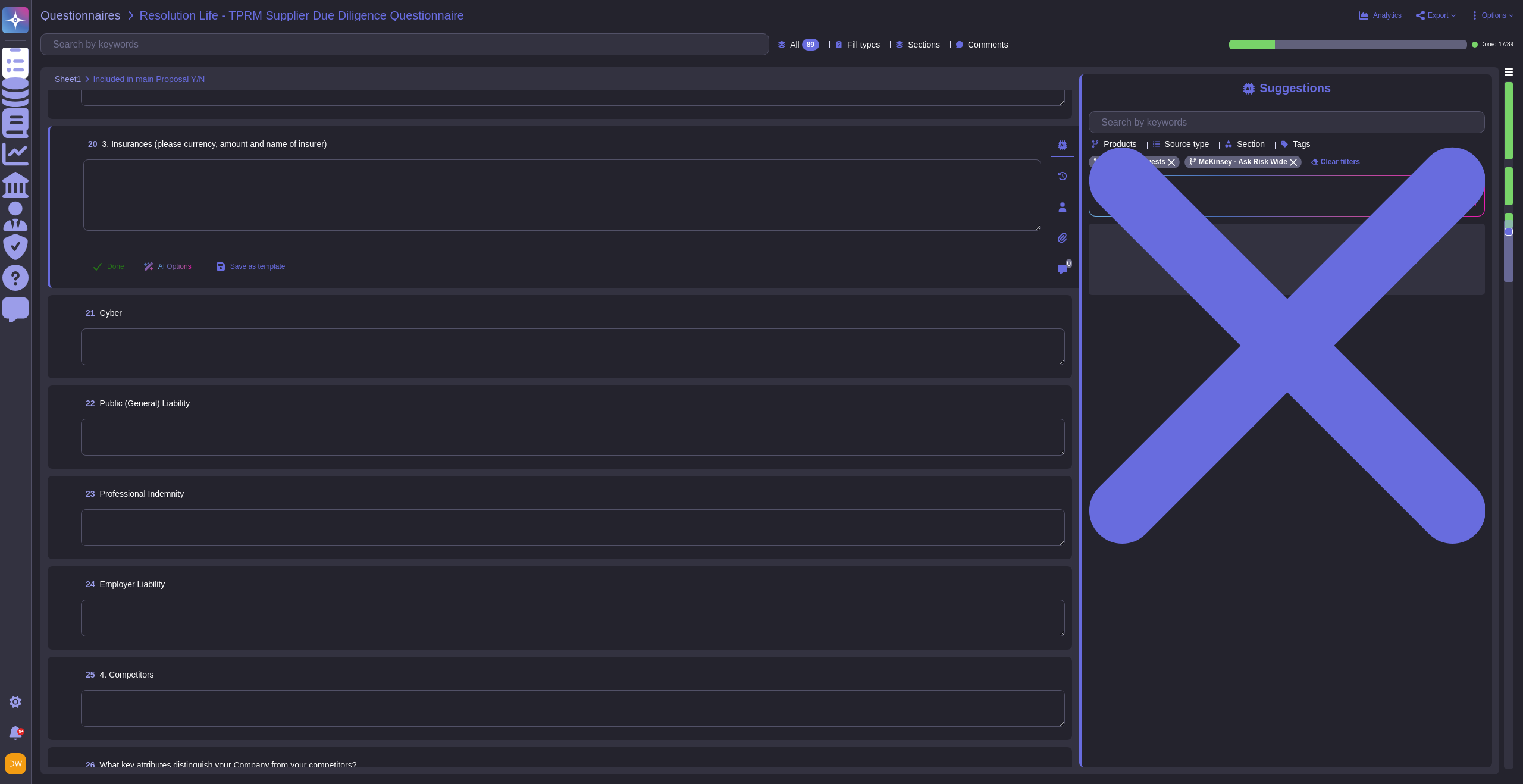
click at [113, 263] on span "Done" at bounding box center [116, 266] width 17 height 7
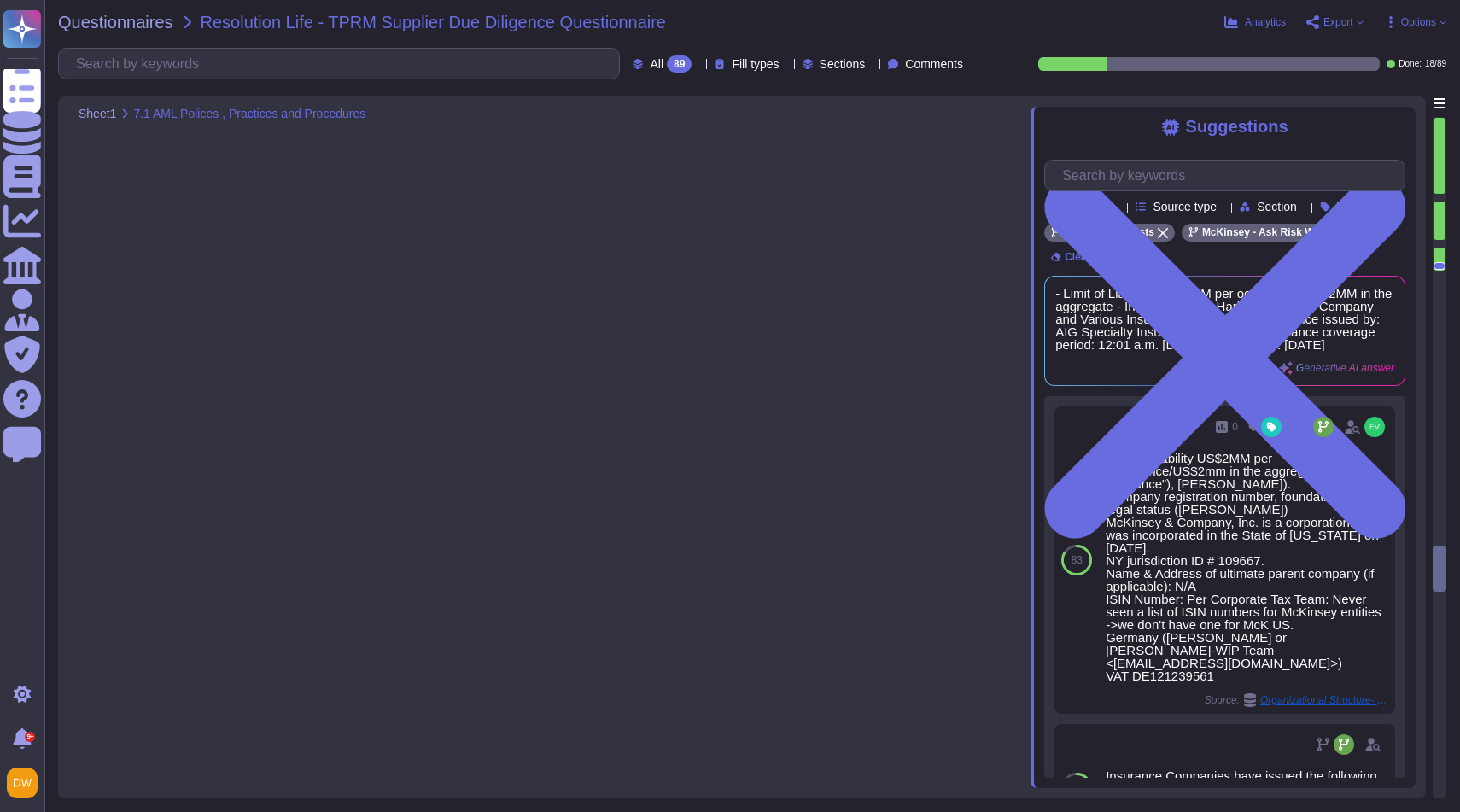
scroll to position [4960, 0]
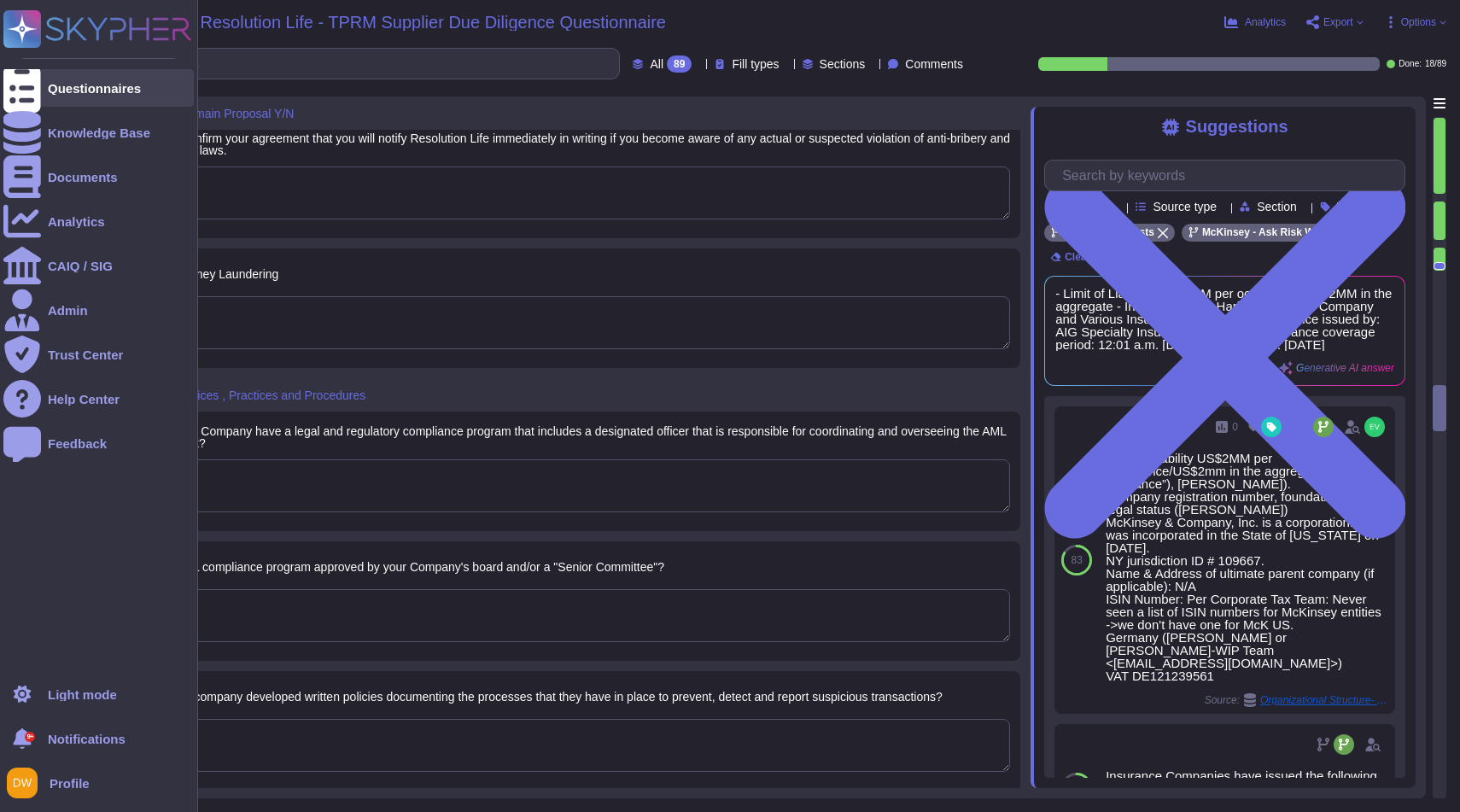
click at [45, 82] on div "Questionnaires" at bounding box center [99, 88] width 191 height 38
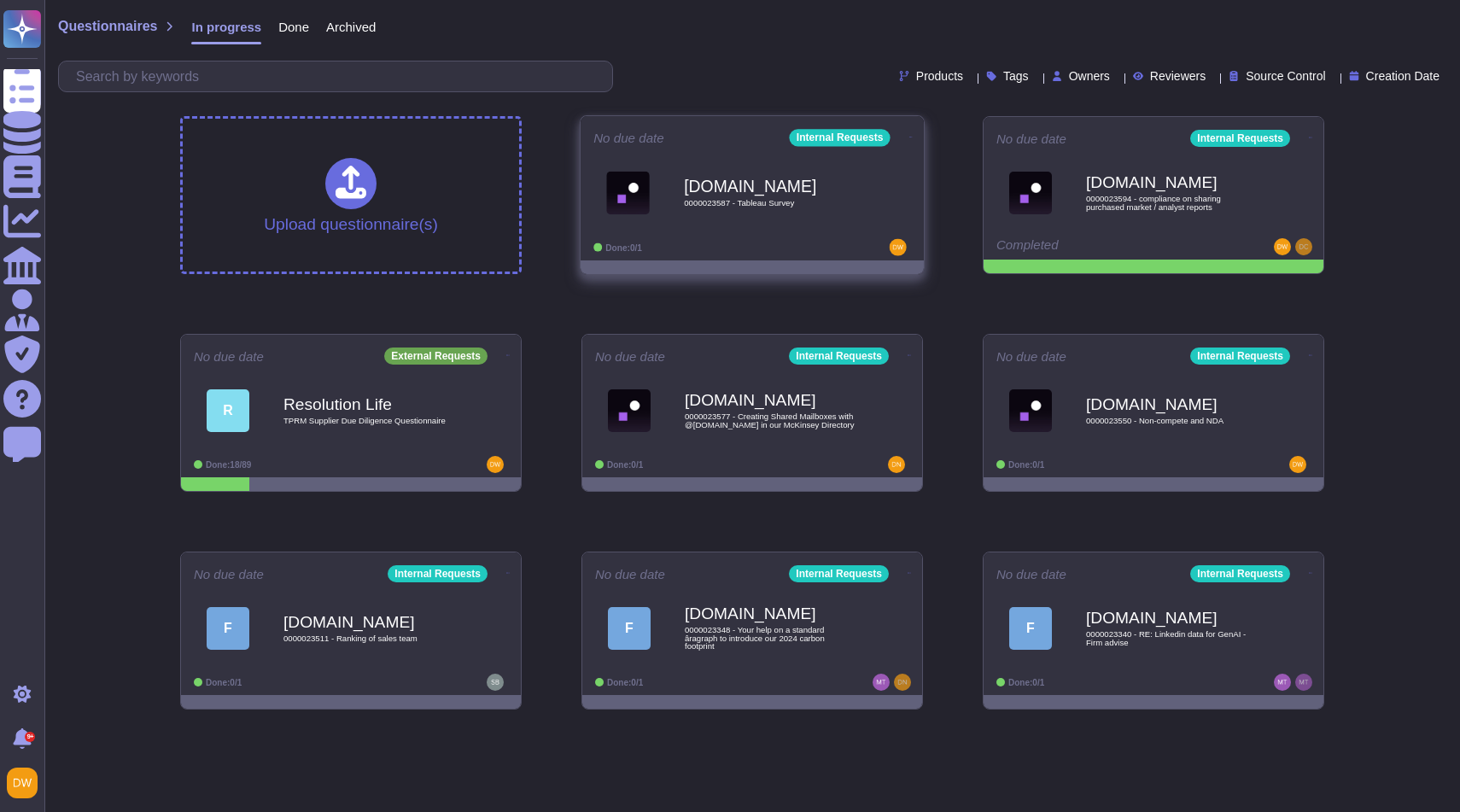
click at [798, 201] on span "0000023587 - Tableau Survey" at bounding box center [770, 203] width 173 height 9
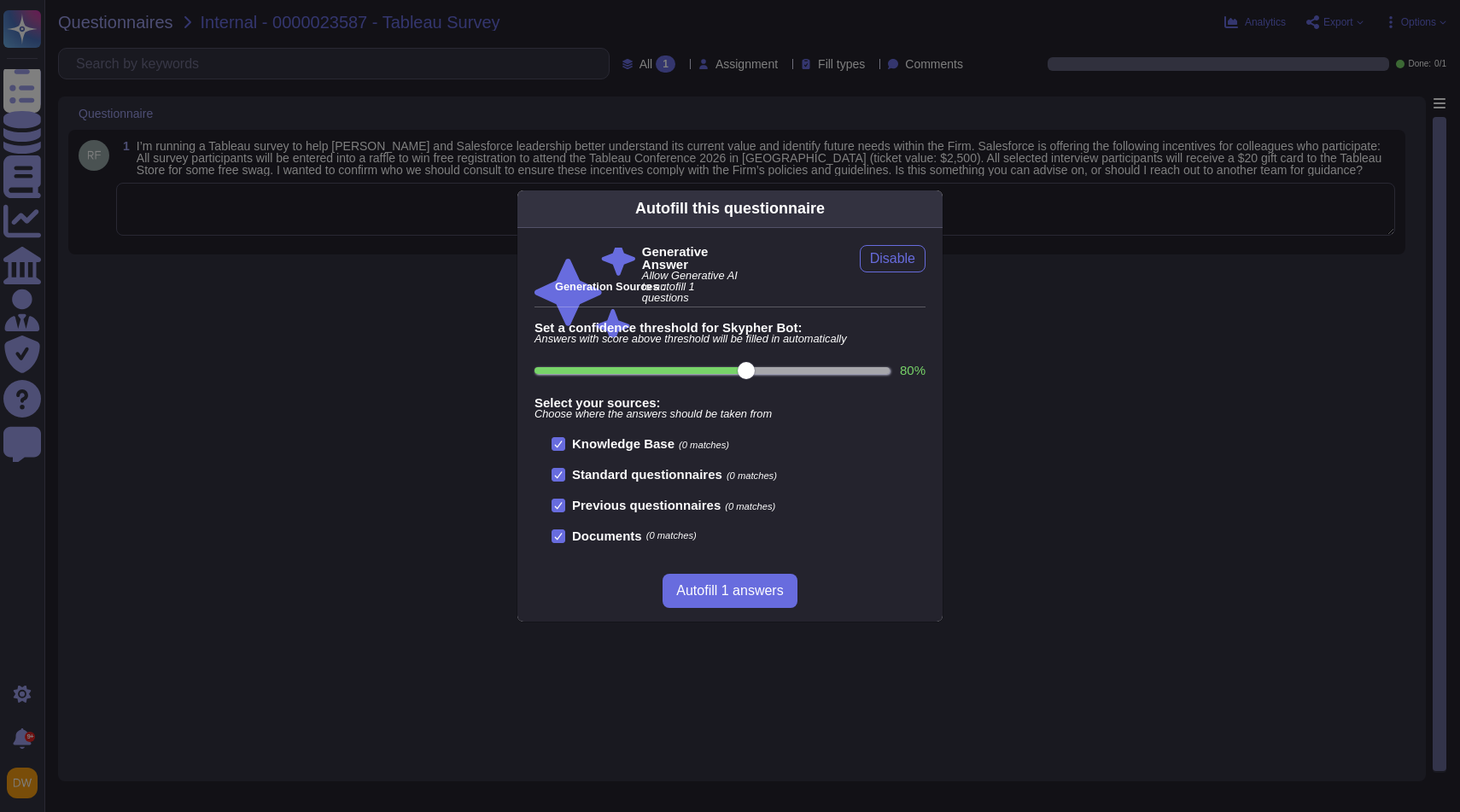
click at [466, 393] on div "Autofill this questionnaire Generative Answer Allow Generative AI to autofill 1…" at bounding box center [730, 406] width 1460 height 812
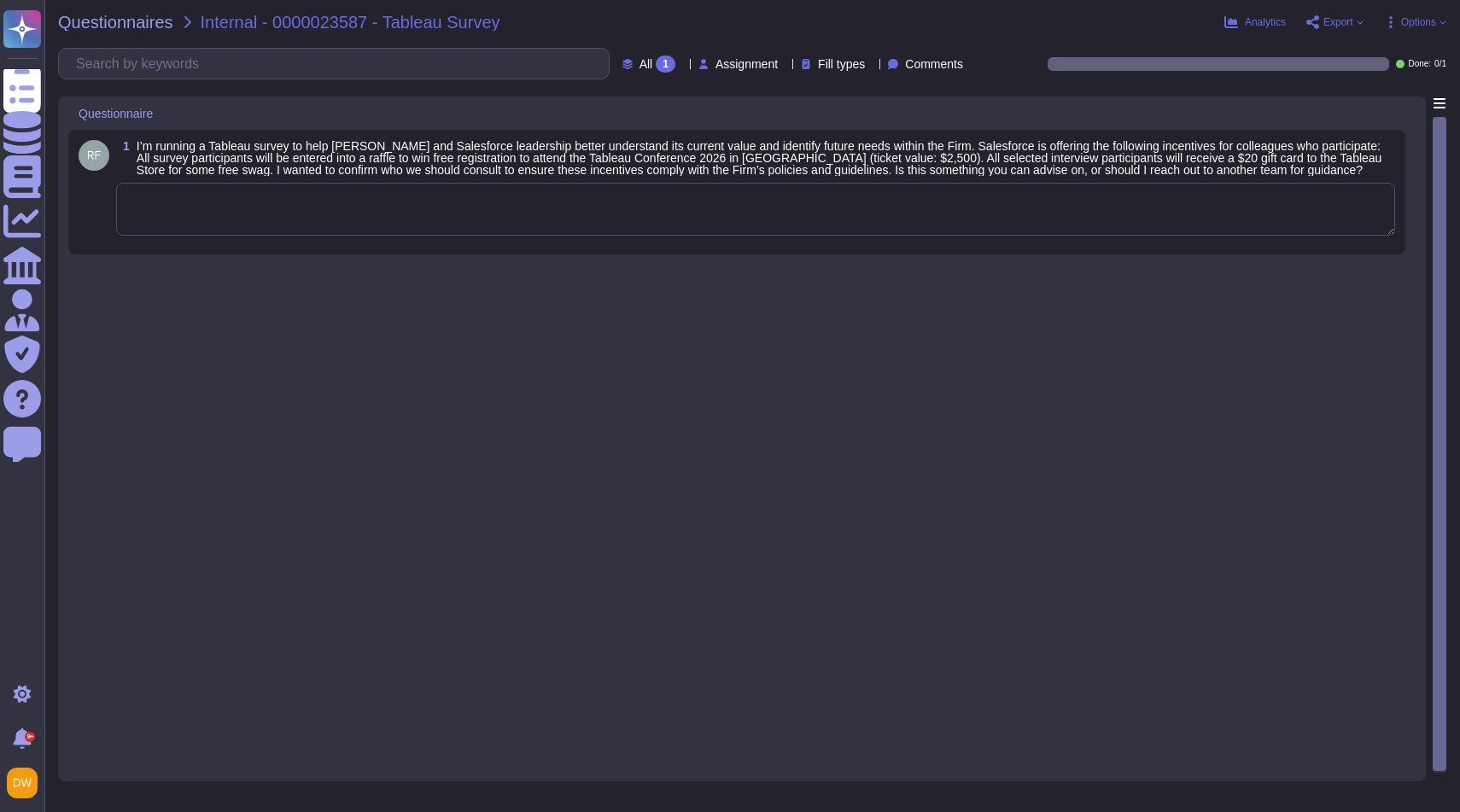
click at [455, 254] on div "1 I’m running a Tableau survey to help [PERSON_NAME] and Salesforce leadership …" at bounding box center [736, 192] width 1337 height 124
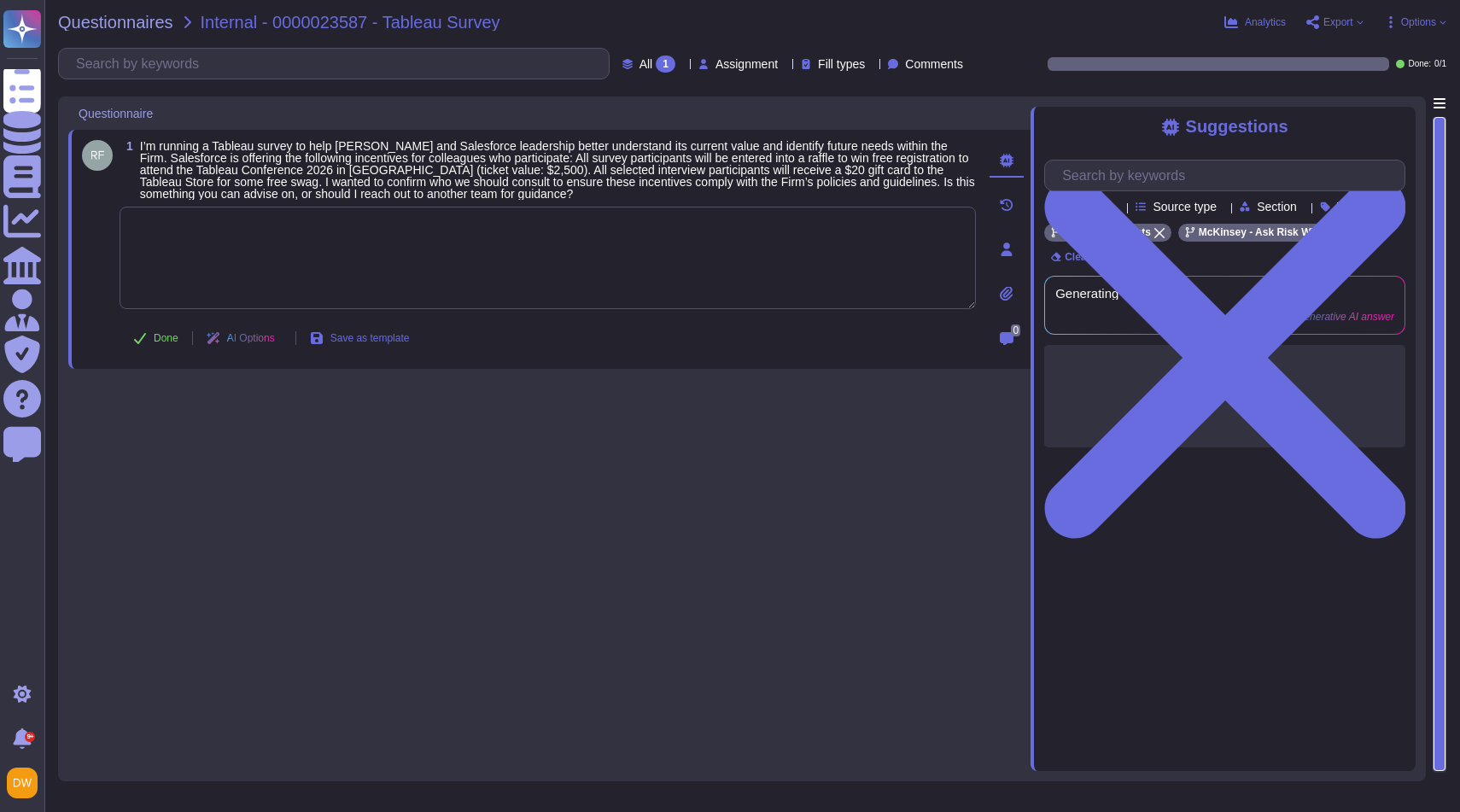
click at [455, 248] on textarea at bounding box center [547, 258] width 856 height 102
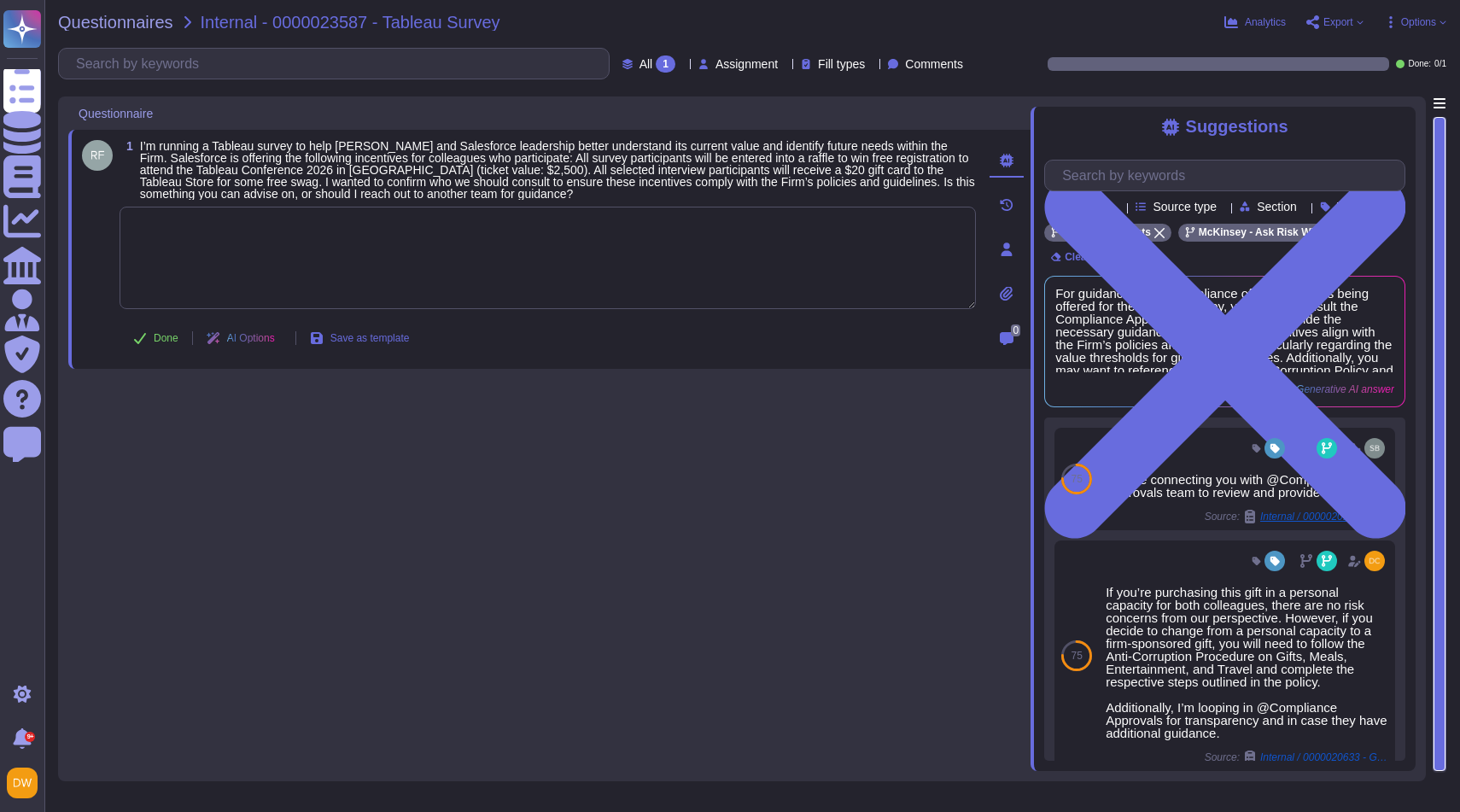
click at [662, 254] on textarea at bounding box center [547, 258] width 856 height 102
click at [631, 254] on textarea at bounding box center [547, 258] width 856 height 102
click at [356, 258] on textarea at bounding box center [547, 258] width 856 height 102
click at [483, 222] on textarea at bounding box center [547, 258] width 856 height 102
click at [342, 268] on textarea at bounding box center [547, 258] width 856 height 102
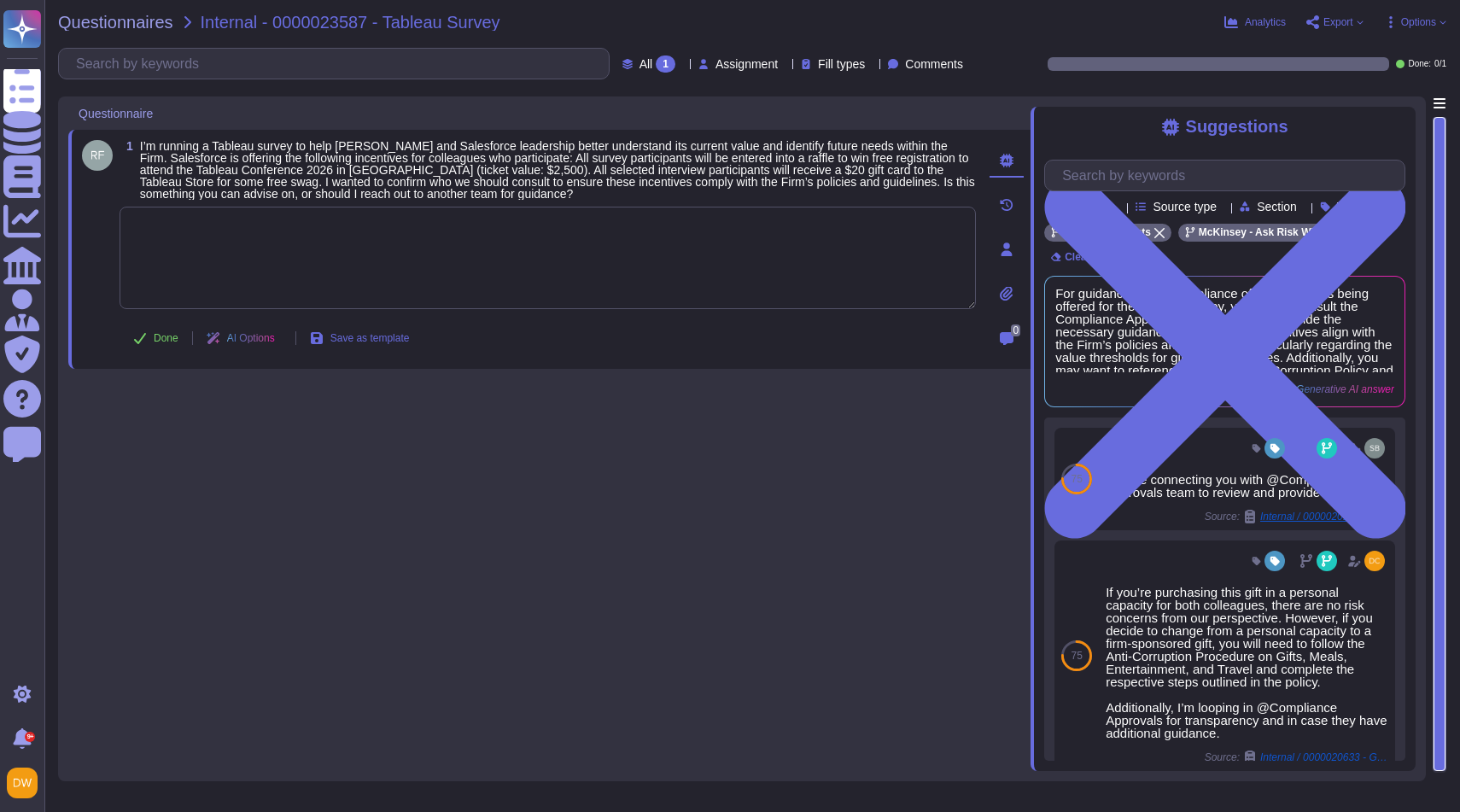
click at [236, 252] on textarea at bounding box center [547, 258] width 856 height 102
click at [495, 240] on textarea at bounding box center [547, 258] width 856 height 102
click at [504, 181] on span "I’m running a Tableau survey to help [PERSON_NAME] and Salesforce leadership be…" at bounding box center [557, 169] width 835 height 62
click at [452, 171] on span "I’m running a Tableau survey to help [PERSON_NAME] and Salesforce leadership be…" at bounding box center [557, 169] width 835 height 62
click at [415, 218] on textarea at bounding box center [547, 258] width 856 height 102
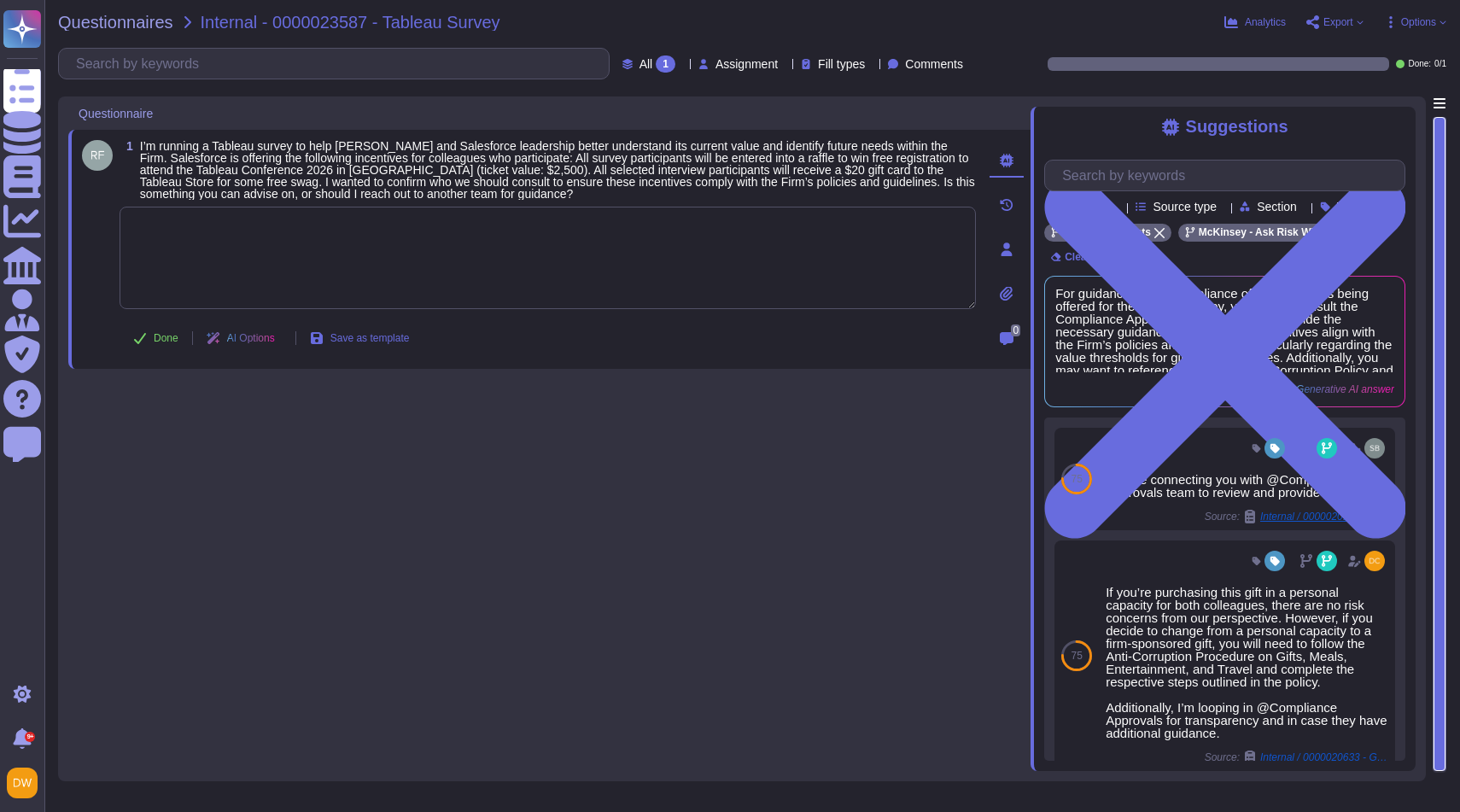
click at [380, 188] on span "I’m running a Tableau survey to help [PERSON_NAME] and Salesforce leadership be…" at bounding box center [557, 169] width 835 height 62
click at [452, 227] on textarea at bounding box center [547, 258] width 856 height 102
